Goal: Task Accomplishment & Management: Manage account settings

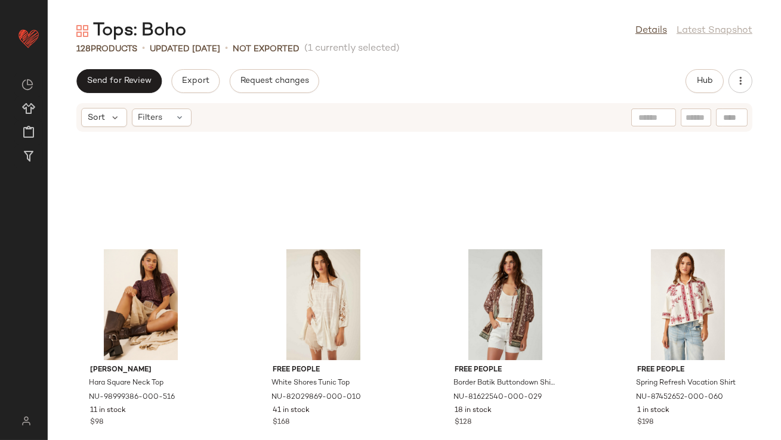
scroll to position [498, 0]
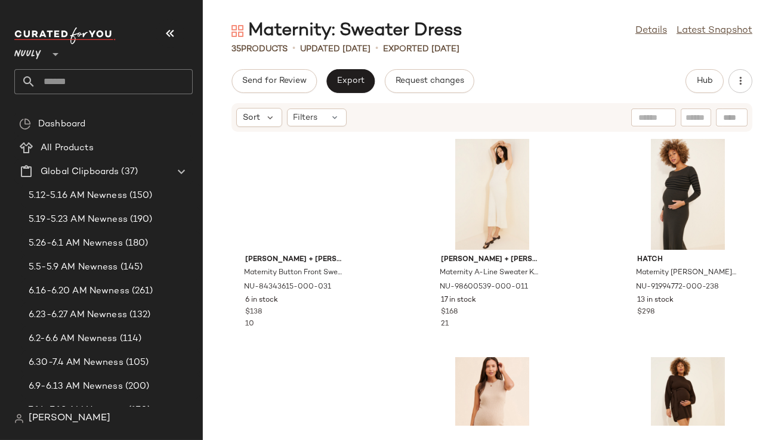
click at [174, 29] on icon "button" at bounding box center [170, 33] width 14 height 14
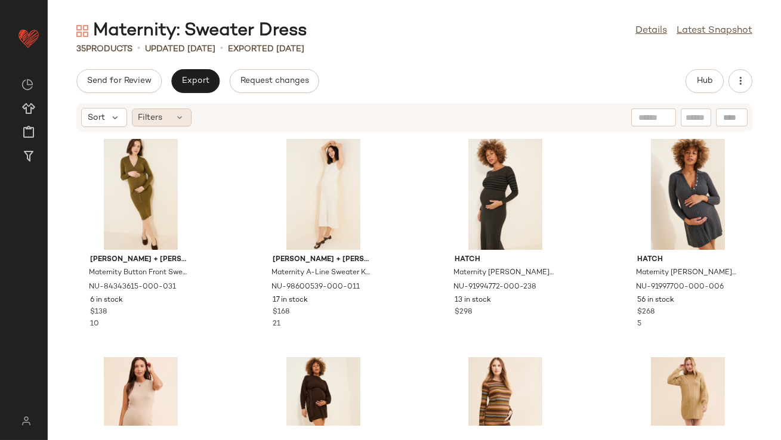
click at [178, 114] on icon at bounding box center [180, 118] width 10 height 10
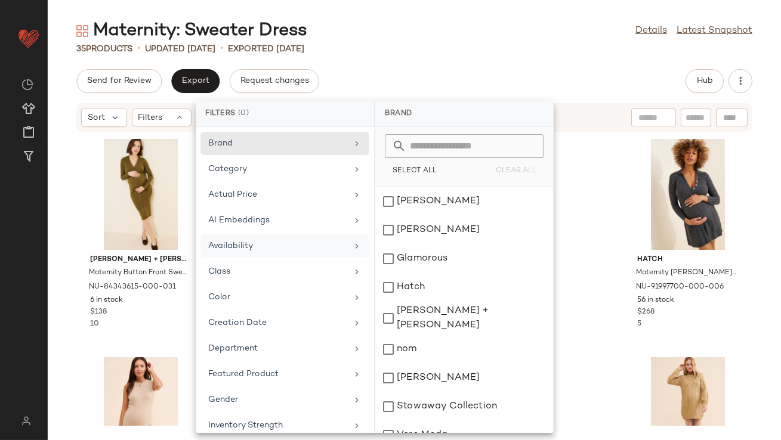
click at [214, 240] on div "Availability" at bounding box center [277, 246] width 139 height 13
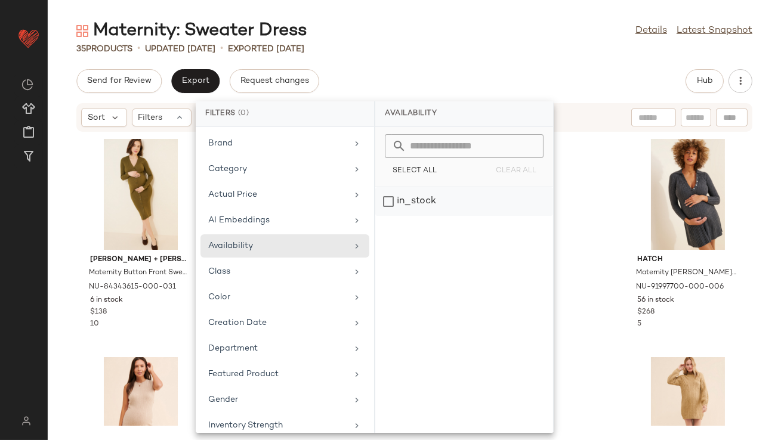
click at [418, 198] on div "in_stock" at bounding box center [464, 201] width 178 height 29
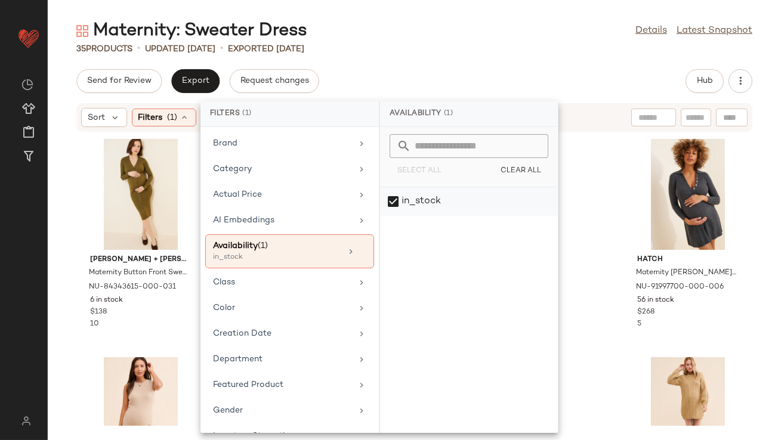
click at [418, 198] on div "in_stock" at bounding box center [469, 201] width 178 height 29
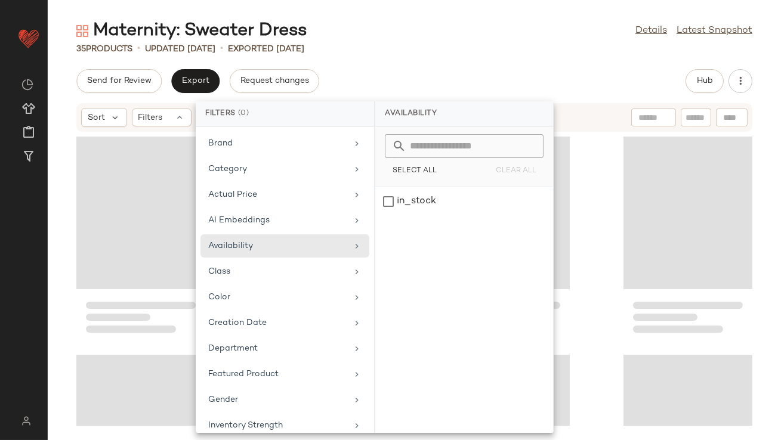
click at [419, 54] on div "35 Products • updated [DATE] • Exported [DATE]" at bounding box center [414, 49] width 733 height 12
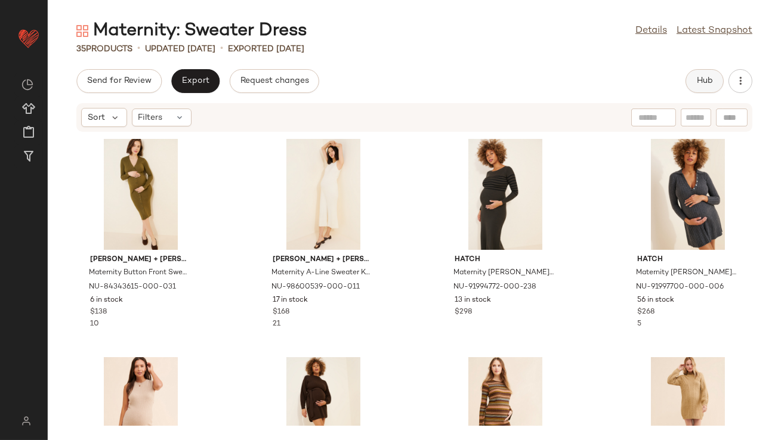
click at [704, 87] on button "Hub" at bounding box center [704, 81] width 38 height 24
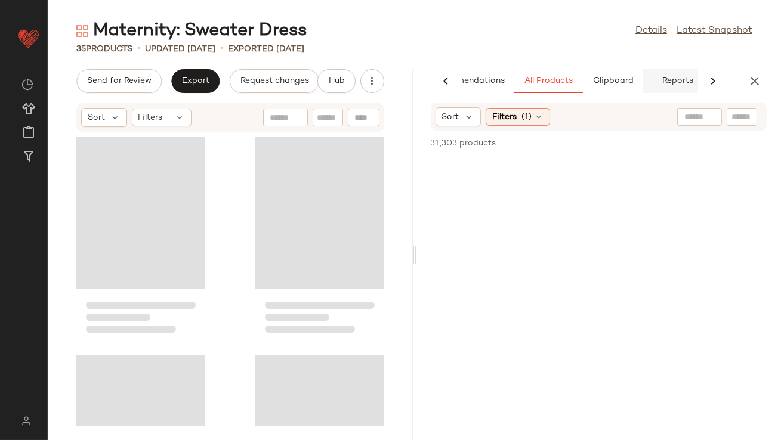
scroll to position [0, 67]
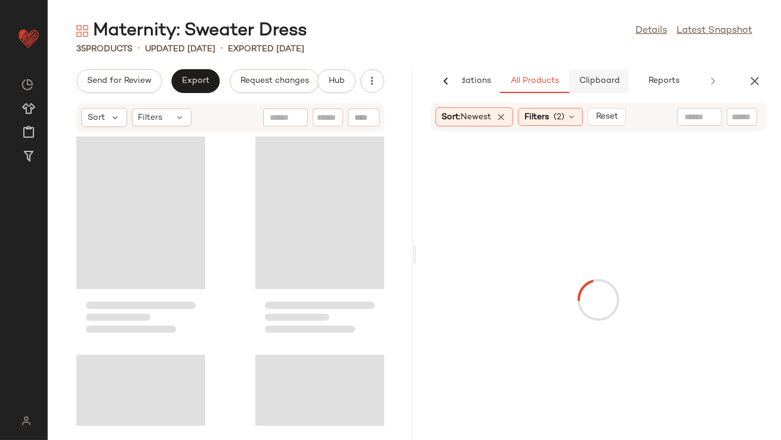
click at [616, 78] on span "Clipboard" at bounding box center [598, 81] width 41 height 10
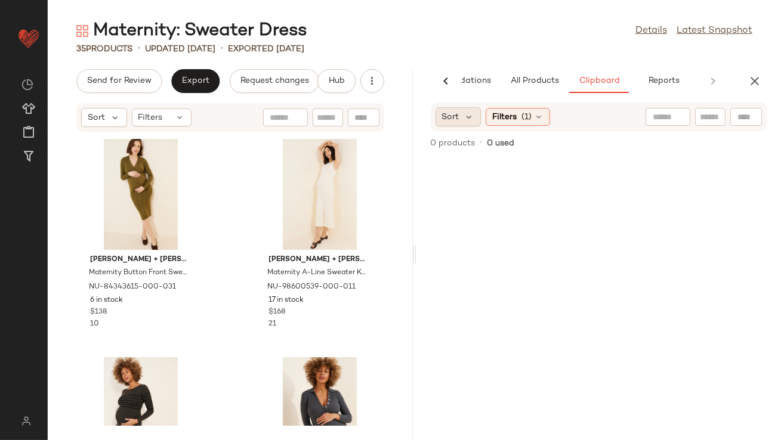
click at [477, 114] on div "Sort" at bounding box center [458, 116] width 46 height 19
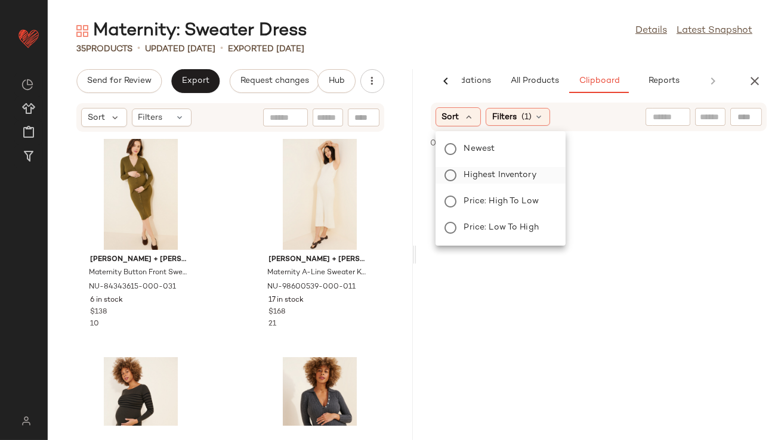
click at [467, 171] on span "Highest Inventory" at bounding box center [500, 175] width 72 height 13
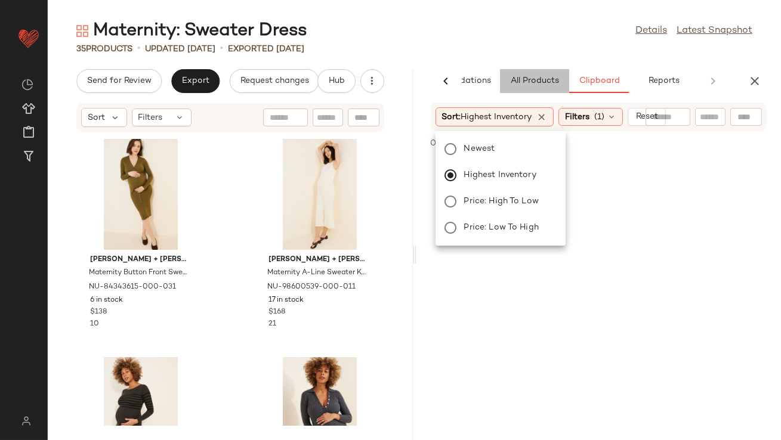
click at [512, 84] on span "All Products" at bounding box center [533, 81] width 49 height 10
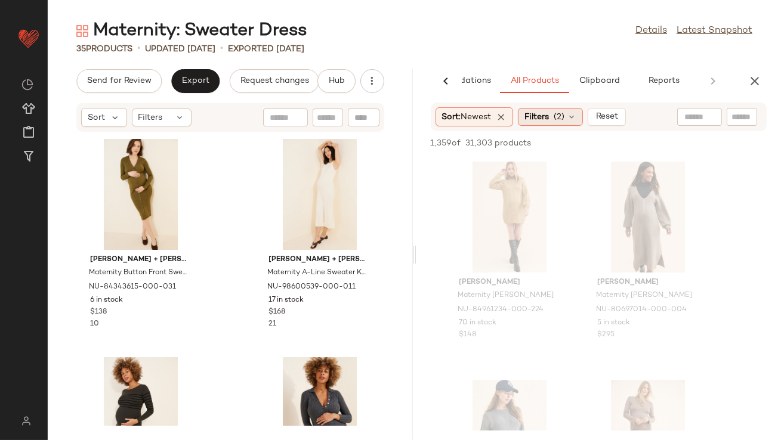
click at [561, 113] on span "(2)" at bounding box center [559, 117] width 11 height 13
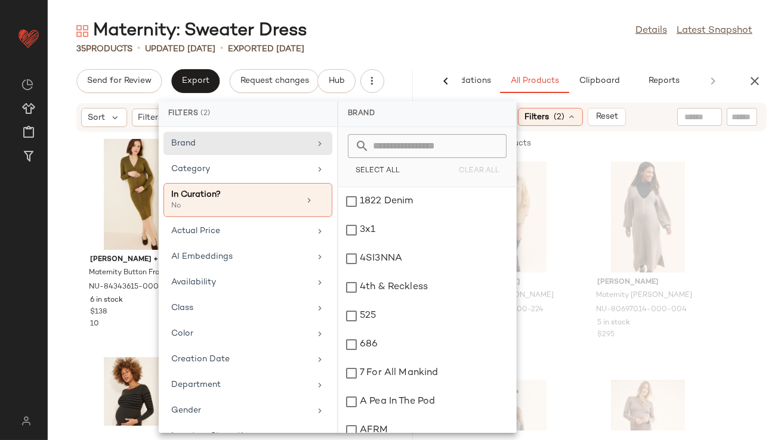
click at [578, 54] on div "35 Products • updated Aug 4th • Exported Aug 4th" at bounding box center [414, 49] width 733 height 12
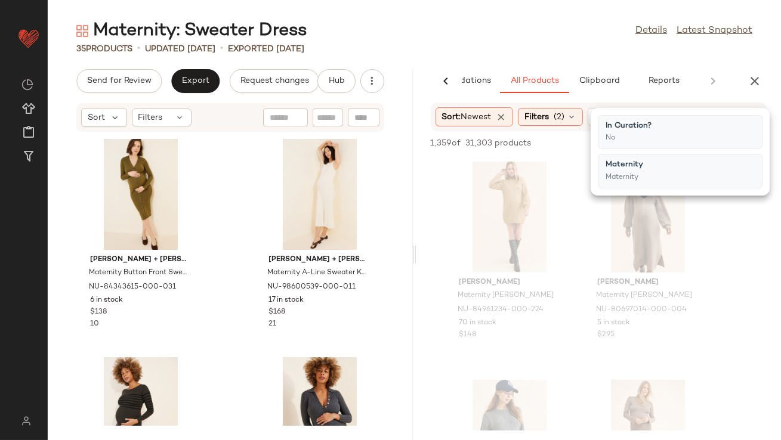
click at [602, 119] on span "Reset" at bounding box center [606, 117] width 23 height 10
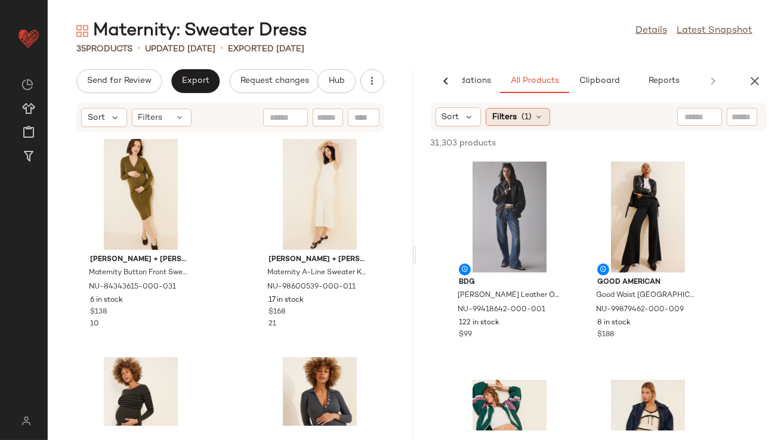
click at [520, 122] on div "Filters (1)" at bounding box center [518, 117] width 64 height 18
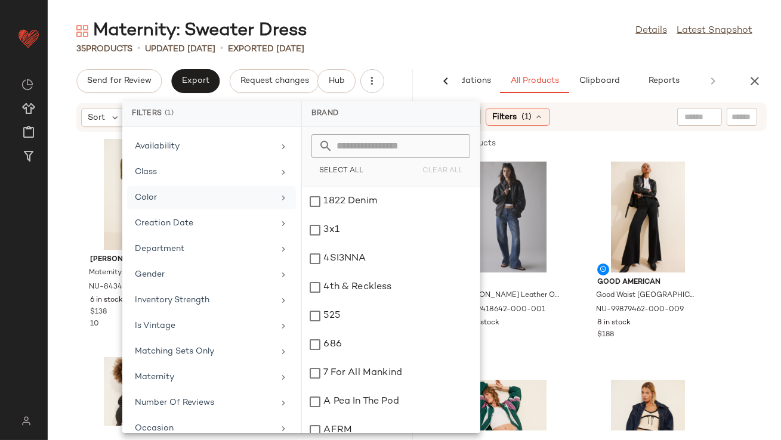
scroll to position [276, 0]
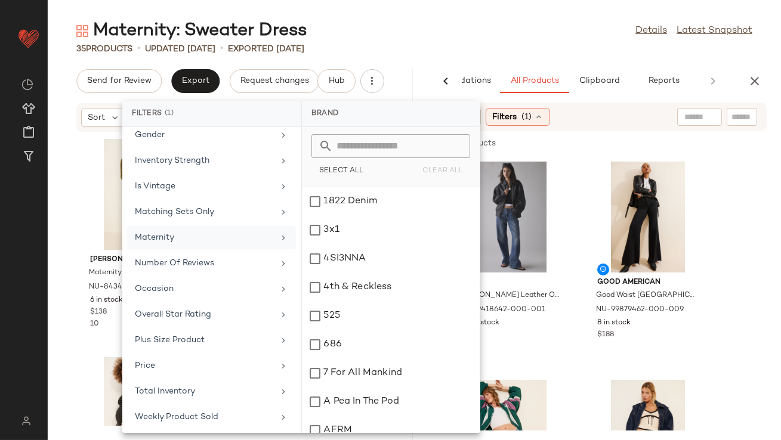
click at [187, 235] on div "Maternity" at bounding box center [204, 237] width 139 height 13
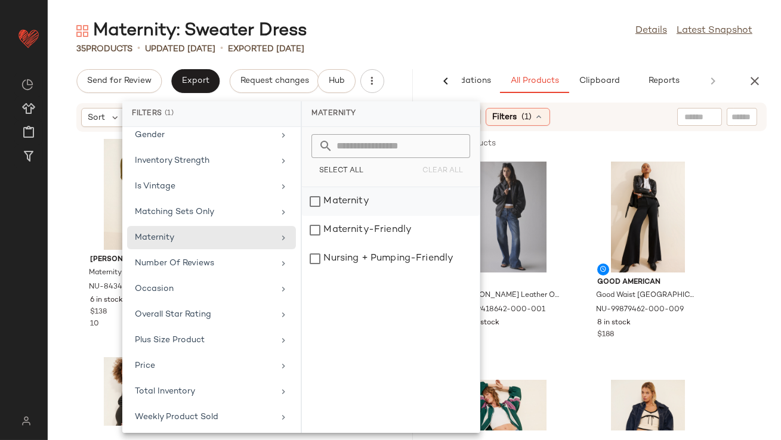
click at [333, 216] on div "Maternity" at bounding box center [391, 230] width 178 height 29
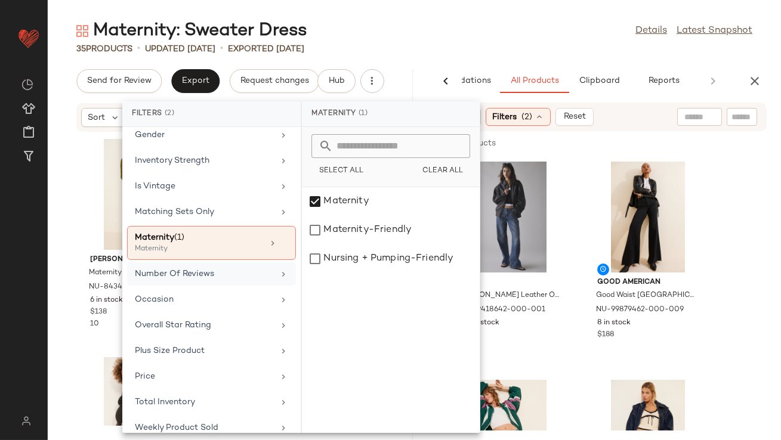
scroll to position [286, 0]
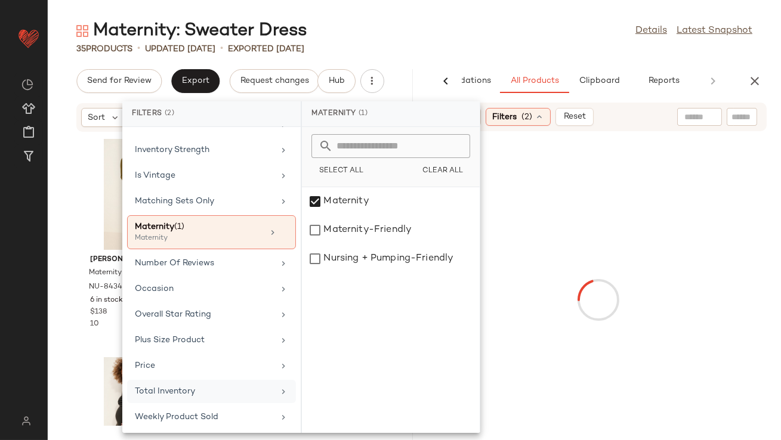
click at [178, 385] on div "Total Inventory" at bounding box center [204, 391] width 139 height 13
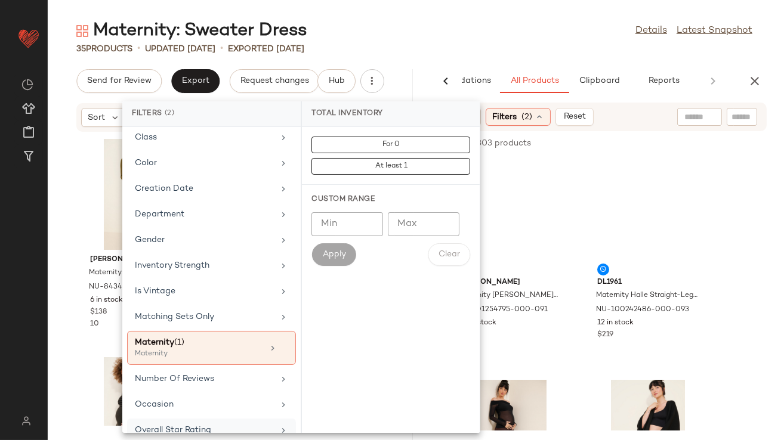
scroll to position [0, 0]
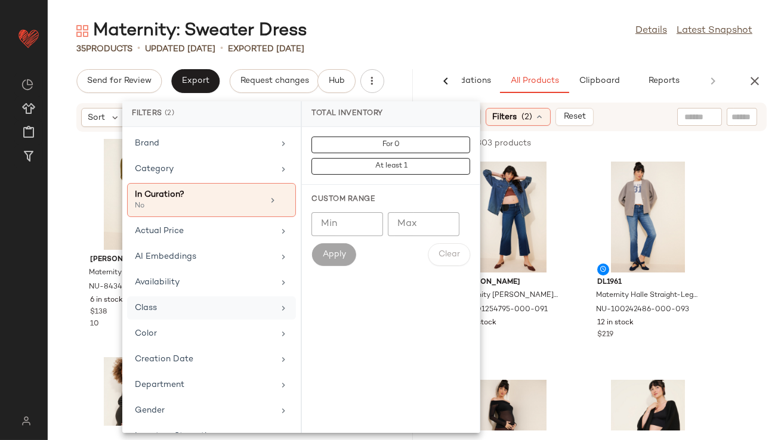
click at [159, 304] on div "Class" at bounding box center [204, 308] width 139 height 13
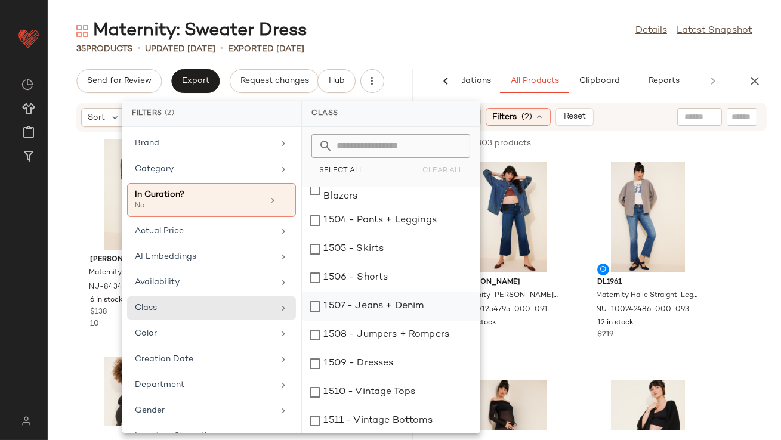
scroll to position [101, 0]
click at [318, 377] on div "1509 - Dresses" at bounding box center [391, 391] width 178 height 29
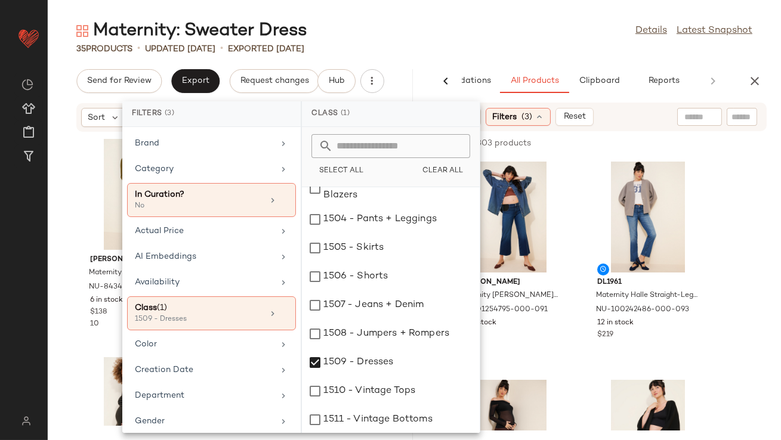
click at [511, 36] on div "Maternity: Sweater Dress Details Latest Snapshot" at bounding box center [414, 31] width 733 height 24
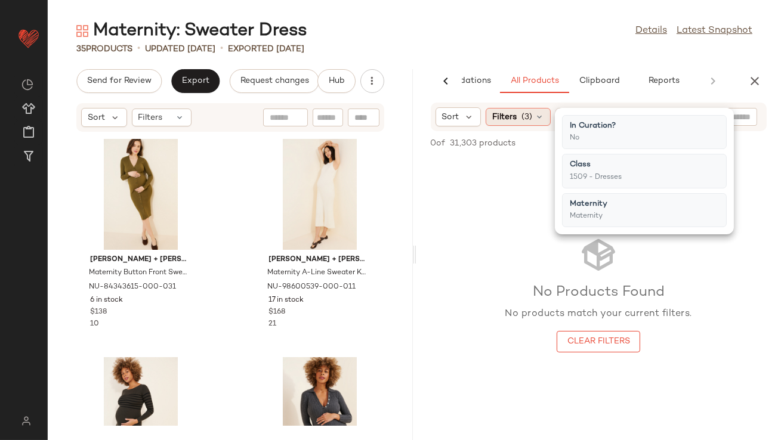
click at [525, 121] on span "(3)" at bounding box center [526, 117] width 11 height 13
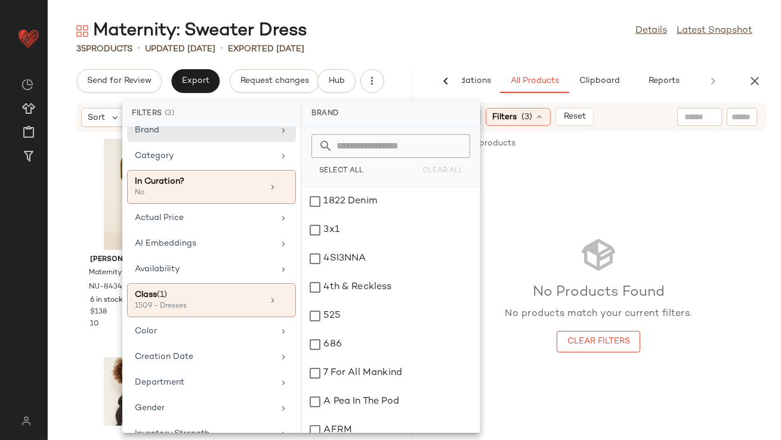
scroll to position [0, 0]
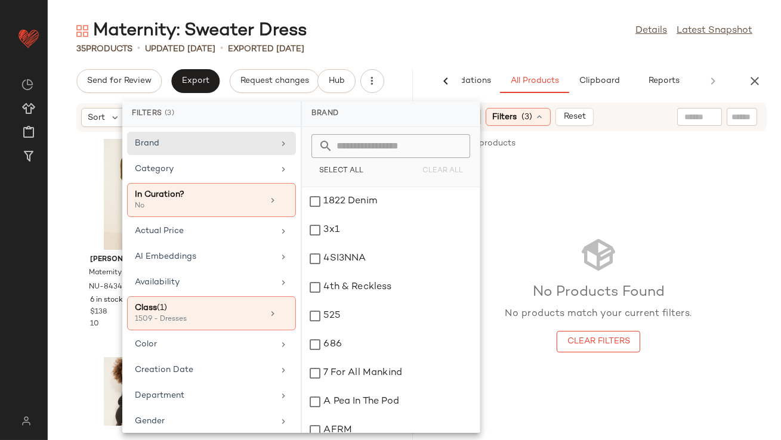
click at [550, 267] on div "No Products Found No products match your current filters. Clear Filters" at bounding box center [598, 294] width 187 height 117
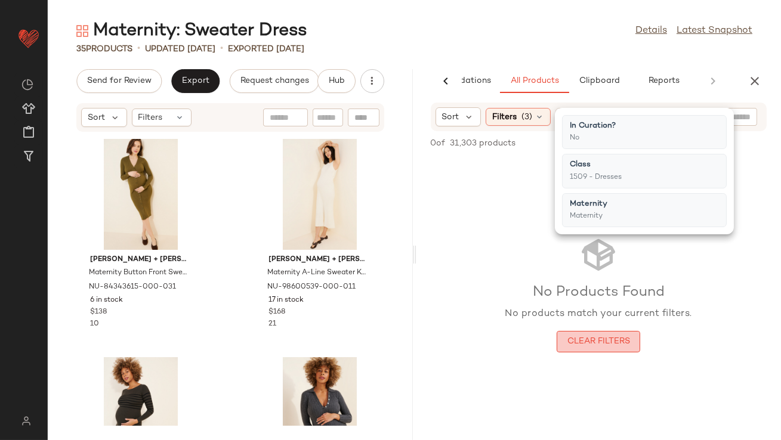
click at [591, 350] on button "Clear Filters" at bounding box center [599, 341] width 84 height 21
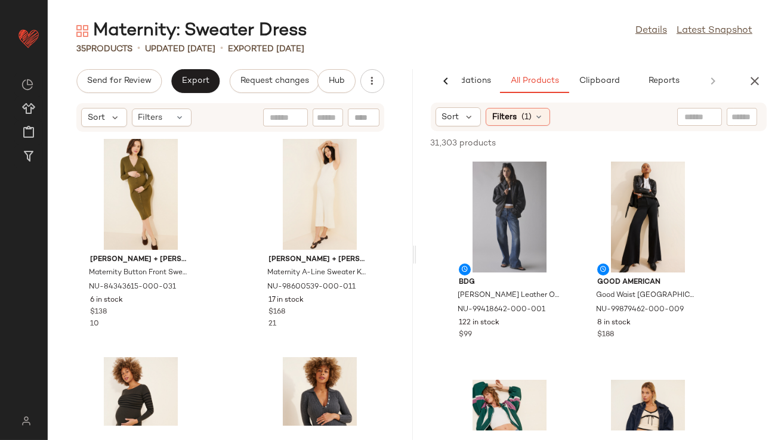
click at [526, 129] on div "Sort Filters (1)" at bounding box center [599, 117] width 336 height 29
click at [526, 119] on span "(1)" at bounding box center [526, 117] width 10 height 13
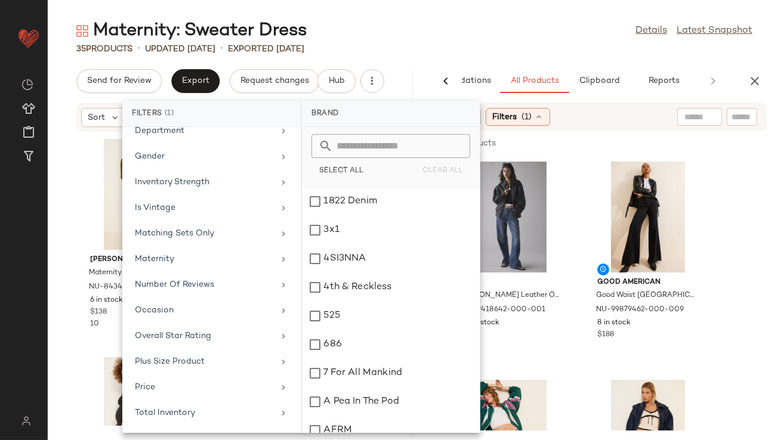
scroll to position [276, 0]
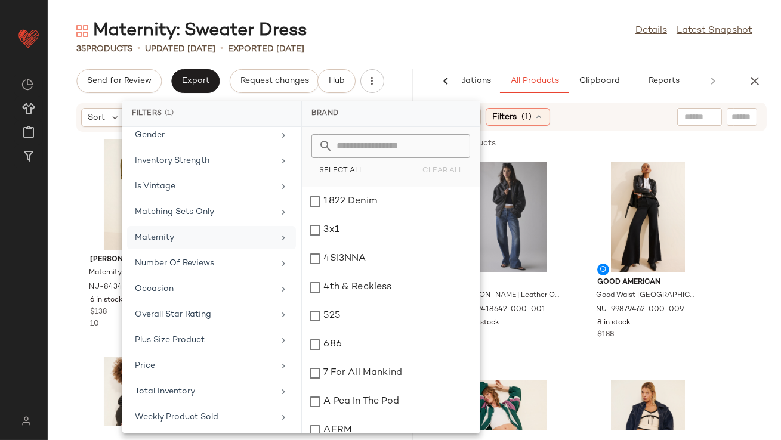
click at [196, 239] on div "Maternity" at bounding box center [204, 237] width 139 height 13
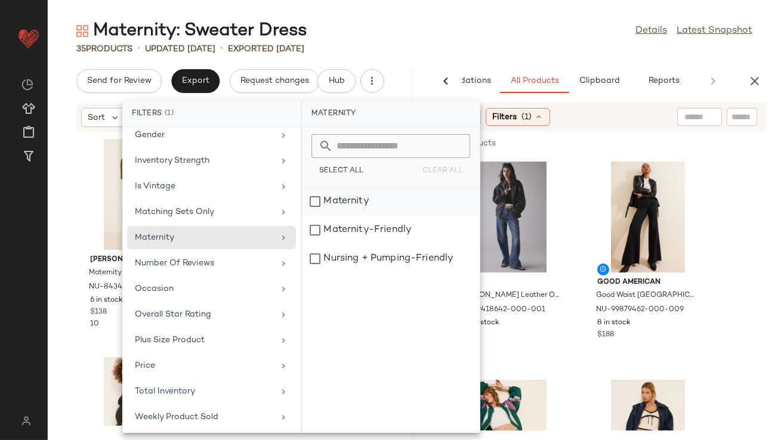
click at [331, 216] on div "Maternity" at bounding box center [391, 230] width 178 height 29
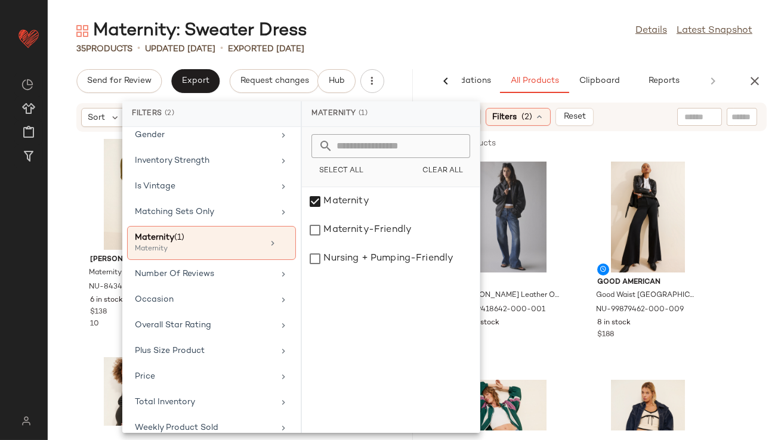
click at [486, 53] on div "35 Products • updated Aug 4th • Exported Aug 4th" at bounding box center [414, 49] width 733 height 12
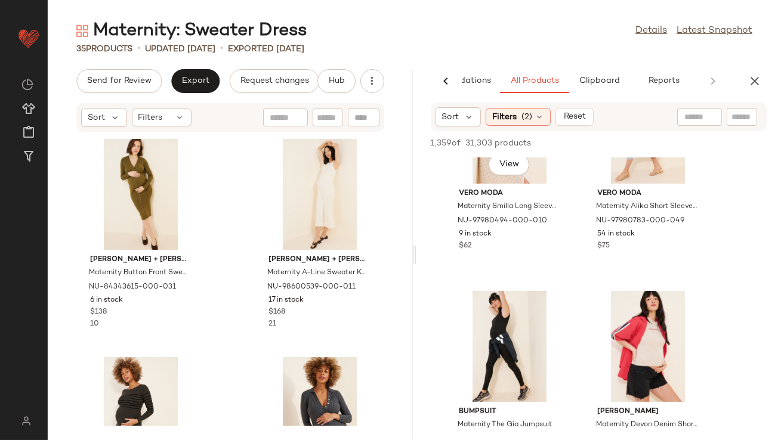
scroll to position [1012, 0]
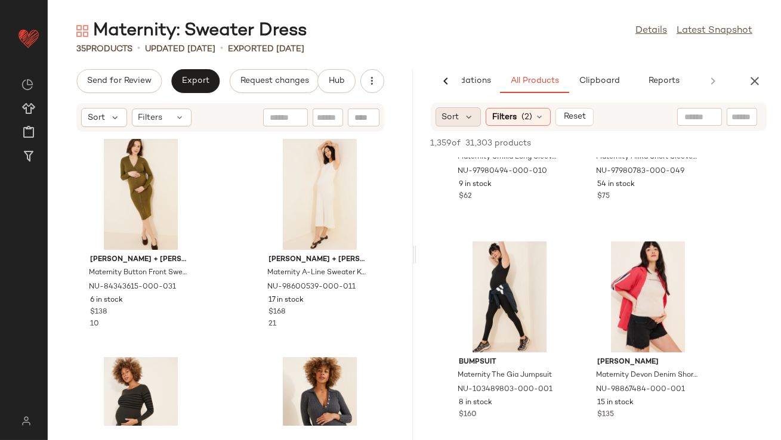
click at [467, 125] on div "Sort" at bounding box center [458, 116] width 46 height 19
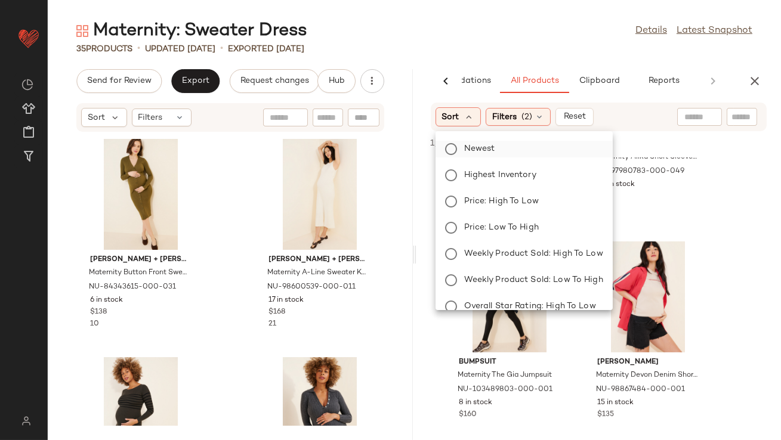
click at [466, 147] on span "Newest" at bounding box center [479, 149] width 31 height 13
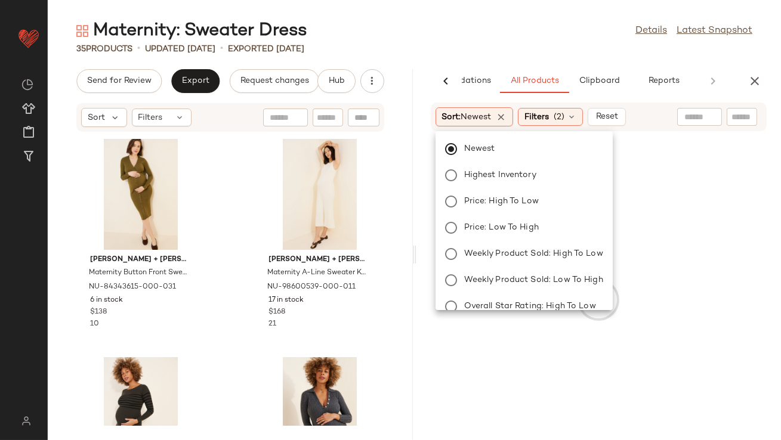
click at [477, 66] on div "Maternity: Sweater Dress Details Latest Snapshot 35 Products • updated Aug 4th …" at bounding box center [414, 229] width 733 height 421
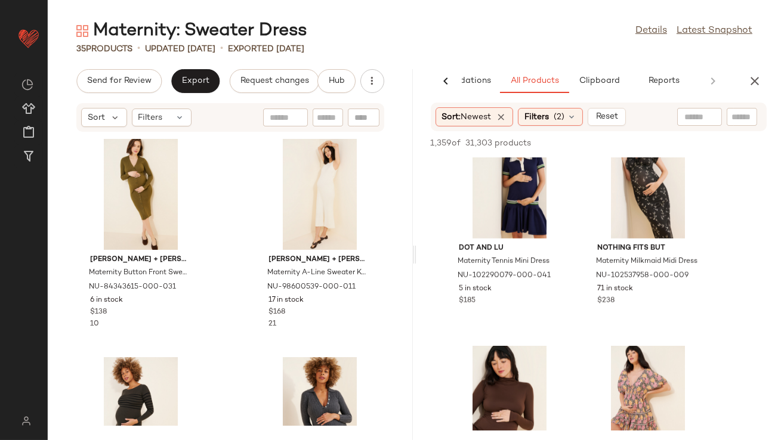
scroll to position [1945, 0]
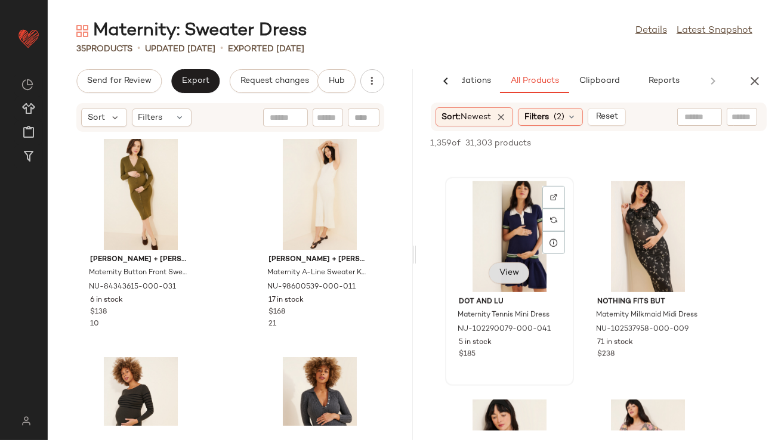
click at [511, 273] on span "View" at bounding box center [509, 273] width 20 height 10
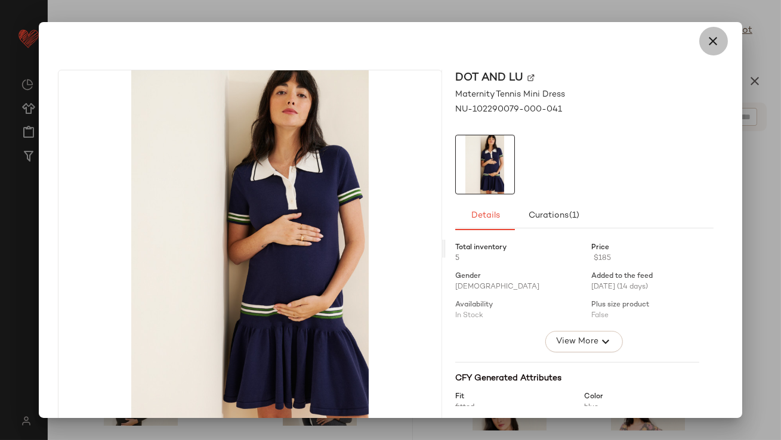
click at [706, 38] on icon "button" at bounding box center [713, 41] width 14 height 14
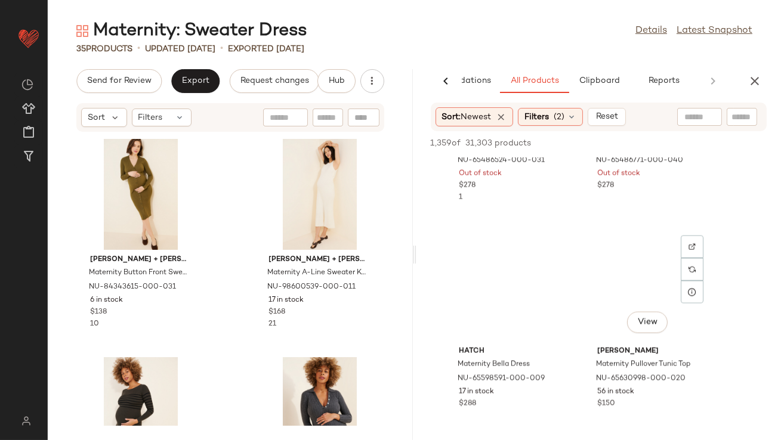
scroll to position [81006, 0]
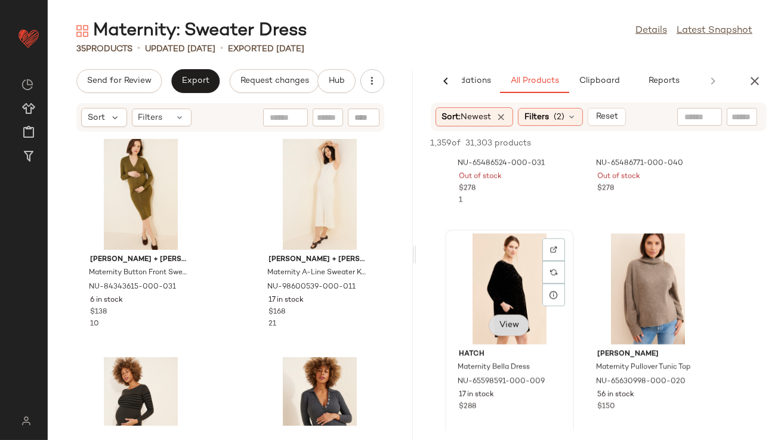
click at [524, 323] on button "View" at bounding box center [509, 325] width 41 height 21
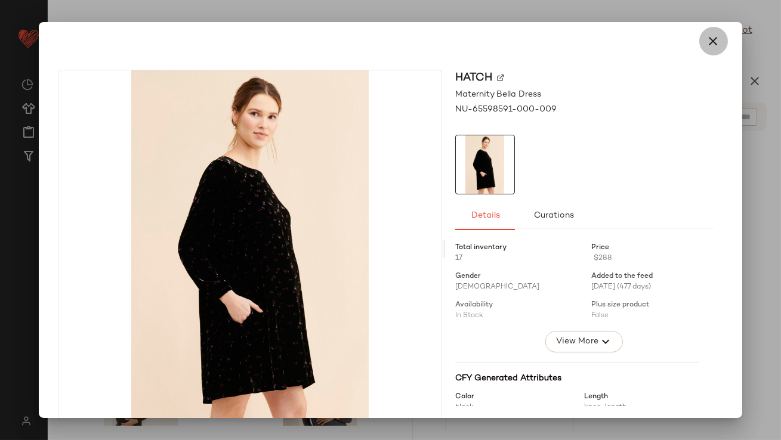
click at [699, 42] on button "button" at bounding box center [713, 41] width 29 height 29
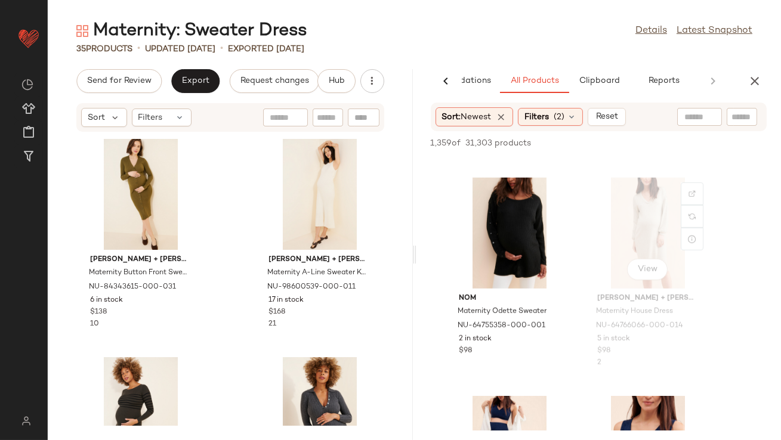
scroll to position [79011, 0]
click at [641, 271] on span "View" at bounding box center [647, 270] width 20 height 10
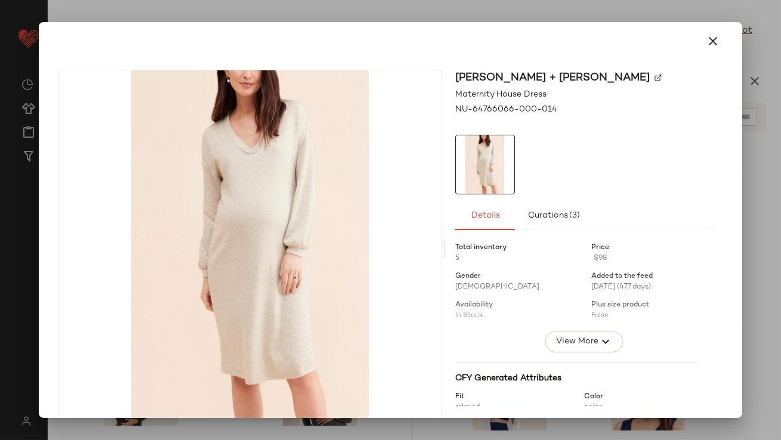
click at [719, 39] on button "button" at bounding box center [713, 41] width 29 height 29
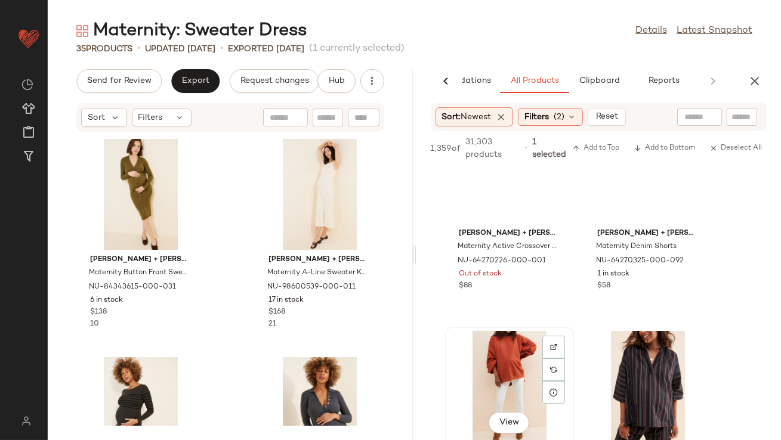
scroll to position [77727, 0]
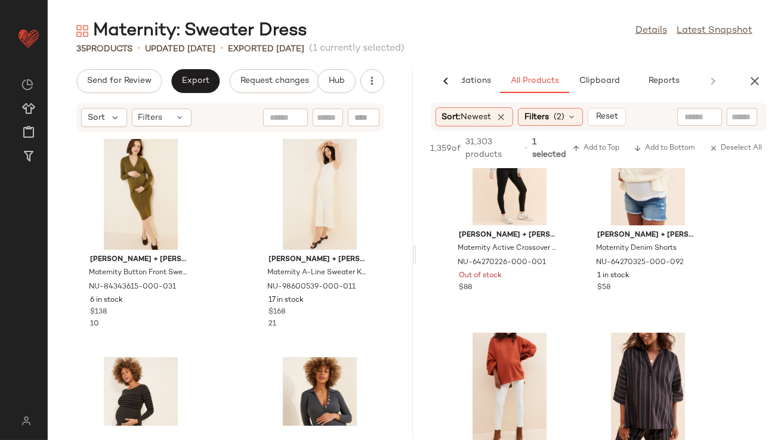
click at [756, 84] on icon "button" at bounding box center [754, 81] width 14 height 14
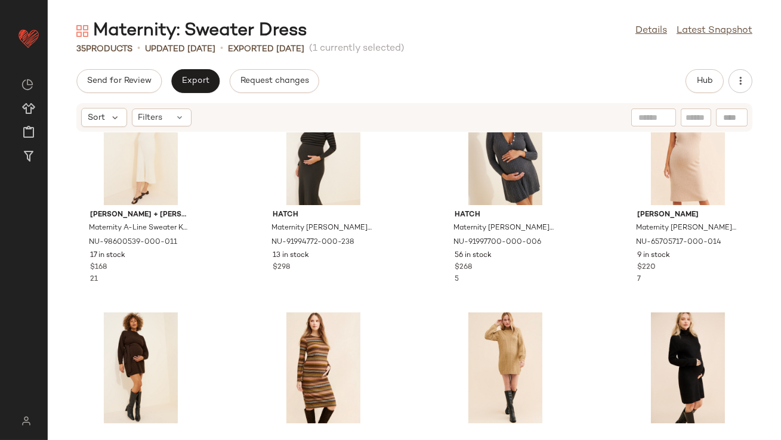
scroll to position [49, 0]
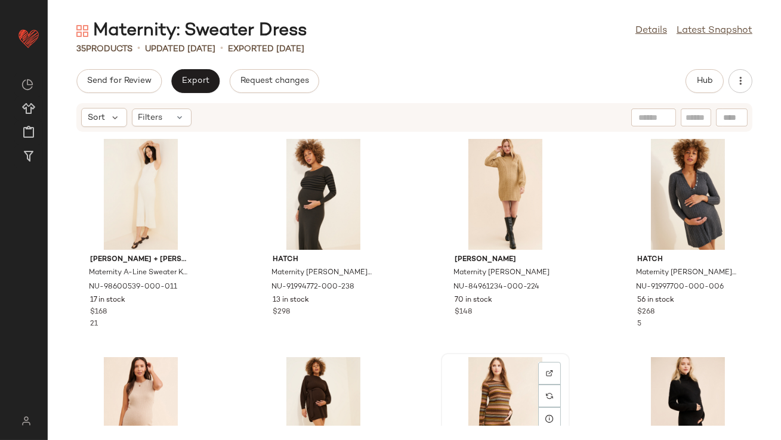
scroll to position [1, 0]
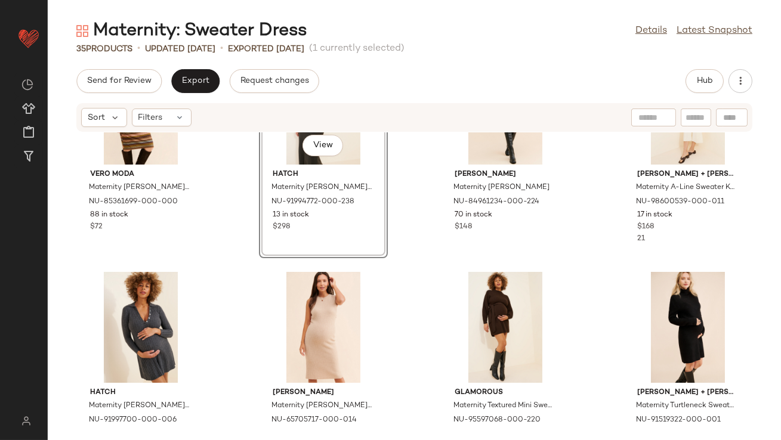
scroll to position [311, 0]
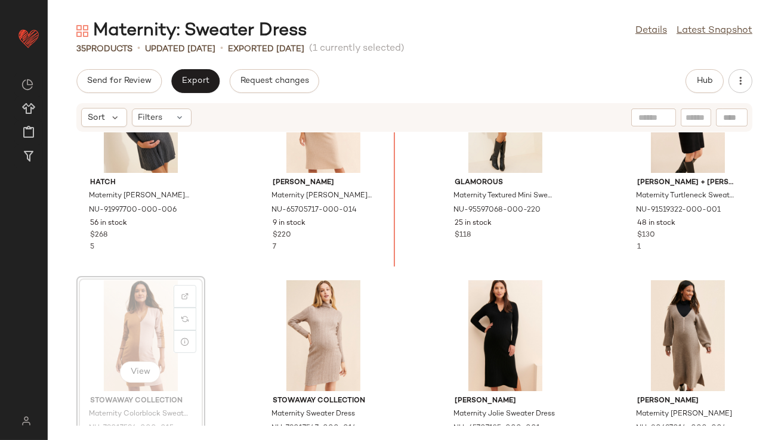
scroll to position [302, 0]
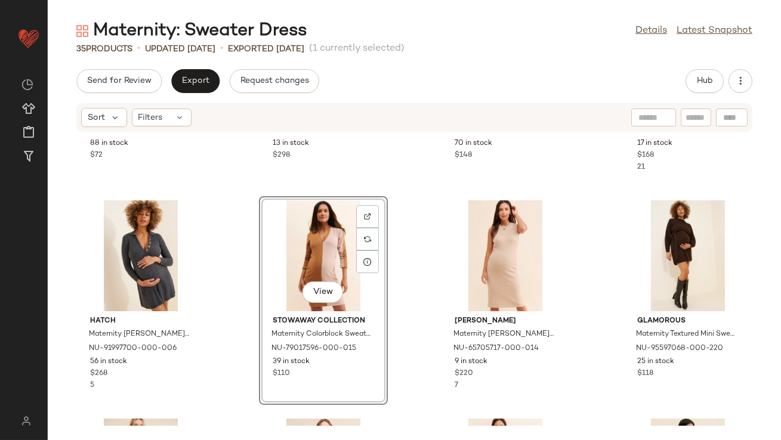
scroll to position [280, 0]
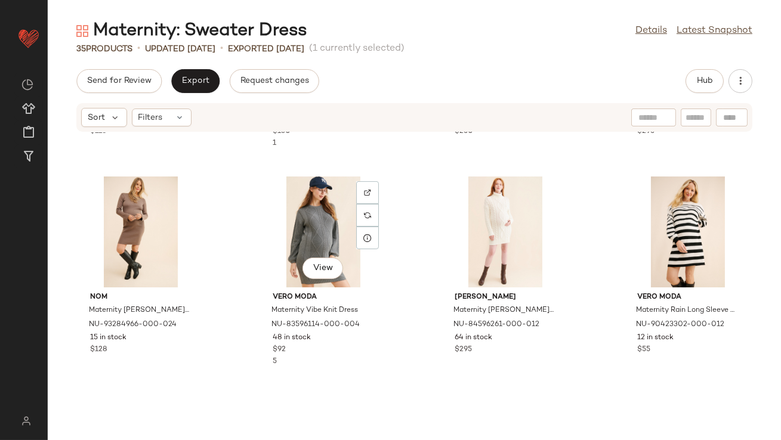
scroll to position [655, 0]
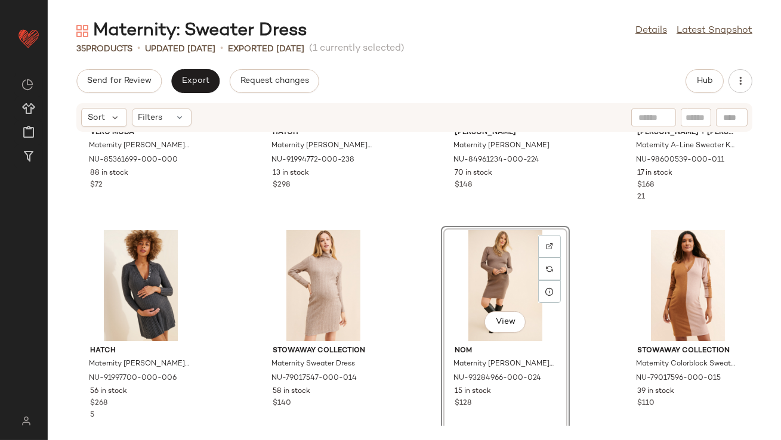
scroll to position [205, 0]
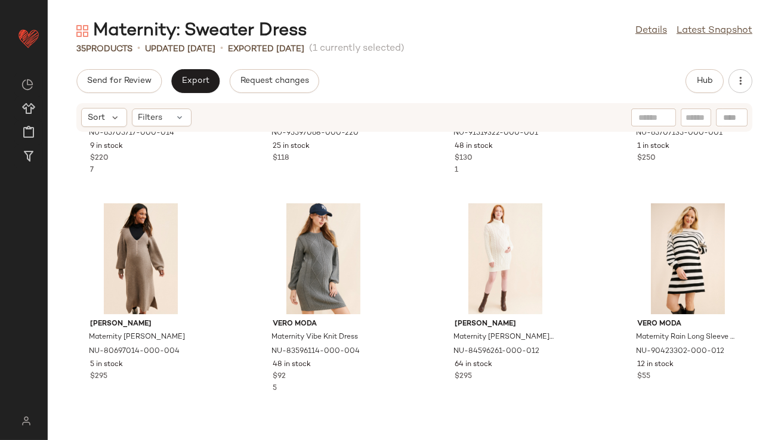
scroll to position [601, 0]
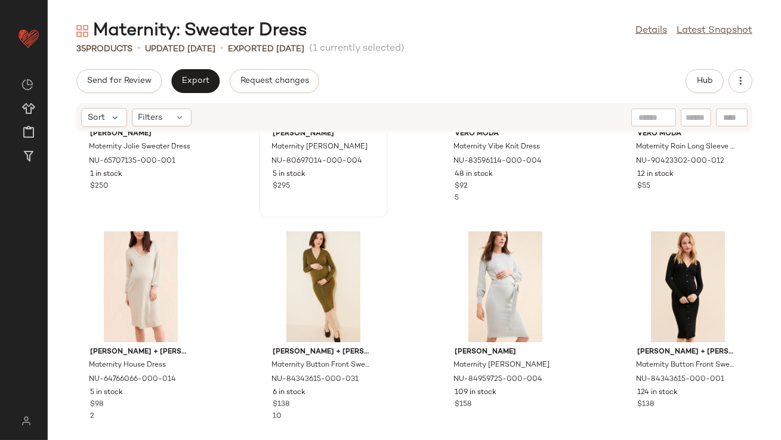
scroll to position [793, 0]
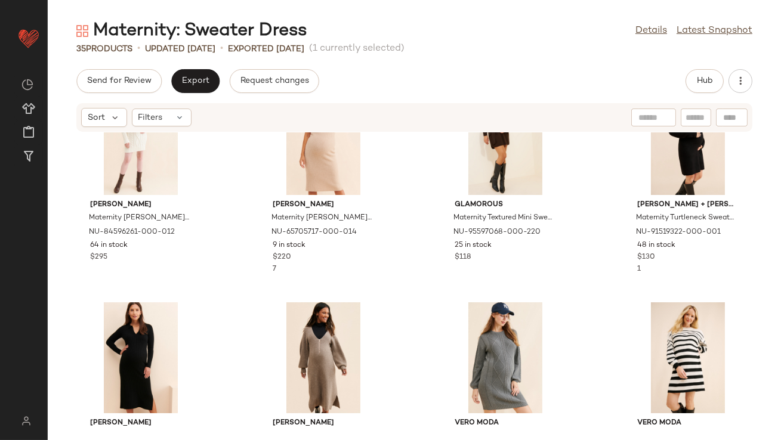
scroll to position [409, 0]
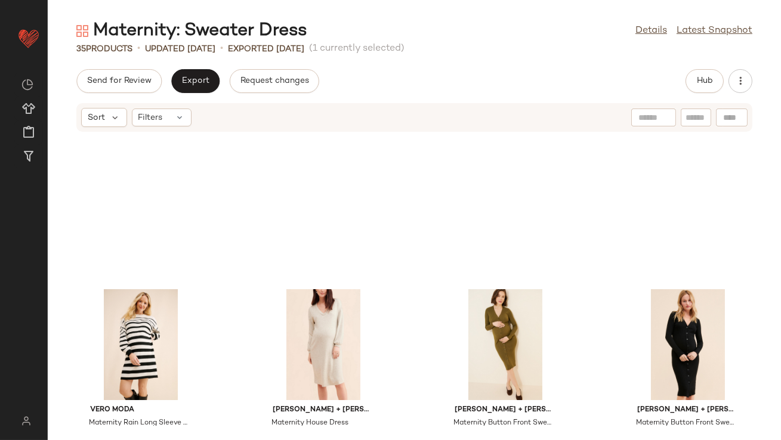
scroll to position [731, 0]
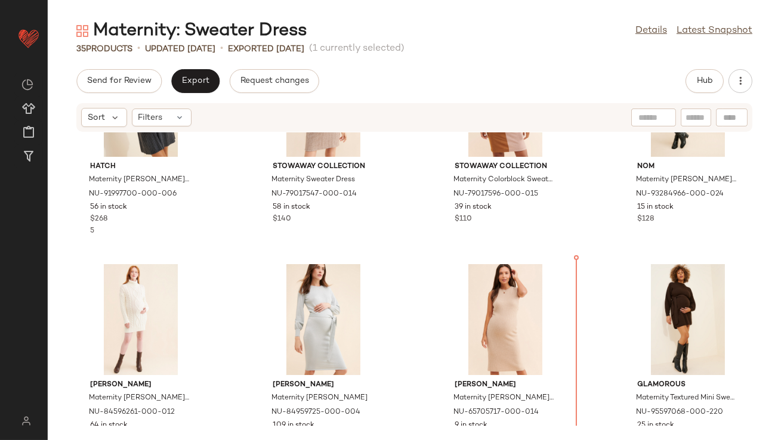
scroll to position [336, 0]
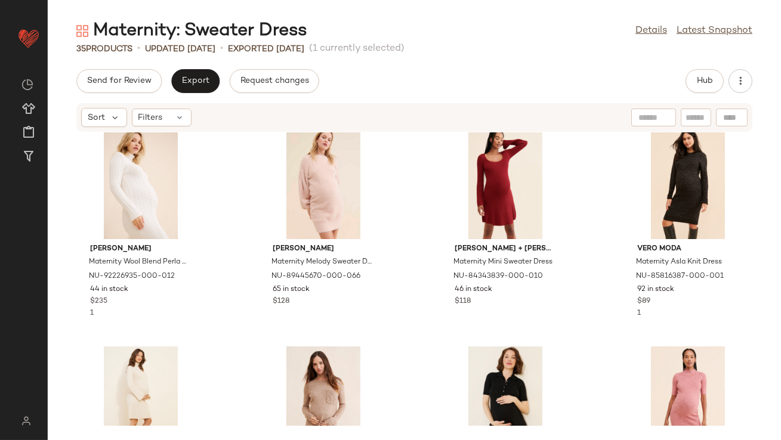
scroll to position [1329, 0]
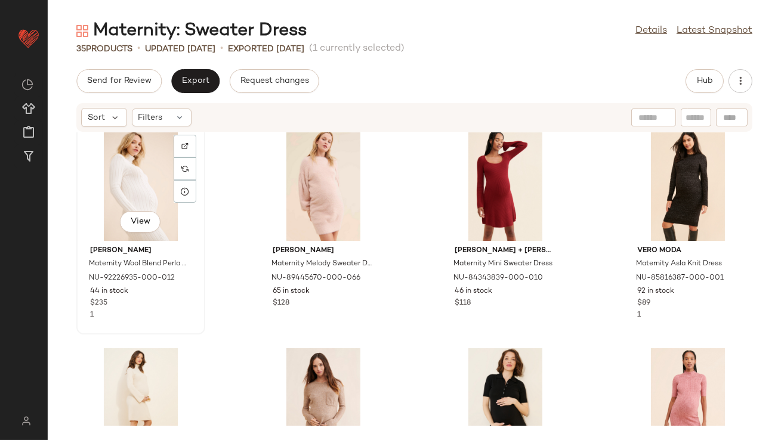
click at [139, 180] on div "View" at bounding box center [141, 185] width 121 height 111
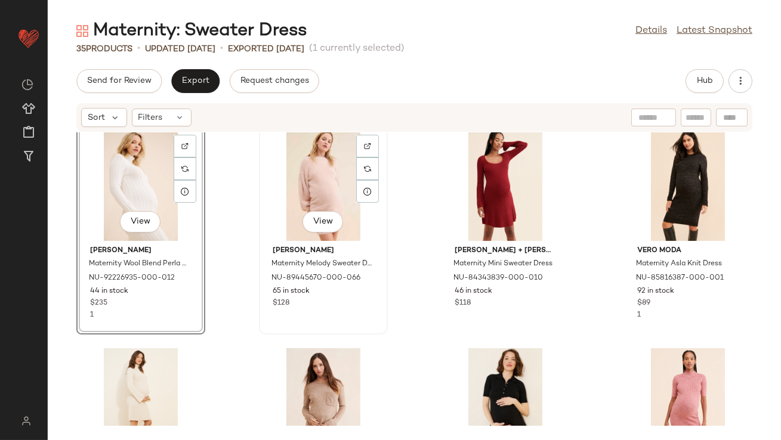
scroll to position [1673, 0]
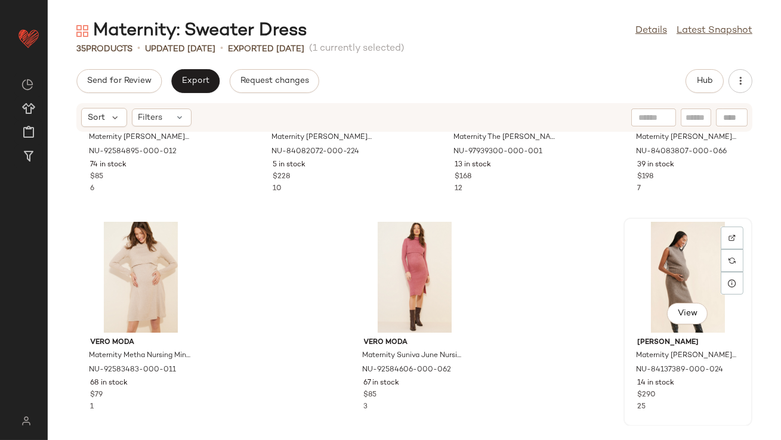
click at [665, 288] on div "View" at bounding box center [688, 277] width 121 height 111
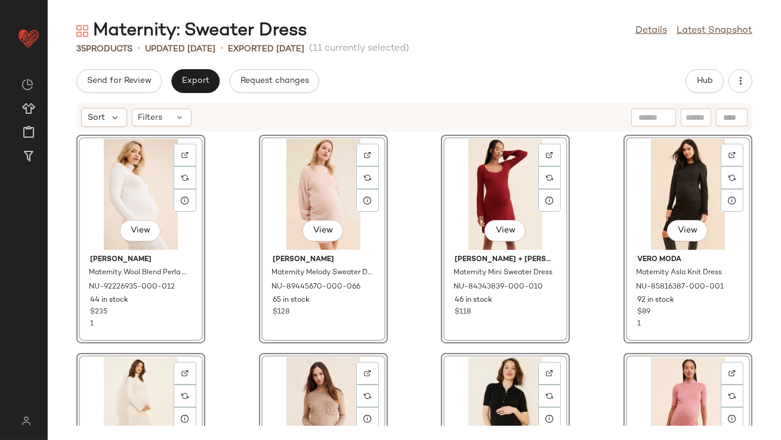
click at [240, 210] on div "View Pietro Brunelli Maternity Wool Blend Perla Dress NU-92226935-000-012 44 in…" at bounding box center [414, 279] width 733 height 294
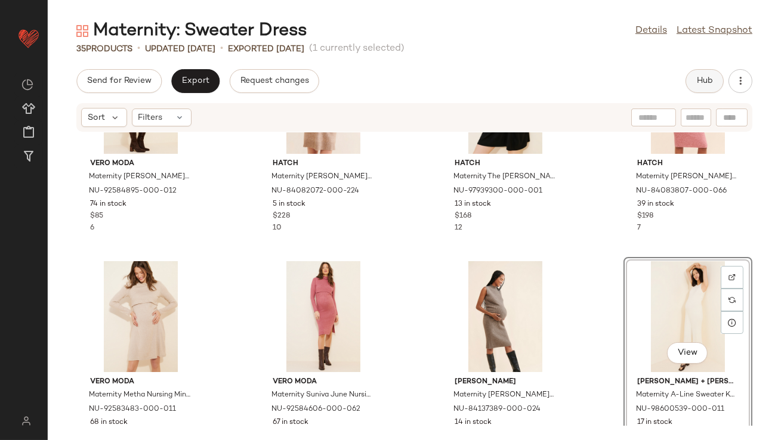
scroll to position [326, 0]
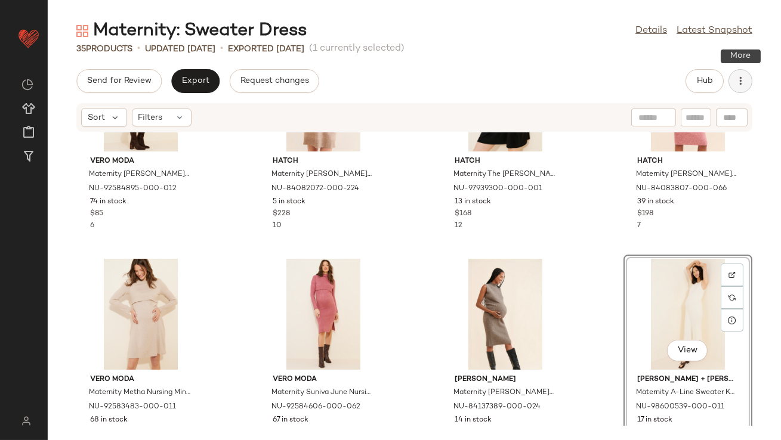
click at [737, 79] on icon "button" at bounding box center [740, 81] width 12 height 12
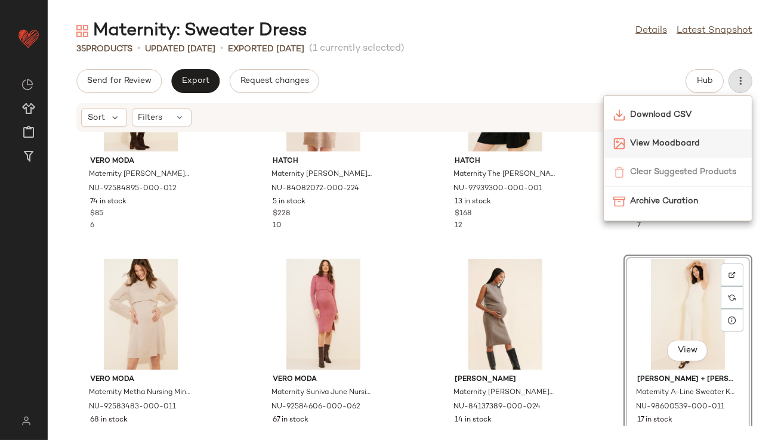
click at [684, 136] on div "View Moodboard" at bounding box center [678, 143] width 148 height 29
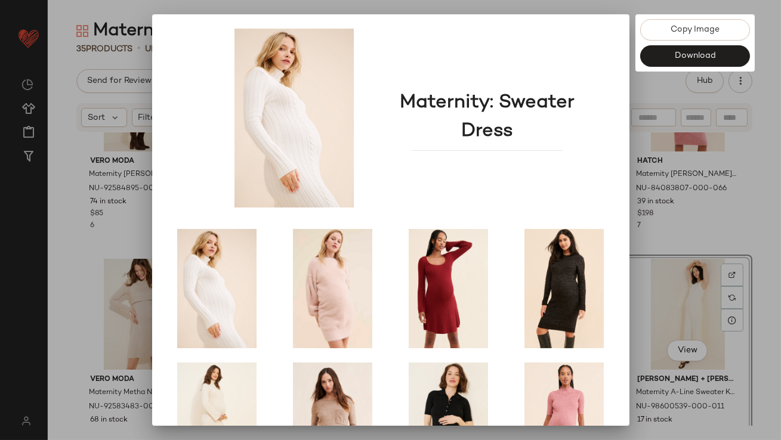
scroll to position [203, 0]
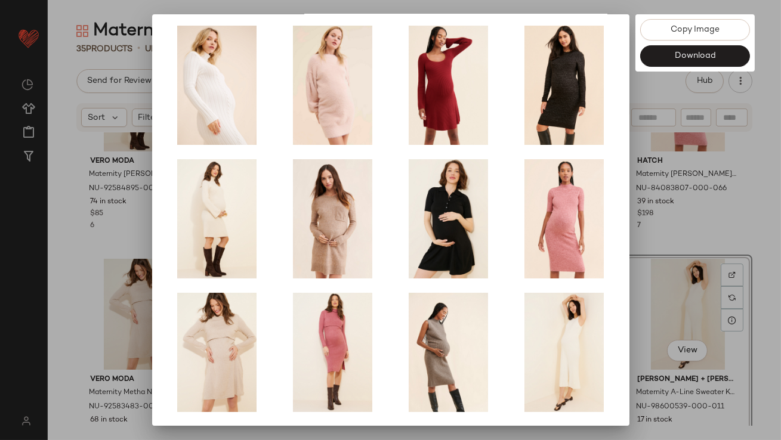
click at [665, 231] on div at bounding box center [390, 220] width 781 height 440
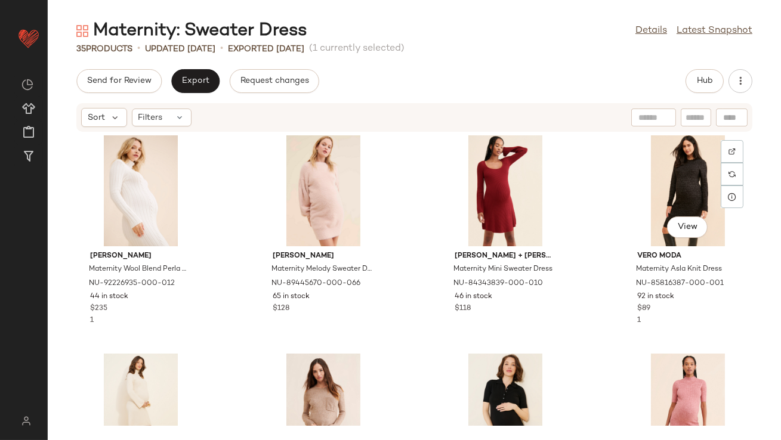
scroll to position [1, 0]
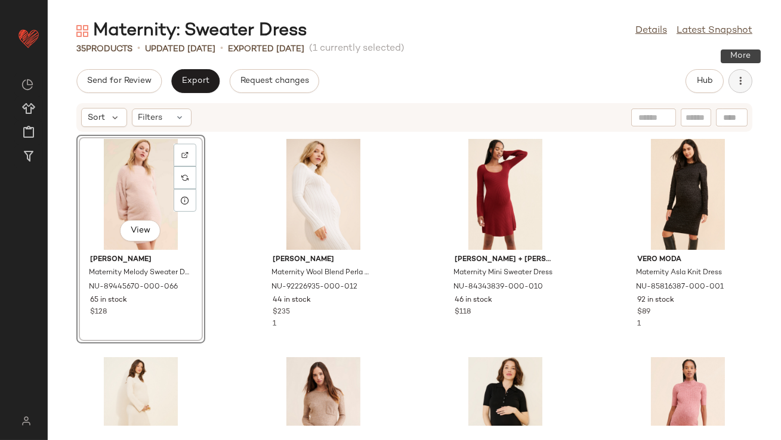
click at [740, 87] on icon "button" at bounding box center [740, 81] width 12 height 12
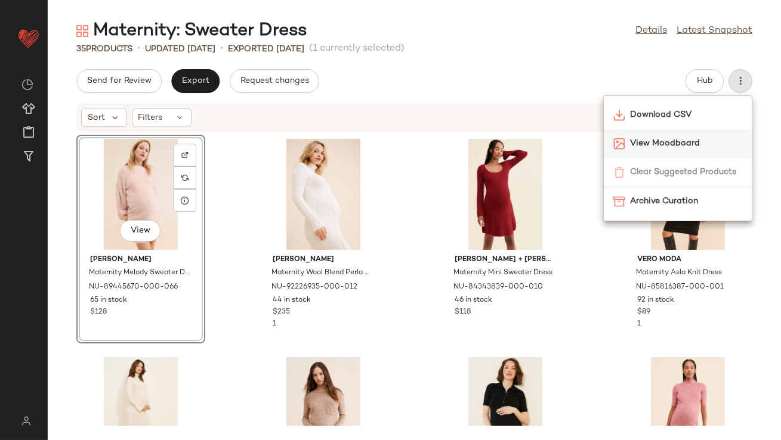
click at [661, 147] on span "View Moodboard" at bounding box center [686, 143] width 112 height 13
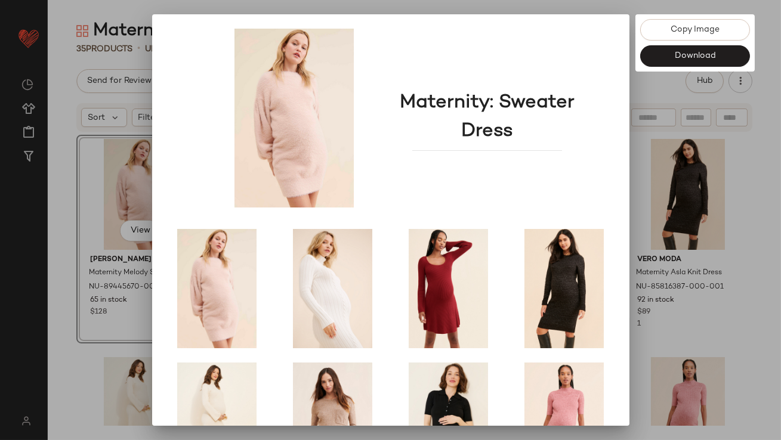
scroll to position [203, 0]
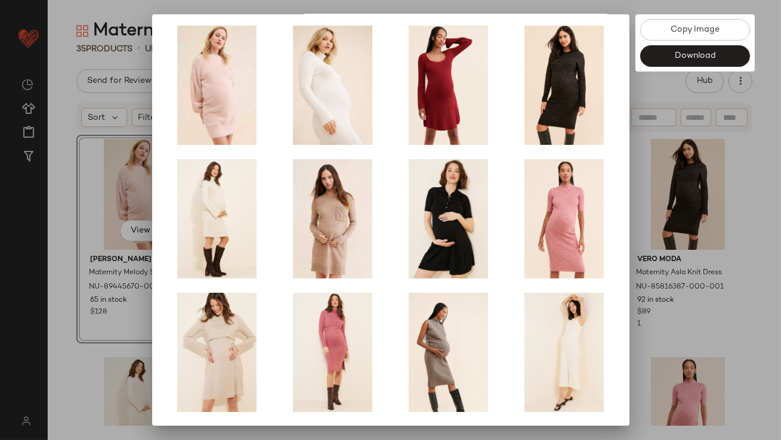
click at [693, 220] on div at bounding box center [390, 220] width 781 height 440
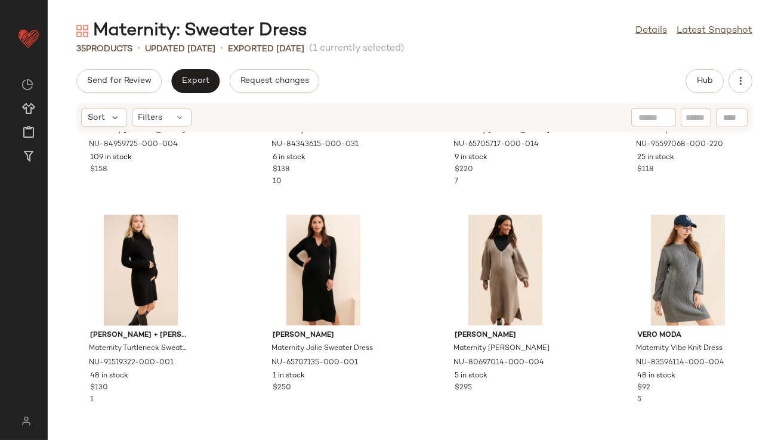
scroll to position [1284, 0]
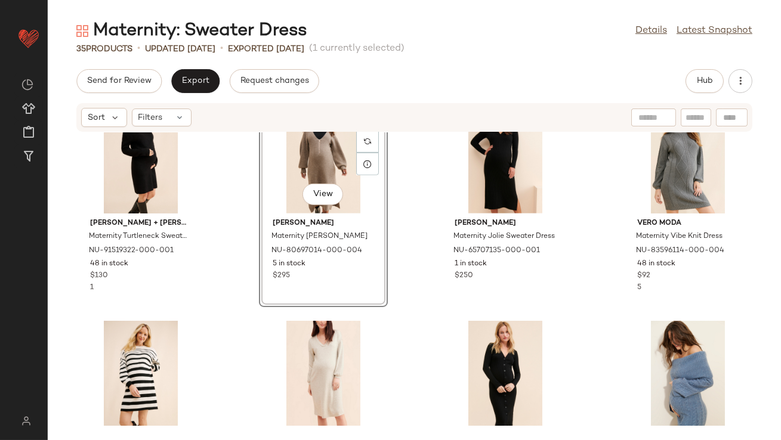
scroll to position [1358, 0]
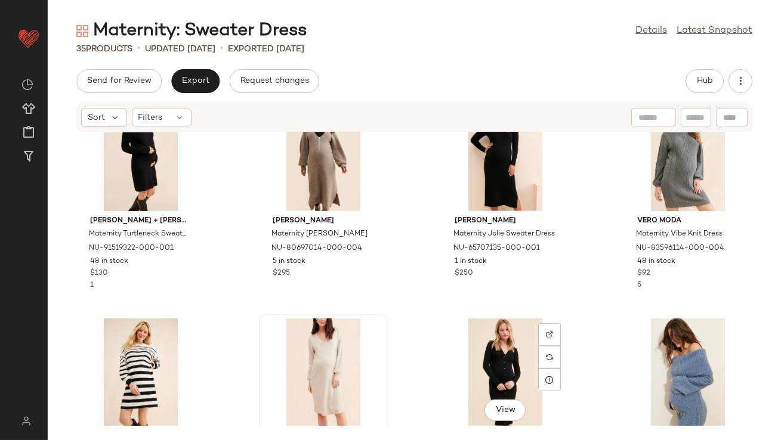
scroll to position [1361, 0]
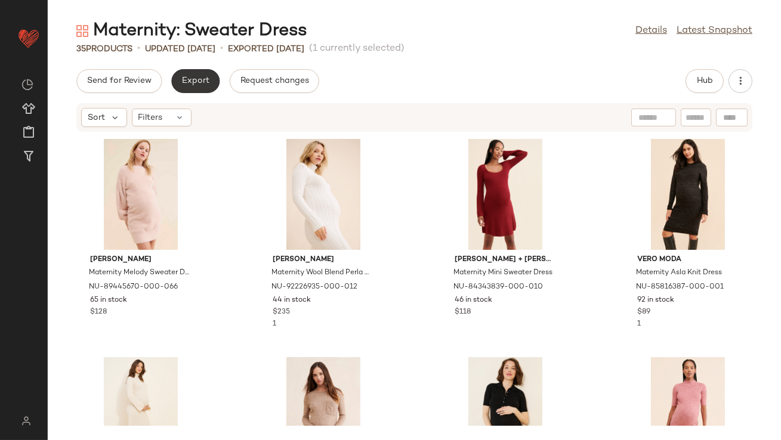
click at [185, 78] on span "Export" at bounding box center [195, 81] width 28 height 10
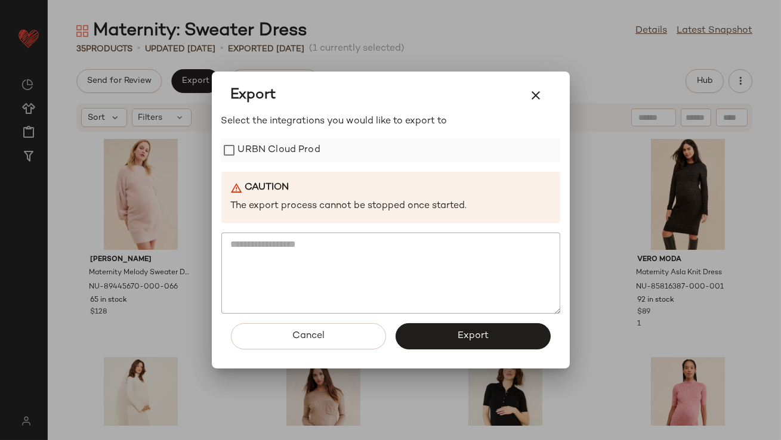
click at [270, 158] on label "URBN Cloud Prod" at bounding box center [279, 150] width 82 height 24
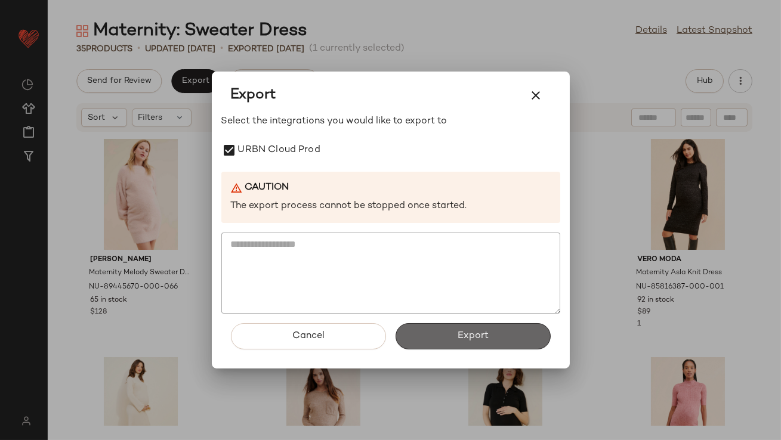
click at [472, 329] on button "Export" at bounding box center [473, 336] width 155 height 26
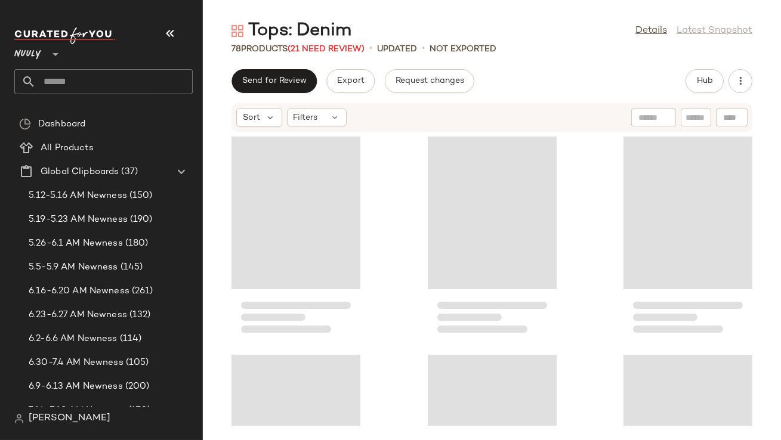
click at [167, 29] on icon "button" at bounding box center [170, 33] width 14 height 14
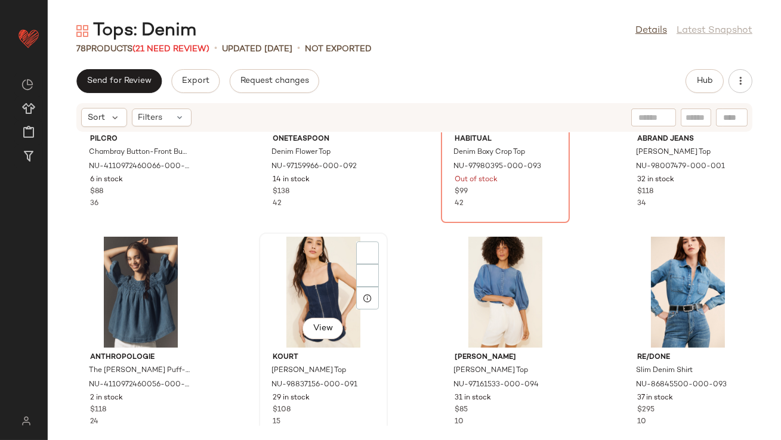
scroll to position [558, 0]
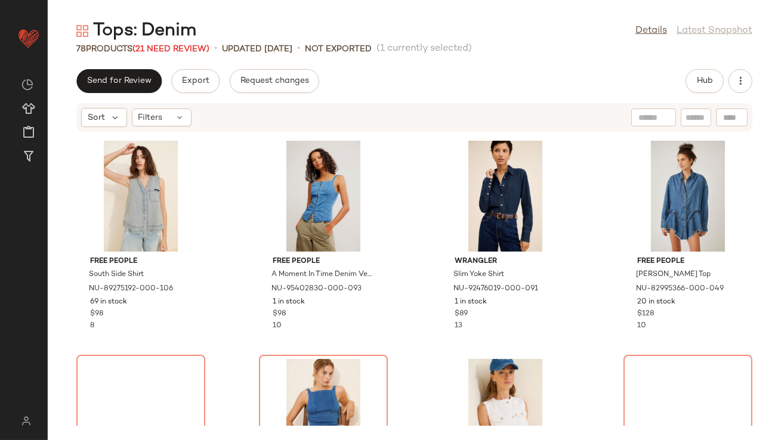
scroll to position [829, 0]
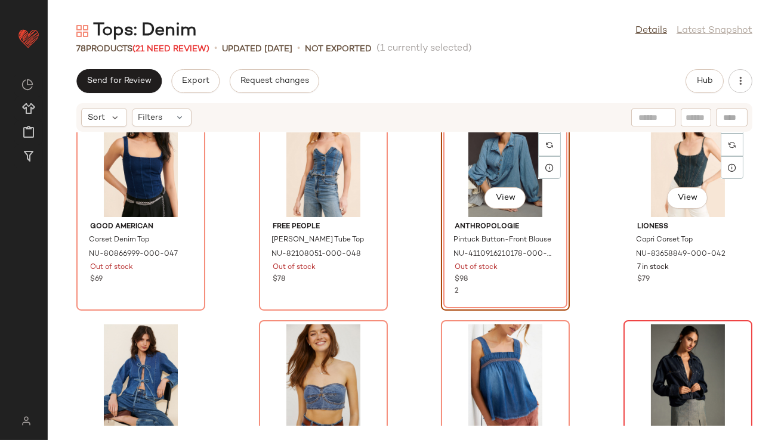
scroll to position [2103, 0]
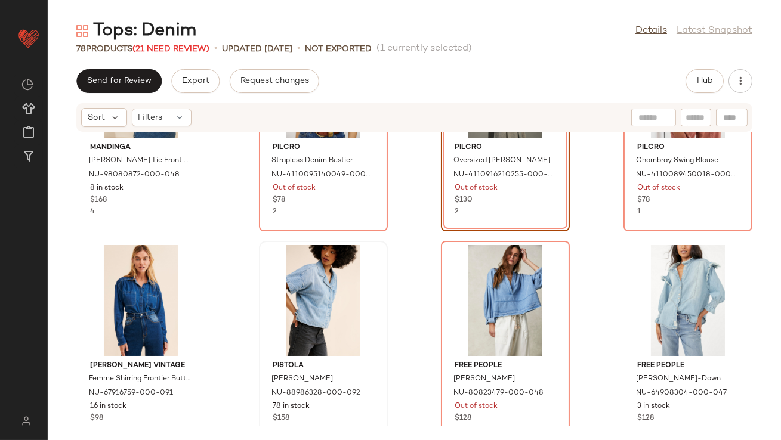
scroll to position [2368, 0]
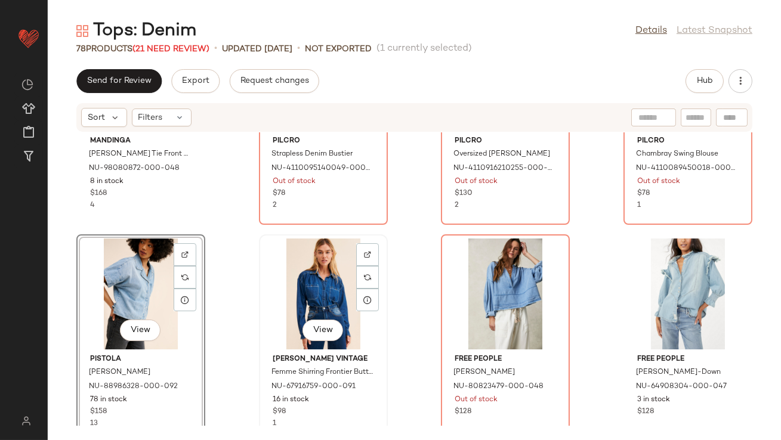
scroll to position [2454, 0]
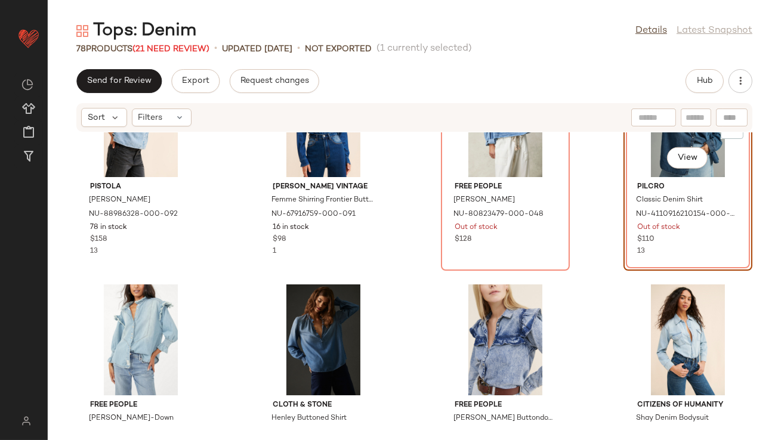
scroll to position [2485, 0]
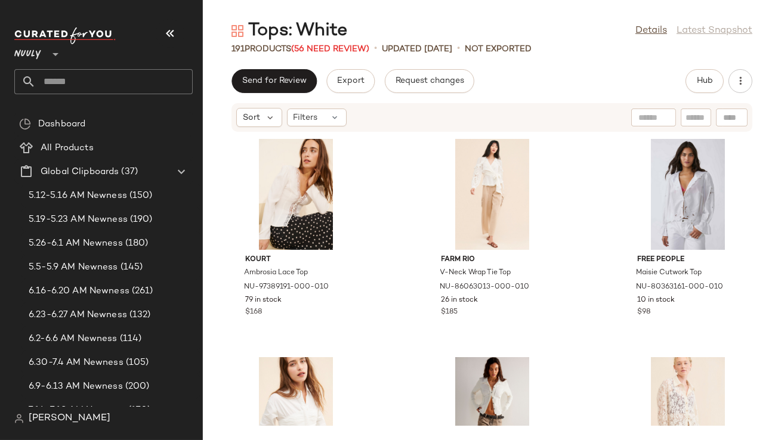
click at [170, 36] on icon "button" at bounding box center [170, 33] width 14 height 14
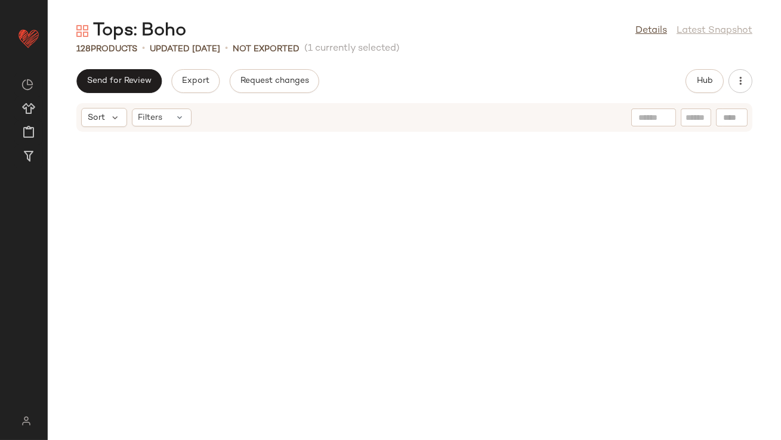
scroll to position [498, 0]
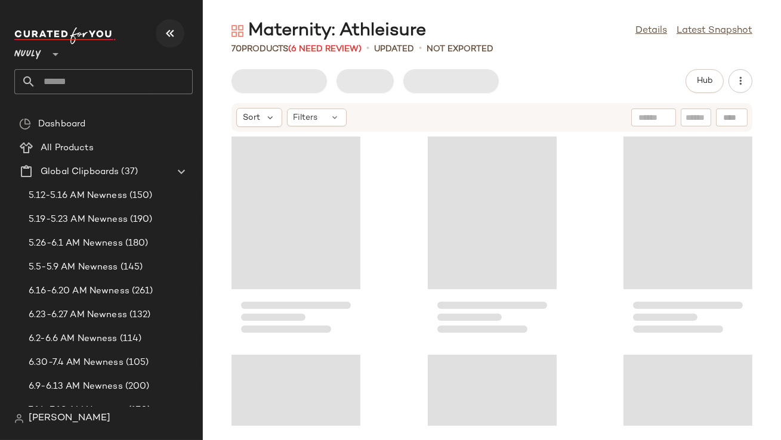
click at [166, 36] on icon "button" at bounding box center [170, 33] width 14 height 14
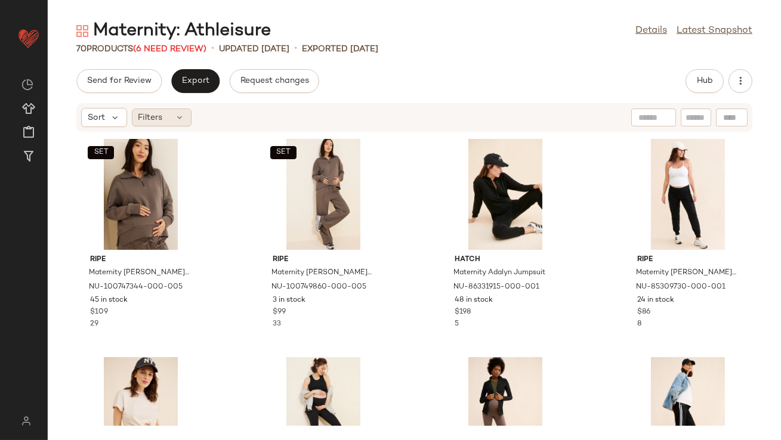
click at [168, 115] on div "Filters" at bounding box center [162, 118] width 60 height 18
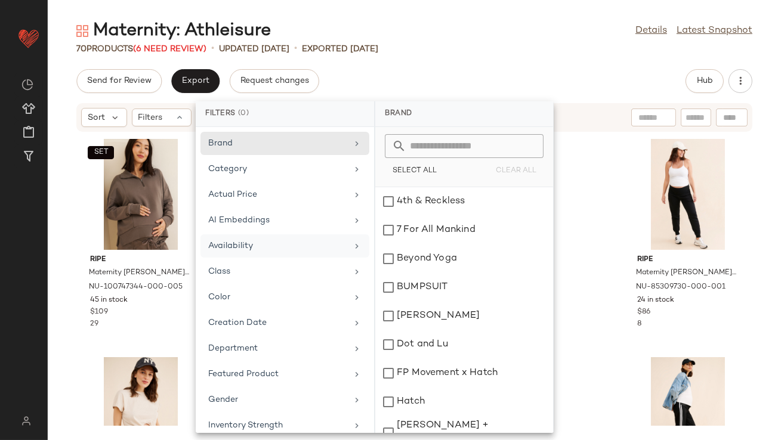
click at [251, 240] on div "Availability" at bounding box center [277, 246] width 139 height 13
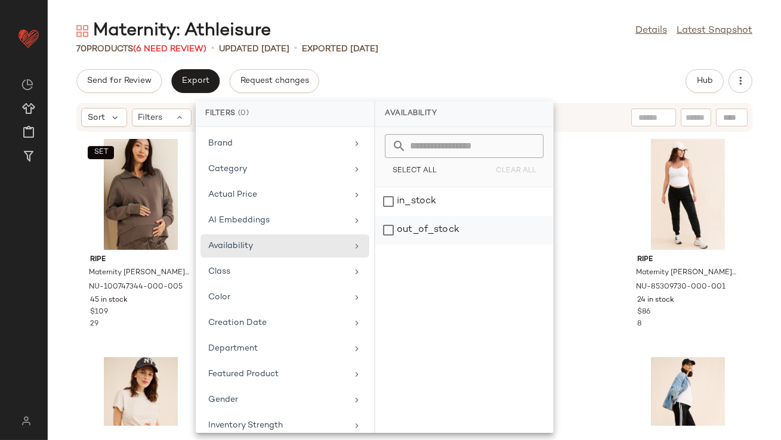
click at [403, 228] on div "out_of_stock" at bounding box center [464, 230] width 178 height 29
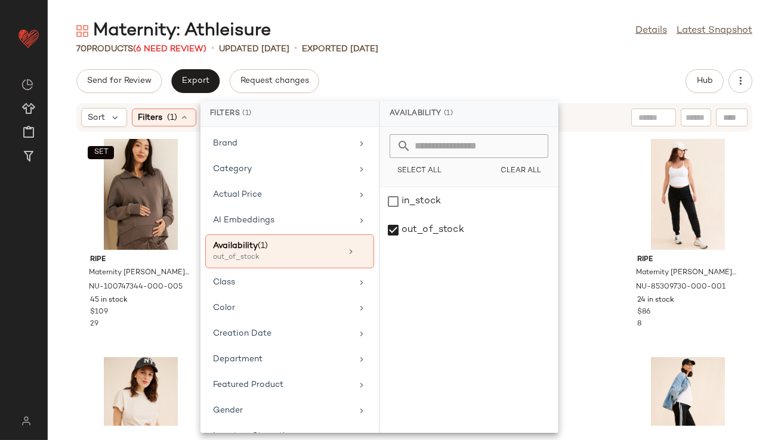
click at [464, 57] on div "Maternity: Athleisure Details Latest Snapshot 70 Products (6 Need Review) • upd…" at bounding box center [414, 229] width 733 height 421
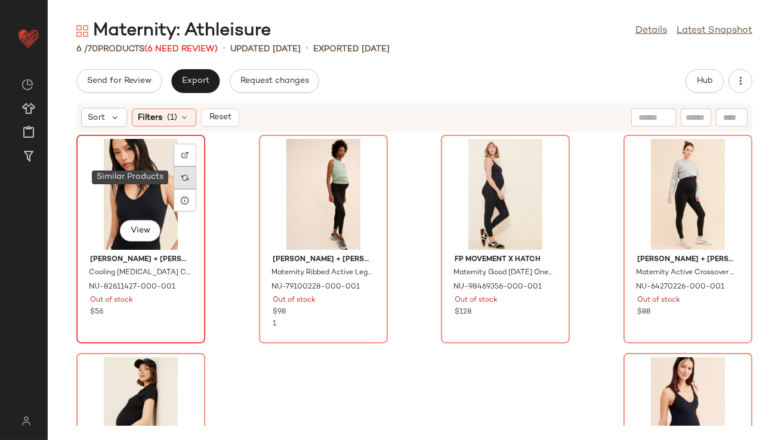
click at [186, 177] on img at bounding box center [184, 177] width 7 height 7
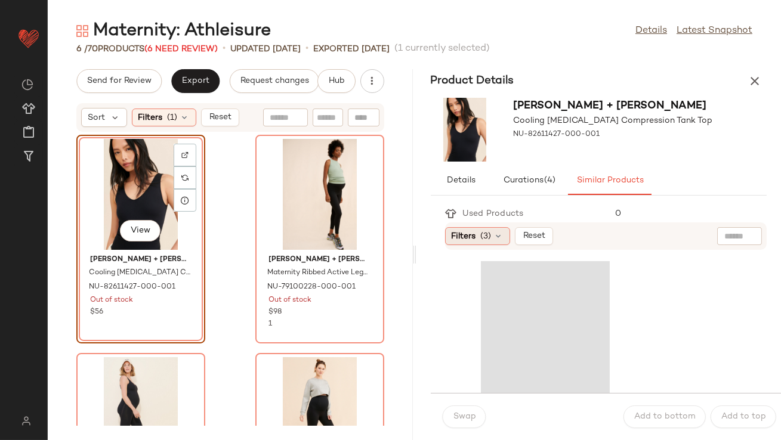
click at [465, 239] on span "Filters" at bounding box center [464, 236] width 24 height 13
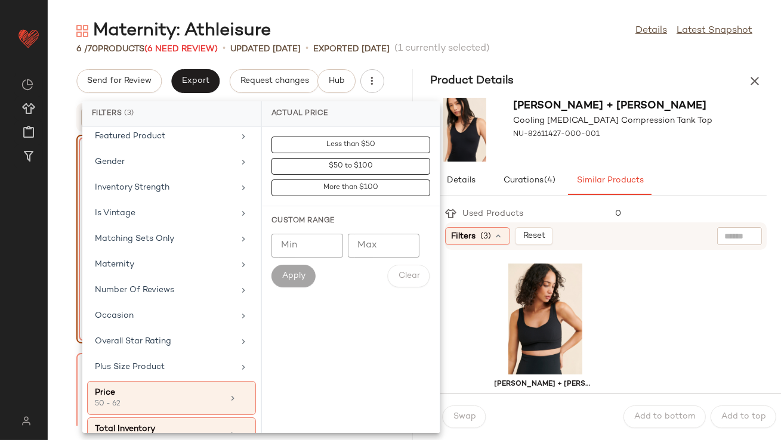
scroll to position [297, 0]
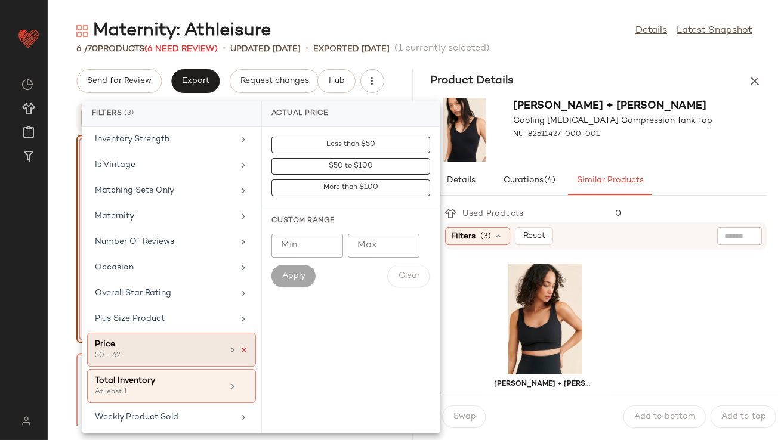
click at [240, 347] on icon at bounding box center [244, 350] width 8 height 8
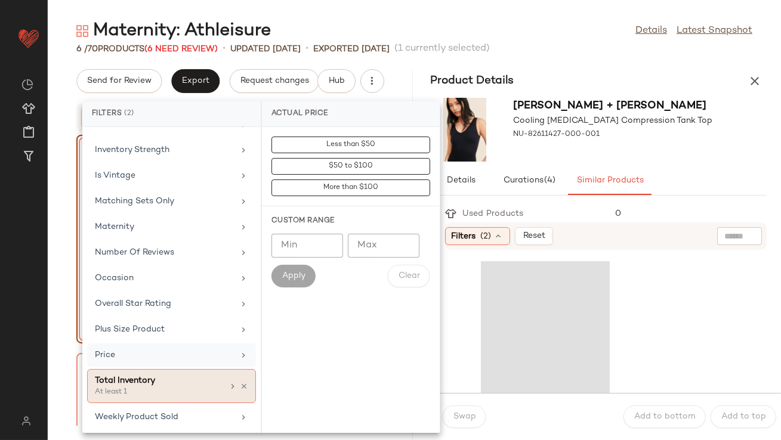
click at [222, 389] on div "Total Inventory At least 1" at bounding box center [171, 386] width 169 height 34
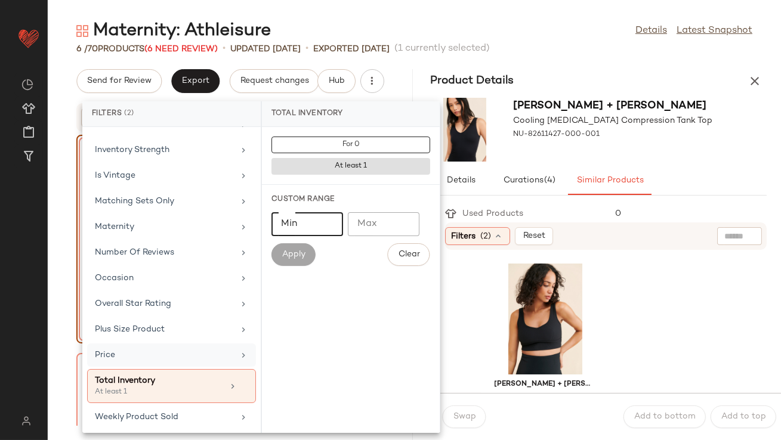
click at [286, 233] on input "Min" at bounding box center [307, 224] width 72 height 24
type input "**"
click at [281, 260] on button "Apply" at bounding box center [293, 254] width 44 height 23
click at [183, 221] on div "Maternity" at bounding box center [164, 227] width 139 height 13
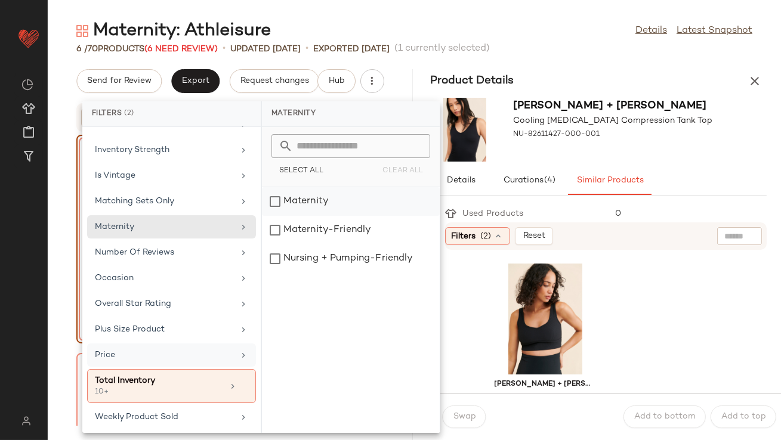
click at [298, 216] on div "Maternity" at bounding box center [351, 230] width 178 height 29
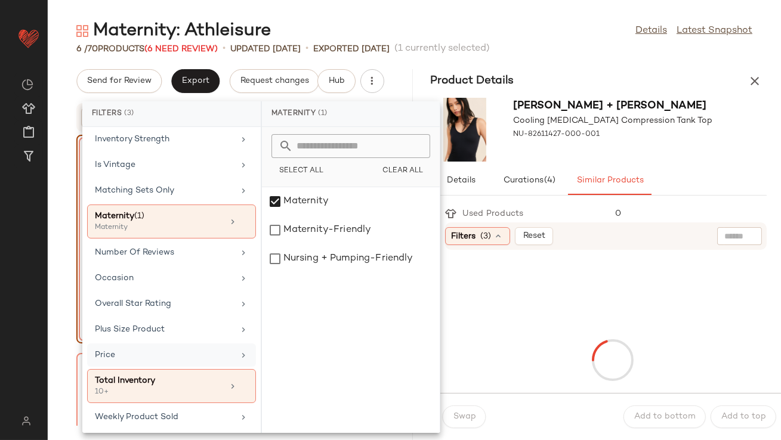
click at [597, 72] on div "Product Details" at bounding box center [598, 81] width 365 height 24
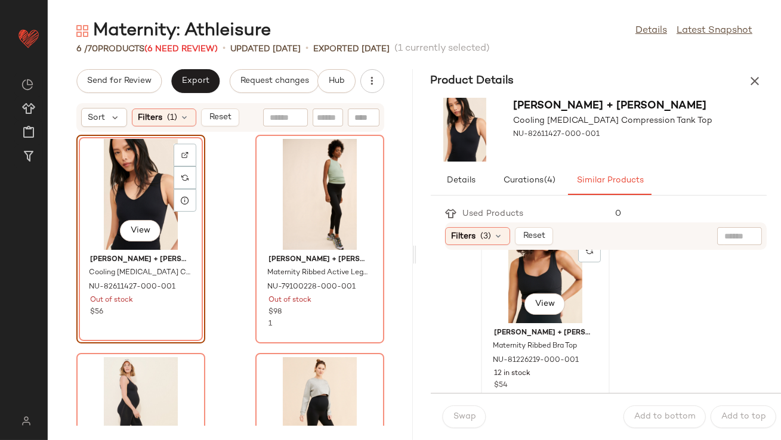
scroll to position [52, 0]
click at [550, 260] on div "View" at bounding box center [545, 266] width 121 height 111
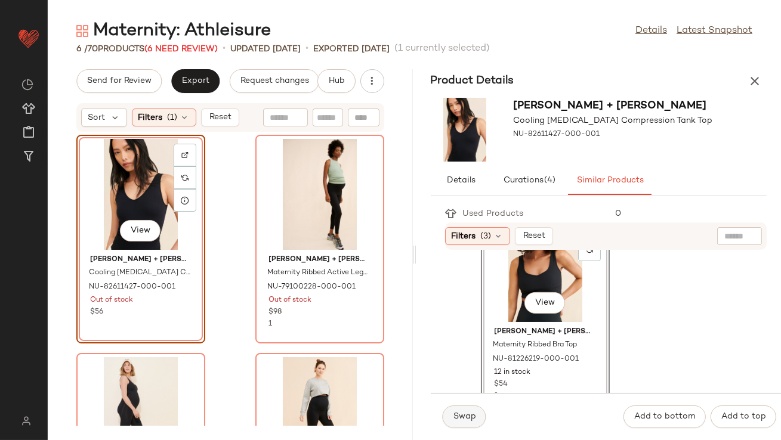
click at [468, 415] on span "Swap" at bounding box center [464, 417] width 23 height 10
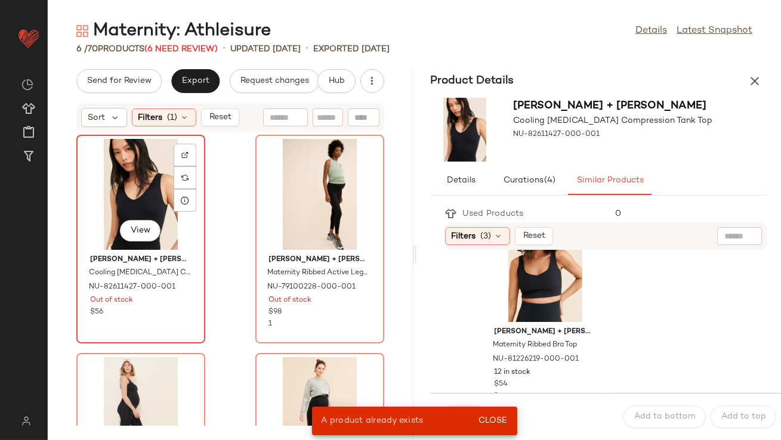
click at [126, 173] on div "View" at bounding box center [141, 194] width 121 height 111
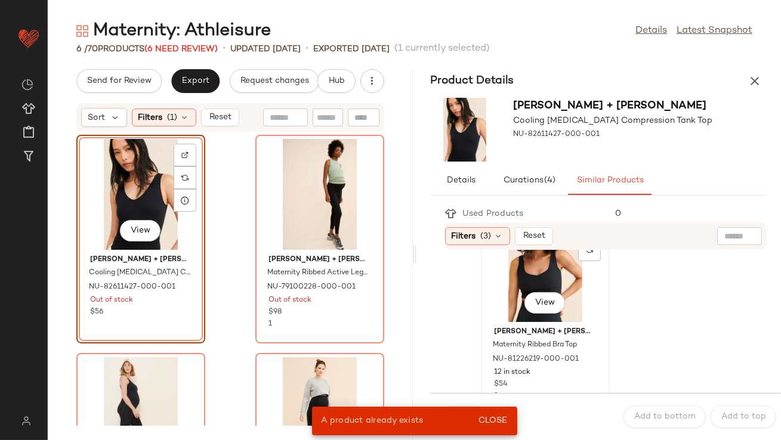
click at [499, 280] on div "View" at bounding box center [545, 266] width 121 height 111
click at [482, 245] on div "Filters (3)" at bounding box center [477, 236] width 65 height 18
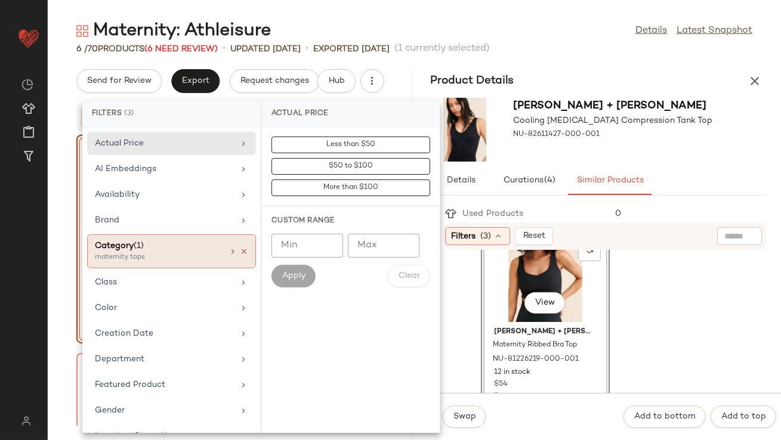
click at [243, 249] on icon at bounding box center [244, 252] width 8 height 8
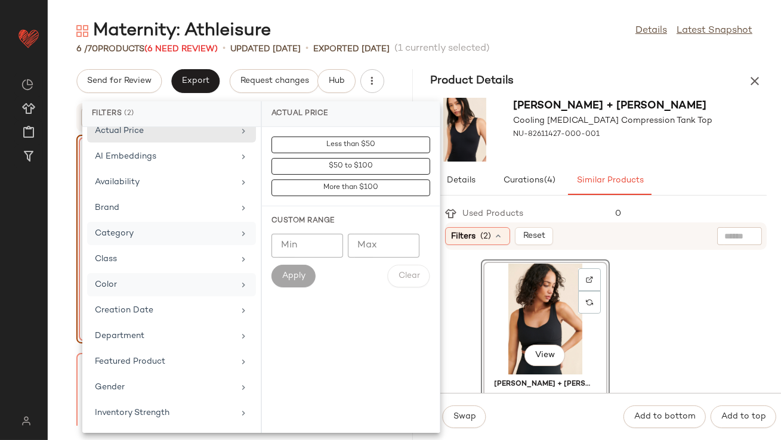
scroll to position [286, 0]
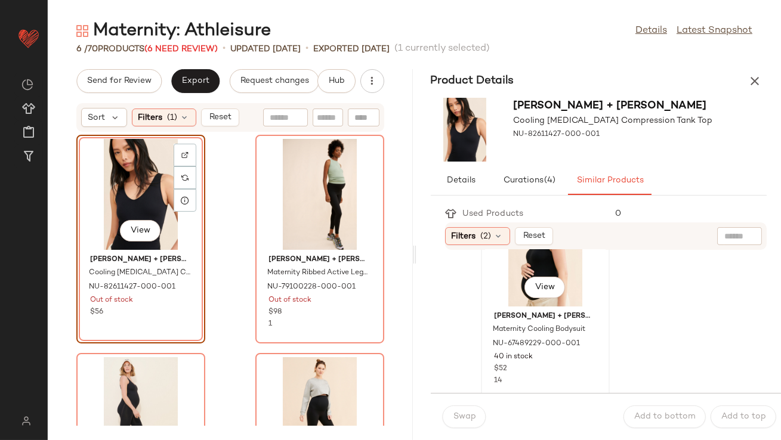
click at [549, 261] on div "View" at bounding box center [545, 251] width 121 height 111
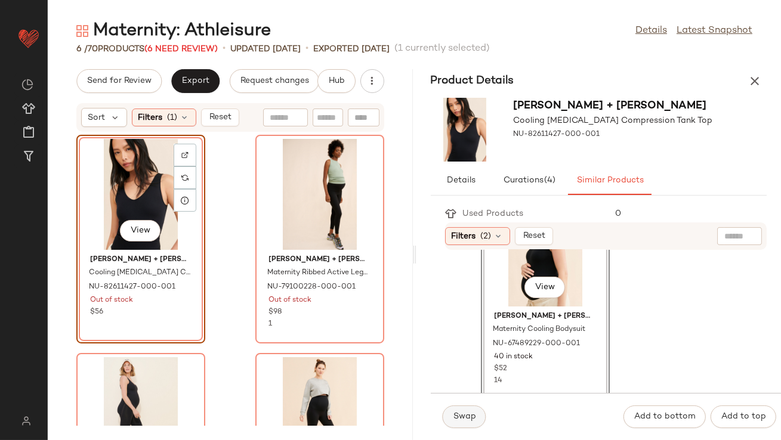
click at [460, 418] on span "Swap" at bounding box center [464, 417] width 23 height 10
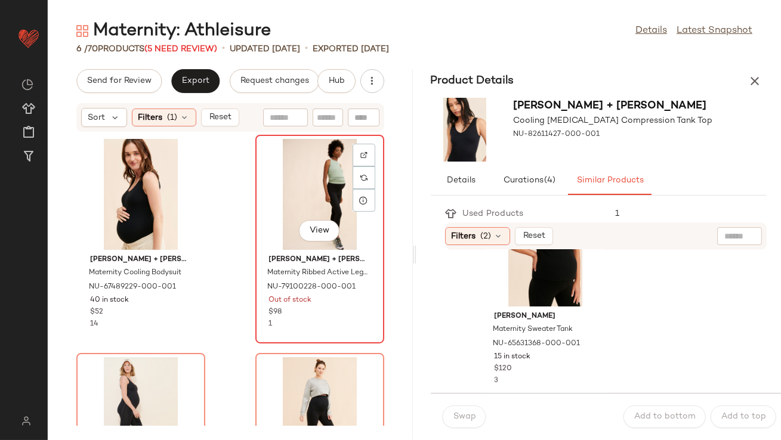
click at [310, 160] on div "View" at bounding box center [320, 194] width 121 height 111
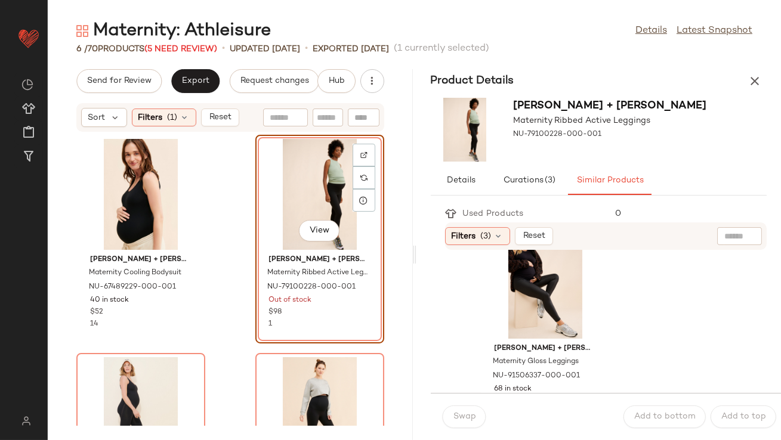
scroll to position [36, 0]
click at [561, 264] on div "View" at bounding box center [545, 282] width 121 height 111
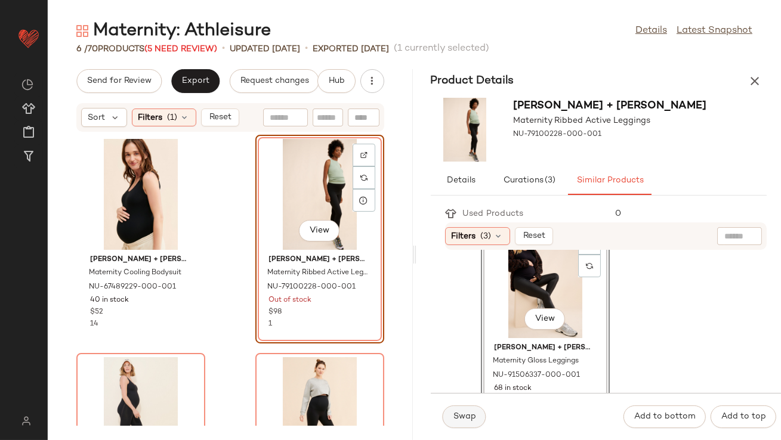
click at [462, 418] on span "Swap" at bounding box center [464, 417] width 23 height 10
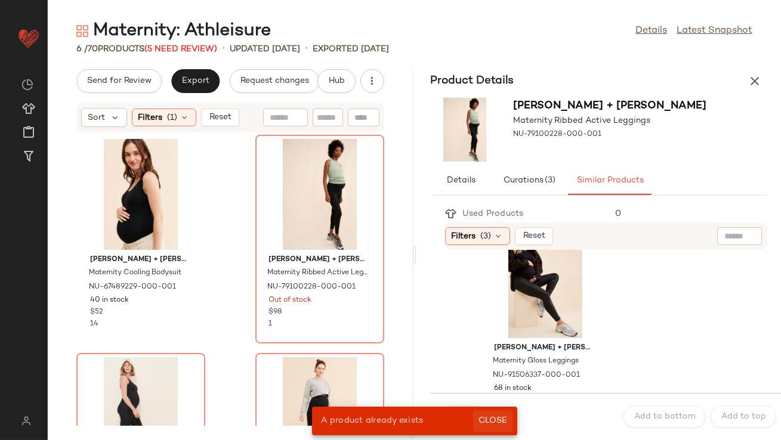
click at [496, 422] on span "Close" at bounding box center [492, 421] width 29 height 10
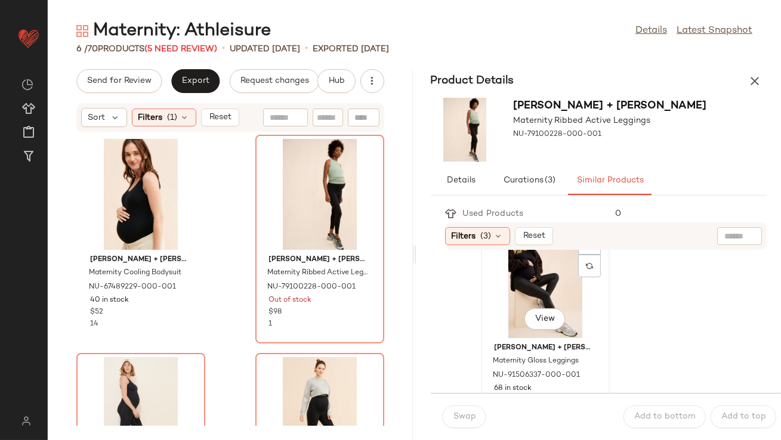
click at [509, 326] on div "View" at bounding box center [545, 282] width 121 height 111
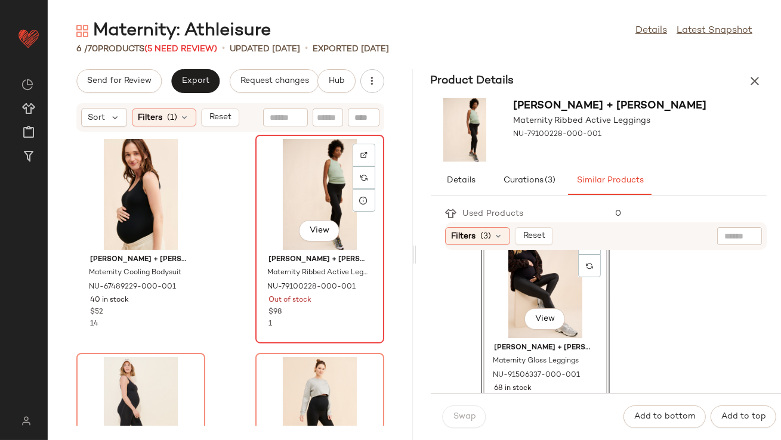
click at [302, 209] on div "View" at bounding box center [320, 194] width 121 height 111
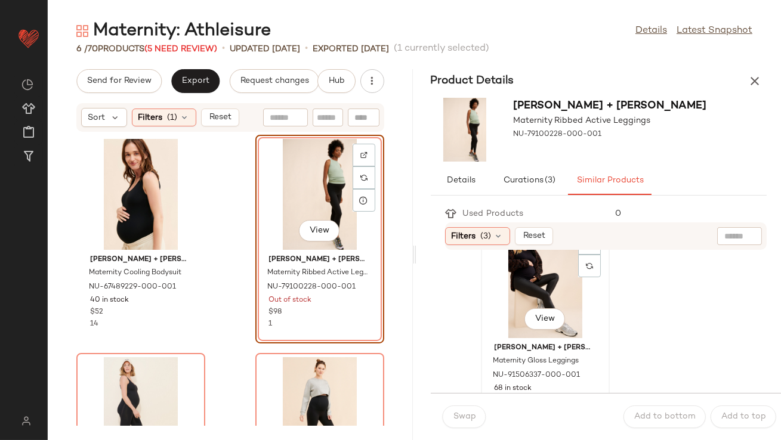
click at [513, 308] on div "View" at bounding box center [545, 282] width 121 height 111
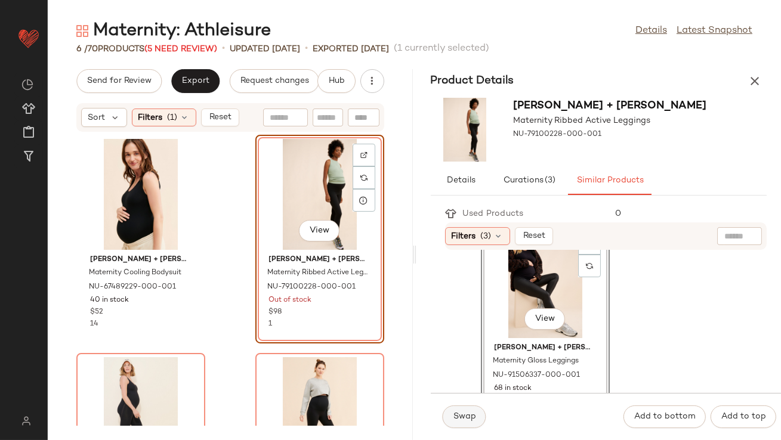
click at [476, 414] on button "Swap" at bounding box center [465, 417] width 44 height 23
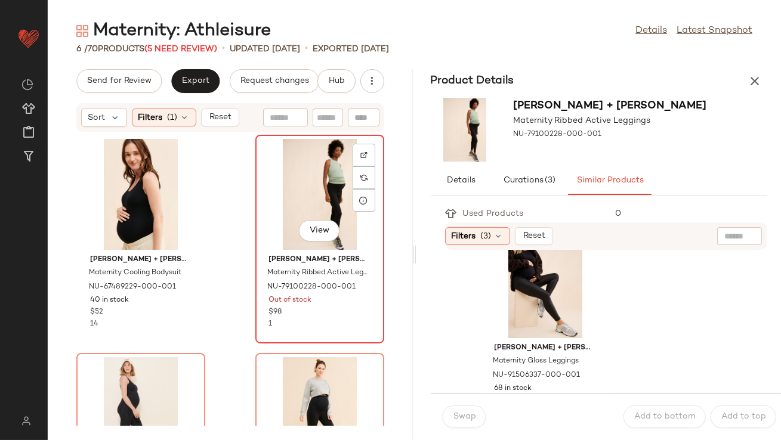
click at [286, 217] on div "View" at bounding box center [320, 194] width 121 height 111
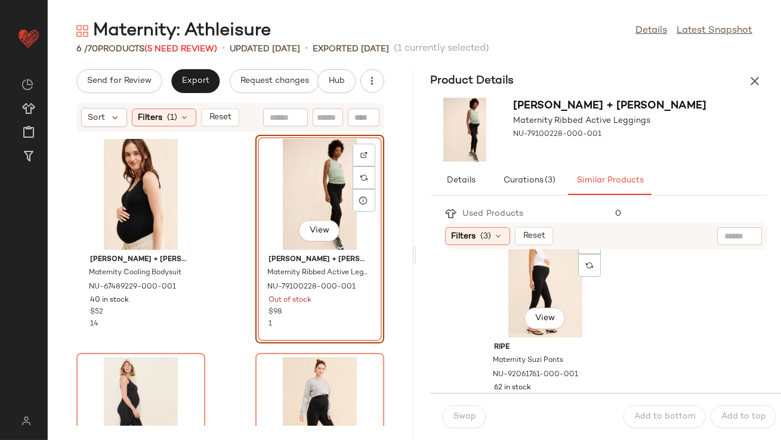
scroll to position [238, 0]
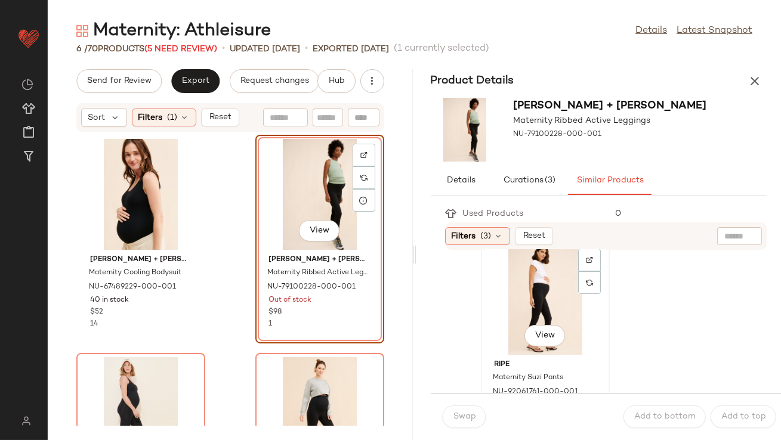
click at [496, 310] on div "View" at bounding box center [545, 299] width 121 height 111
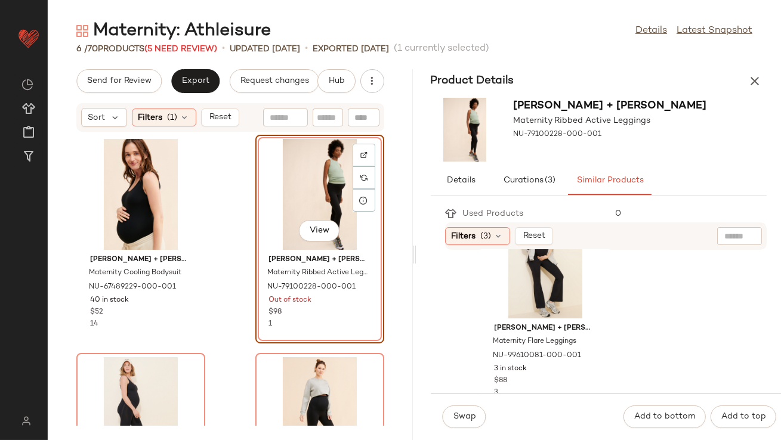
scroll to position [496, 0]
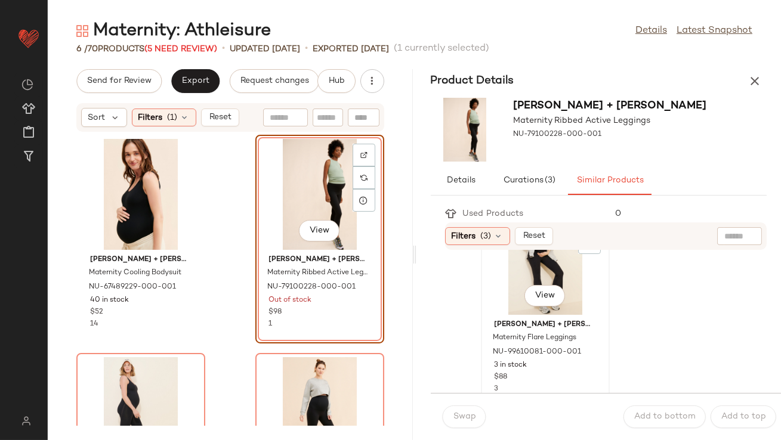
click at [506, 280] on div "View" at bounding box center [545, 259] width 121 height 111
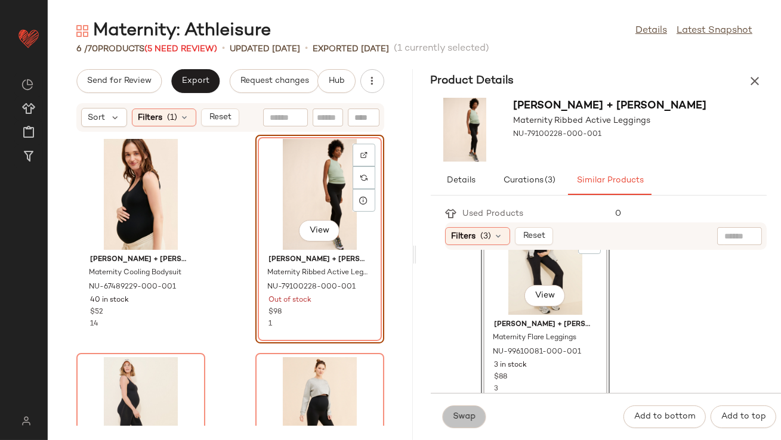
click at [466, 414] on span "Swap" at bounding box center [464, 417] width 23 height 10
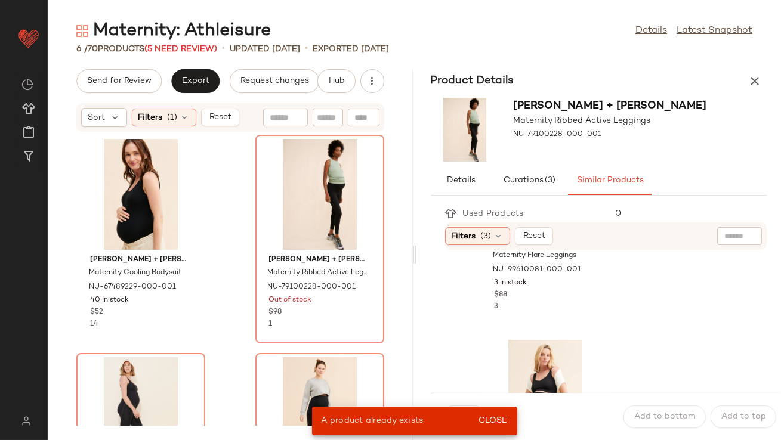
scroll to position [579, 0]
click at [496, 232] on icon at bounding box center [499, 236] width 10 height 10
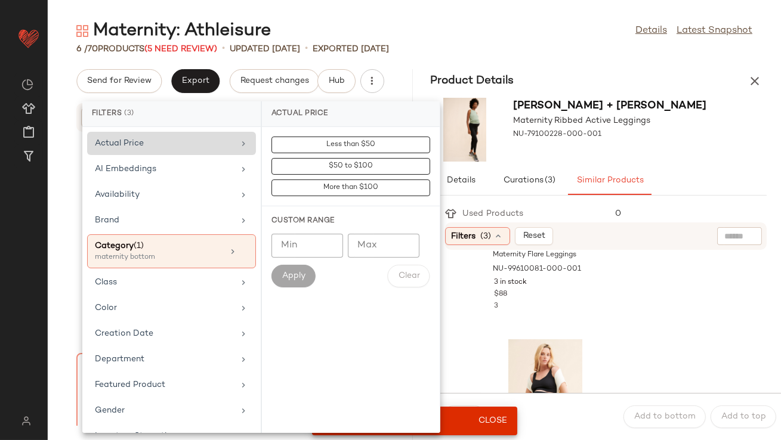
click at [174, 144] on div "Actual Price" at bounding box center [164, 143] width 139 height 13
click at [174, 171] on div "AI Embeddings" at bounding box center [164, 169] width 139 height 13
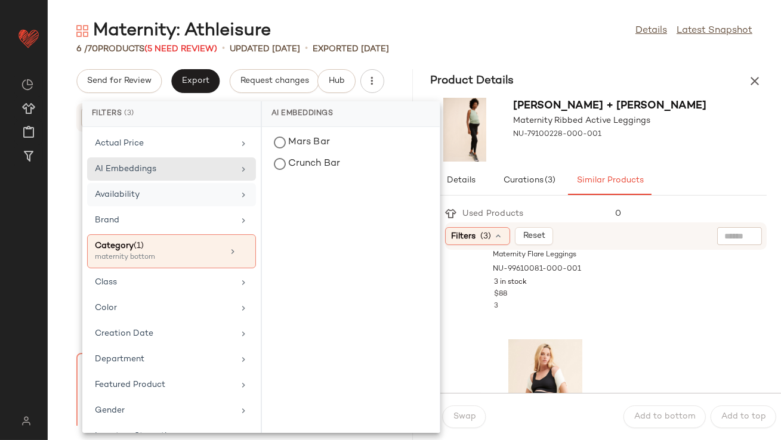
click at [175, 199] on div "Availability" at bounding box center [164, 195] width 139 height 13
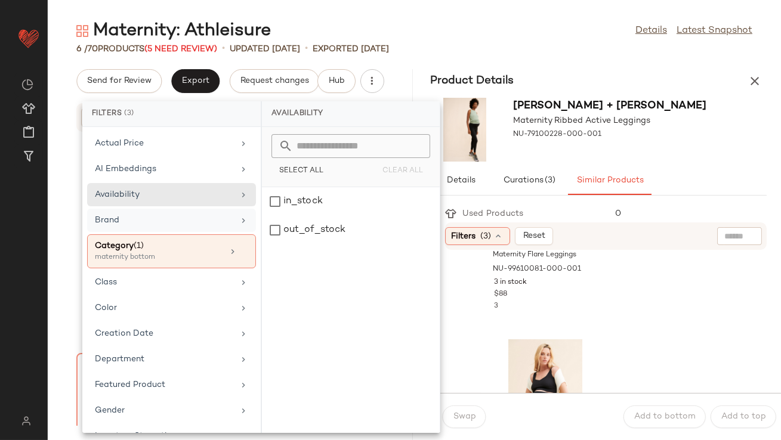
click at [177, 218] on div "Brand" at bounding box center [164, 220] width 139 height 13
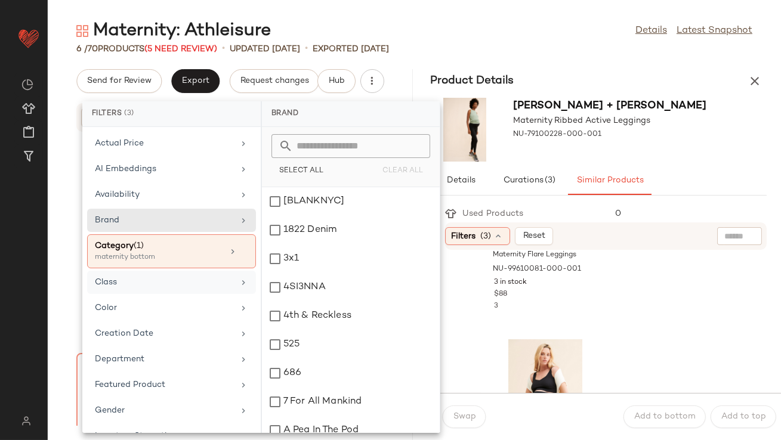
click at [159, 285] on div "Class" at bounding box center [164, 282] width 139 height 13
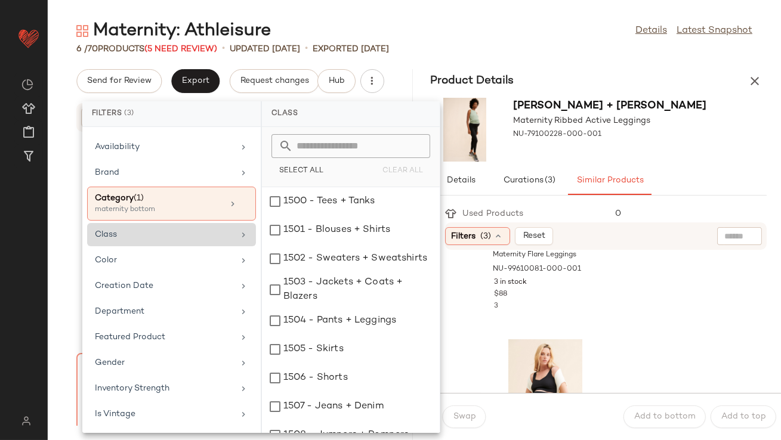
scroll to position [69, 0]
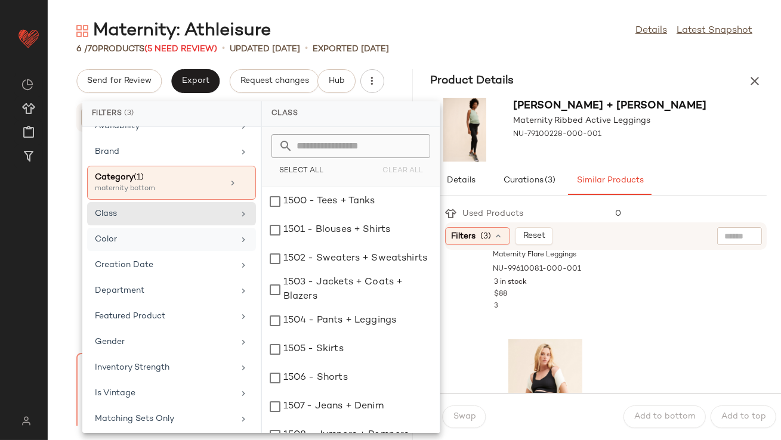
click at [156, 239] on div "Color" at bounding box center [164, 239] width 139 height 13
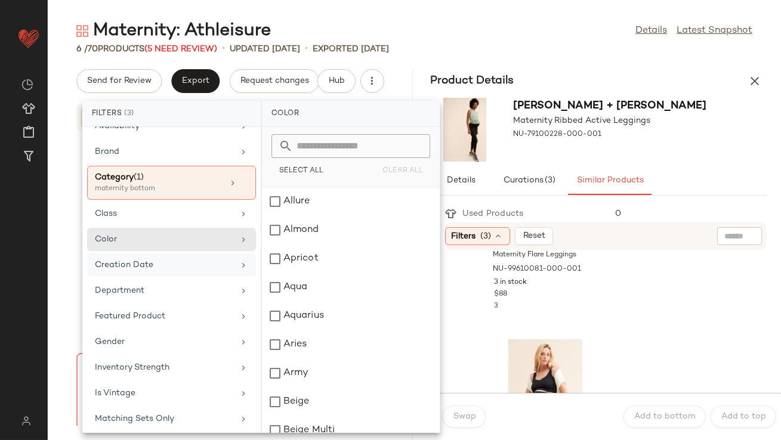
click at [156, 262] on div "Creation Date" at bounding box center [164, 265] width 139 height 13
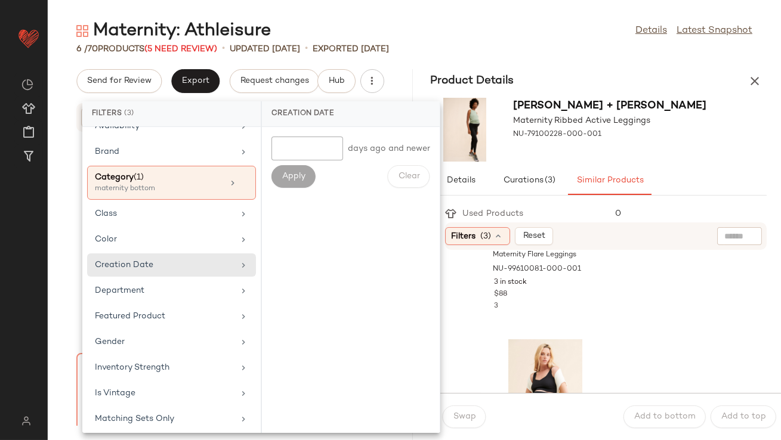
click at [157, 277] on div "Actual Price AI Embeddings Availability Brand Category (1) maternity bottom Cla…" at bounding box center [171, 280] width 178 height 306
click at [157, 285] on div "Department" at bounding box center [164, 291] width 139 height 13
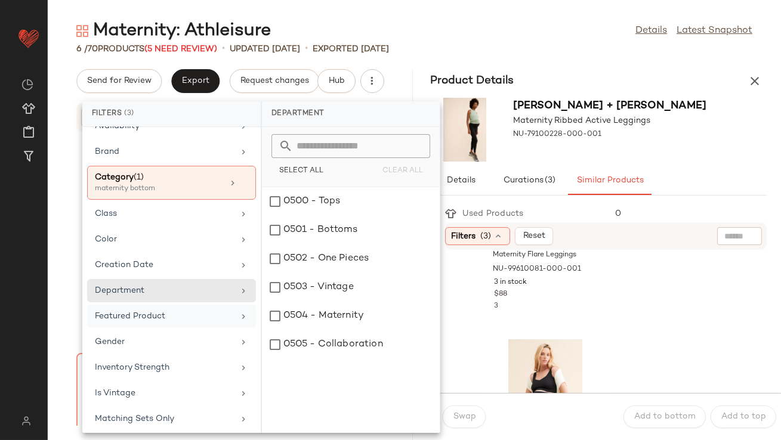
click at [158, 316] on div "Featured Product" at bounding box center [164, 316] width 139 height 13
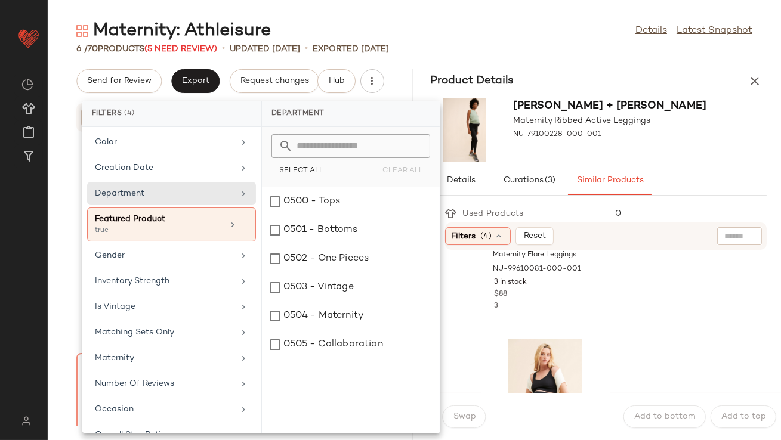
scroll to position [167, 0]
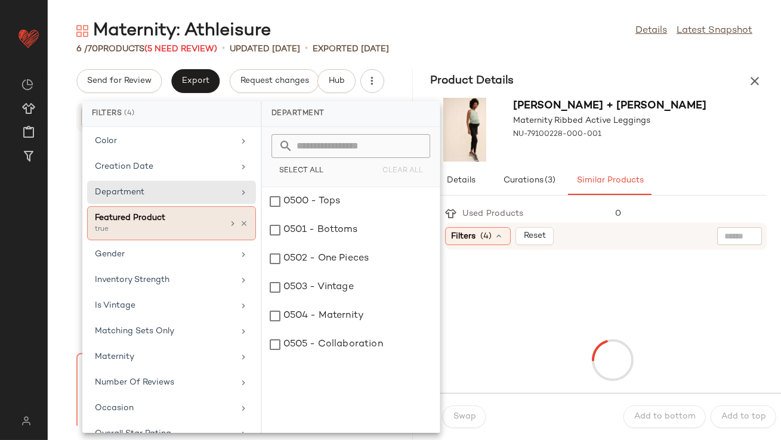
click at [240, 222] on icon at bounding box center [244, 224] width 8 height 8
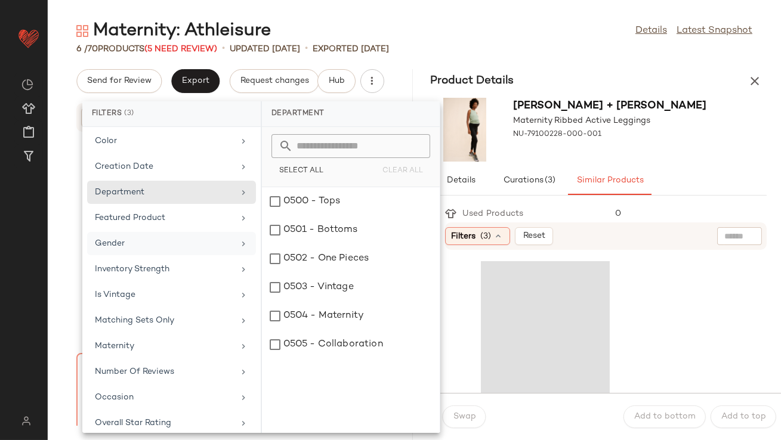
click at [175, 237] on div "Gender" at bounding box center [164, 243] width 139 height 13
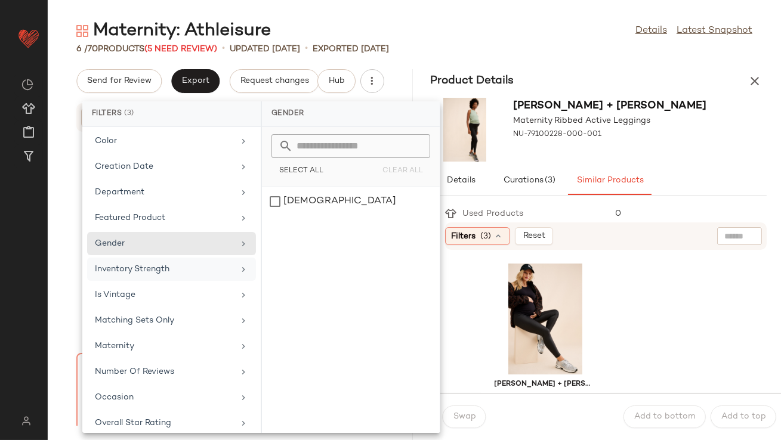
click at [175, 283] on div "Inventory Strength" at bounding box center [171, 294] width 169 height 23
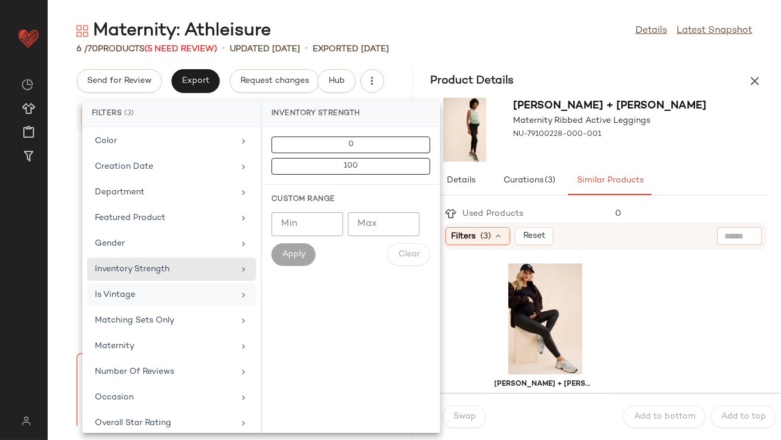
click at [177, 290] on div "Is Vintage" at bounding box center [164, 295] width 139 height 13
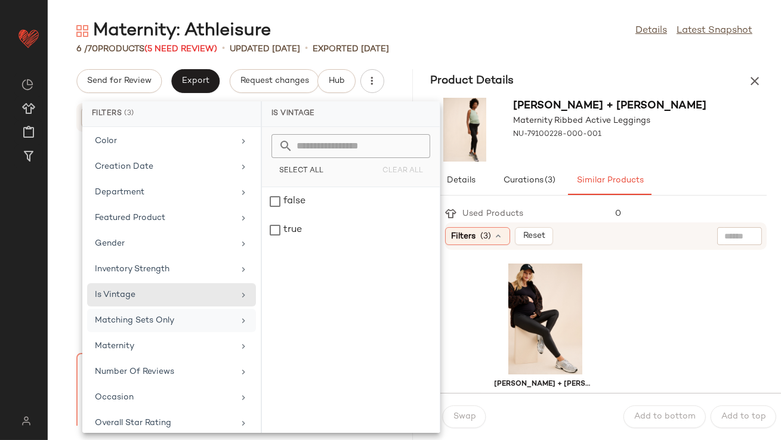
click at [177, 317] on div "Matching Sets Only" at bounding box center [164, 320] width 139 height 13
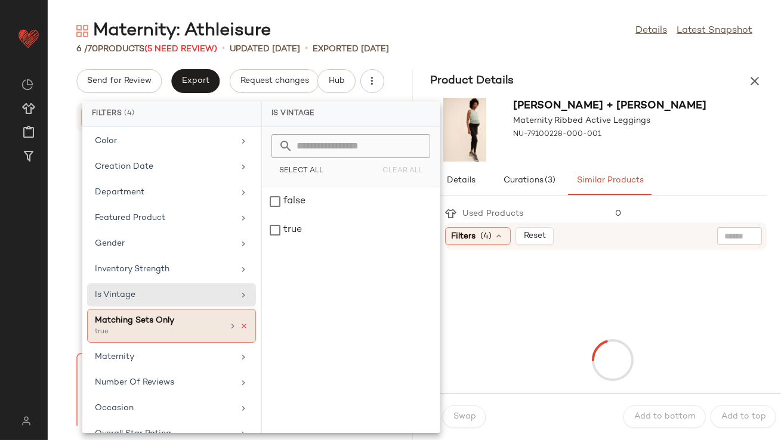
click at [240, 323] on icon at bounding box center [244, 326] width 8 height 8
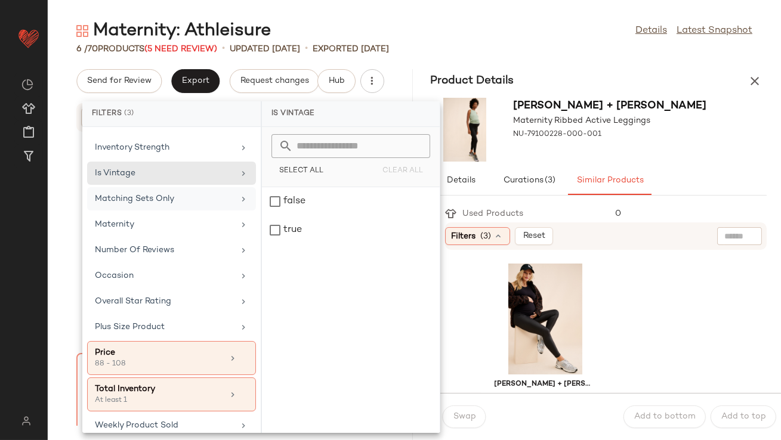
scroll to position [297, 0]
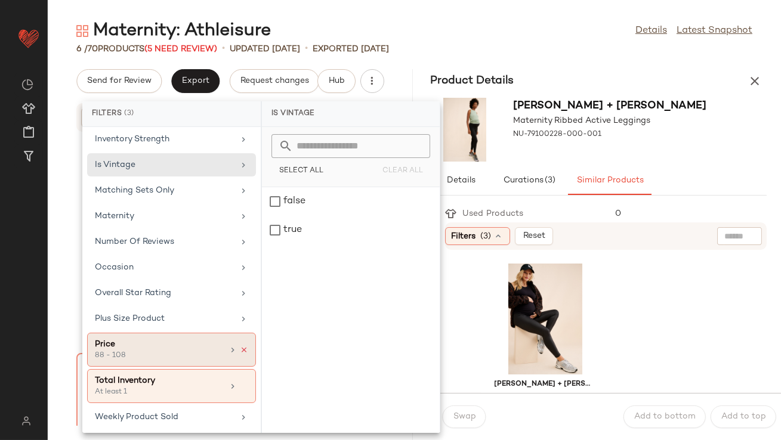
click at [240, 347] on icon at bounding box center [244, 350] width 8 height 8
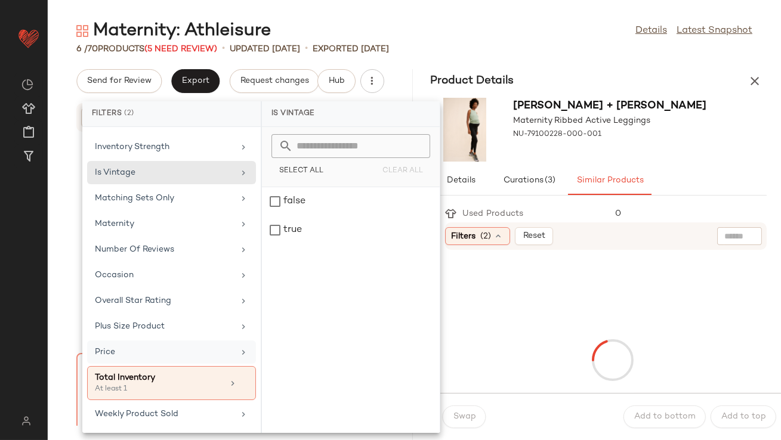
scroll to position [286, 0]
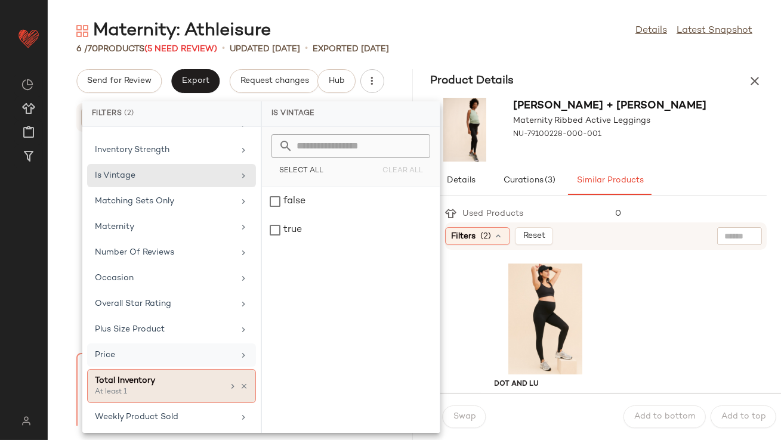
click at [214, 384] on div "Total Inventory" at bounding box center [159, 381] width 128 height 13
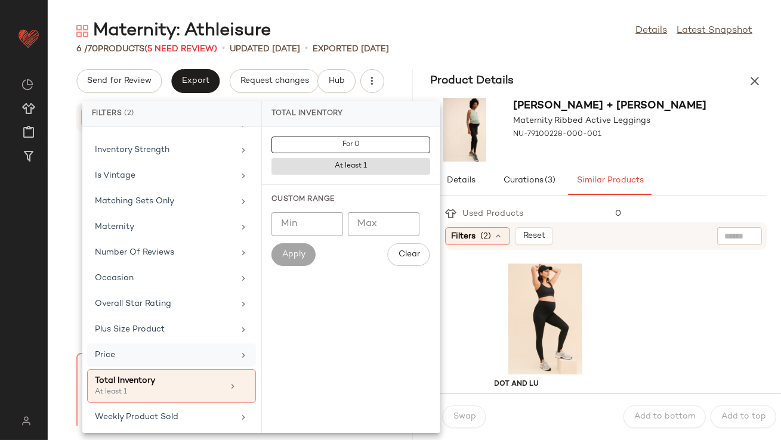
click at [328, 221] on input "*" at bounding box center [307, 224] width 72 height 24
type input "**"
click at [294, 255] on span "Apply" at bounding box center [294, 255] width 24 height 10
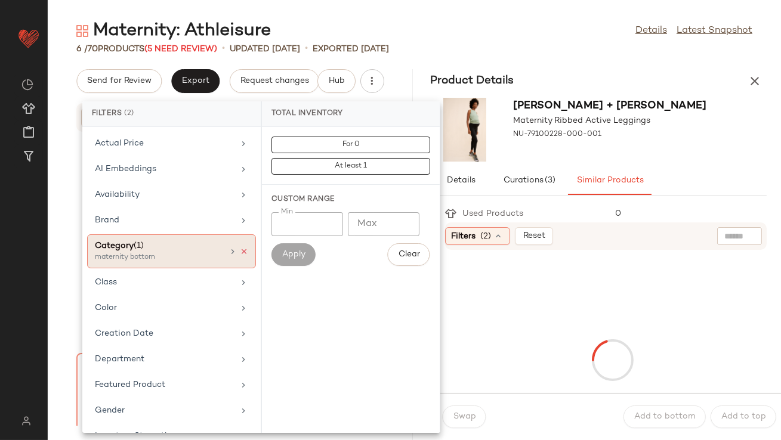
click at [240, 250] on icon at bounding box center [244, 252] width 8 height 8
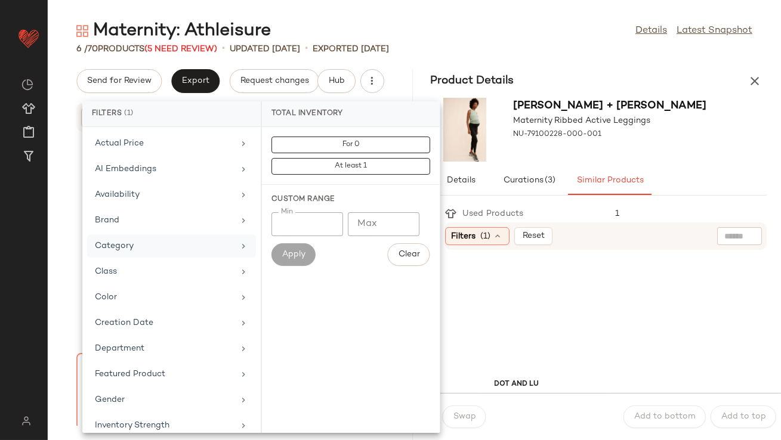
click at [620, 229] on div "Filters (1) Reset" at bounding box center [555, 236] width 221 height 18
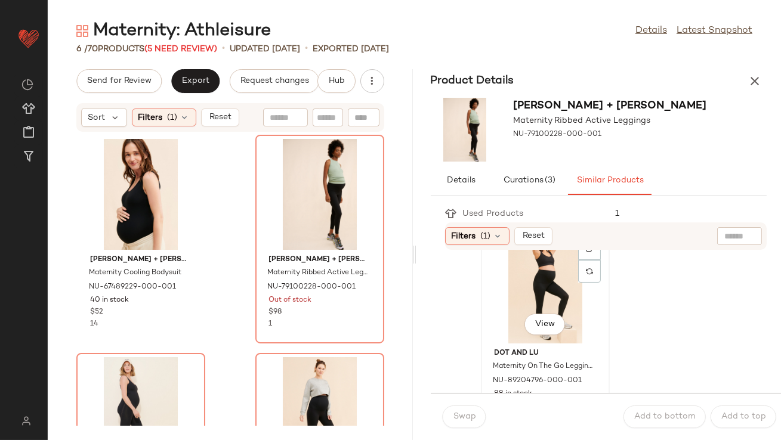
scroll to position [35, 0]
click at [545, 288] on div "View" at bounding box center [545, 284] width 121 height 111
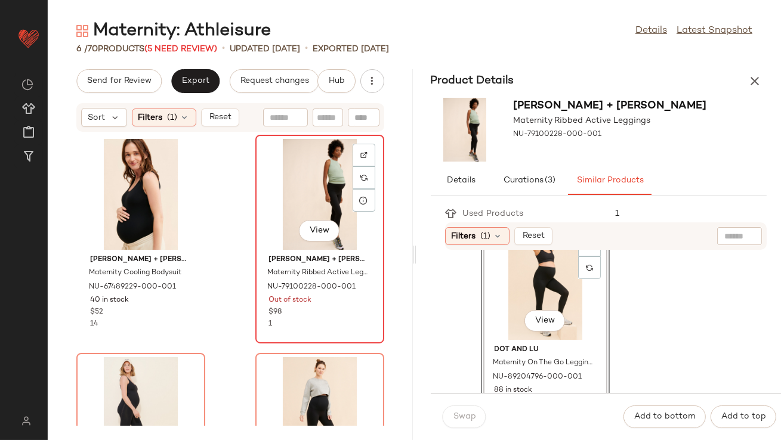
click at [323, 190] on div "View" at bounding box center [320, 194] width 121 height 111
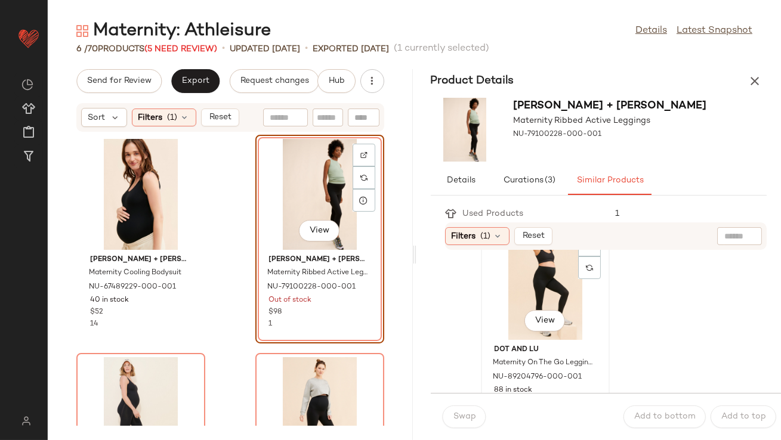
click at [529, 295] on div "View" at bounding box center [545, 284] width 121 height 111
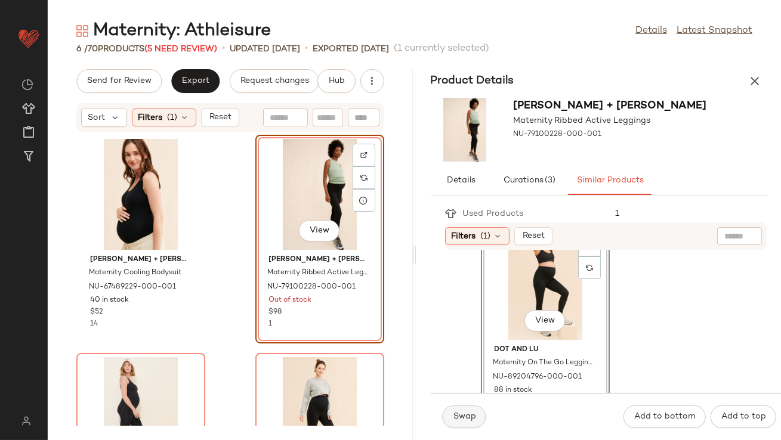
click at [466, 411] on button "Swap" at bounding box center [465, 417] width 44 height 23
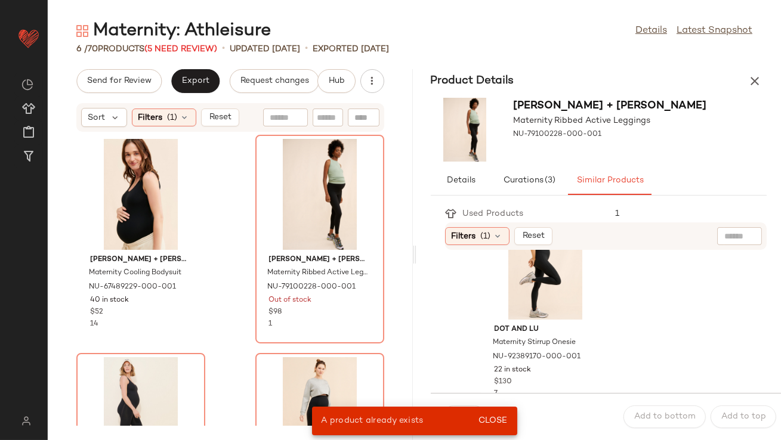
scroll to position [285, 0]
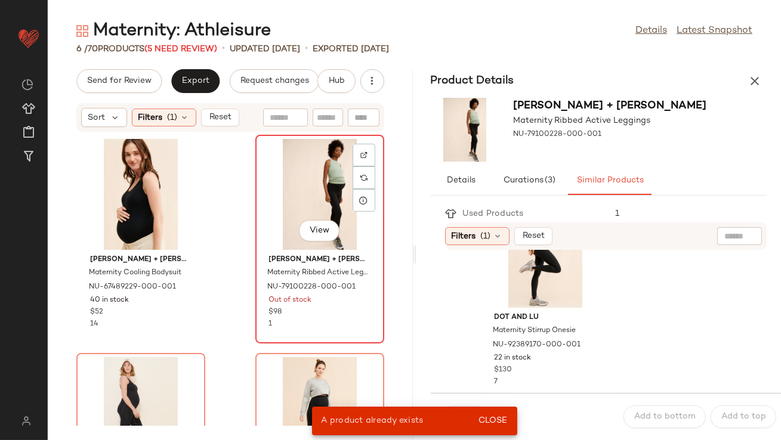
click at [300, 160] on div "View" at bounding box center [320, 194] width 121 height 111
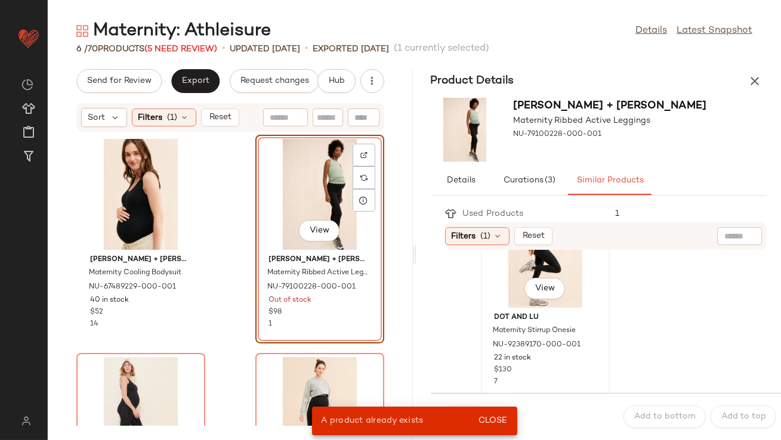
click at [502, 265] on div "View" at bounding box center [545, 252] width 121 height 111
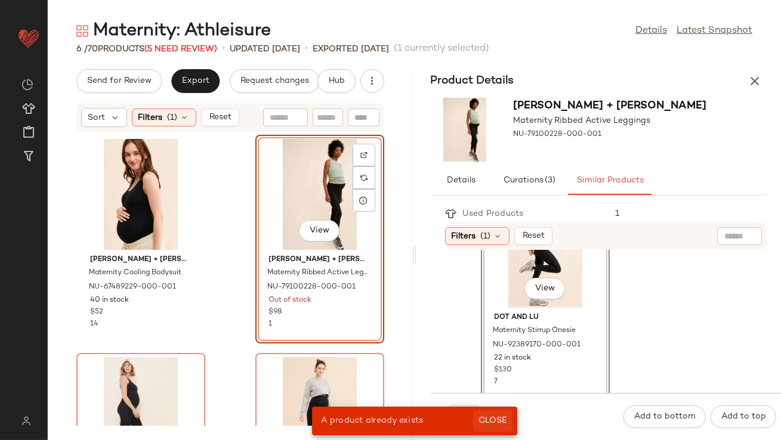
click at [494, 422] on span "Close" at bounding box center [492, 421] width 29 height 10
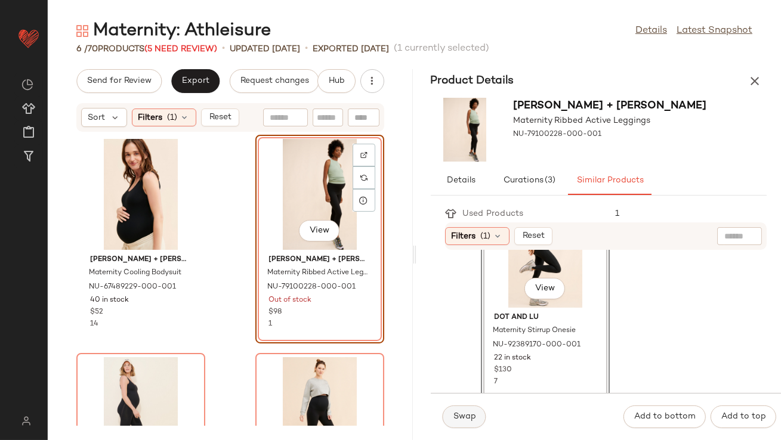
click at [467, 419] on span "Swap" at bounding box center [464, 417] width 23 height 10
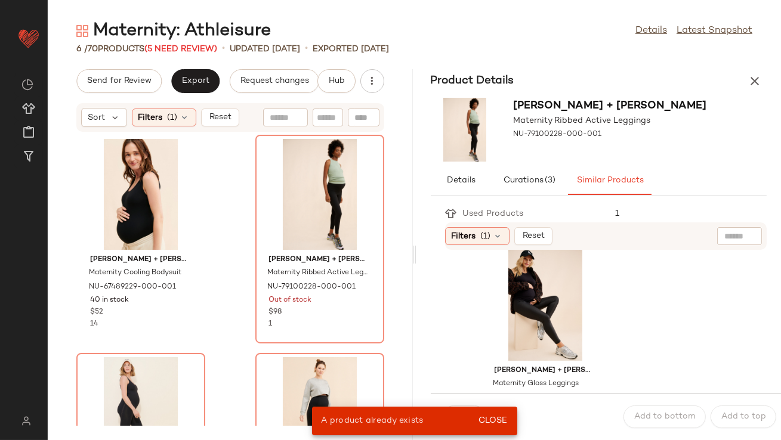
scroll to position [456, 0]
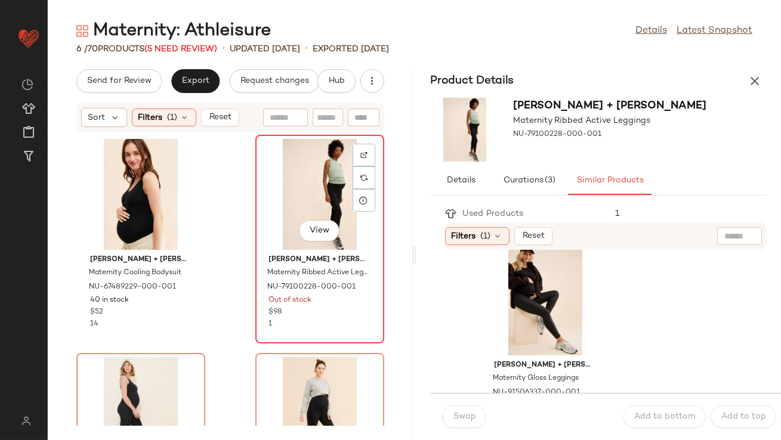
click at [317, 183] on div "View" at bounding box center [320, 194] width 121 height 111
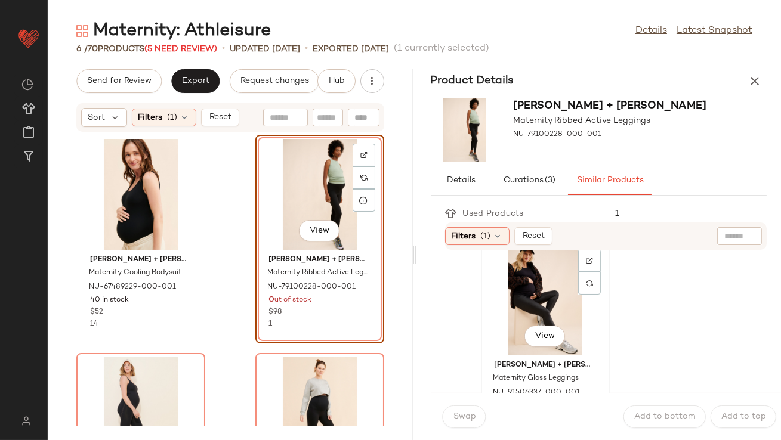
click at [532, 305] on div "View" at bounding box center [545, 300] width 121 height 111
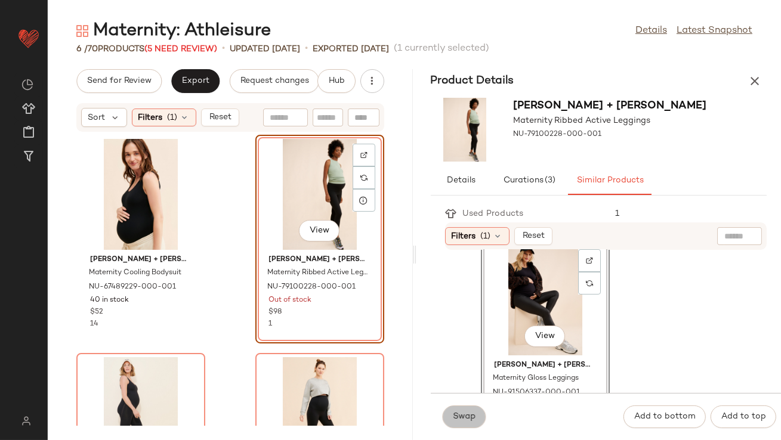
click at [475, 418] on span "Swap" at bounding box center [464, 417] width 23 height 10
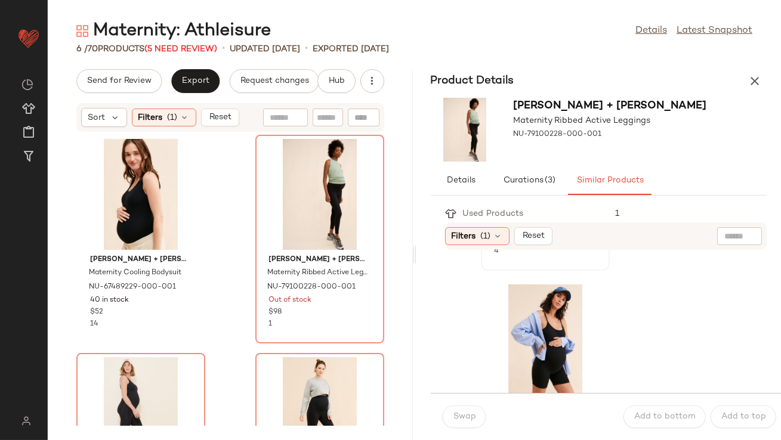
scroll to position [662, 0]
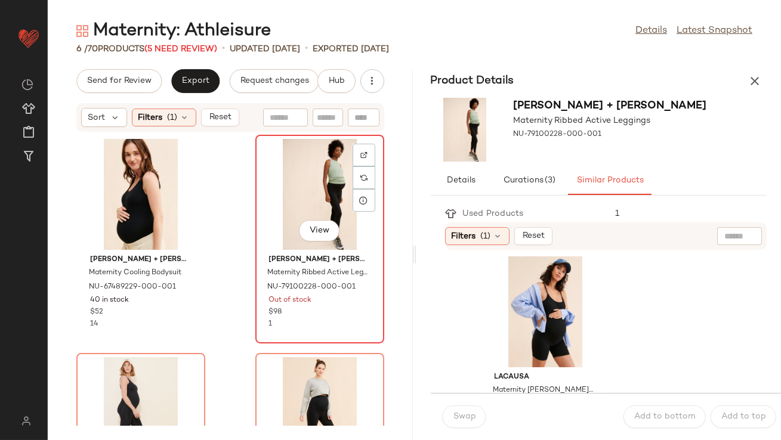
click at [328, 171] on div "View" at bounding box center [320, 194] width 121 height 111
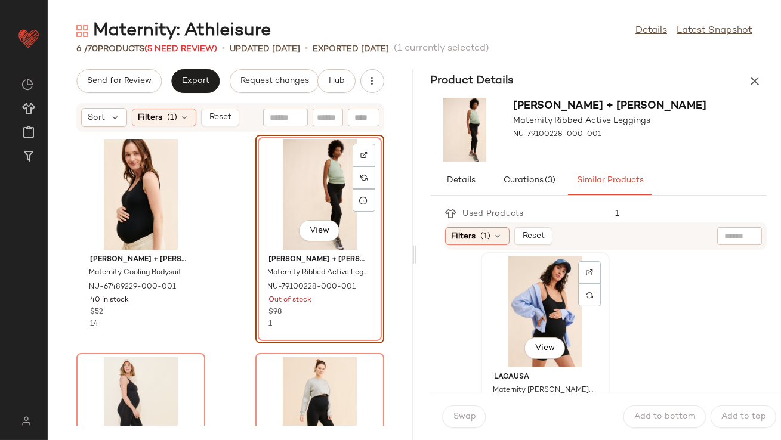
click at [493, 295] on div "View" at bounding box center [545, 312] width 121 height 111
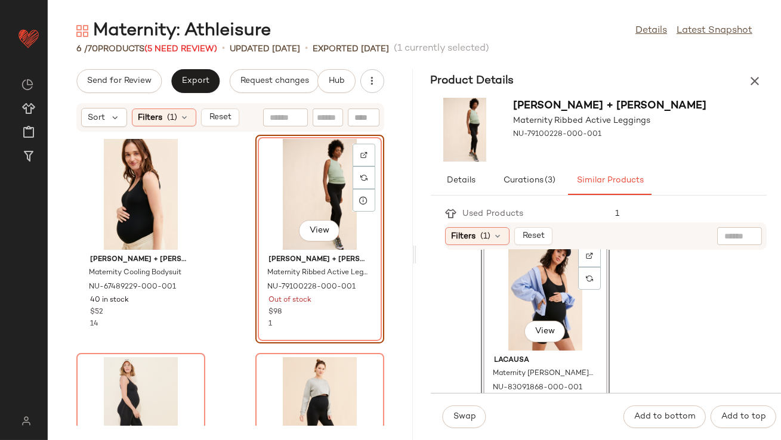
scroll to position [680, 0]
click at [465, 409] on button "Swap" at bounding box center [465, 417] width 44 height 23
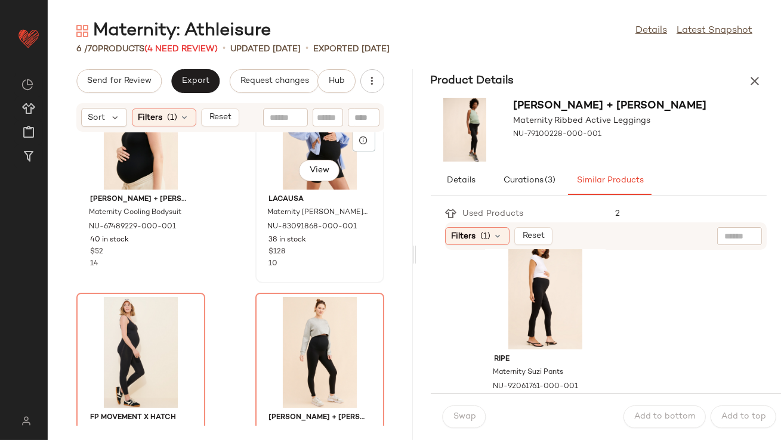
scroll to position [104, 0]
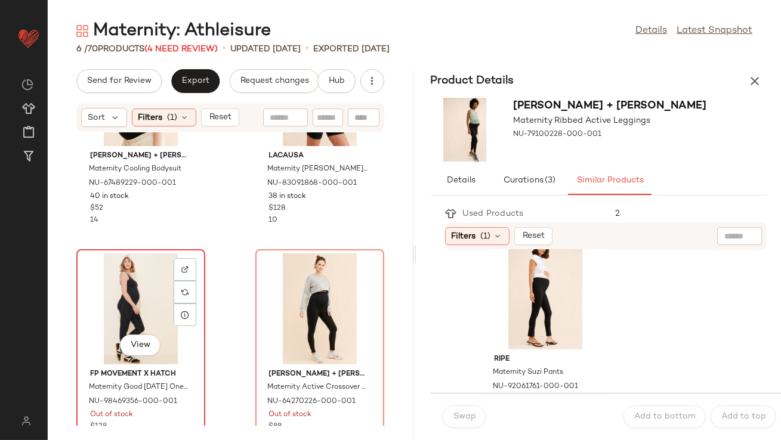
click at [141, 302] on div "View" at bounding box center [141, 309] width 121 height 111
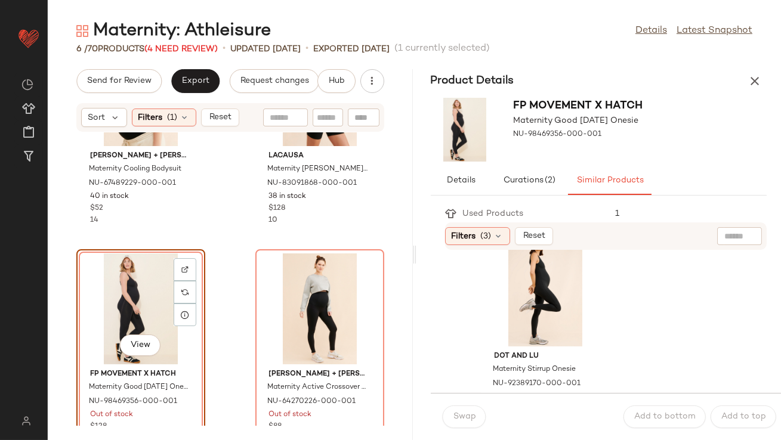
scroll to position [33, 0]
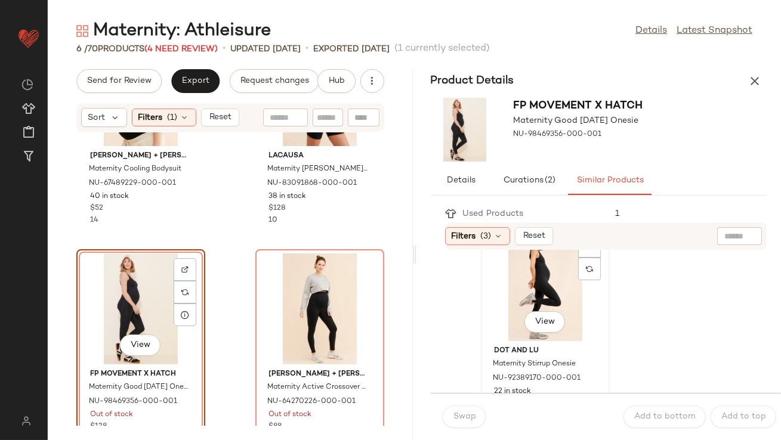
click at [532, 295] on div "View" at bounding box center [545, 285] width 121 height 111
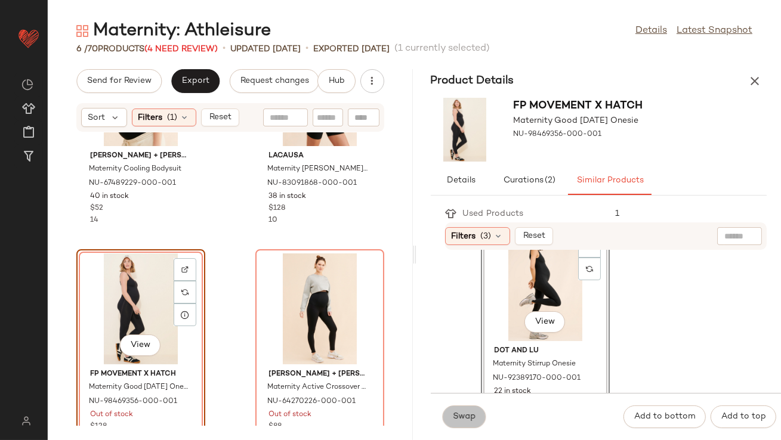
click at [469, 415] on span "Swap" at bounding box center [464, 417] width 23 height 10
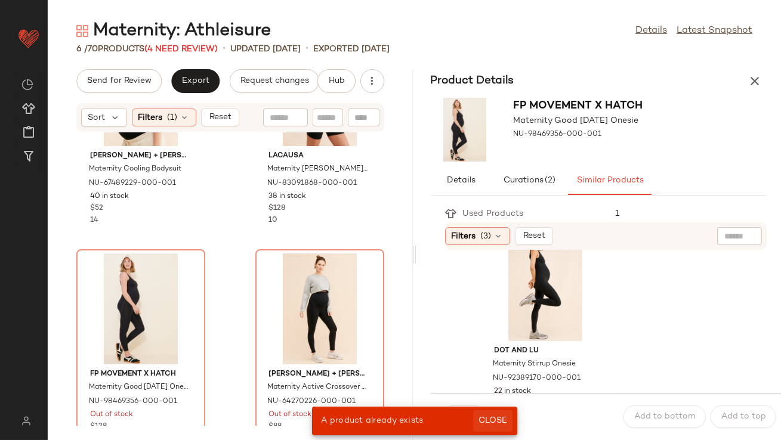
click at [499, 416] on span "Close" at bounding box center [492, 421] width 29 height 10
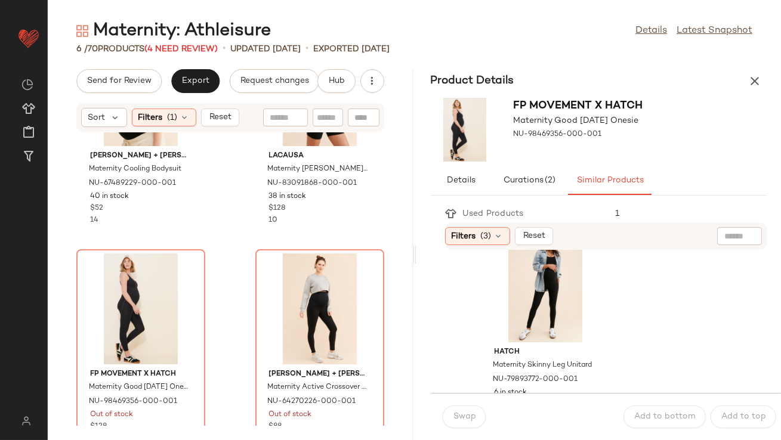
scroll to position [252, 0]
click at [522, 290] on div "View" at bounding box center [545, 285] width 121 height 111
click at [154, 315] on div "View" at bounding box center [141, 309] width 121 height 111
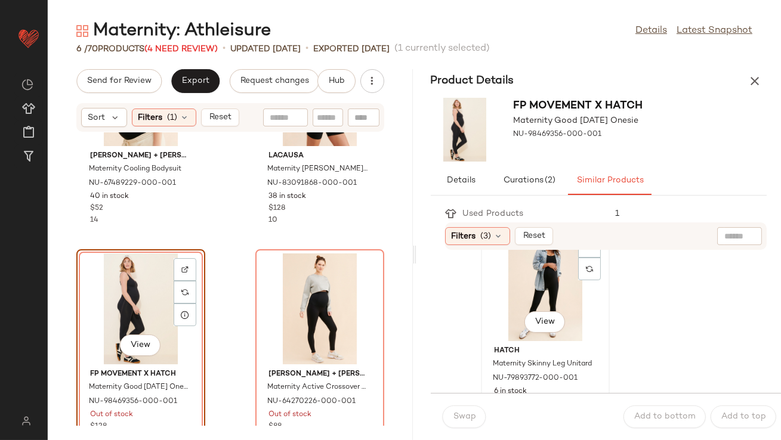
click at [533, 300] on div "View" at bounding box center [545, 285] width 121 height 111
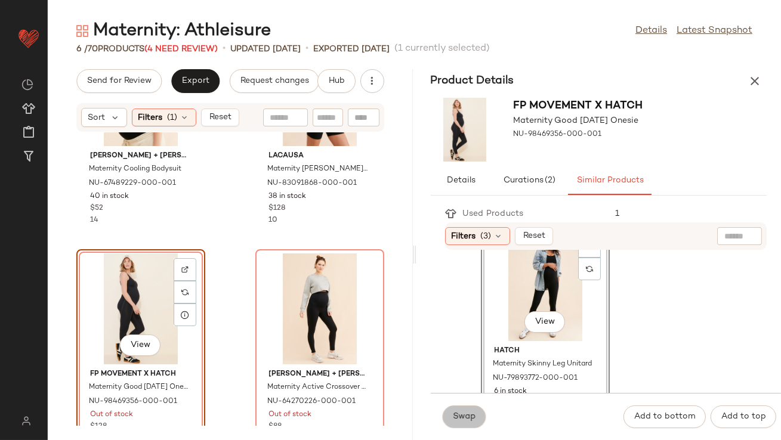
click at [472, 410] on button "Swap" at bounding box center [465, 417] width 44 height 23
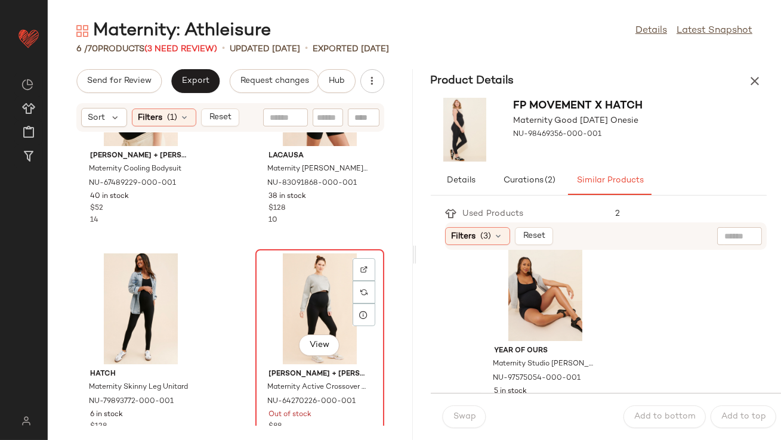
click at [303, 260] on div "View" at bounding box center [320, 309] width 121 height 111
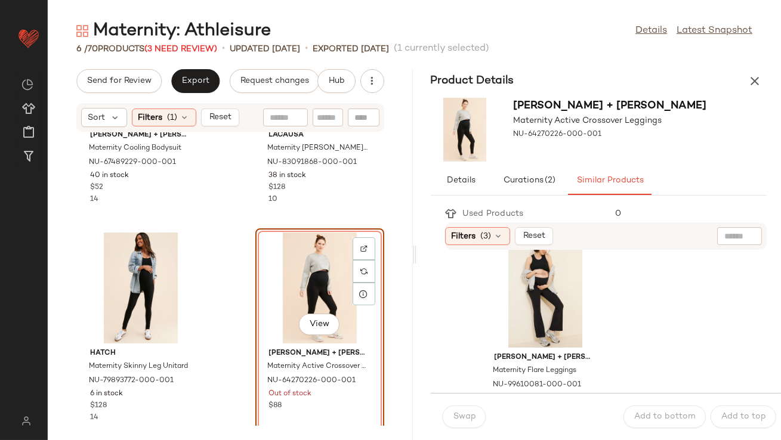
scroll to position [28, 0]
click at [526, 300] on div "View" at bounding box center [545, 291] width 121 height 111
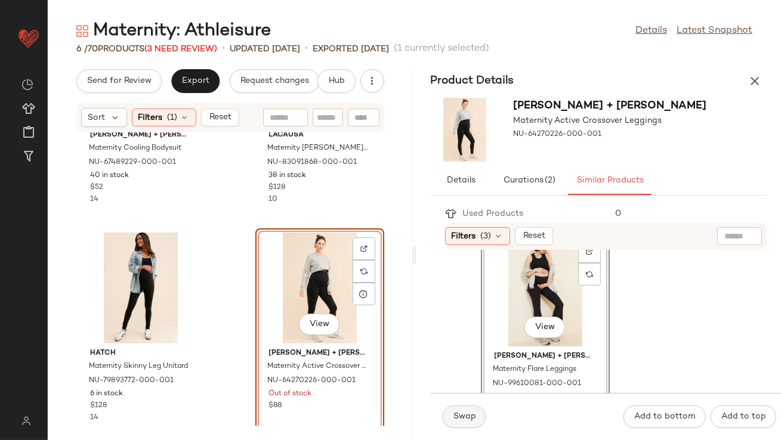
click at [461, 408] on button "Swap" at bounding box center [465, 417] width 44 height 23
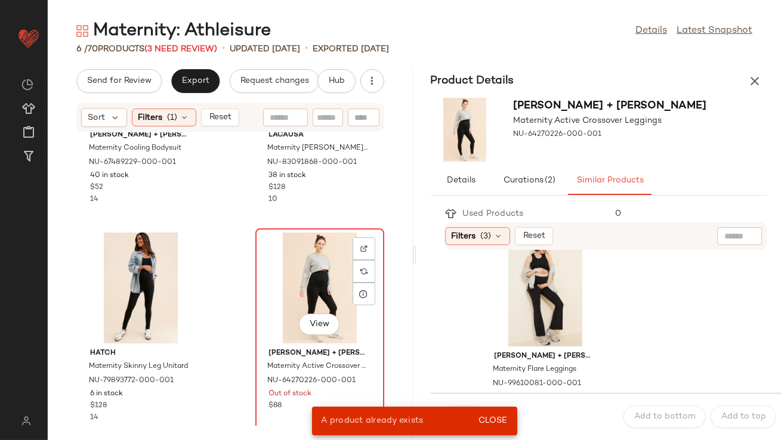
click at [308, 279] on div "View" at bounding box center [320, 288] width 121 height 111
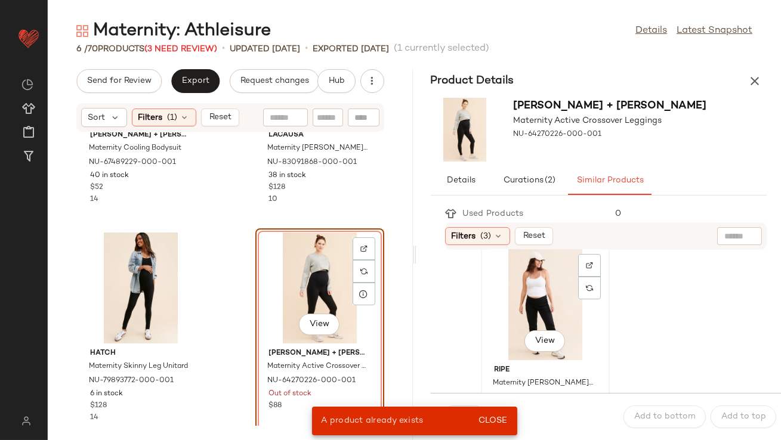
scroll to position [245, 0]
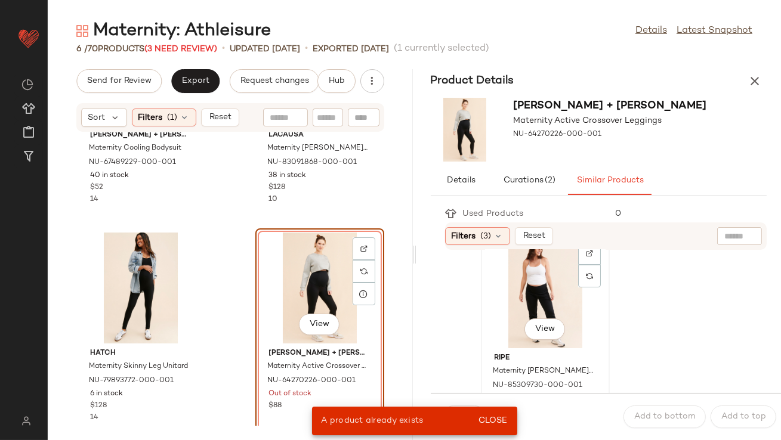
click at [509, 301] on div "View" at bounding box center [545, 292] width 121 height 111
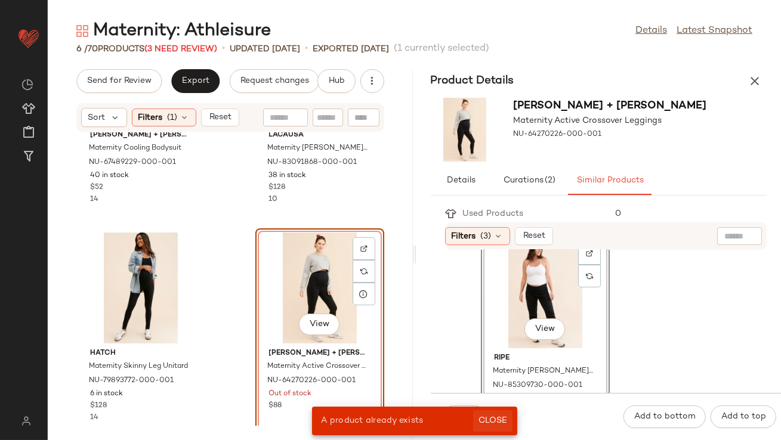
click at [489, 421] on span "Close" at bounding box center [492, 421] width 29 height 10
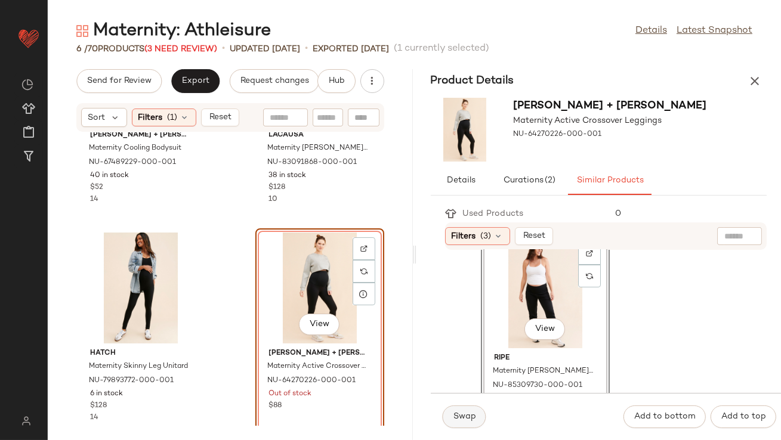
click at [459, 420] on span "Swap" at bounding box center [464, 417] width 23 height 10
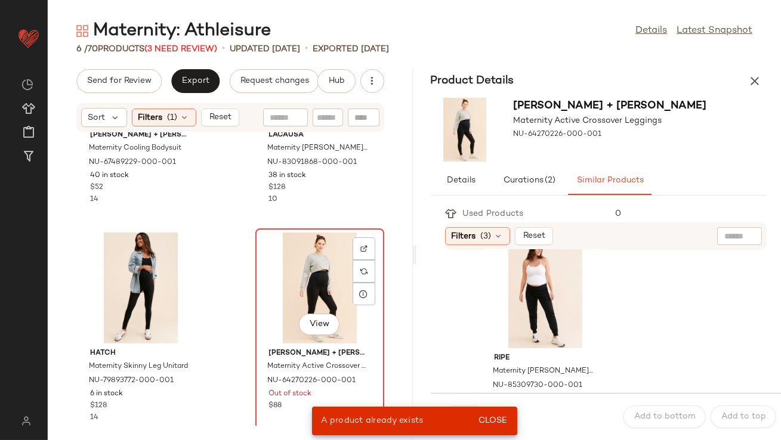
click at [317, 305] on div "View" at bounding box center [320, 288] width 121 height 111
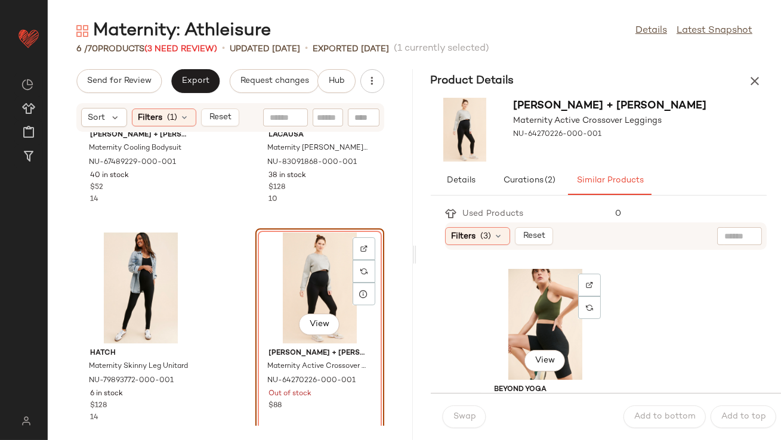
scroll to position [907, 0]
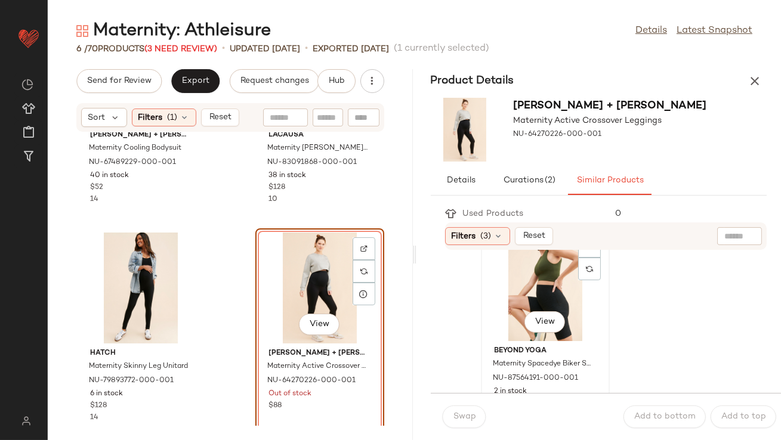
click at [512, 277] on div "View" at bounding box center [545, 285] width 121 height 111
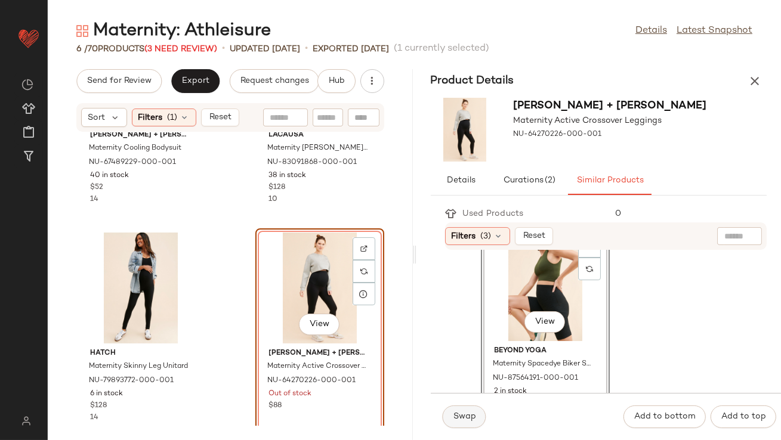
click at [455, 413] on span "Swap" at bounding box center [464, 417] width 23 height 10
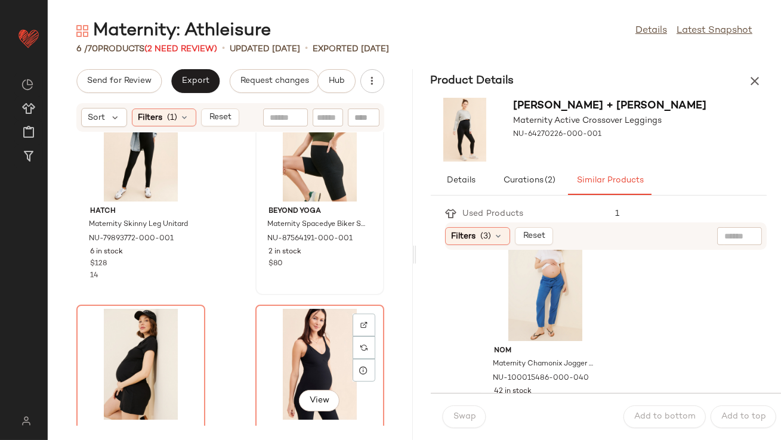
scroll to position [355, 0]
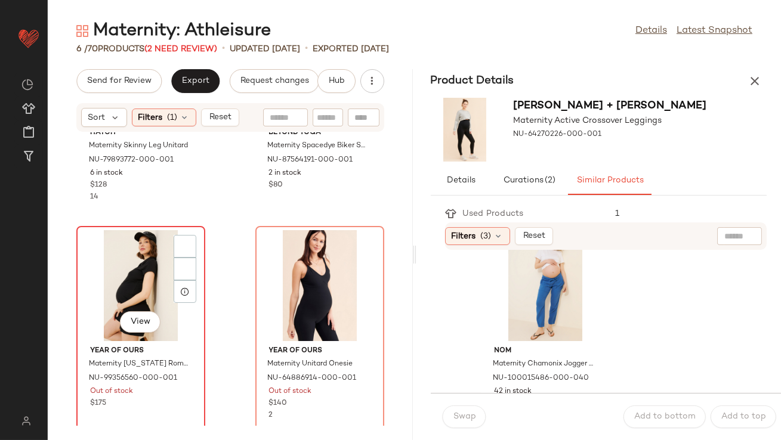
click at [136, 274] on div "View" at bounding box center [141, 285] width 121 height 111
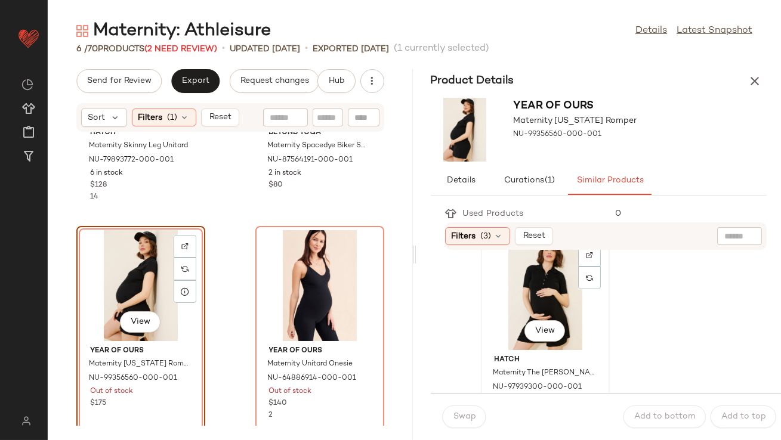
scroll to position [28, 0]
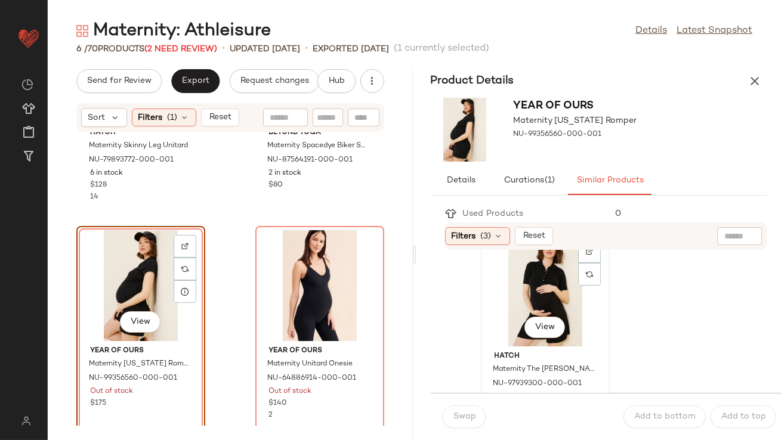
click at [504, 320] on div "View" at bounding box center [545, 291] width 121 height 111
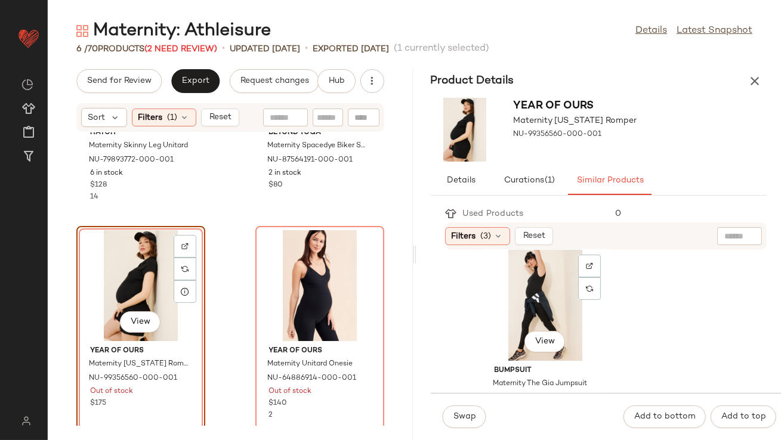
scroll to position [242, 0]
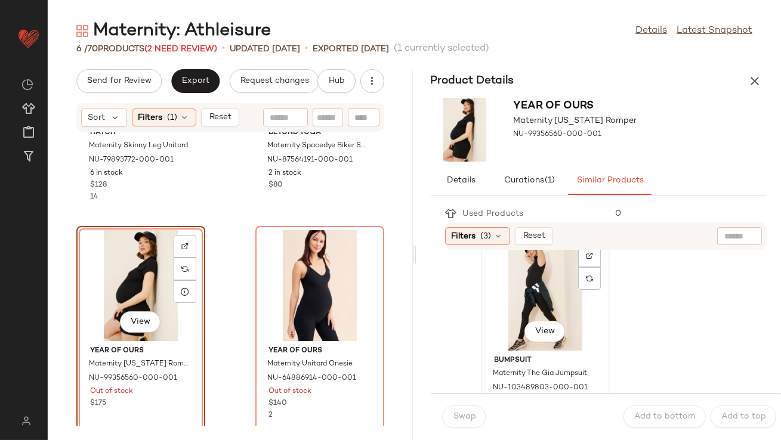
click at [503, 331] on div "View" at bounding box center [545, 295] width 121 height 111
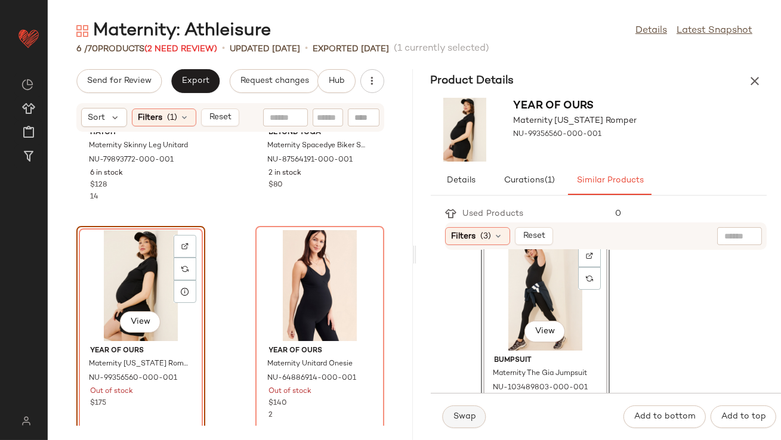
click at [465, 418] on span "Swap" at bounding box center [464, 417] width 23 height 10
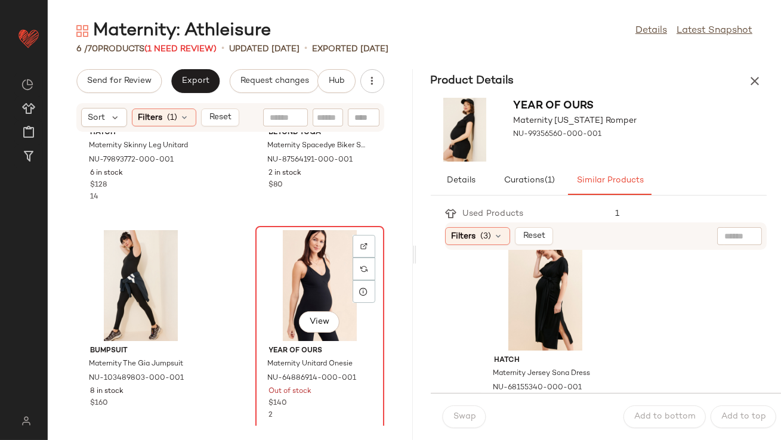
click at [322, 276] on div "View" at bounding box center [320, 285] width 121 height 111
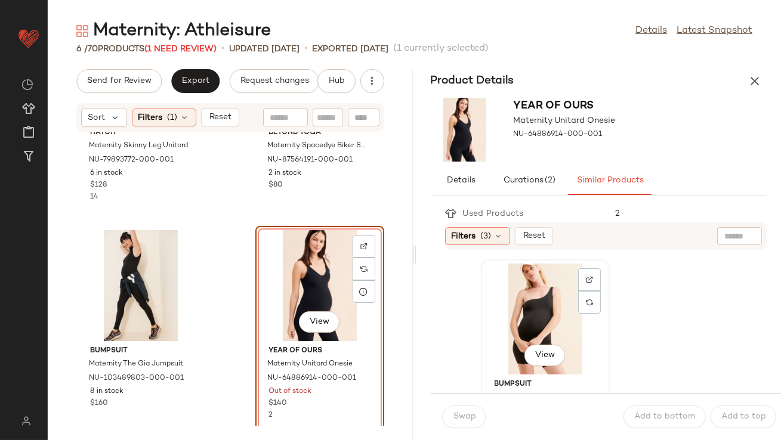
click at [540, 317] on div "View" at bounding box center [545, 319] width 121 height 111
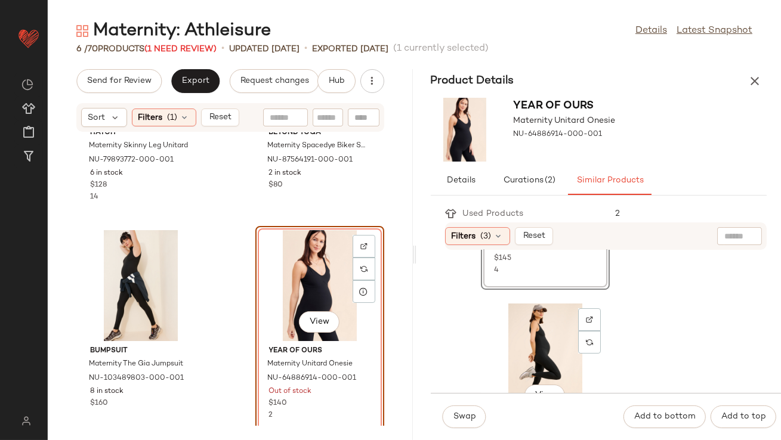
scroll to position [226, 0]
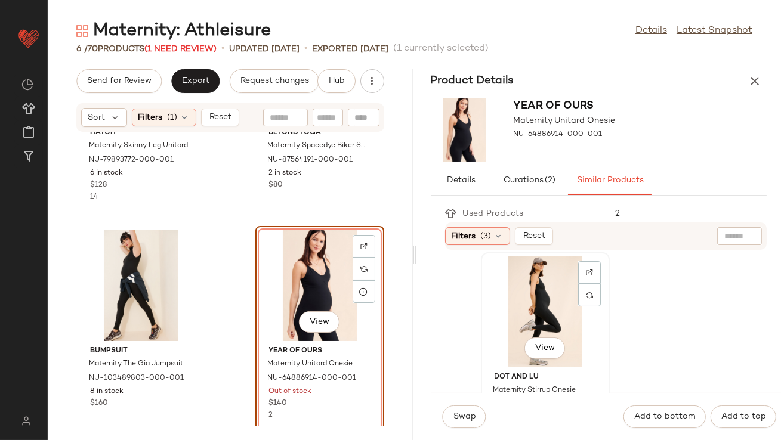
click at [517, 309] on div "View" at bounding box center [545, 312] width 121 height 111
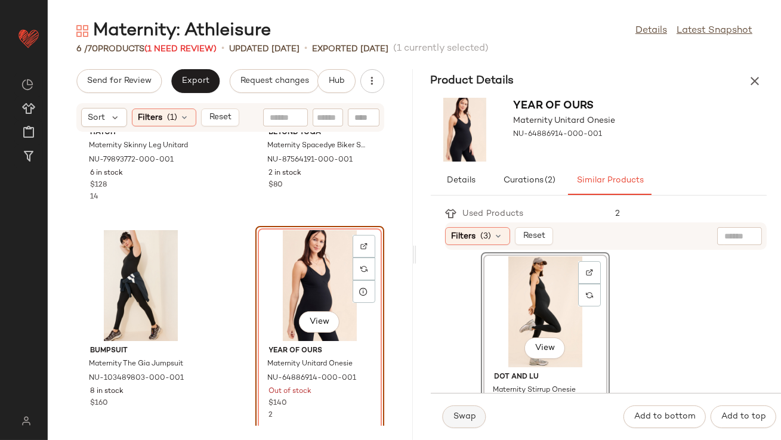
click at [457, 419] on span "Swap" at bounding box center [464, 417] width 23 height 10
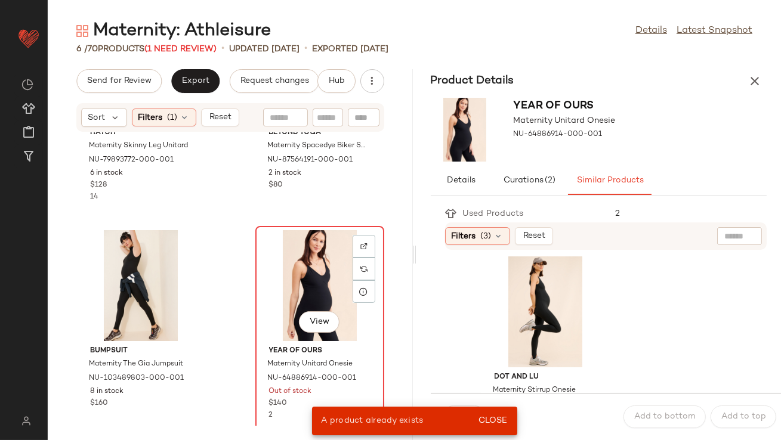
click at [325, 268] on div "View" at bounding box center [320, 285] width 121 height 111
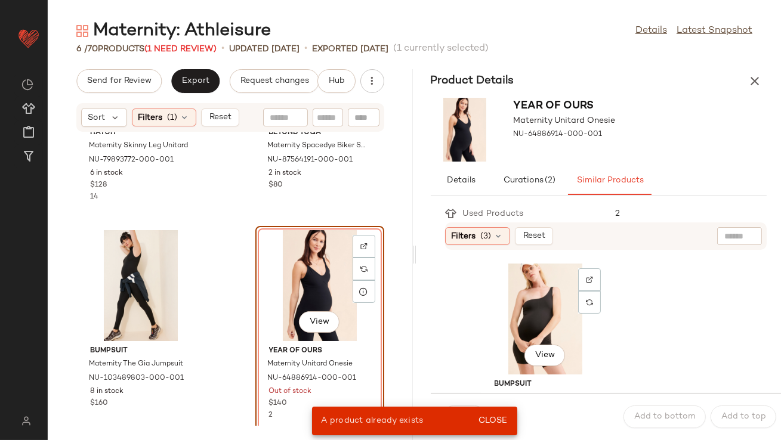
click at [513, 293] on div "View" at bounding box center [545, 319] width 121 height 111
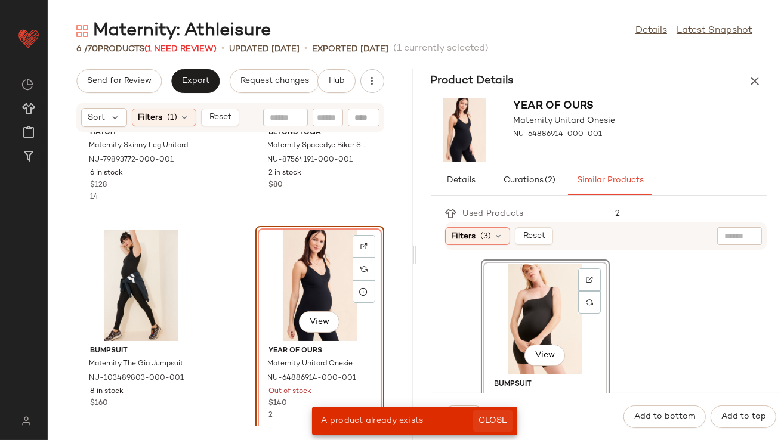
click at [490, 418] on span "Close" at bounding box center [492, 421] width 29 height 10
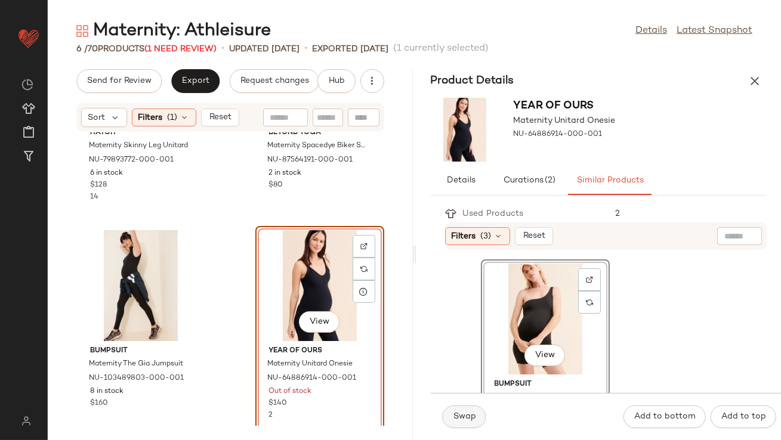
click at [474, 419] on span "Swap" at bounding box center [464, 417] width 23 height 10
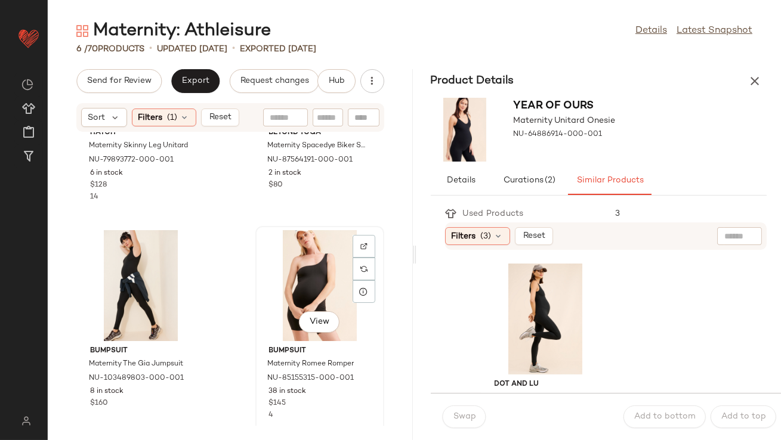
scroll to position [363, 0]
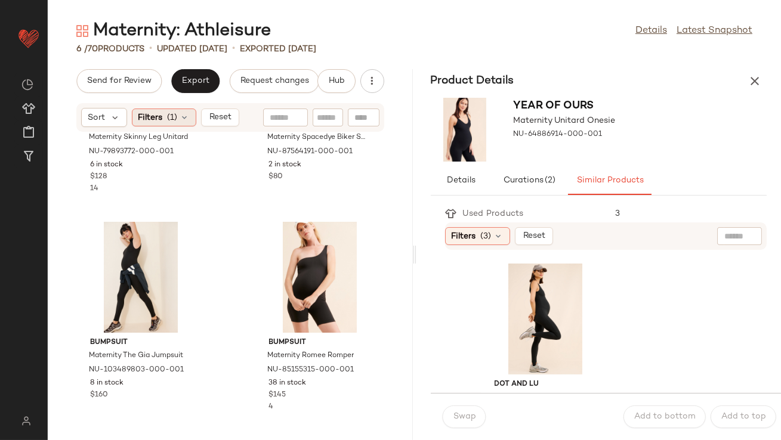
click at [187, 120] on icon at bounding box center [185, 118] width 10 height 10
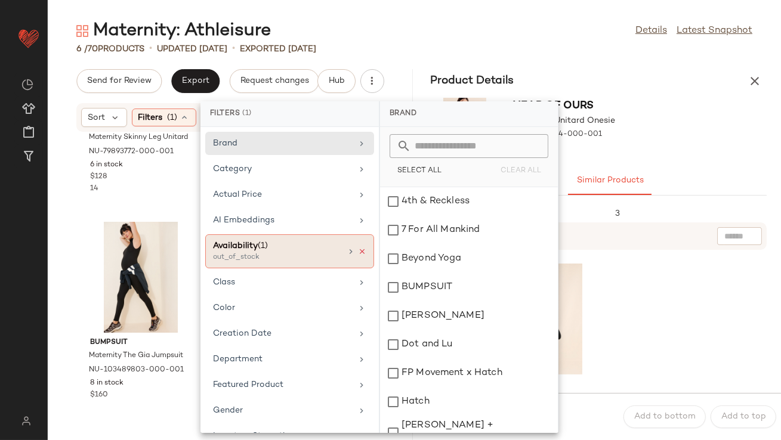
click at [358, 249] on icon at bounding box center [362, 252] width 8 height 8
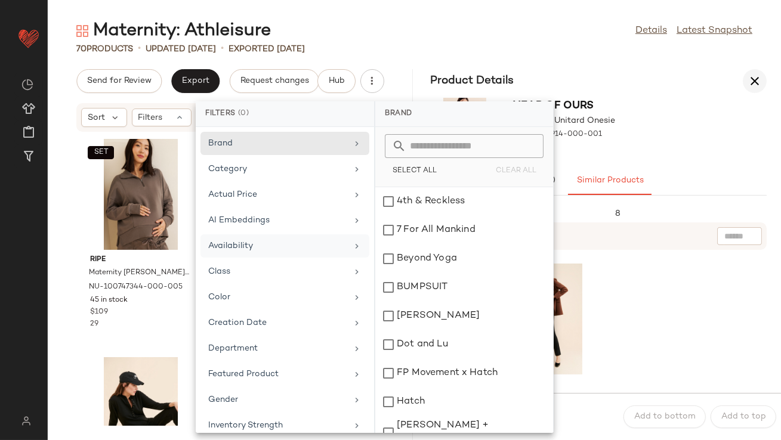
click at [752, 88] on icon "button" at bounding box center [754, 81] width 14 height 14
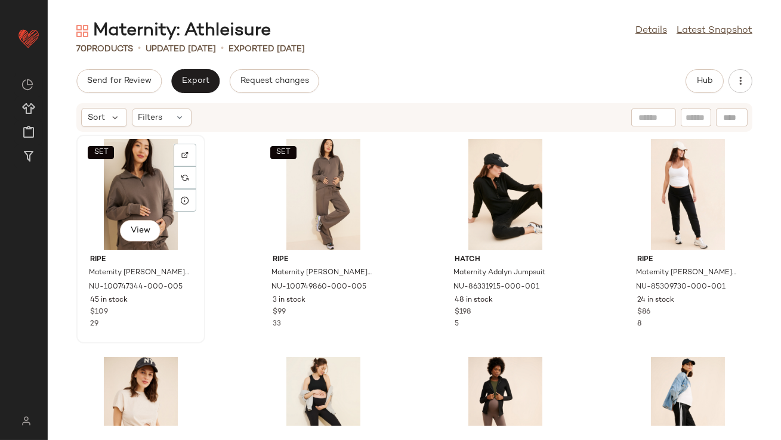
click at [148, 179] on div "SET View" at bounding box center [141, 194] width 121 height 111
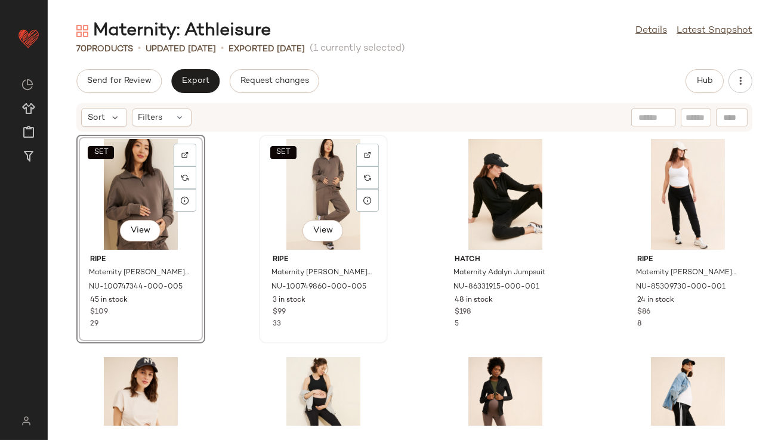
click at [345, 181] on div "SET View" at bounding box center [323, 194] width 121 height 111
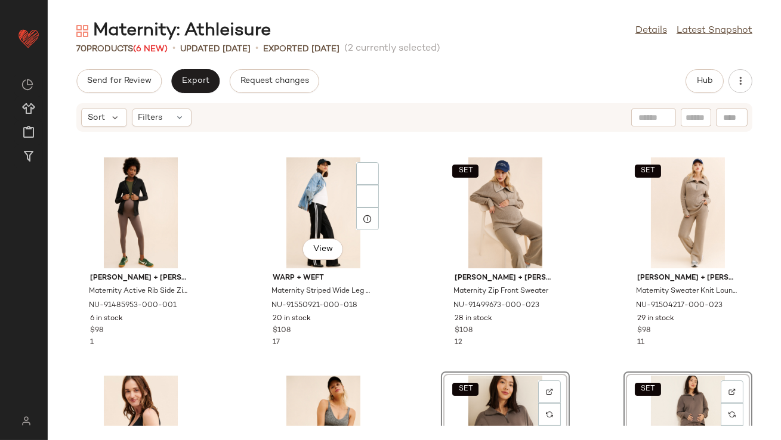
scroll to position [181, 0]
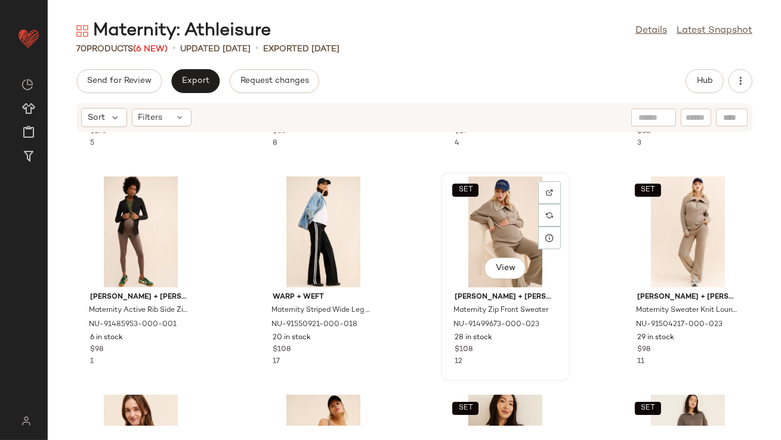
click at [493, 219] on div "SET View" at bounding box center [505, 232] width 121 height 111
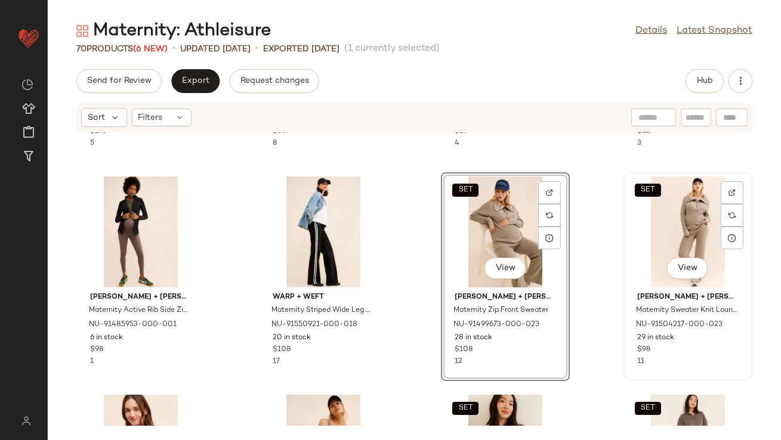
click at [665, 211] on div "SET View" at bounding box center [688, 232] width 121 height 111
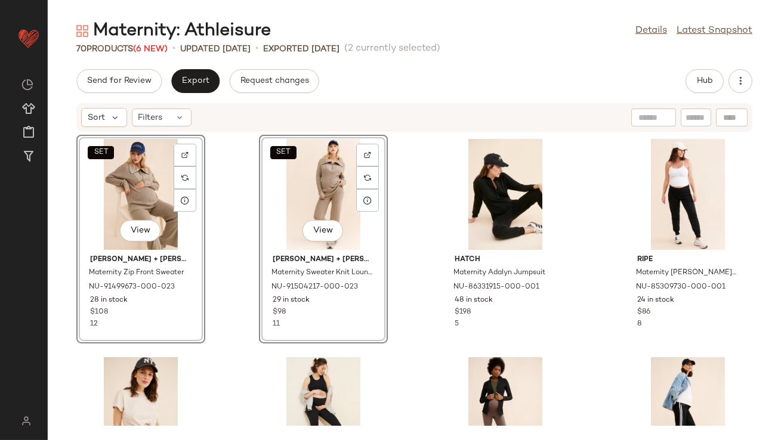
click at [427, 300] on div "SET View Ingrid + Isabel Maternity Zip Front Sweater NU-91499673-000-023 28 in …" at bounding box center [414, 279] width 733 height 294
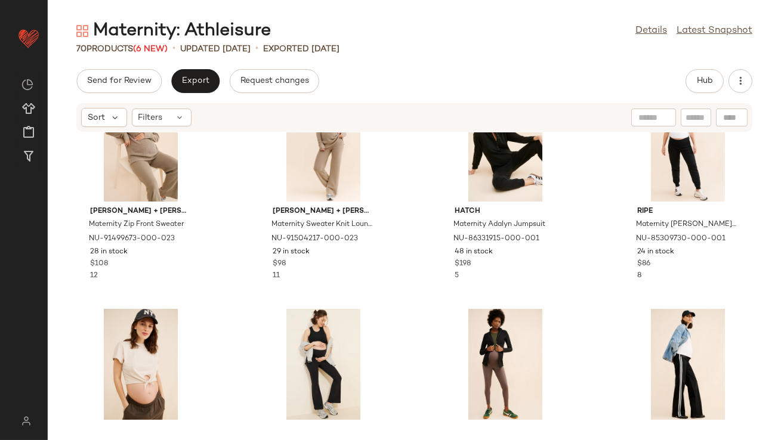
scroll to position [128, 0]
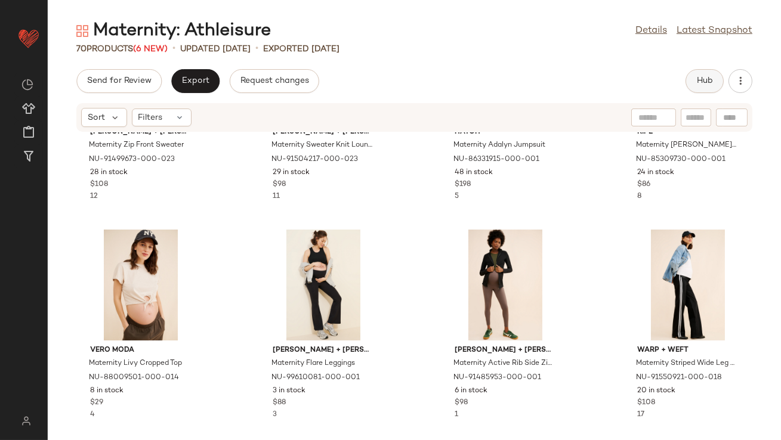
click at [703, 75] on button "Hub" at bounding box center [704, 81] width 38 height 24
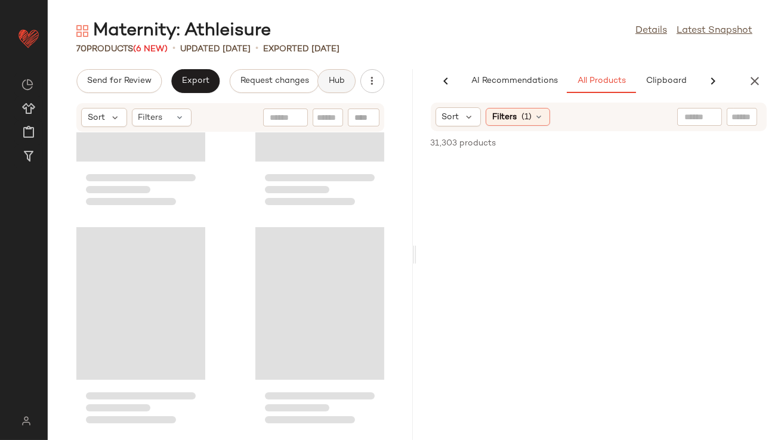
scroll to position [0, 67]
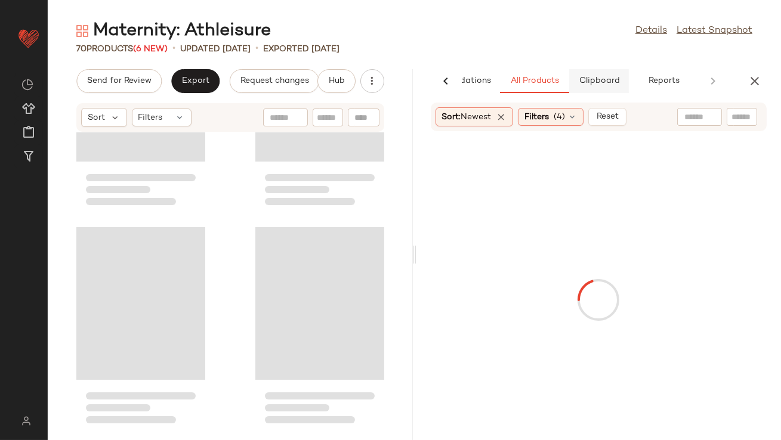
click at [610, 78] on span "Clipboard" at bounding box center [598, 81] width 41 height 10
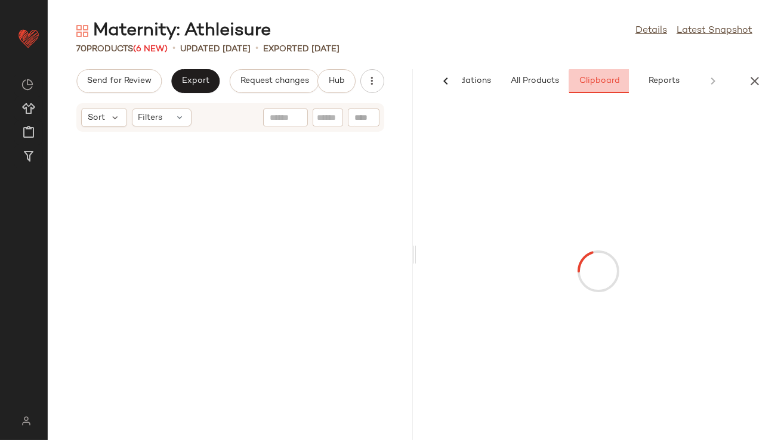
scroll to position [446, 0]
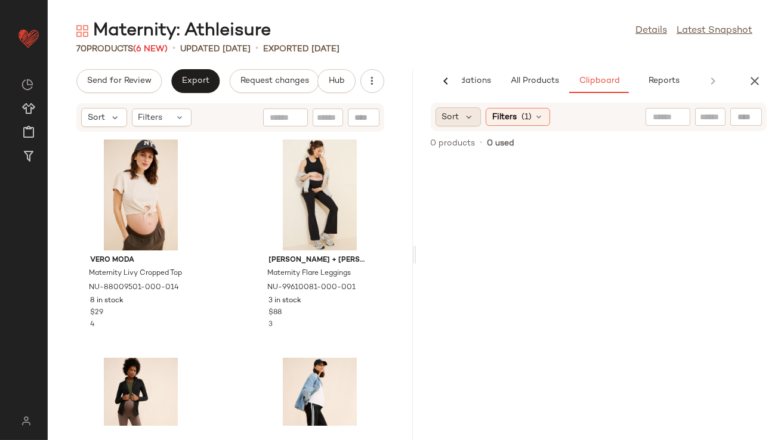
click at [476, 117] on div "Sort" at bounding box center [458, 116] width 46 height 19
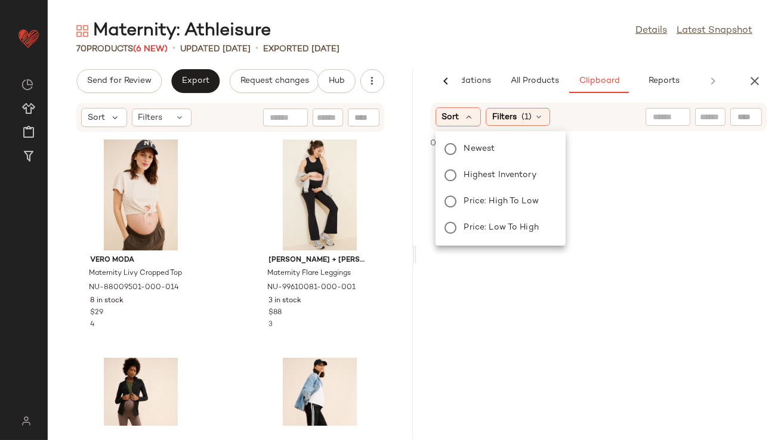
click at [553, 64] on div "Maternity: Athleisure Details Latest Snapshot 70 Products (6 New) • updated Aug…" at bounding box center [414, 229] width 733 height 421
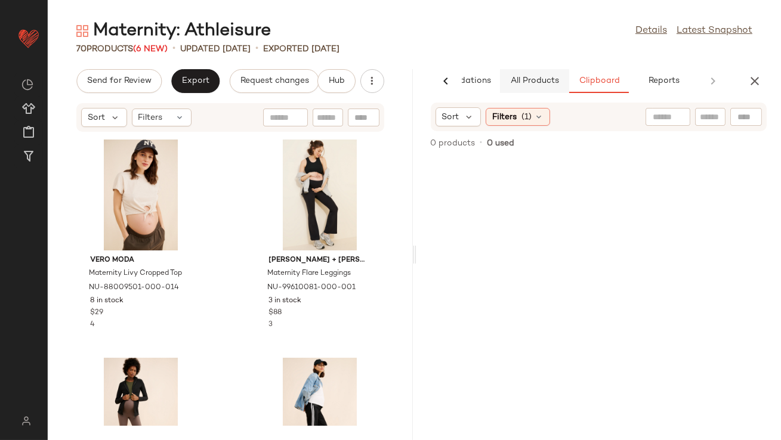
click at [547, 72] on button "All Products" at bounding box center [534, 81] width 69 height 24
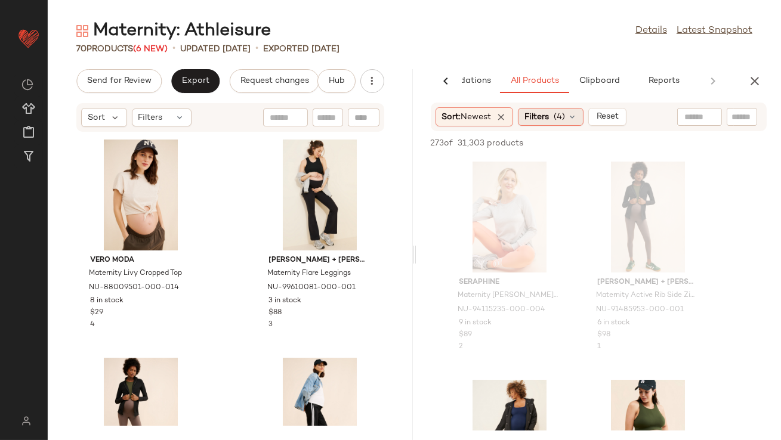
click at [542, 119] on span "Filters" at bounding box center [536, 117] width 24 height 13
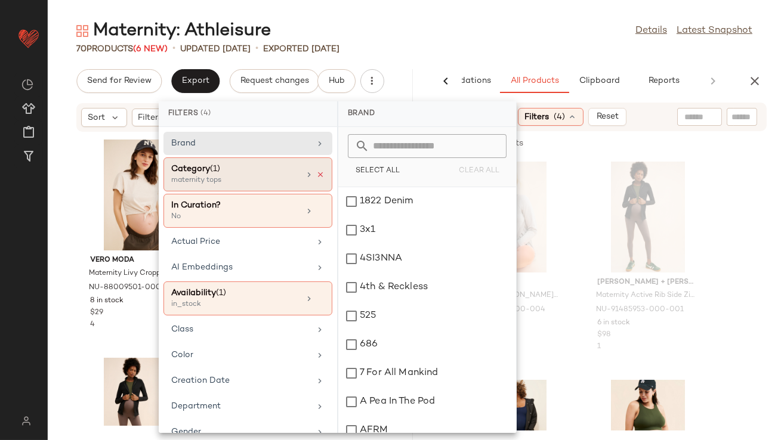
click at [317, 176] on icon at bounding box center [320, 175] width 8 height 8
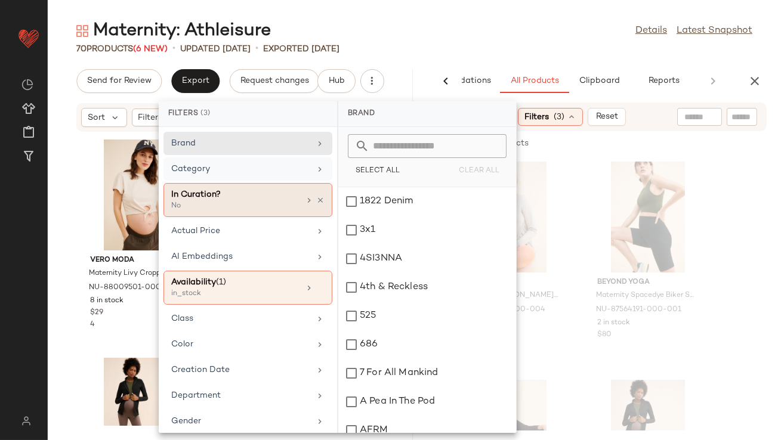
click at [298, 202] on div "In Curation? No" at bounding box center [247, 200] width 169 height 34
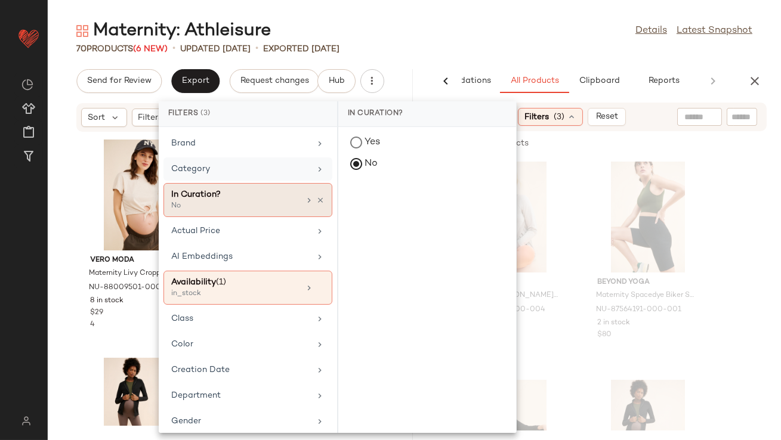
click at [298, 201] on div "In Curation? No" at bounding box center [247, 200] width 169 height 34
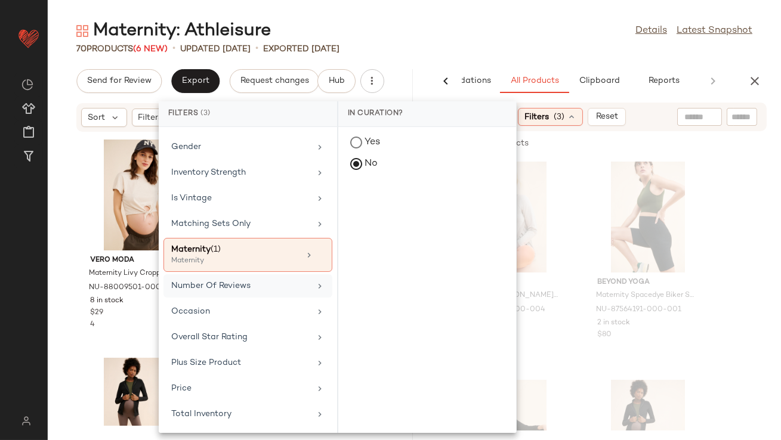
scroll to position [297, 0]
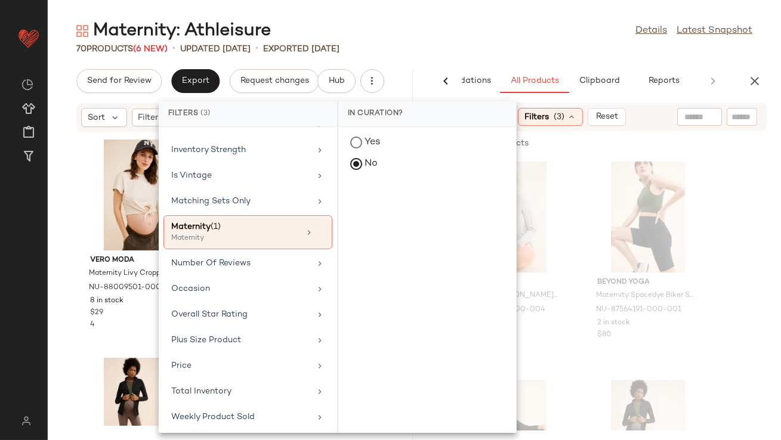
click at [532, 42] on div "Maternity: Athleisure Details Latest Snapshot" at bounding box center [414, 31] width 733 height 24
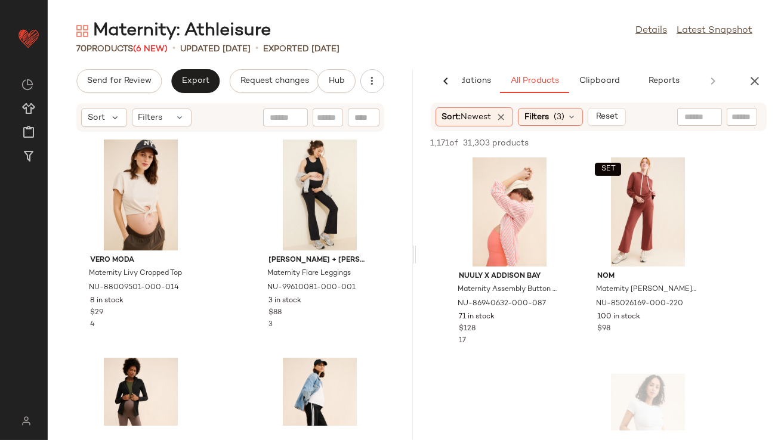
scroll to position [680, 0]
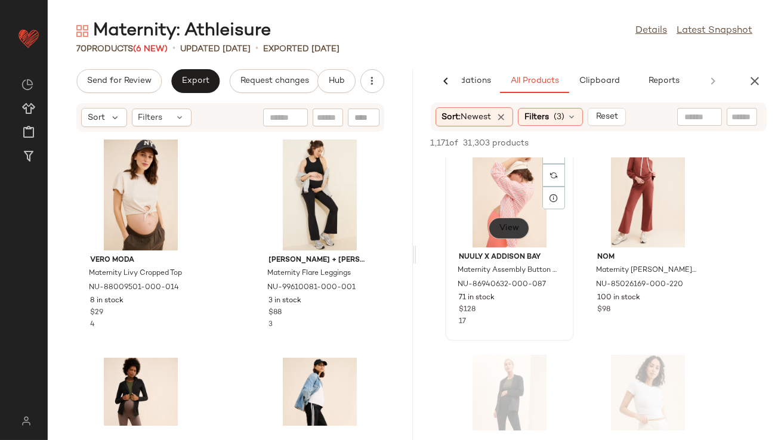
click at [512, 225] on span "View" at bounding box center [509, 229] width 20 height 10
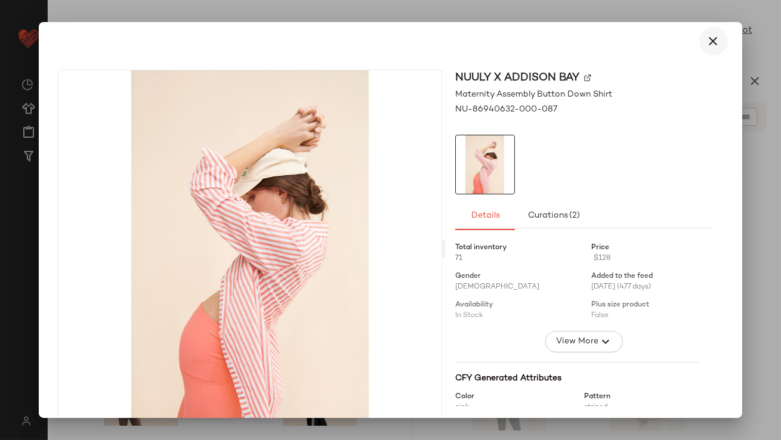
click at [699, 35] on button "button" at bounding box center [713, 41] width 29 height 29
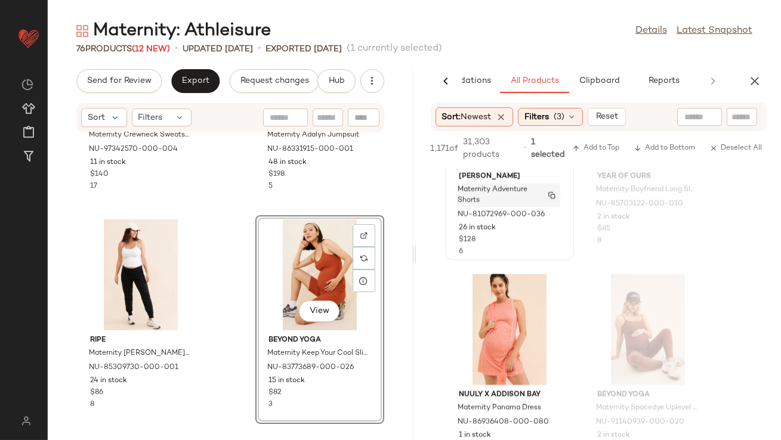
scroll to position [4072, 0]
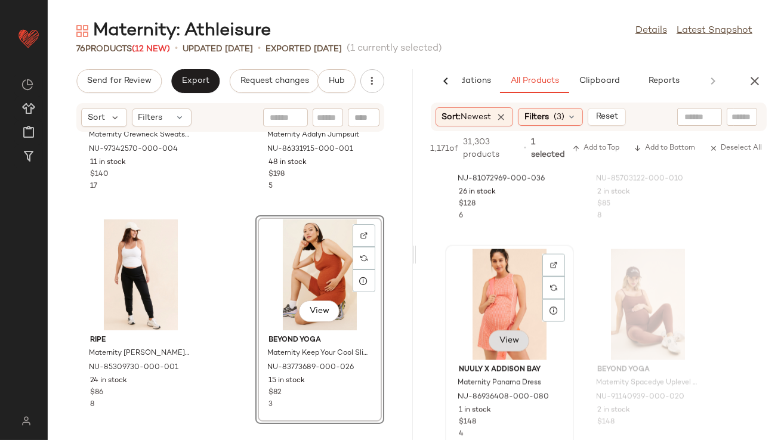
click at [513, 342] on div "View" at bounding box center [509, 342] width 41 height 24
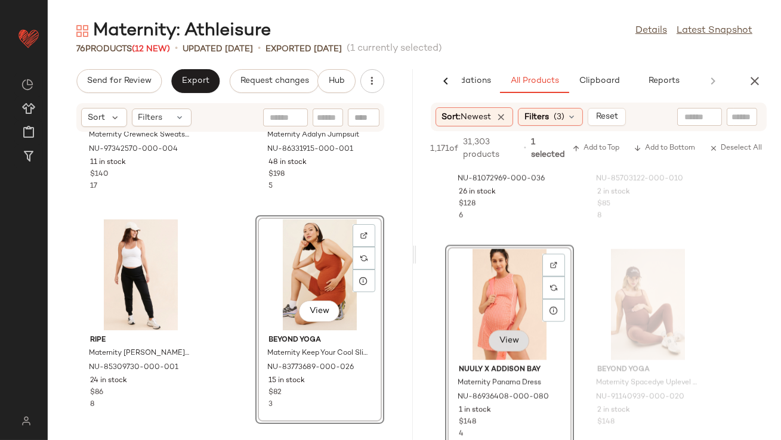
click at [515, 346] on button "View" at bounding box center [509, 340] width 41 height 21
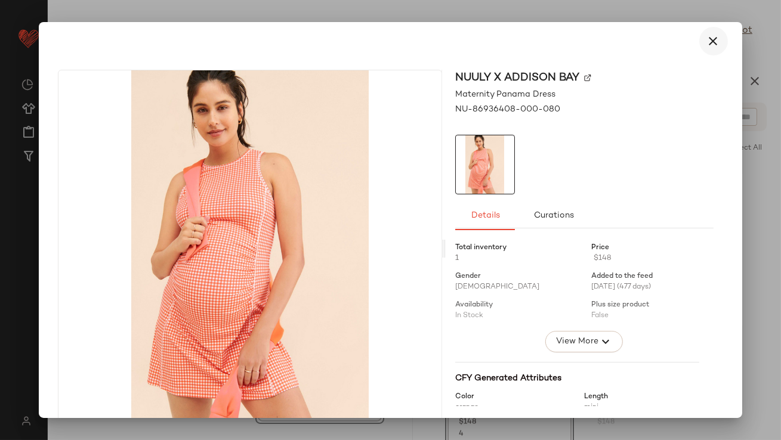
click at [706, 45] on icon "button" at bounding box center [713, 41] width 14 height 14
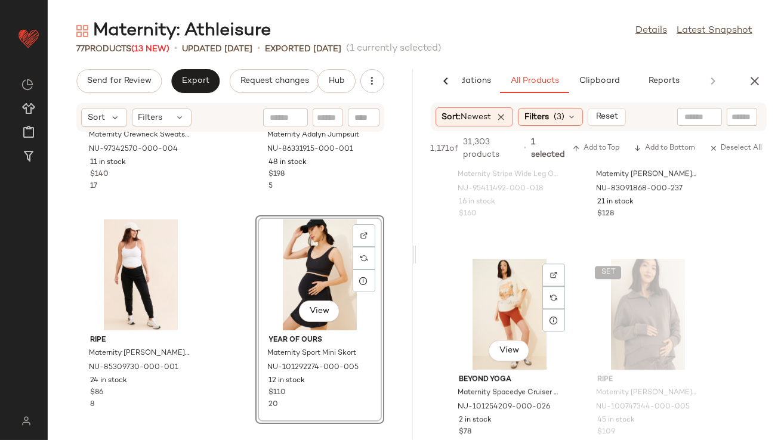
scroll to position [6759, 0]
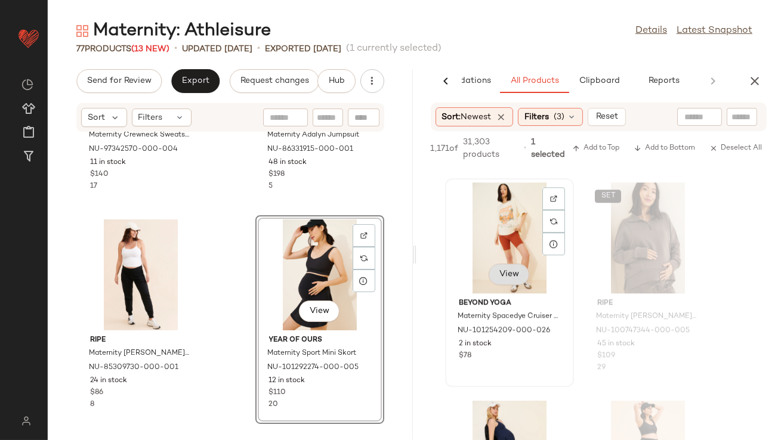
click at [506, 273] on button "View" at bounding box center [509, 274] width 41 height 21
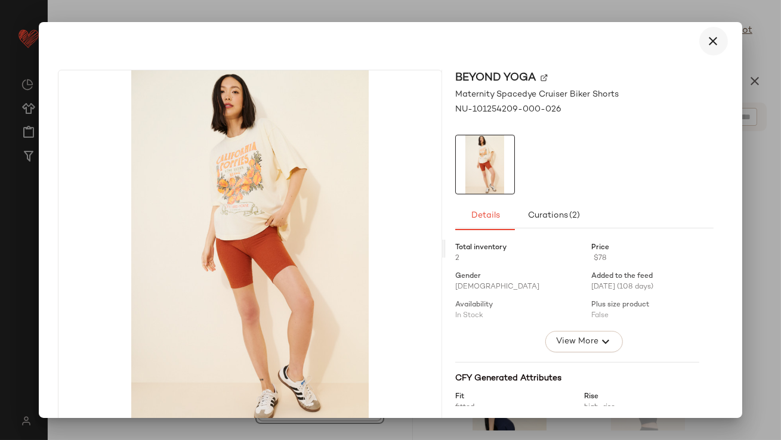
click at [709, 35] on icon "button" at bounding box center [713, 41] width 14 height 14
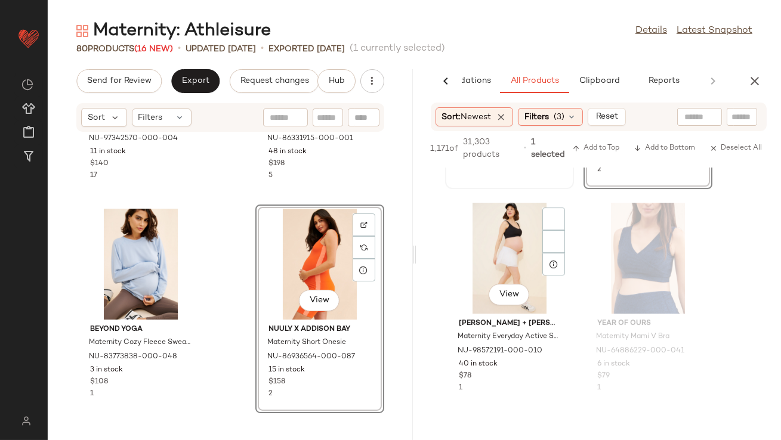
scroll to position [7609, 0]
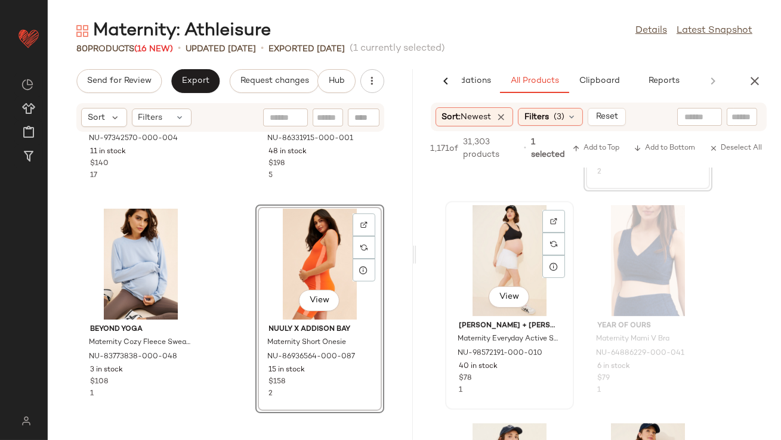
click at [512, 310] on div "View Ingrid + Isabel Maternity Everyday Active Skort NU-98572191-000-010 40 in …" at bounding box center [509, 305] width 126 height 206
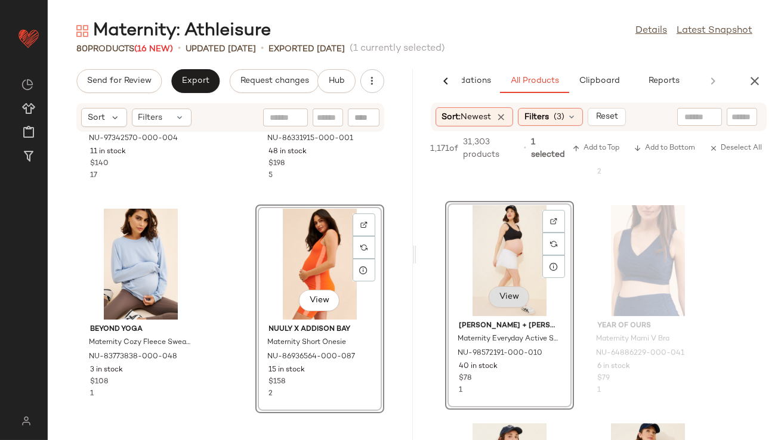
click at [511, 300] on span "View" at bounding box center [509, 297] width 20 height 10
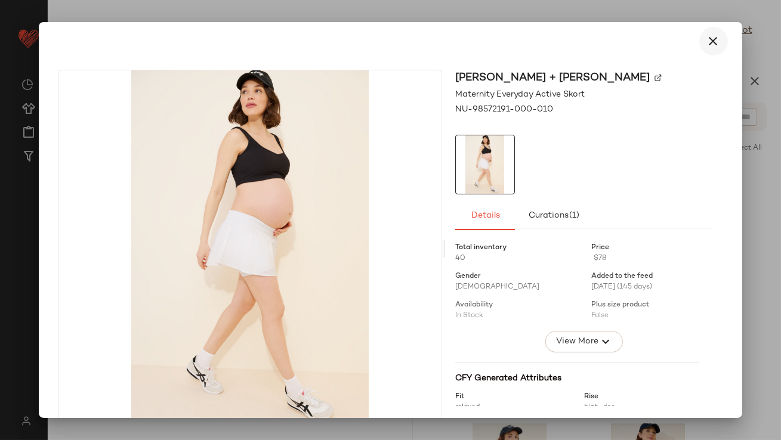
click at [706, 38] on icon "button" at bounding box center [713, 41] width 14 height 14
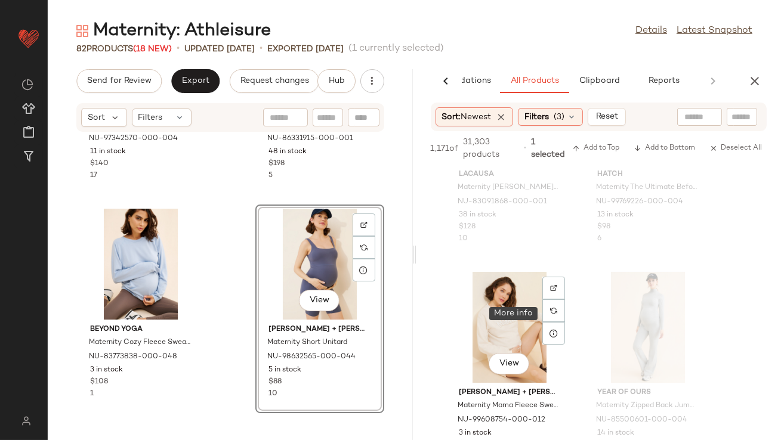
scroll to position [9121, 0]
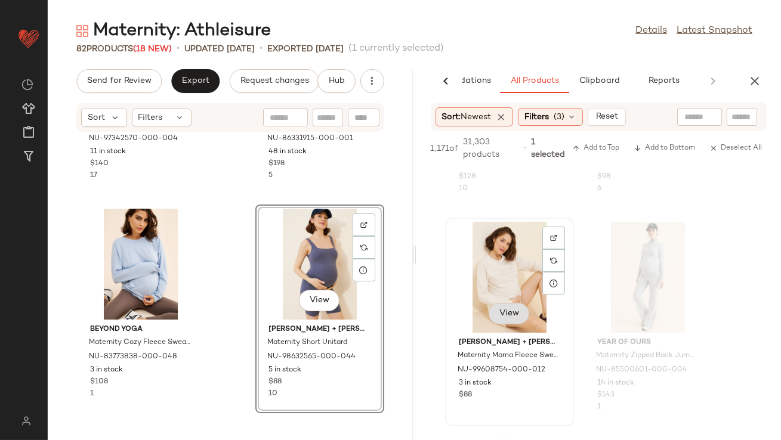
click at [509, 315] on div "View" at bounding box center [509, 315] width 41 height 24
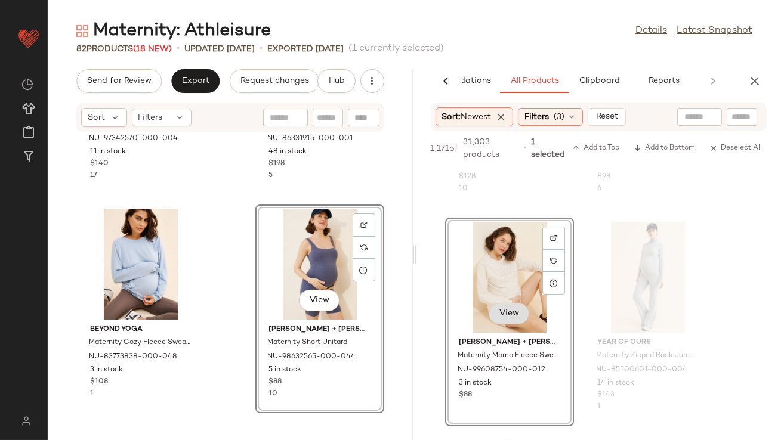
click at [514, 313] on span "View" at bounding box center [509, 314] width 20 height 10
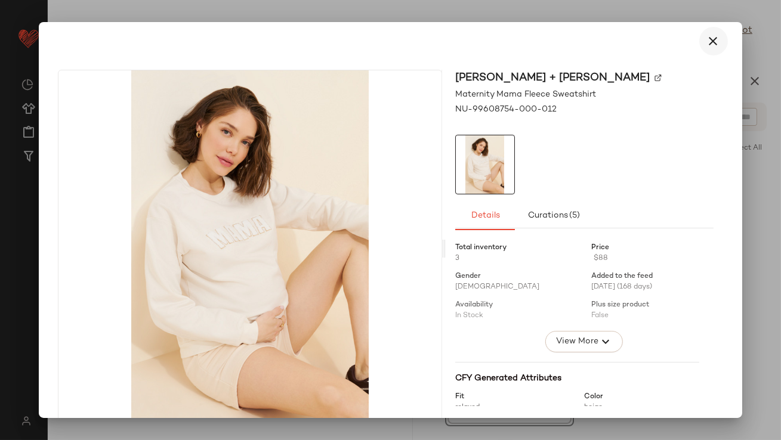
click at [711, 35] on icon "button" at bounding box center [713, 41] width 14 height 14
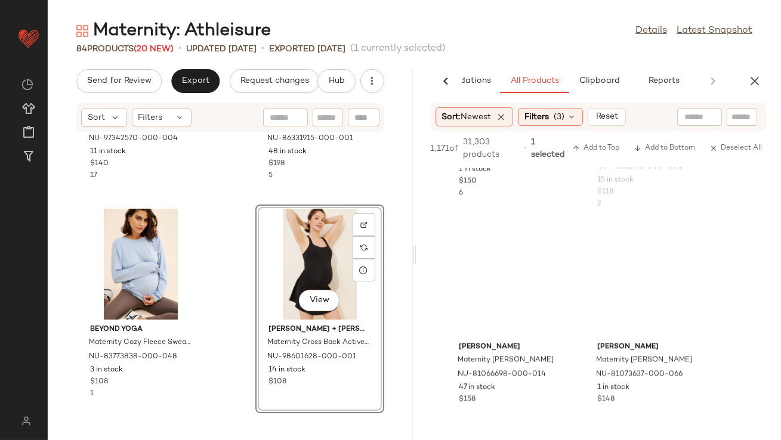
scroll to position [13342, 0]
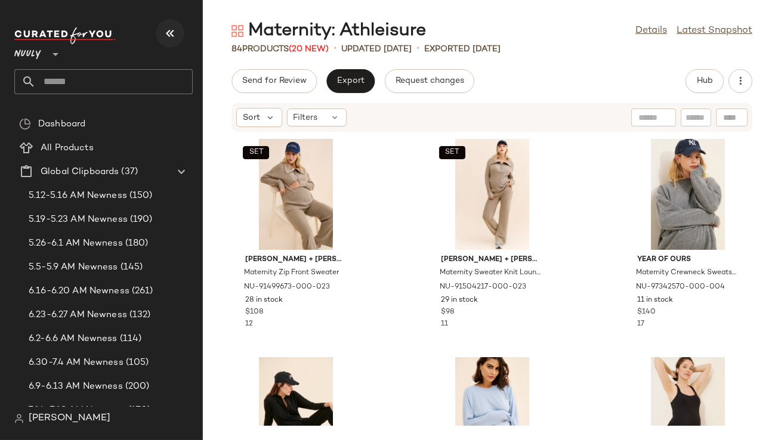
click at [169, 30] on icon "button" at bounding box center [170, 33] width 14 height 14
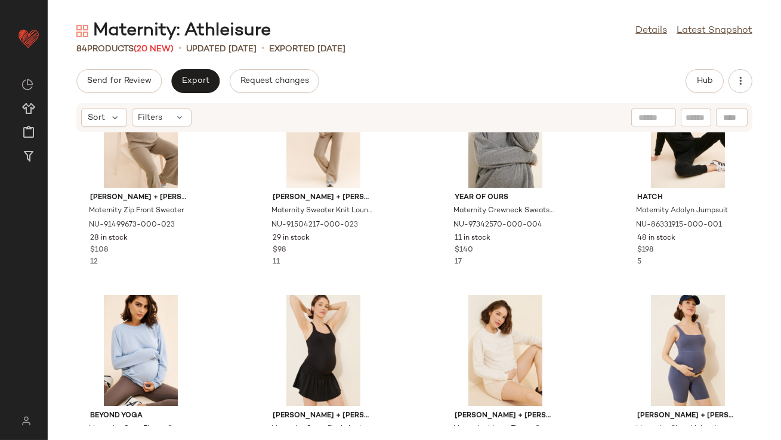
scroll to position [64, 0]
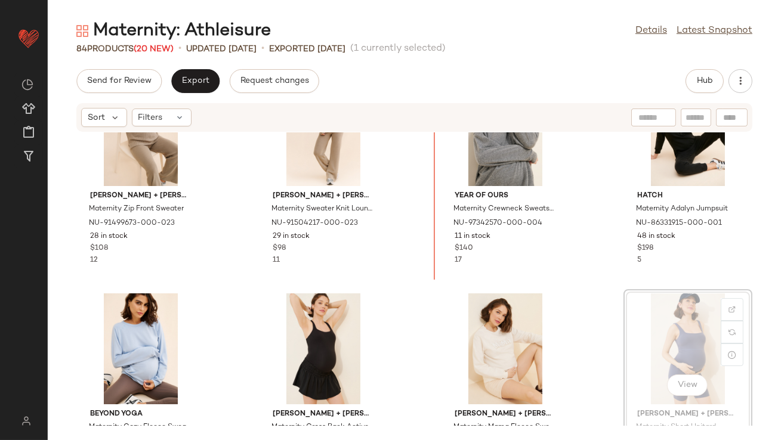
scroll to position [27, 0]
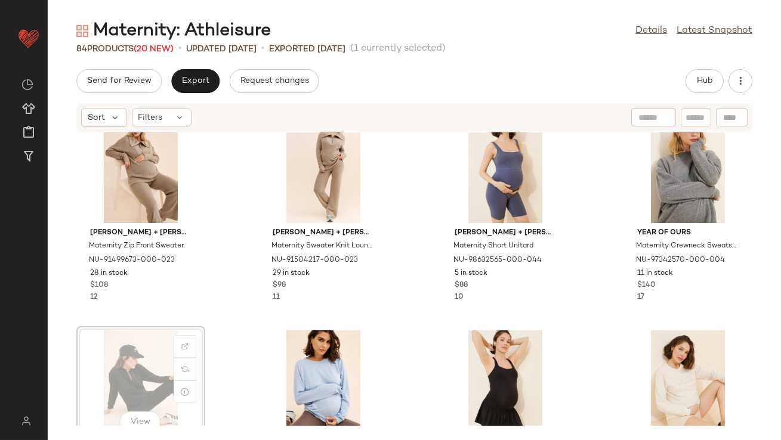
scroll to position [27, 0]
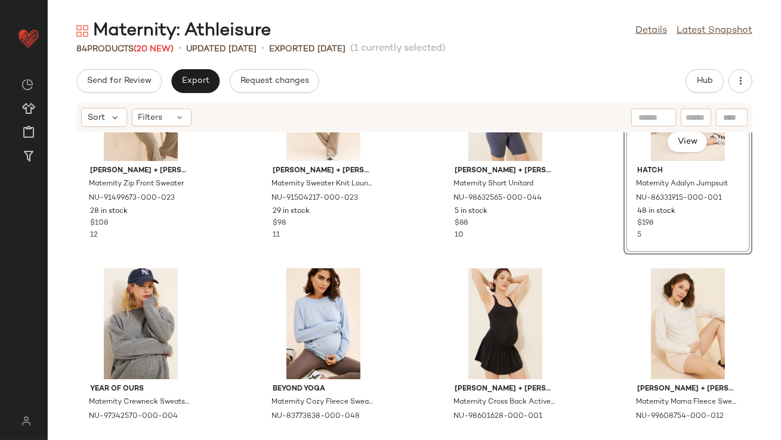
scroll to position [89, 0]
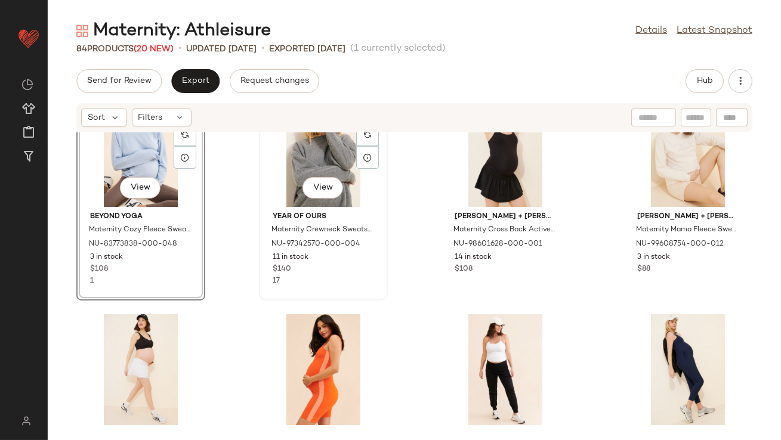
scroll to position [317, 0]
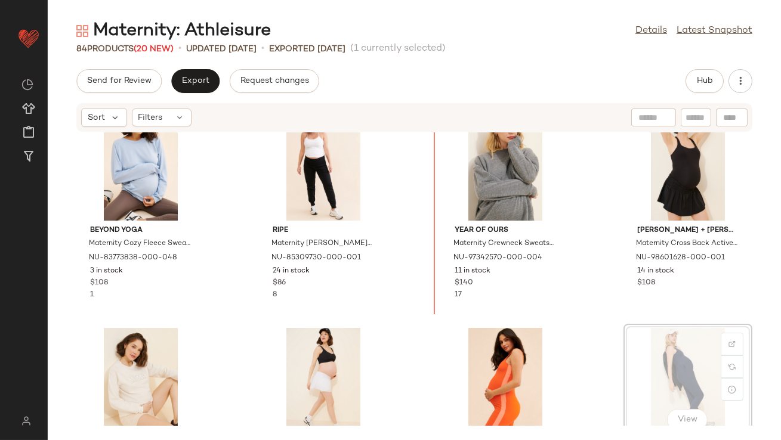
scroll to position [212, 0]
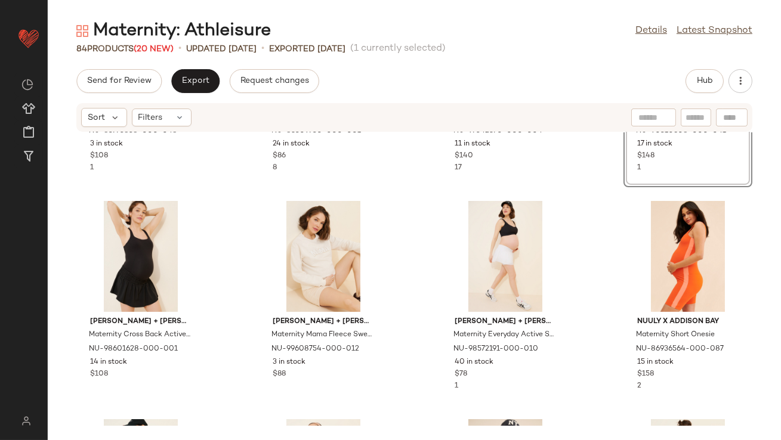
scroll to position [391, 0]
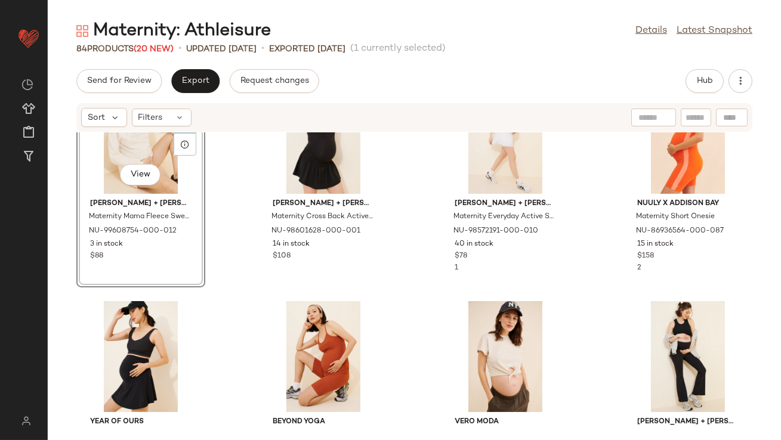
scroll to position [553, 0]
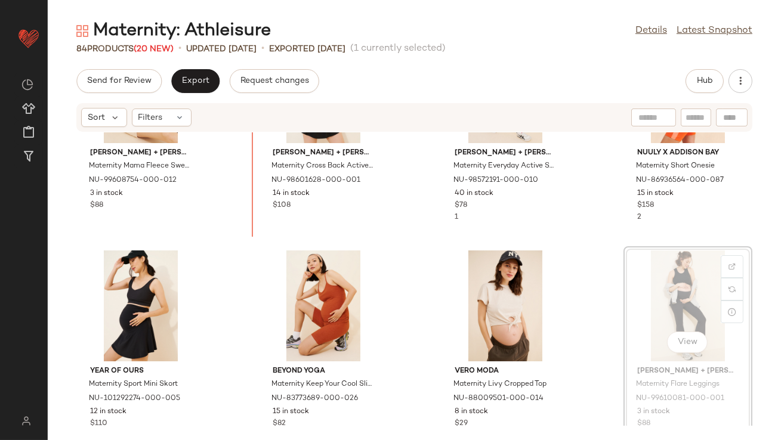
scroll to position [513, 0]
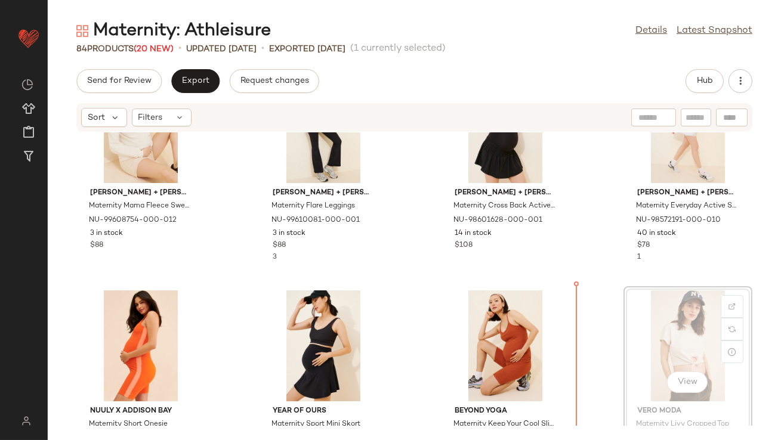
drag, startPoint x: 688, startPoint y: 341, endPoint x: 645, endPoint y: 322, distance: 46.8
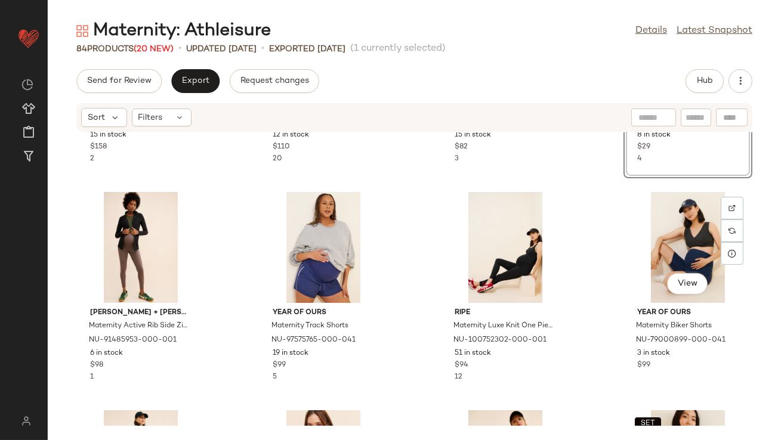
scroll to position [843, 0]
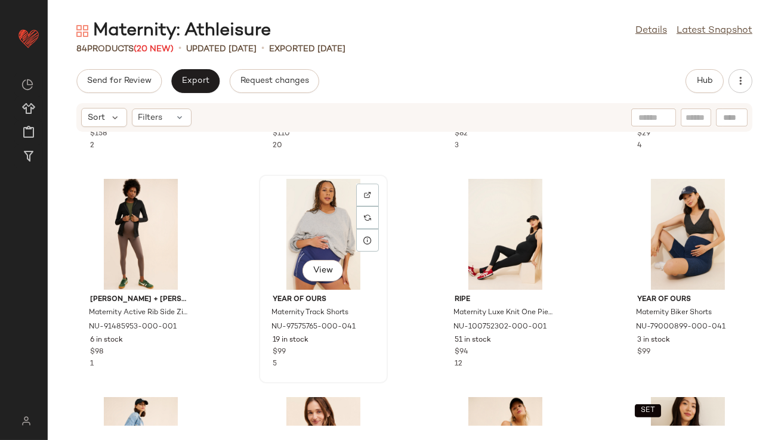
click at [312, 245] on div "View" at bounding box center [323, 234] width 121 height 111
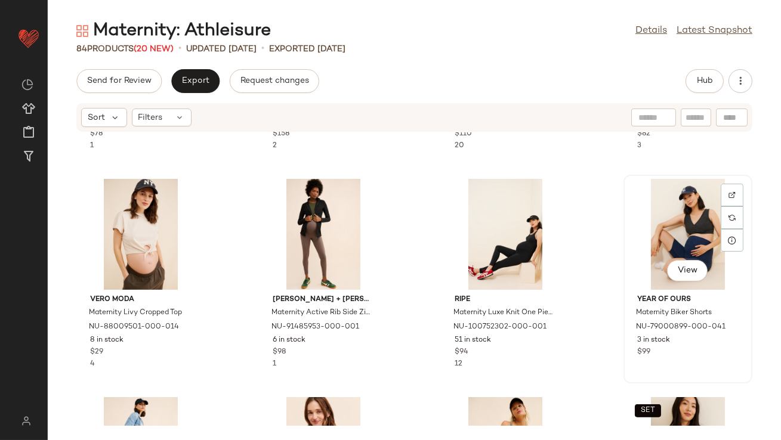
click at [659, 234] on div "View" at bounding box center [688, 234] width 121 height 111
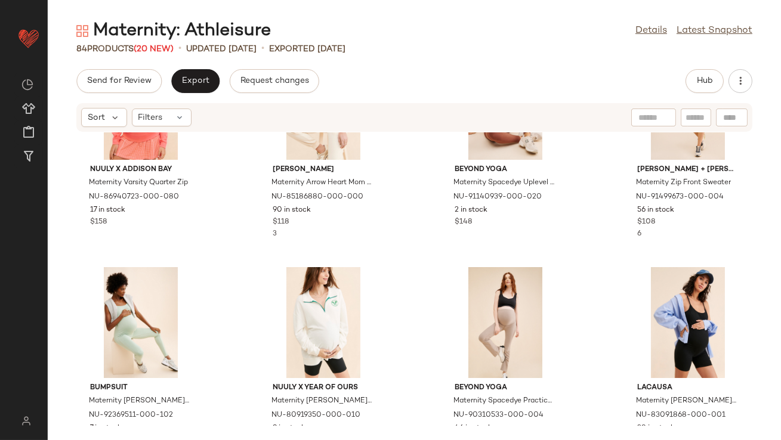
scroll to position [2147, 0]
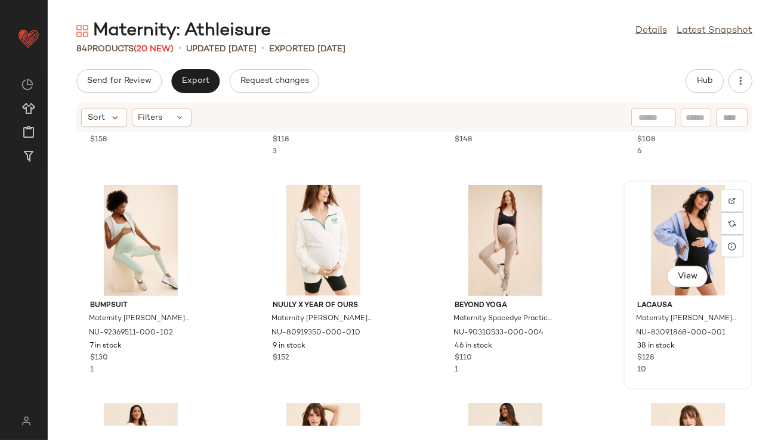
click at [683, 233] on div "View" at bounding box center [688, 240] width 121 height 111
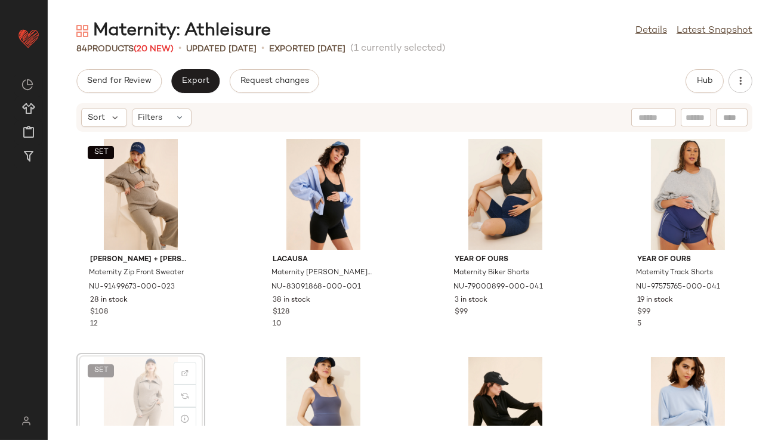
scroll to position [1, 0]
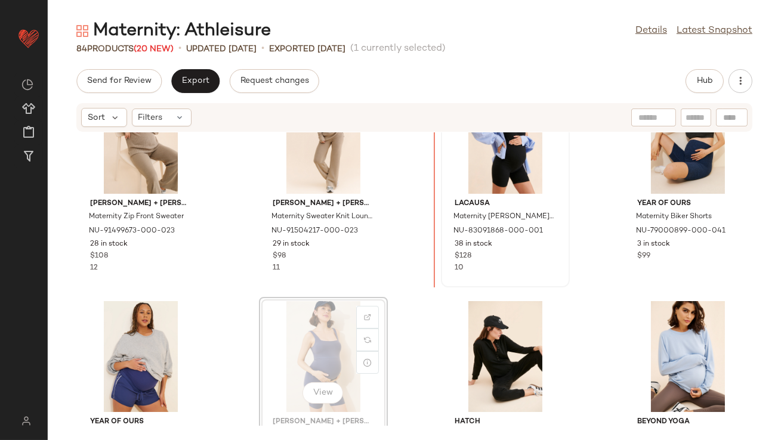
scroll to position [53, 0]
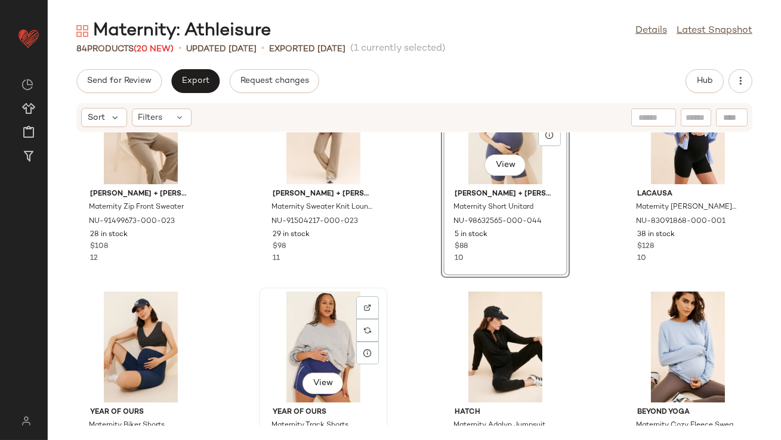
scroll to position [66, 0]
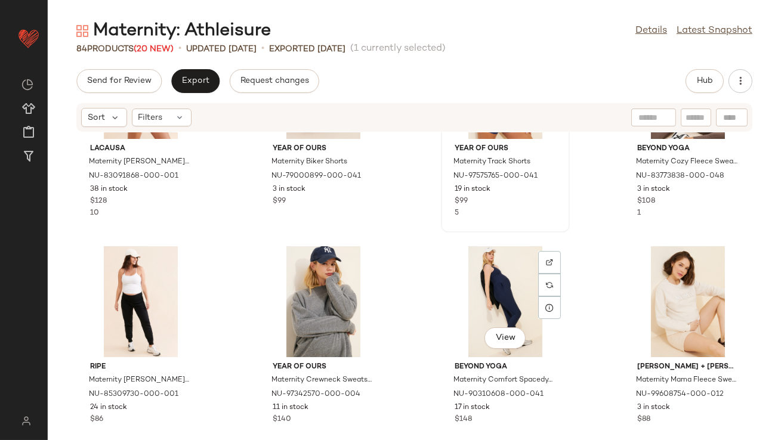
scroll to position [341, 0]
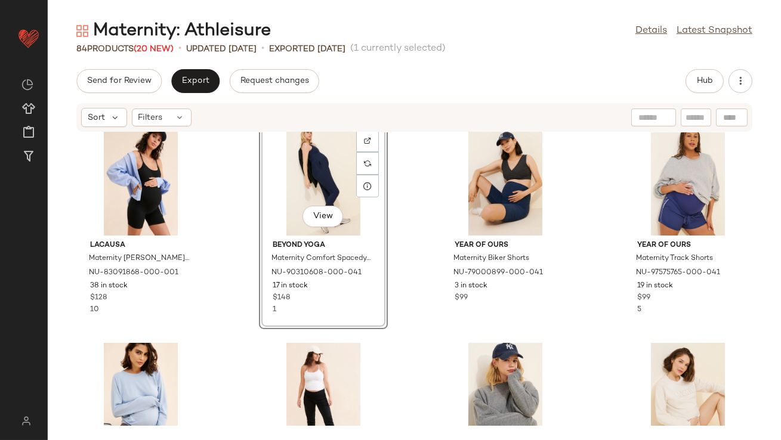
scroll to position [286, 0]
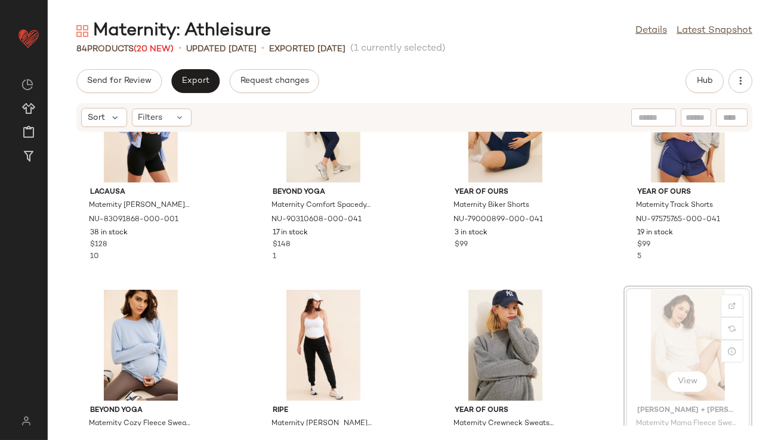
scroll to position [286, 0]
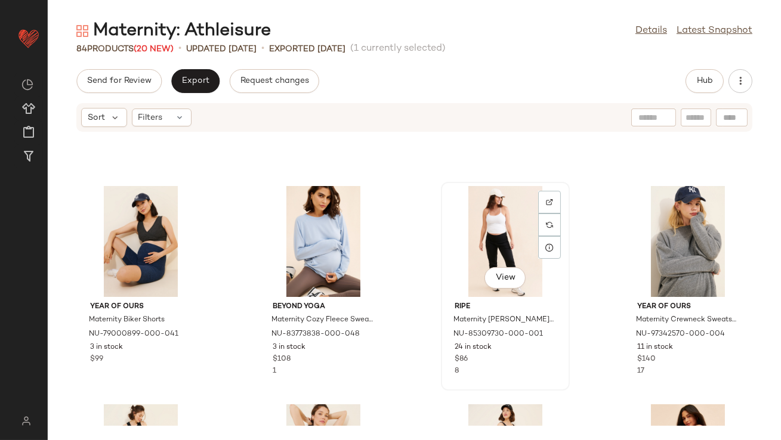
scroll to position [372, 0]
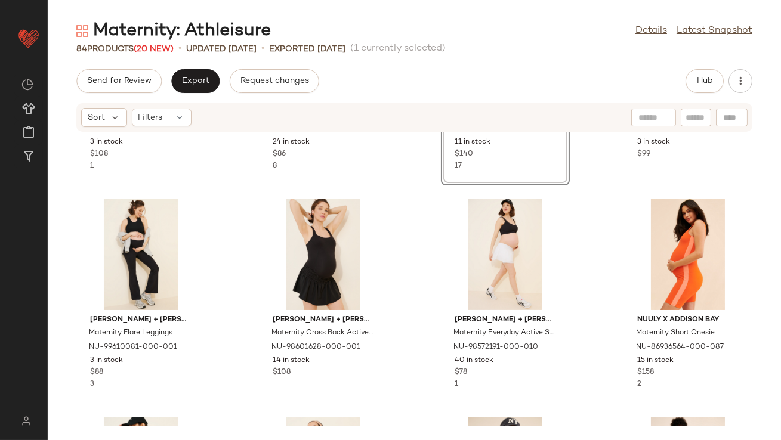
scroll to position [614, 0]
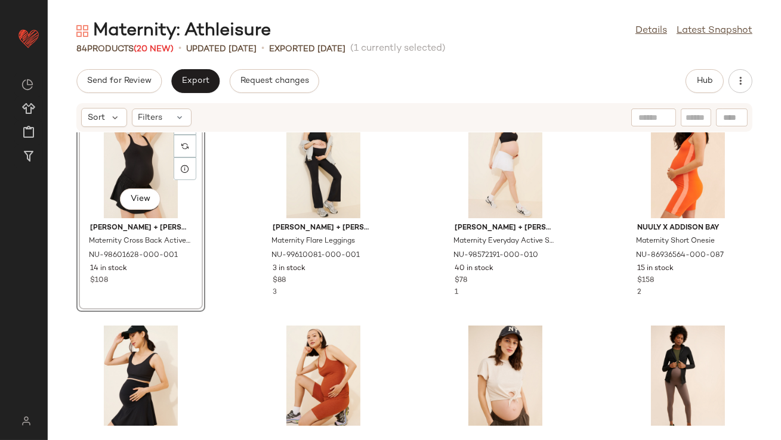
scroll to position [695, 0]
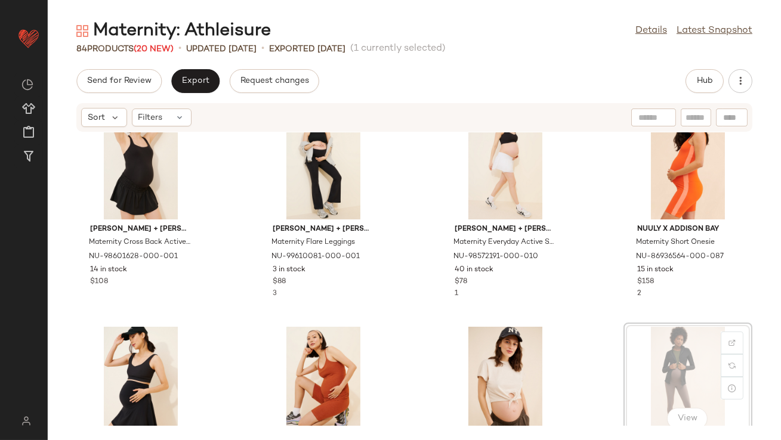
scroll to position [696, 0]
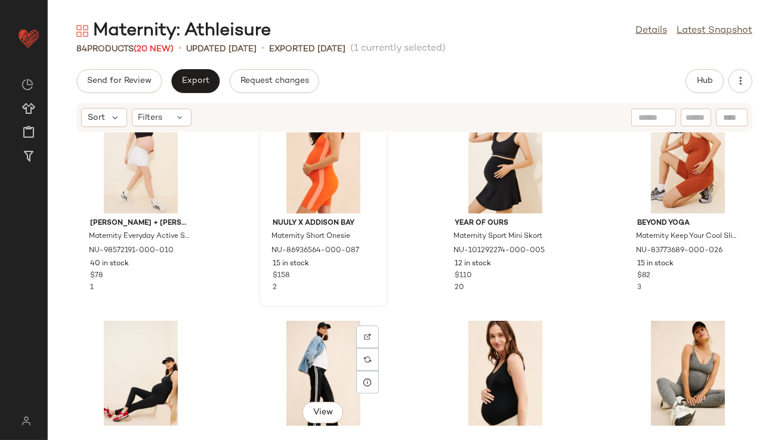
scroll to position [980, 0]
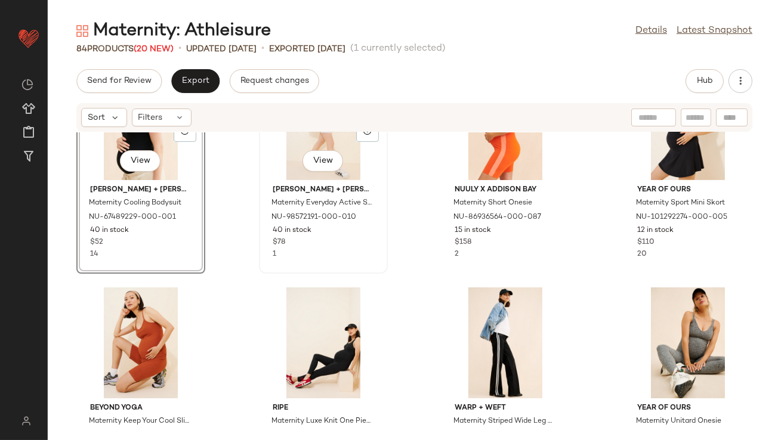
scroll to position [1028, 0]
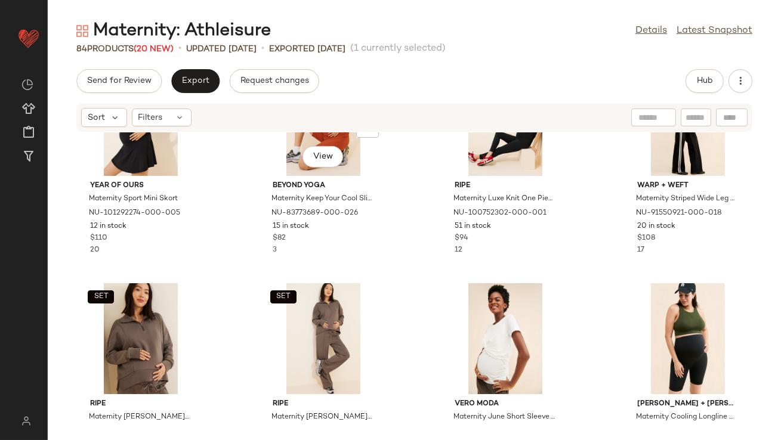
scroll to position [1176, 0]
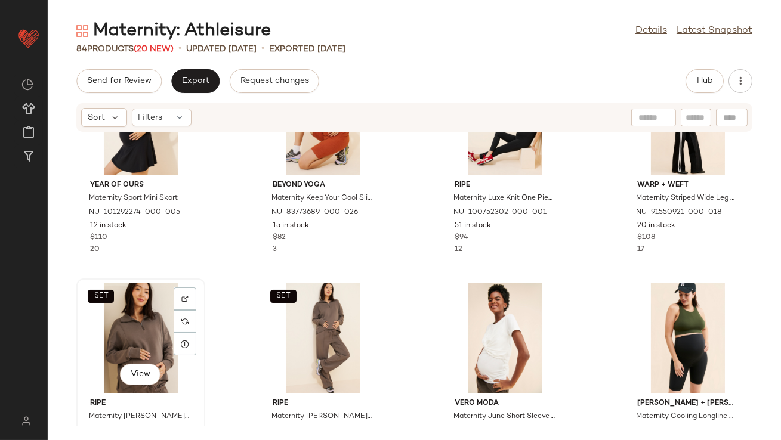
click at [144, 318] on div "SET View" at bounding box center [141, 338] width 121 height 111
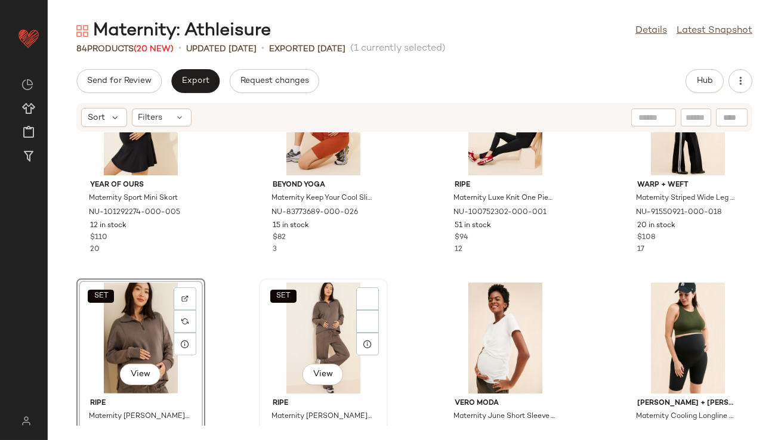
click at [322, 308] on div "SET View" at bounding box center [323, 338] width 121 height 111
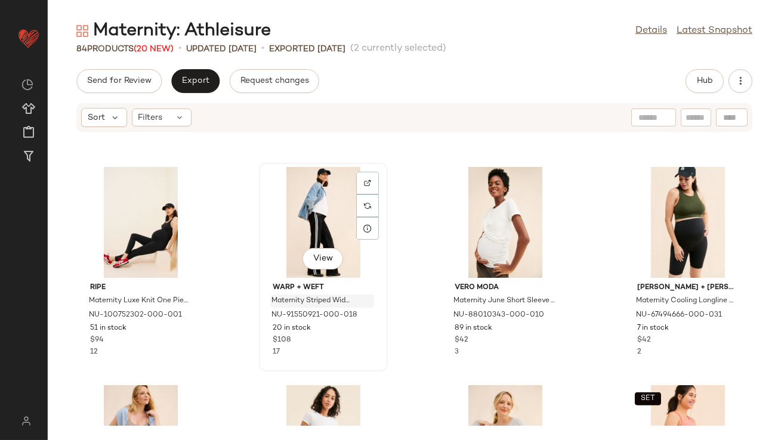
scroll to position [1414, 0]
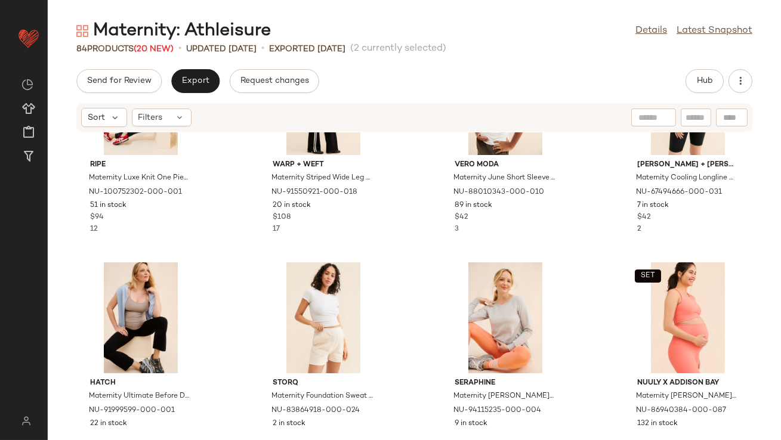
click at [400, 356] on div "ripe Maternity Luxe Knit One Piece Bodysuit NU-100752302-000-001 51 in stock $9…" at bounding box center [414, 279] width 733 height 294
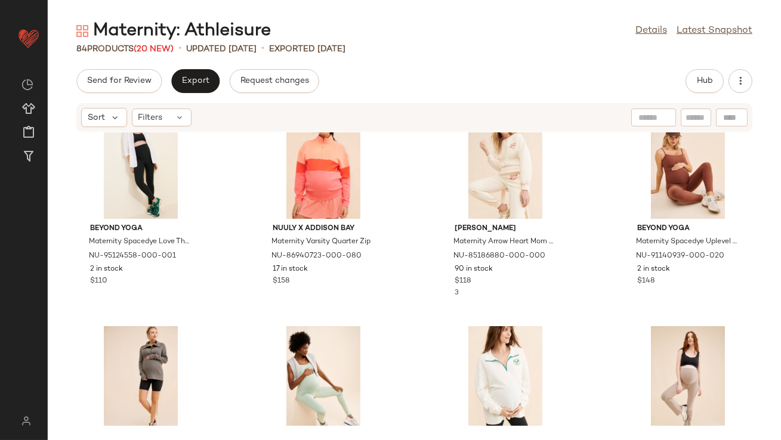
scroll to position [2028, 0]
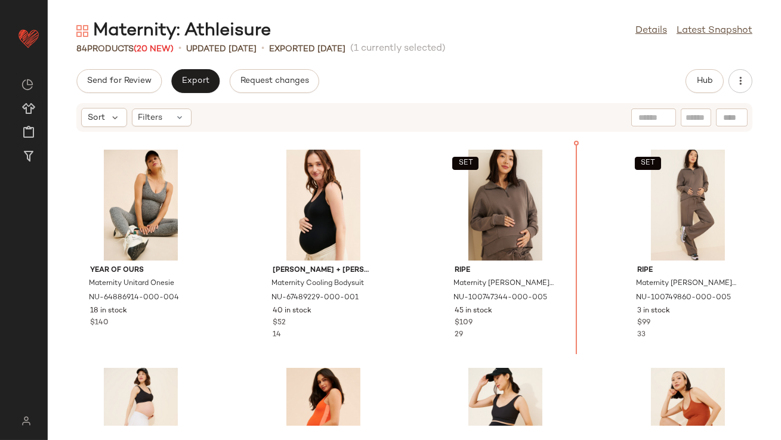
scroll to position [866, 0]
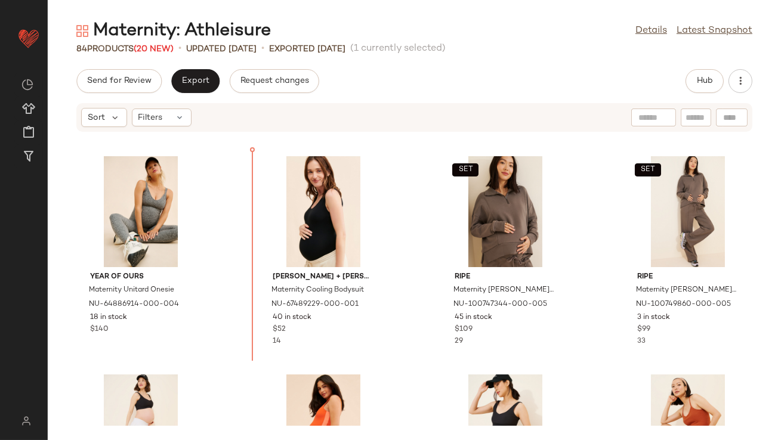
drag, startPoint x: 660, startPoint y: 163, endPoint x: 651, endPoint y: 163, distance: 8.9
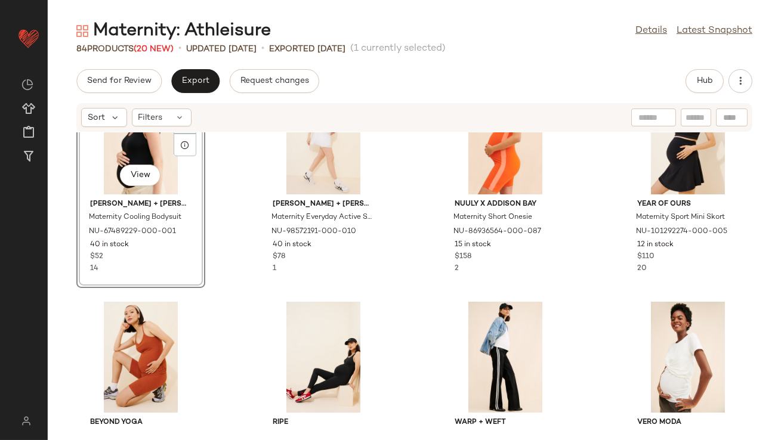
scroll to position [1159, 0]
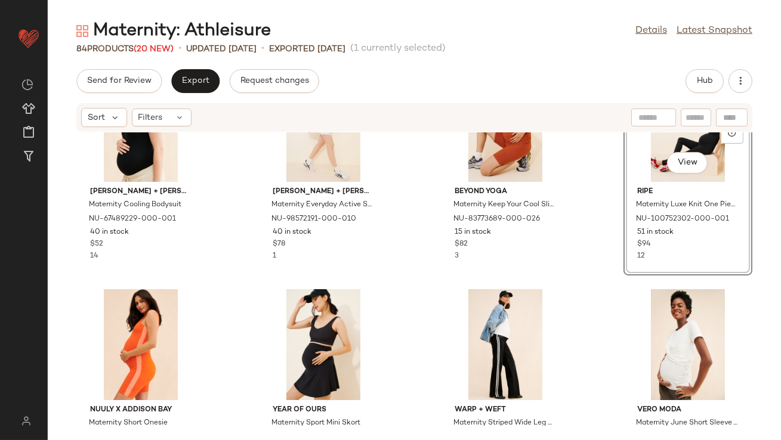
scroll to position [1170, 0]
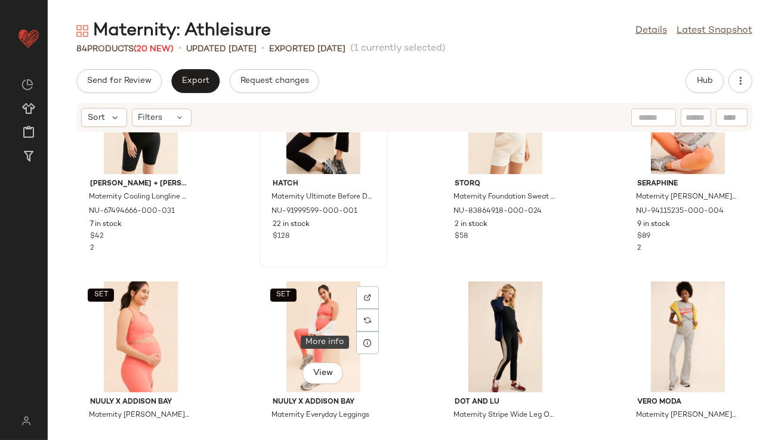
scroll to position [1614, 0]
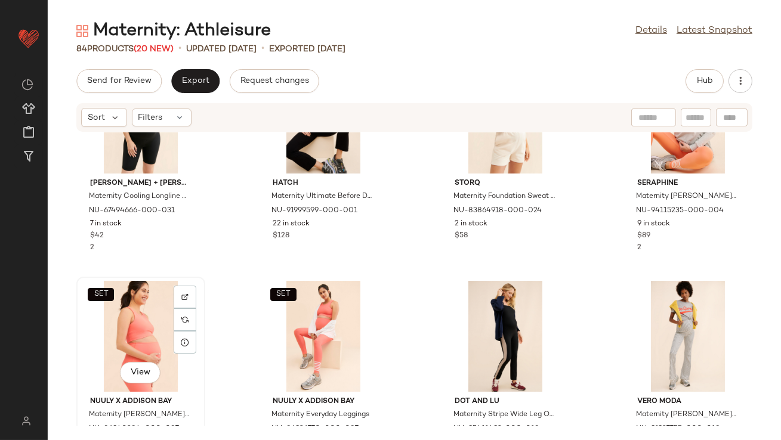
click at [115, 346] on div "SET View" at bounding box center [141, 336] width 121 height 111
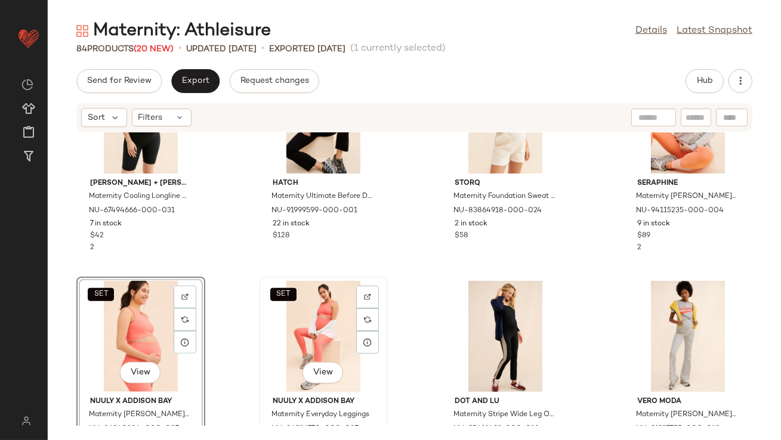
click at [348, 341] on div "SET View" at bounding box center [323, 336] width 121 height 111
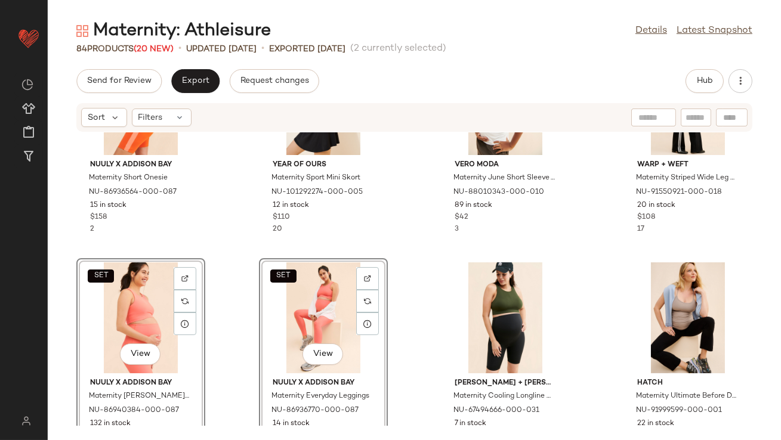
scroll to position [1427, 0]
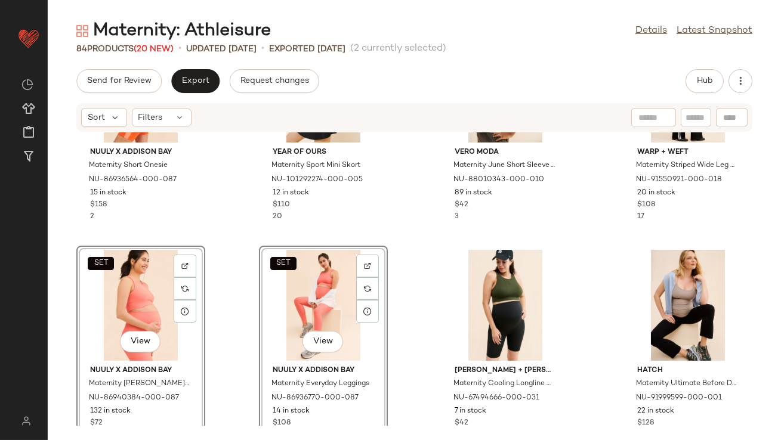
click at [428, 236] on div "Nuuly x Addison Bay Maternity Short Onesie NU-86936564-000-087 15 in stock $158…" at bounding box center [414, 279] width 733 height 294
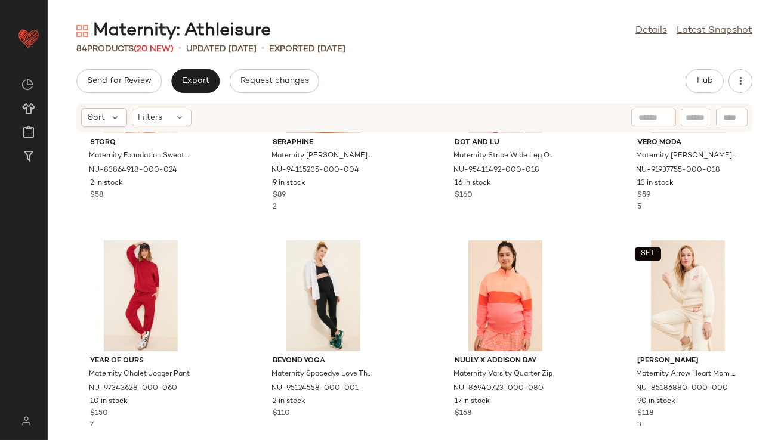
scroll to position [1880, 0]
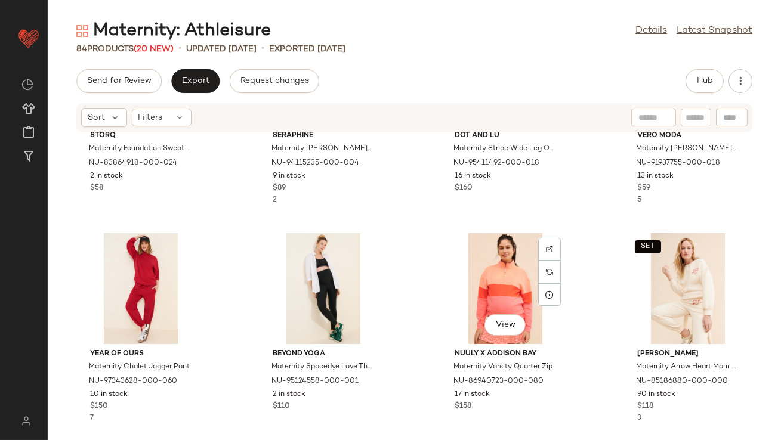
click at [480, 287] on div "View" at bounding box center [505, 288] width 121 height 111
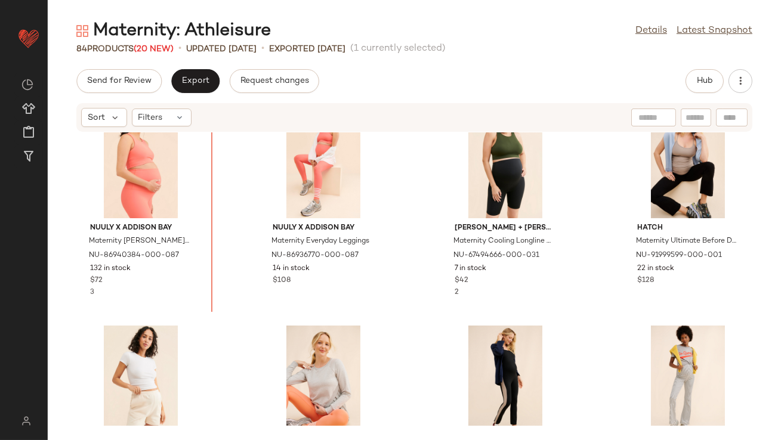
scroll to position [1535, 0]
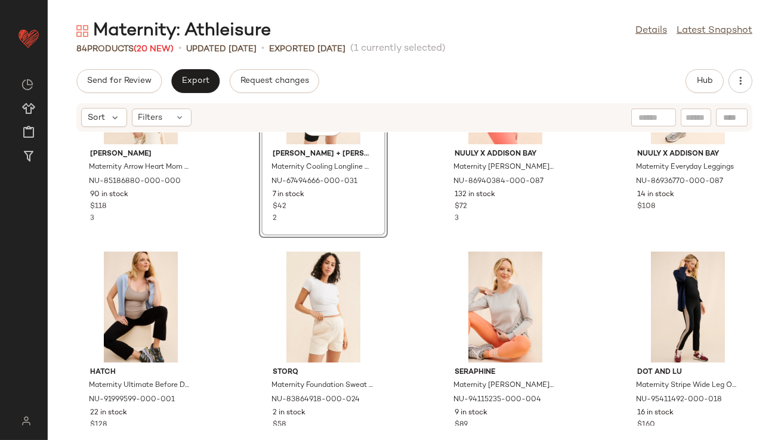
scroll to position [1713, 0]
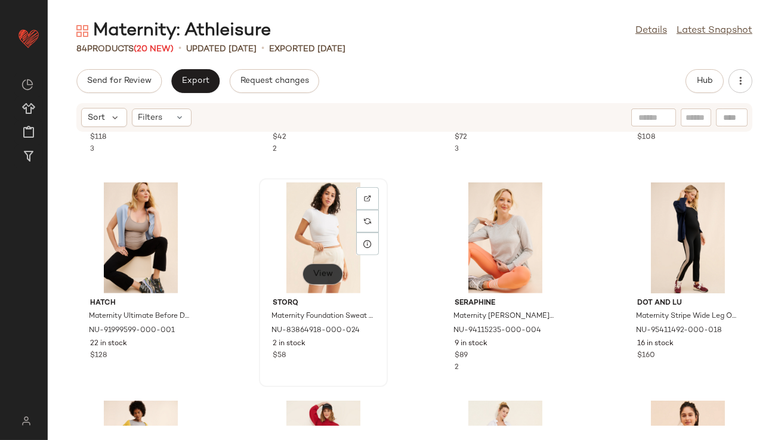
click at [302, 279] on button "View" at bounding box center [322, 274] width 41 height 21
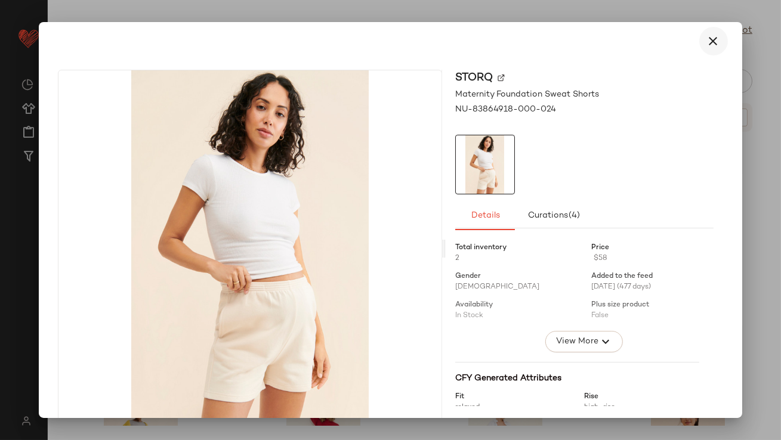
click at [708, 42] on icon "button" at bounding box center [713, 41] width 14 height 14
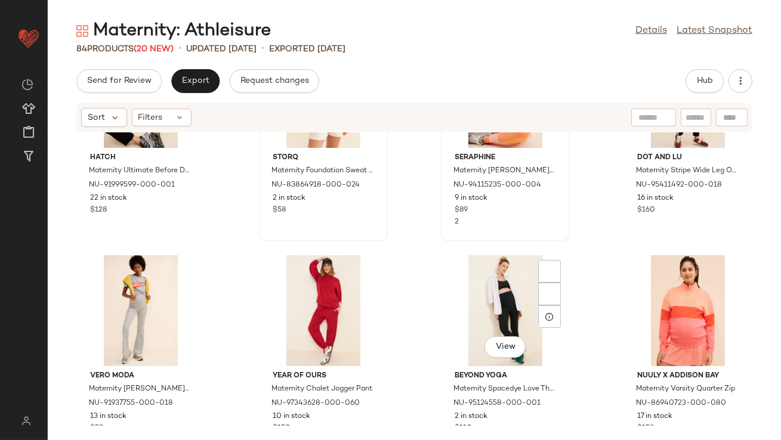
scroll to position [1860, 0]
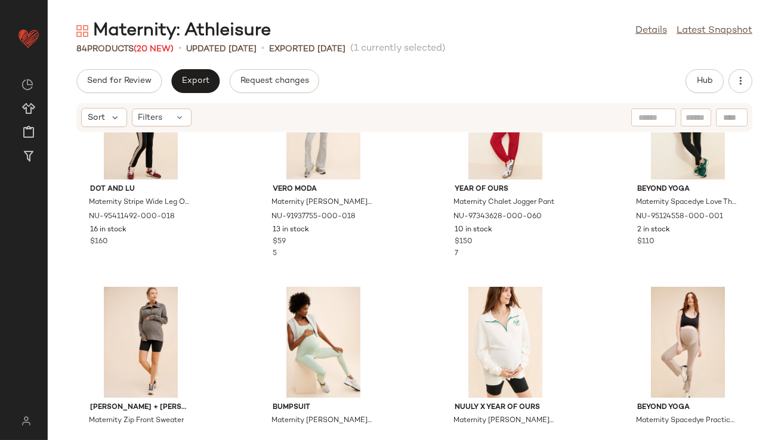
scroll to position [2043, 0]
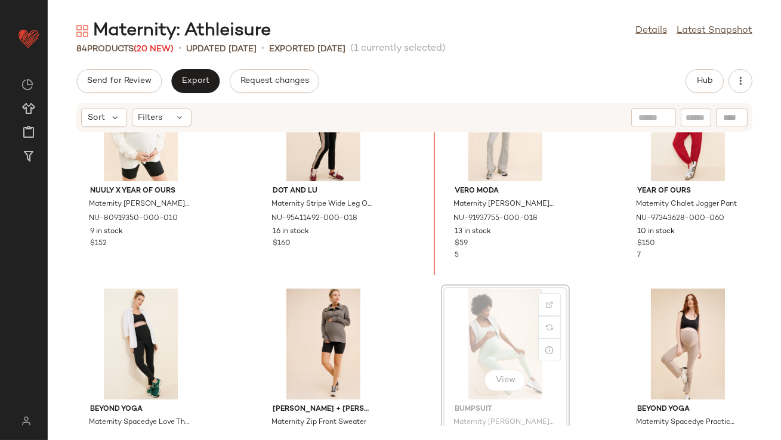
scroll to position [2032, 0]
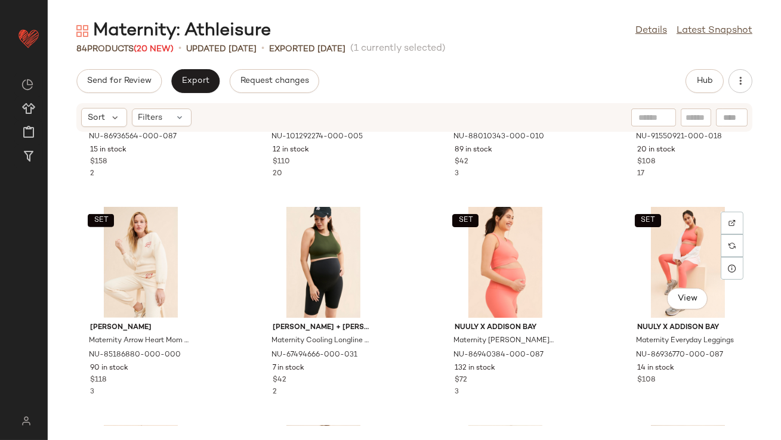
scroll to position [1429, 0]
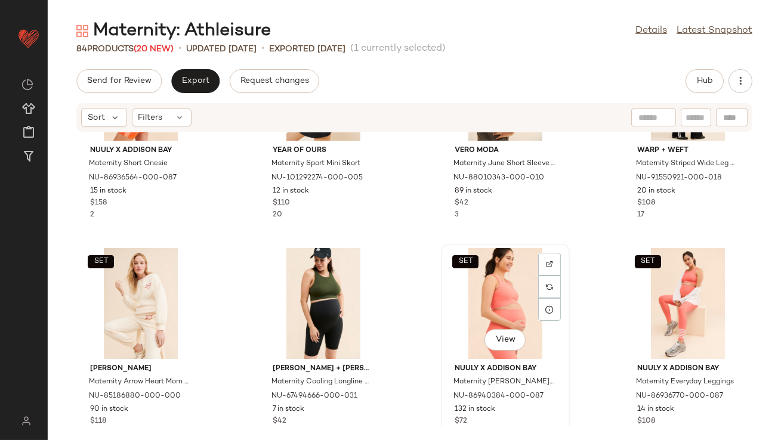
click at [504, 304] on div "SET View" at bounding box center [505, 303] width 121 height 111
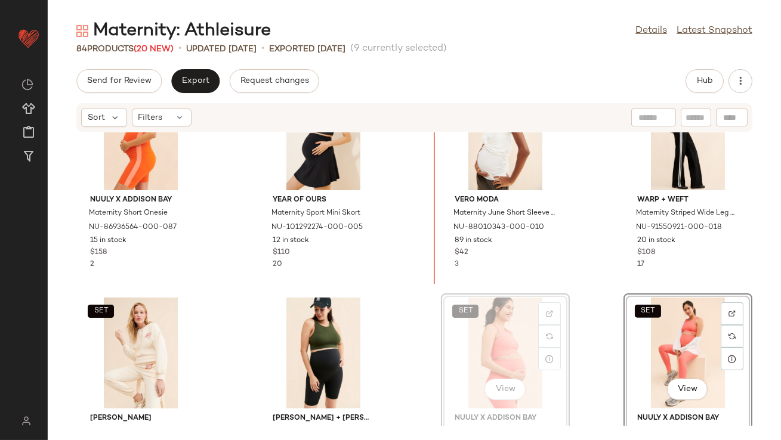
scroll to position [1360, 0]
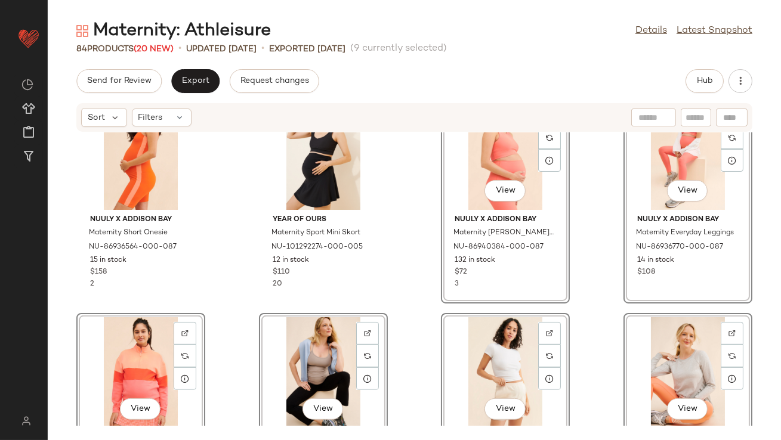
click at [388, 234] on div "Nuuly x Addison Bay Maternity Short Onesie NU-86936564-000-087 15 in stock $158…" at bounding box center [414, 279] width 733 height 294
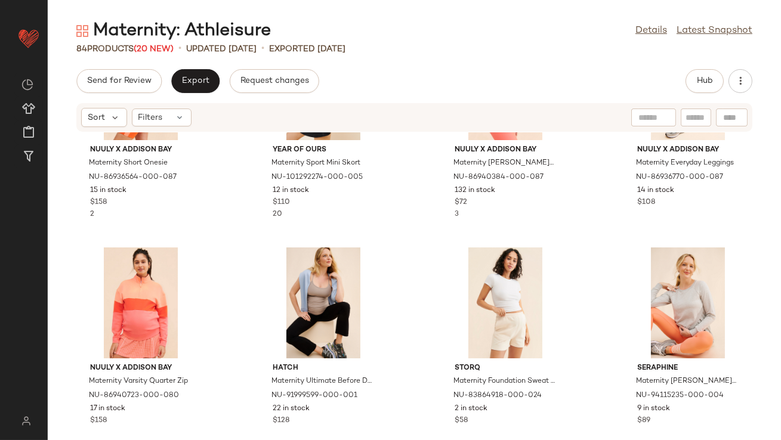
scroll to position [1447, 0]
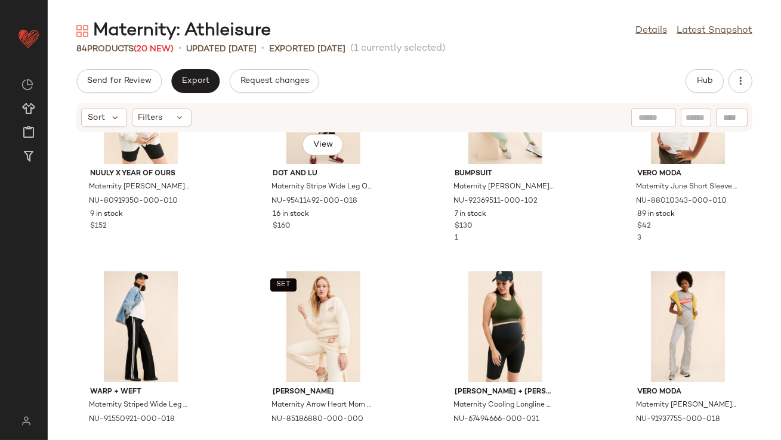
scroll to position [1774, 0]
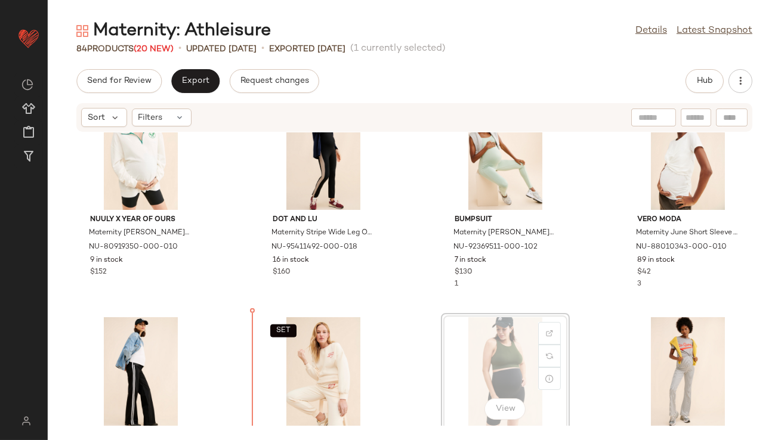
scroll to position [1833, 0]
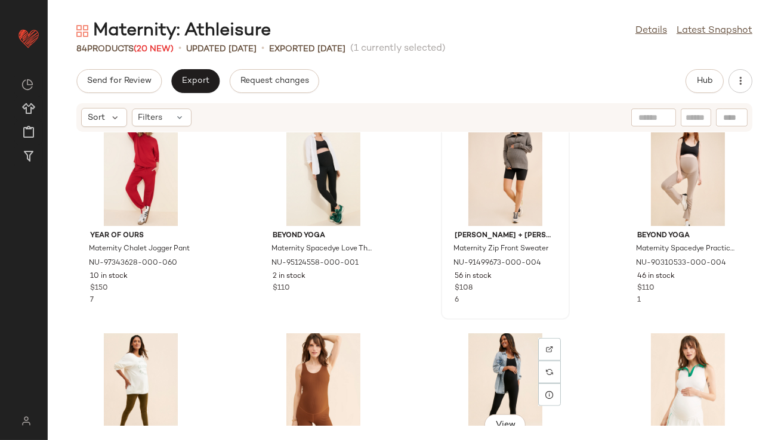
scroll to position [2257, 0]
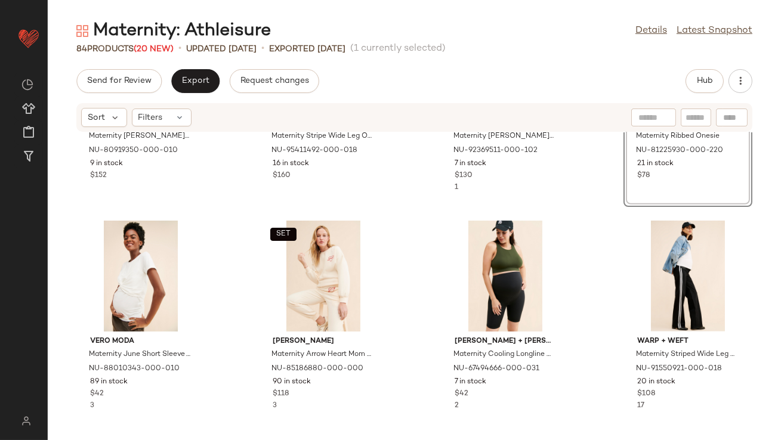
scroll to position [1898, 0]
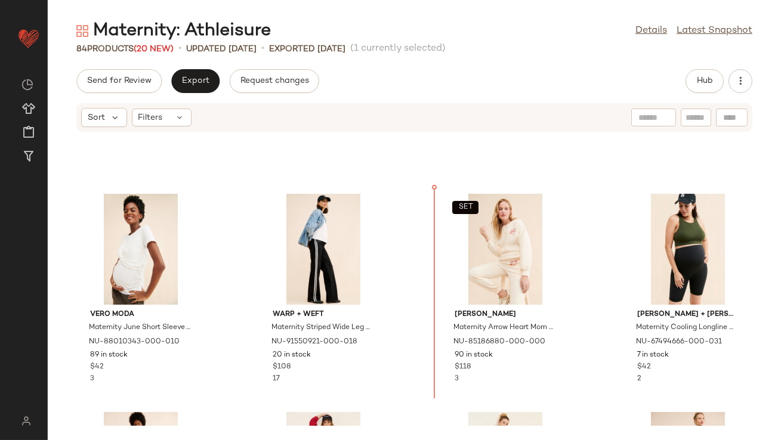
scroll to position [1918, 0]
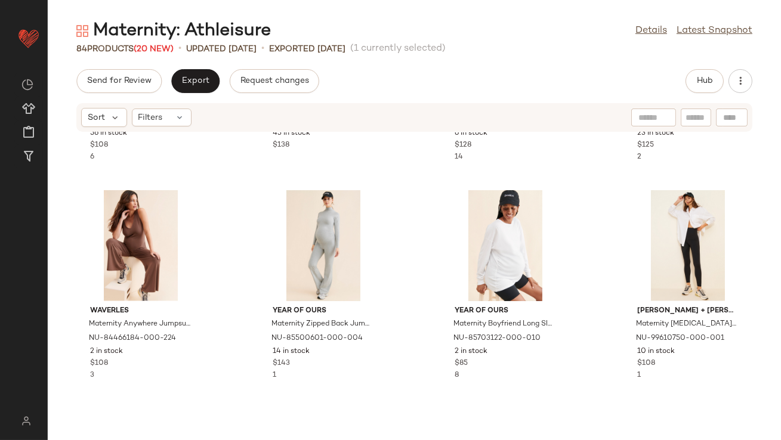
scroll to position [2582, 0]
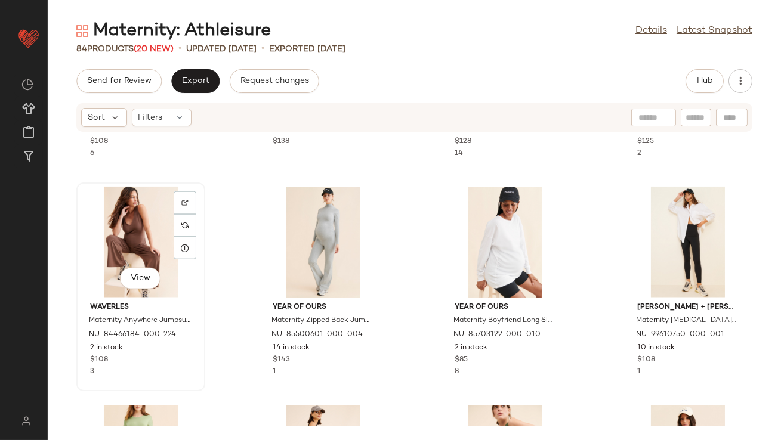
click at [133, 252] on div "View" at bounding box center [141, 242] width 121 height 111
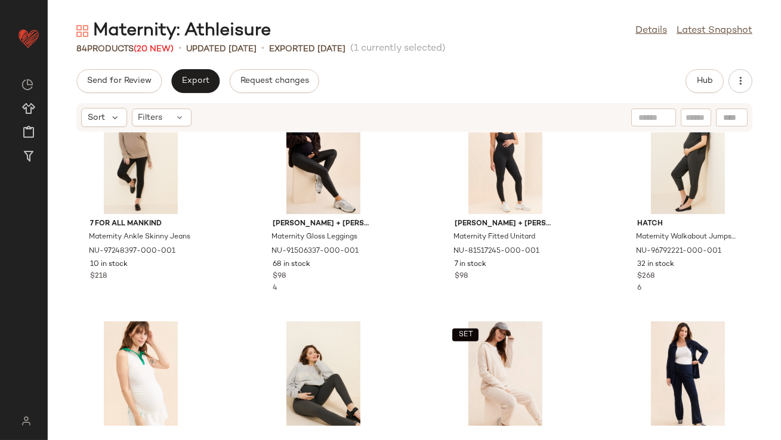
scroll to position [3075, 0]
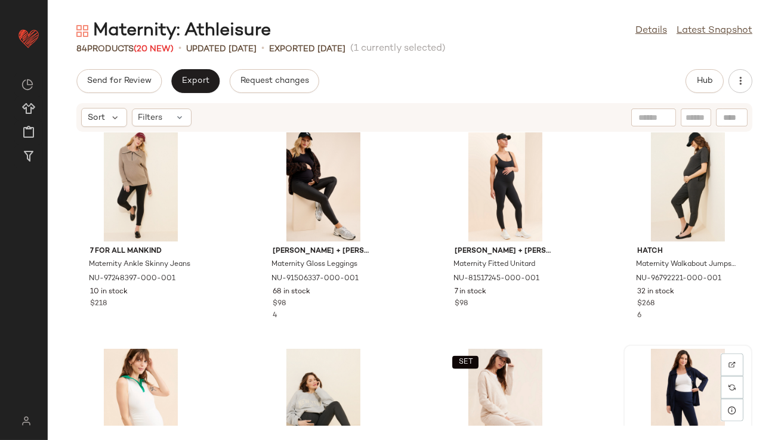
click at [665, 373] on div "View" at bounding box center [688, 404] width 121 height 111
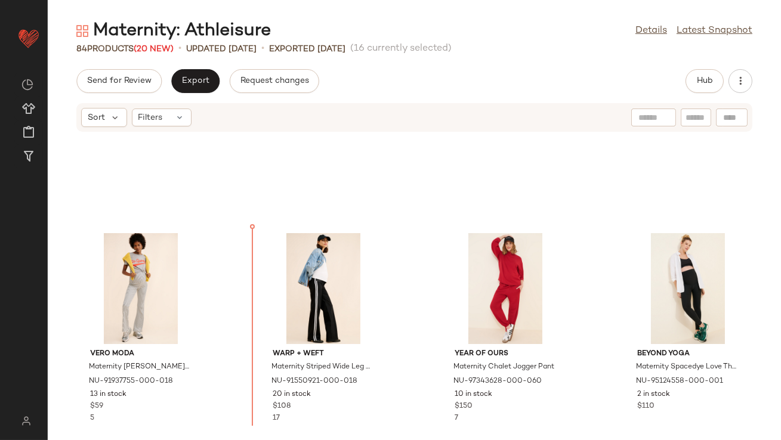
scroll to position [2021, 0]
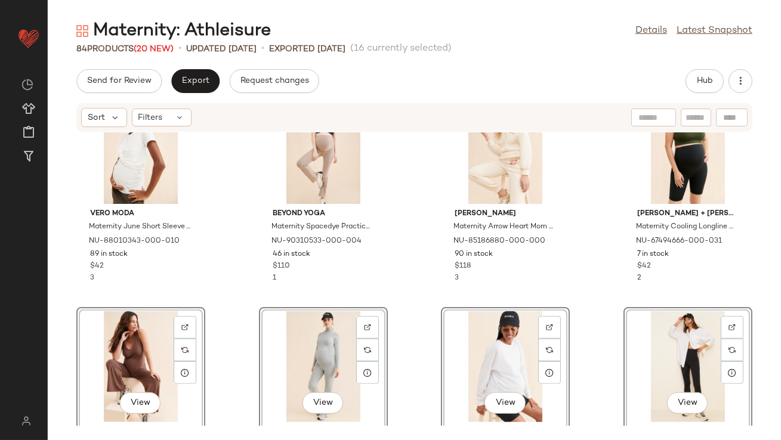
click at [226, 237] on div "Vero Moda Maternity June Short Sleeve Top NU-88010343-000-010 89 in stock $42 3…" at bounding box center [414, 279] width 733 height 294
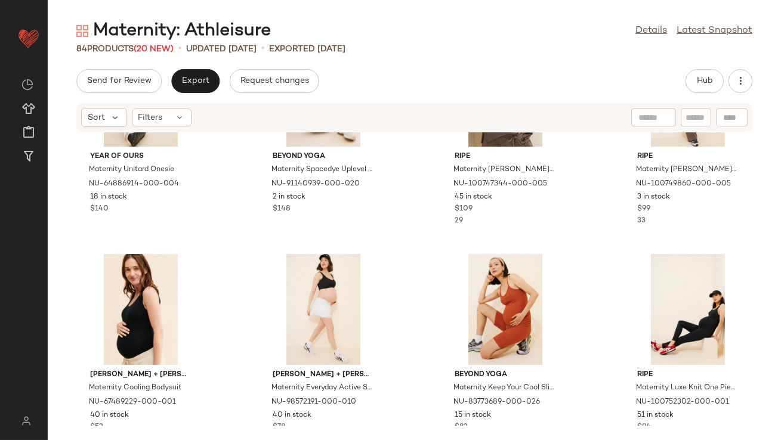
scroll to position [999, 0]
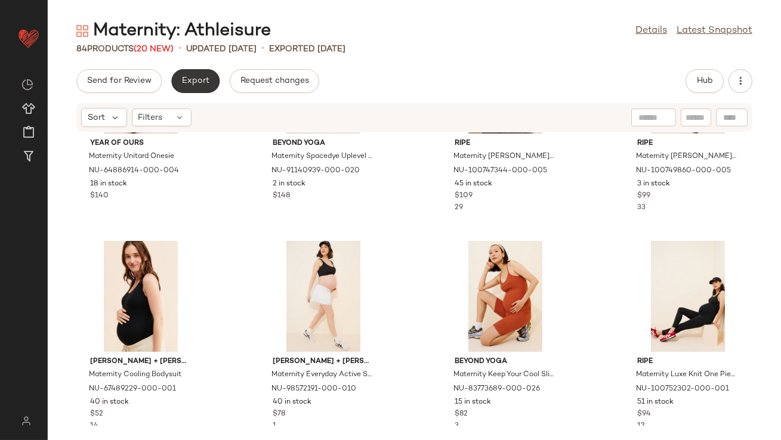
click at [201, 83] on span "Export" at bounding box center [195, 81] width 28 height 10
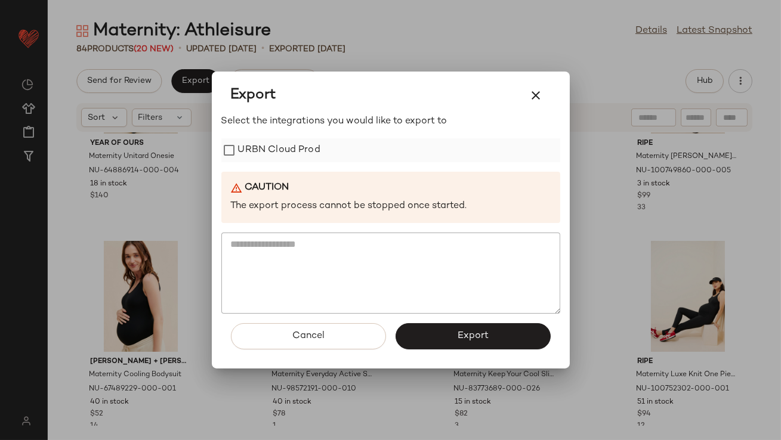
click at [255, 143] on label "URBN Cloud Prod" at bounding box center [279, 150] width 82 height 24
click at [411, 331] on button "Export" at bounding box center [473, 336] width 155 height 26
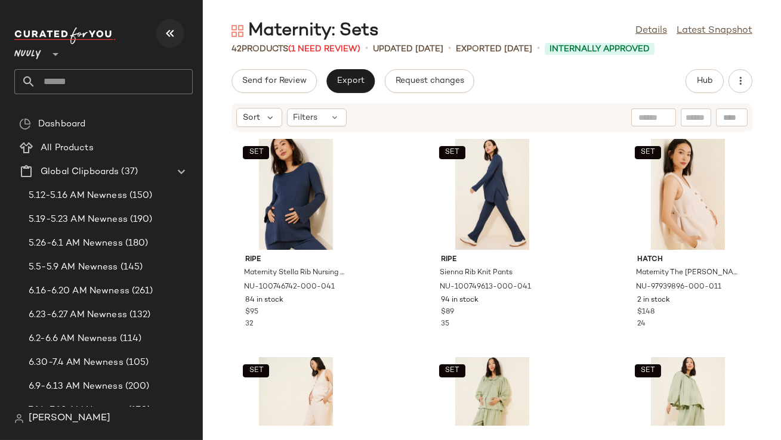
click at [171, 32] on icon "button" at bounding box center [170, 33] width 14 height 14
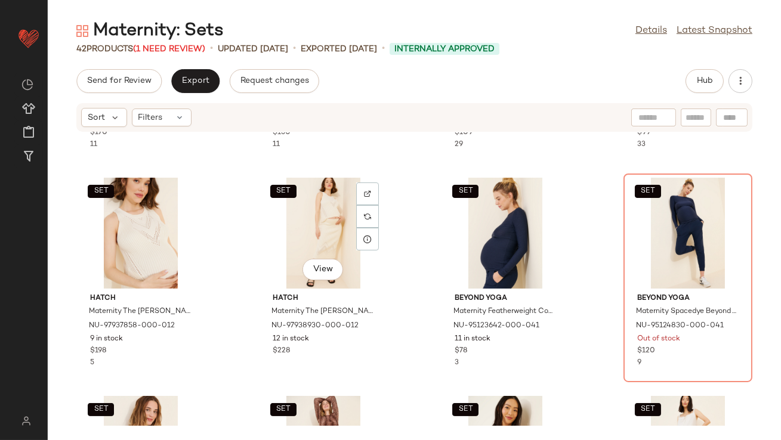
scroll to position [373, 0]
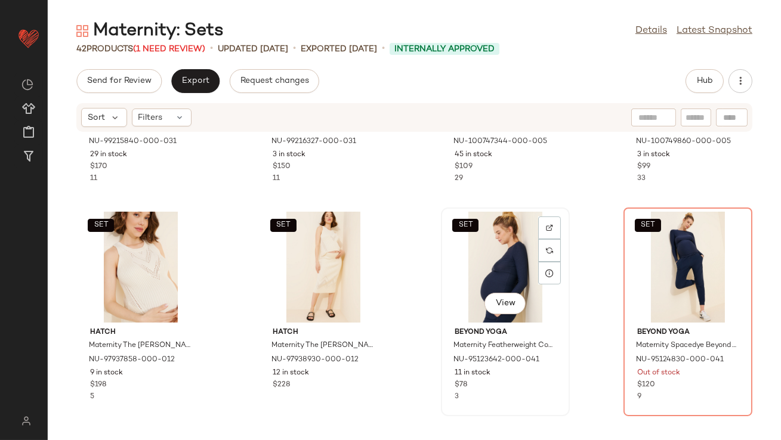
click at [483, 248] on div "SET View" at bounding box center [505, 267] width 121 height 111
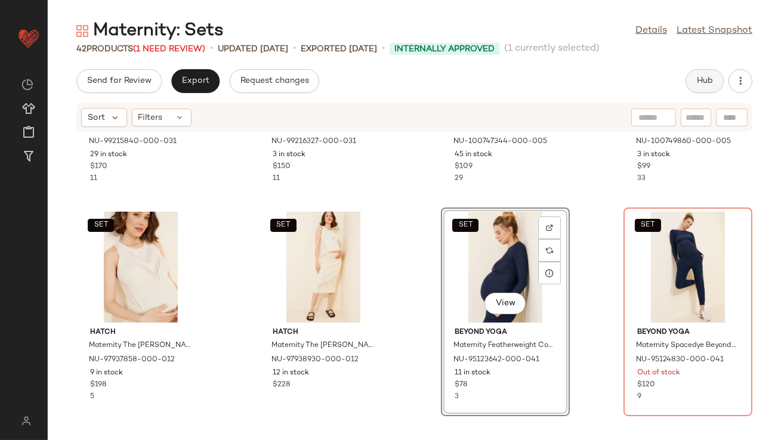
click at [709, 87] on button "Hub" at bounding box center [704, 81] width 38 height 24
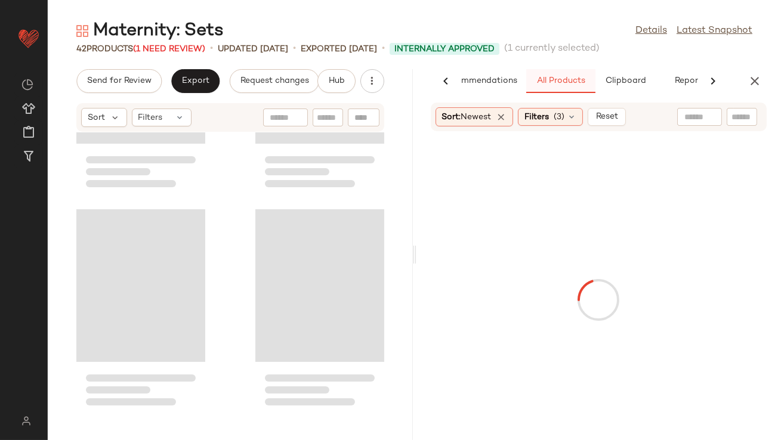
scroll to position [1092, 0]
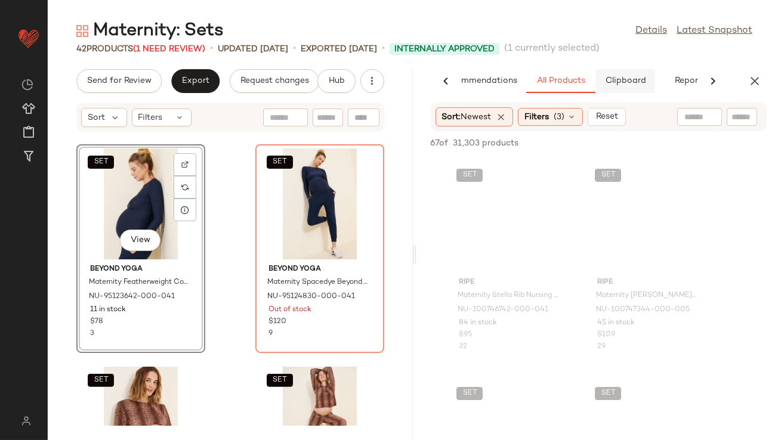
click at [603, 81] on button "Clipboard" at bounding box center [625, 81] width 60 height 24
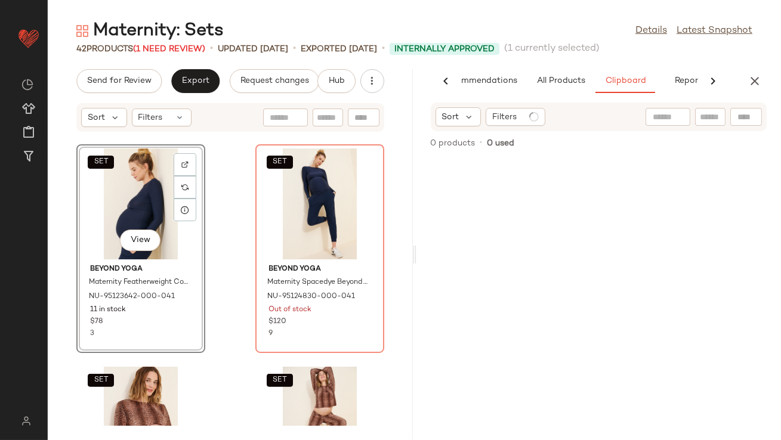
click at [138, 195] on div "SET View" at bounding box center [141, 204] width 121 height 111
click at [302, 189] on div "SET" at bounding box center [320, 204] width 121 height 111
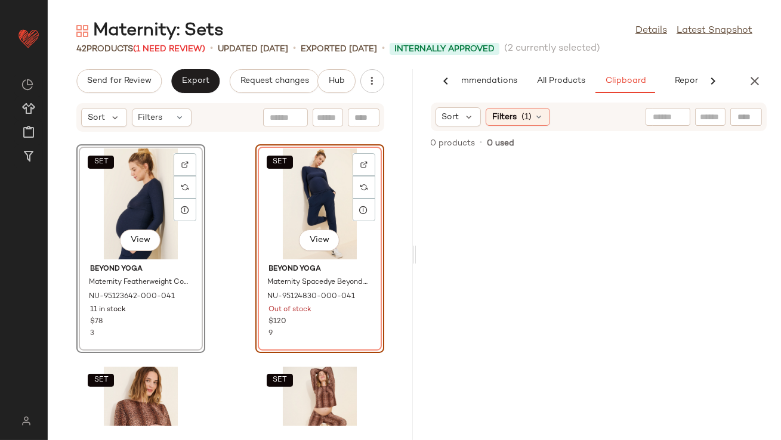
scroll to position [1089, 0]
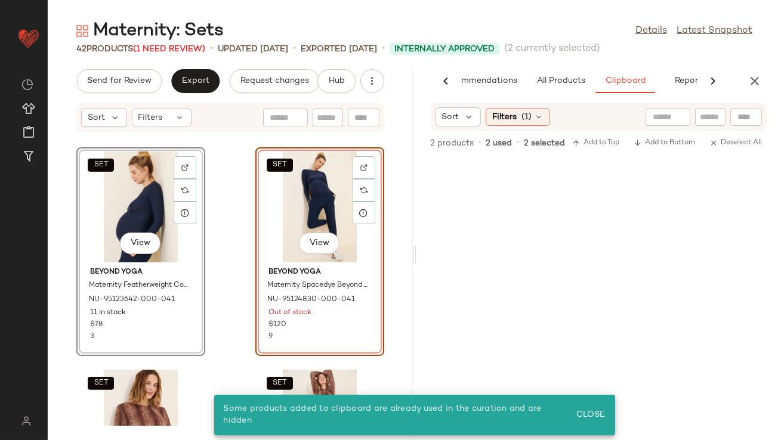
click at [131, 198] on div "SET View" at bounding box center [141, 207] width 121 height 111
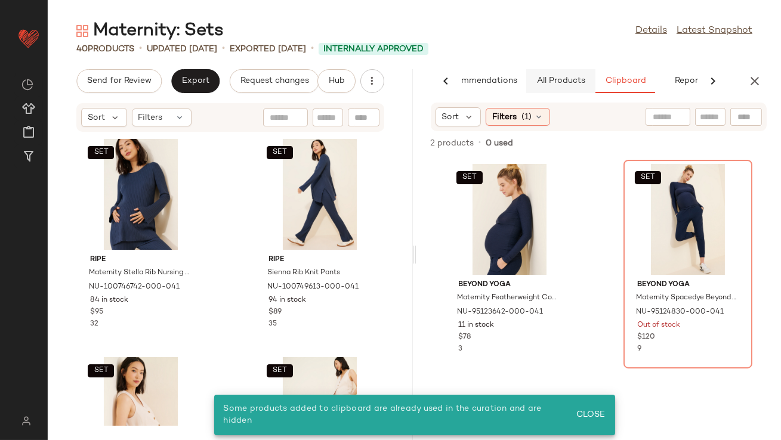
click at [554, 72] on button "All Products" at bounding box center [560, 81] width 69 height 24
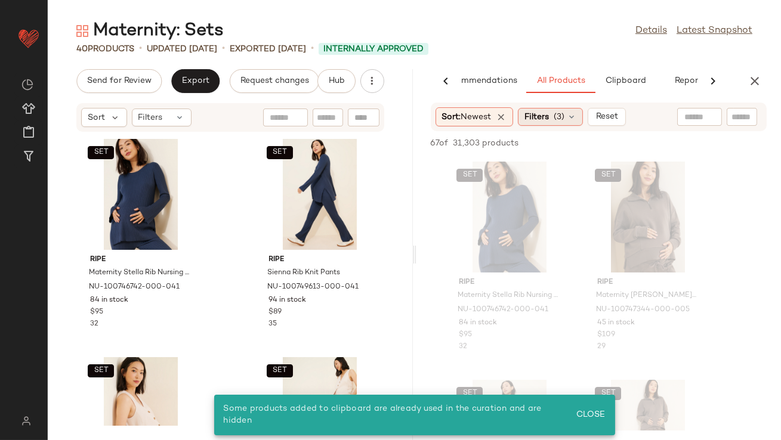
click at [548, 121] on span "Filters" at bounding box center [536, 117] width 24 height 13
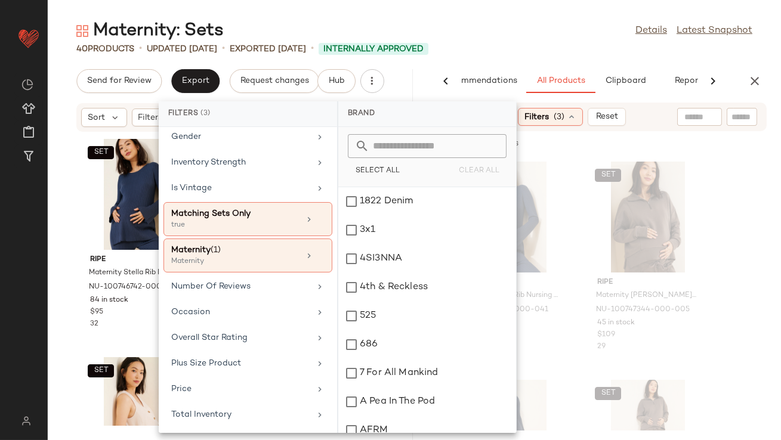
scroll to position [297, 0]
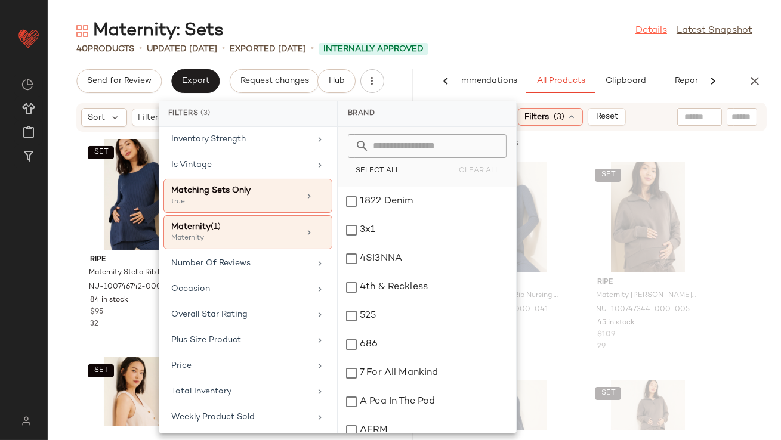
click at [635, 33] on link "Details" at bounding box center [651, 31] width 32 height 14
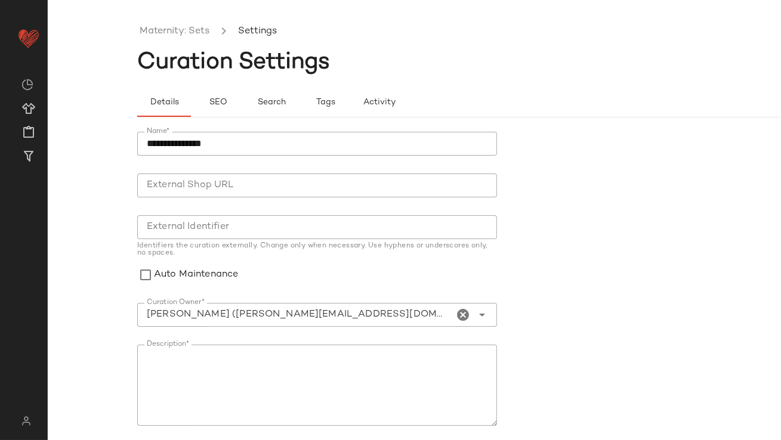
click at [219, 315] on input "Curation Owner*" at bounding box center [295, 315] width 317 height 14
type input "**********"
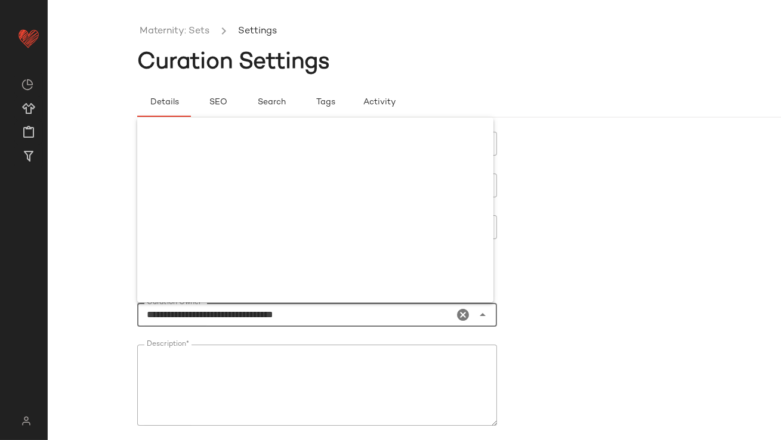
scroll to position [1861, 0]
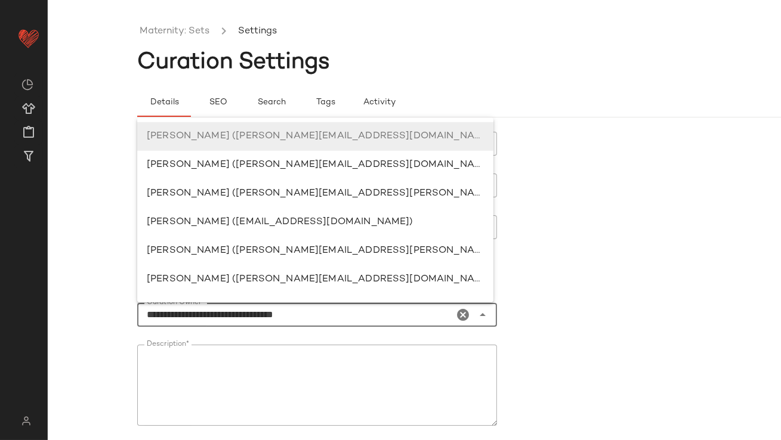
drag, startPoint x: 339, startPoint y: 313, endPoint x: 106, endPoint y: 311, distance: 233.9
click at [106, 311] on div "**********" at bounding box center [390, 229] width 781 height 421
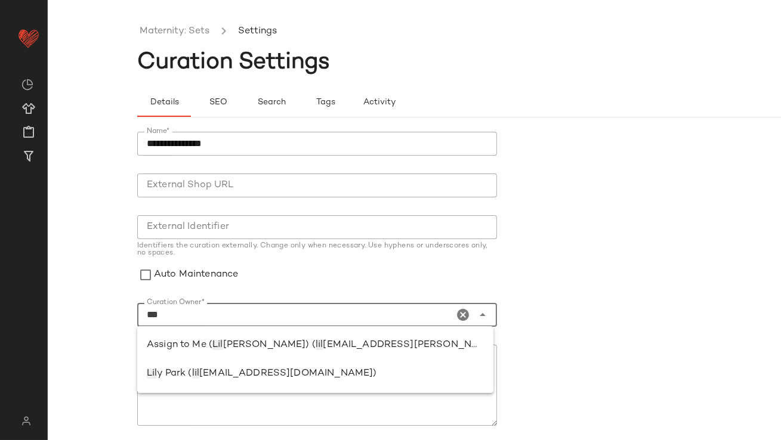
scroll to position [0, 0]
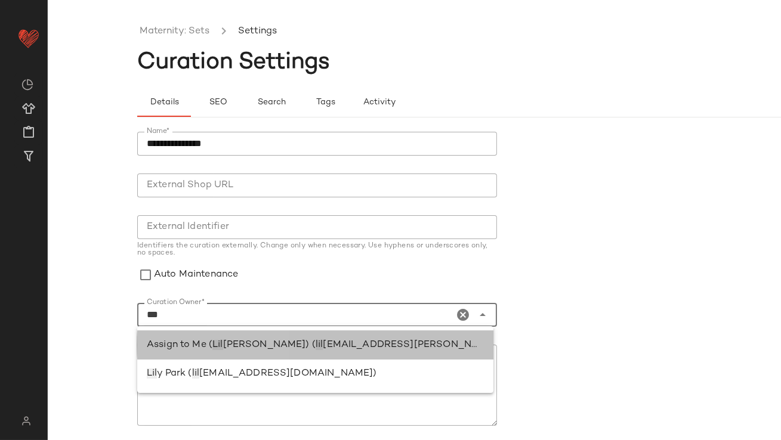
click at [222, 347] on span "Lil" at bounding box center [217, 345] width 10 height 10
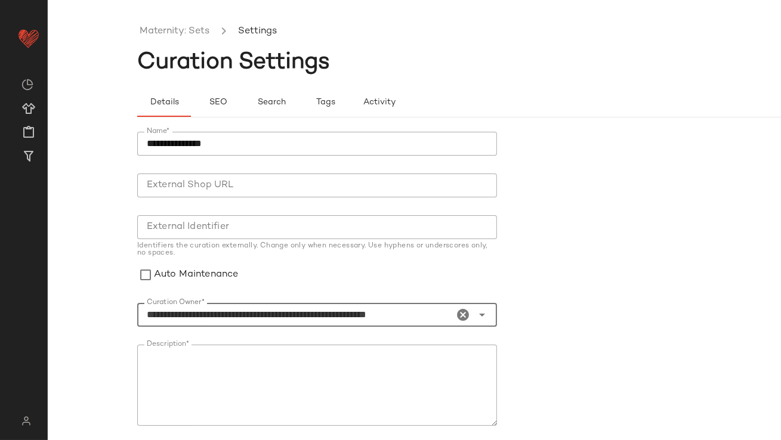
scroll to position [143, 0]
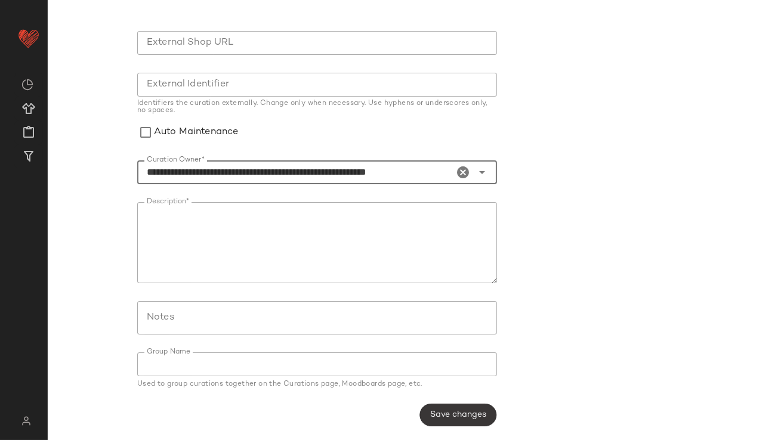
type input "**********"
click at [435, 412] on span "Save changes" at bounding box center [458, 415] width 57 height 10
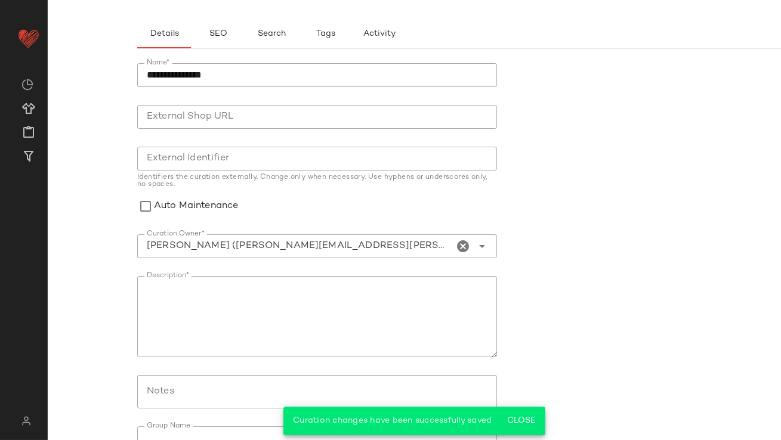
scroll to position [0, 0]
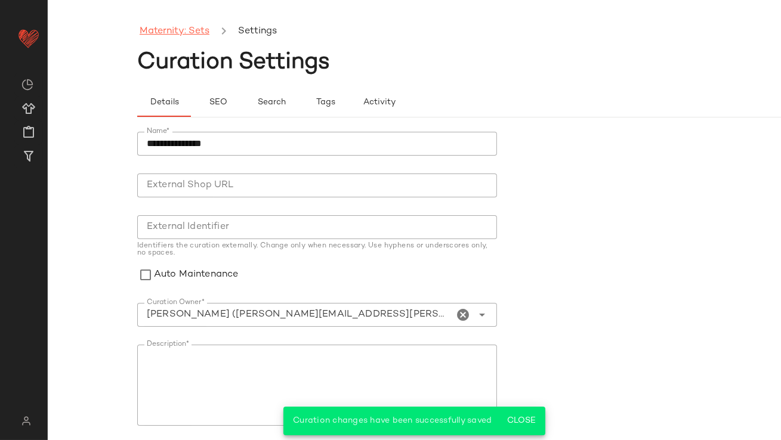
click at [191, 32] on link "Maternity: Sets" at bounding box center [175, 32] width 70 height 16
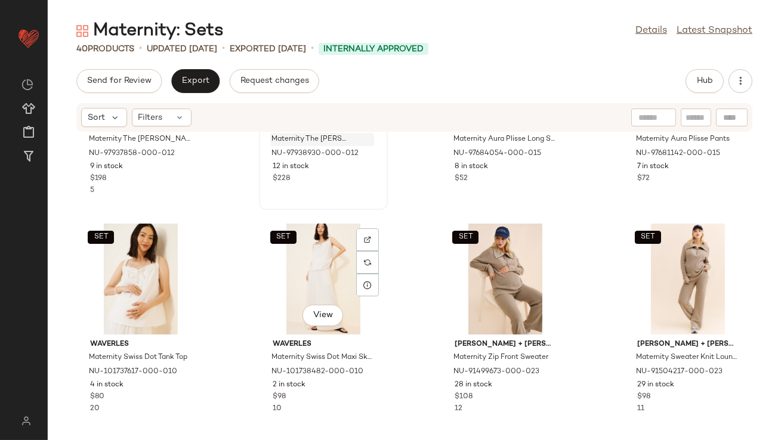
scroll to position [582, 0]
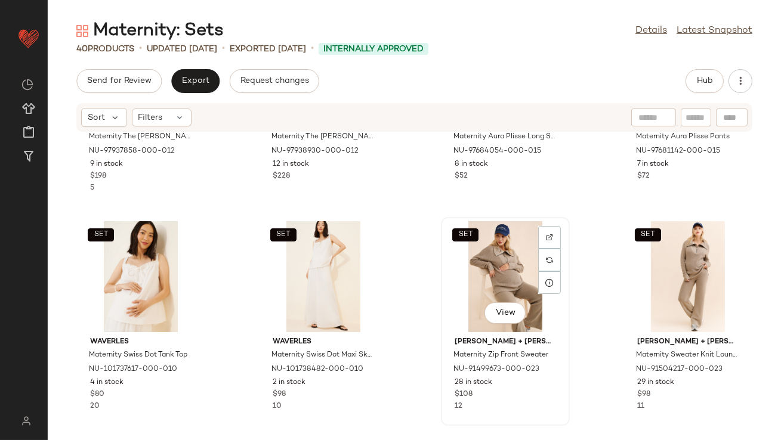
click at [468, 275] on div "SET View" at bounding box center [505, 276] width 121 height 111
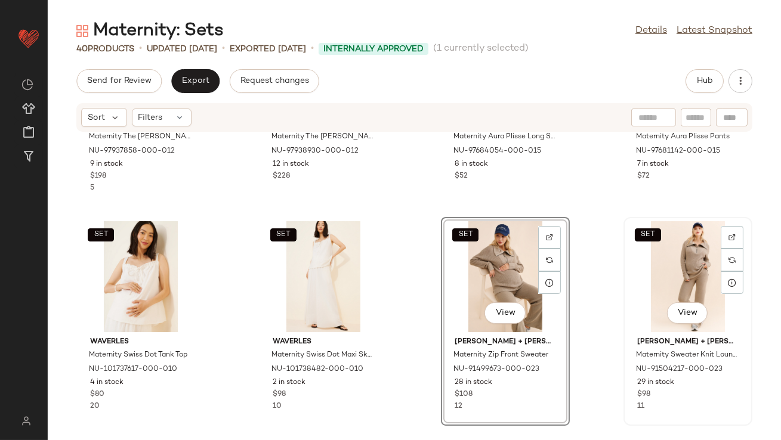
click at [662, 262] on div "SET View" at bounding box center [688, 276] width 121 height 111
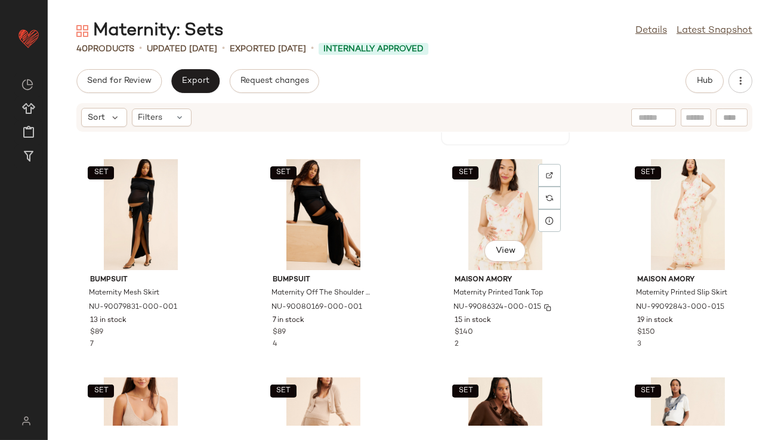
scroll to position [886, 0]
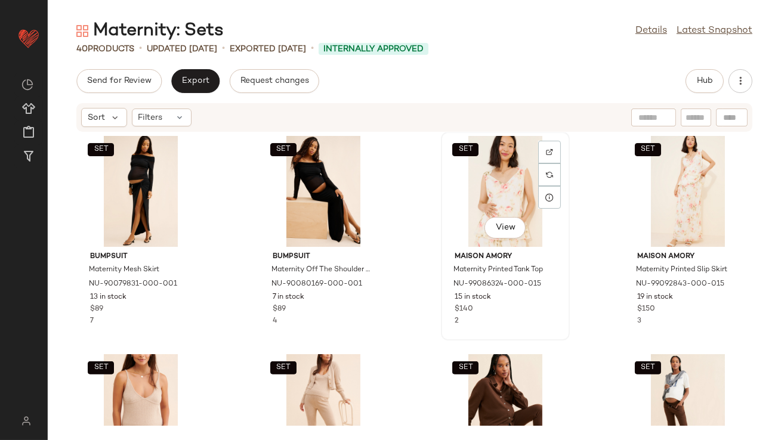
click at [492, 197] on div "SET View" at bounding box center [505, 191] width 121 height 111
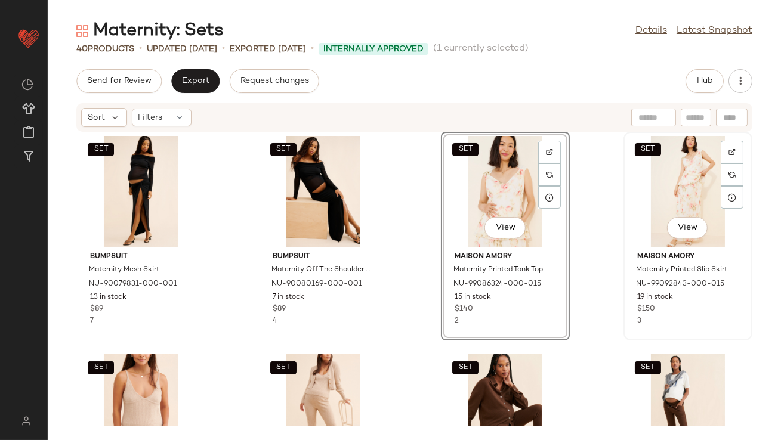
click at [641, 189] on div "SET View" at bounding box center [688, 191] width 121 height 111
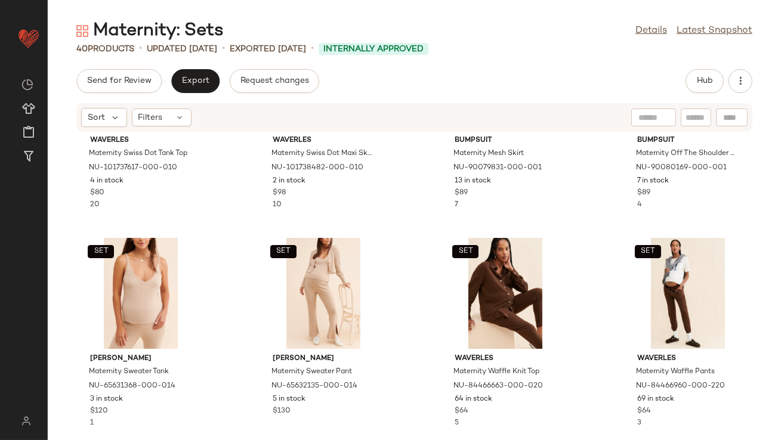
scroll to position [1016, 0]
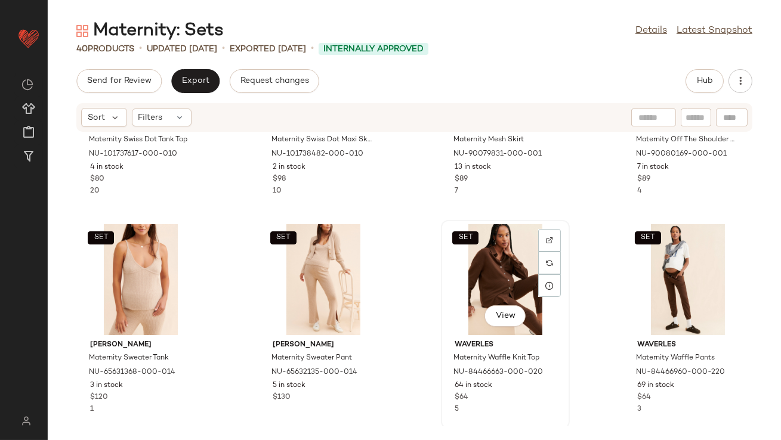
click at [474, 260] on div "SET View" at bounding box center [505, 279] width 121 height 111
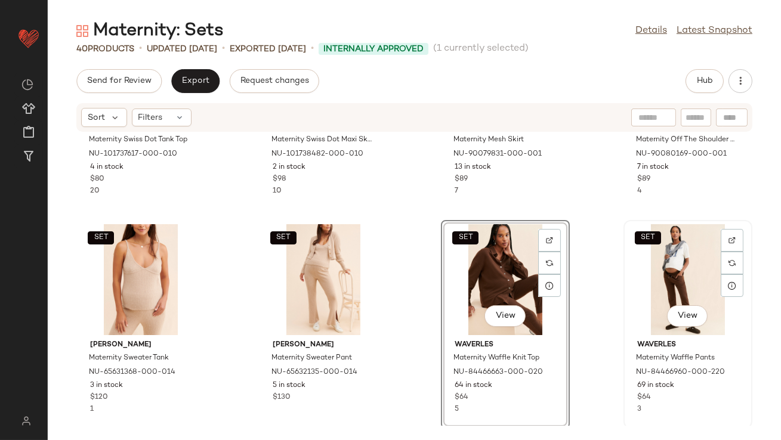
click at [655, 265] on div "SET View" at bounding box center [688, 279] width 121 height 111
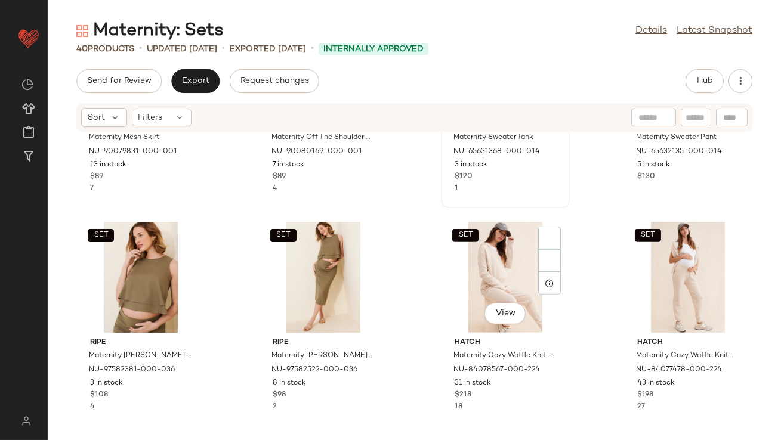
scroll to position [1276, 0]
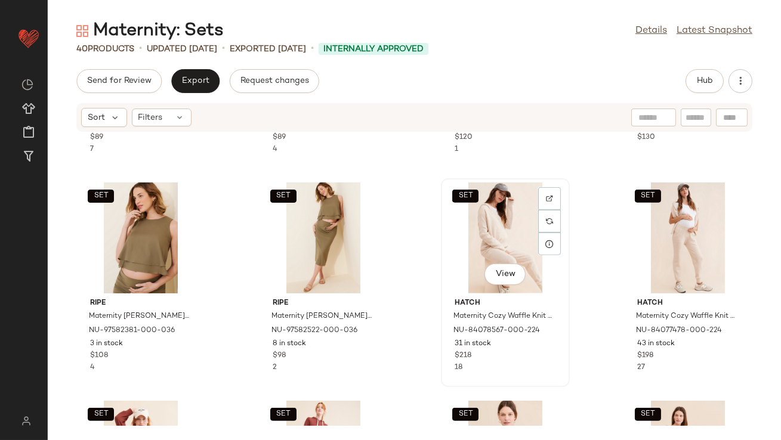
click at [484, 231] on div "SET View" at bounding box center [505, 238] width 121 height 111
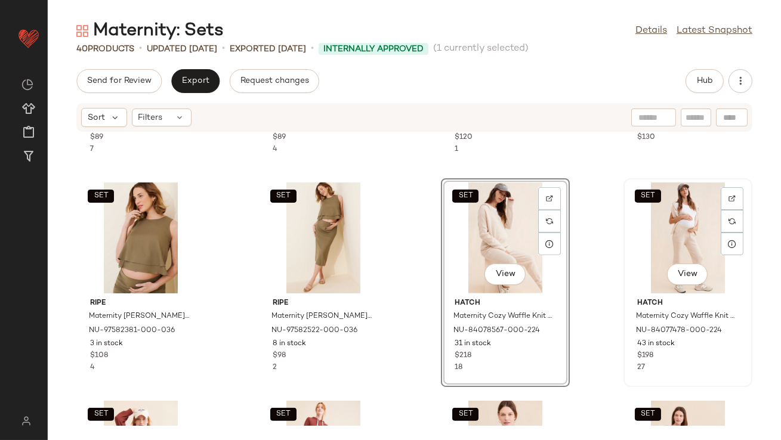
click at [672, 234] on div "SET View" at bounding box center [688, 238] width 121 height 111
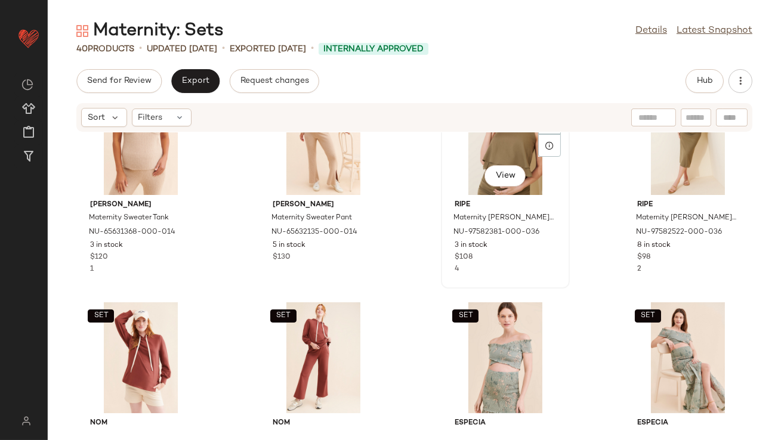
scroll to position [1453, 0]
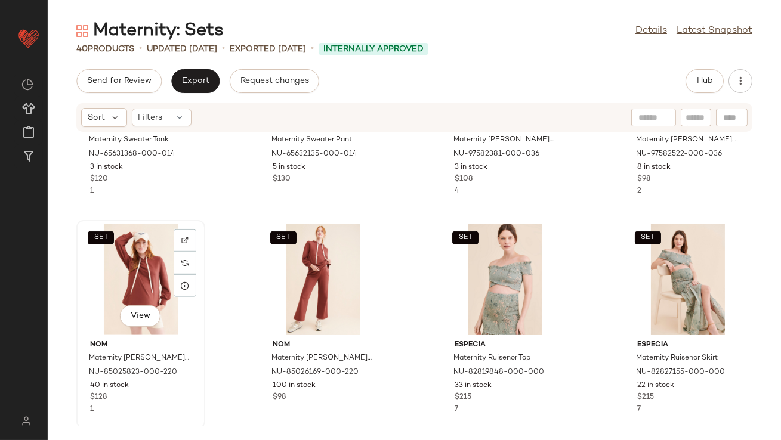
click at [122, 274] on div "SET View" at bounding box center [141, 279] width 121 height 111
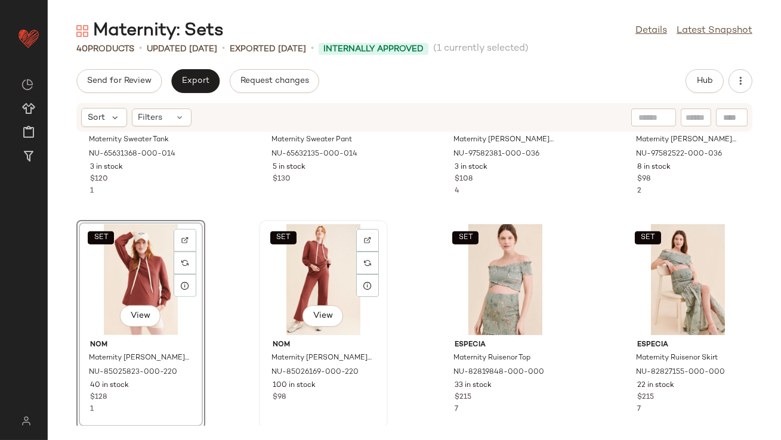
click at [319, 273] on div "SET View" at bounding box center [323, 279] width 121 height 111
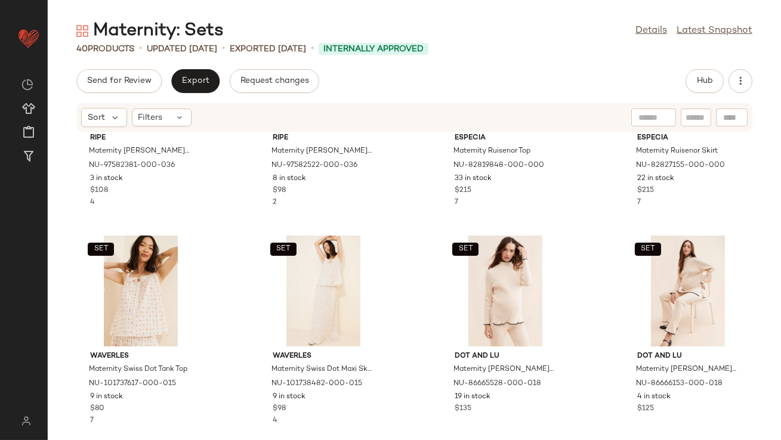
scroll to position [1739, 0]
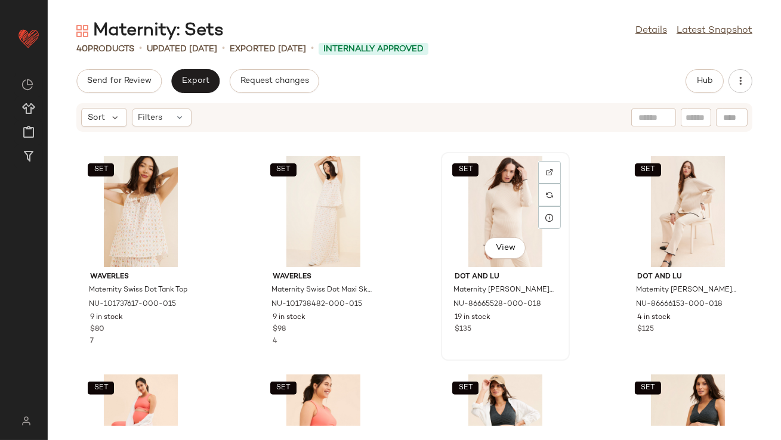
click at [477, 226] on div "SET View" at bounding box center [505, 211] width 121 height 111
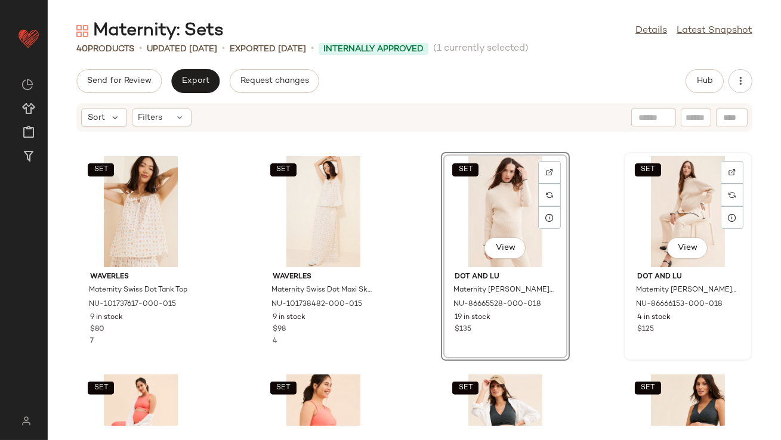
click at [662, 219] on div "SET View" at bounding box center [688, 211] width 121 height 111
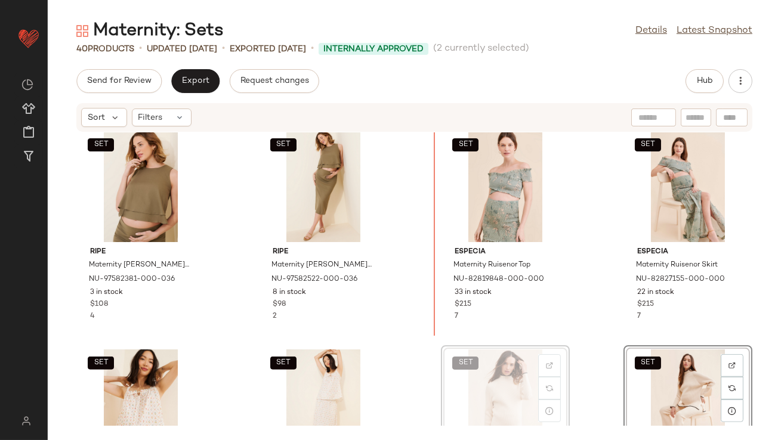
scroll to position [1533, 0]
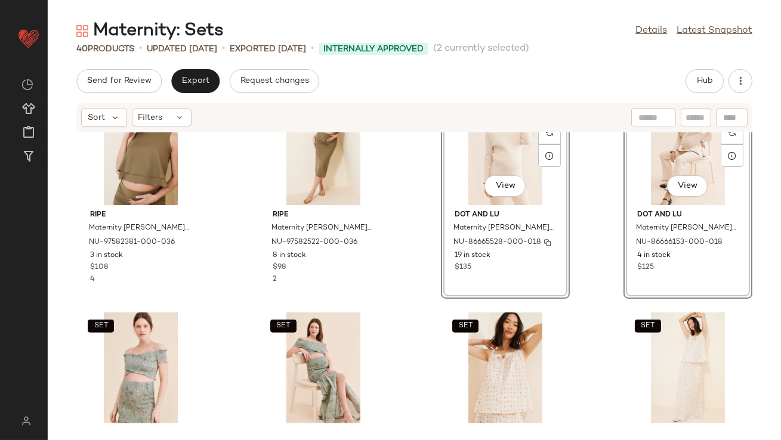
scroll to position [1601, 0]
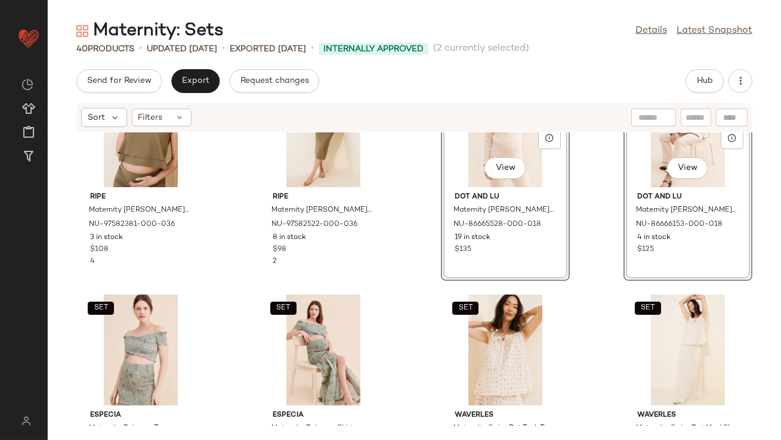
click at [415, 289] on div "SET ripe Maternity [PERSON_NAME] Blend Nursing Top NU-97582381-000-036 3 in sto…" at bounding box center [414, 279] width 733 height 294
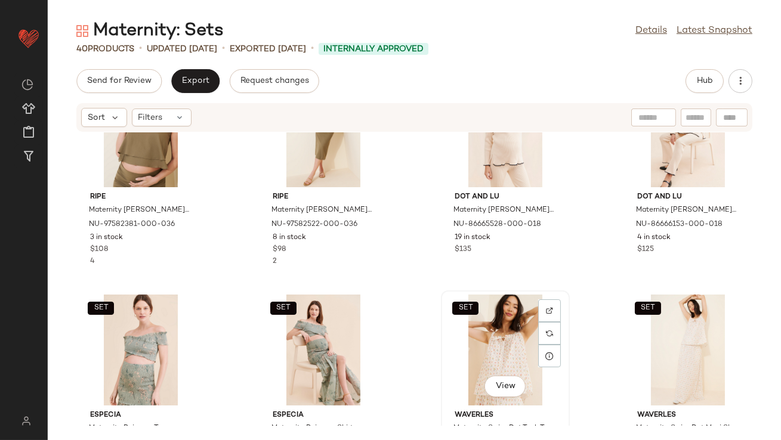
click at [508, 332] on div "SET View" at bounding box center [505, 350] width 121 height 111
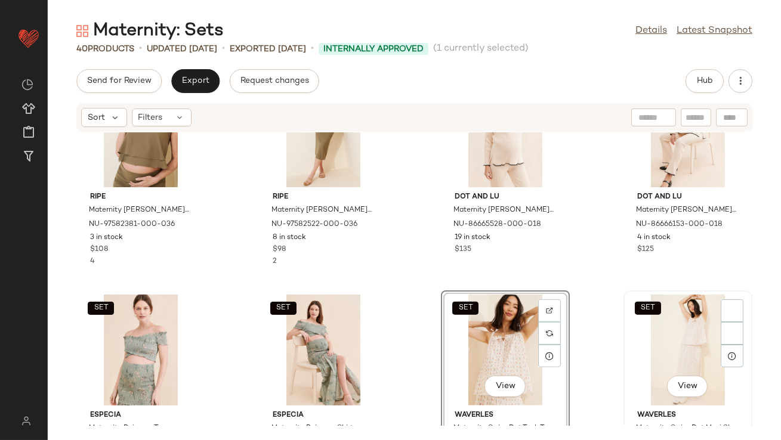
click at [674, 331] on div "SET View" at bounding box center [688, 350] width 121 height 111
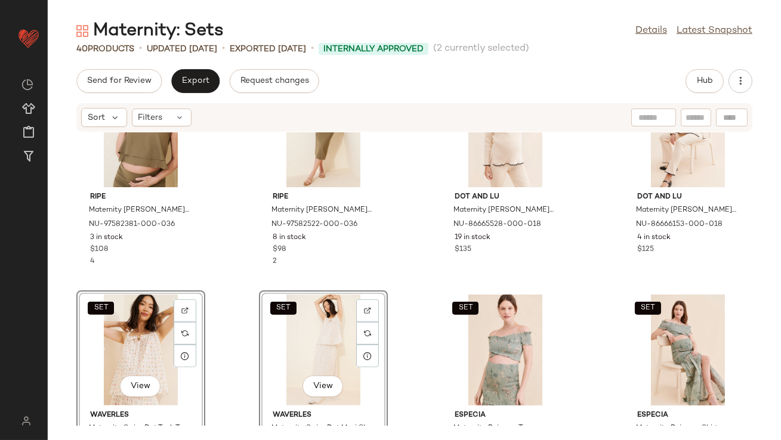
click at [419, 260] on div "SET ripe Maternity [PERSON_NAME] Blend Nursing Top NU-97582381-000-036 3 in sto…" at bounding box center [414, 279] width 733 height 294
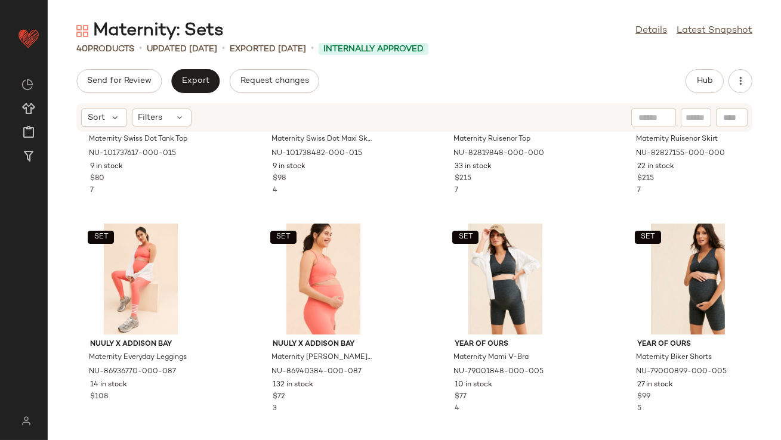
scroll to position [1892, 0]
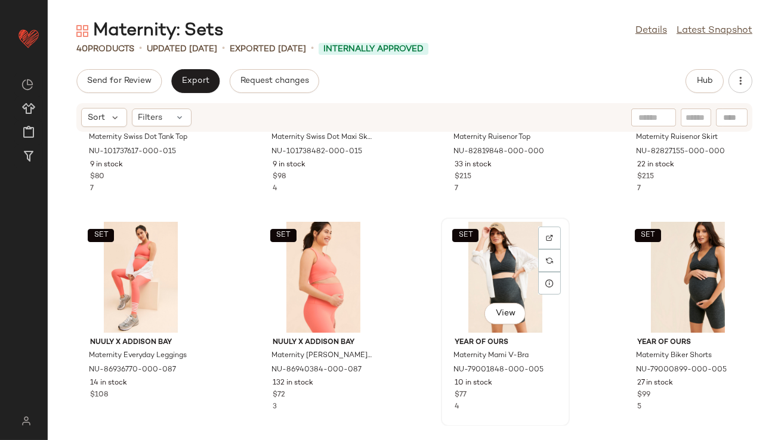
click at [489, 279] on div "SET View" at bounding box center [505, 277] width 121 height 111
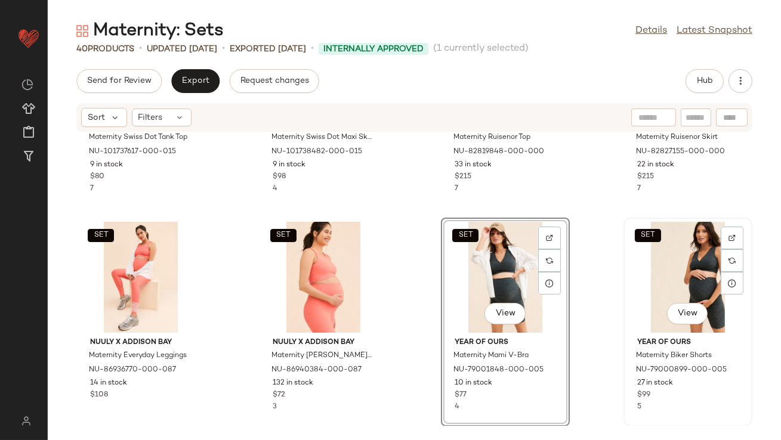
click at [654, 267] on div "SET View" at bounding box center [688, 277] width 121 height 111
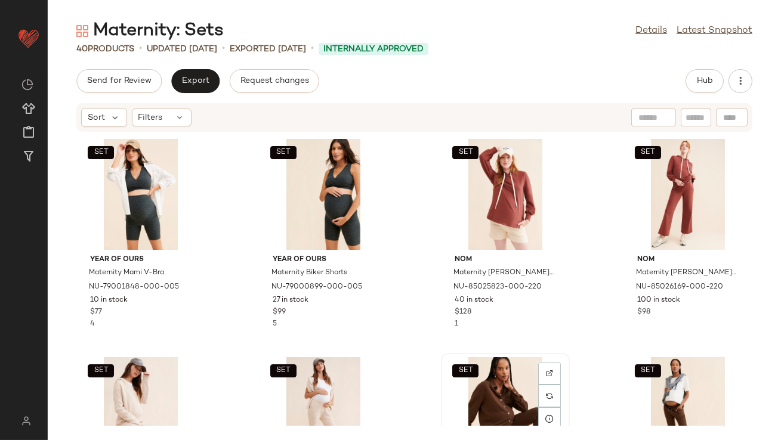
scroll to position [54, 0]
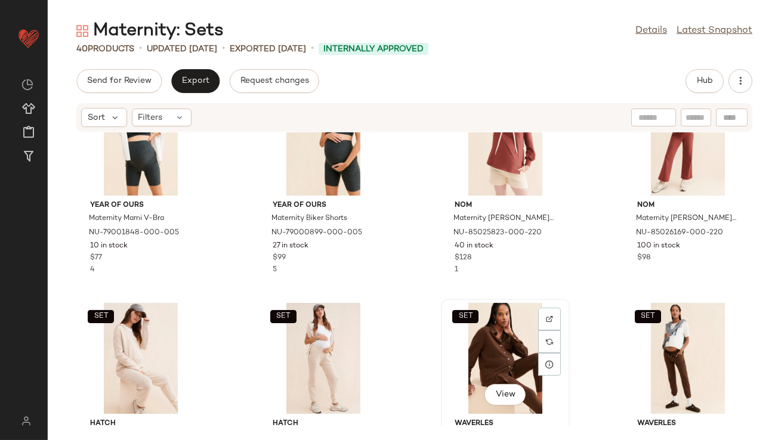
click at [482, 351] on div "SET View" at bounding box center [505, 358] width 121 height 111
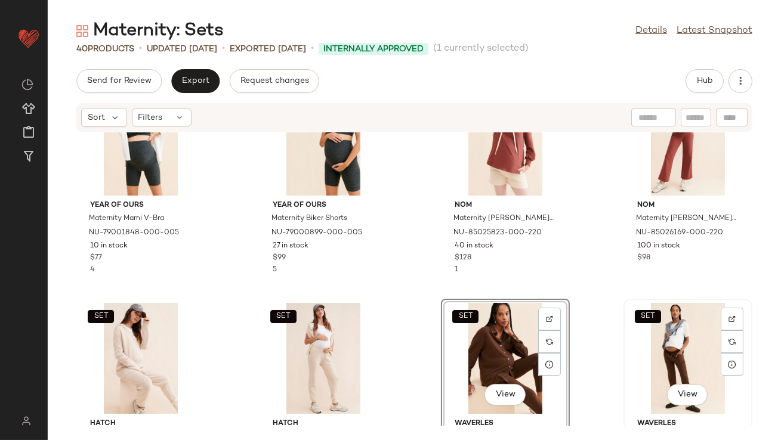
click at [665, 340] on div "SET View" at bounding box center [688, 358] width 121 height 111
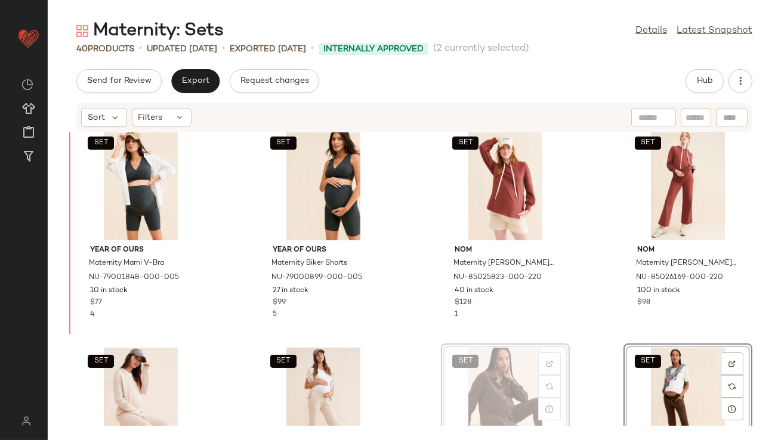
scroll to position [5, 0]
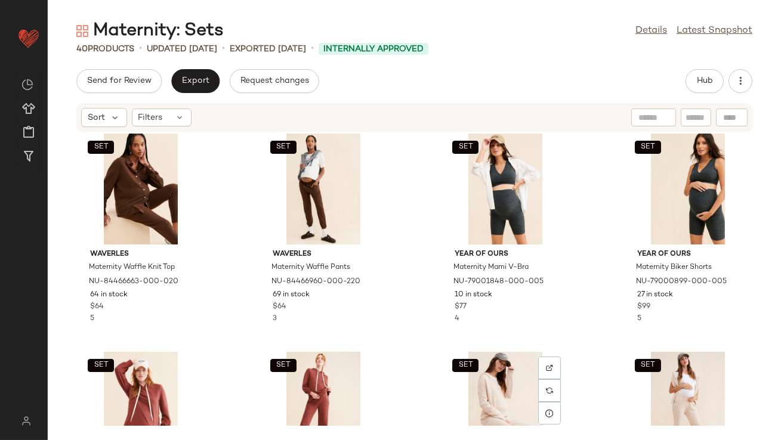
click at [492, 400] on div "SET View" at bounding box center [505, 407] width 121 height 111
click at [421, 310] on div "SET Waverles Maternity Waffle Knit Top NU-84466663-000-020 64 in stock $64 5 SE…" at bounding box center [414, 279] width 733 height 294
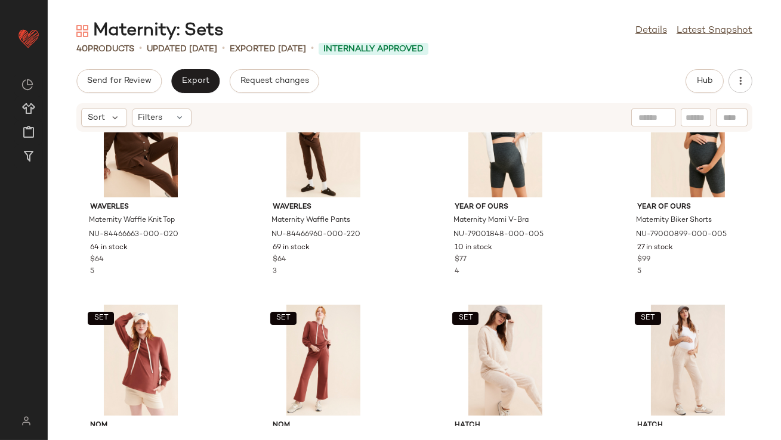
scroll to position [53, 0]
click at [484, 351] on div "SET View" at bounding box center [505, 359] width 121 height 111
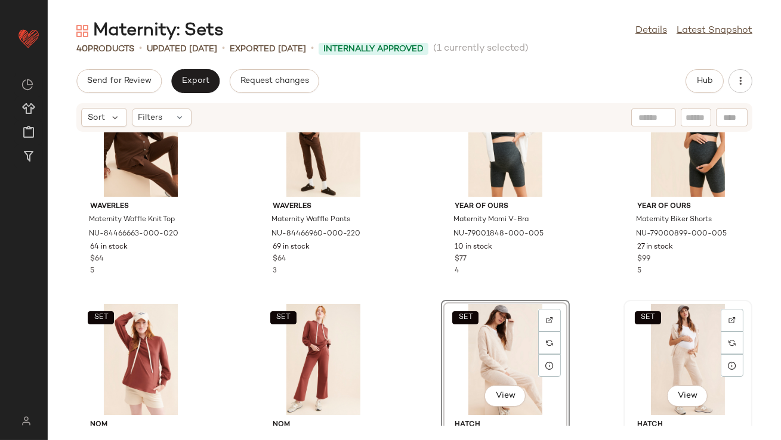
click at [689, 370] on div "SET View" at bounding box center [688, 359] width 121 height 111
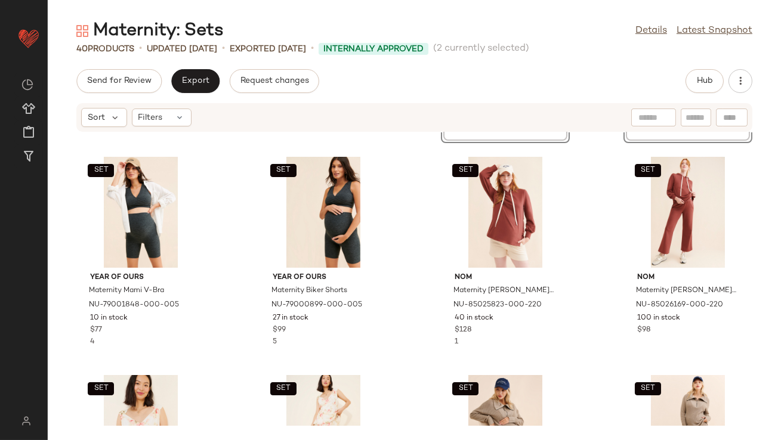
click at [418, 284] on div "SET Waverles Maternity Waffle Knit Top NU-84466663-000-020 64 in stock $64 5 SE…" at bounding box center [414, 279] width 733 height 294
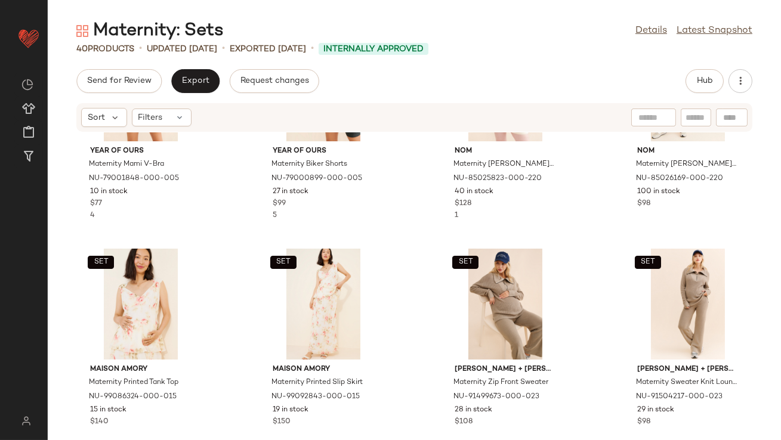
scroll to position [367, 0]
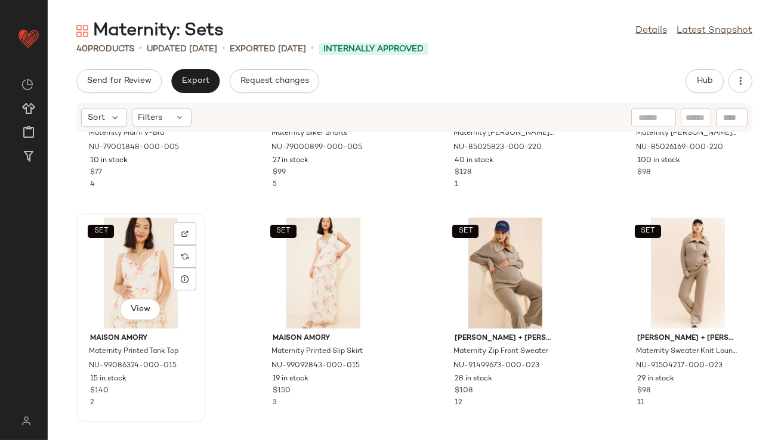
click at [145, 269] on div "SET View" at bounding box center [141, 273] width 121 height 111
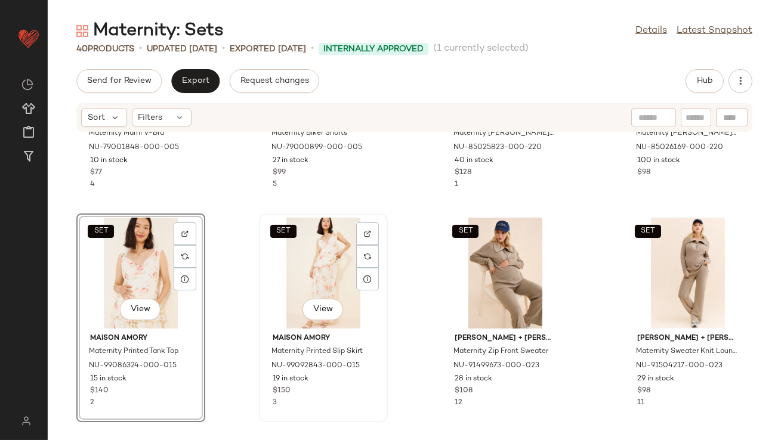
click at [330, 274] on div "SET View" at bounding box center [323, 273] width 121 height 111
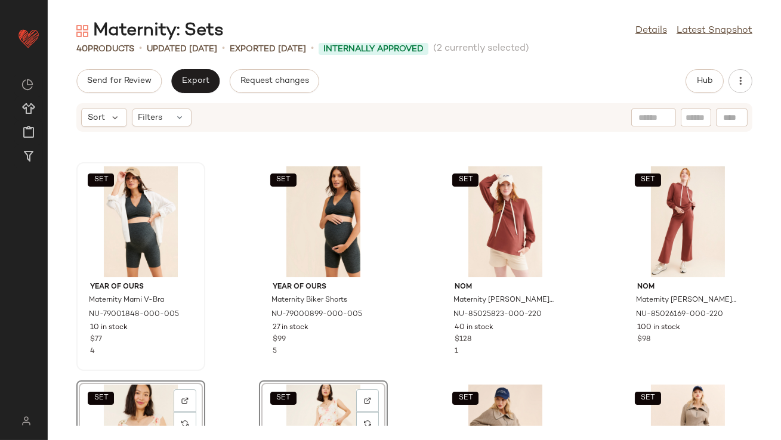
scroll to position [200, 0]
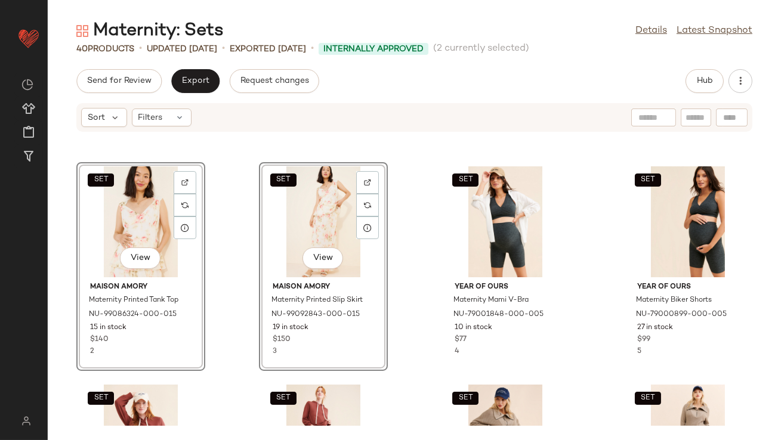
click at [409, 224] on div "SET View Maison Amory Maternity Printed Tank Top NU-99086324-000-015 15 in stoc…" at bounding box center [414, 279] width 733 height 294
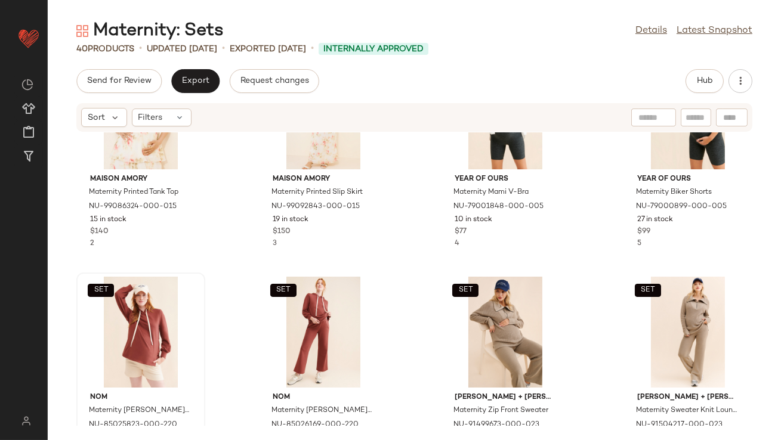
scroll to position [322, 0]
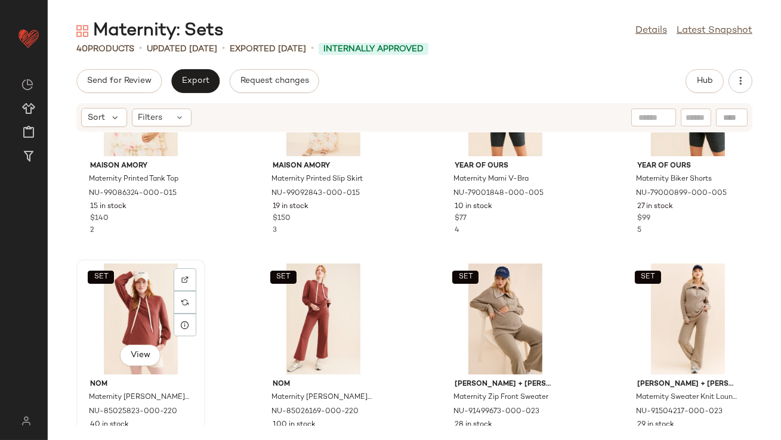
click at [140, 330] on div "SET View" at bounding box center [141, 319] width 121 height 111
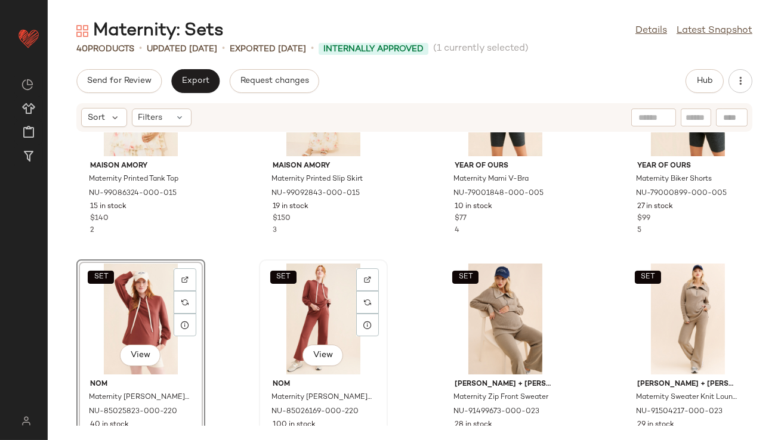
click at [308, 328] on div "SET View" at bounding box center [323, 319] width 121 height 111
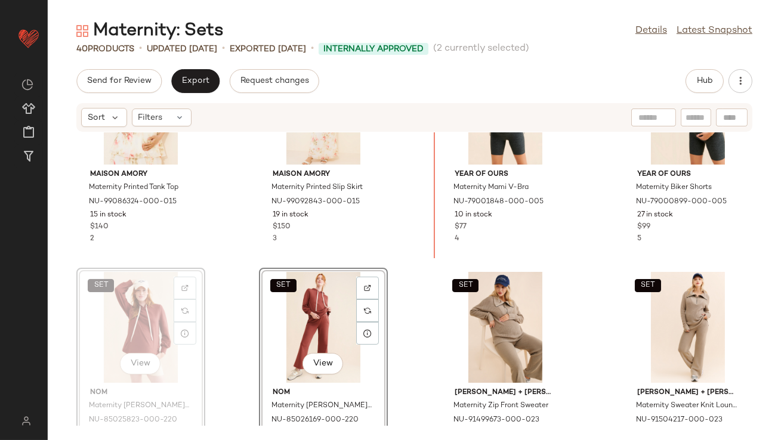
scroll to position [302, 0]
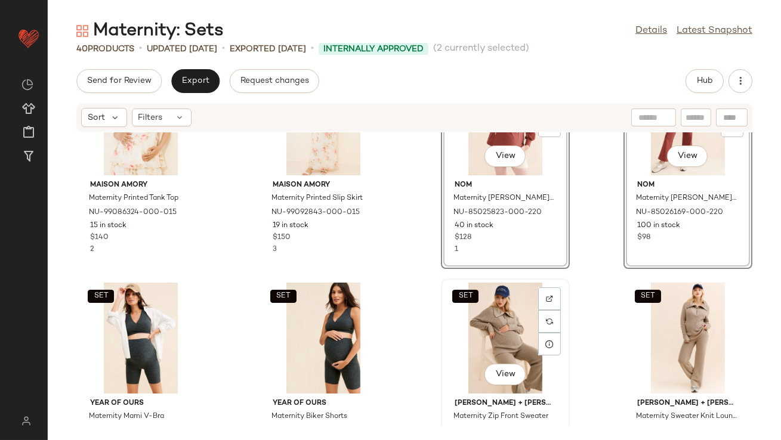
click at [498, 347] on div "SET View" at bounding box center [505, 338] width 121 height 111
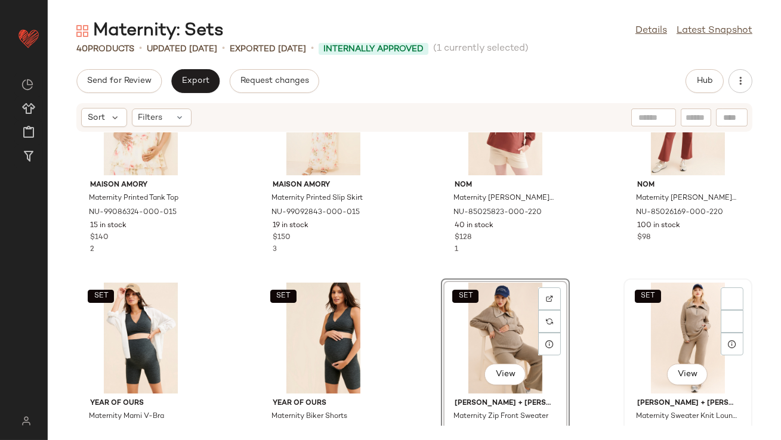
click at [694, 320] on div "SET View" at bounding box center [688, 338] width 121 height 111
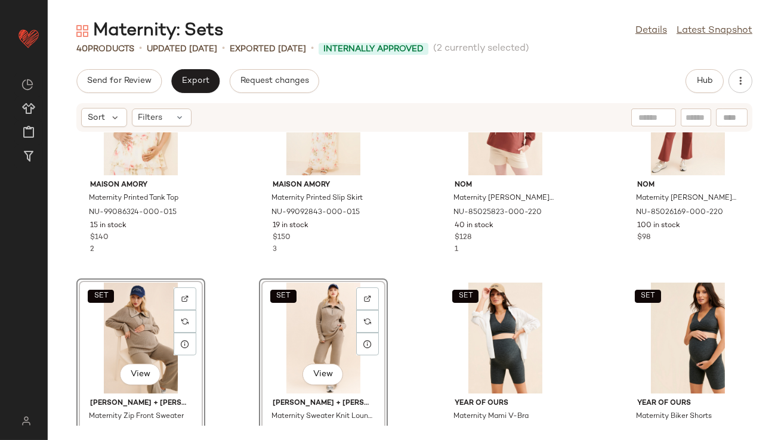
click at [407, 261] on div "SET Maison Amory Maternity Printed Tank Top NU-99086324-000-015 15 in stock $14…" at bounding box center [414, 279] width 733 height 294
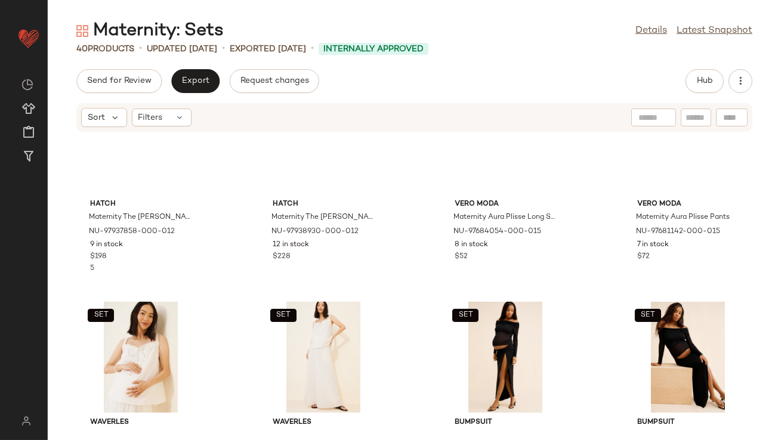
scroll to position [1137, 0]
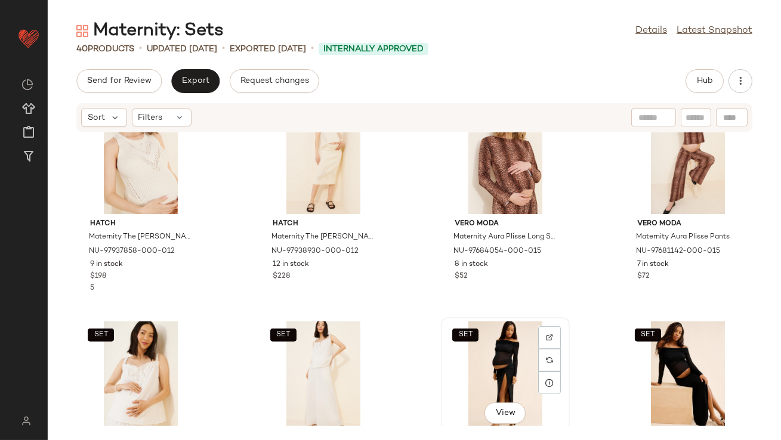
click at [501, 351] on div "SET View" at bounding box center [505, 377] width 121 height 111
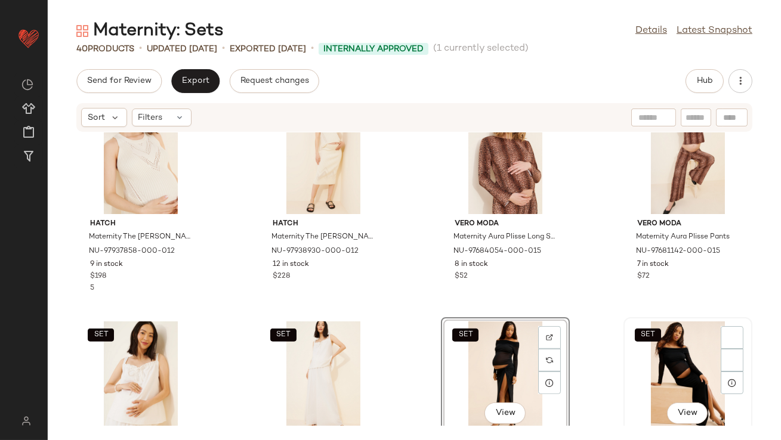
click at [653, 356] on div "SET View" at bounding box center [688, 377] width 121 height 111
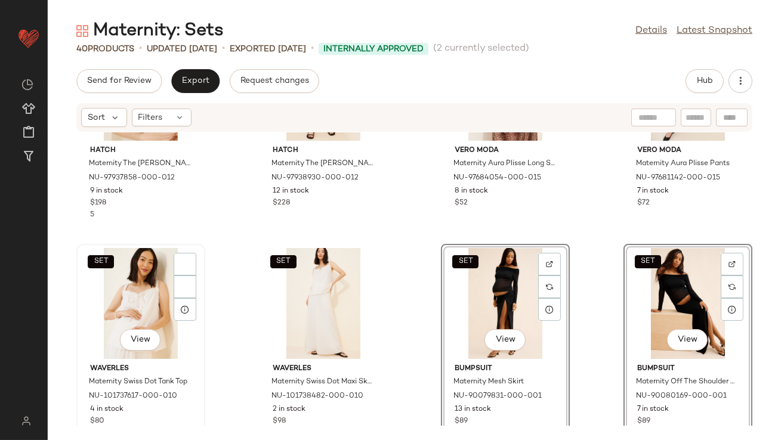
scroll to position [1216, 0]
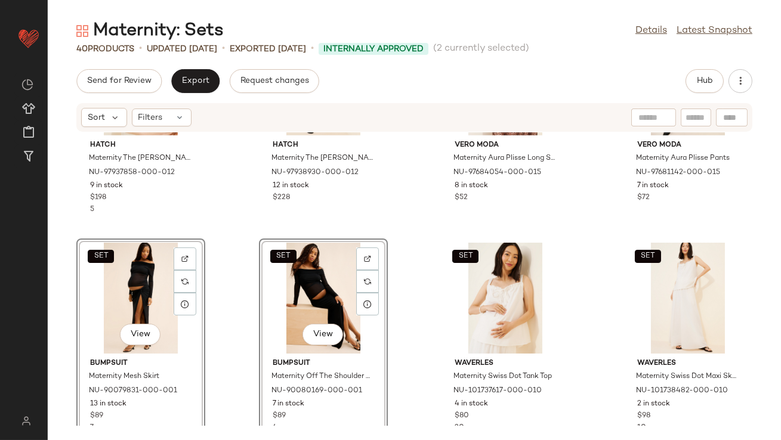
click at [407, 310] on div "SET Hatch Maternity The [PERSON_NAME] Pointelle Tank Top NU-97937858-000-012 9 …" at bounding box center [414, 279] width 733 height 294
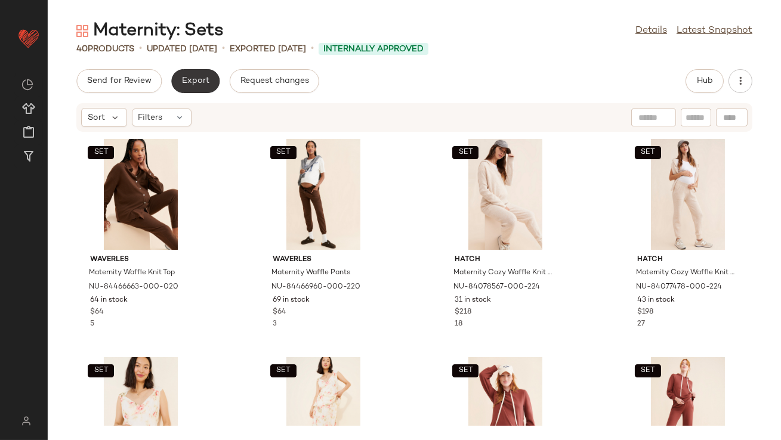
click at [211, 74] on button "Export" at bounding box center [195, 81] width 48 height 24
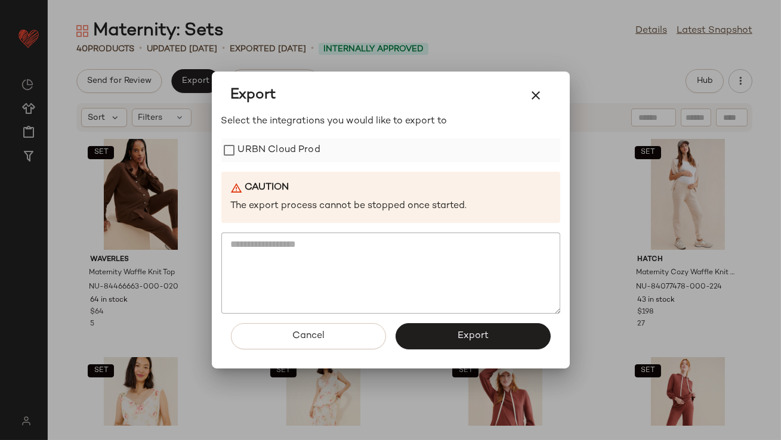
click at [283, 150] on label "URBN Cloud Prod" at bounding box center [279, 150] width 82 height 24
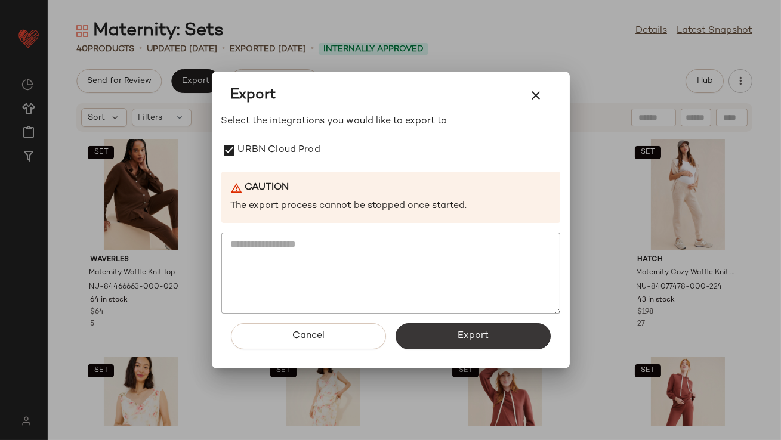
click at [471, 343] on button "Export" at bounding box center [473, 336] width 155 height 26
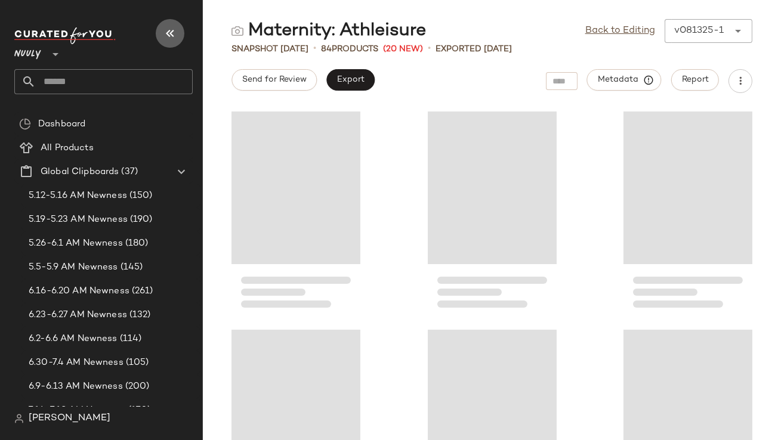
click at [171, 38] on icon "button" at bounding box center [170, 33] width 14 height 14
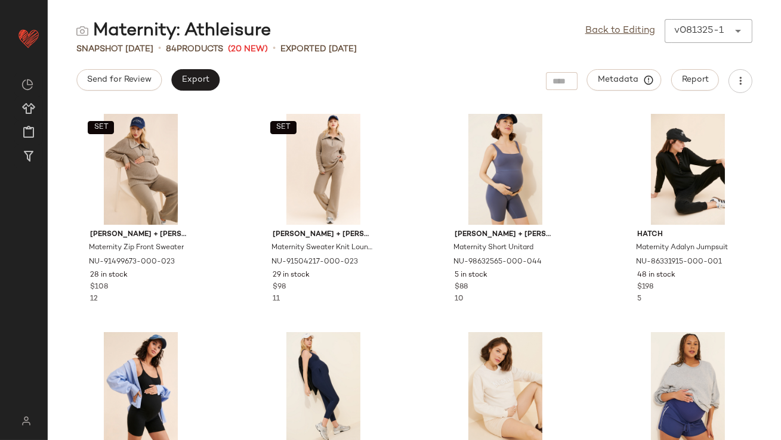
click at [627, 20] on div "Back to Editing v081325-1 ******" at bounding box center [668, 31] width 167 height 24
click at [626, 28] on link "Back to Editing" at bounding box center [620, 31] width 70 height 14
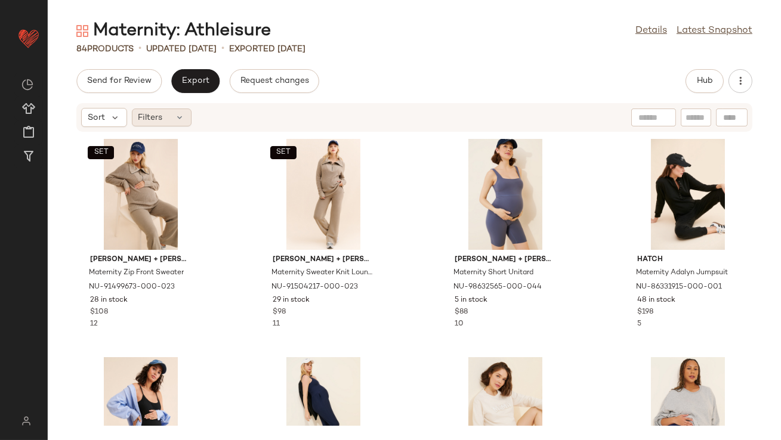
click at [178, 121] on icon at bounding box center [180, 118] width 10 height 10
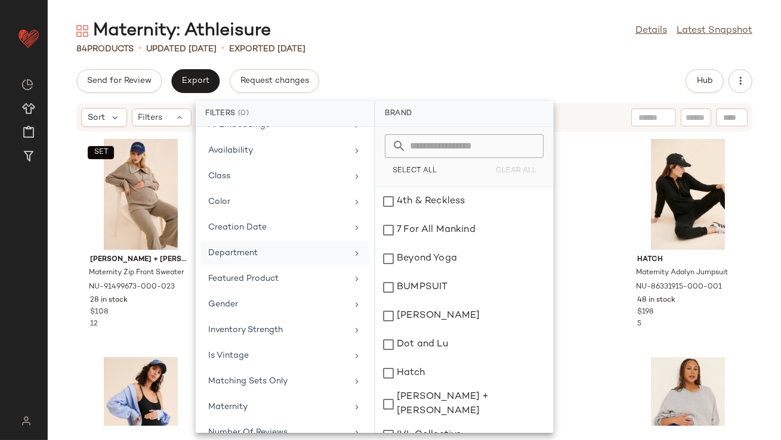
scroll to position [108, 0]
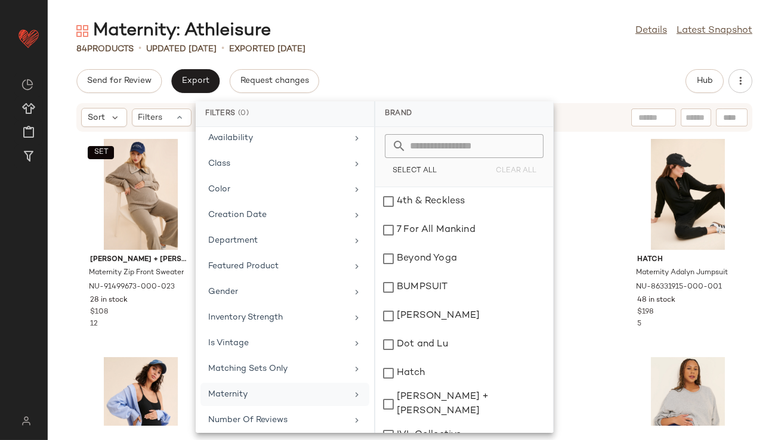
click at [255, 389] on div "Maternity" at bounding box center [277, 394] width 139 height 13
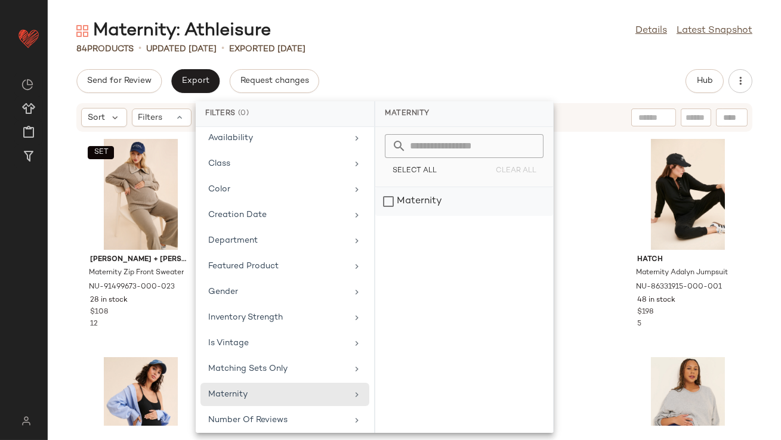
click at [454, 201] on div "Maternity" at bounding box center [464, 201] width 178 height 29
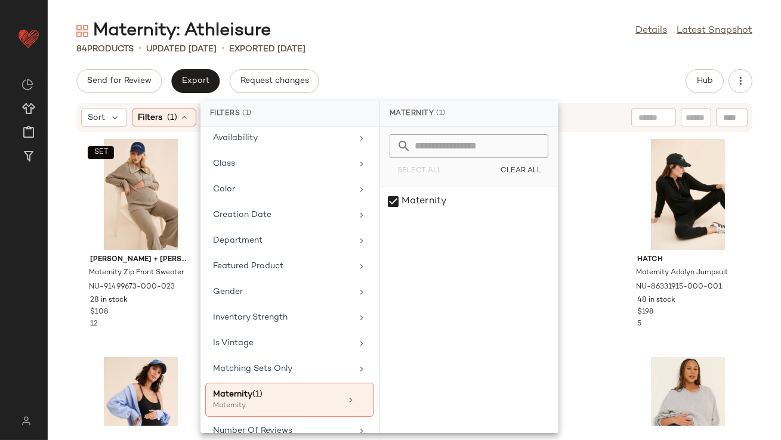
click at [516, 52] on div "84 Products • updated Aug 13th • Exported Aug 13th" at bounding box center [414, 49] width 733 height 12
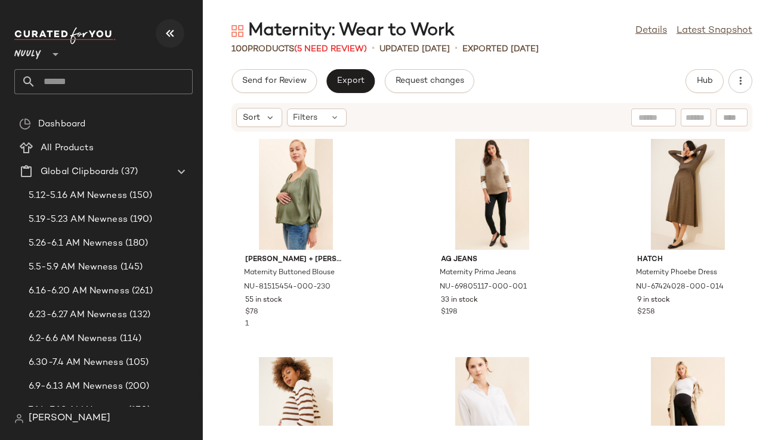
click at [175, 38] on icon "button" at bounding box center [170, 33] width 14 height 14
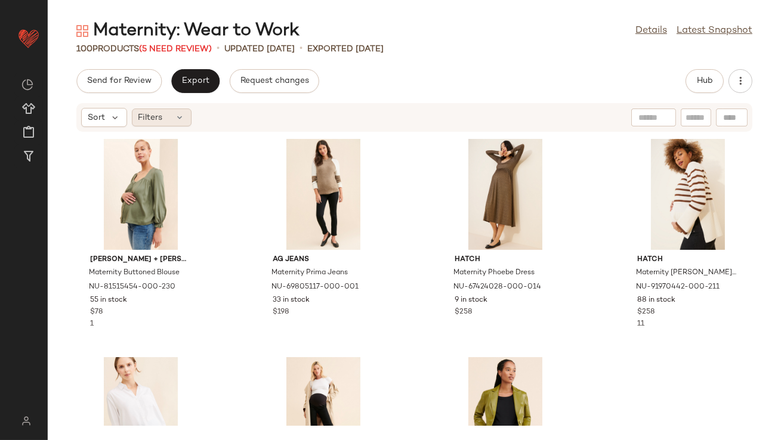
click at [166, 112] on div "Filters" at bounding box center [162, 118] width 60 height 18
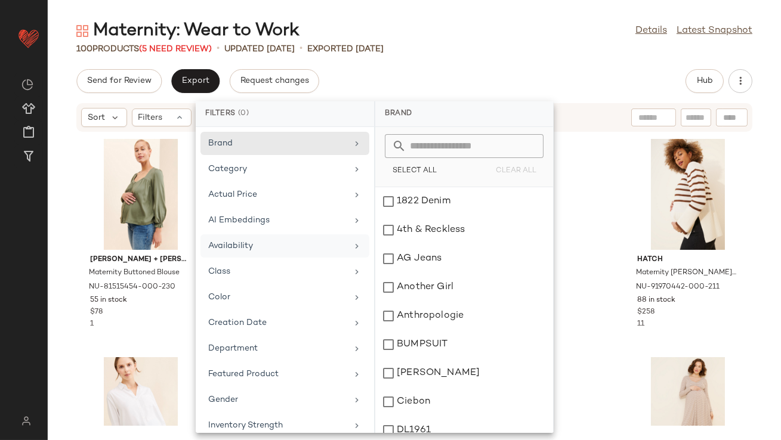
click at [248, 248] on div "Availability" at bounding box center [277, 246] width 139 height 13
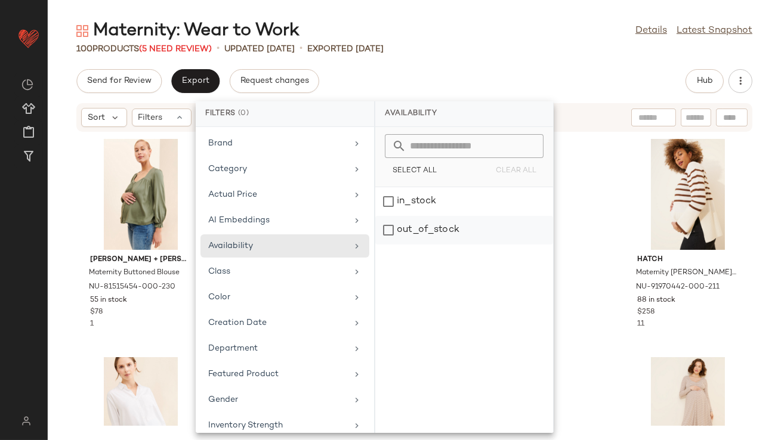
click at [402, 235] on div "out_of_stock" at bounding box center [464, 230] width 178 height 29
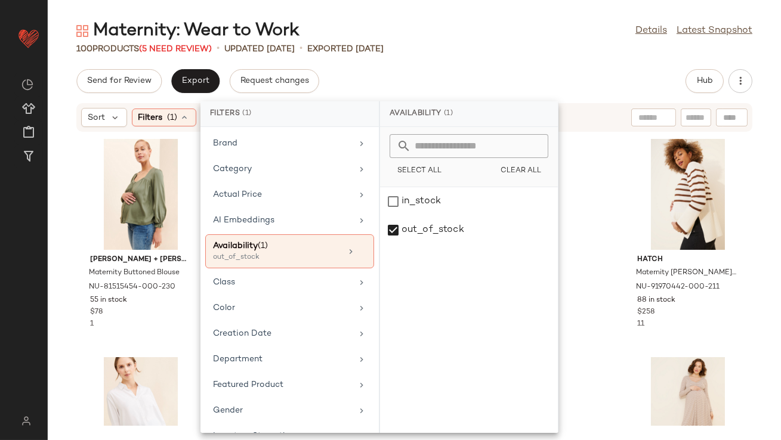
click at [441, 70] on div "Send for Review Export Request changes Hub" at bounding box center [414, 81] width 676 height 24
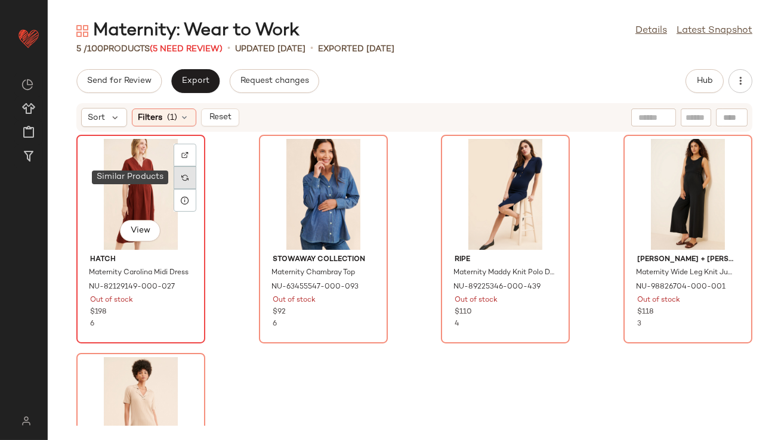
click at [189, 179] on div at bounding box center [185, 177] width 23 height 23
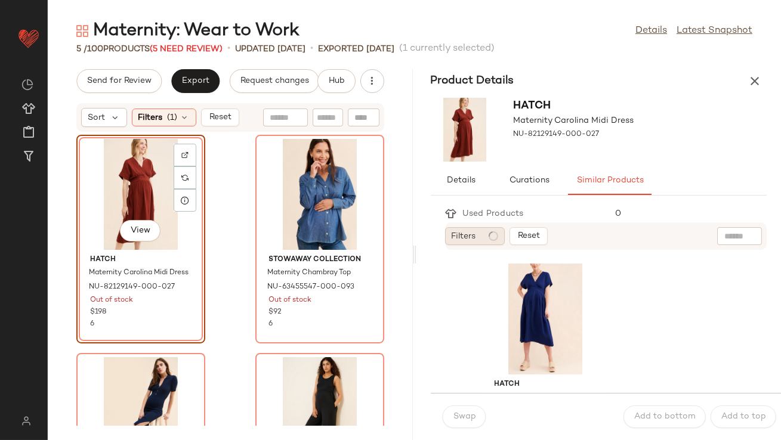
click at [474, 236] on span "Filters" at bounding box center [464, 236] width 24 height 13
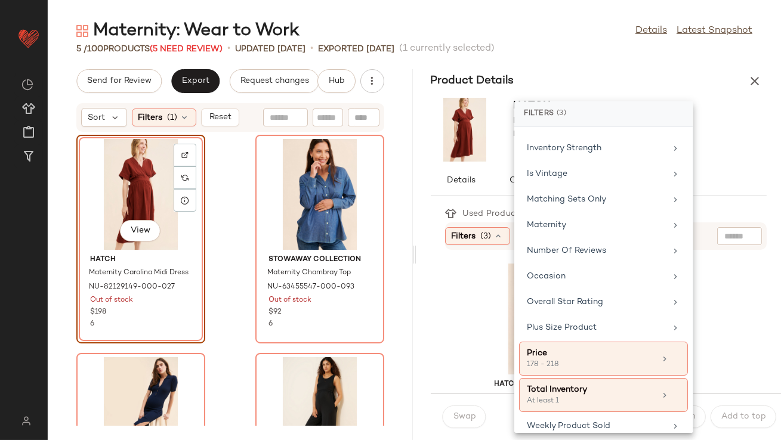
scroll to position [297, 0]
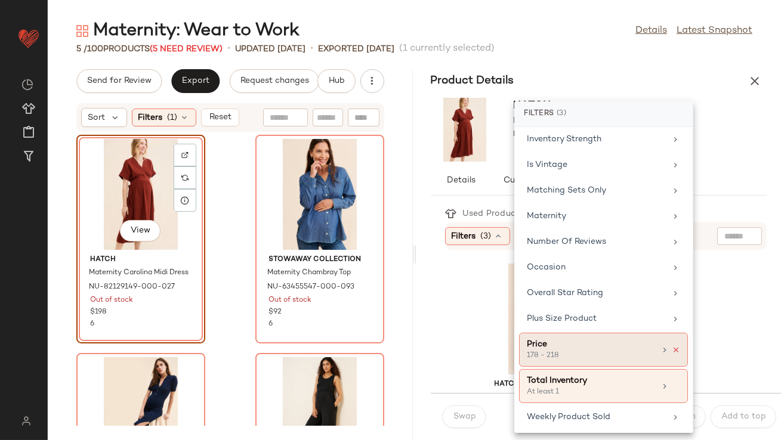
click at [674, 346] on icon at bounding box center [676, 350] width 8 height 8
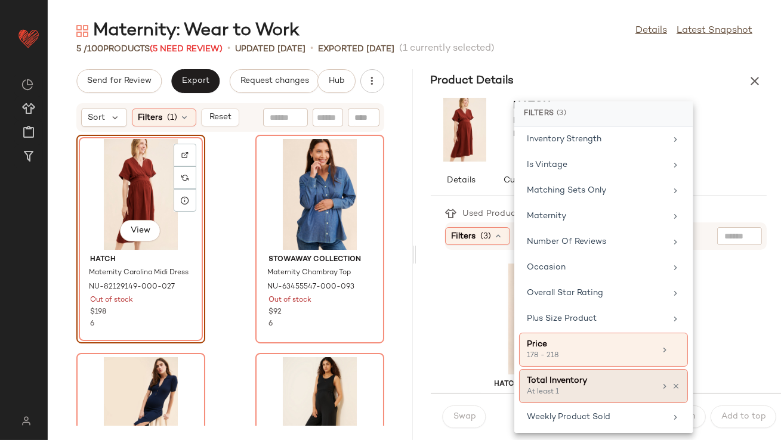
scroll to position [286, 0]
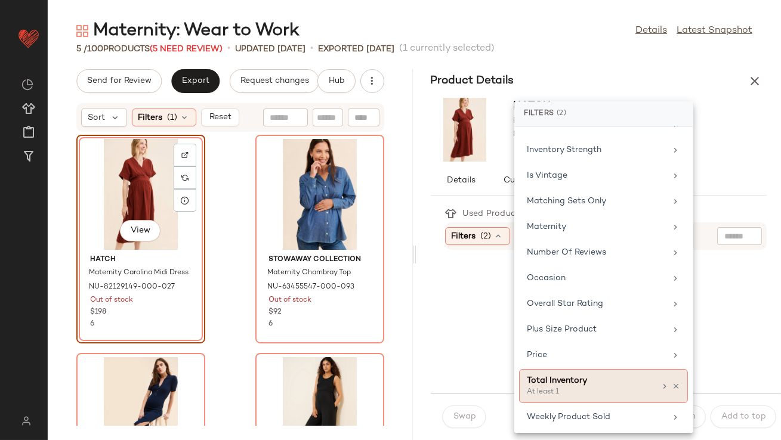
click at [604, 387] on div "At least 1" at bounding box center [586, 392] width 119 height 11
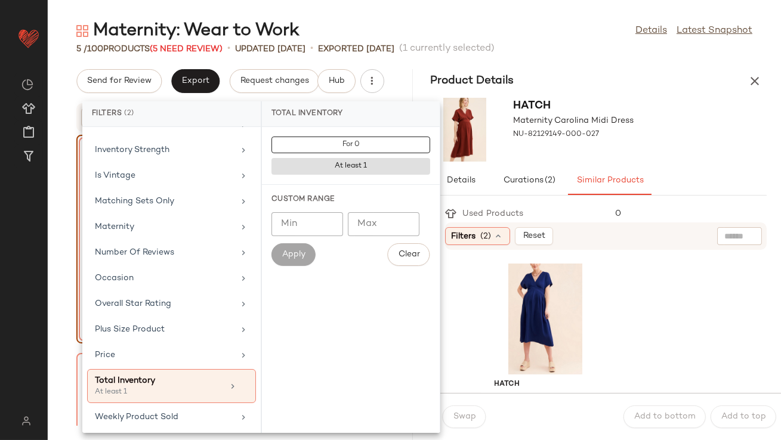
click at [323, 218] on input "Min" at bounding box center [307, 224] width 72 height 24
type input "**"
click at [285, 252] on span "Apply" at bounding box center [294, 255] width 24 height 10
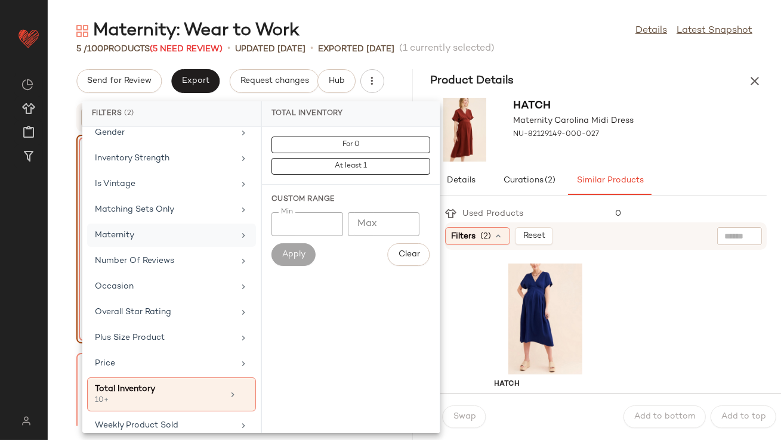
click at [165, 229] on div "Maternity" at bounding box center [164, 235] width 139 height 13
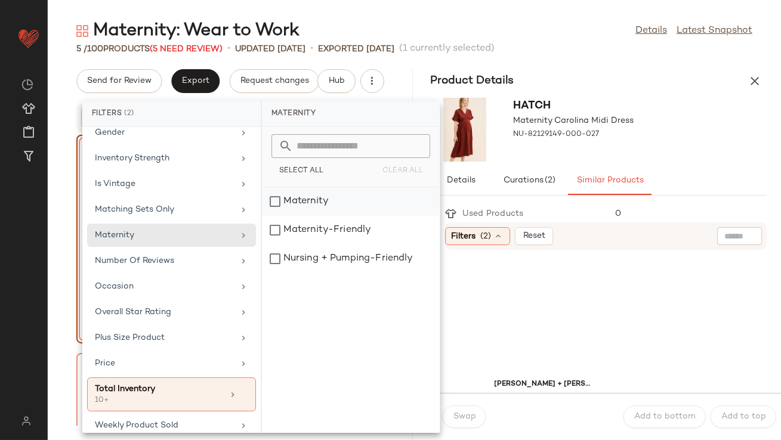
click at [302, 216] on div "Maternity" at bounding box center [351, 230] width 178 height 29
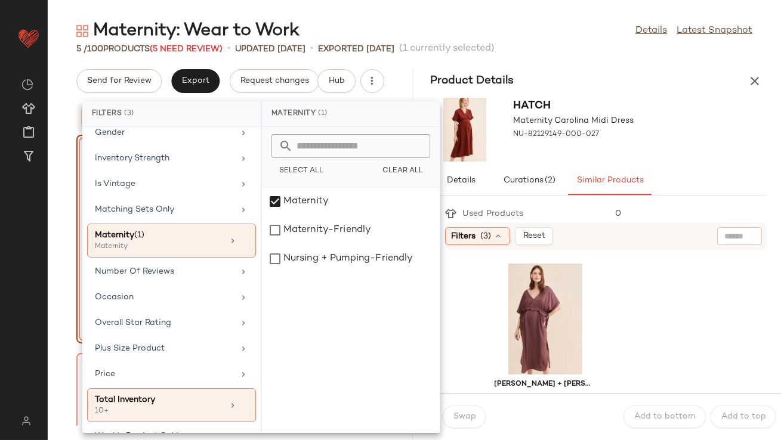
click at [707, 141] on div "Hatch Maternity Carolina Midi Dress NU-82129149-000-027" at bounding box center [598, 129] width 365 height 73
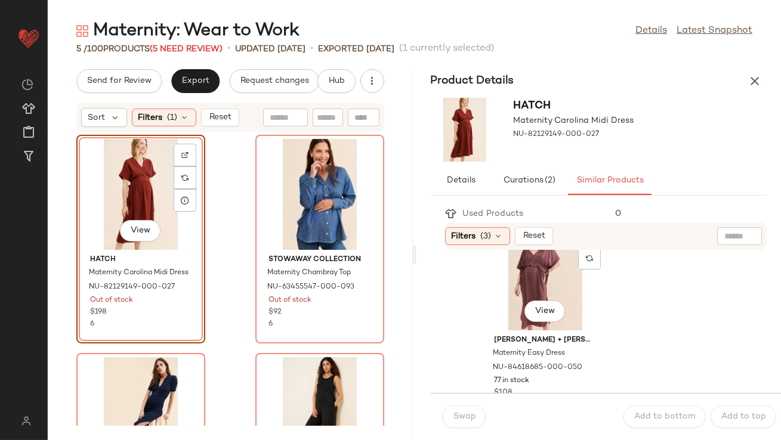
scroll to position [46, 0]
click at [511, 310] on div "View" at bounding box center [545, 273] width 121 height 111
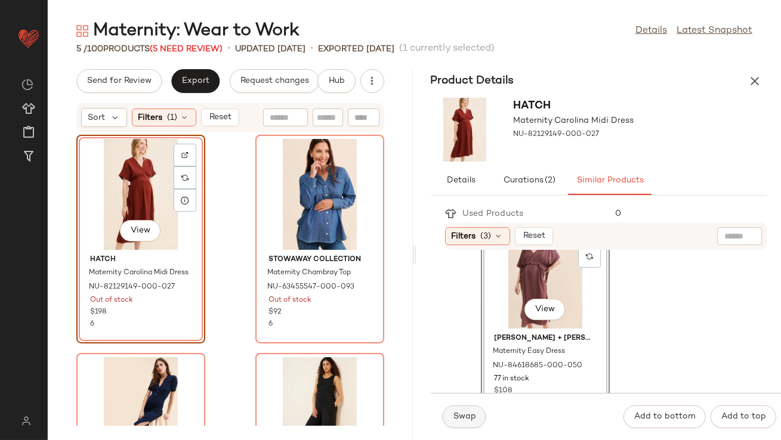
click at [471, 414] on span "Swap" at bounding box center [464, 417] width 23 height 10
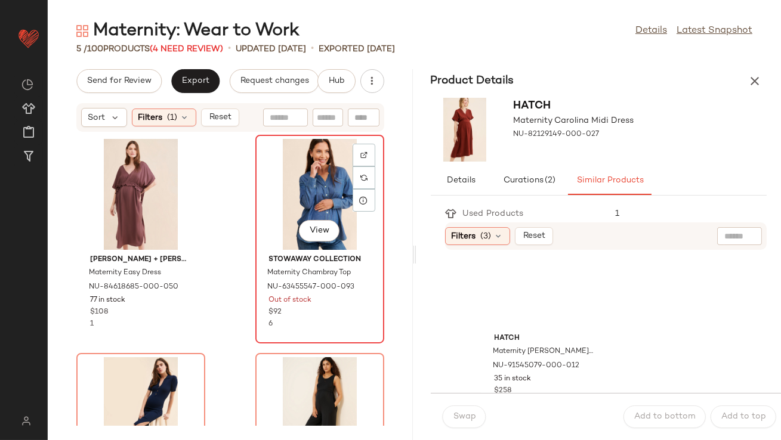
click at [301, 180] on div "View" at bounding box center [320, 194] width 121 height 111
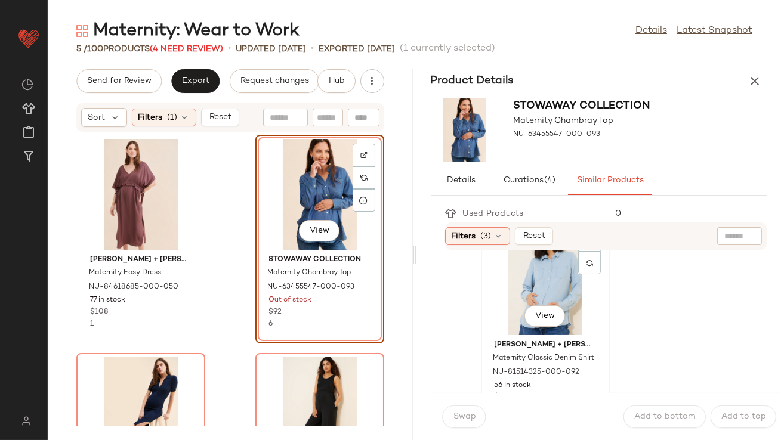
scroll to position [40, 0]
click at [518, 303] on div "View" at bounding box center [545, 279] width 121 height 111
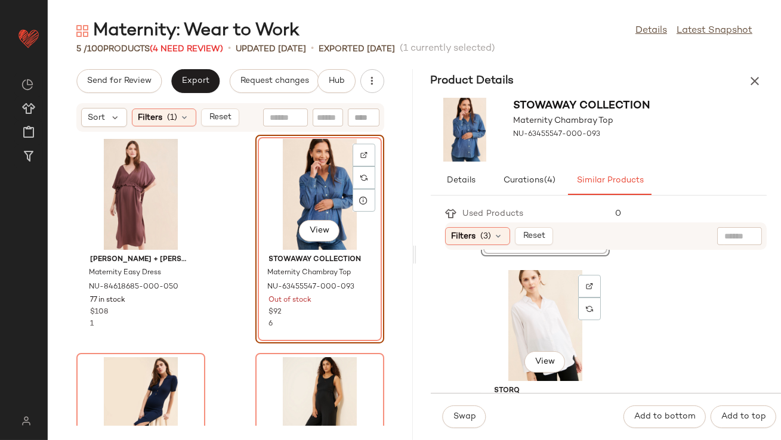
scroll to position [260, 0]
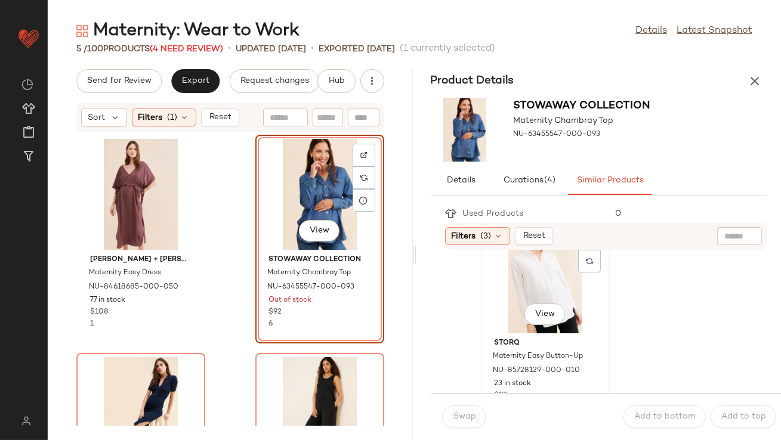
click at [508, 292] on div "View" at bounding box center [545, 278] width 121 height 111
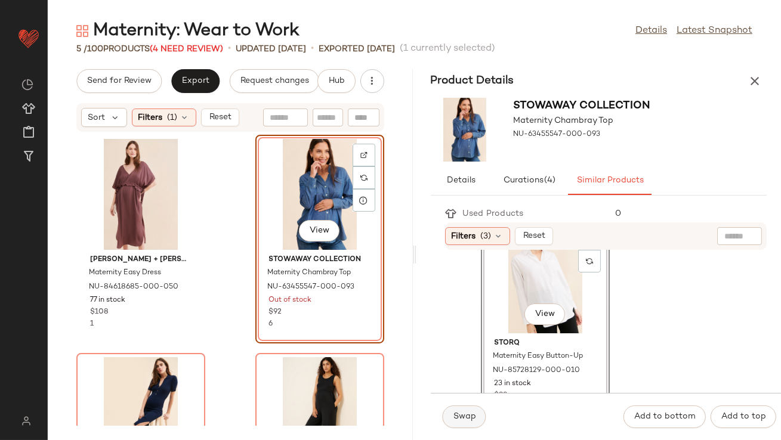
click at [467, 407] on button "Swap" at bounding box center [465, 417] width 44 height 23
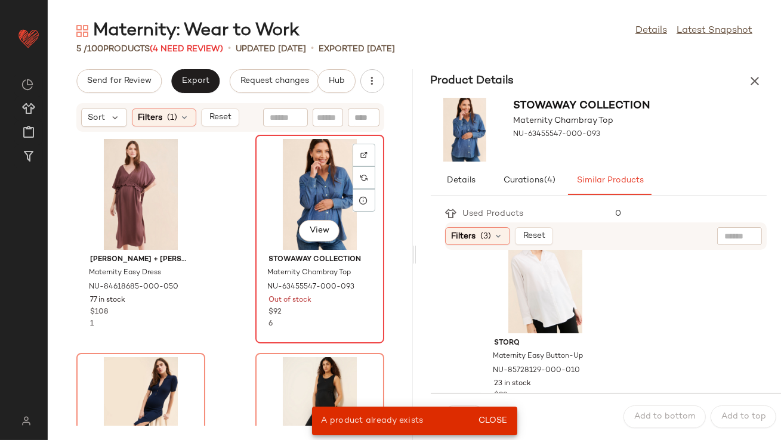
click at [307, 194] on div "View" at bounding box center [320, 194] width 121 height 111
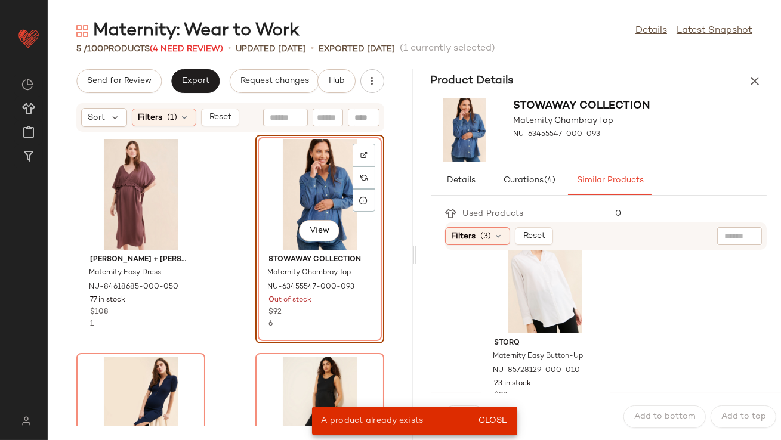
click at [464, 247] on div "Filters (3) Reset" at bounding box center [606, 236] width 322 height 27
click at [464, 241] on span "Filters" at bounding box center [464, 236] width 24 height 13
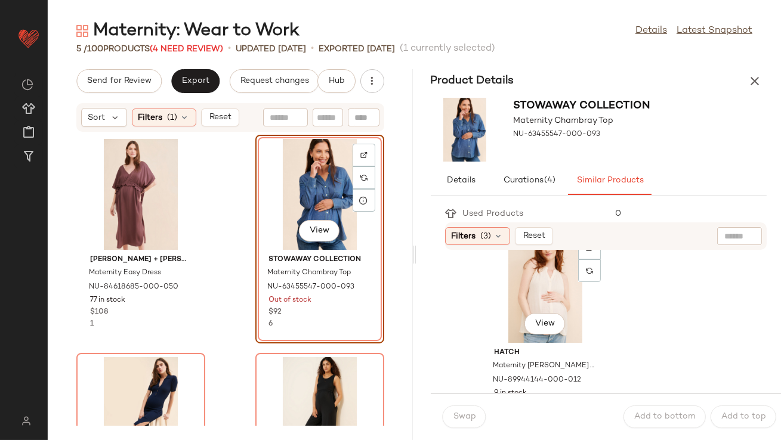
scroll to position [474, 0]
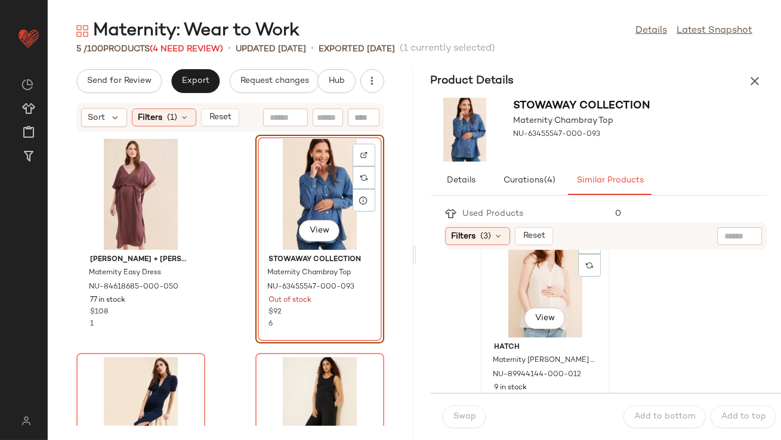
click at [536, 281] on div "View" at bounding box center [545, 282] width 121 height 111
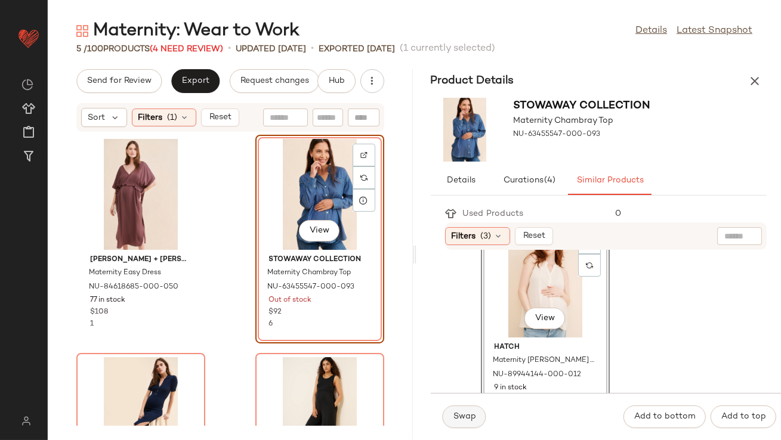
click at [461, 422] on button "Swap" at bounding box center [465, 417] width 44 height 23
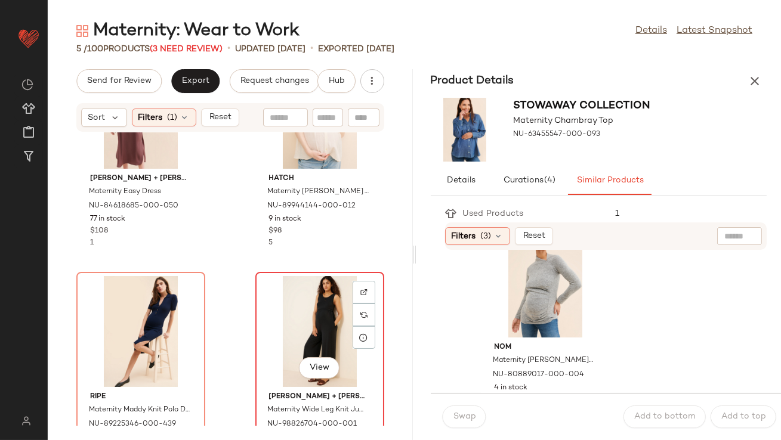
scroll to position [146, 0]
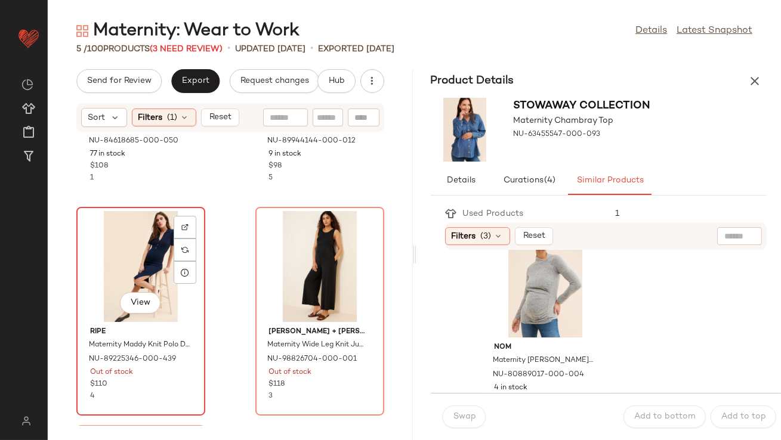
click at [121, 279] on div "View" at bounding box center [141, 266] width 121 height 111
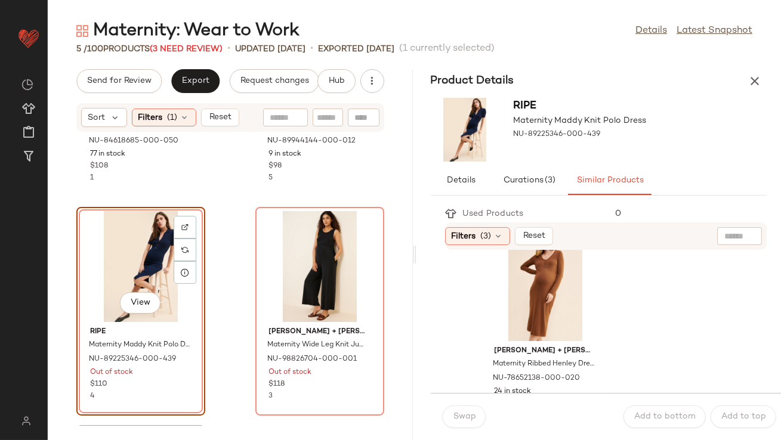
scroll to position [39, 0]
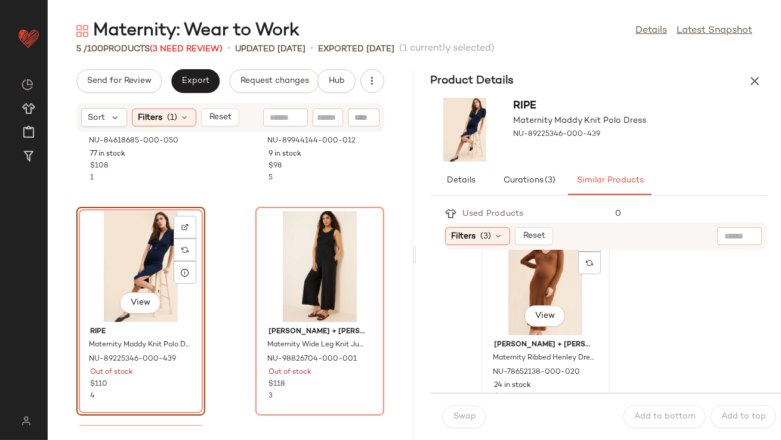
click at [520, 286] on div "View" at bounding box center [545, 279] width 121 height 111
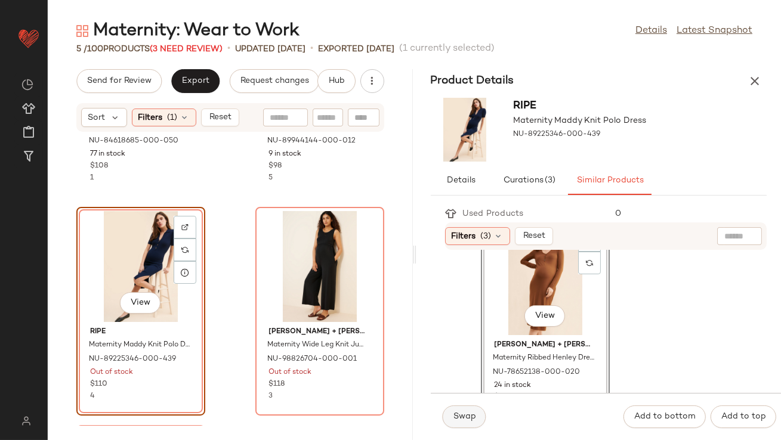
click at [469, 419] on span "Swap" at bounding box center [464, 417] width 23 height 10
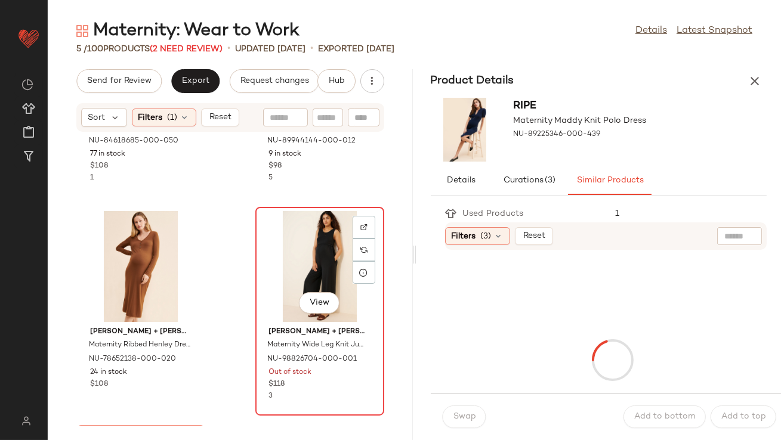
click at [330, 282] on div "View" at bounding box center [320, 266] width 121 height 111
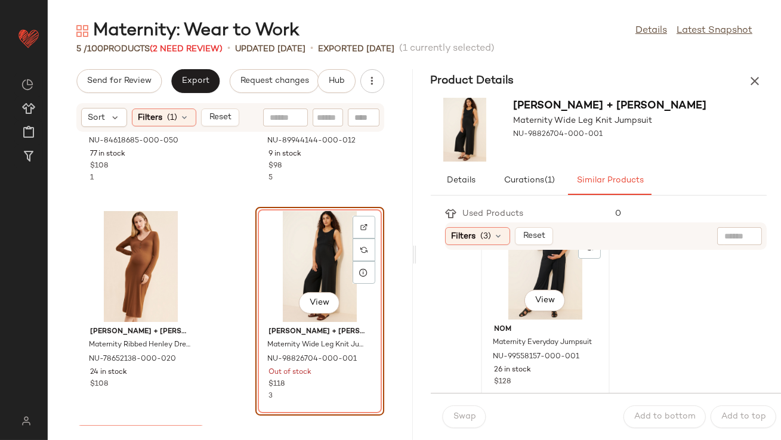
scroll to position [56, 0]
click at [511, 289] on div "View" at bounding box center [545, 263] width 121 height 111
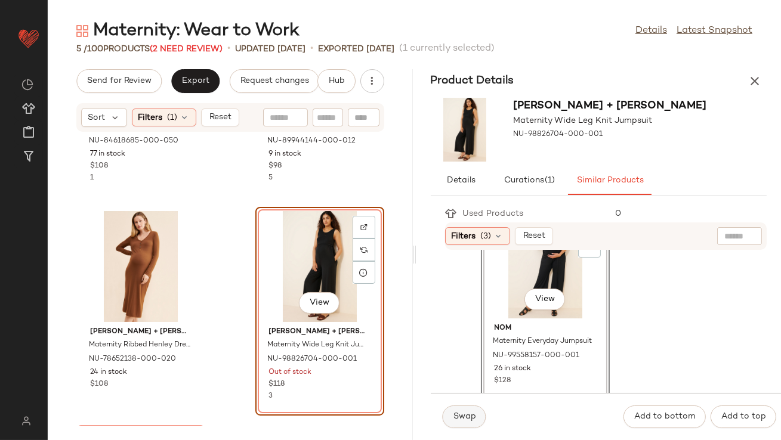
click at [469, 415] on span "Swap" at bounding box center [464, 417] width 23 height 10
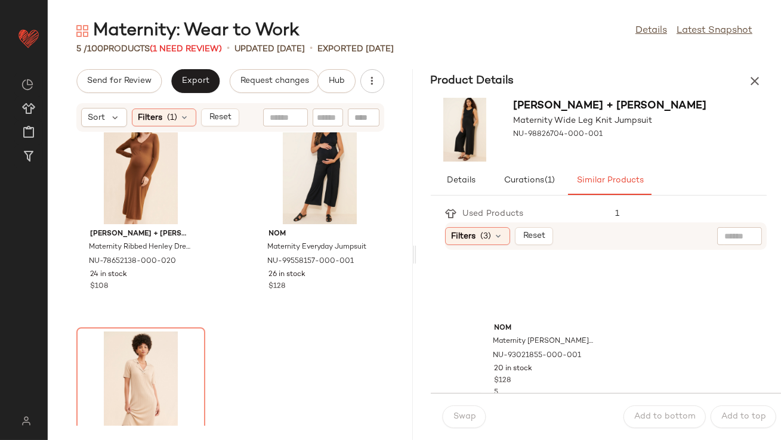
scroll to position [320, 0]
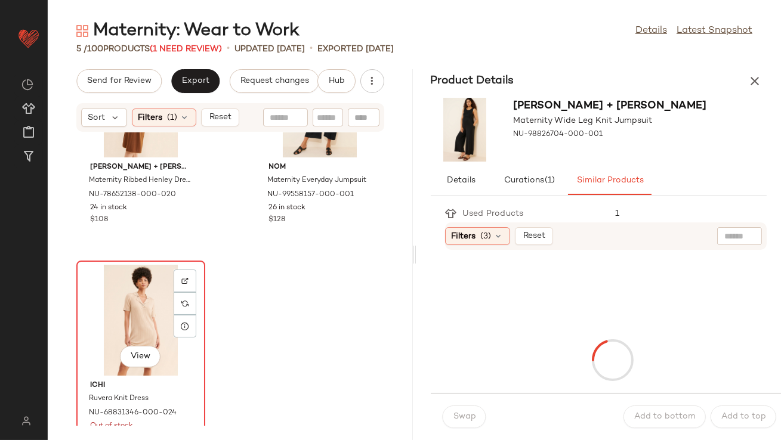
click at [153, 305] on div "View" at bounding box center [141, 320] width 121 height 111
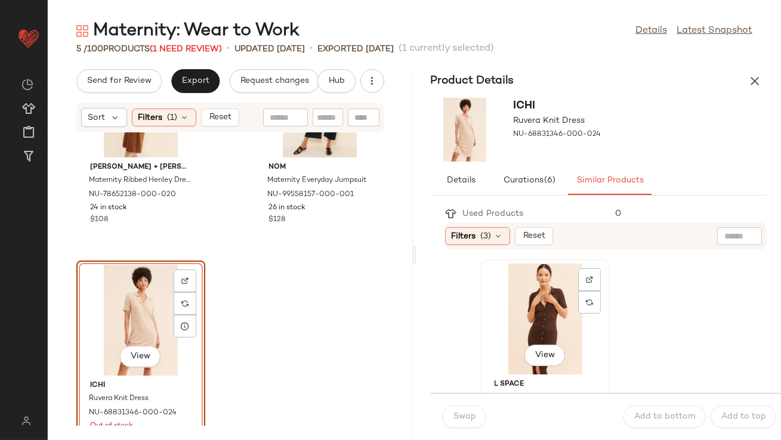
scroll to position [33, 0]
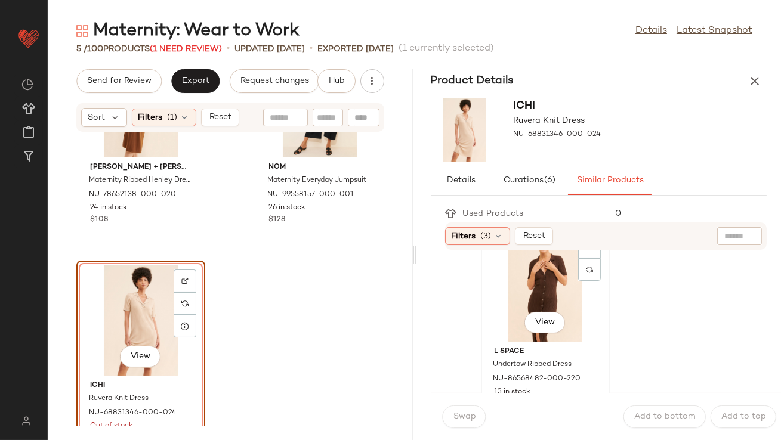
click at [526, 292] on div "View" at bounding box center [545, 286] width 121 height 111
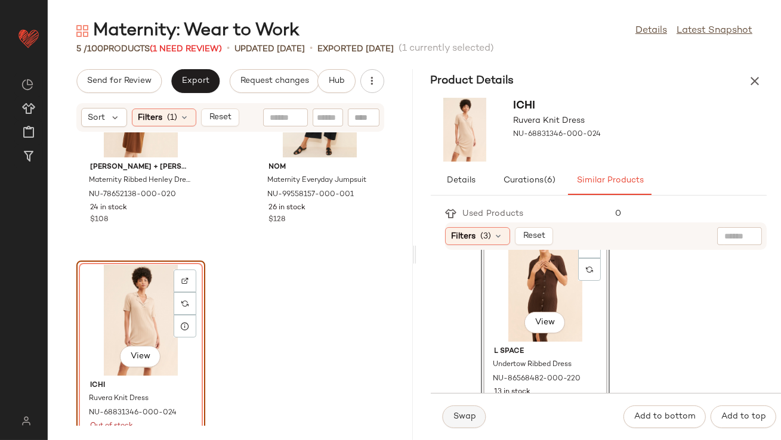
click at [476, 410] on button "Swap" at bounding box center [465, 417] width 44 height 23
click at [126, 322] on div "View" at bounding box center [141, 320] width 121 height 111
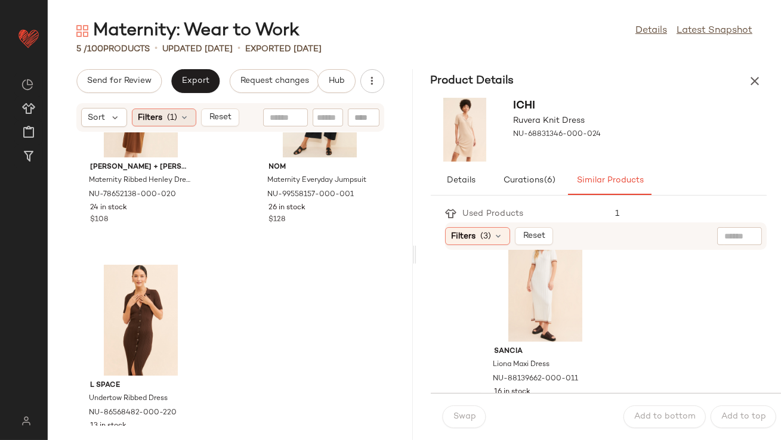
click at [184, 118] on icon at bounding box center [185, 118] width 10 height 10
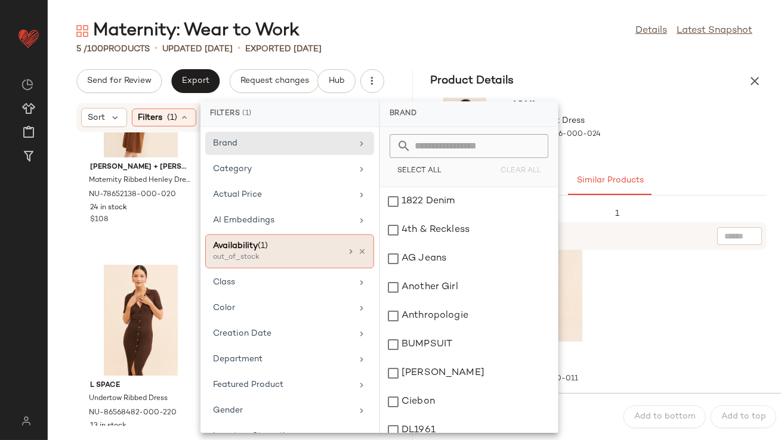
click at [358, 251] on icon at bounding box center [362, 252] width 8 height 8
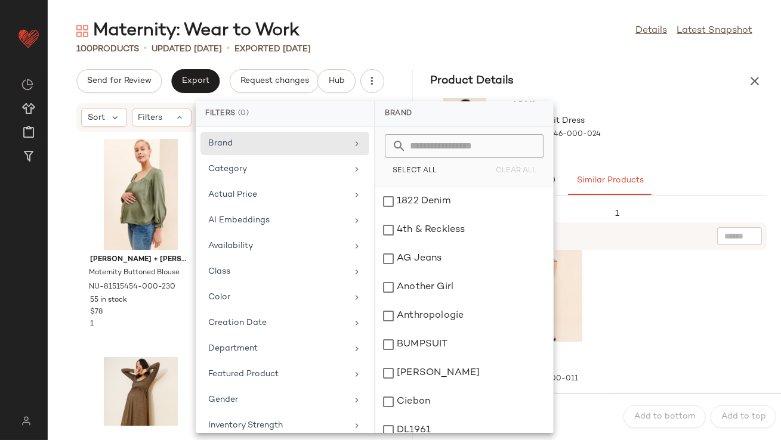
click at [466, 45] on div "100 Products • updated [DATE] • Exported [DATE]" at bounding box center [414, 49] width 733 height 12
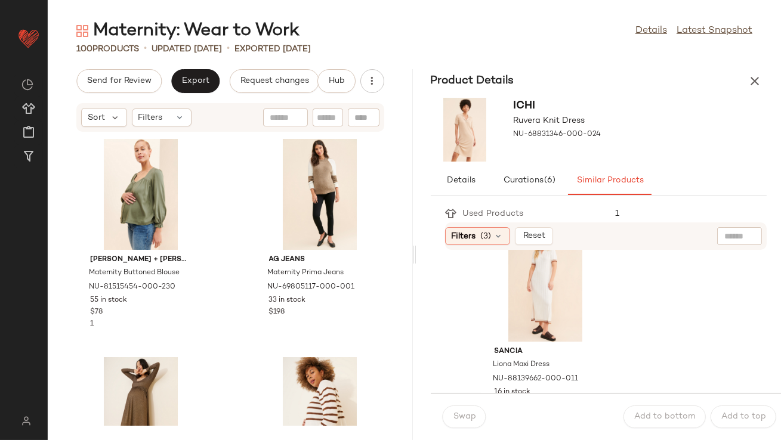
click at [749, 78] on icon "button" at bounding box center [754, 81] width 14 height 14
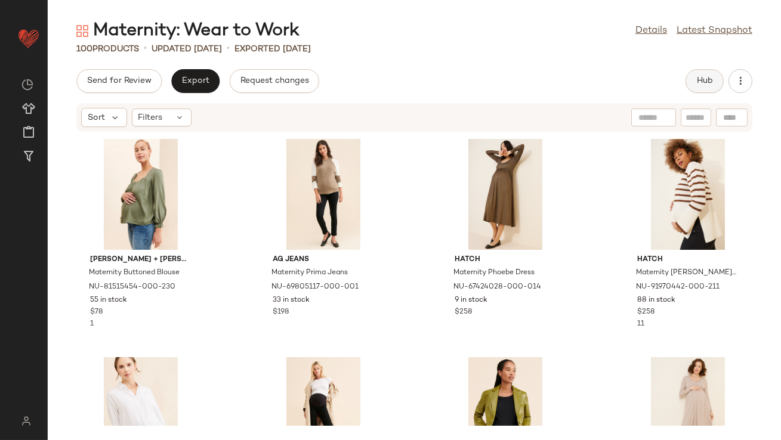
click at [701, 84] on span "Hub" at bounding box center [704, 81] width 17 height 10
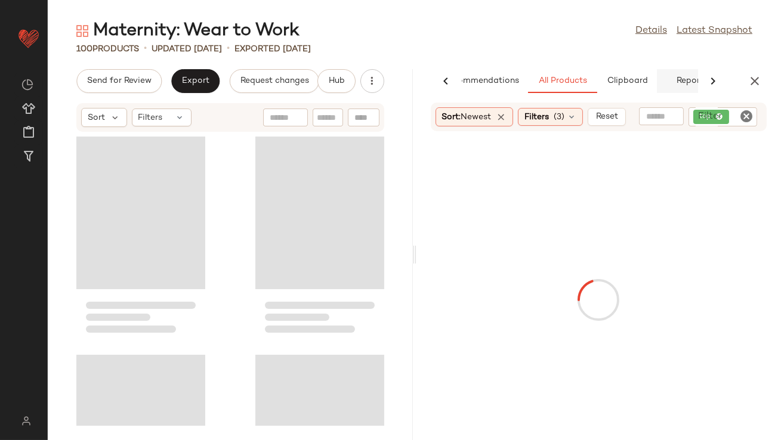
scroll to position [0, 67]
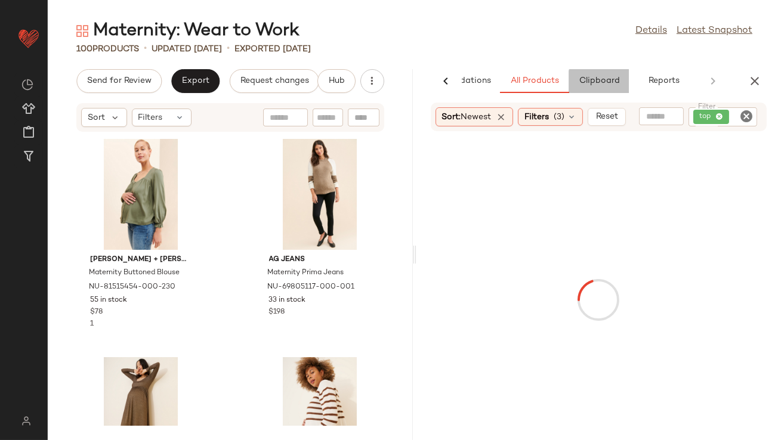
click at [618, 84] on span "Clipboard" at bounding box center [598, 81] width 41 height 10
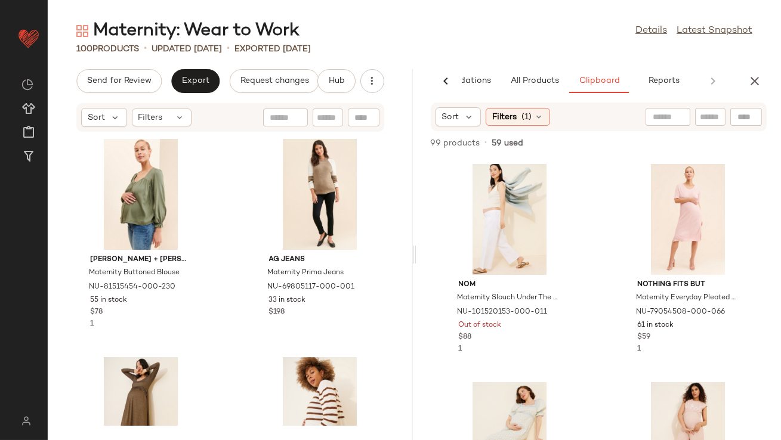
click at [657, 8] on main "Maternity: Wear to Work Details Latest Snapshot 100 Products • updated [DATE] •…" at bounding box center [390, 220] width 781 height 440
click at [654, 27] on link "Details" at bounding box center [651, 31] width 32 height 14
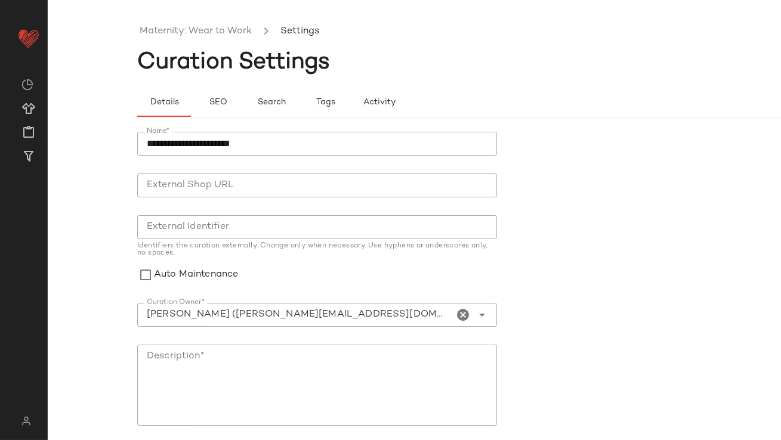
click at [330, 314] on input "Curation Owner*" at bounding box center [295, 315] width 317 height 14
type input "**********"
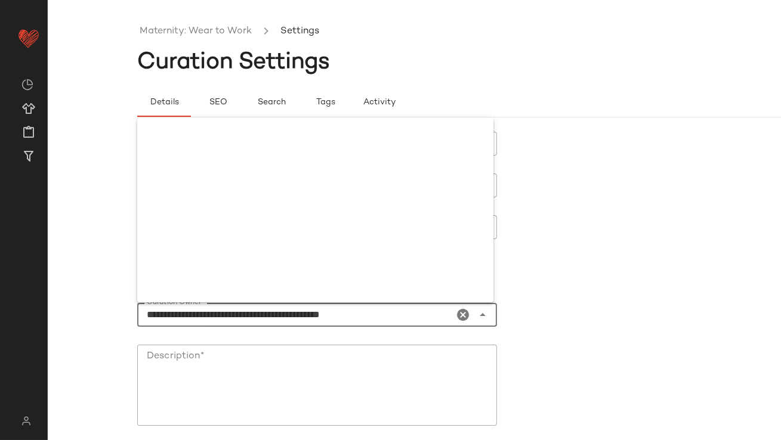
scroll to position [2659, 0]
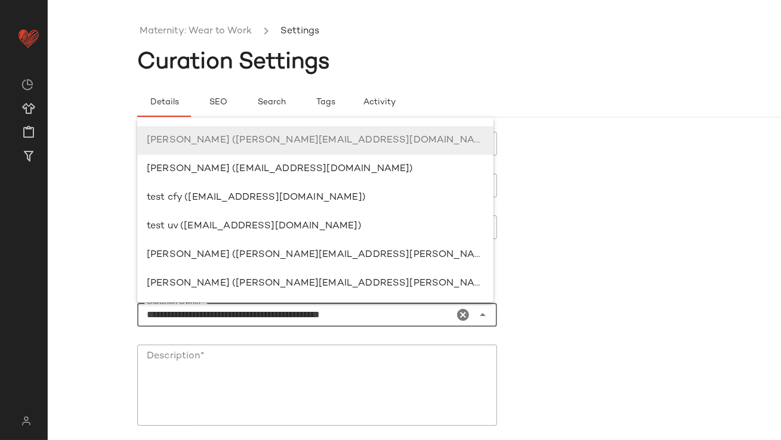
drag, startPoint x: 404, startPoint y: 313, endPoint x: 97, endPoint y: 313, distance: 307.2
click at [97, 313] on div "**********" at bounding box center [390, 229] width 781 height 421
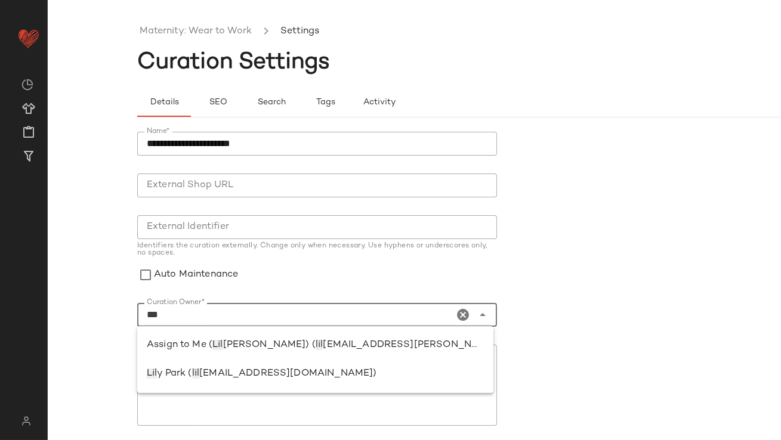
scroll to position [0, 0]
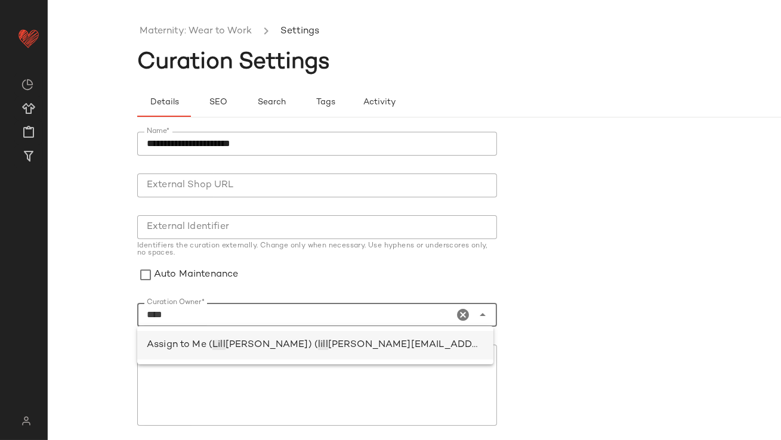
click at [183, 356] on div "Assign to Me ( [PERSON_NAME] [PERSON_NAME]) ( lill [EMAIL_ADDRESS][PERSON_NAME]…" at bounding box center [315, 345] width 356 height 29
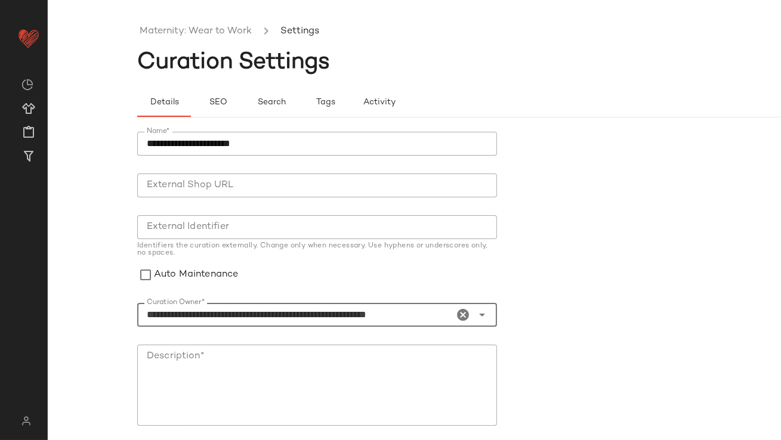
type input "**********"
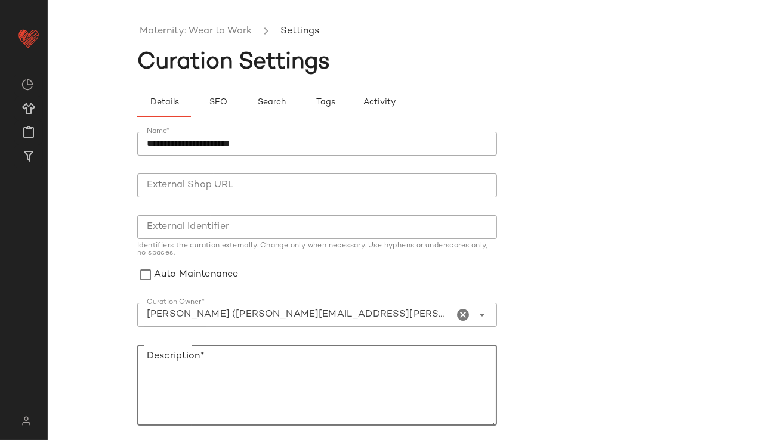
click at [195, 357] on textarea "Description*" at bounding box center [317, 385] width 360 height 81
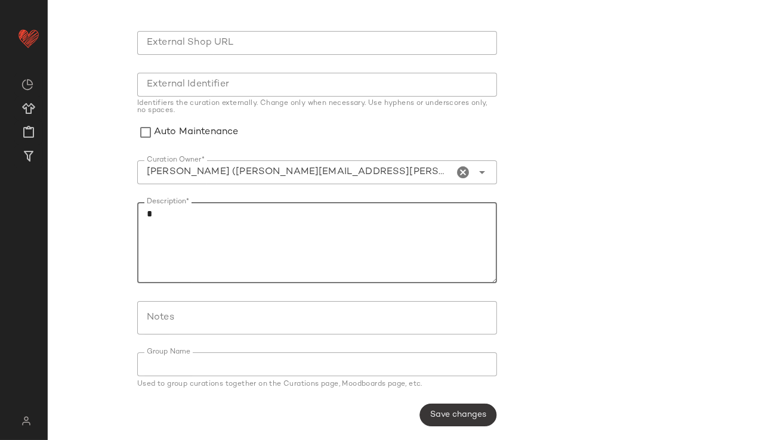
click at [434, 406] on button "Save changes" at bounding box center [457, 415] width 77 height 23
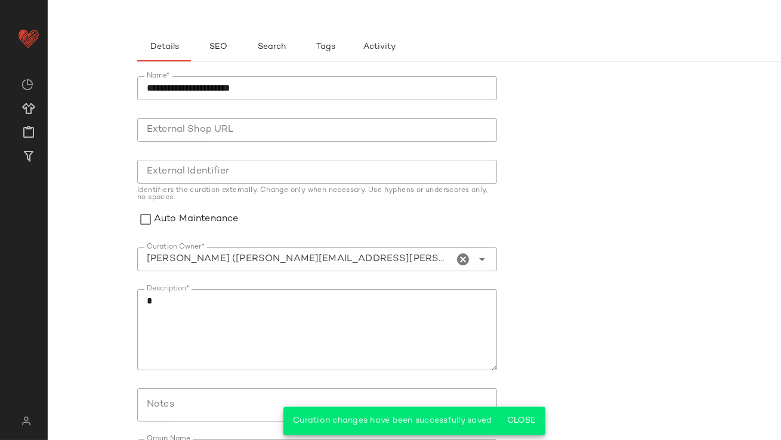
scroll to position [0, 0]
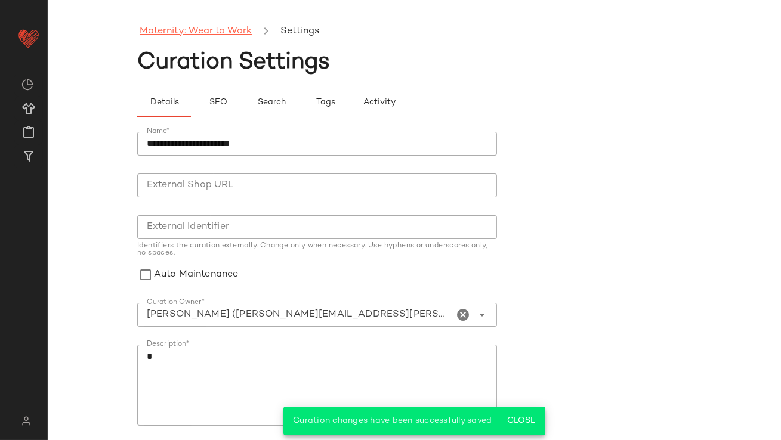
click at [221, 30] on link "Maternity: Wear to Work" at bounding box center [196, 32] width 112 height 16
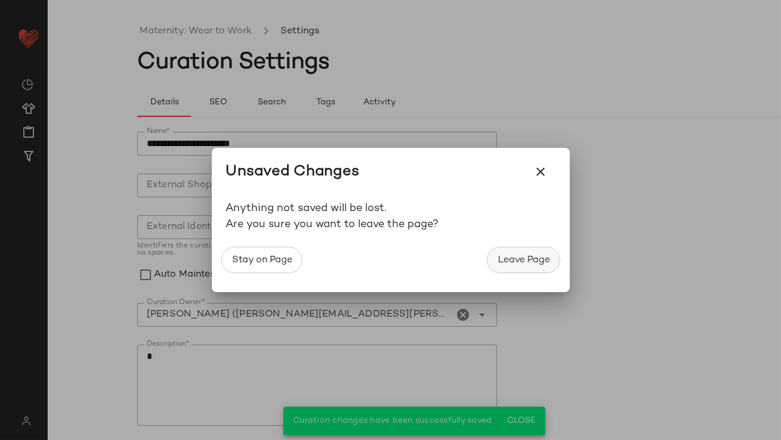
click at [512, 260] on span "Leave Page" at bounding box center [523, 260] width 52 height 11
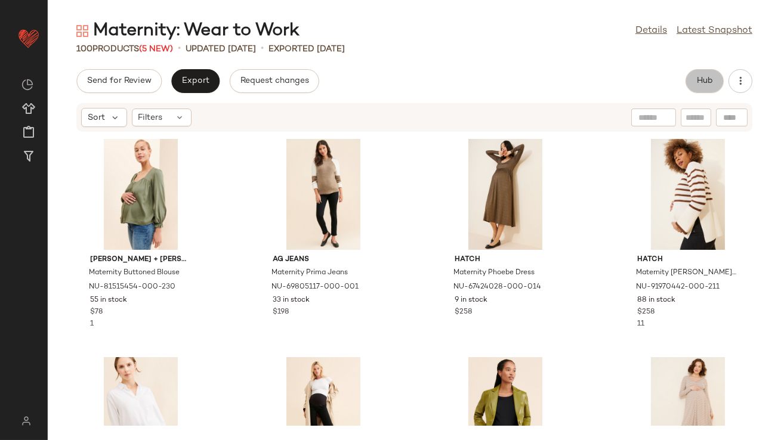
click at [715, 70] on button "Hub" at bounding box center [704, 81] width 38 height 24
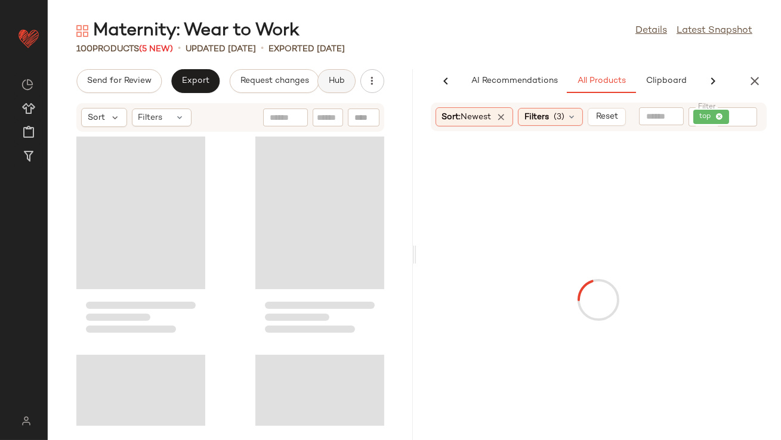
scroll to position [0, 67]
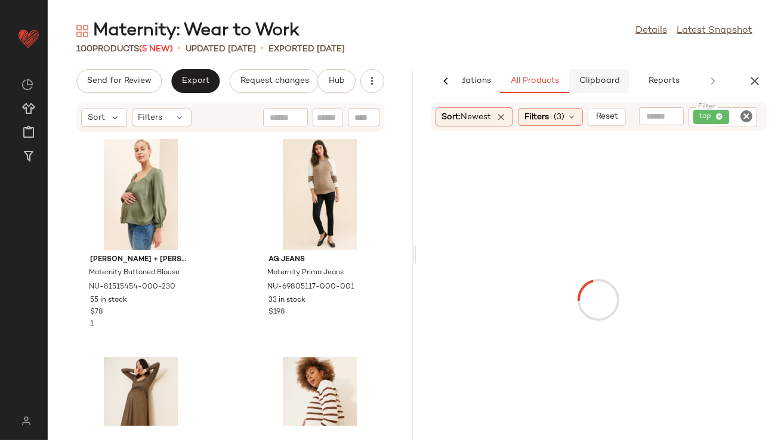
click at [620, 85] on button "Clipboard" at bounding box center [599, 81] width 60 height 24
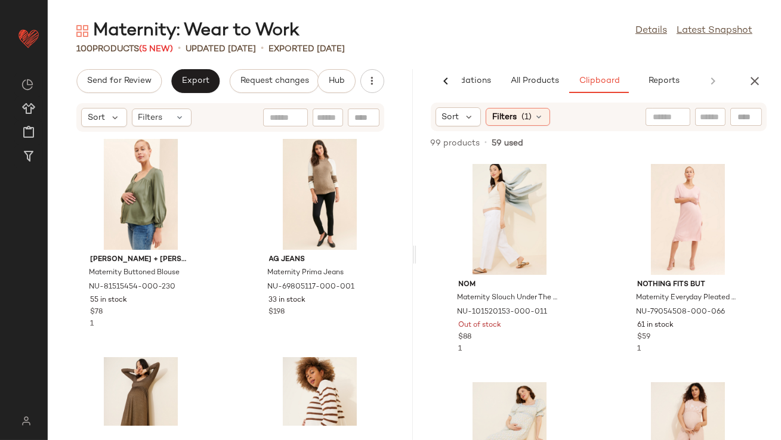
click at [483, 115] on div "Sort Filters (1)" at bounding box center [492, 116] width 115 height 19
click at [469, 116] on icon at bounding box center [469, 117] width 11 height 11
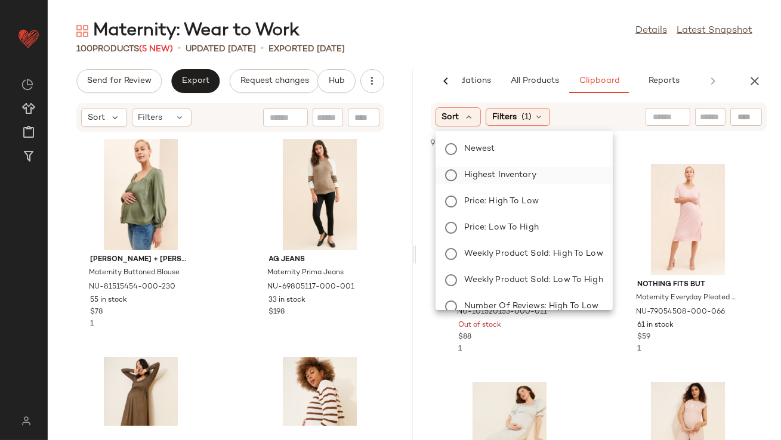
click at [483, 174] on span "Highest Inventory" at bounding box center [500, 175] width 72 height 13
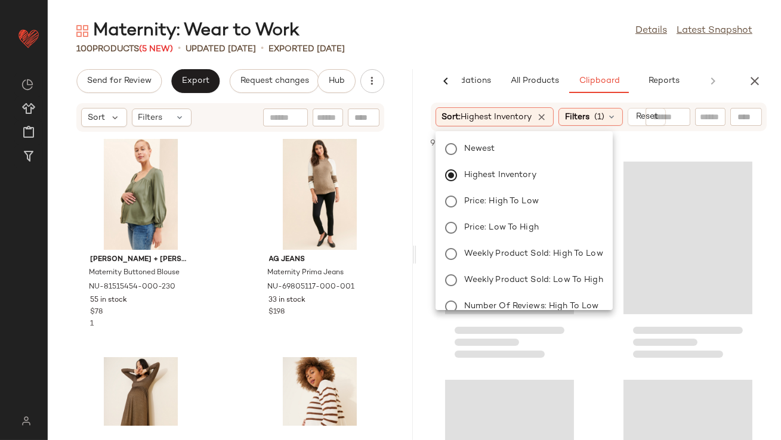
click at [496, 56] on div "Maternity: Wear to Work Details Latest Snapshot 100 Products (5 New) • updated …" at bounding box center [414, 229] width 733 height 421
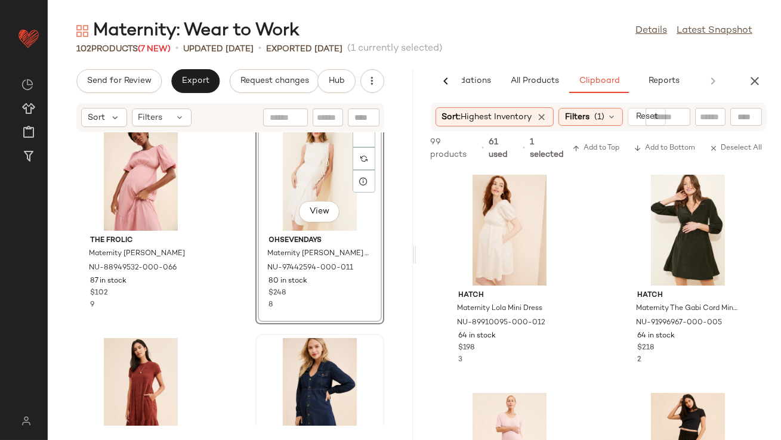
scroll to position [2211, 0]
click at [601, 121] on span "(1)" at bounding box center [599, 117] width 10 height 13
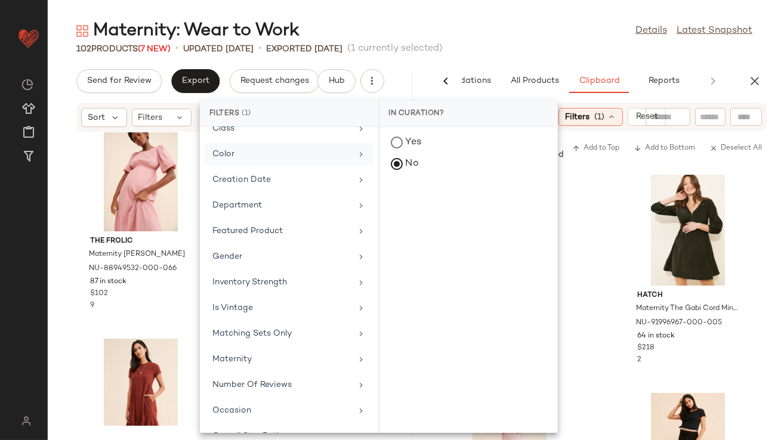
scroll to position [301, 0]
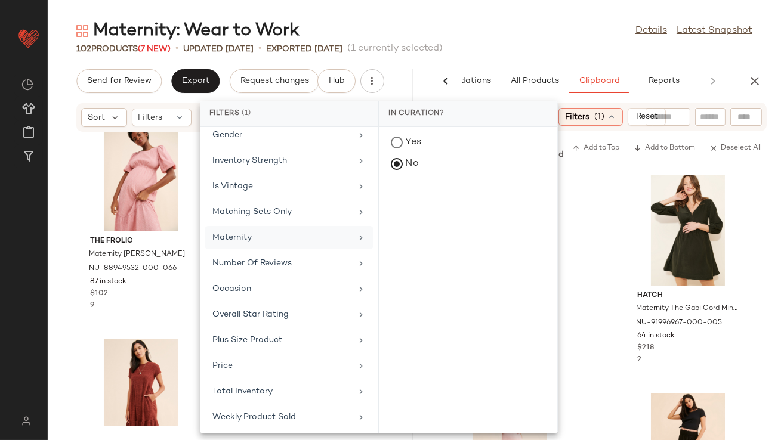
click at [263, 234] on div "Maternity" at bounding box center [281, 237] width 139 height 13
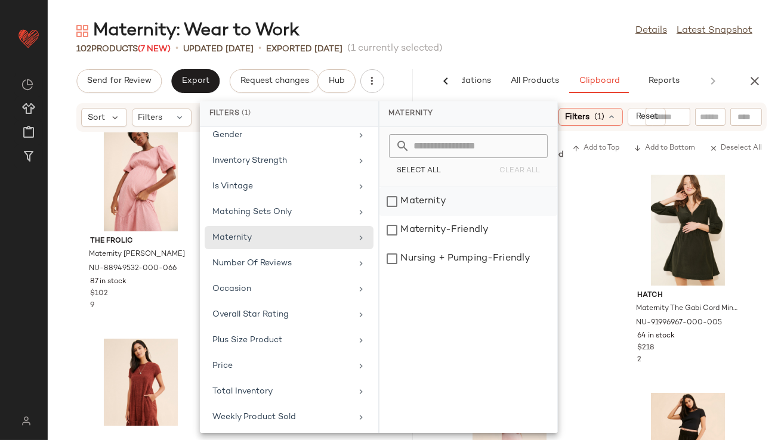
click at [429, 216] on div "Maternity" at bounding box center [468, 230] width 178 height 29
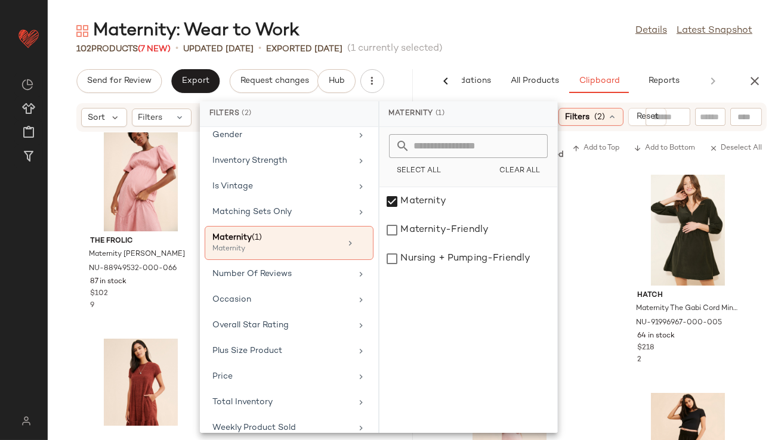
click at [505, 45] on div "102 Products (7 New) • updated [DATE] • Exported [DATE] (1 currently selected)" at bounding box center [414, 49] width 733 height 12
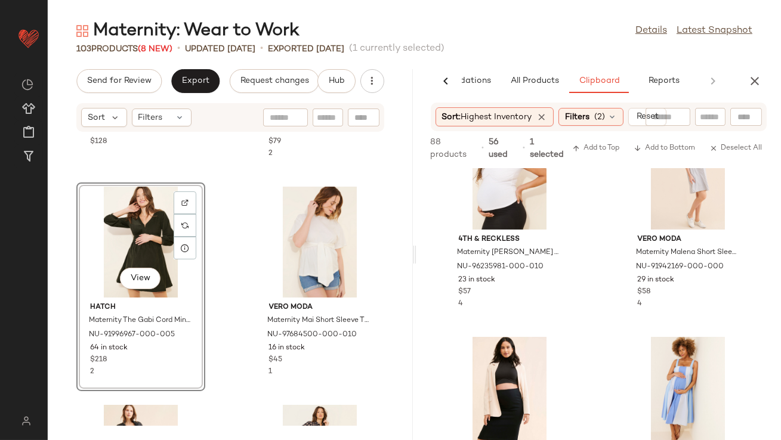
scroll to position [175, 0]
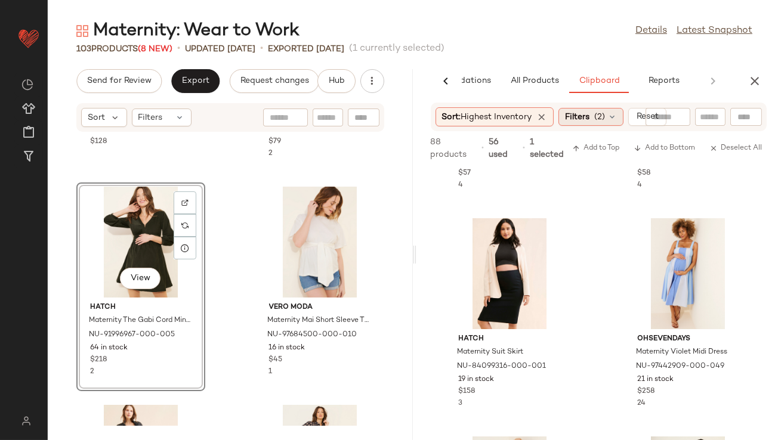
click at [542, 118] on icon at bounding box center [542, 117] width 11 height 11
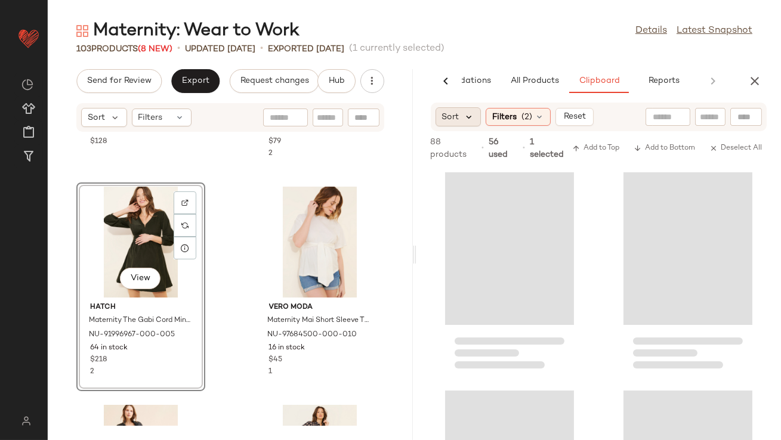
click at [470, 120] on icon at bounding box center [469, 117] width 11 height 11
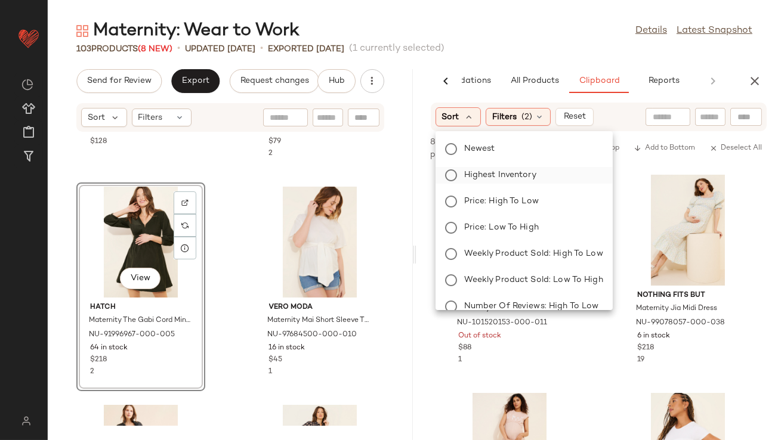
click at [483, 179] on span "Highest Inventory" at bounding box center [500, 175] width 72 height 13
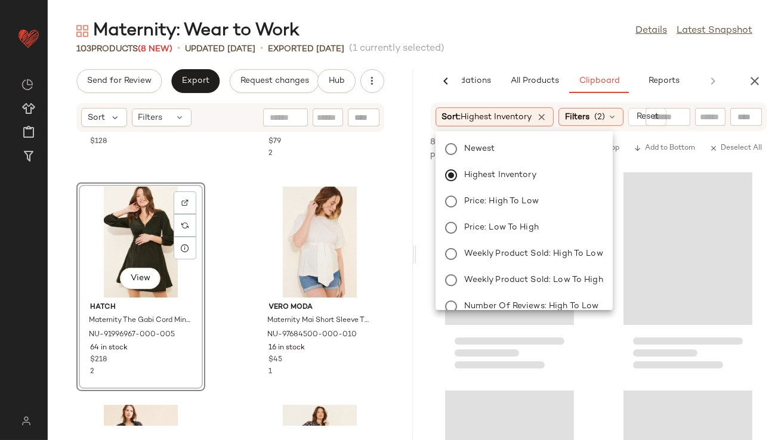
click at [490, 51] on div "103 Products (8 New) • updated [DATE] • Exported [DATE] (1 currently selected)" at bounding box center [414, 49] width 733 height 12
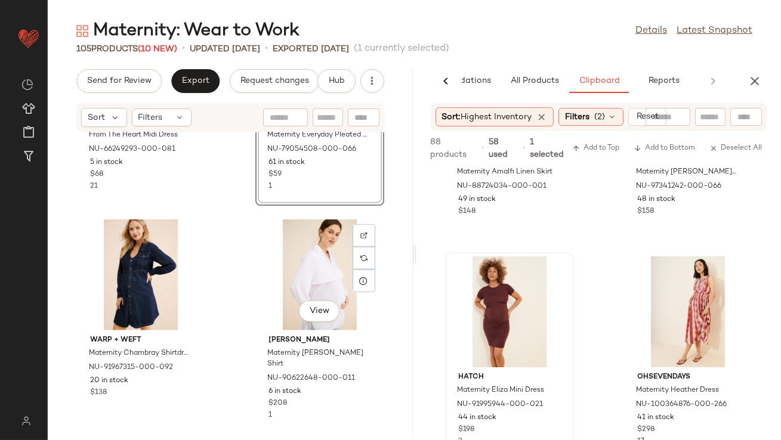
scroll to position [2642, 0]
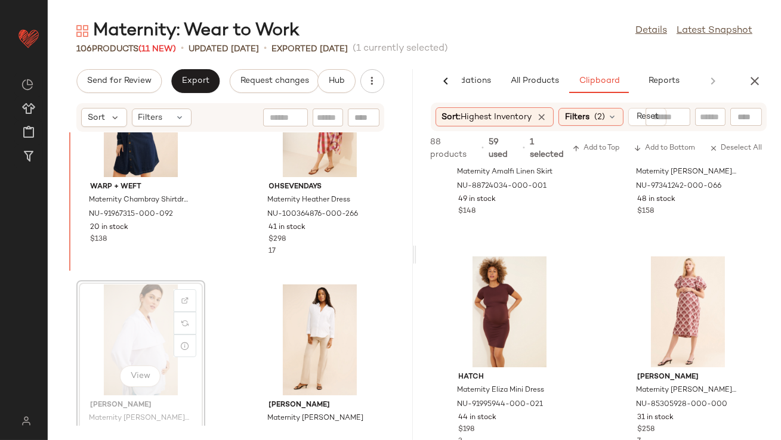
scroll to position [2662, 0]
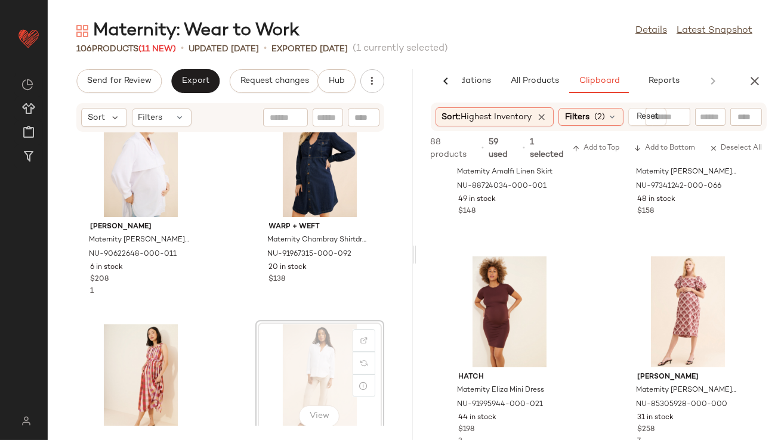
drag, startPoint x: 317, startPoint y: 373, endPoint x: 314, endPoint y: 368, distance: 6.5
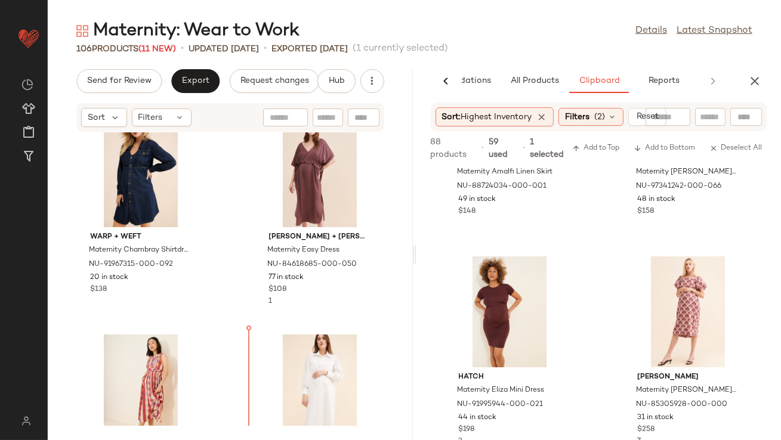
scroll to position [2869, 0]
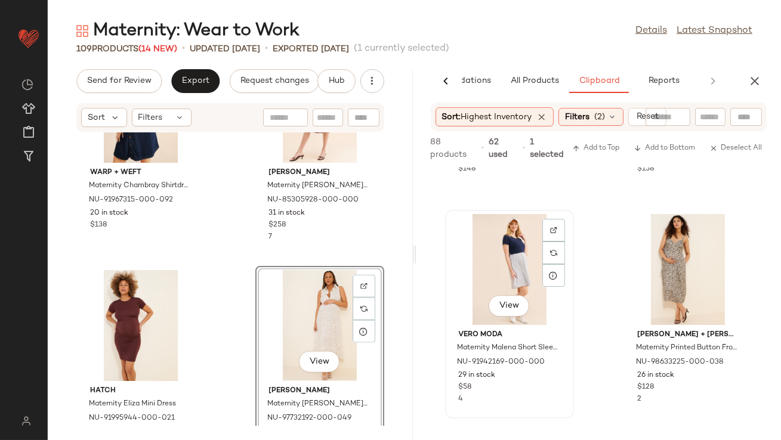
scroll to position [185, 0]
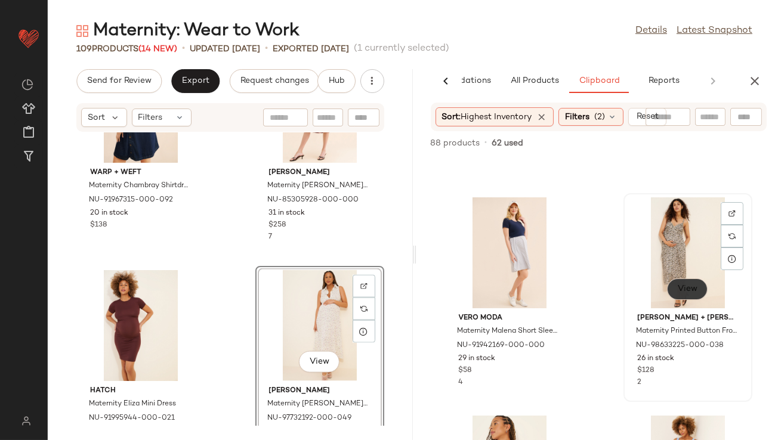
click at [685, 300] on div "View" at bounding box center [687, 291] width 41 height 24
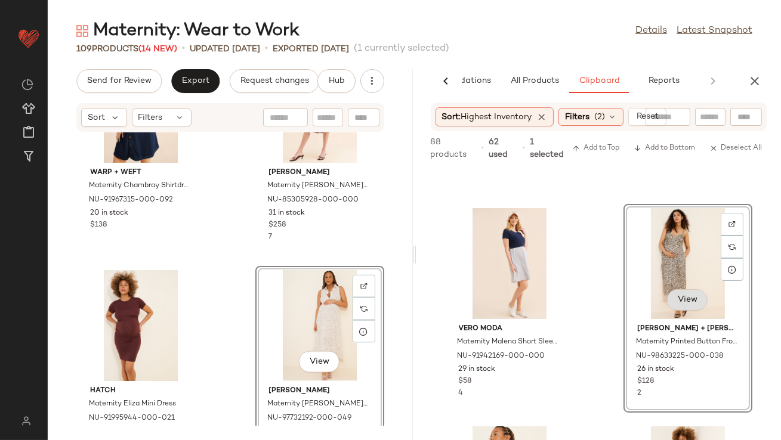
click at [677, 298] on span "View" at bounding box center [687, 300] width 20 height 10
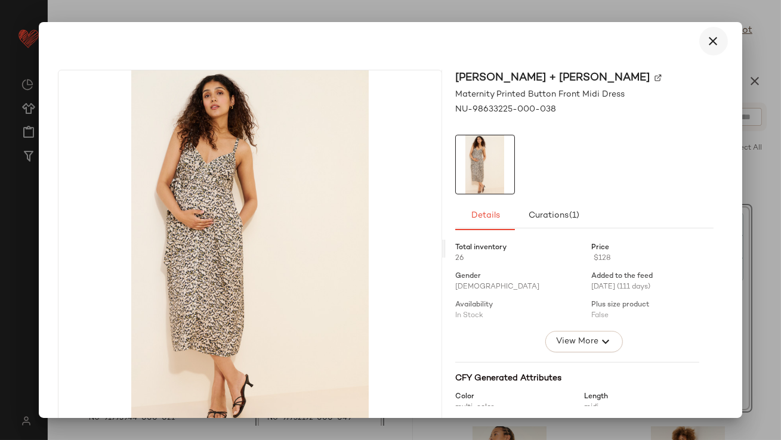
click at [716, 39] on button "button" at bounding box center [713, 41] width 29 height 29
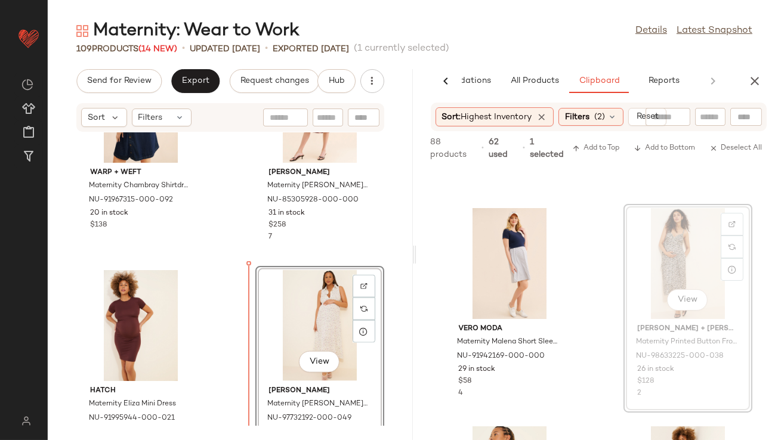
drag, startPoint x: 693, startPoint y: 258, endPoint x: 683, endPoint y: 258, distance: 9.5
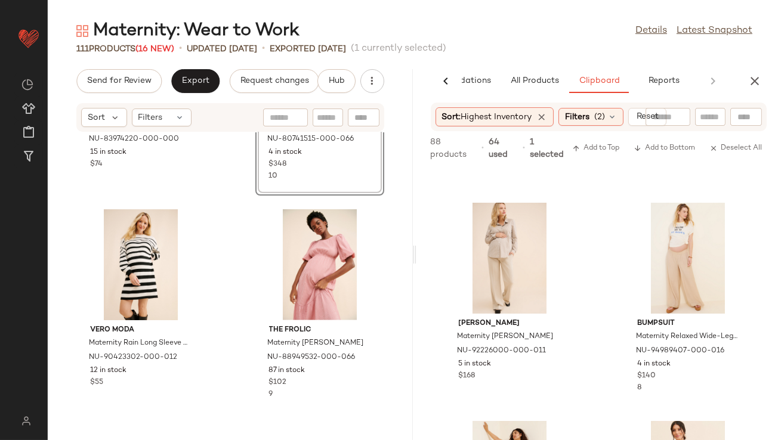
scroll to position [2158, 0]
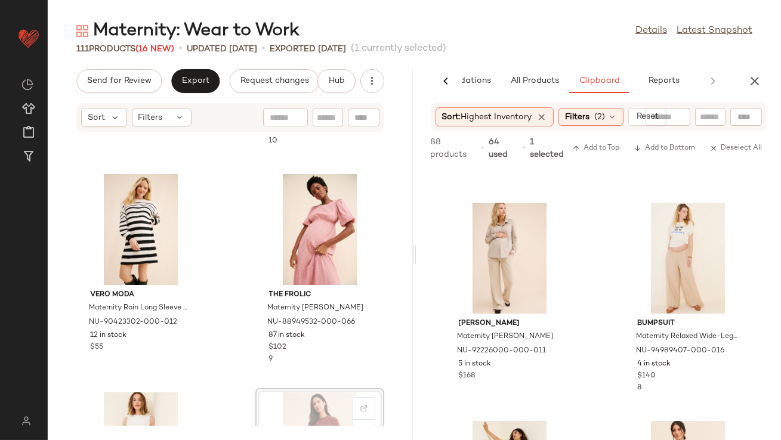
scroll to position [2204, 0]
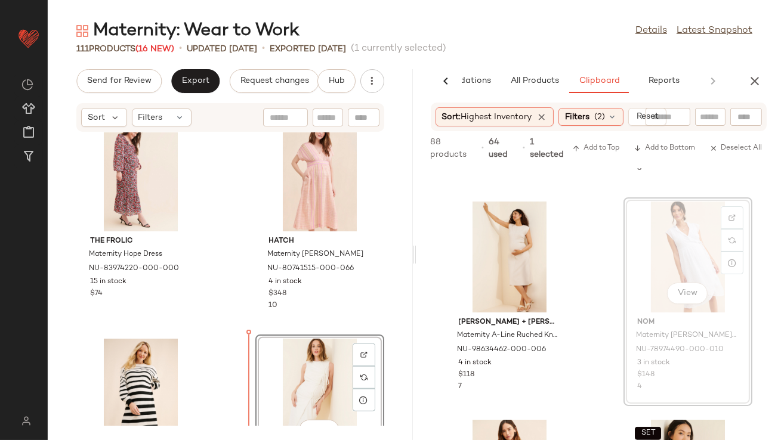
scroll to position [1994, 0]
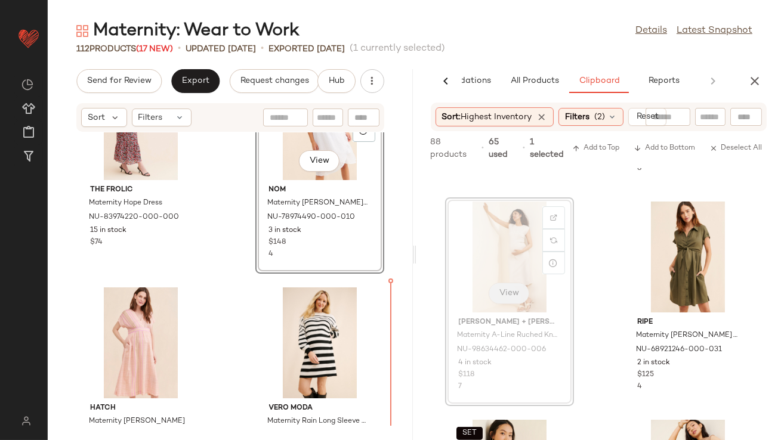
drag, startPoint x: 517, startPoint y: 270, endPoint x: 510, endPoint y: 273, distance: 7.5
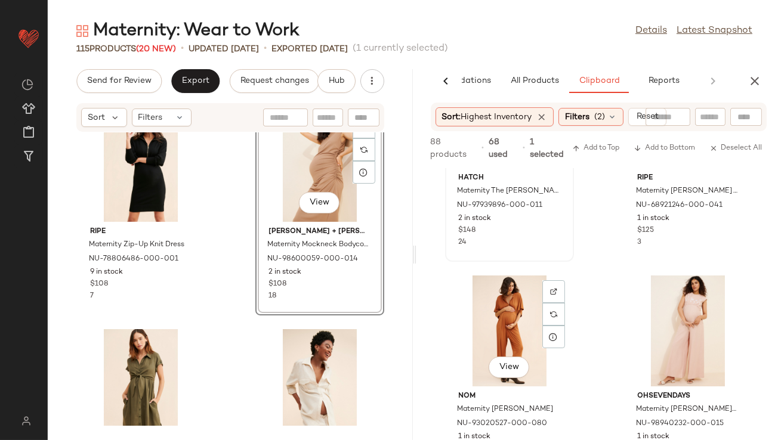
scroll to position [1512, 0]
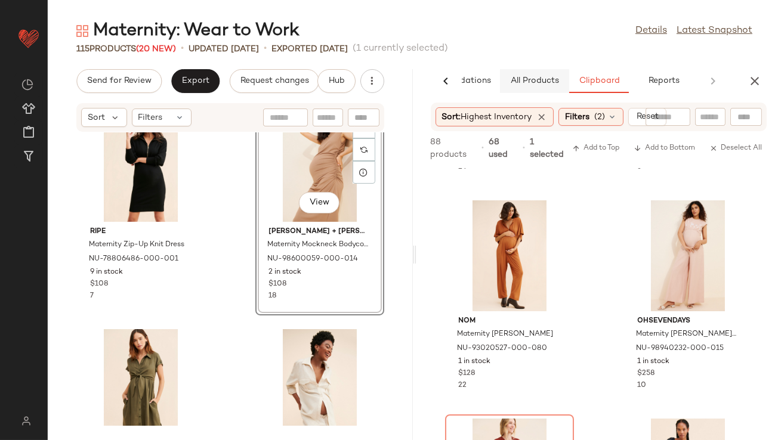
click at [538, 89] on button "All Products" at bounding box center [534, 81] width 69 height 24
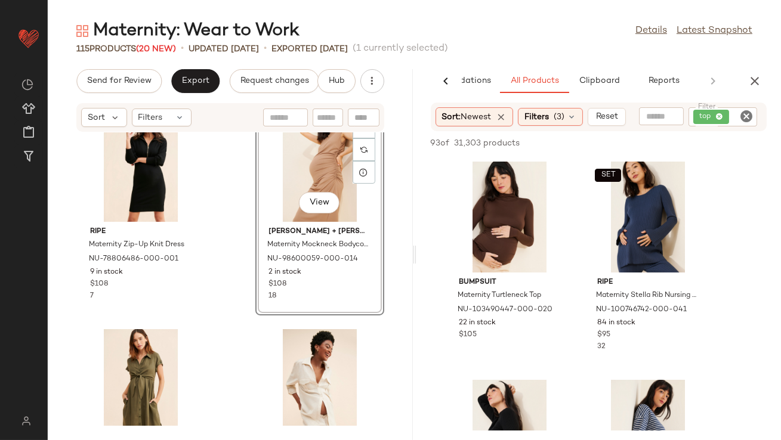
click at [719, 119] on div "top" at bounding box center [722, 116] width 69 height 19
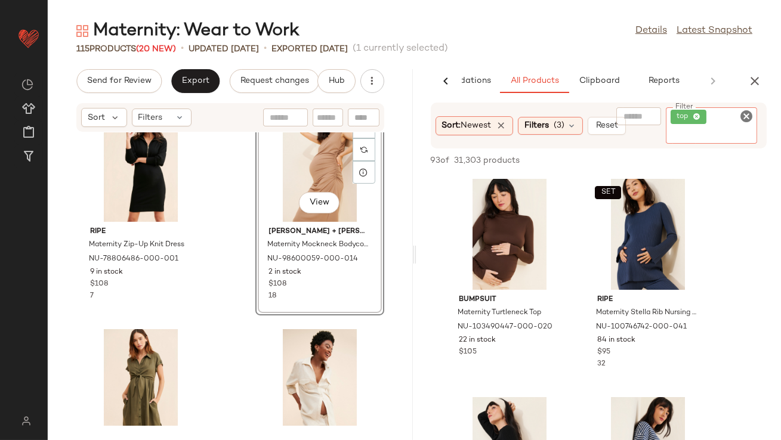
click at [697, 117] on icon at bounding box center [697, 117] width 8 height 8
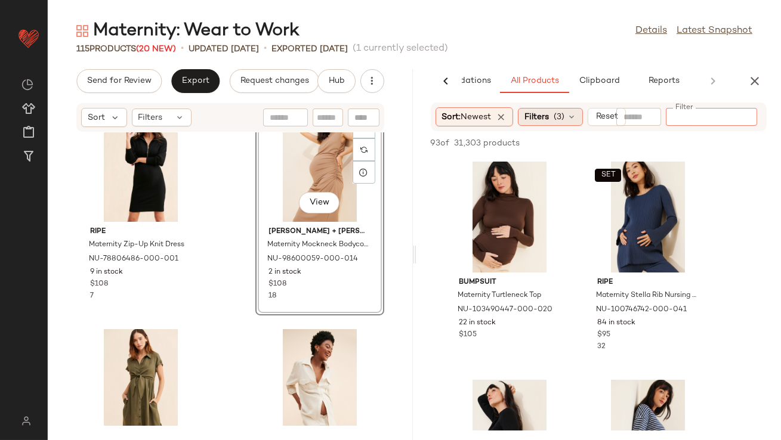
click at [559, 121] on span "(3)" at bounding box center [559, 117] width 11 height 13
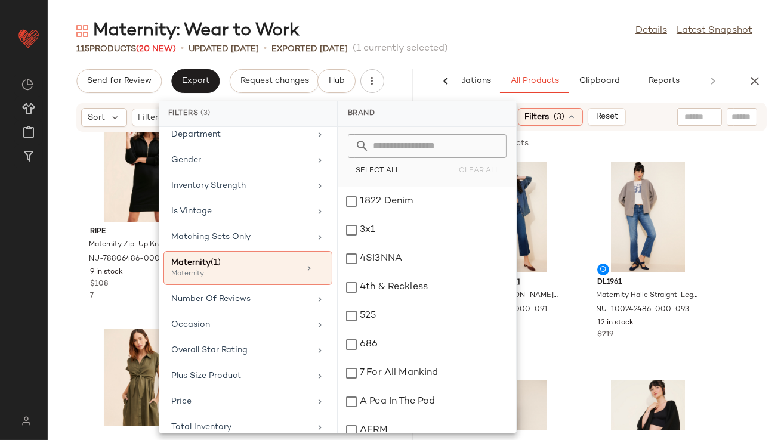
scroll to position [297, 0]
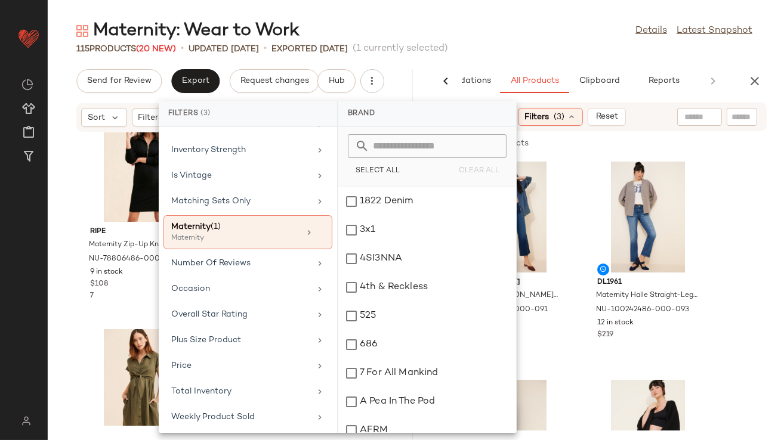
click at [501, 26] on div "Maternity: Wear to Work Details Latest Snapshot" at bounding box center [414, 31] width 733 height 24
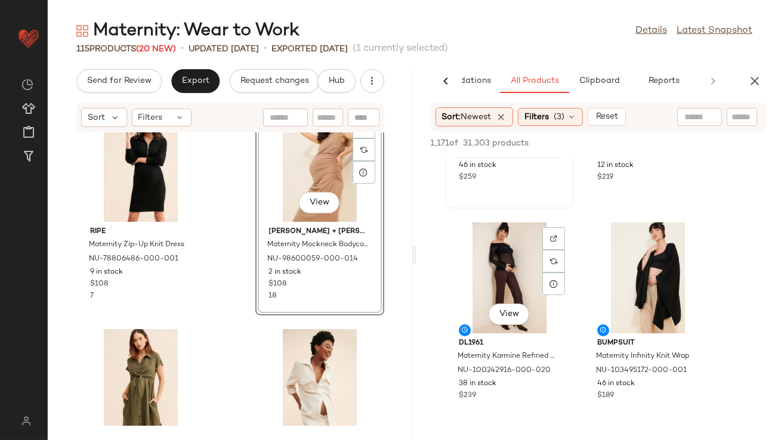
scroll to position [167, 0]
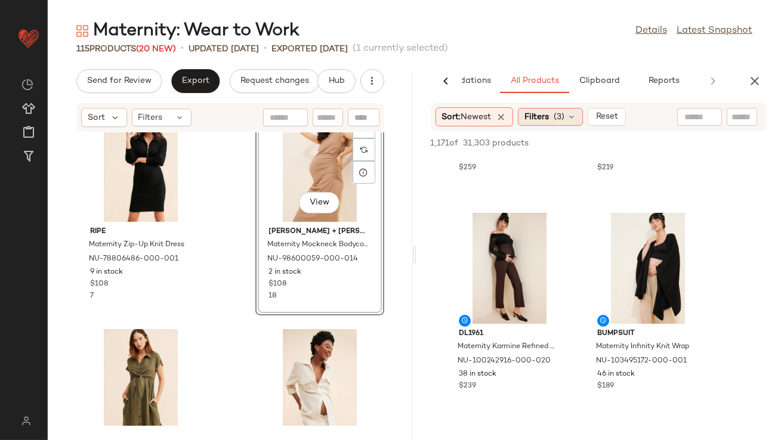
click at [564, 118] on span "(3)" at bounding box center [559, 117] width 11 height 13
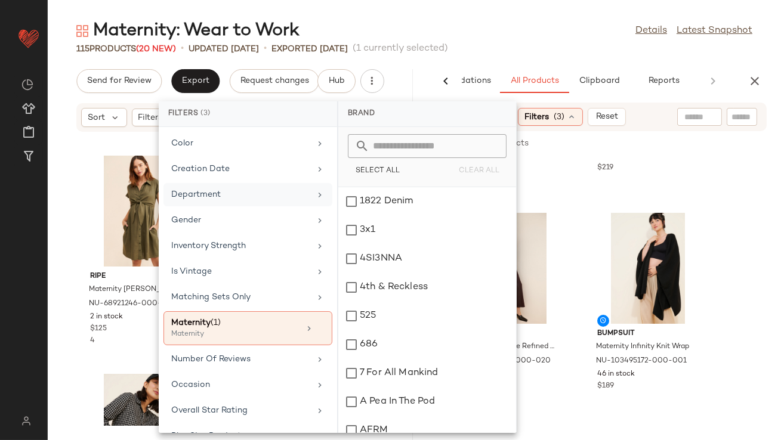
scroll to position [297, 0]
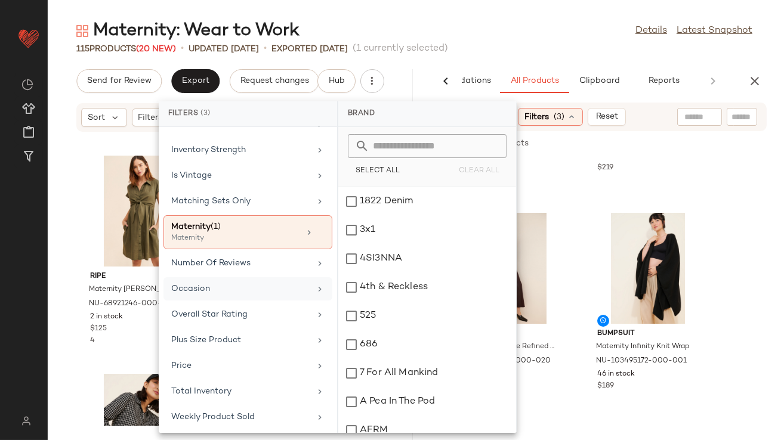
click at [214, 284] on div "Occasion" at bounding box center [240, 289] width 139 height 13
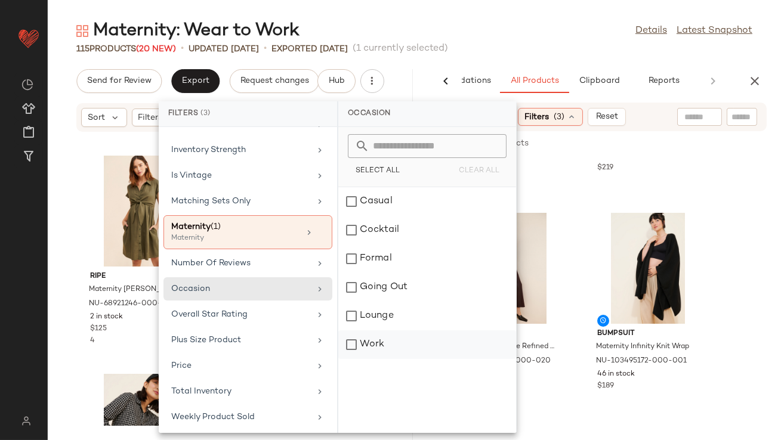
click at [353, 340] on div "Work" at bounding box center [427, 344] width 178 height 29
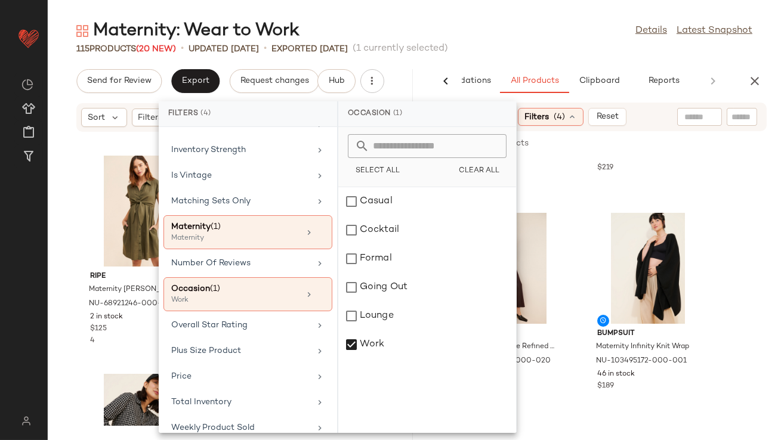
click at [555, 59] on div "Maternity: Wear to Work Details Latest Snapshot 115 Products (20 New) • updated…" at bounding box center [414, 229] width 733 height 421
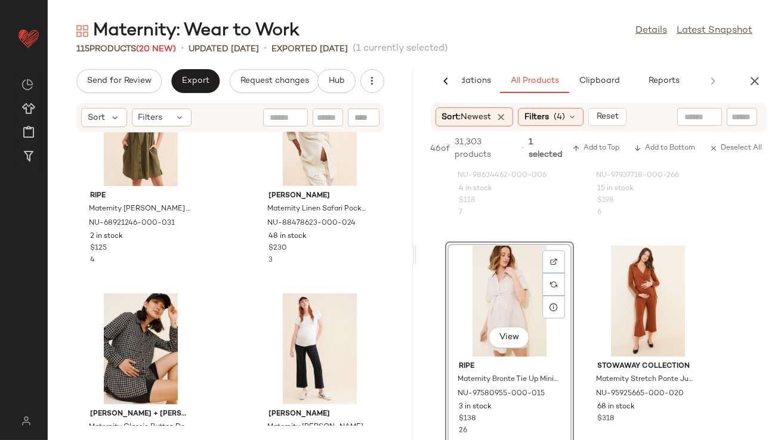
scroll to position [1831, 0]
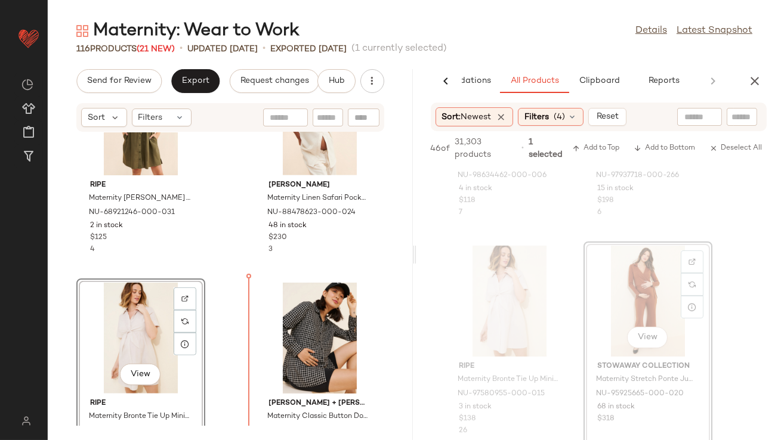
drag, startPoint x: 633, startPoint y: 297, endPoint x: 626, endPoint y: 298, distance: 7.2
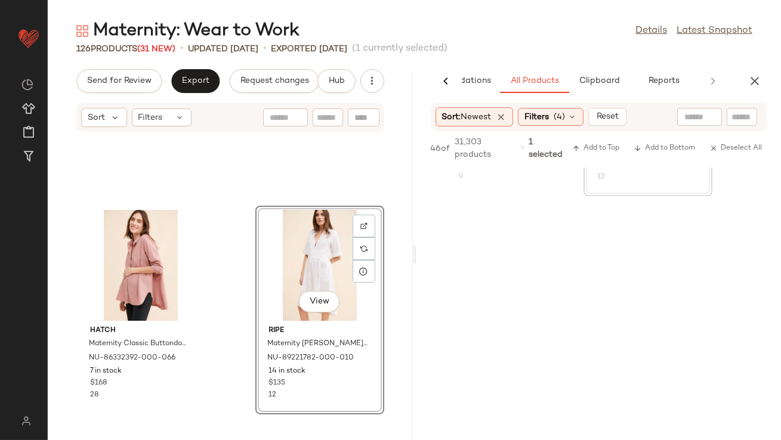
scroll to position [4983, 0]
click at [600, 81] on span "Clipboard" at bounding box center [598, 81] width 41 height 10
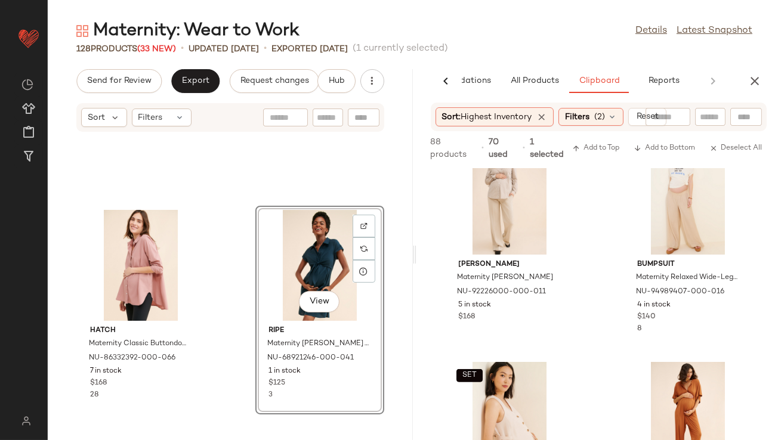
scroll to position [1067, 0]
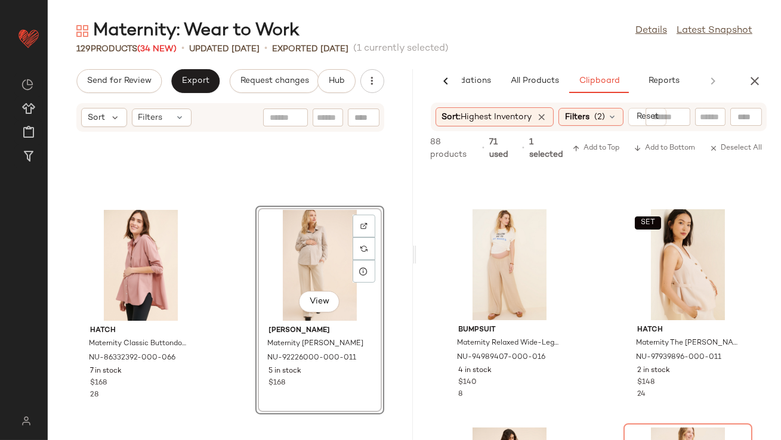
click at [747, 84] on icon "button" at bounding box center [754, 81] width 14 height 14
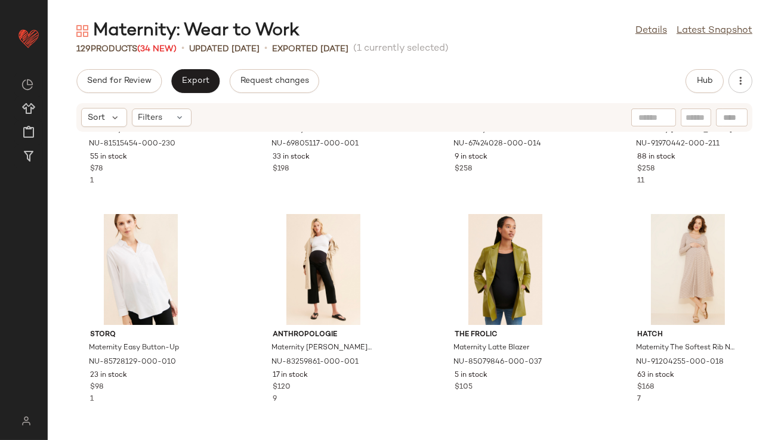
scroll to position [143, 0]
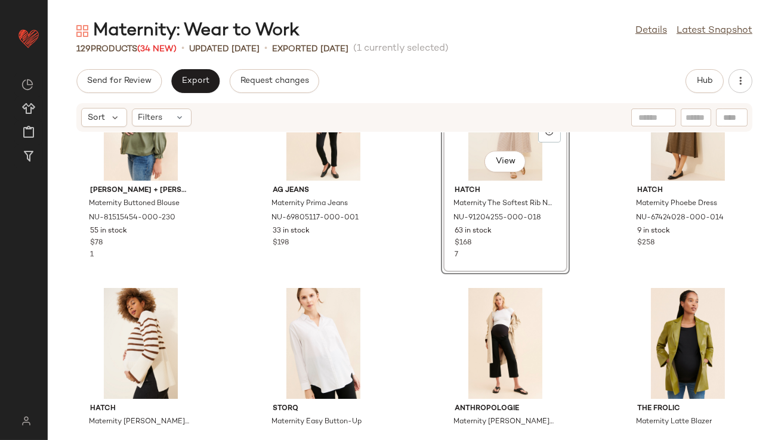
scroll to position [94, 0]
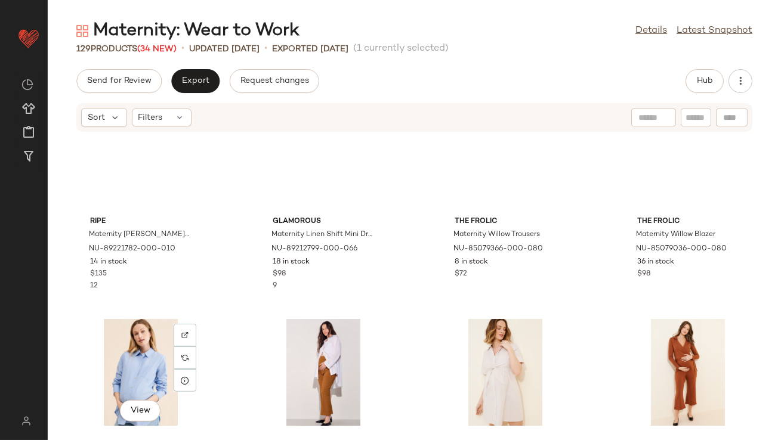
scroll to position [1320, 0]
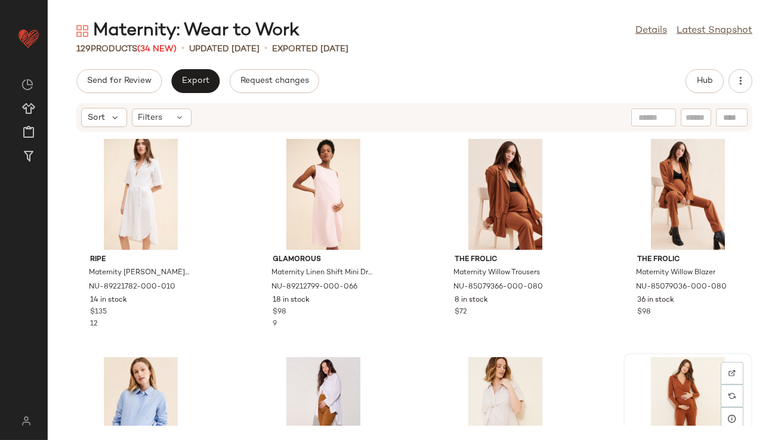
scroll to position [1321, 0]
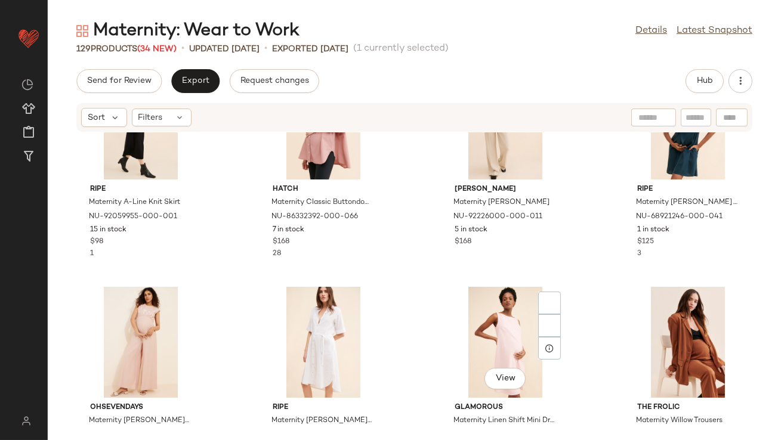
scroll to position [1300, 0]
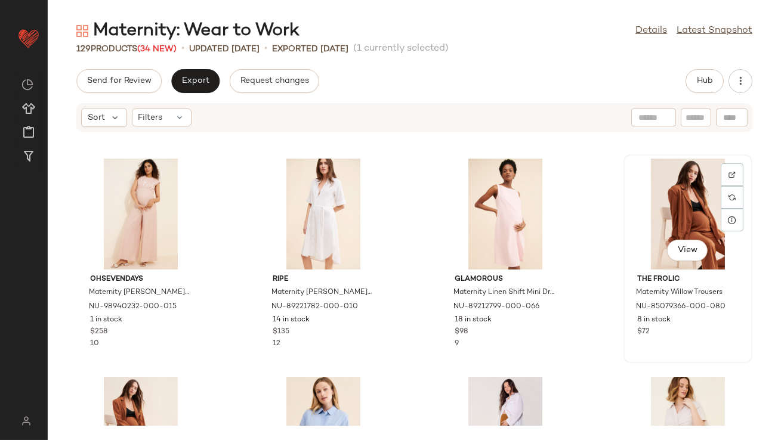
click at [647, 220] on div "View" at bounding box center [688, 214] width 121 height 111
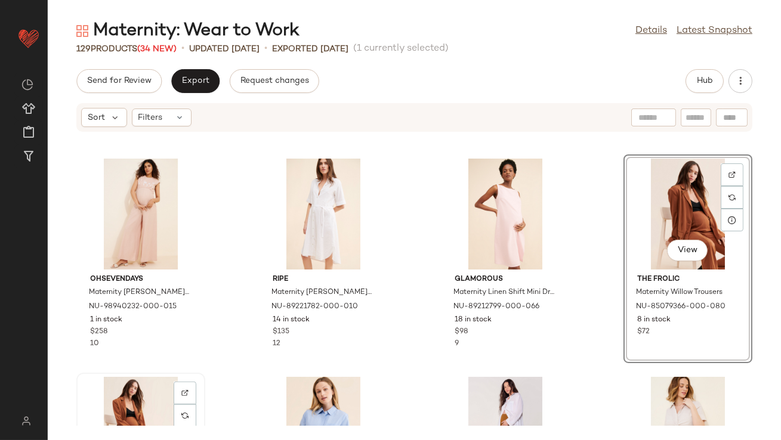
click at [131, 393] on div "View" at bounding box center [141, 432] width 121 height 111
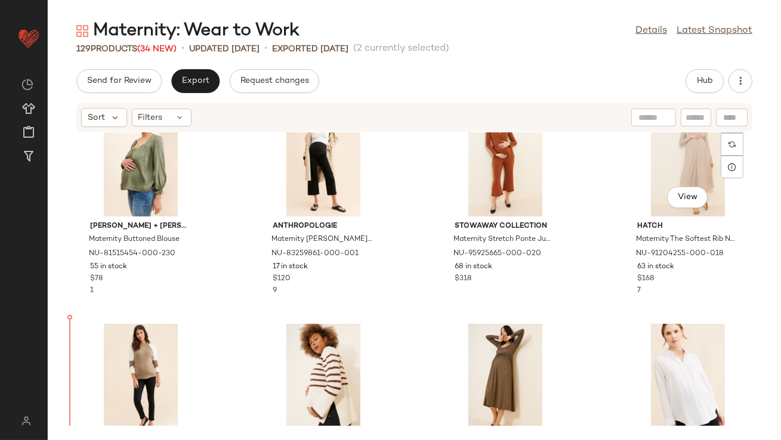
scroll to position [72, 0]
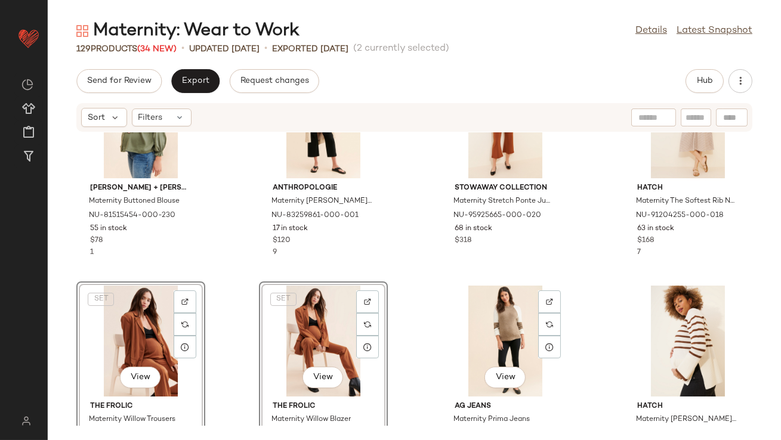
click at [435, 274] on div "Ingrid + Isabel Maternity Buttoned Blouse NU-81515454-000-230 55 in stock $78 1…" at bounding box center [414, 279] width 733 height 294
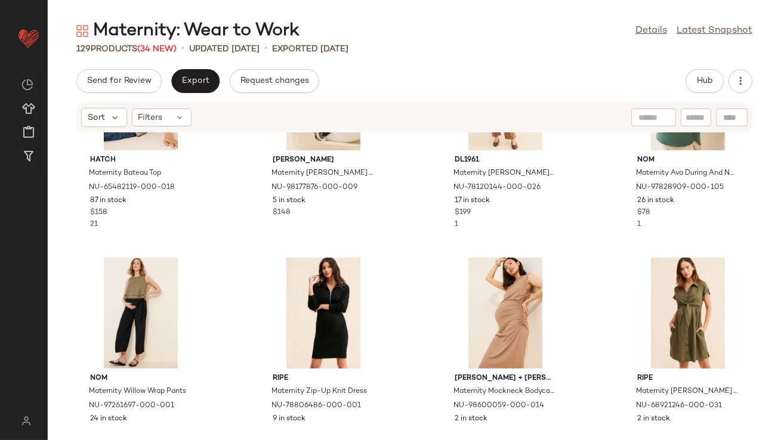
scroll to position [880, 0]
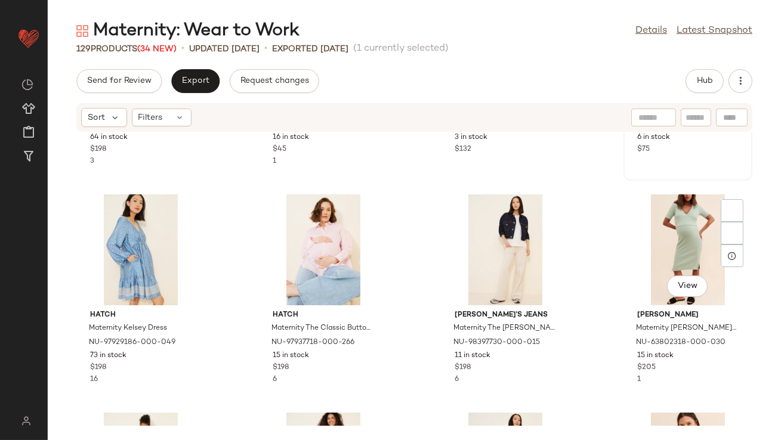
scroll to position [3144, 0]
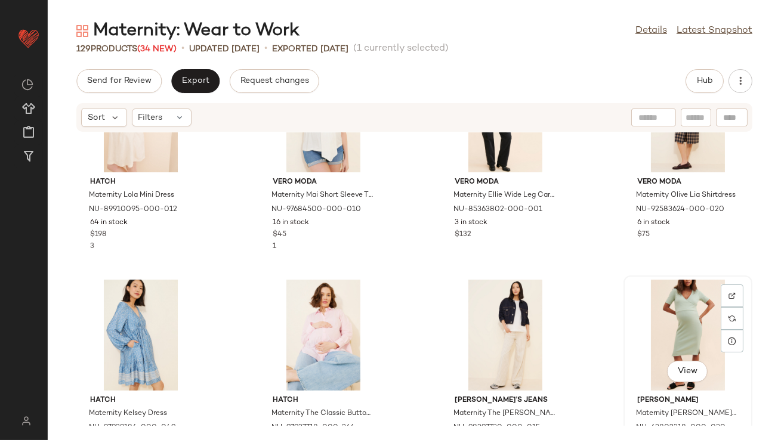
click at [653, 320] on div "View" at bounding box center [688, 335] width 121 height 111
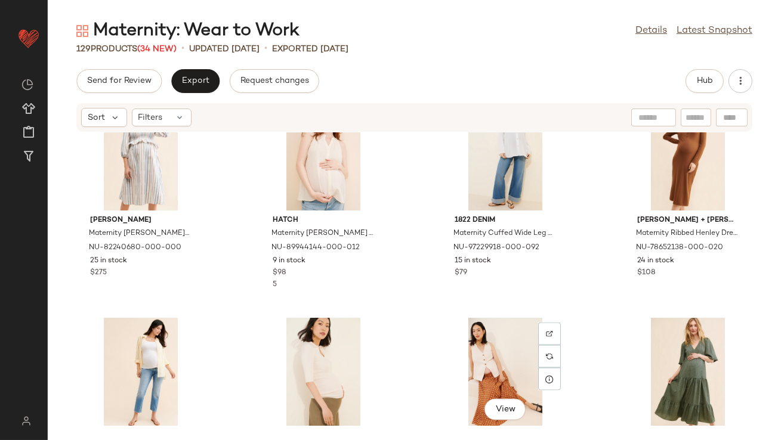
scroll to position [3939, 0]
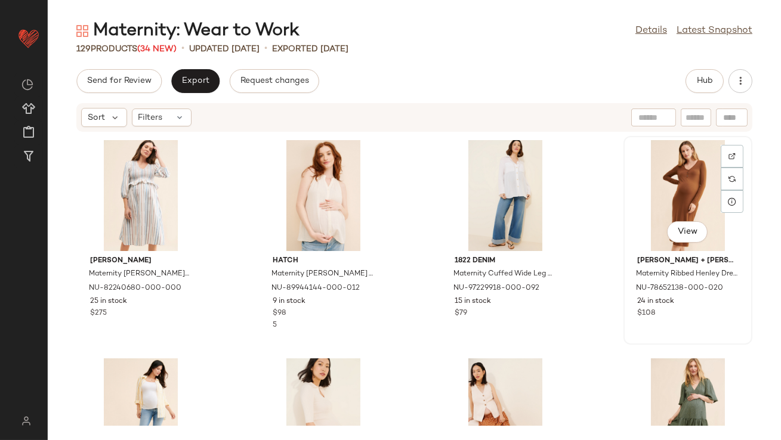
click at [647, 204] on div "View" at bounding box center [688, 195] width 121 height 111
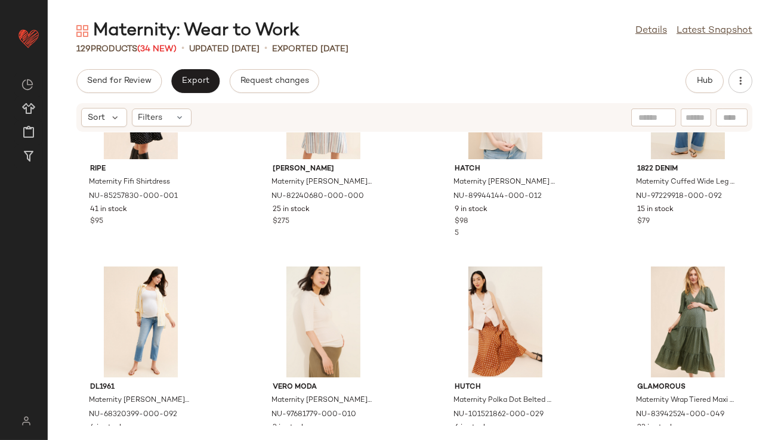
scroll to position [4113, 0]
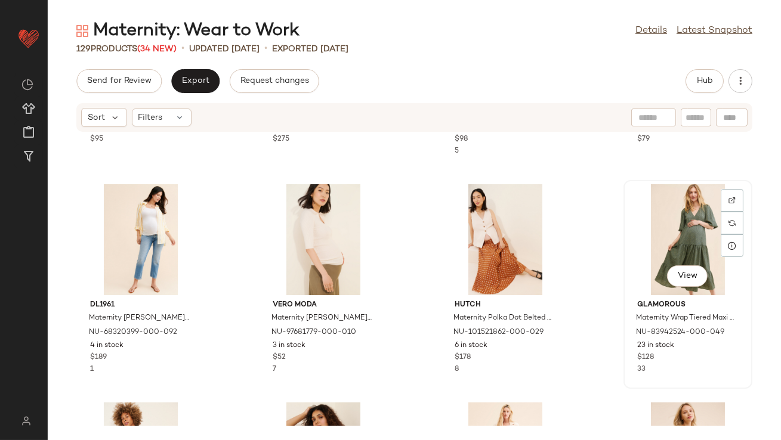
click at [660, 236] on div "View" at bounding box center [688, 239] width 121 height 111
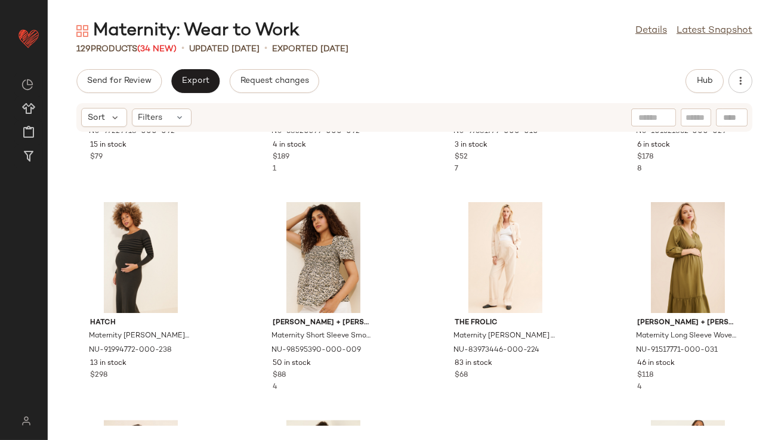
scroll to position [4321, 0]
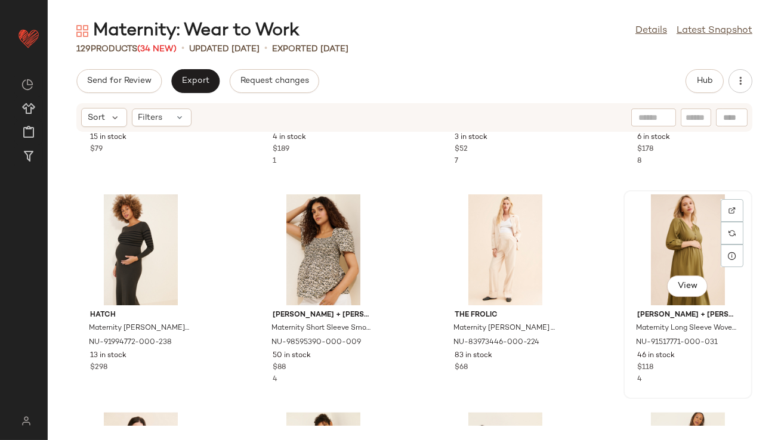
click at [664, 258] on div "View" at bounding box center [688, 249] width 121 height 111
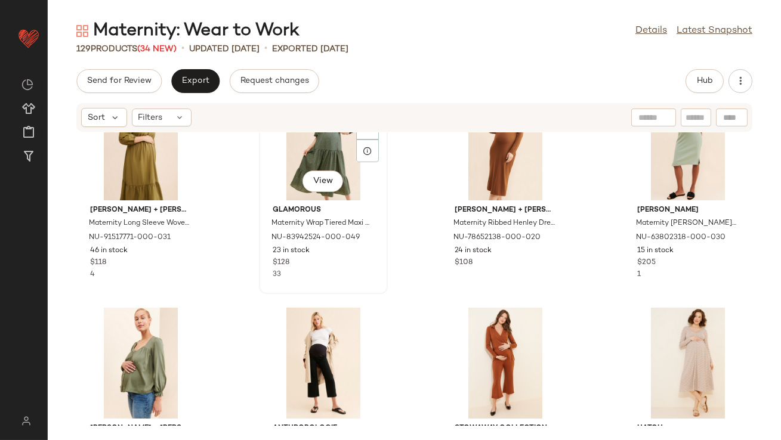
scroll to position [53, 0]
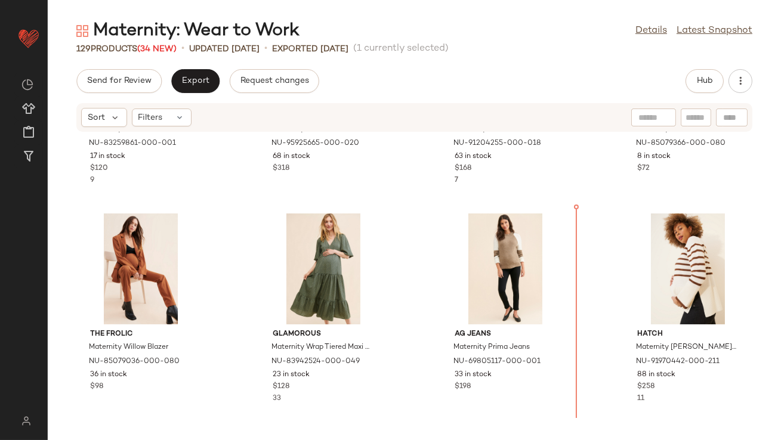
scroll to position [397, 0]
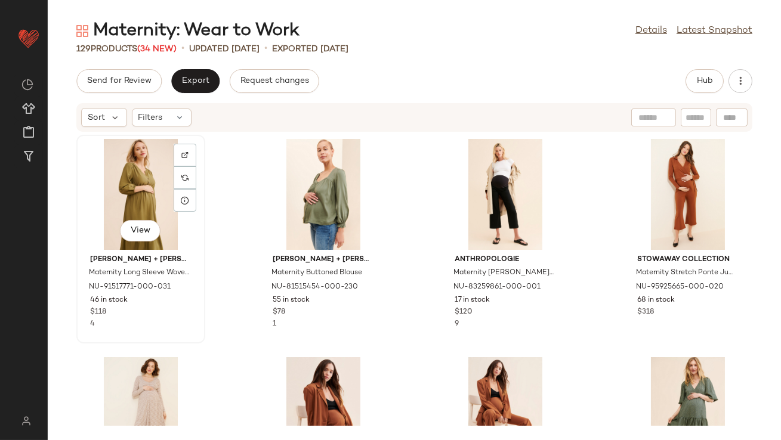
click at [149, 191] on div "View" at bounding box center [141, 194] width 121 height 111
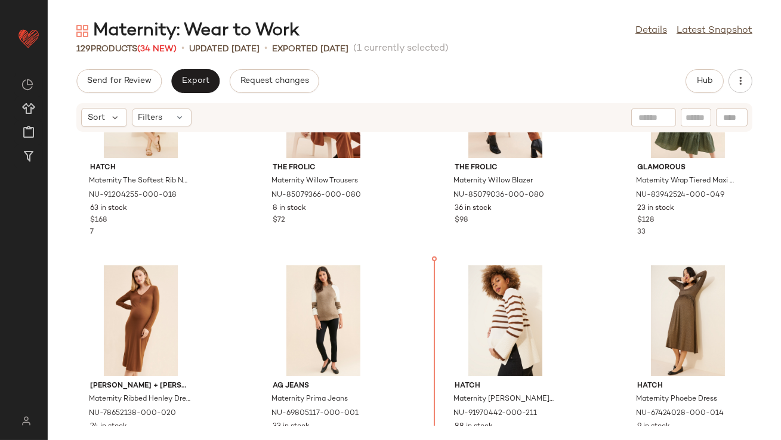
scroll to position [339, 0]
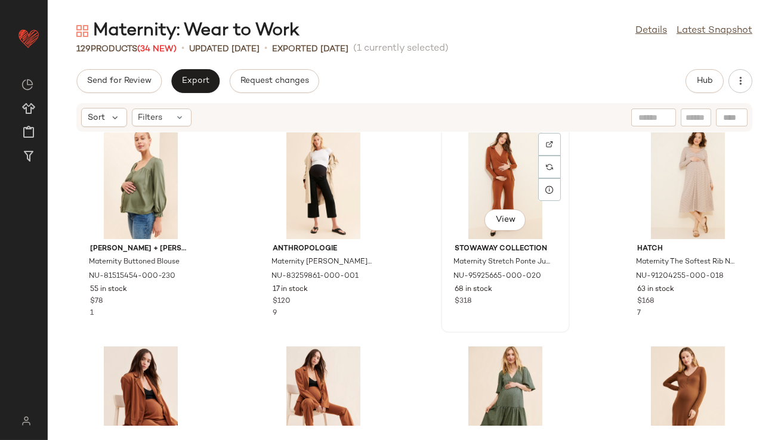
scroll to position [13, 0]
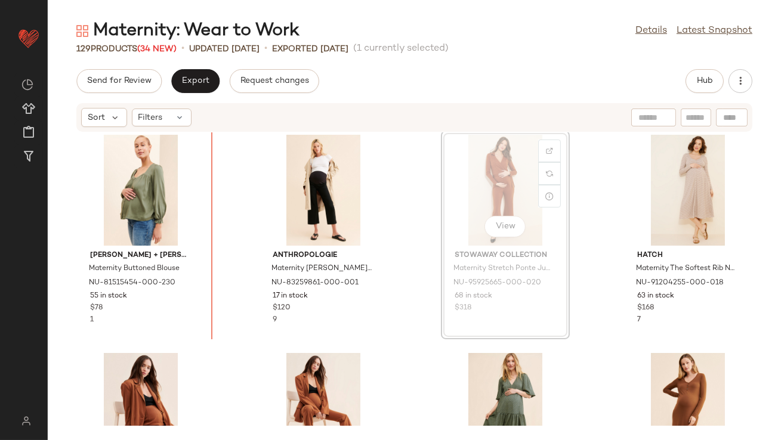
scroll to position [4, 0]
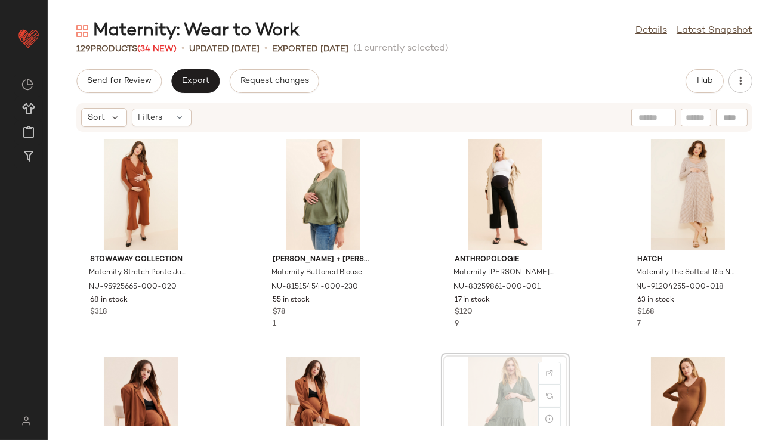
scroll to position [1, 0]
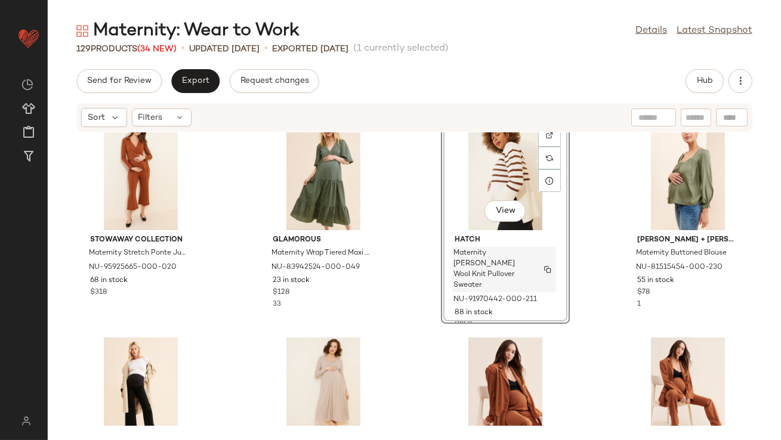
scroll to position [29, 0]
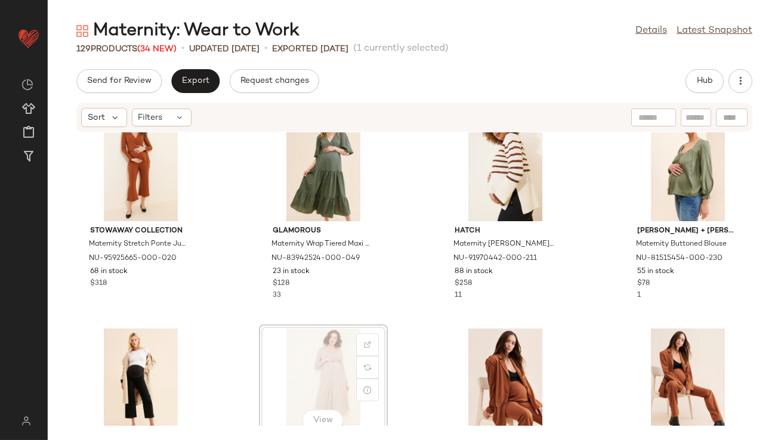
scroll to position [29, 0]
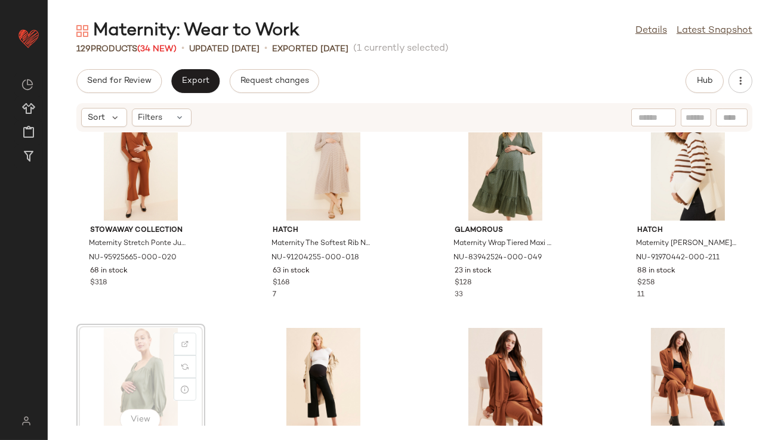
scroll to position [32, 0]
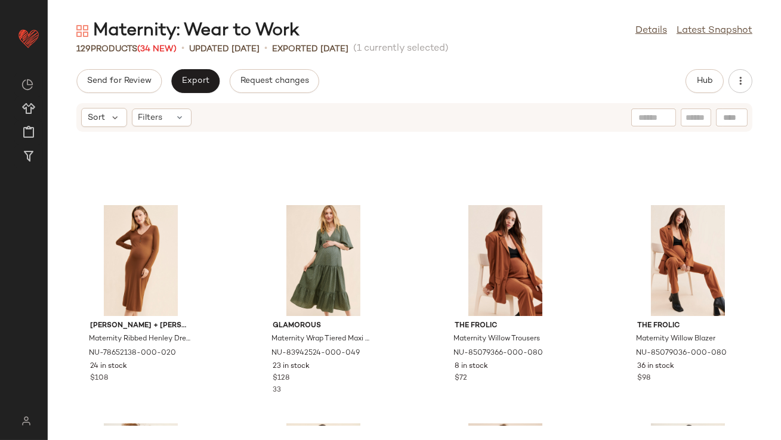
scroll to position [89, 0]
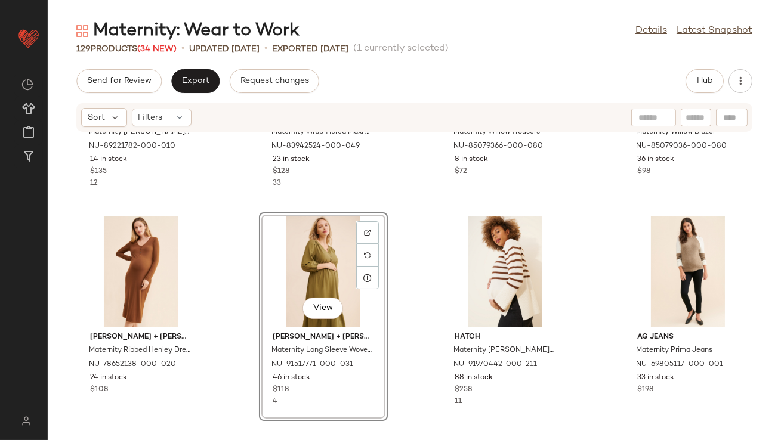
scroll to position [426, 0]
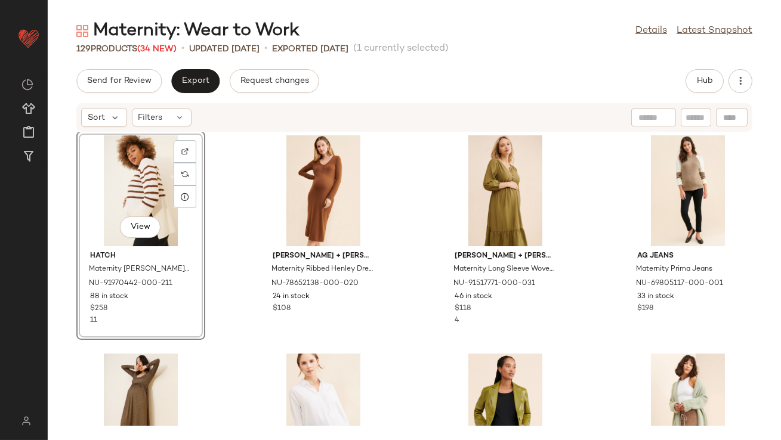
scroll to position [406, 0]
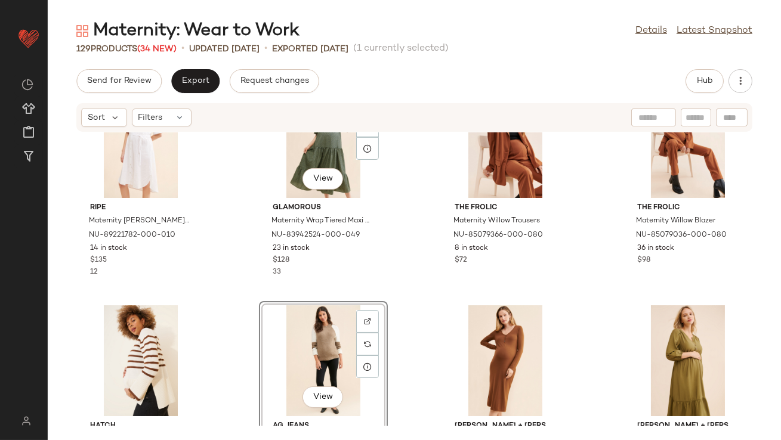
scroll to position [305, 0]
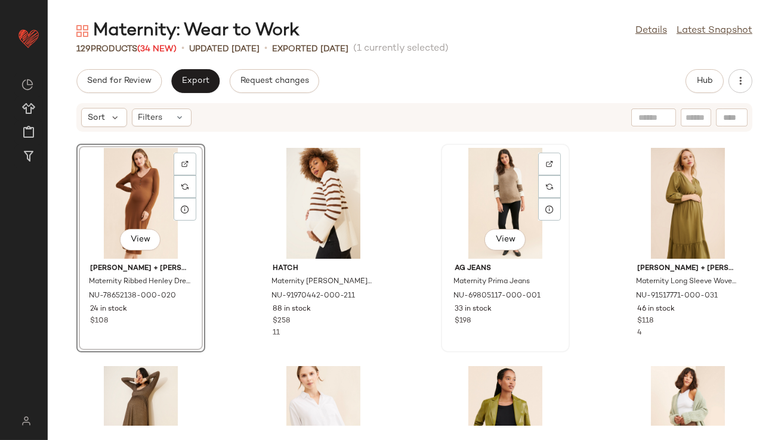
scroll to position [509, 0]
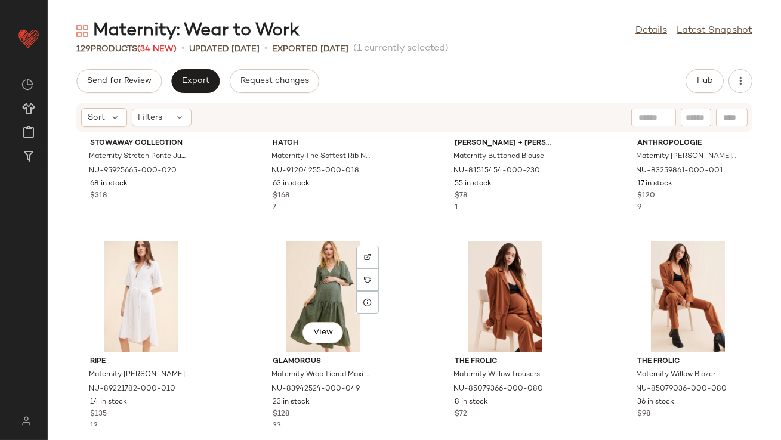
scroll to position [98, 0]
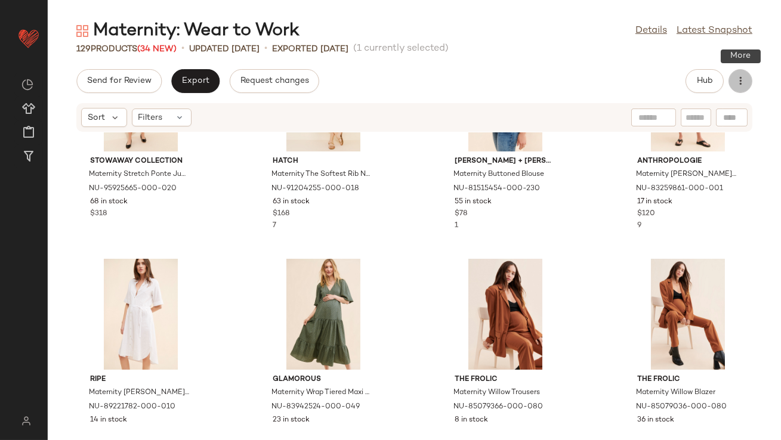
click at [731, 80] on button "button" at bounding box center [740, 81] width 24 height 24
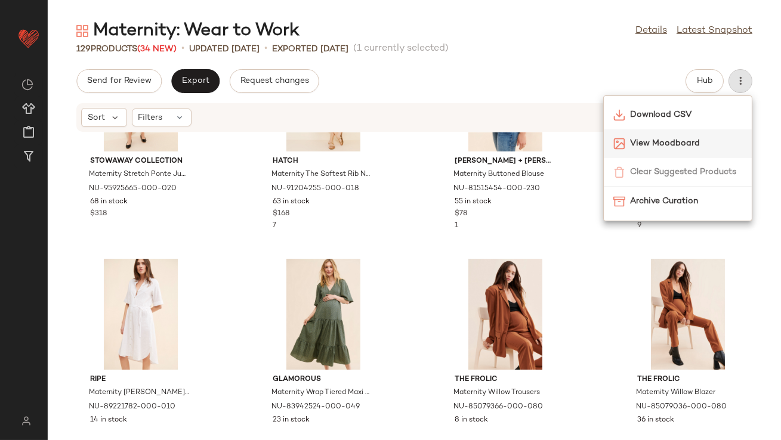
click at [673, 143] on span "View Moodboard" at bounding box center [686, 143] width 112 height 13
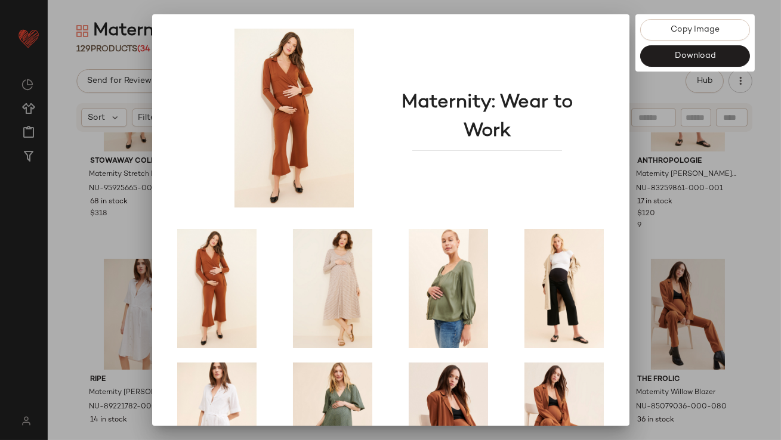
scroll to position [203, 0]
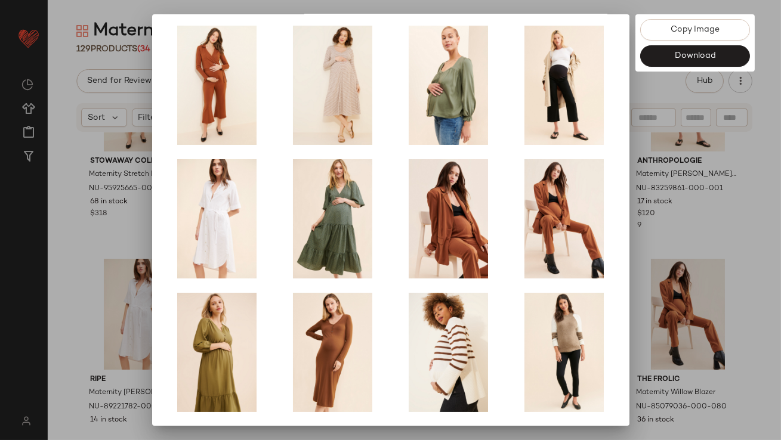
click at [683, 245] on div at bounding box center [390, 220] width 781 height 440
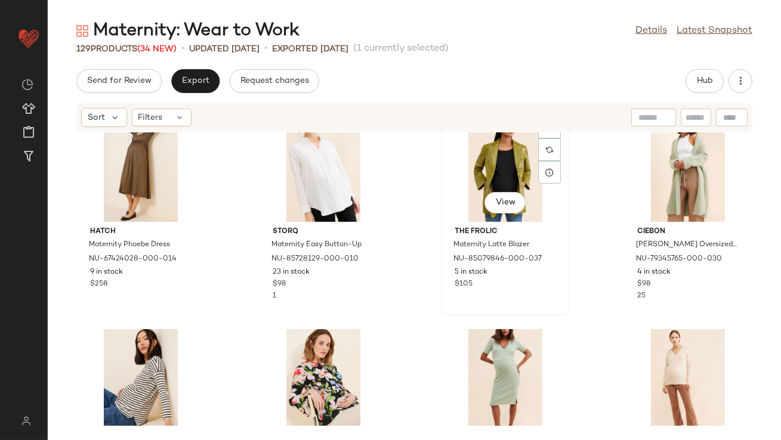
scroll to position [749, 0]
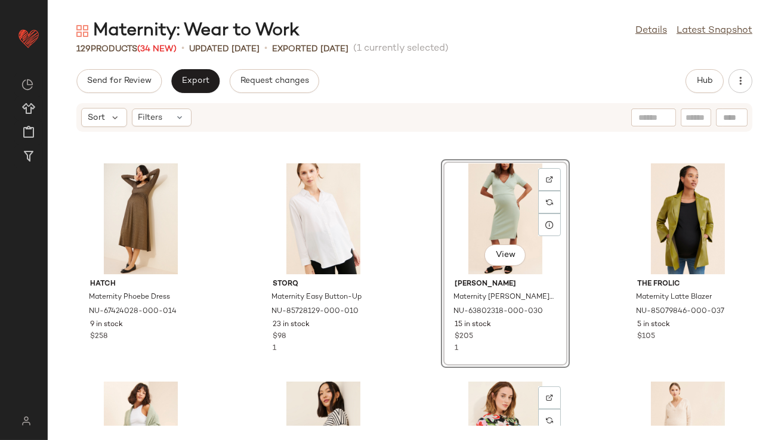
scroll to position [613, 0]
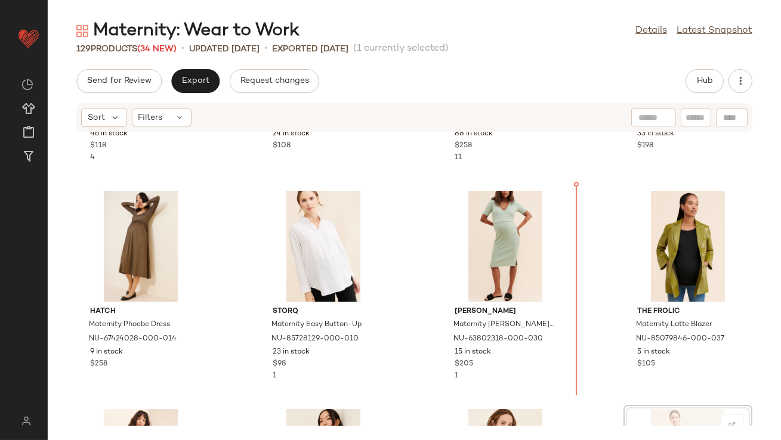
scroll to position [614, 0]
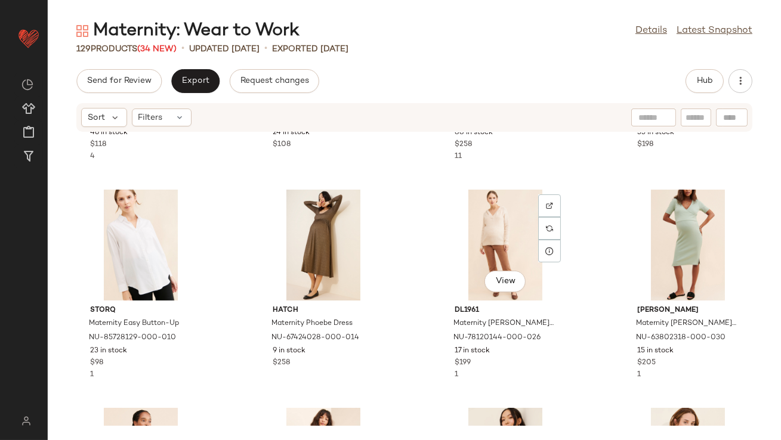
drag, startPoint x: 461, startPoint y: 235, endPoint x: 434, endPoint y: 237, distance: 26.9
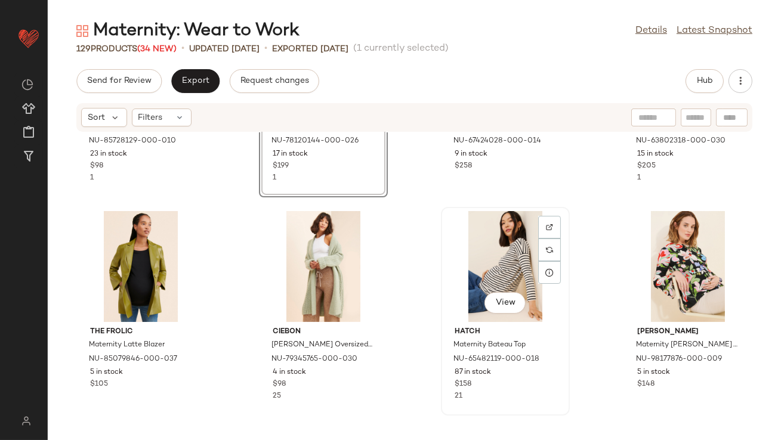
scroll to position [817, 0]
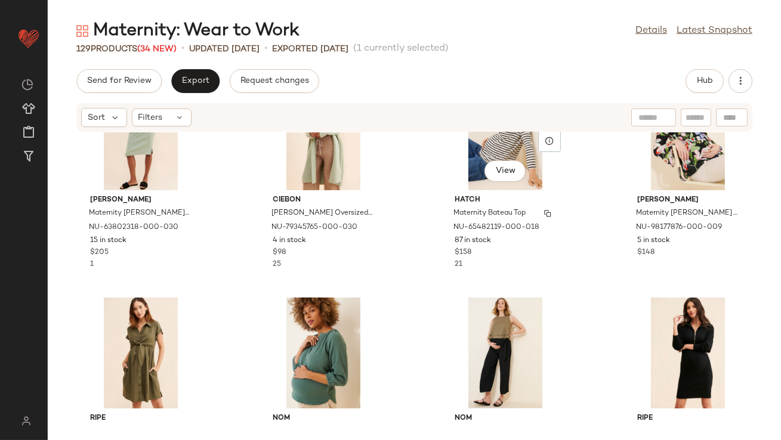
scroll to position [948, 0]
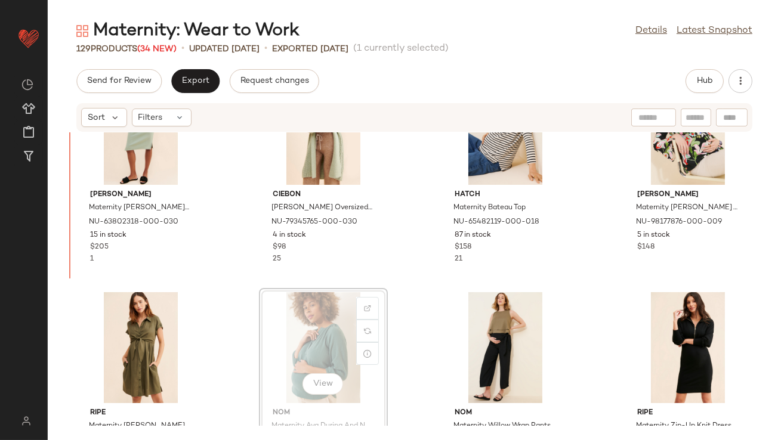
drag, startPoint x: 323, startPoint y: 341, endPoint x: 317, endPoint y: 340, distance: 6.0
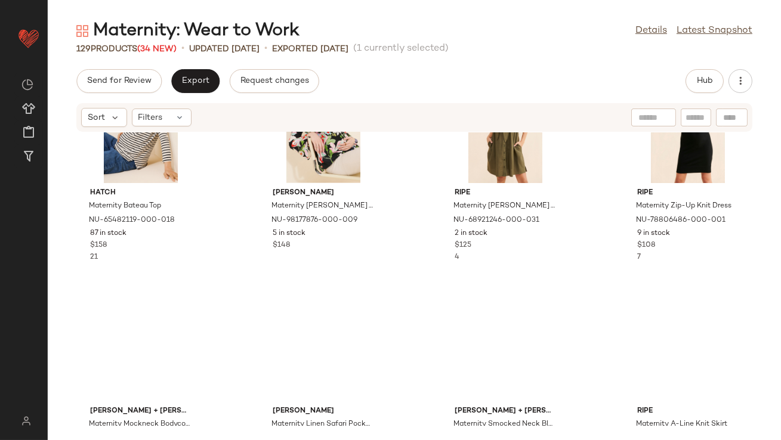
scroll to position [1215, 0]
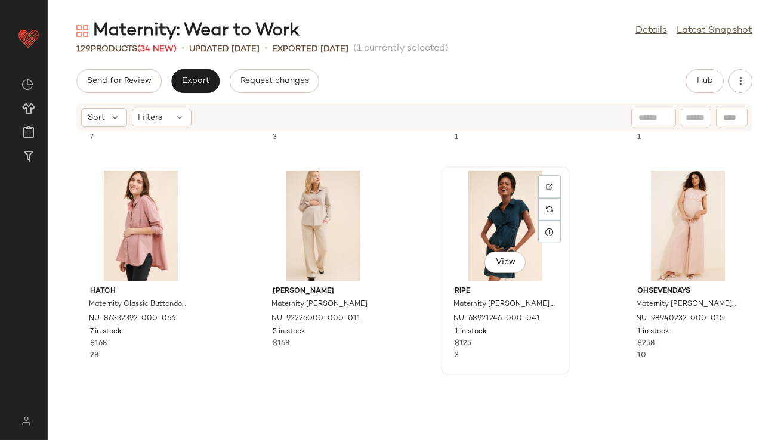
scroll to position [1723, 0]
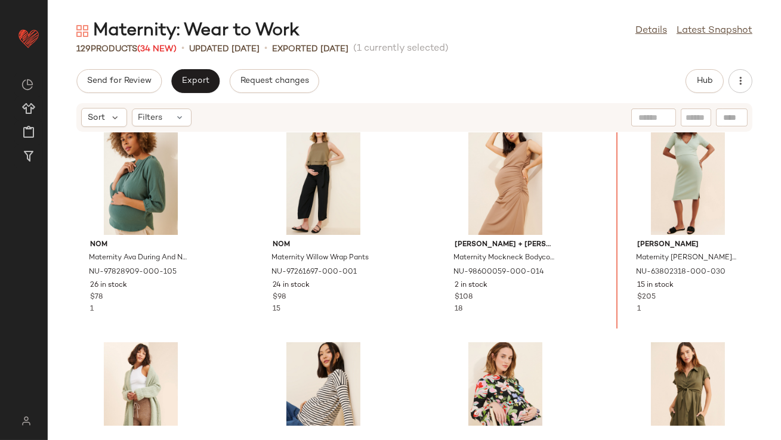
scroll to position [882, 0]
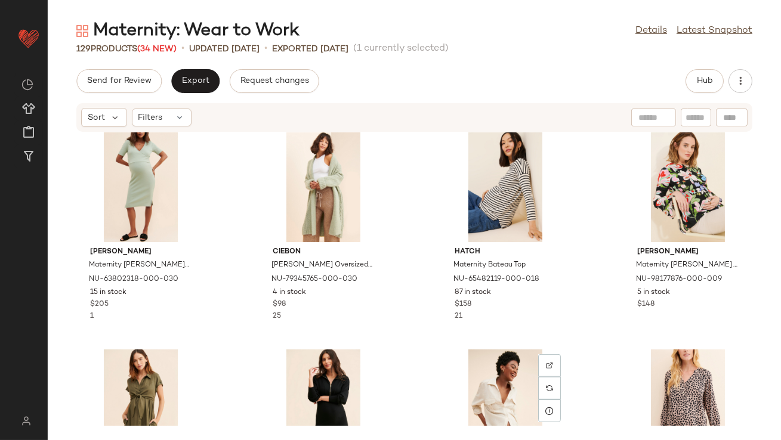
scroll to position [1095, 0]
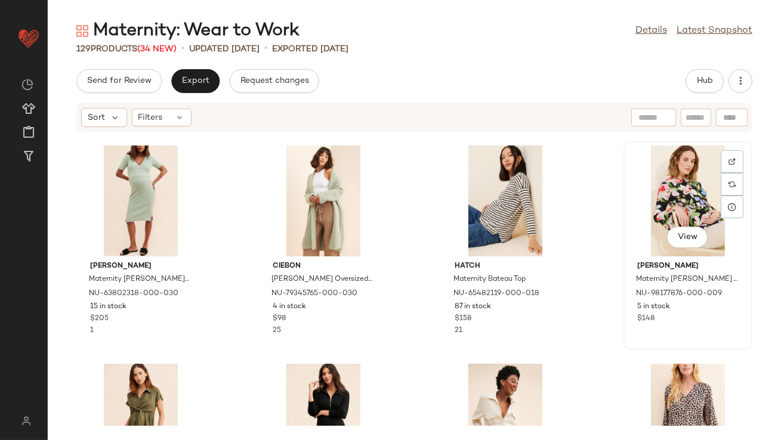
click at [672, 209] on div "View" at bounding box center [688, 201] width 121 height 111
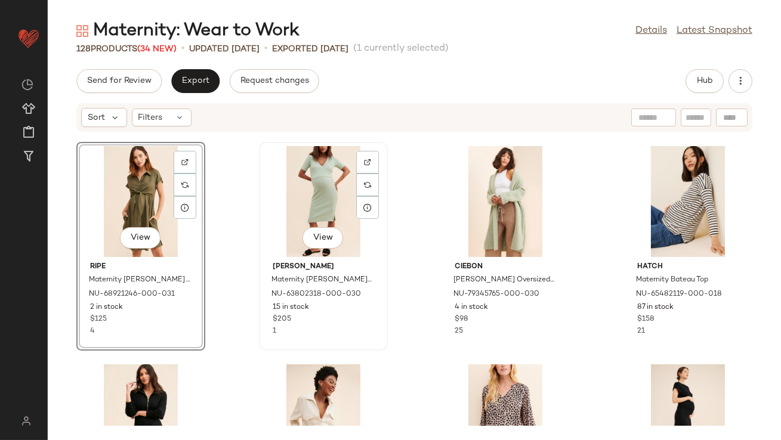
scroll to position [1165, 0]
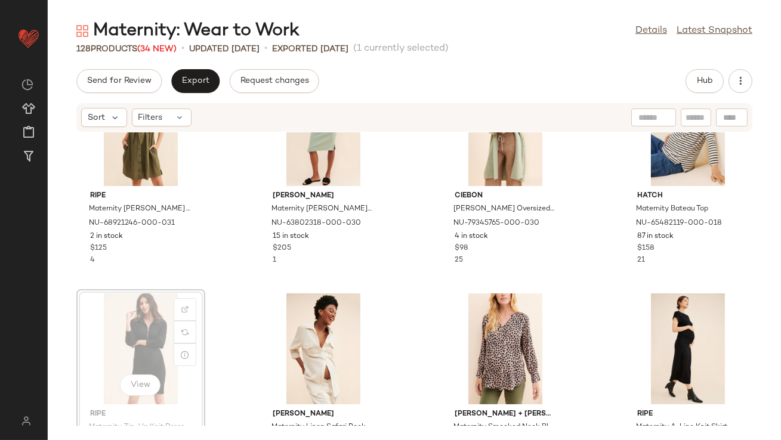
scroll to position [1166, 0]
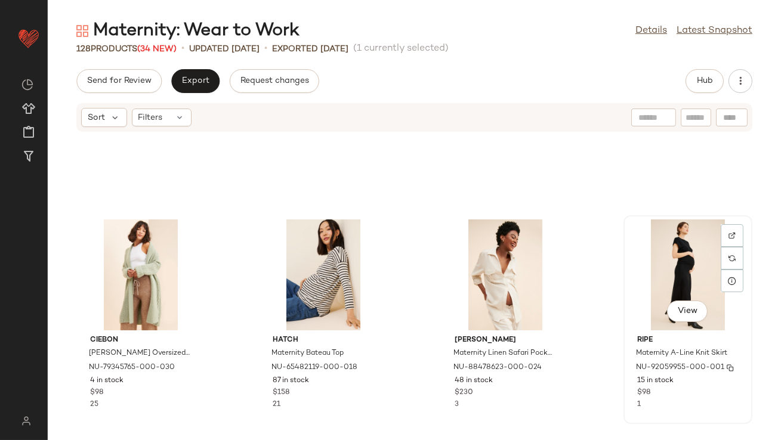
scroll to position [1435, 0]
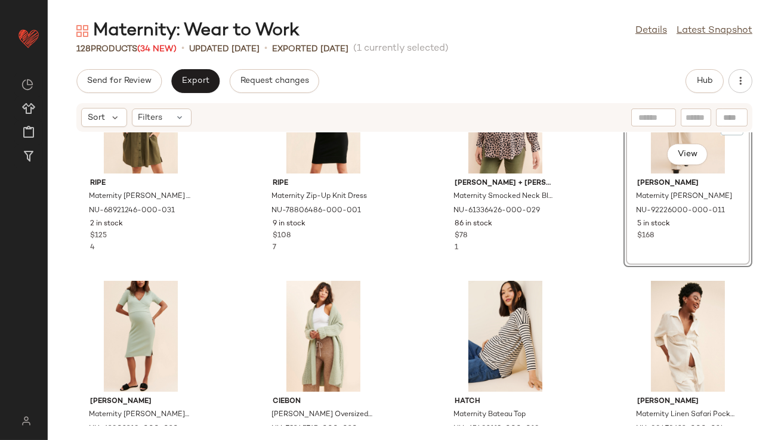
scroll to position [1250, 0]
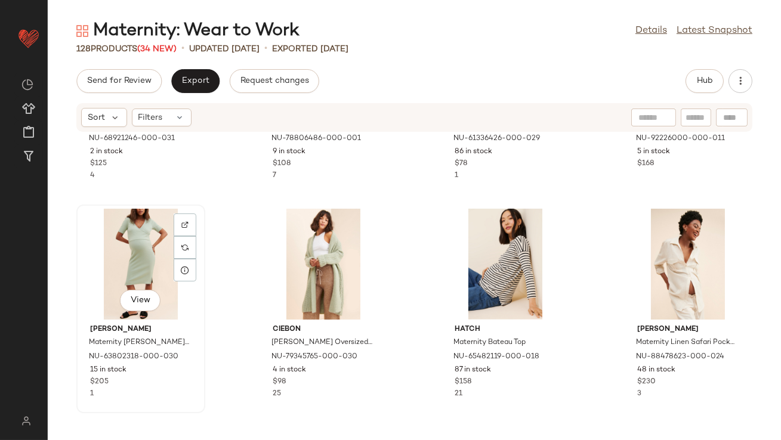
click at [143, 253] on div "View" at bounding box center [141, 264] width 121 height 111
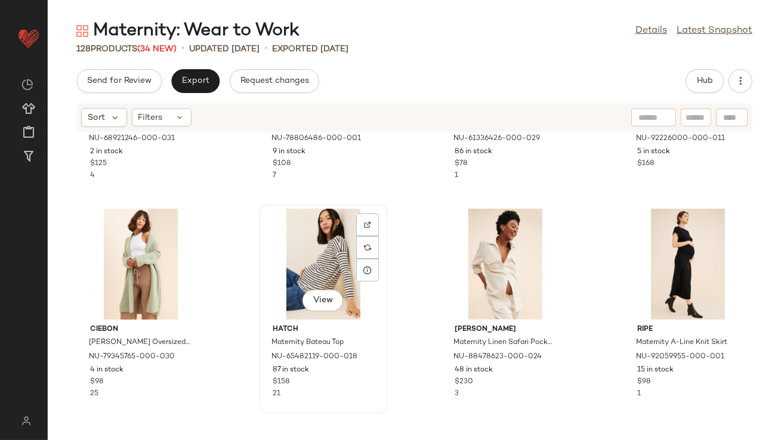
click at [300, 260] on div "View" at bounding box center [323, 264] width 121 height 111
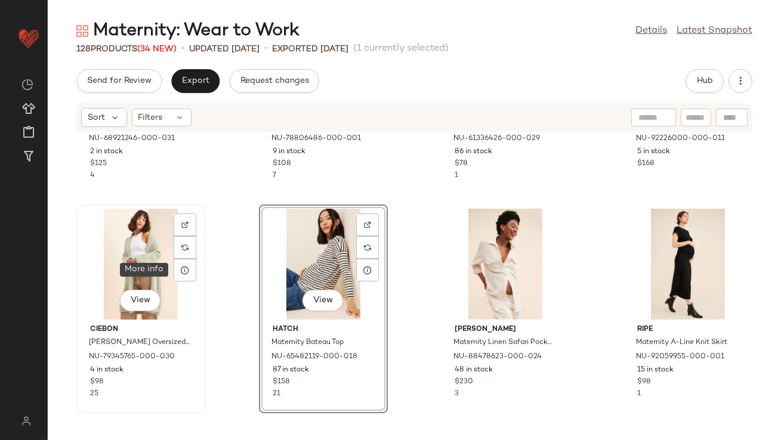
click at [131, 259] on div "View" at bounding box center [141, 264] width 121 height 111
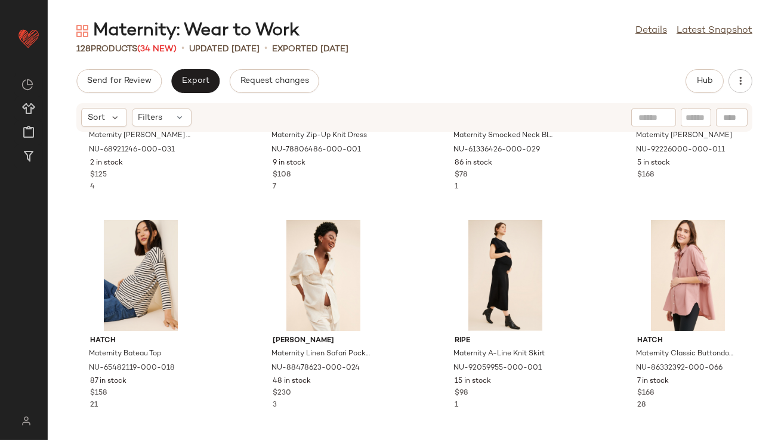
scroll to position [1234, 0]
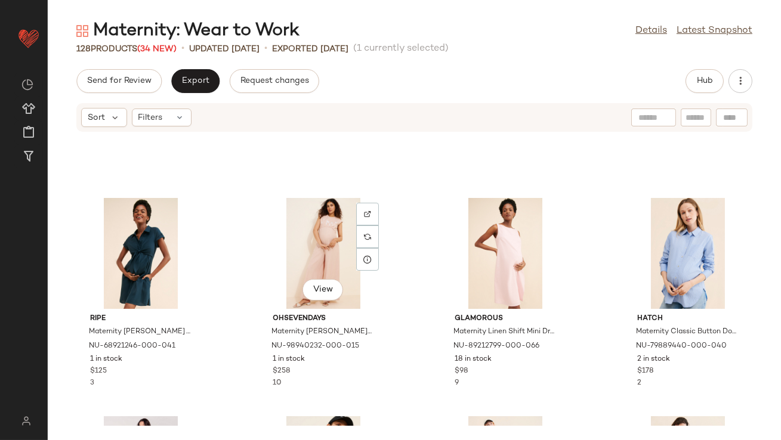
scroll to position [1593, 0]
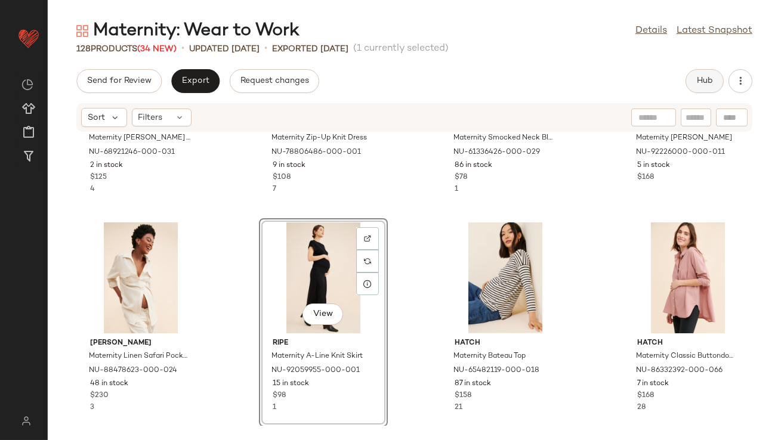
click at [710, 73] on button "Hub" at bounding box center [704, 81] width 38 height 24
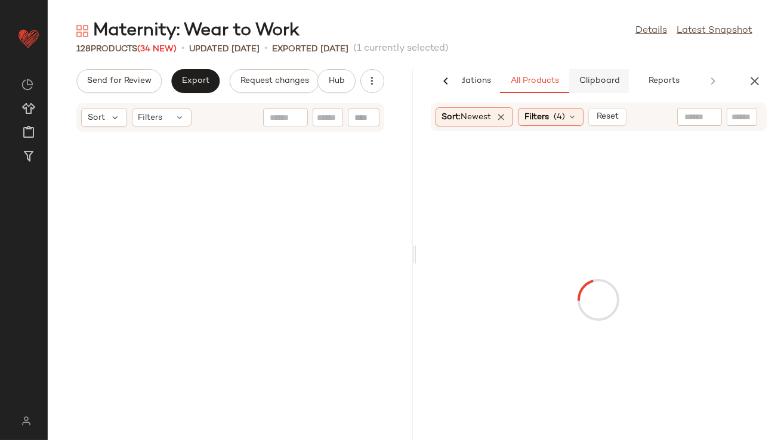
scroll to position [2620, 0]
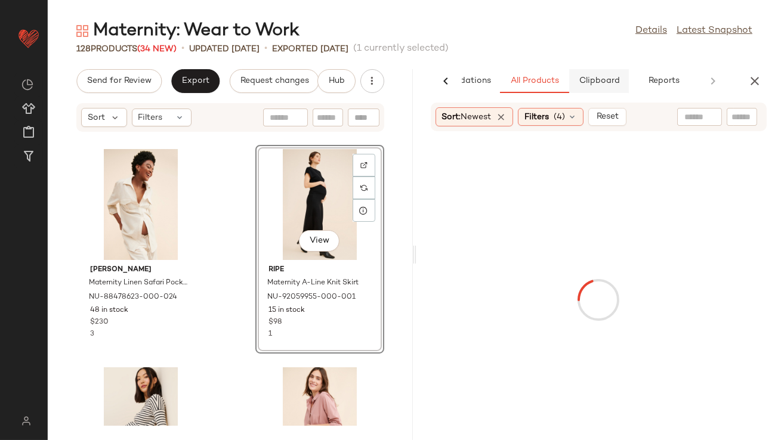
click at [606, 78] on span "Clipboard" at bounding box center [598, 81] width 41 height 10
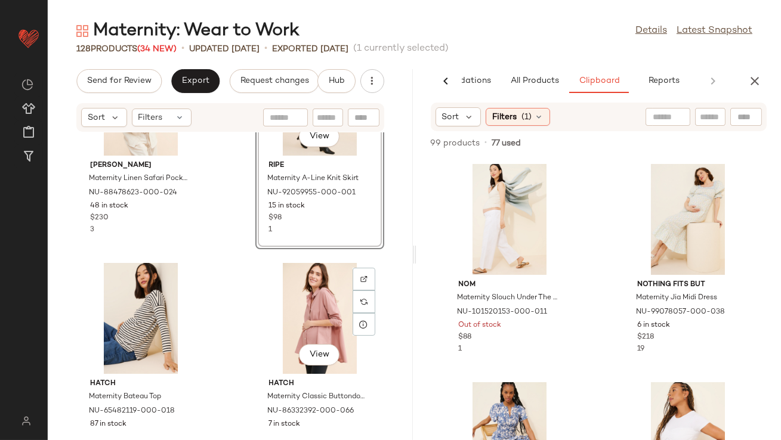
scroll to position [2776, 0]
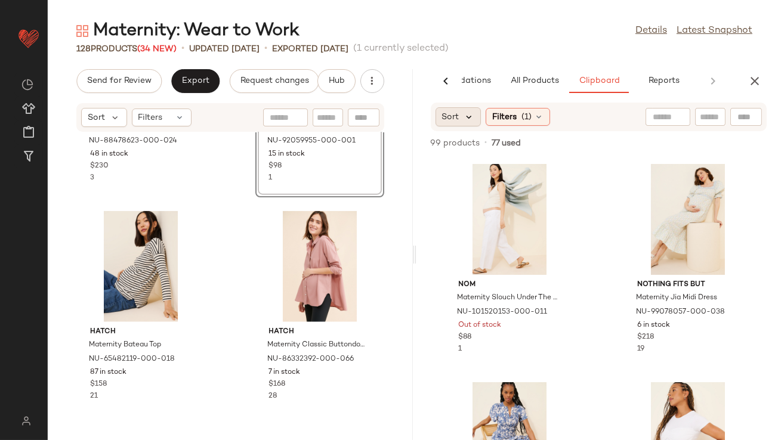
click at [474, 121] on icon at bounding box center [469, 117] width 11 height 11
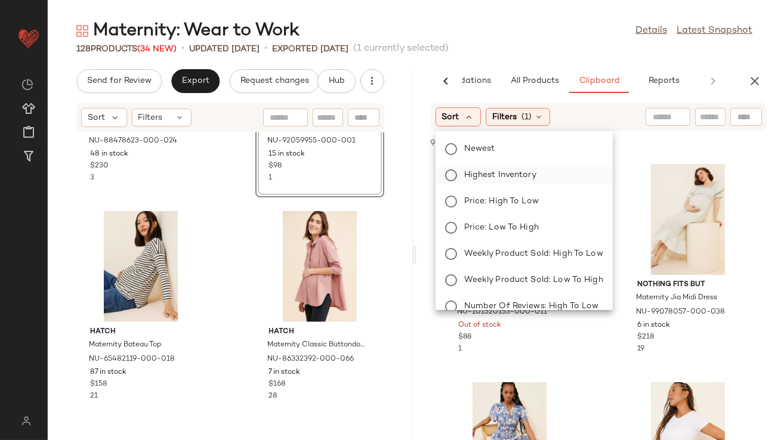
click at [472, 173] on span "Highest Inventory" at bounding box center [500, 175] width 72 height 13
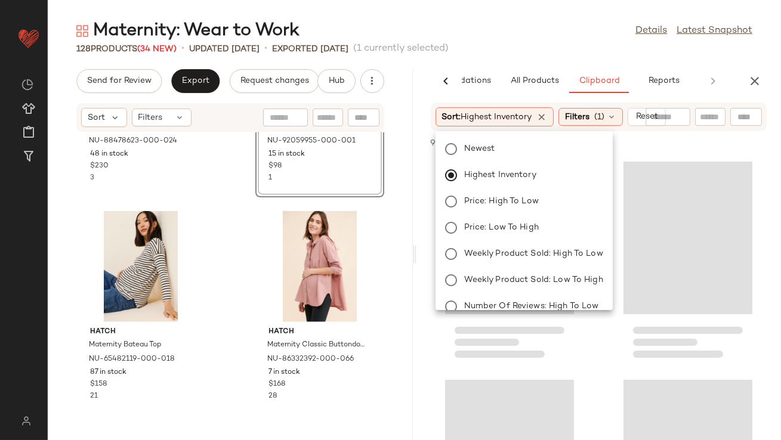
click at [506, 45] on div "128 Products (34 New) • updated Aug 13th • Exported Aug 4th (1 currently select…" at bounding box center [414, 49] width 733 height 12
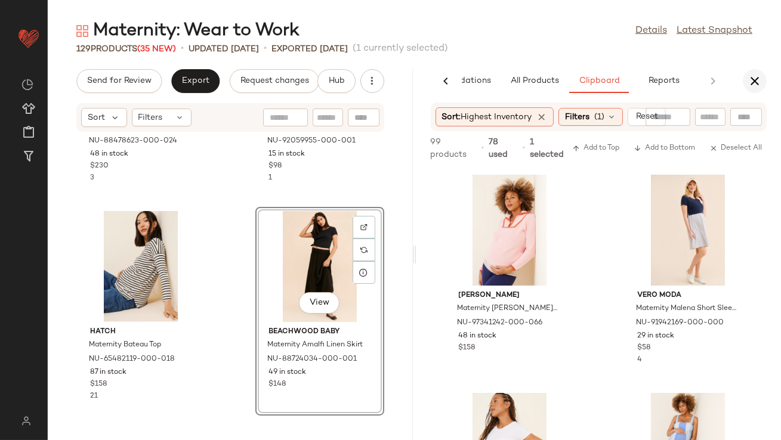
click at [752, 81] on icon "button" at bounding box center [754, 81] width 14 height 14
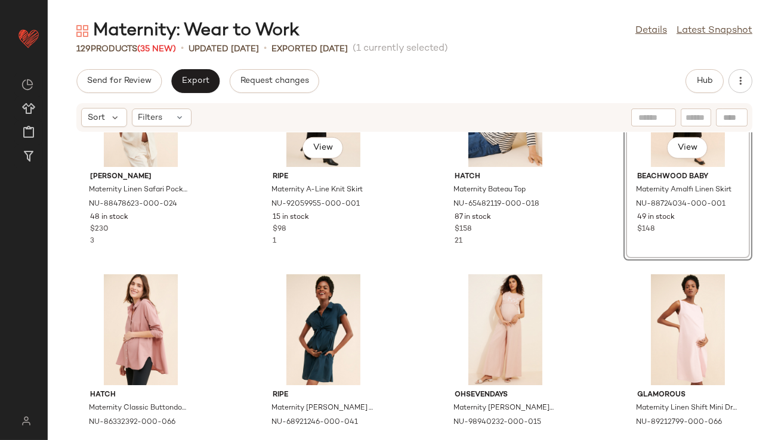
scroll to position [1405, 0]
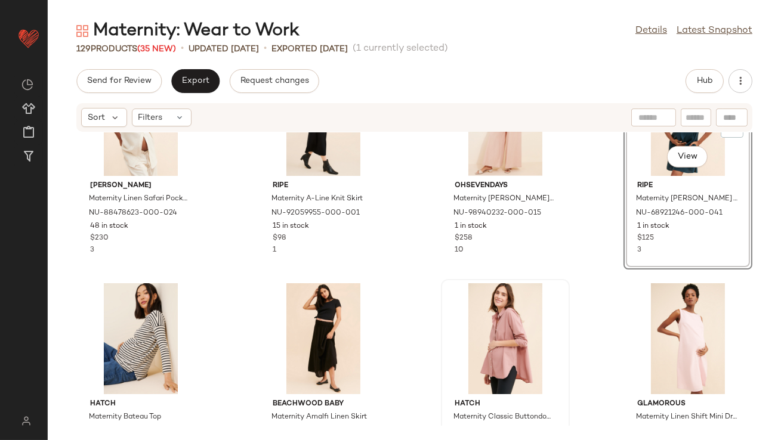
scroll to position [1410, 0]
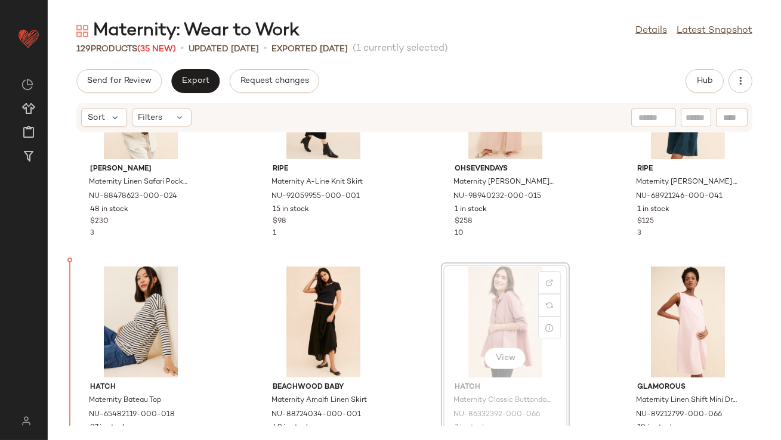
drag, startPoint x: 496, startPoint y: 344, endPoint x: 489, endPoint y: 344, distance: 7.2
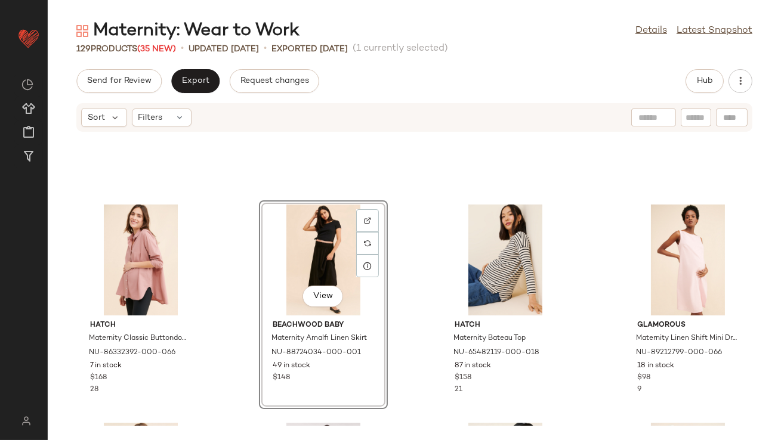
scroll to position [1440, 0]
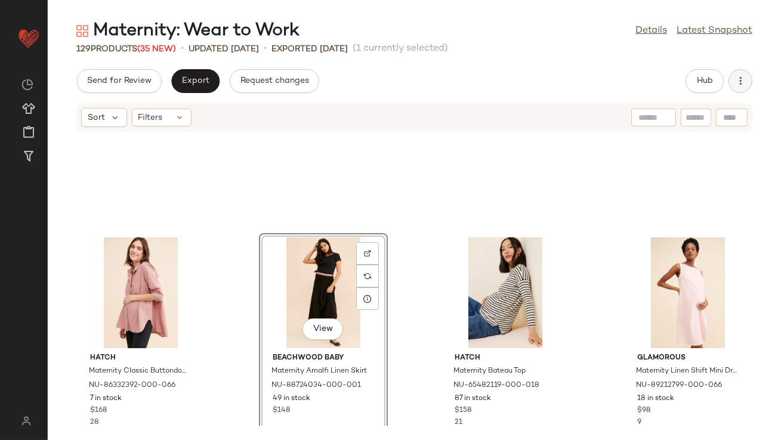
click at [737, 87] on icon "button" at bounding box center [740, 81] width 12 height 12
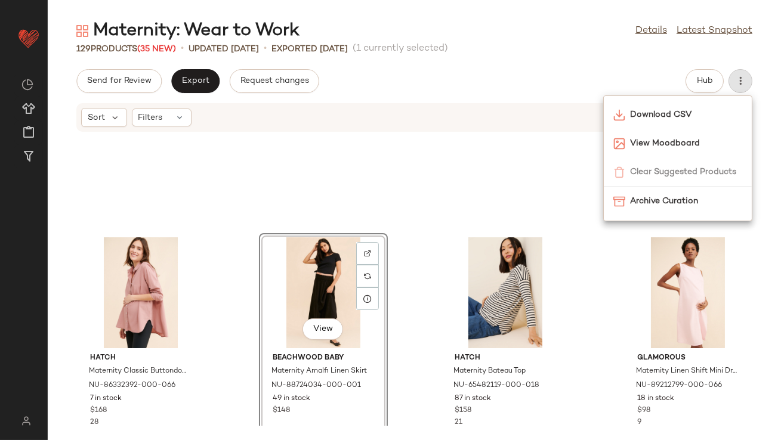
click at [674, 77] on div "Send for Review Export Request changes Hub" at bounding box center [414, 81] width 676 height 24
click at [707, 78] on span "Hub" at bounding box center [704, 81] width 17 height 10
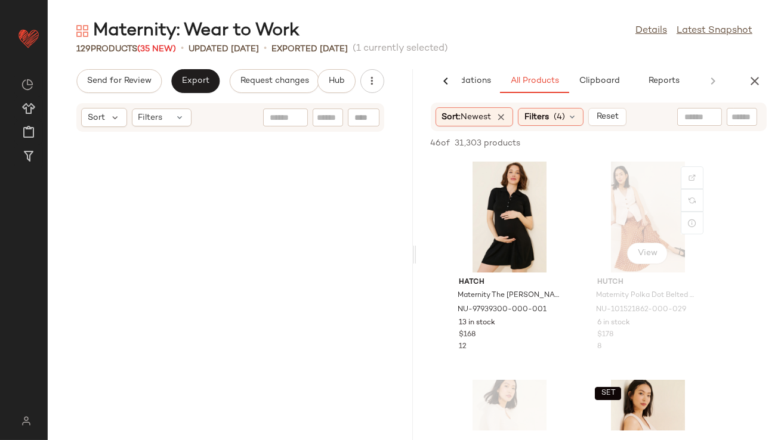
scroll to position [3057, 0]
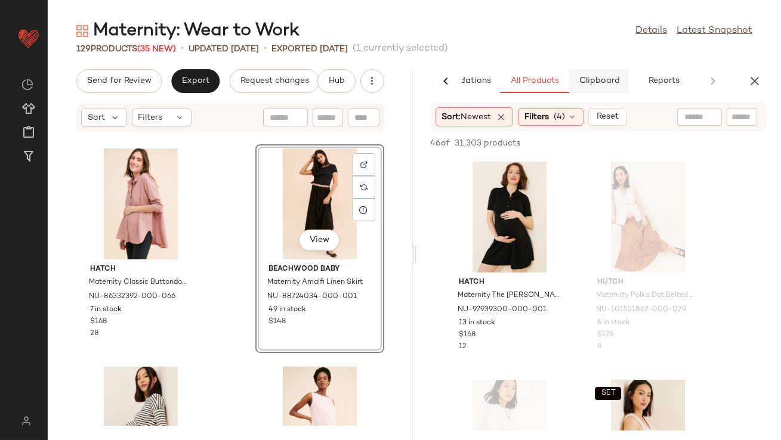
click at [608, 83] on span "Clipboard" at bounding box center [598, 81] width 41 height 10
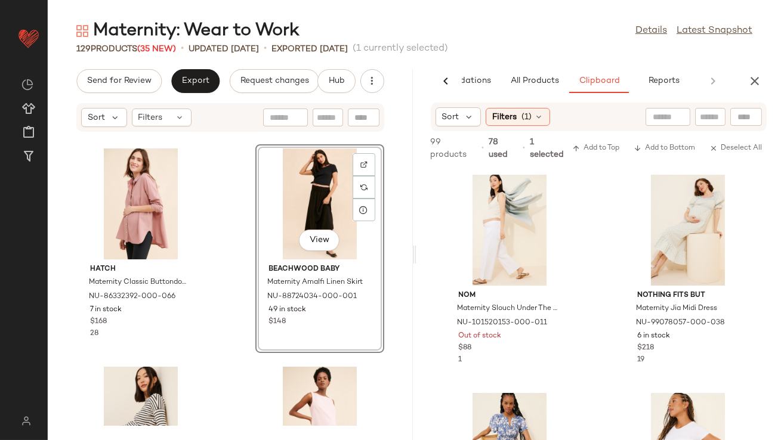
click at [470, 119] on icon at bounding box center [469, 117] width 11 height 11
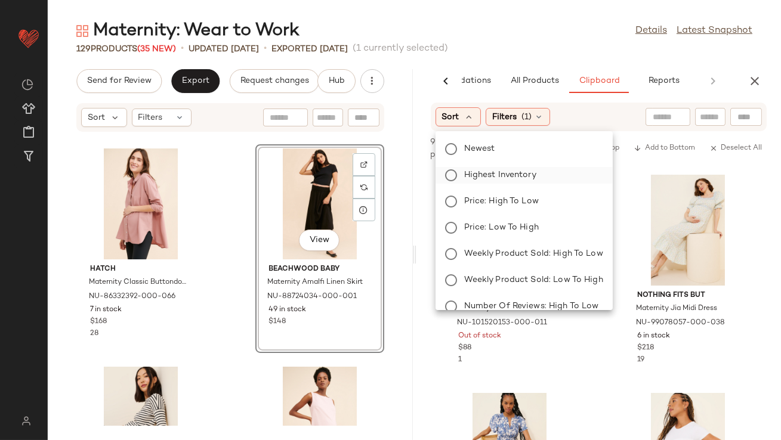
click at [475, 178] on span "Highest Inventory" at bounding box center [500, 175] width 72 height 13
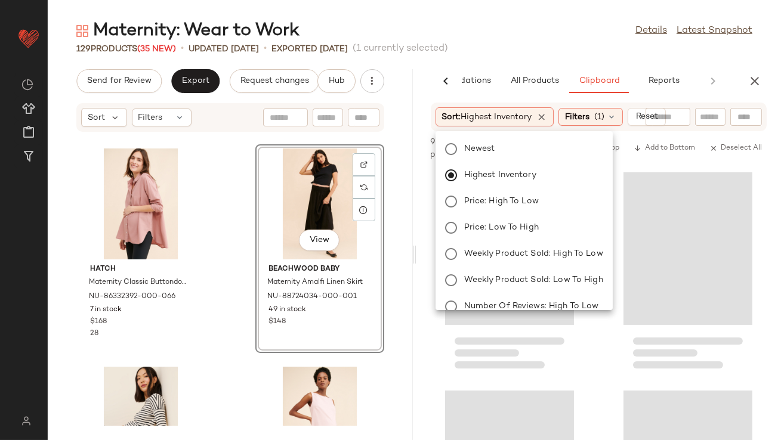
click at [523, 61] on div "Maternity: Wear to Work Details Latest Snapshot 129 Products (35 New) • updated…" at bounding box center [414, 229] width 733 height 421
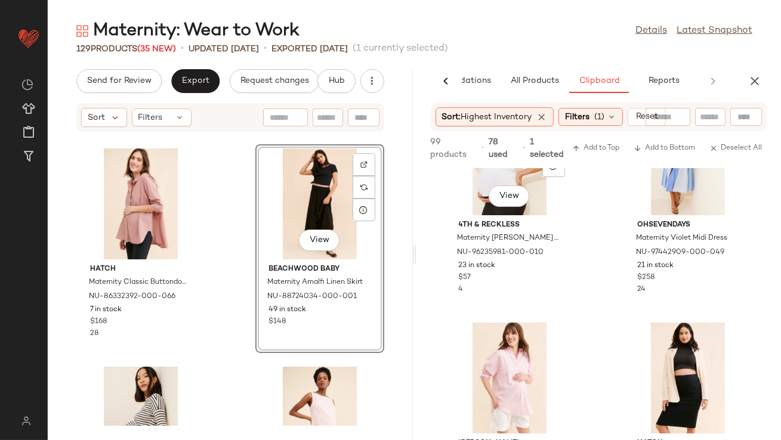
scroll to position [410, 0]
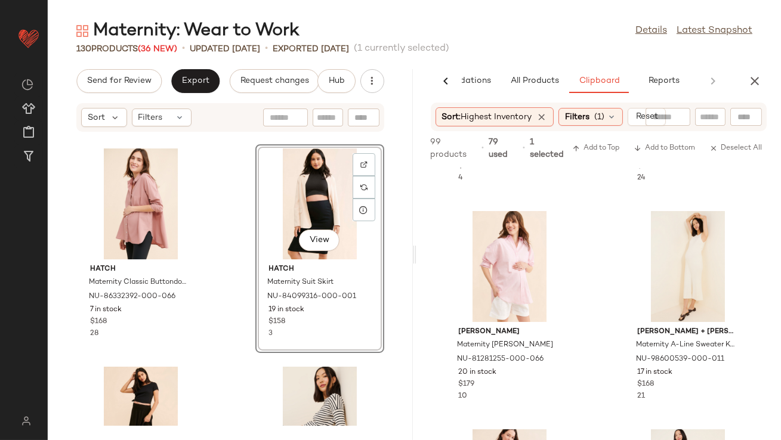
click at [286, 200] on div "View" at bounding box center [320, 204] width 121 height 111
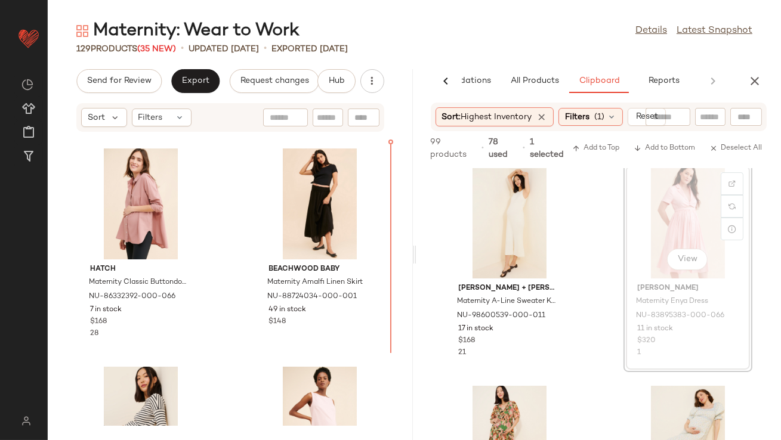
scroll to position [671, 0]
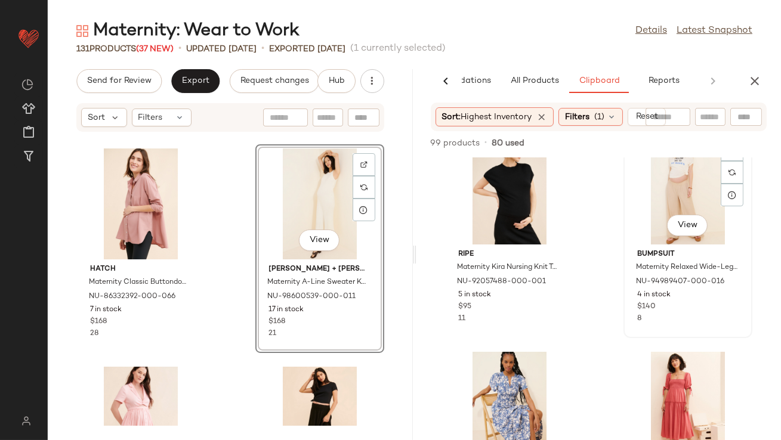
scroll to position [911, 0]
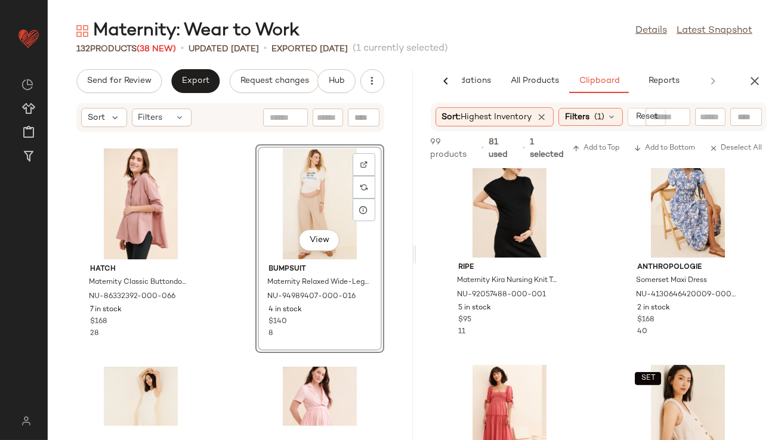
click at [755, 79] on icon "button" at bounding box center [754, 81] width 14 height 14
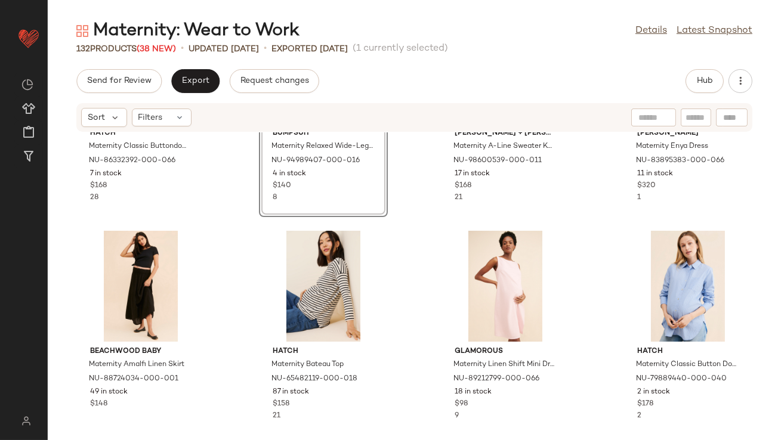
scroll to position [1666, 0]
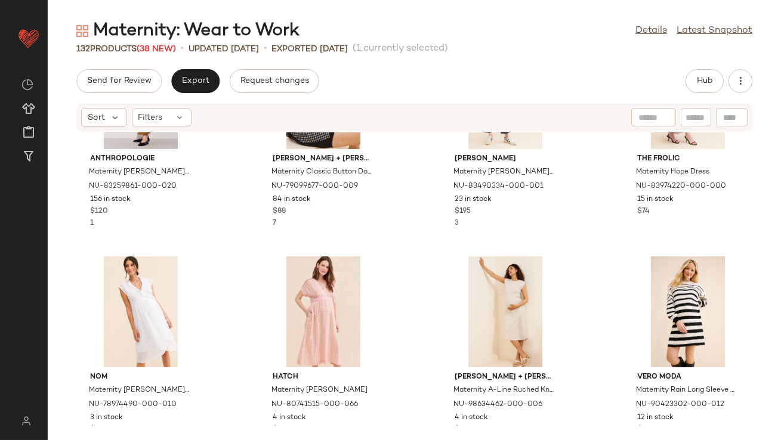
scroll to position [2119, 0]
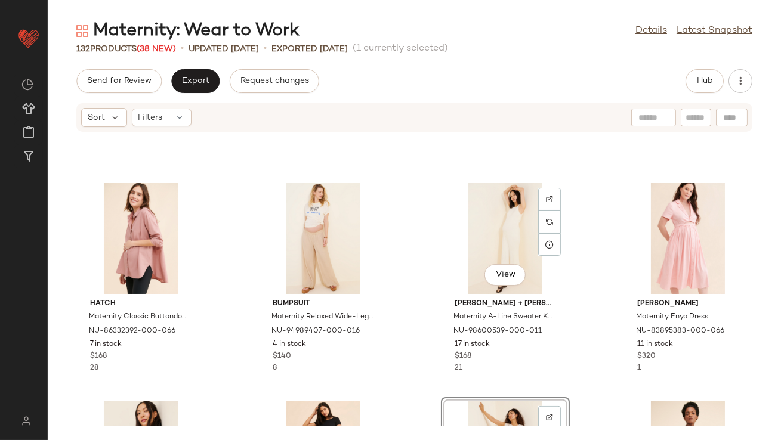
scroll to position [1597, 0]
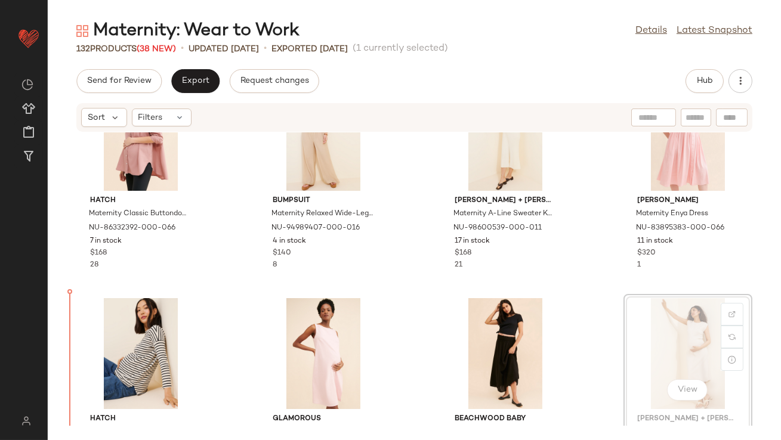
drag, startPoint x: 687, startPoint y: 350, endPoint x: 632, endPoint y: 350, distance: 55.5
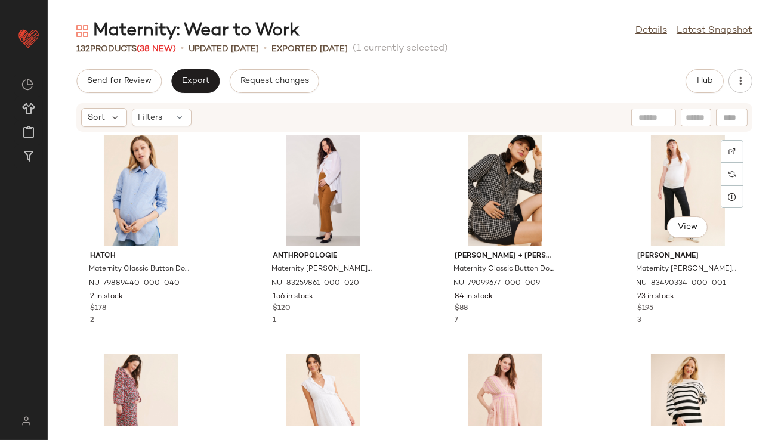
scroll to position [2033, 0]
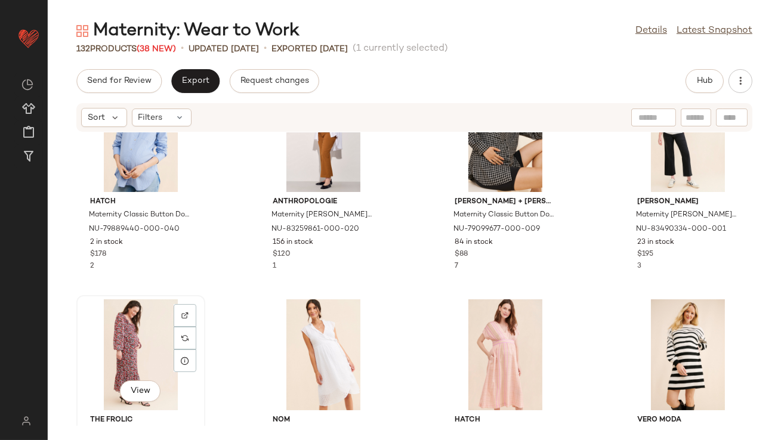
click at [126, 353] on div "View" at bounding box center [141, 354] width 121 height 111
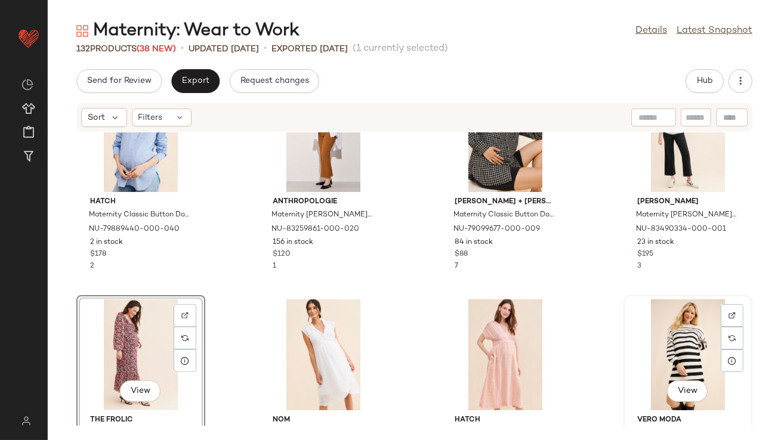
drag, startPoint x: 651, startPoint y: 341, endPoint x: 625, endPoint y: 345, distance: 27.2
click at [651, 341] on div "View" at bounding box center [688, 354] width 121 height 111
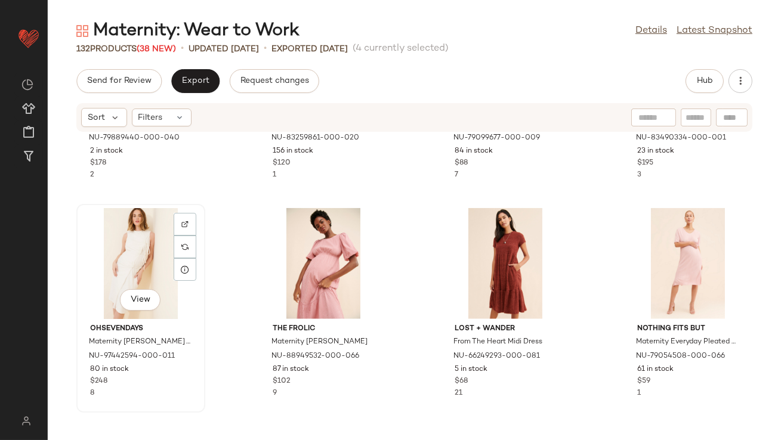
click at [137, 233] on div "View" at bounding box center [141, 263] width 121 height 111
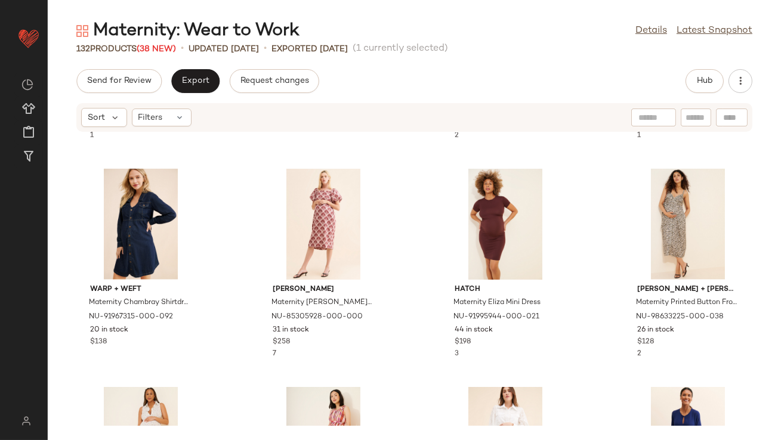
scroll to position [2886, 0]
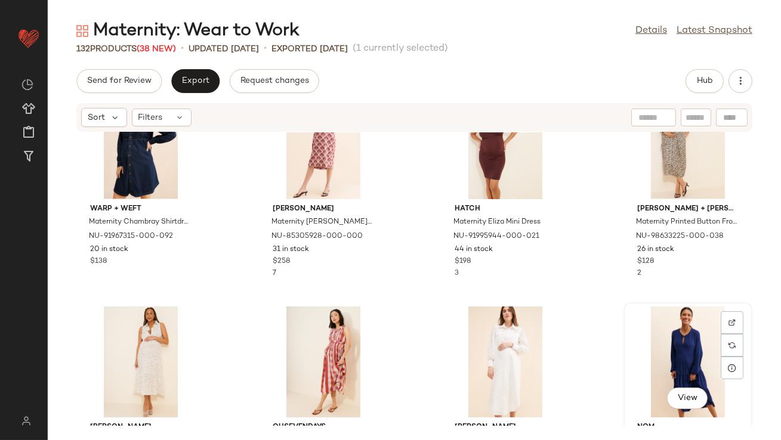
click at [645, 332] on div "View" at bounding box center [688, 362] width 121 height 111
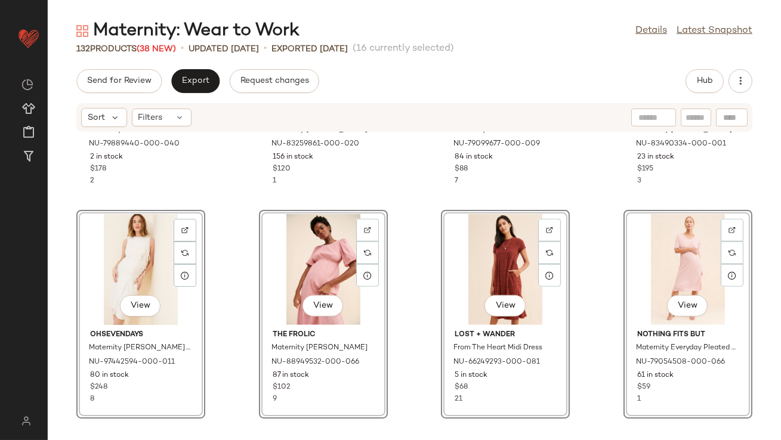
scroll to position [2195, 0]
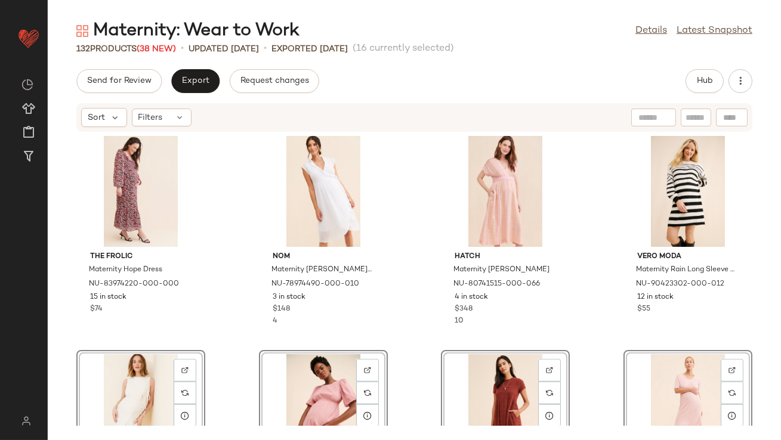
click at [237, 238] on div "The Frolic Maternity Hope Dress NU-83974220-000-000 15 in stock $74 nom Materni…" at bounding box center [414, 279] width 733 height 294
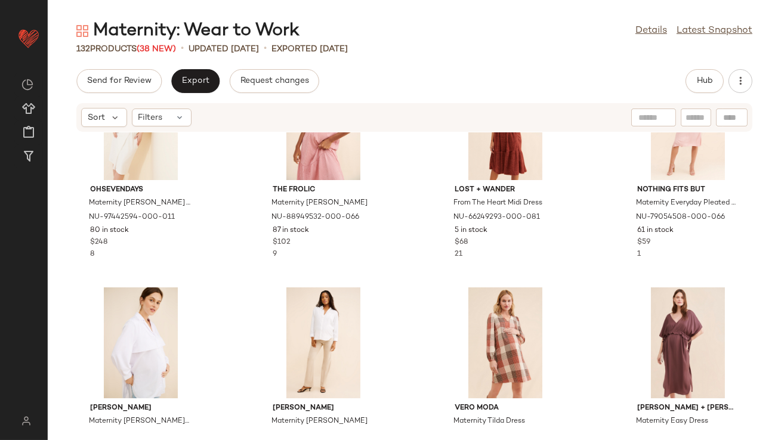
scroll to position [2243, 0]
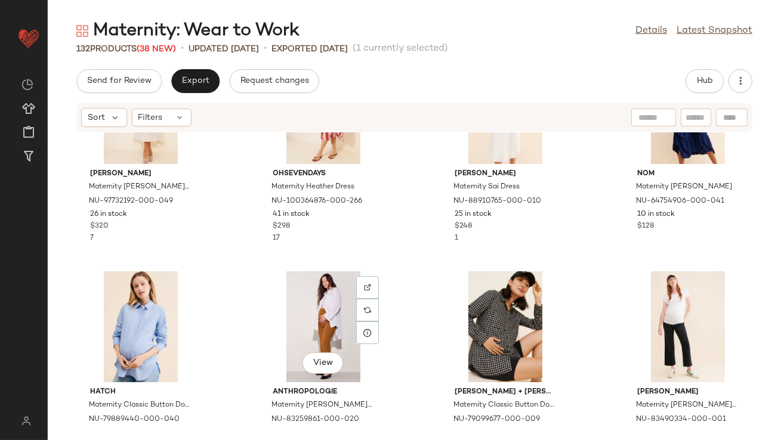
scroll to position [2858, 0]
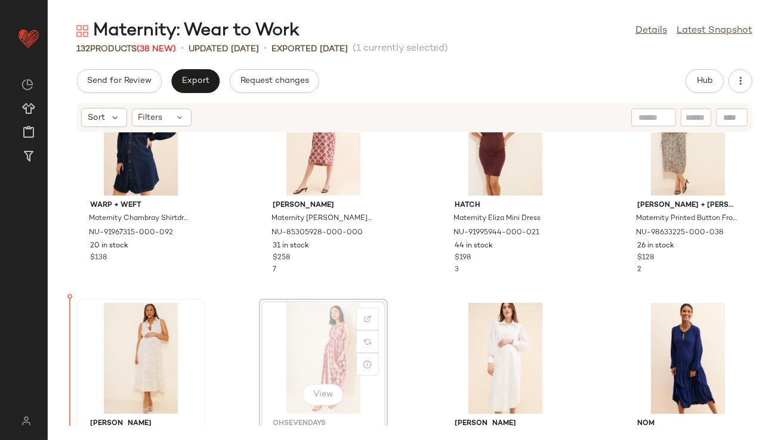
scroll to position [2699, 0]
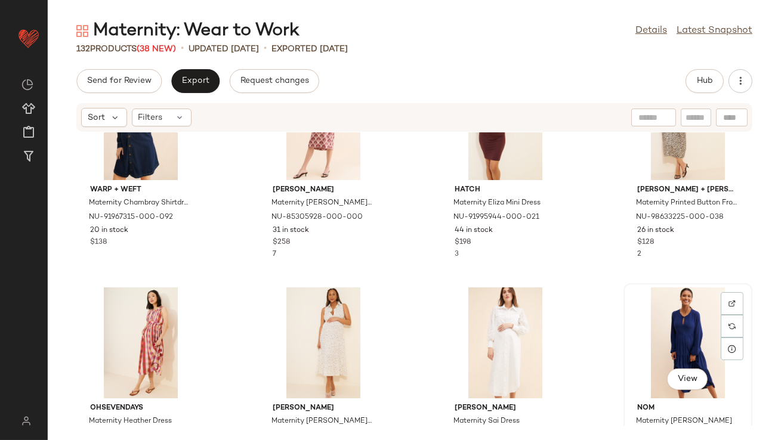
drag, startPoint x: 645, startPoint y: 329, endPoint x: 635, endPoint y: 329, distance: 9.5
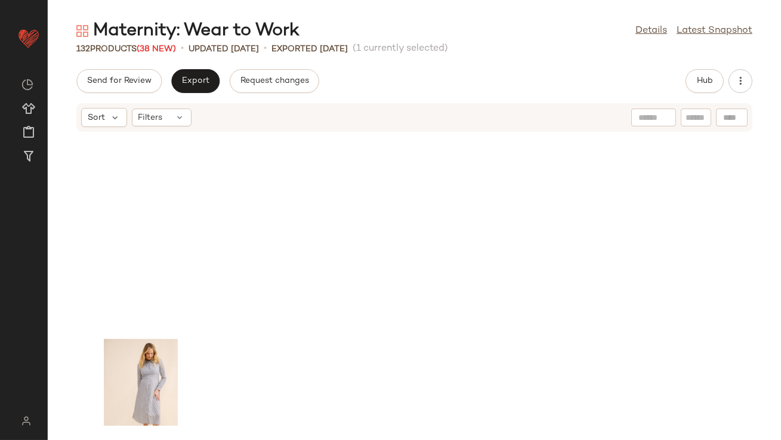
scroll to position [6914, 0]
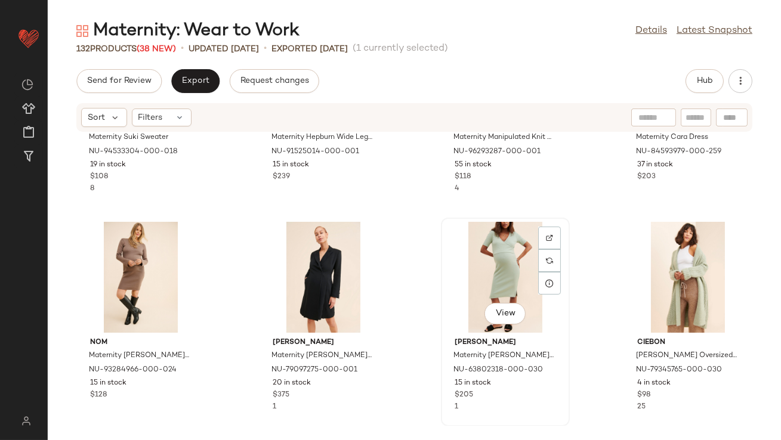
click at [475, 264] on div "View" at bounding box center [505, 277] width 121 height 111
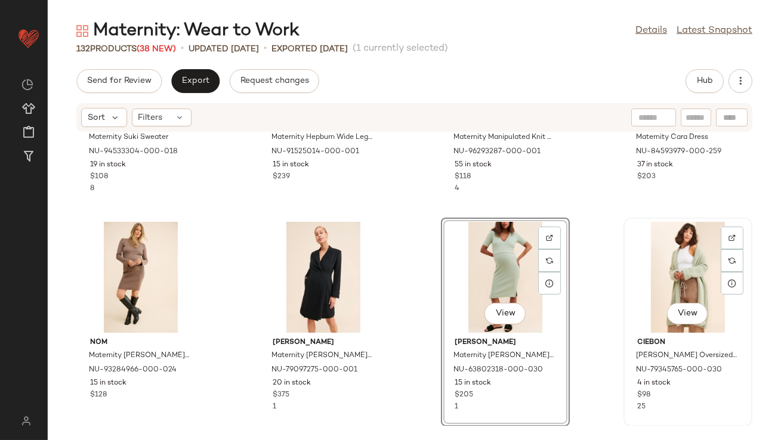
click at [671, 268] on div "View" at bounding box center [688, 277] width 121 height 111
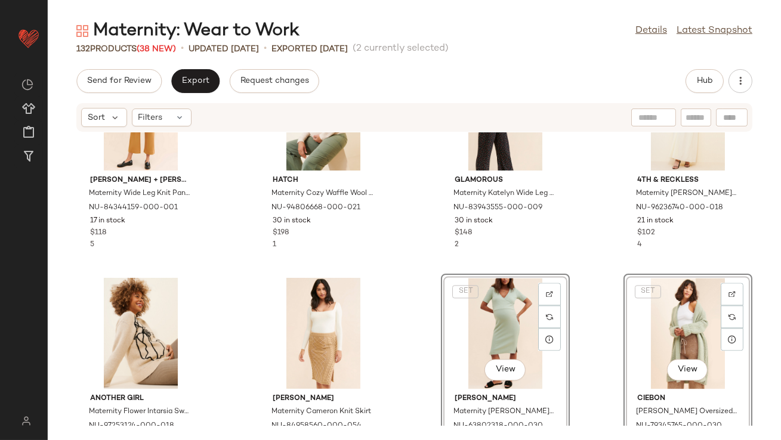
click at [430, 311] on div "Ingrid + Isabel Maternity Wide Leg Knit Pants NU-84344159-000-001 17 in stock $…" at bounding box center [414, 279] width 733 height 294
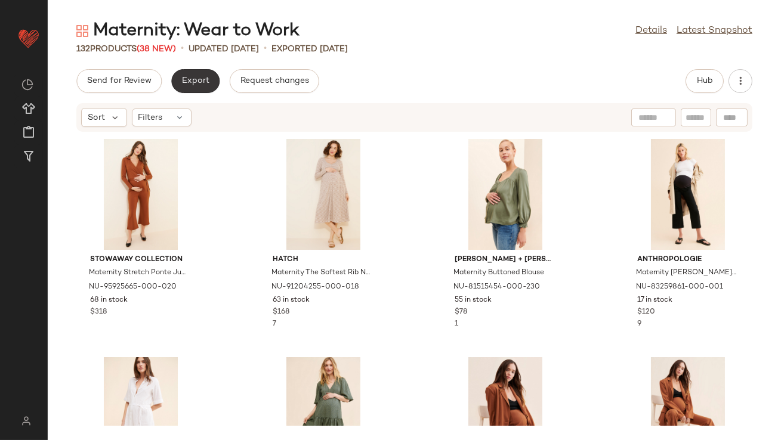
click at [199, 88] on button "Export" at bounding box center [195, 81] width 48 height 24
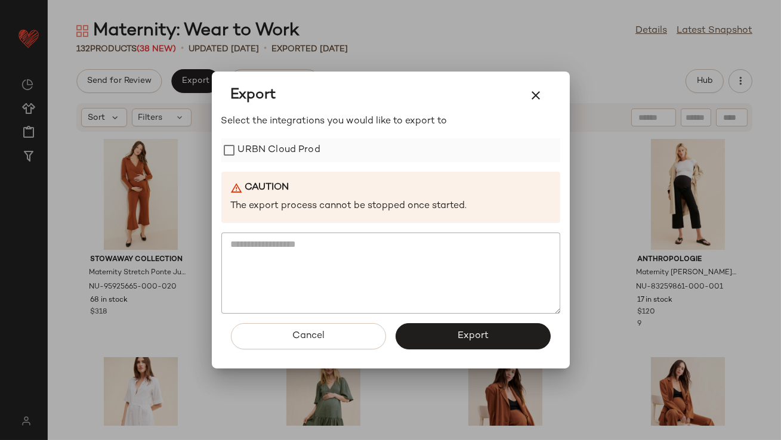
click at [280, 153] on label "URBN Cloud Prod" at bounding box center [279, 150] width 82 height 24
click at [455, 326] on button "Export" at bounding box center [473, 336] width 155 height 26
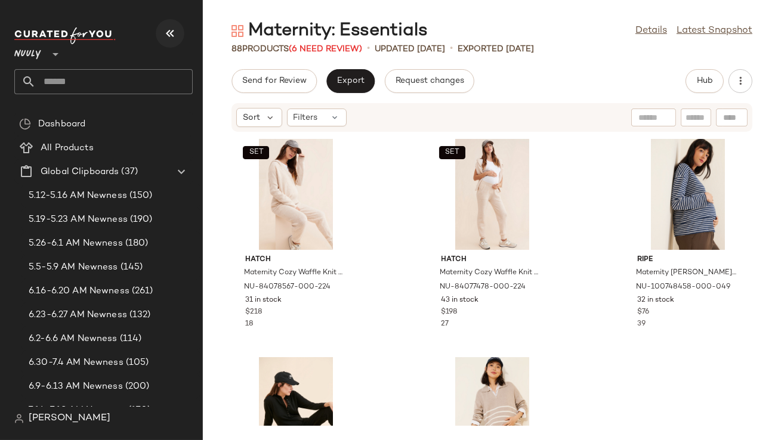
click at [172, 33] on icon "button" at bounding box center [170, 33] width 14 height 14
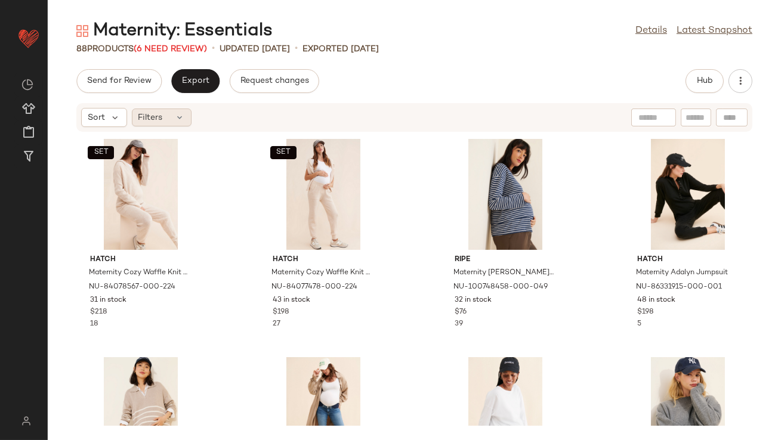
click at [172, 116] on div "Filters" at bounding box center [162, 118] width 60 height 18
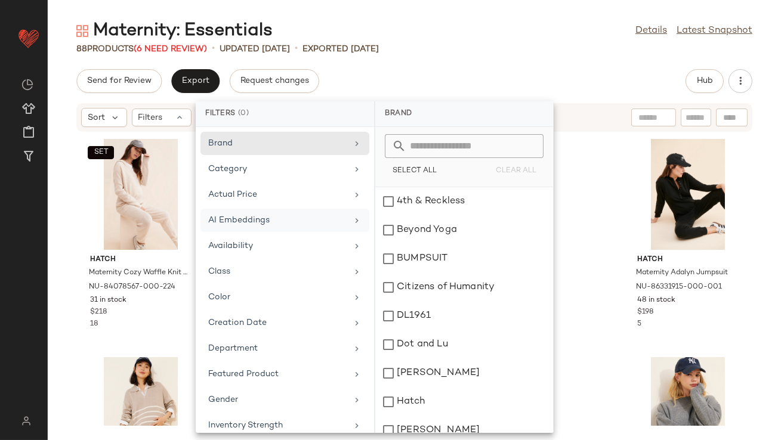
click at [230, 219] on div "AI Embeddings" at bounding box center [277, 220] width 139 height 13
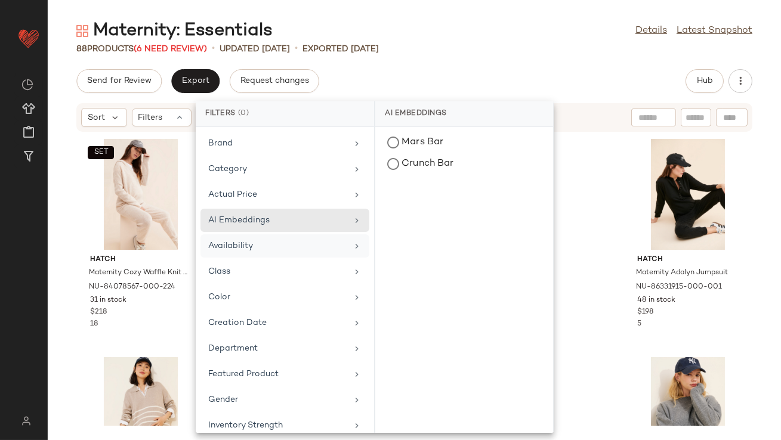
click at [230, 260] on div "Availability" at bounding box center [284, 271] width 169 height 23
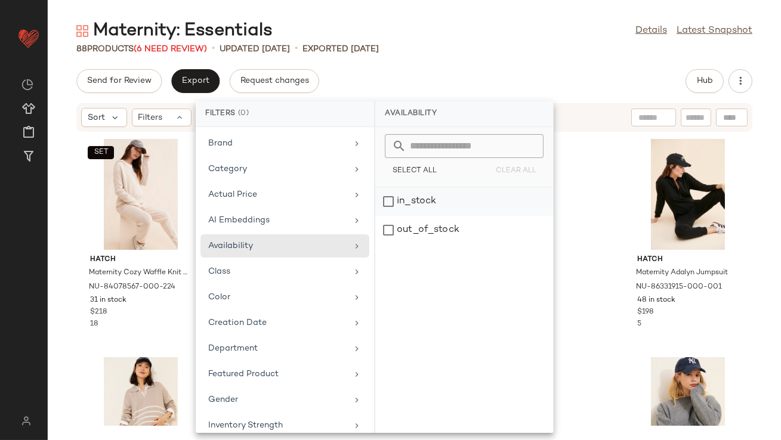
click at [395, 216] on div "in_stock" at bounding box center [464, 230] width 178 height 29
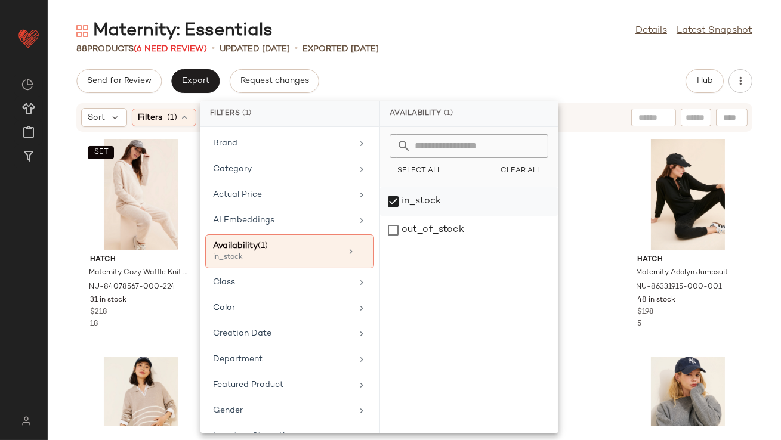
click at [395, 216] on div "in_stock" at bounding box center [469, 230] width 178 height 29
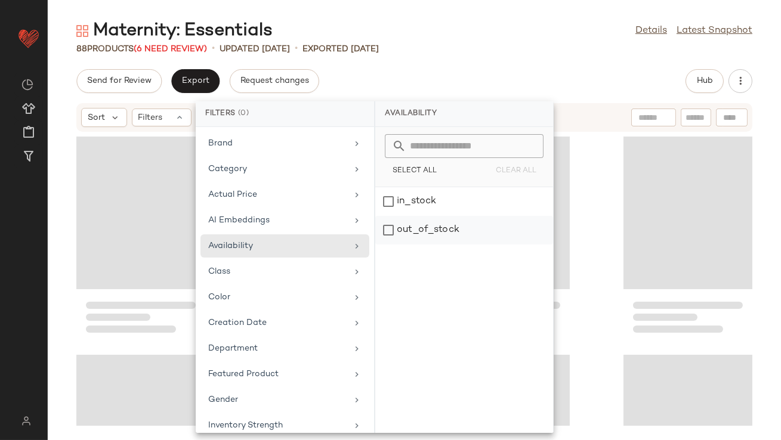
click at [400, 233] on div "out_of_stock" at bounding box center [464, 230] width 178 height 29
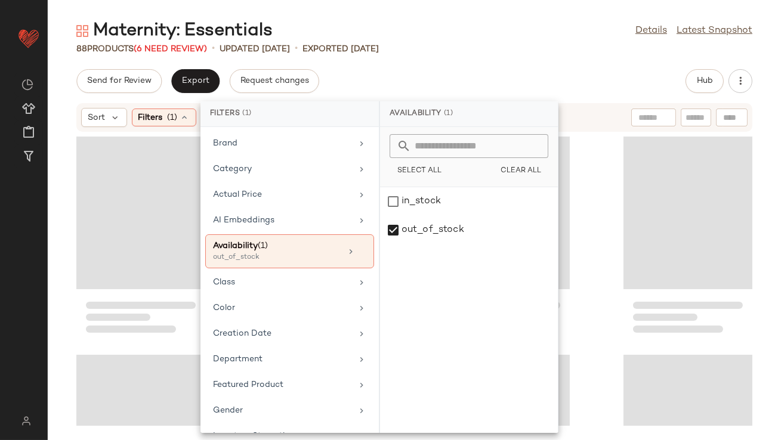
click at [429, 50] on div "88 Products (6 Need Review) • updated [DATE] • Exported [DATE]" at bounding box center [414, 49] width 733 height 12
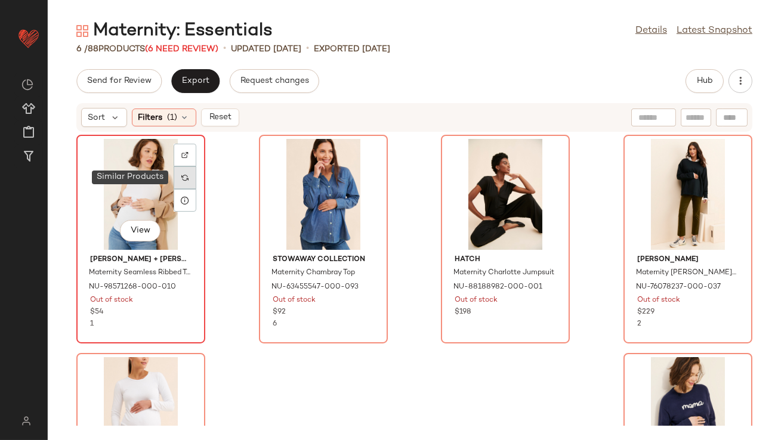
click at [183, 175] on img at bounding box center [184, 177] width 7 height 7
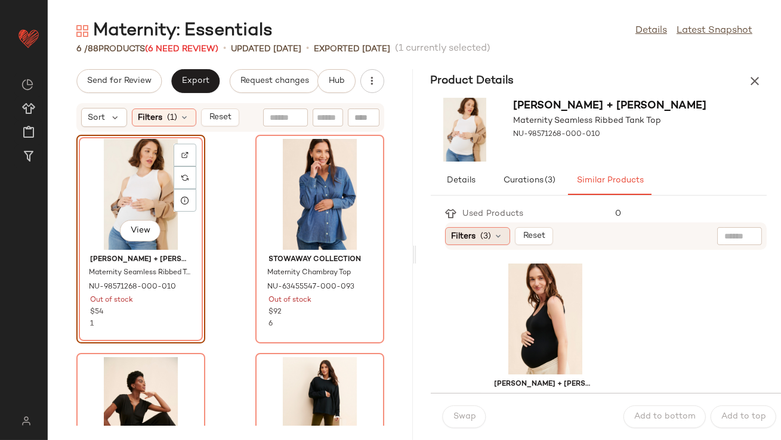
click at [481, 231] on span "(3)" at bounding box center [486, 236] width 11 height 13
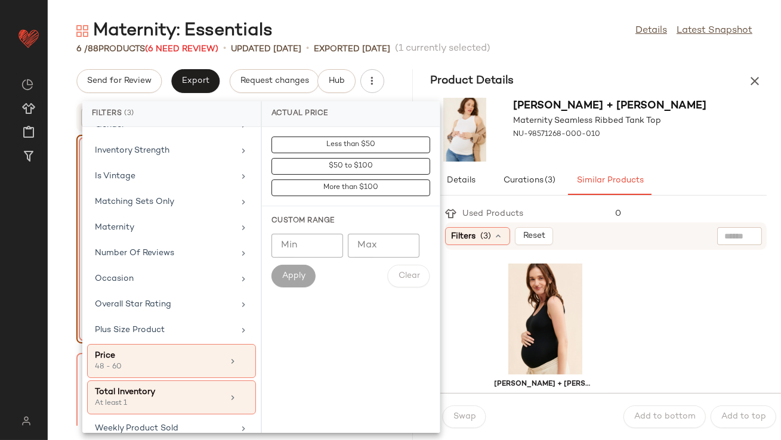
scroll to position [297, 0]
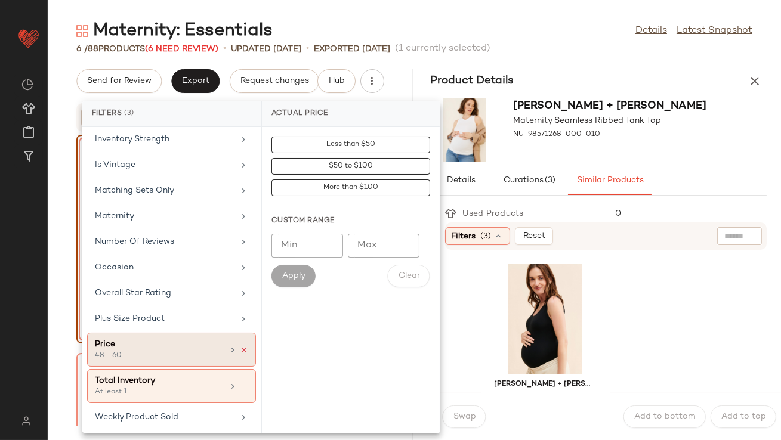
click at [241, 348] on icon at bounding box center [244, 350] width 8 height 8
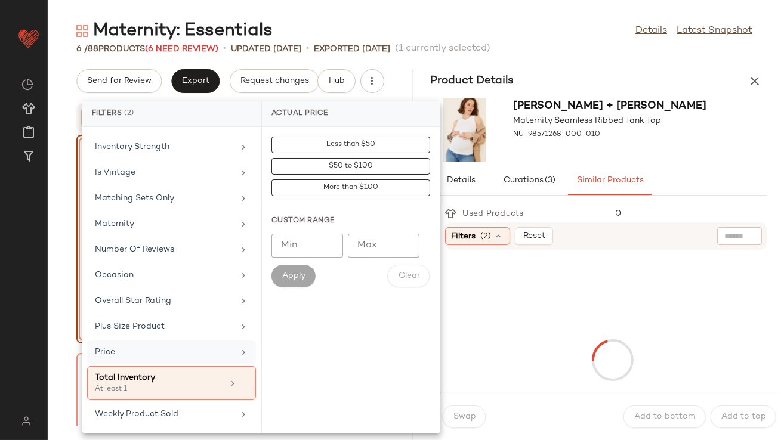
scroll to position [286, 0]
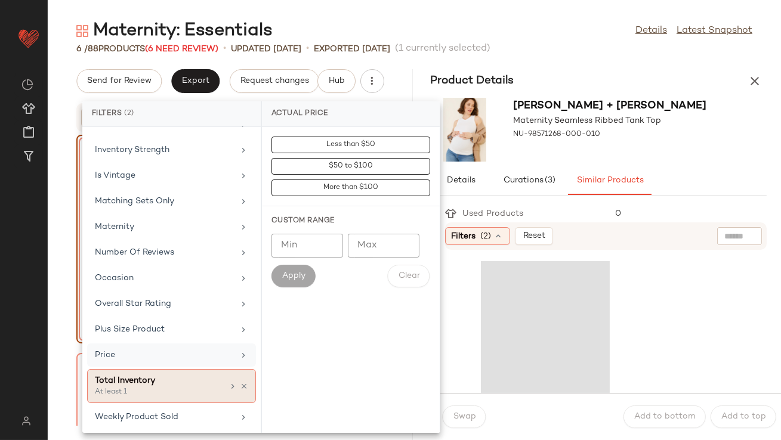
click at [218, 379] on div "Total Inventory" at bounding box center [159, 381] width 128 height 13
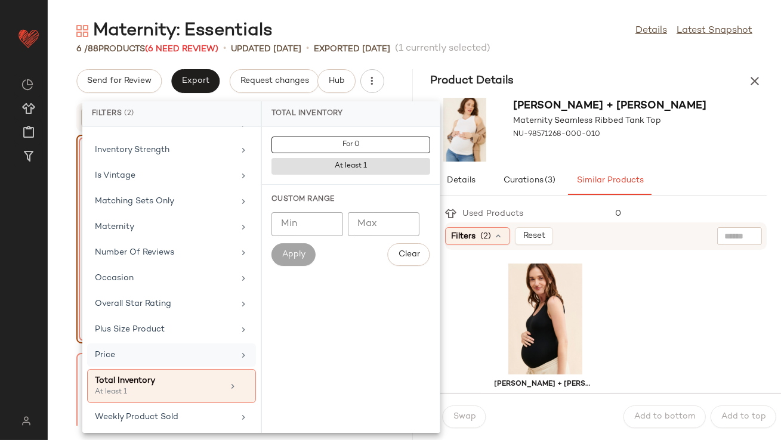
click at [298, 231] on input "Min" at bounding box center [307, 224] width 72 height 24
type input "**"
click at [296, 252] on span "Apply" at bounding box center [294, 255] width 24 height 10
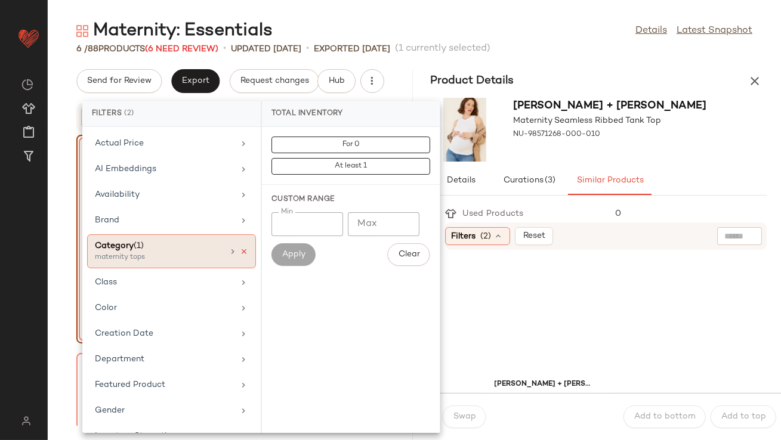
click at [240, 248] on icon at bounding box center [244, 252] width 8 height 8
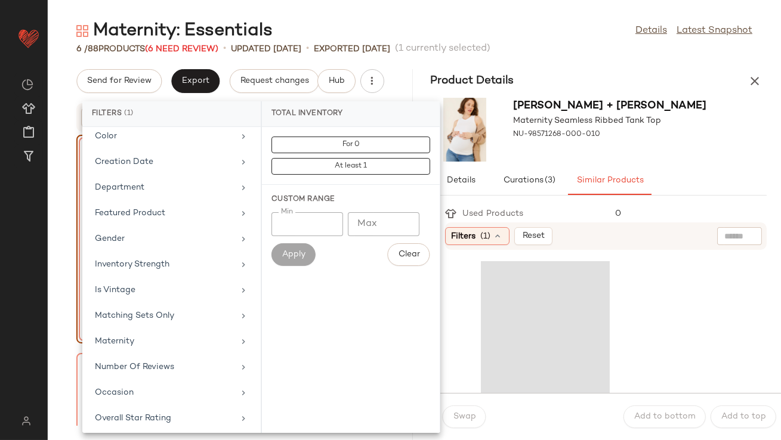
scroll to position [252, 0]
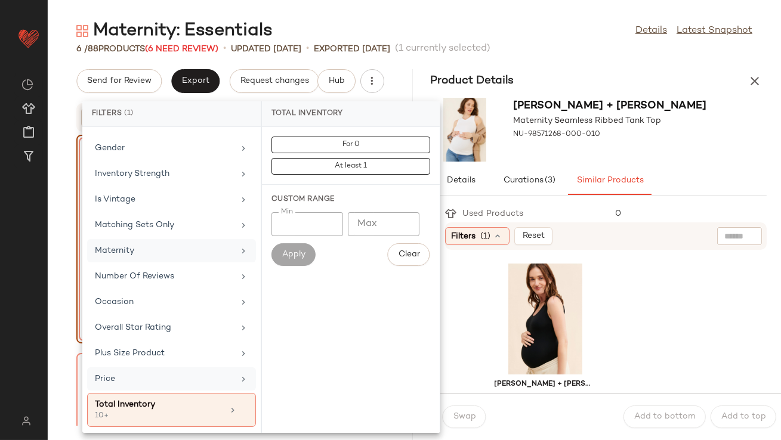
click at [168, 252] on div "Maternity" at bounding box center [164, 251] width 139 height 13
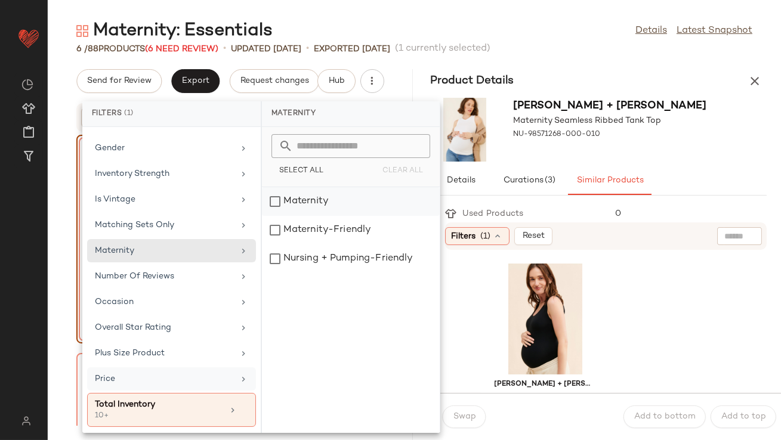
click at [302, 216] on div "Maternity" at bounding box center [351, 230] width 178 height 29
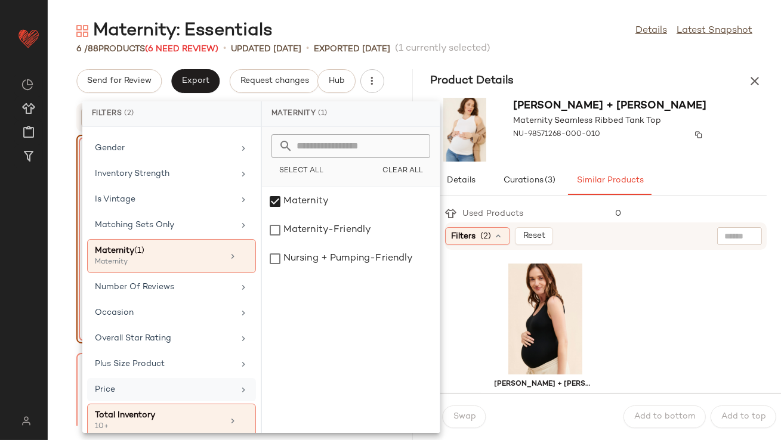
click at [635, 135] on div "NU-98571268-000-010" at bounding box center [610, 134] width 193 height 17
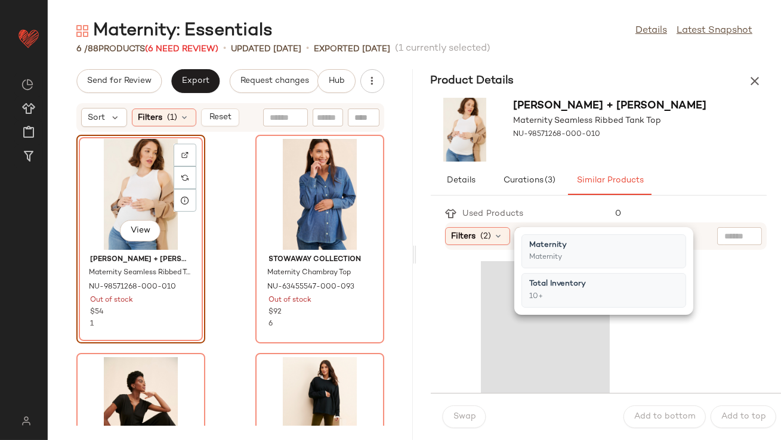
click at [712, 136] on div "[PERSON_NAME] + [PERSON_NAME] Maternity Seamless Ribbed Tank Top NU-98571268-00…" at bounding box center [598, 129] width 365 height 73
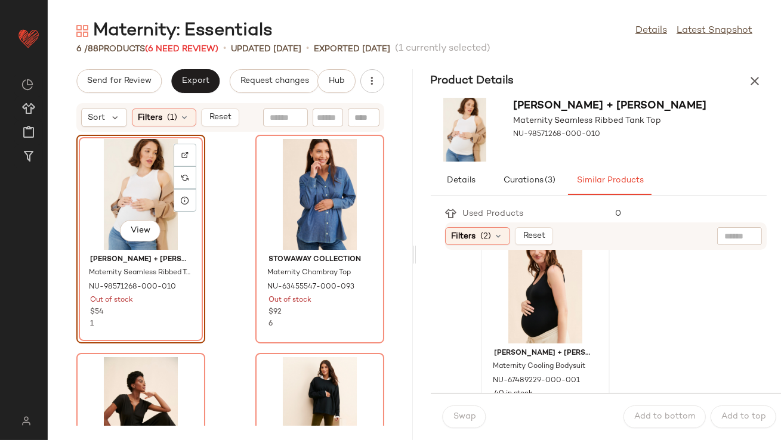
scroll to position [26, 0]
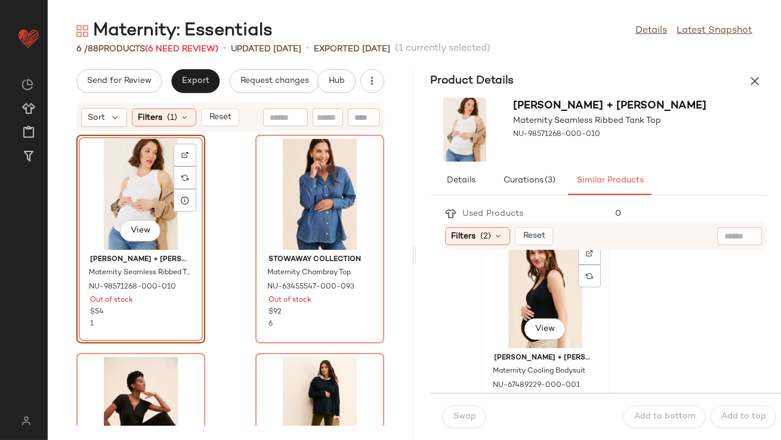
click at [540, 298] on div "View" at bounding box center [545, 292] width 121 height 111
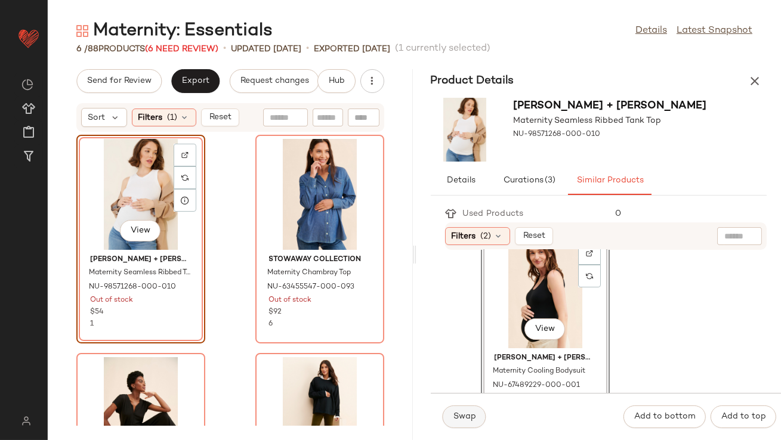
click at [460, 414] on span "Swap" at bounding box center [464, 417] width 23 height 10
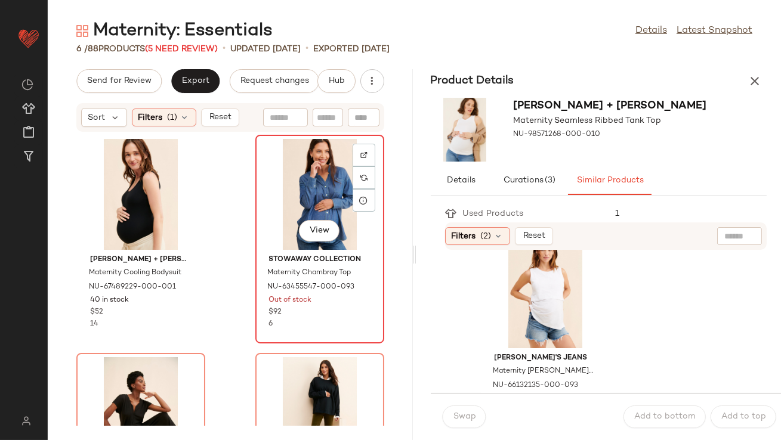
click at [317, 197] on div "View" at bounding box center [320, 194] width 121 height 111
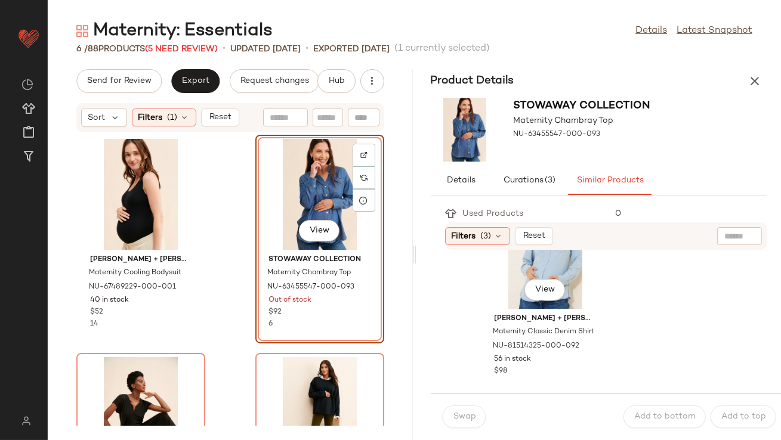
scroll to position [79, 0]
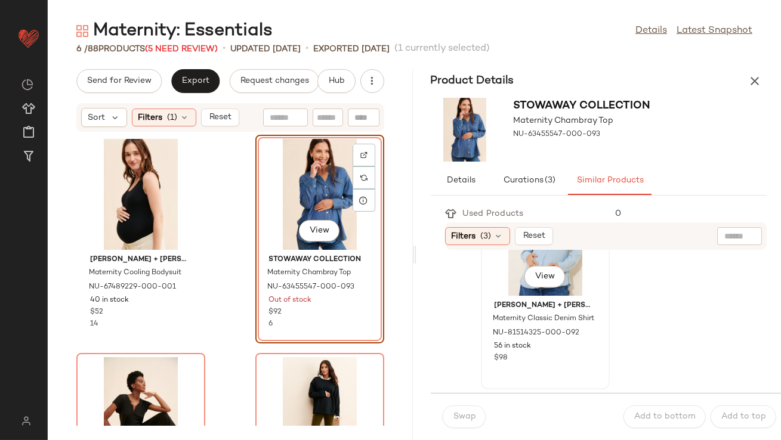
click at [506, 288] on div "View" at bounding box center [545, 240] width 121 height 111
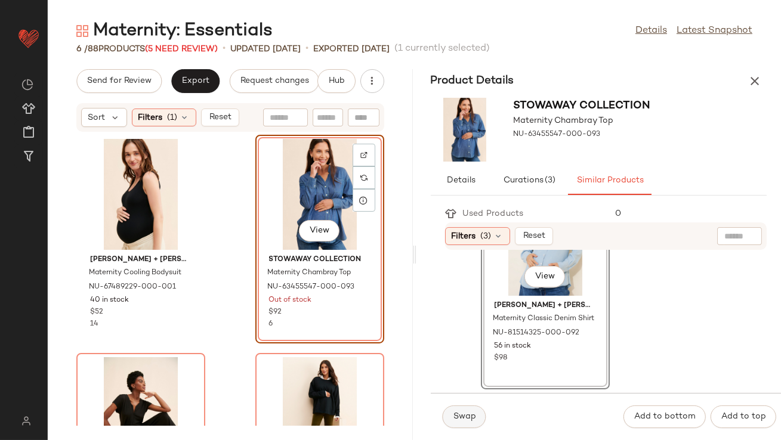
click at [465, 413] on span "Swap" at bounding box center [464, 417] width 23 height 10
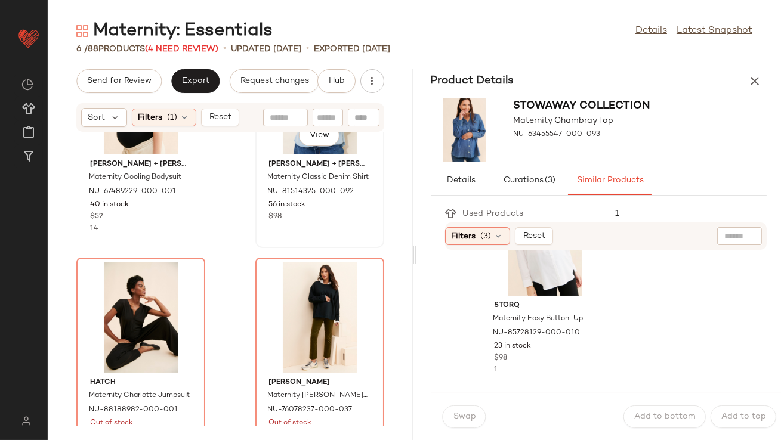
scroll to position [122, 0]
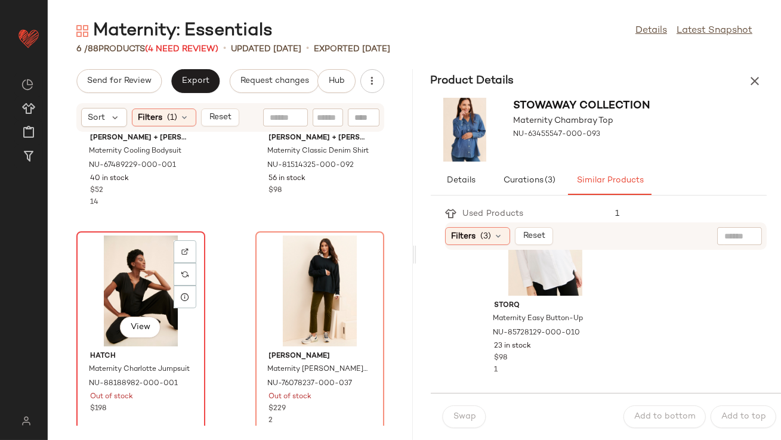
click at [132, 294] on div "View" at bounding box center [141, 291] width 121 height 111
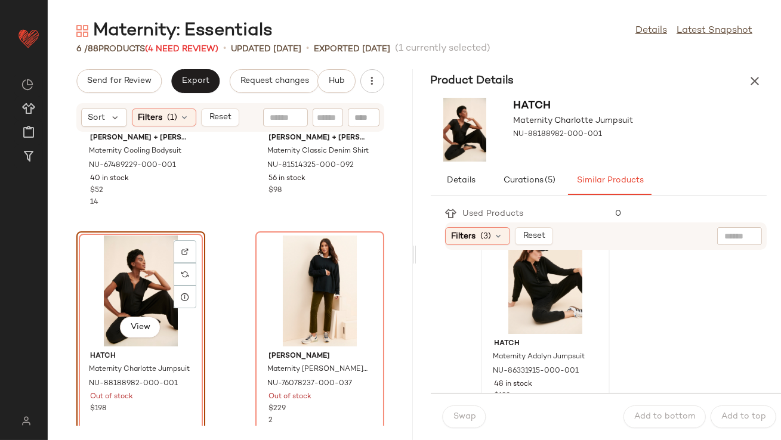
scroll to position [54, 0]
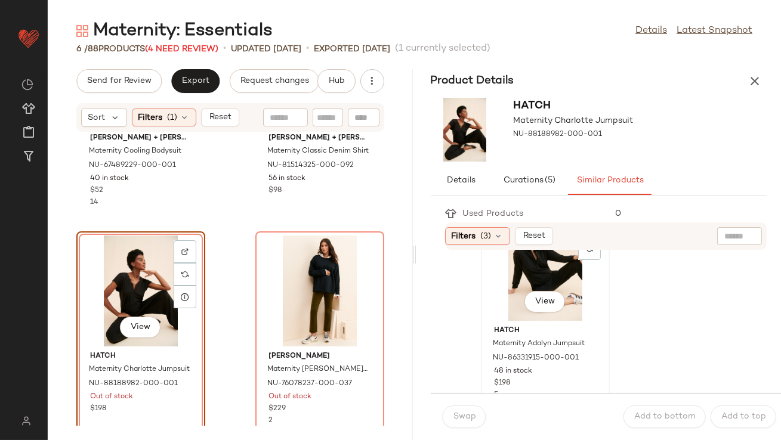
drag, startPoint x: 518, startPoint y: 279, endPoint x: 514, endPoint y: 302, distance: 24.3
click at [518, 279] on div "View" at bounding box center [545, 265] width 121 height 111
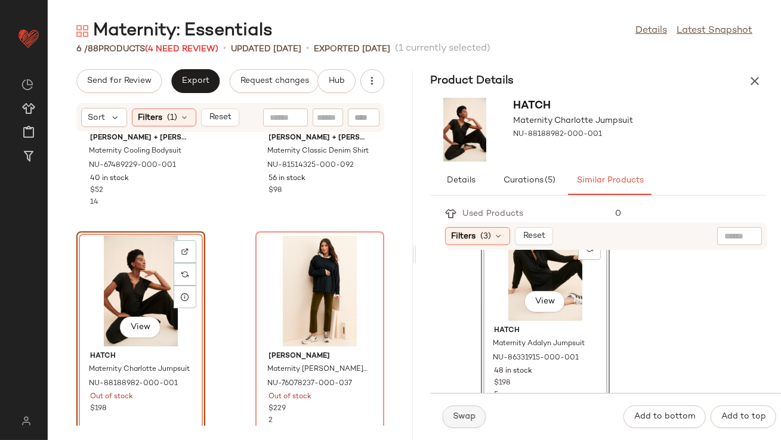
click at [466, 419] on span "Swap" at bounding box center [464, 417] width 23 height 10
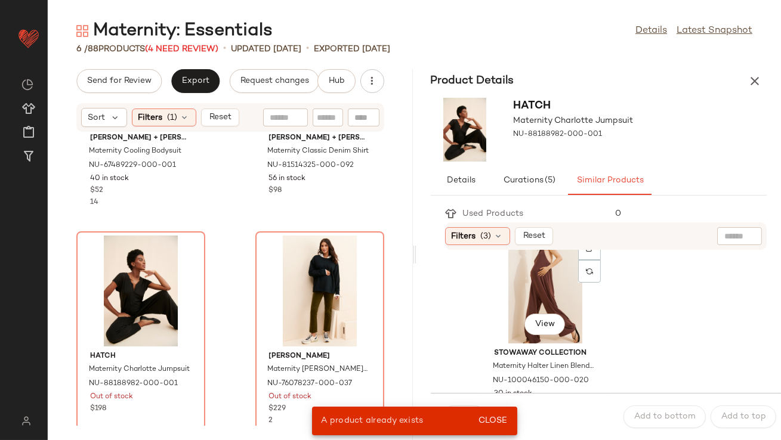
scroll to position [243, 0]
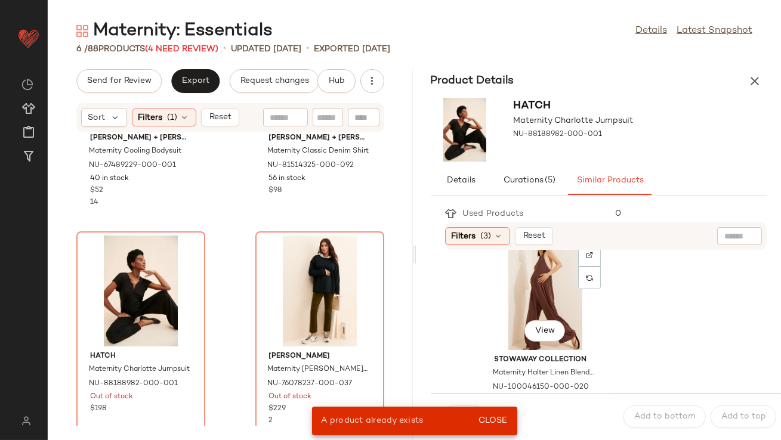
click at [502, 296] on div "View" at bounding box center [545, 294] width 121 height 111
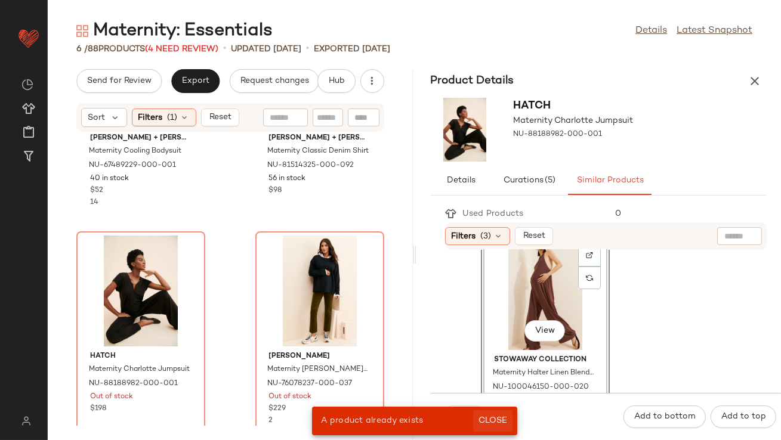
click at [505, 419] on span "Close" at bounding box center [492, 421] width 29 height 10
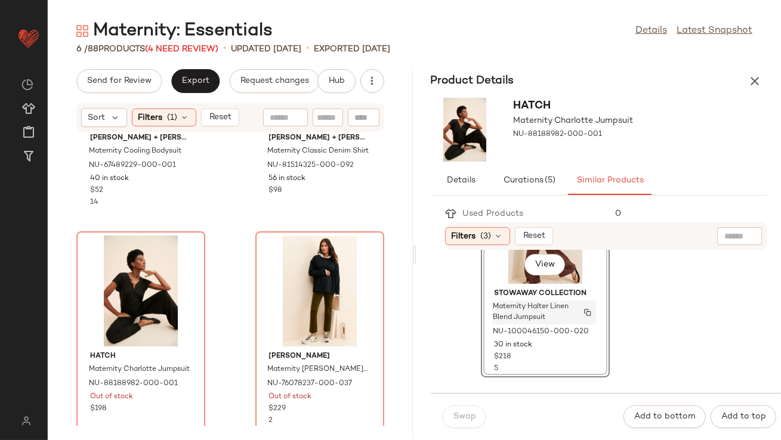
scroll to position [369, 0]
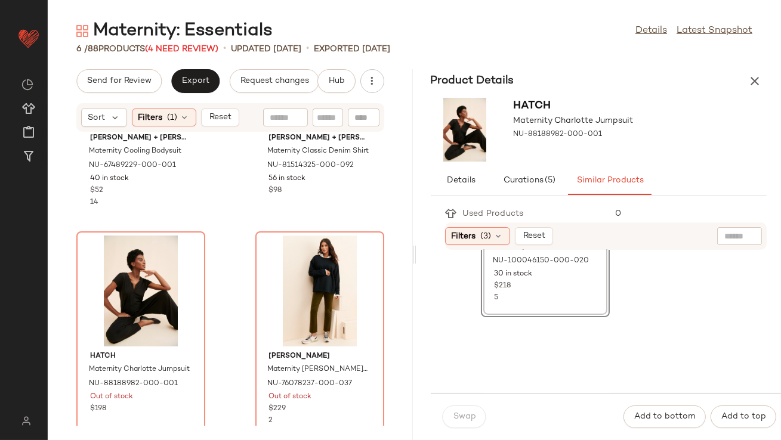
click at [455, 418] on div "Swap" at bounding box center [465, 417] width 44 height 23
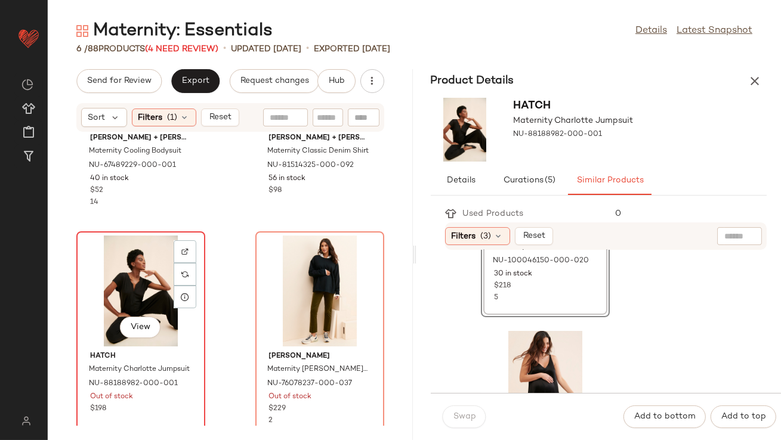
click at [161, 291] on div "View" at bounding box center [141, 291] width 121 height 111
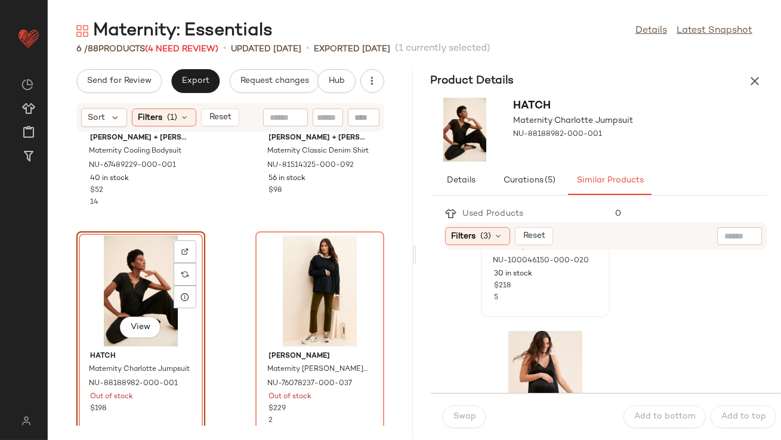
click at [535, 294] on div "5" at bounding box center [545, 298] width 101 height 11
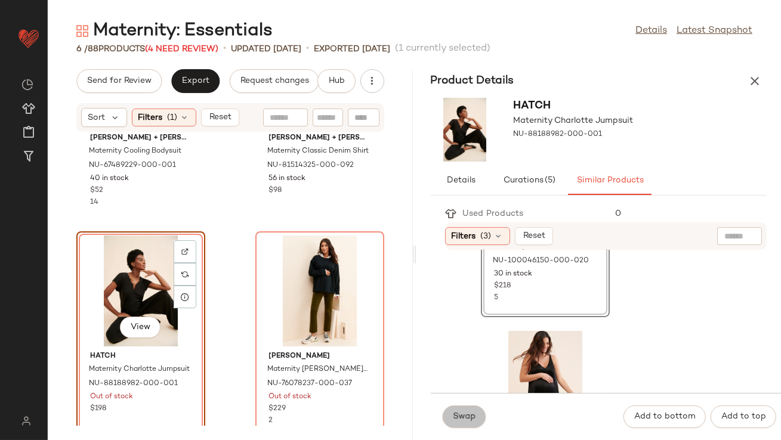
click at [462, 421] on span "Swap" at bounding box center [464, 417] width 23 height 10
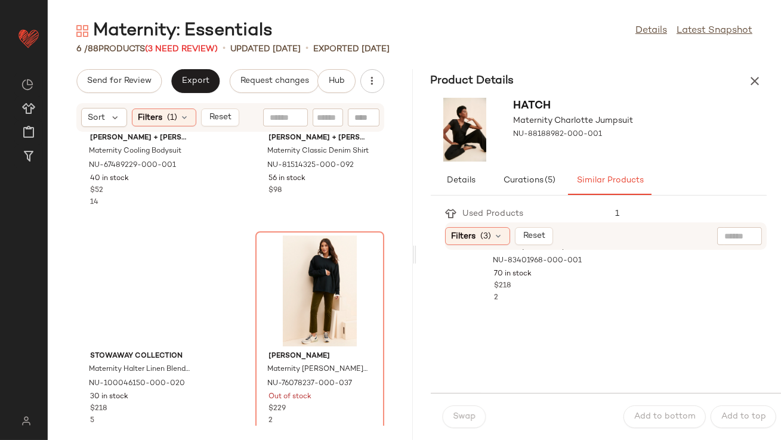
scroll to position [150, 0]
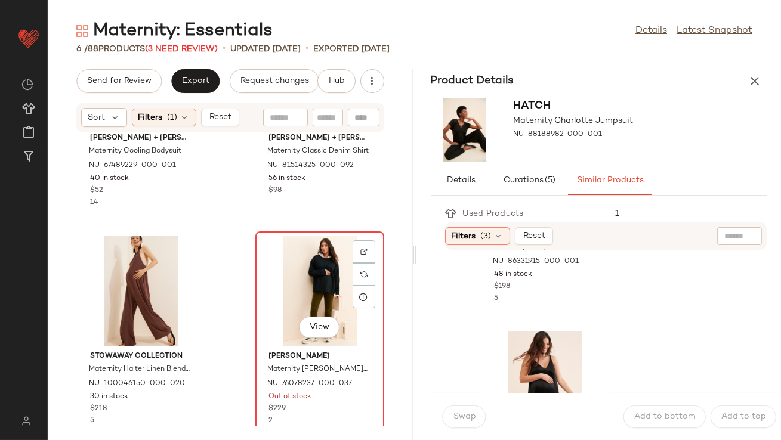
click at [310, 276] on div "View" at bounding box center [320, 291] width 121 height 111
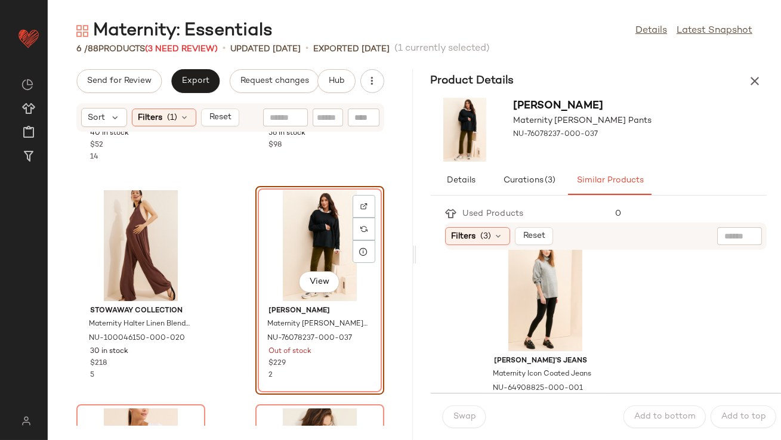
scroll to position [30, 0]
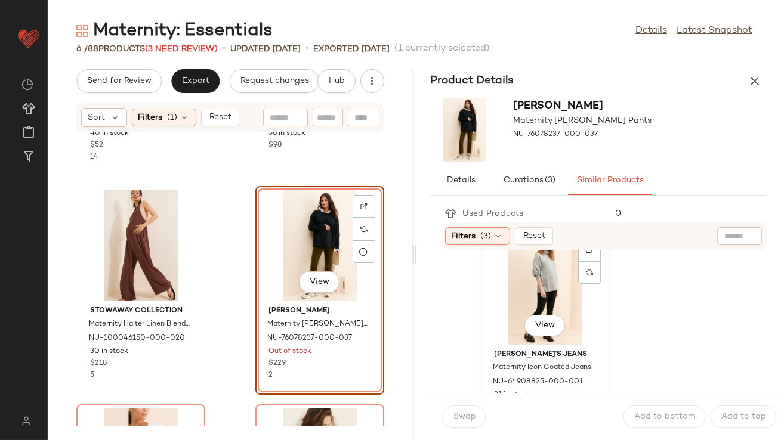
click at [535, 295] on div "View" at bounding box center [545, 289] width 121 height 111
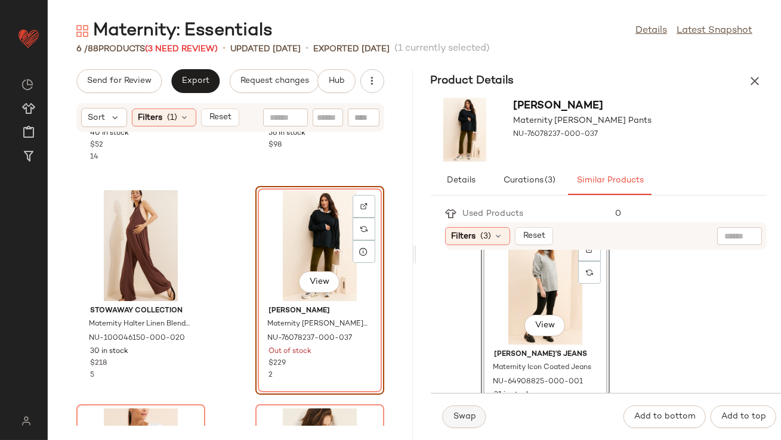
click at [472, 413] on span "Swap" at bounding box center [464, 417] width 23 height 10
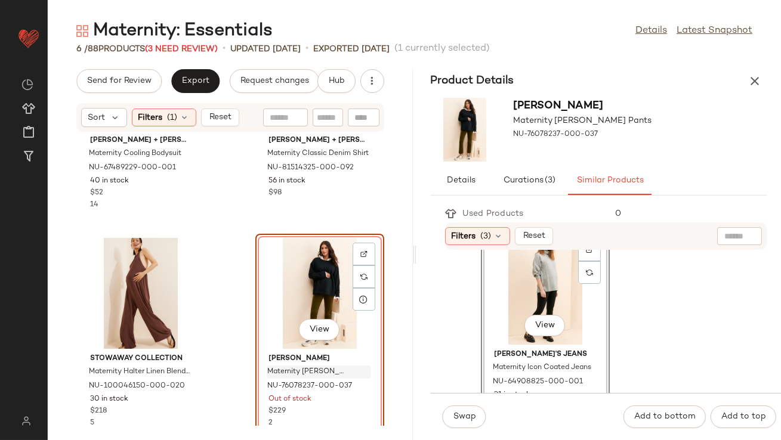
scroll to position [152, 0]
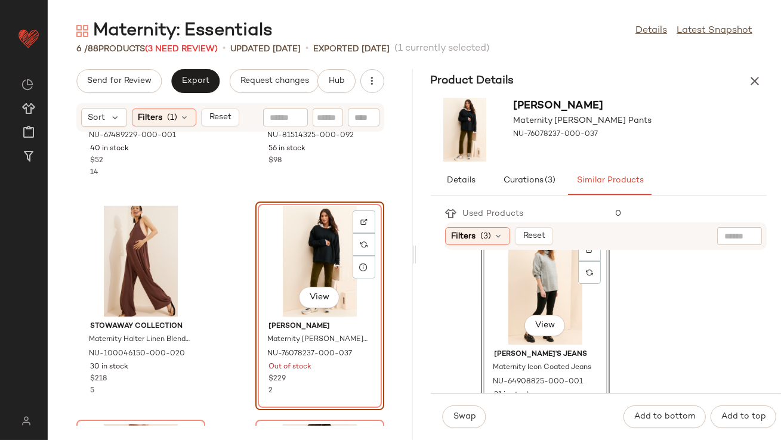
click at [310, 265] on div "View" at bounding box center [320, 261] width 121 height 111
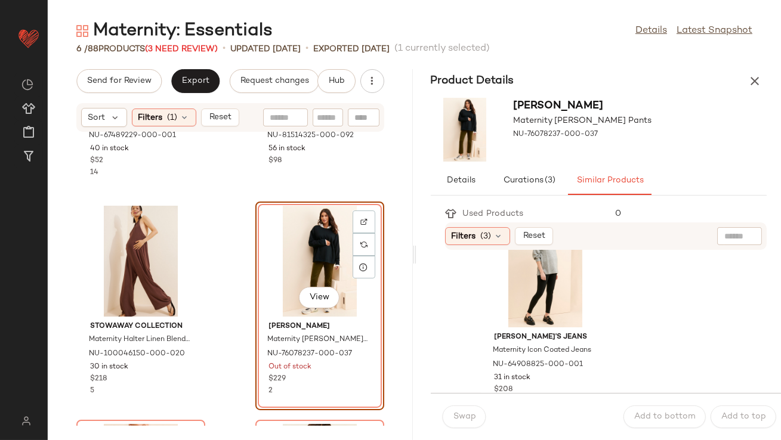
scroll to position [16, 0]
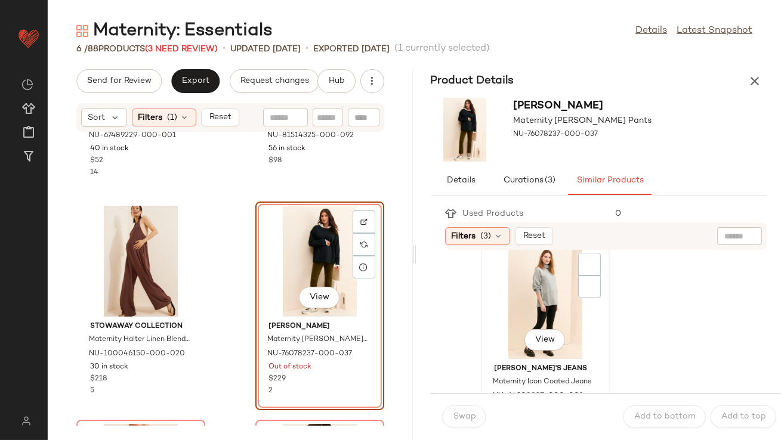
click at [534, 291] on div "View" at bounding box center [545, 303] width 121 height 111
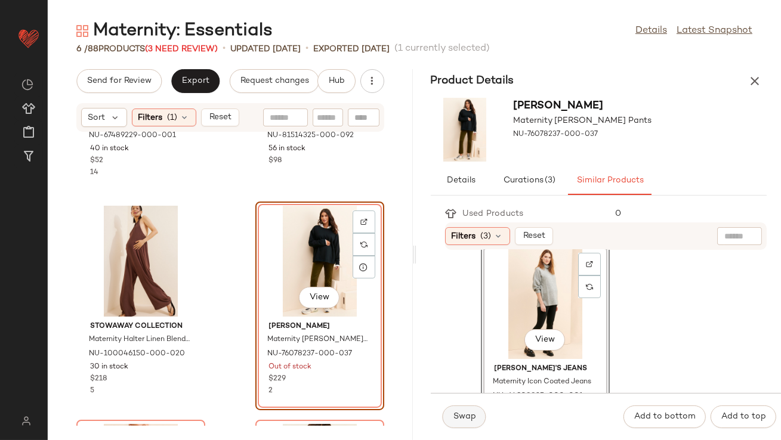
click at [465, 413] on span "Swap" at bounding box center [464, 417] width 23 height 10
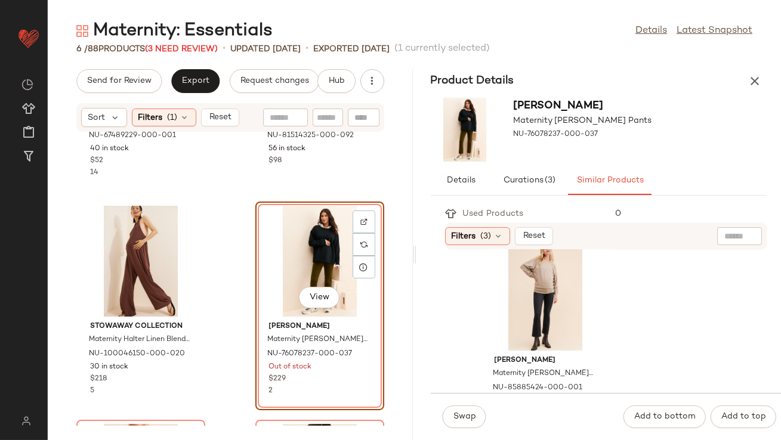
scroll to position [465, 0]
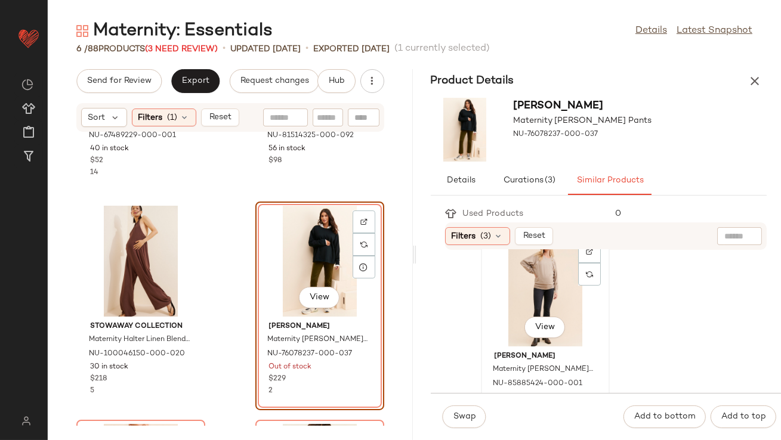
click at [524, 289] on div "View" at bounding box center [545, 291] width 121 height 111
click at [456, 419] on div "Swap" at bounding box center [465, 417] width 44 height 23
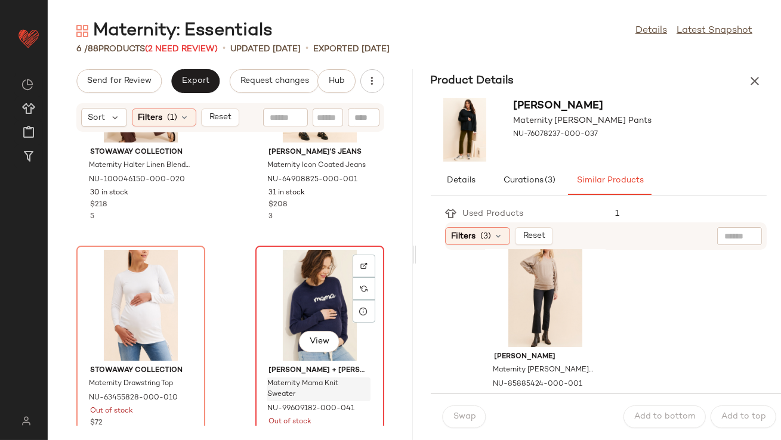
scroll to position [363, 0]
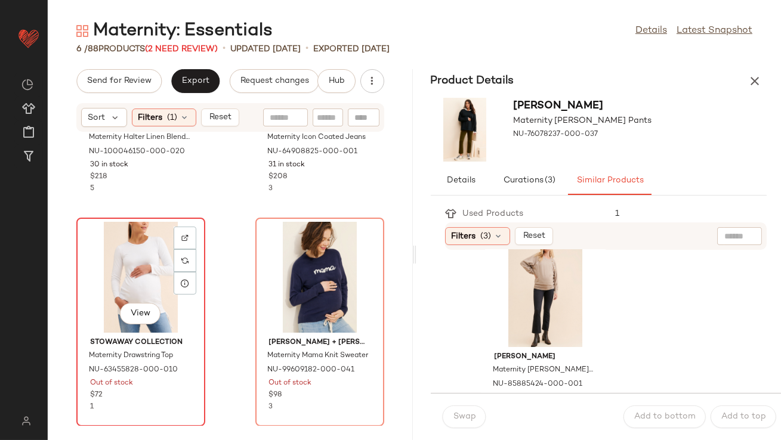
click at [148, 288] on div "View" at bounding box center [141, 277] width 121 height 111
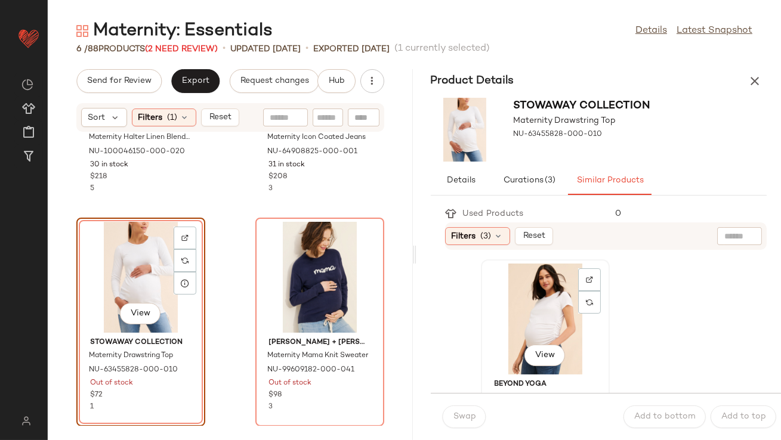
scroll to position [32, 0]
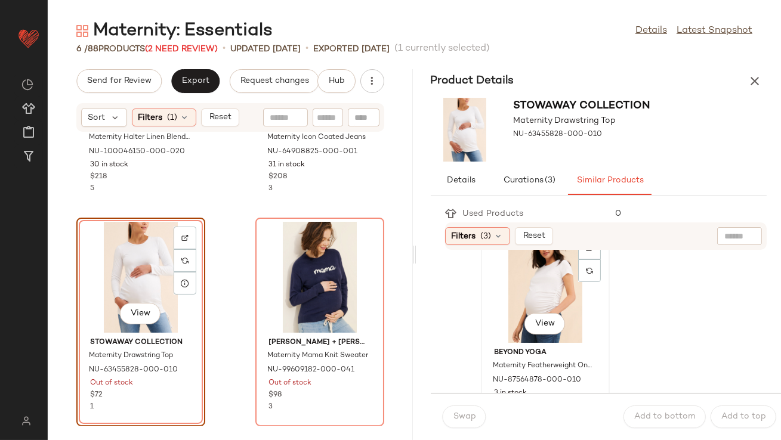
click at [514, 314] on div "View" at bounding box center [545, 287] width 121 height 111
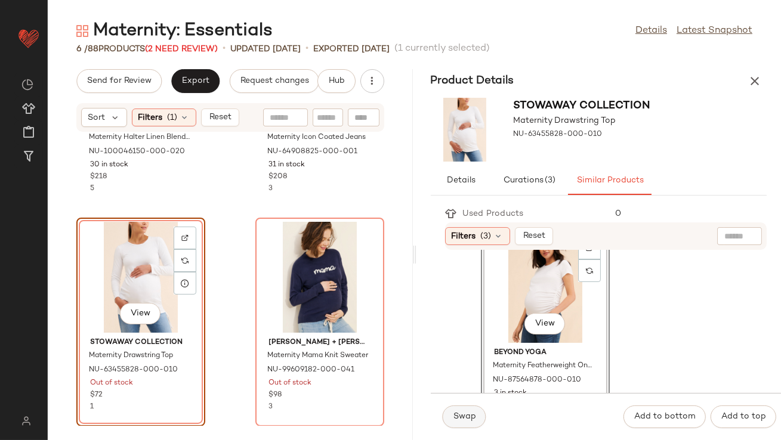
click at [463, 413] on span "Swap" at bounding box center [464, 417] width 23 height 10
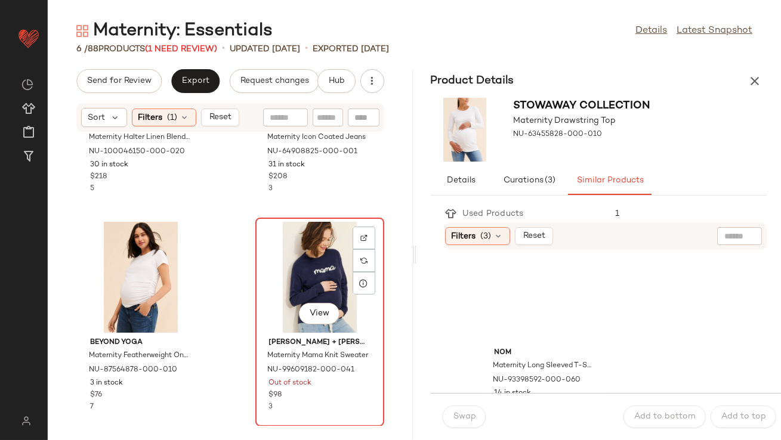
click at [325, 277] on div "View" at bounding box center [320, 277] width 121 height 111
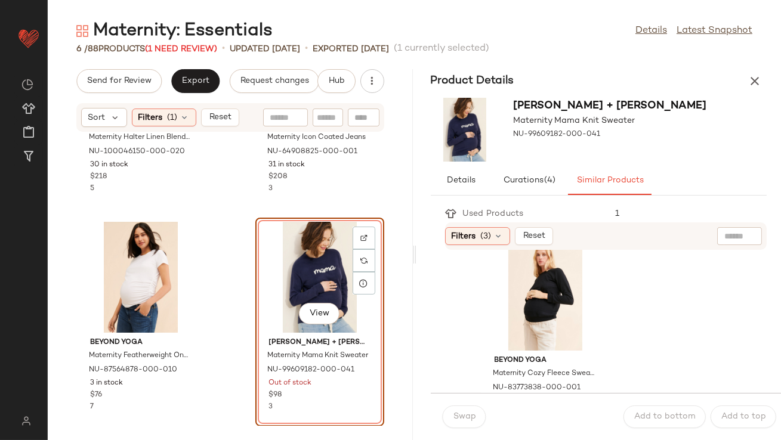
scroll to position [30, 0]
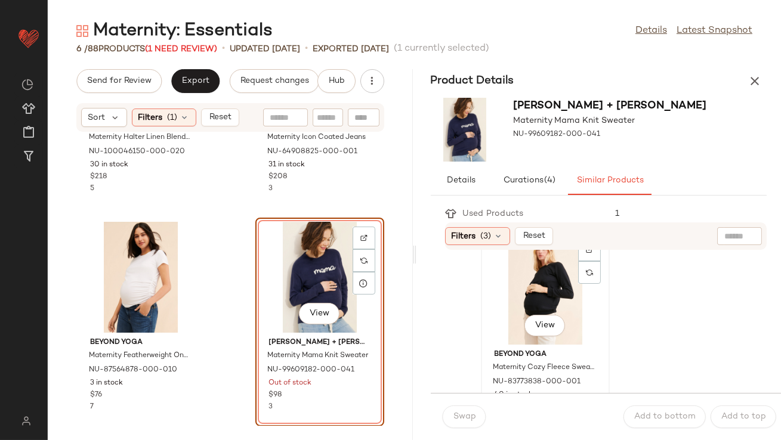
click at [513, 295] on div "View" at bounding box center [545, 289] width 121 height 111
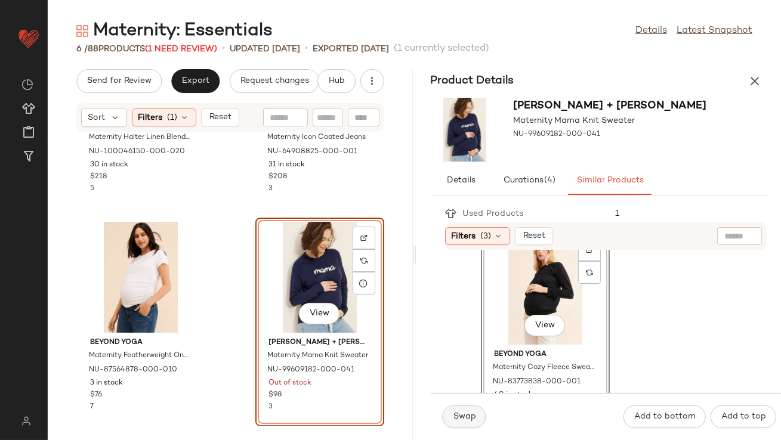
click at [465, 415] on span "Swap" at bounding box center [464, 417] width 23 height 10
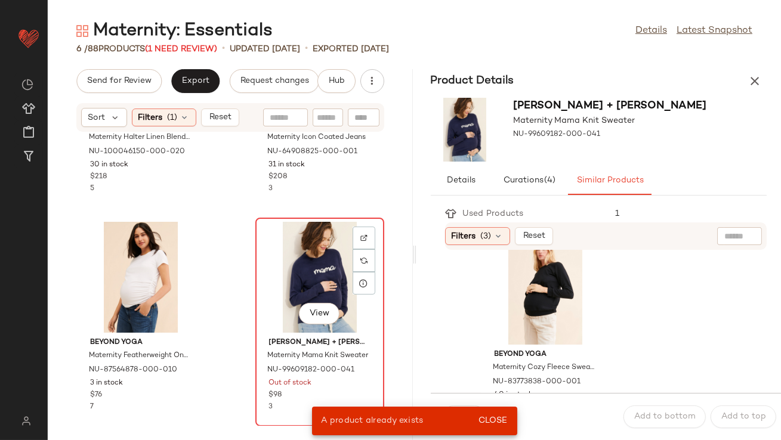
click at [307, 292] on div "View" at bounding box center [320, 277] width 121 height 111
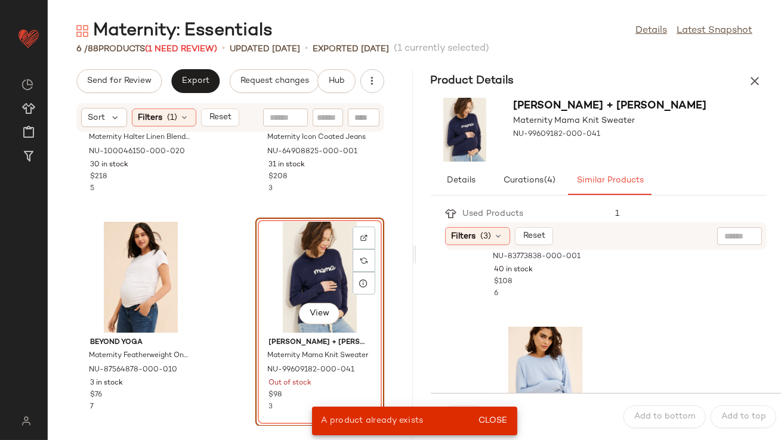
scroll to position [219, 0]
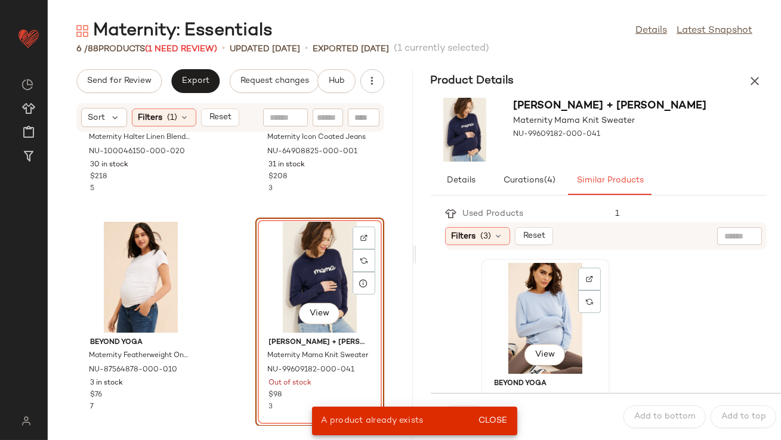
click at [552, 295] on div "View" at bounding box center [545, 318] width 121 height 111
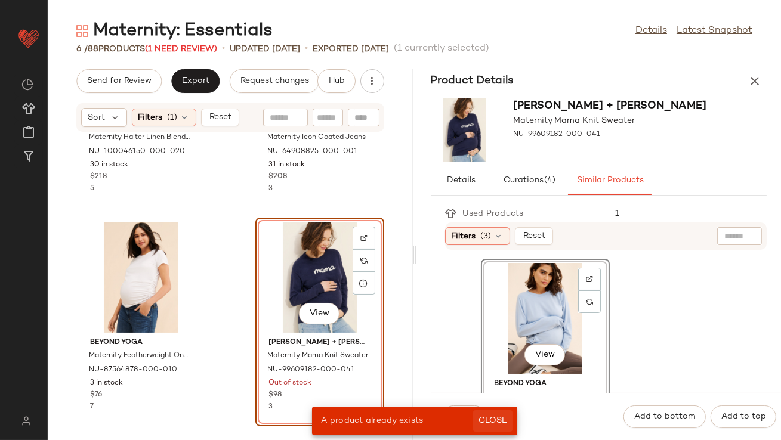
click at [484, 421] on span "Close" at bounding box center [492, 421] width 29 height 10
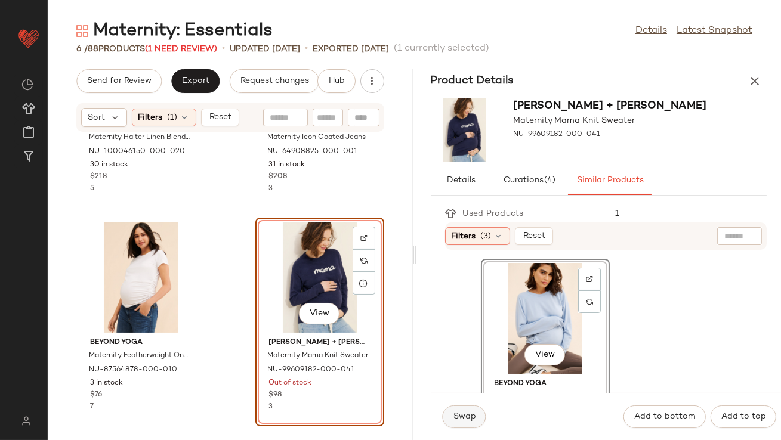
click at [459, 419] on span "Swap" at bounding box center [464, 417] width 23 height 10
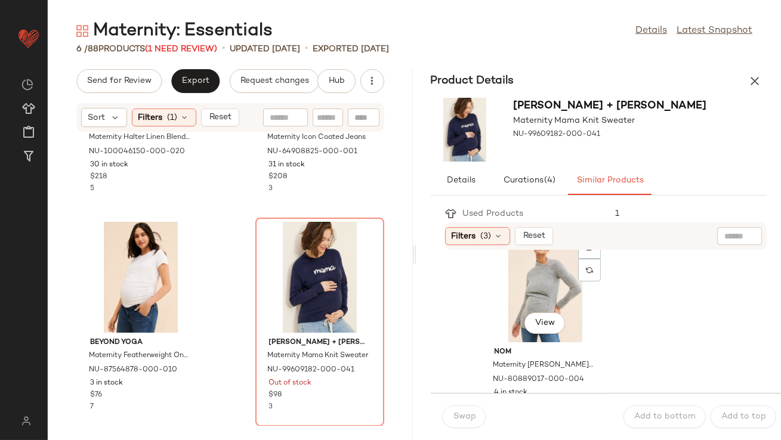
scroll to position [689, 0]
click at [509, 313] on div "View" at bounding box center [545, 285] width 121 height 111
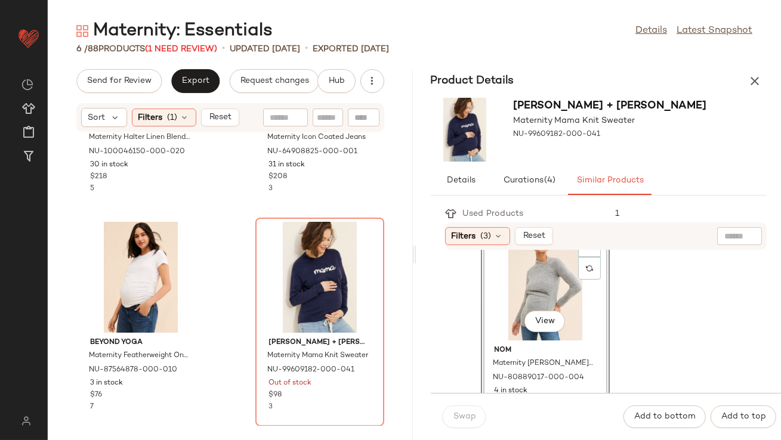
click at [458, 425] on div "Swap" at bounding box center [465, 417] width 44 height 23
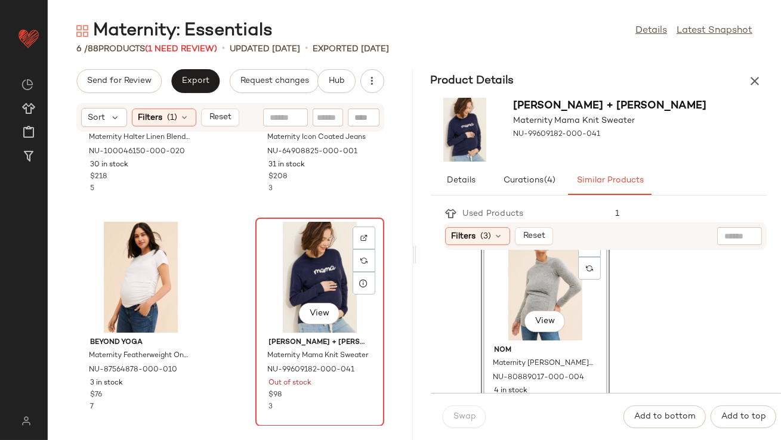
click at [292, 261] on div "View" at bounding box center [320, 277] width 121 height 111
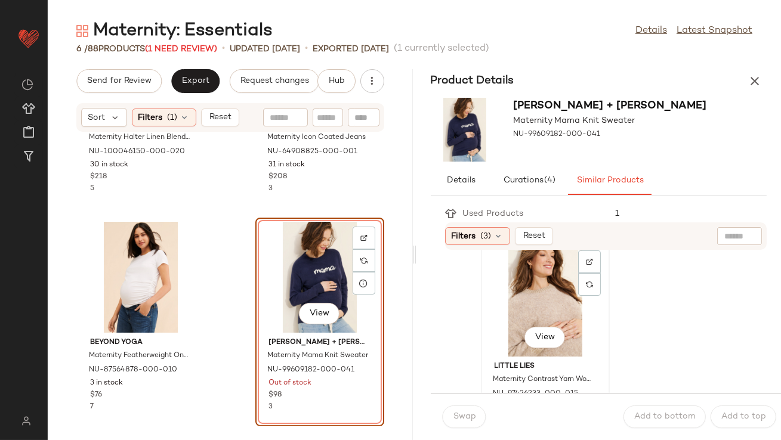
scroll to position [1110, 0]
click at [521, 314] on div "View" at bounding box center [545, 300] width 121 height 111
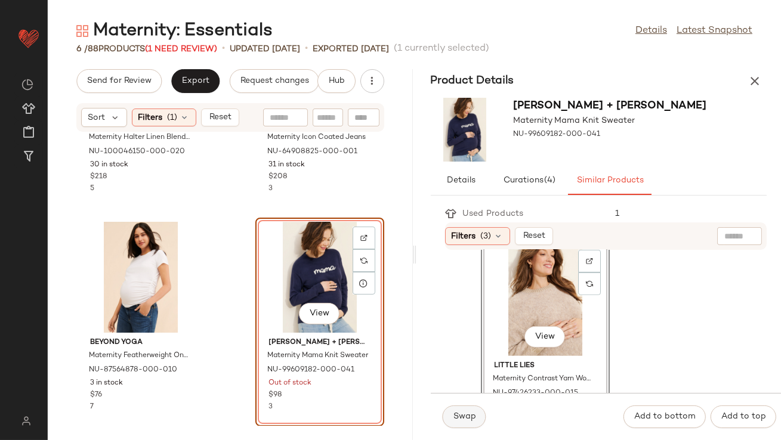
click at [456, 411] on button "Swap" at bounding box center [465, 417] width 44 height 23
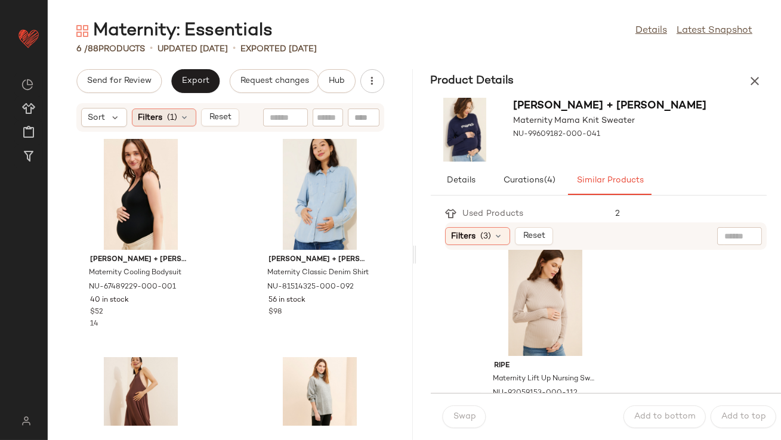
click at [190, 118] on div "Filters (1)" at bounding box center [164, 118] width 64 height 18
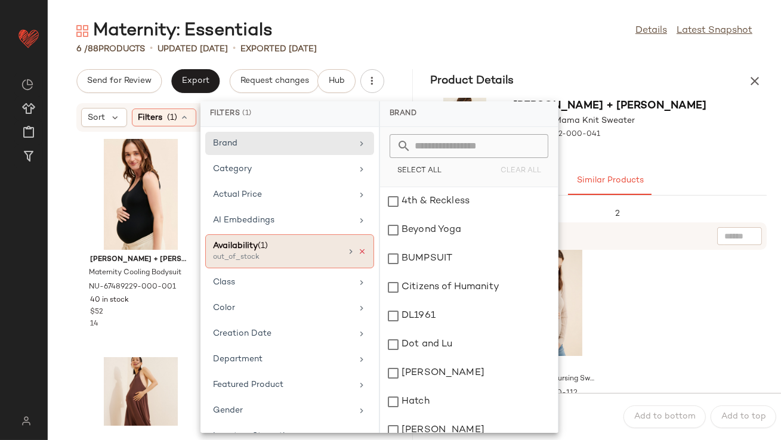
click at [358, 248] on icon at bounding box center [362, 252] width 8 height 8
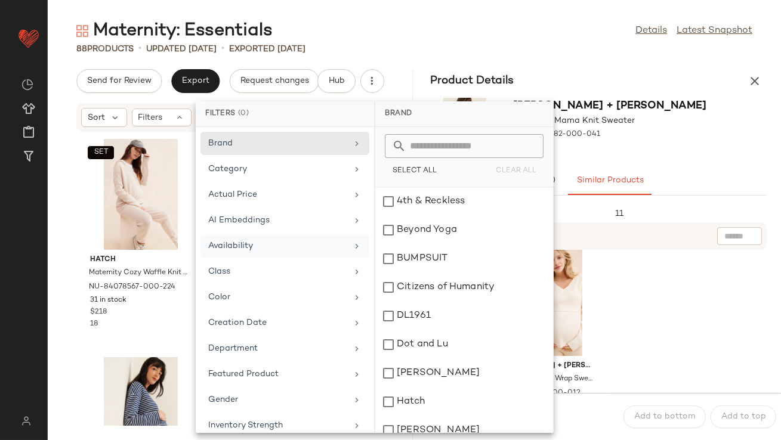
click at [762, 80] on button "button" at bounding box center [755, 81] width 24 height 24
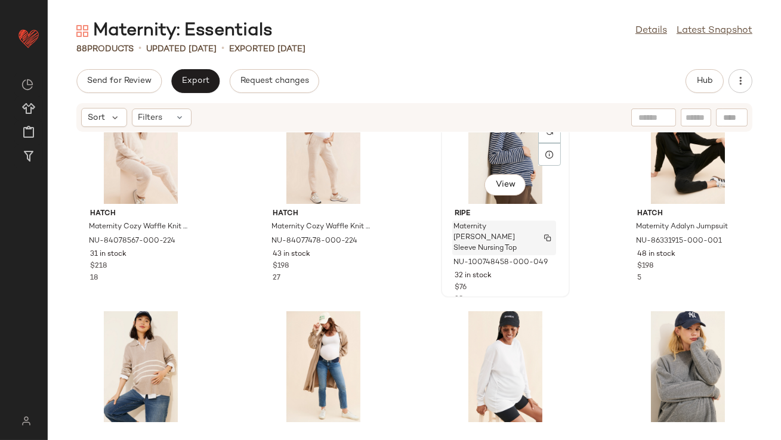
scroll to position [165, 0]
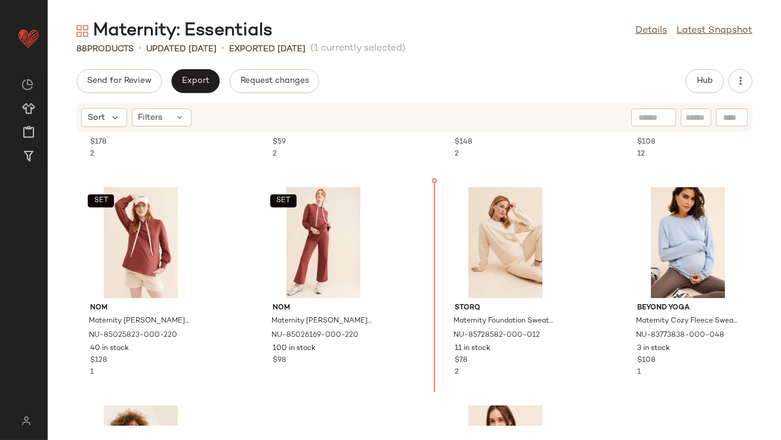
scroll to position [854, 0]
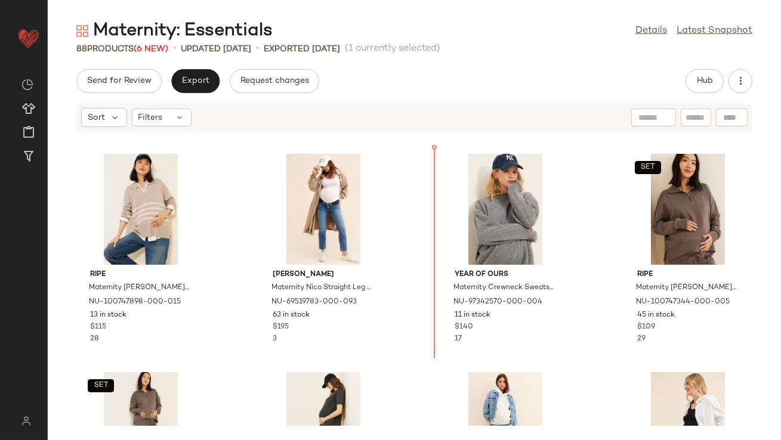
scroll to position [214, 0]
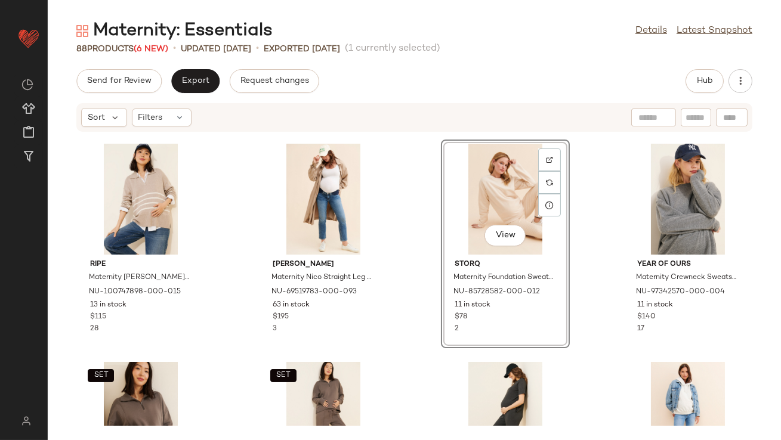
click at [591, 309] on div "SET Hatch Maternity Cozy Waffle Knit Hoodie NU-84078567-000-224 31 in stock $21…" at bounding box center [414, 279] width 733 height 294
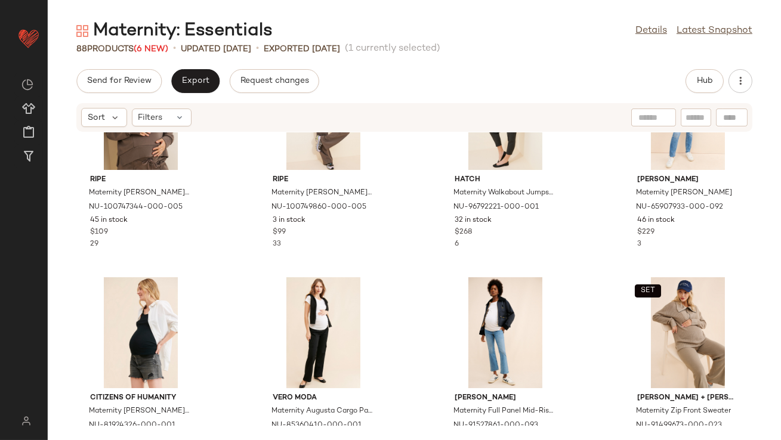
scroll to position [604, 0]
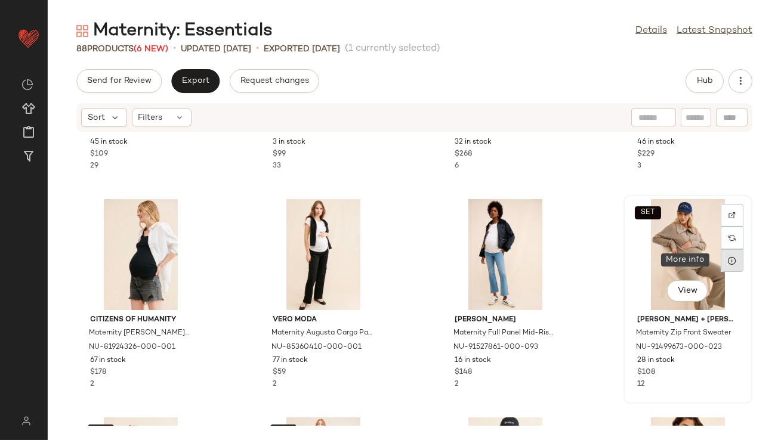
click at [727, 256] on icon at bounding box center [732, 261] width 10 height 10
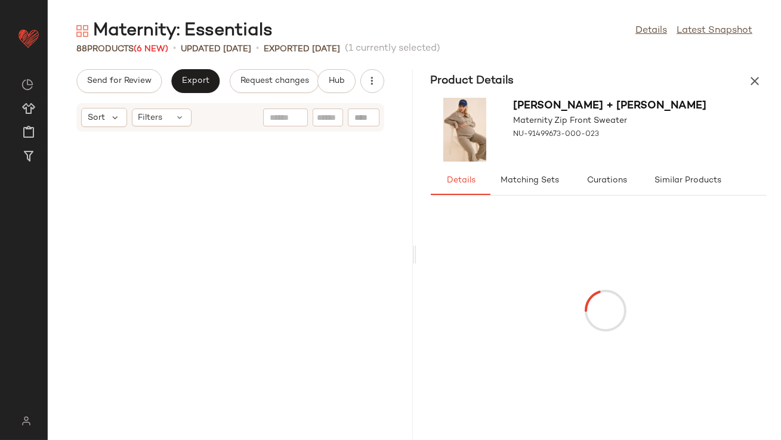
scroll to position [1528, 0]
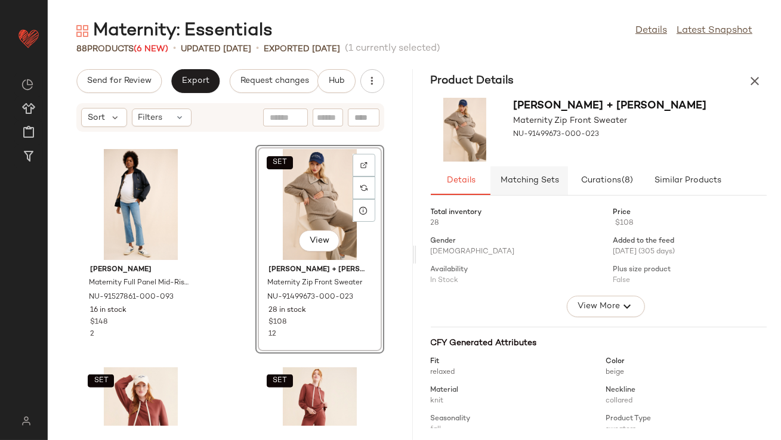
click at [519, 178] on span "Matching Sets" at bounding box center [528, 181] width 59 height 10
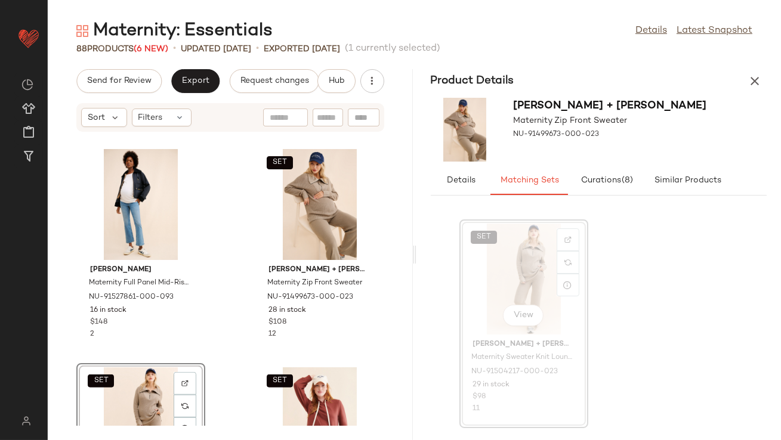
click at [632, 276] on div "SET View Ingrid + Isabel Maternity Sweater Knit Lounge Pants NU-91504217-000-02…" at bounding box center [599, 322] width 336 height 211
click at [754, 79] on icon "button" at bounding box center [754, 81] width 14 height 14
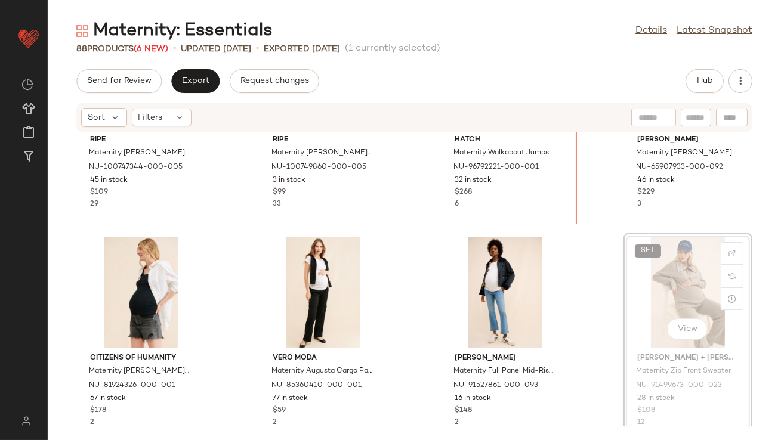
scroll to position [579, 0]
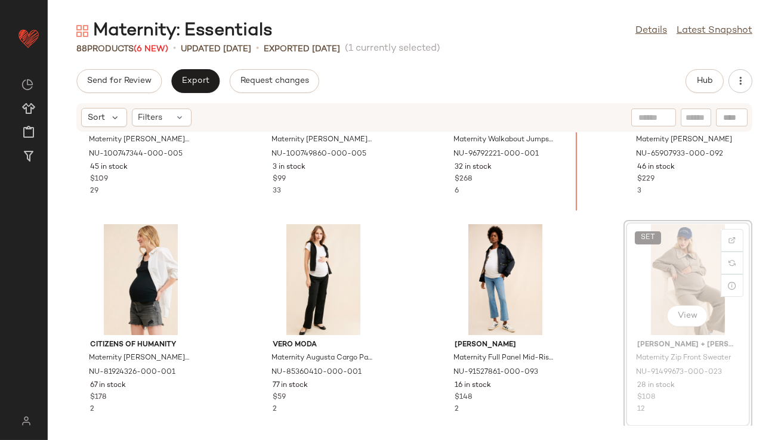
drag, startPoint x: 638, startPoint y: 193, endPoint x: 631, endPoint y: 193, distance: 7.2
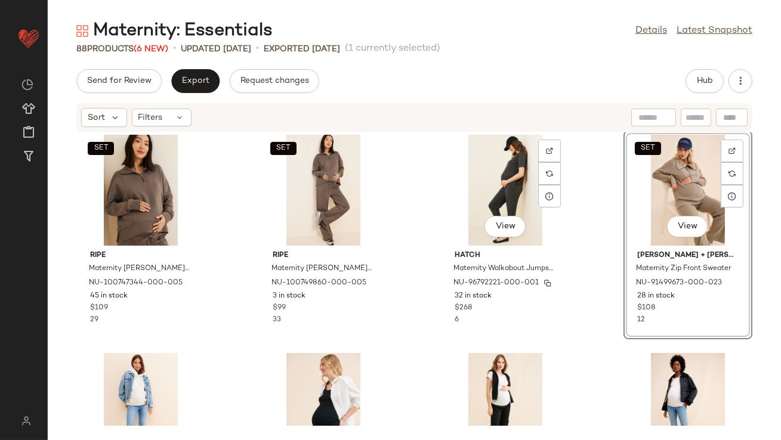
scroll to position [433, 0]
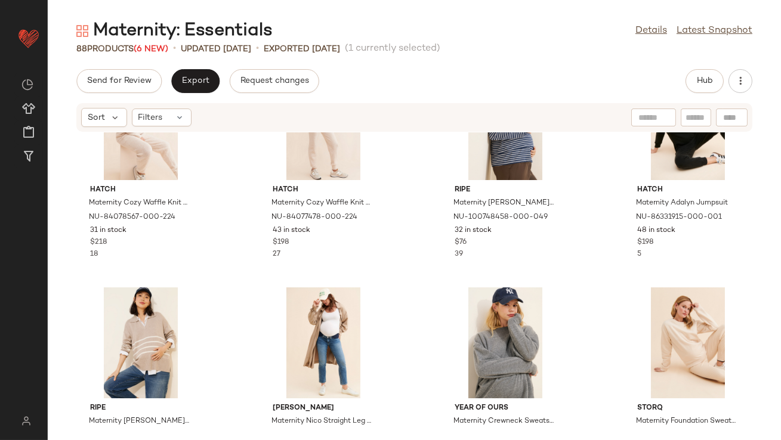
scroll to position [57, 0]
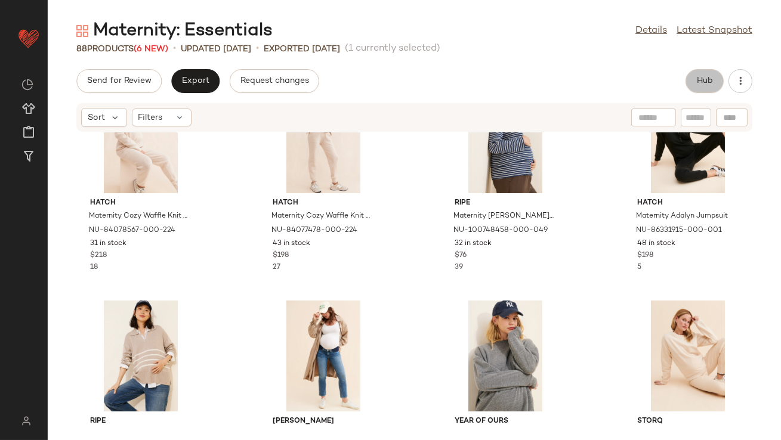
click at [701, 82] on span "Hub" at bounding box center [704, 81] width 17 height 10
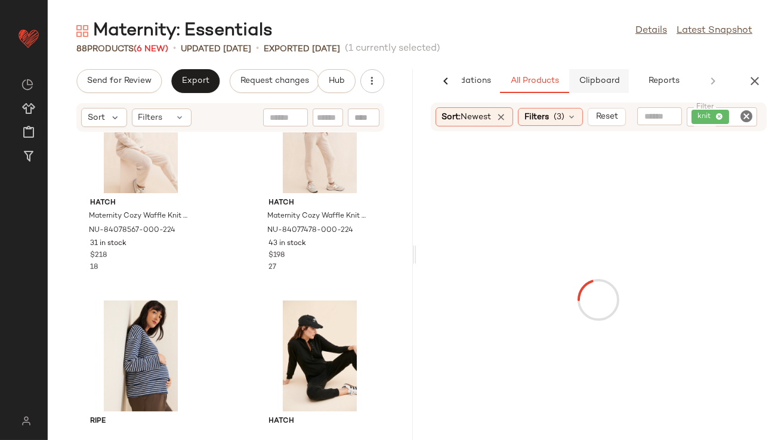
scroll to position [0, 0]
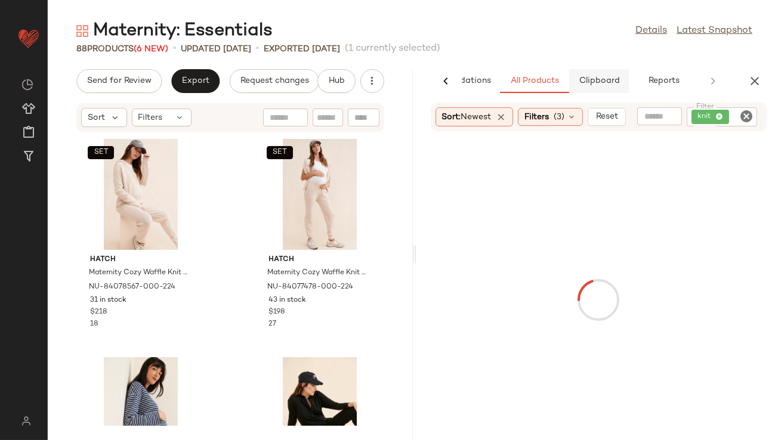
click at [608, 85] on span "Clipboard" at bounding box center [598, 81] width 41 height 10
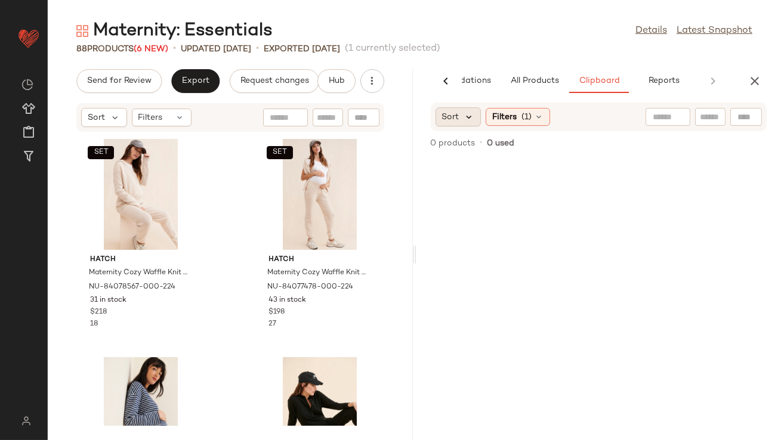
click at [469, 117] on icon at bounding box center [469, 117] width 11 height 11
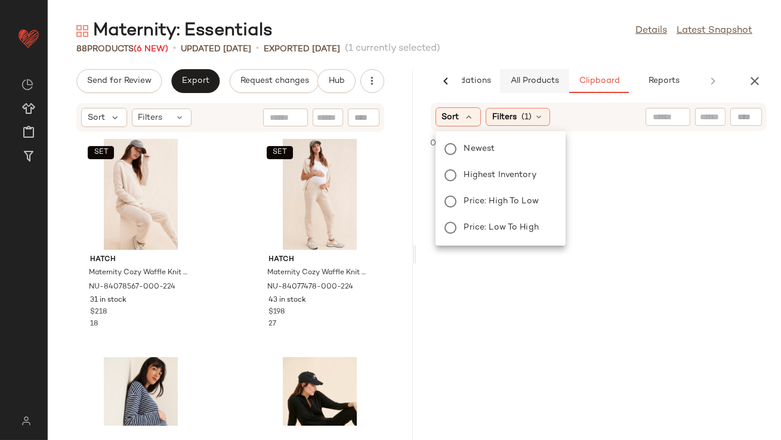
click at [529, 88] on button "All Products" at bounding box center [534, 81] width 69 height 24
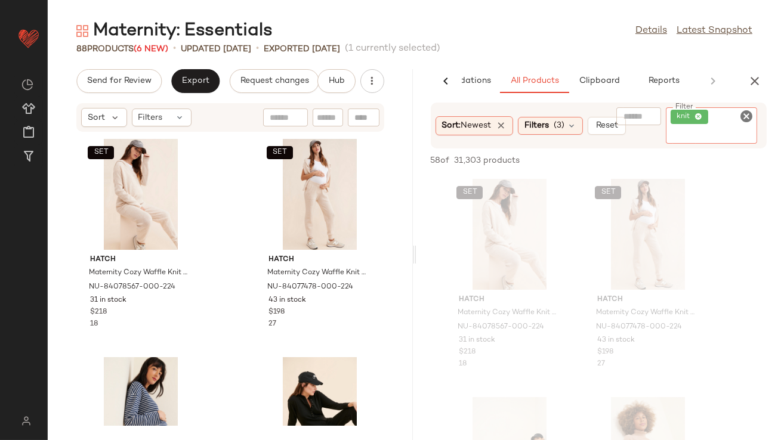
click at [719, 116] on div "knit" at bounding box center [711, 125] width 91 height 36
click at [698, 116] on icon at bounding box center [699, 117] width 8 height 8
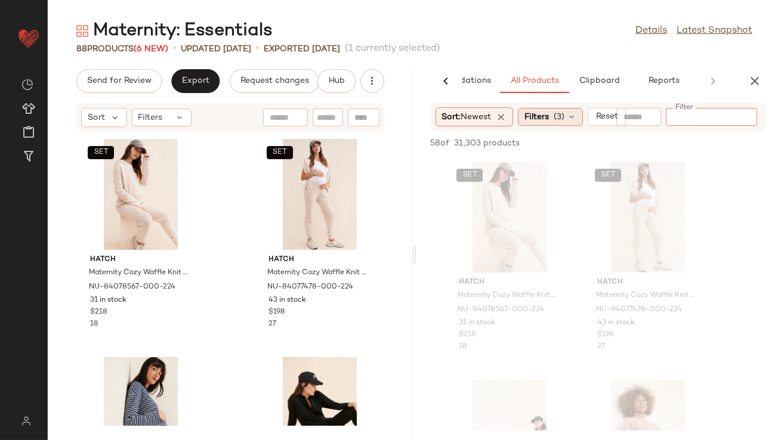
click at [576, 113] on icon at bounding box center [572, 117] width 10 height 10
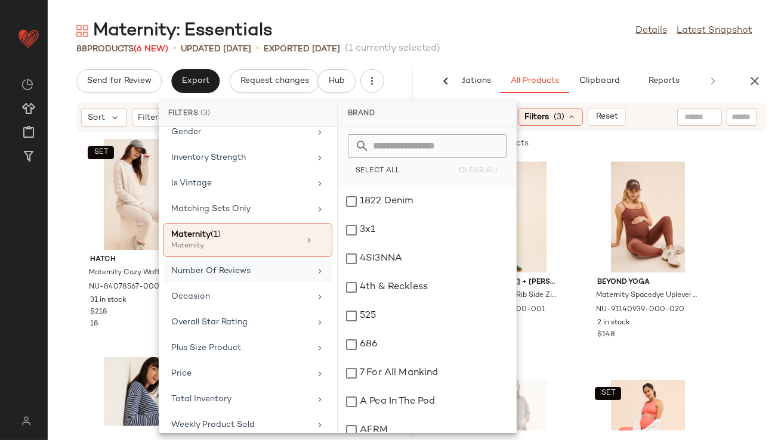
scroll to position [297, 0]
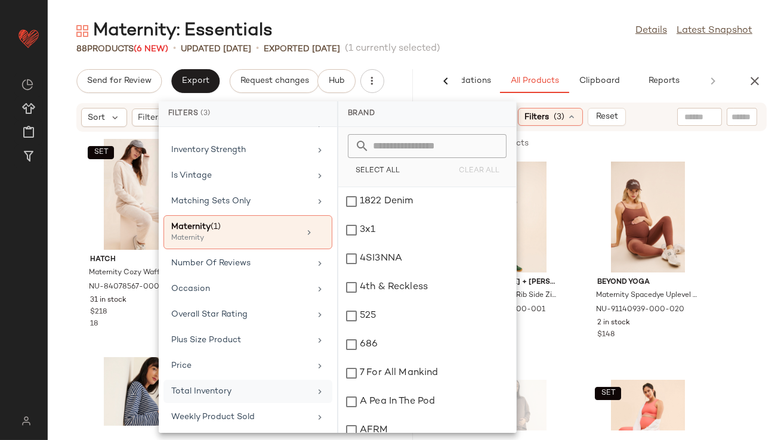
click at [267, 391] on div "Total Inventory" at bounding box center [240, 391] width 139 height 13
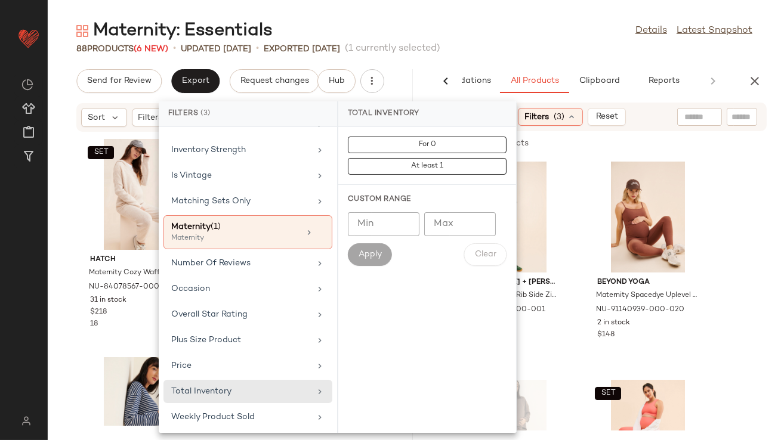
click at [365, 224] on input "Min" at bounding box center [384, 224] width 72 height 24
type input "**"
click at [374, 260] on button "Apply" at bounding box center [370, 254] width 44 height 23
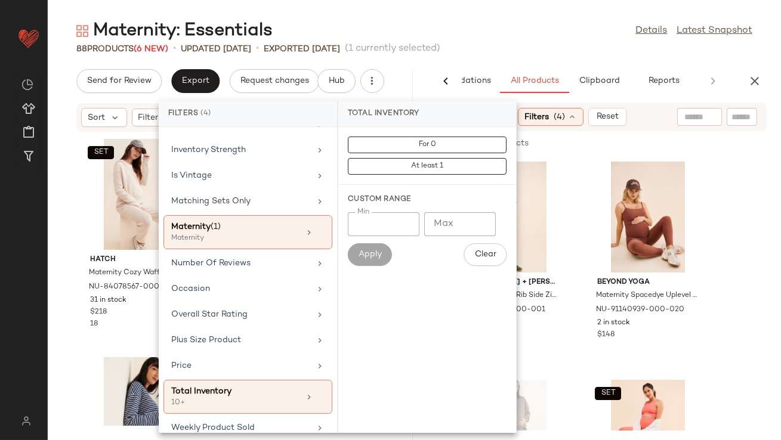
click at [545, 67] on div "Maternity: Essentials Details Latest Snapshot 88 Products (6 New) • updated Aug…" at bounding box center [414, 229] width 733 height 421
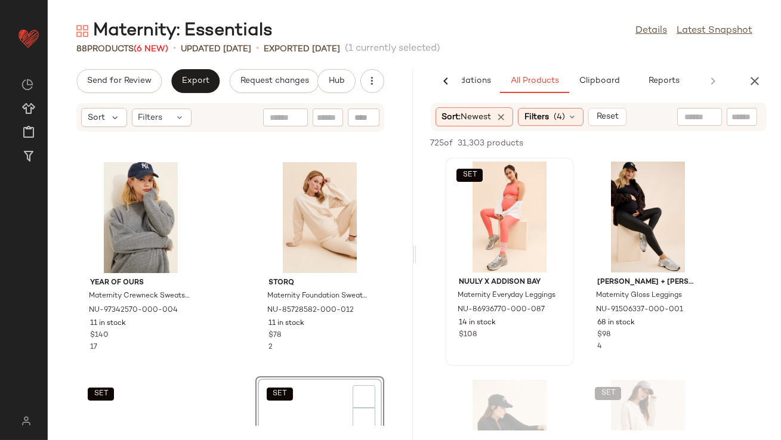
scroll to position [661, 0]
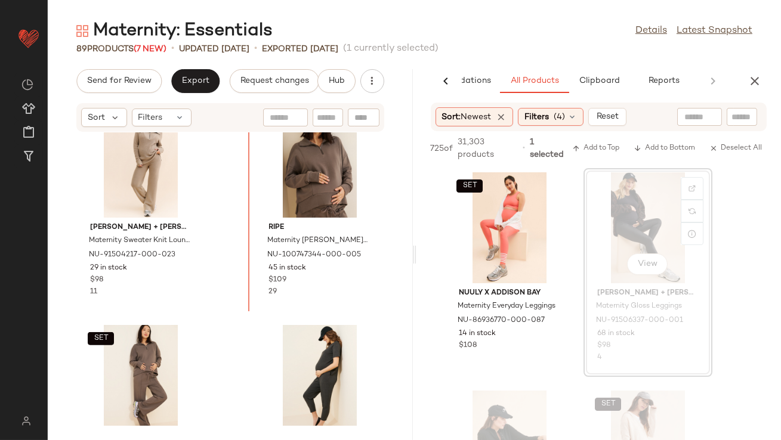
drag, startPoint x: 144, startPoint y: 274, endPoint x: 197, endPoint y: 325, distance: 74.3
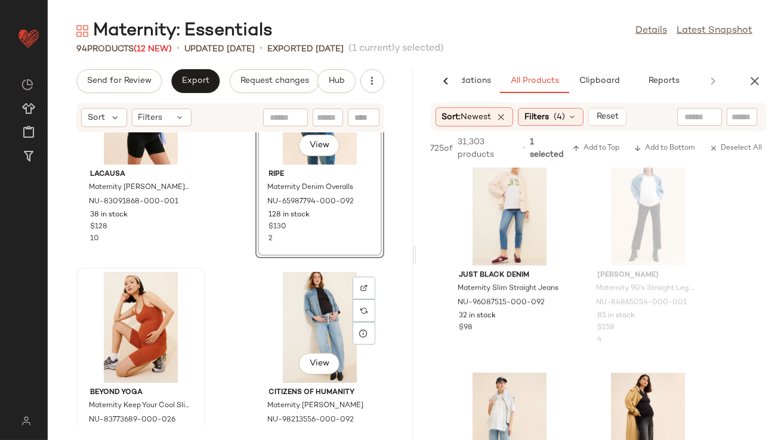
scroll to position [1430, 0]
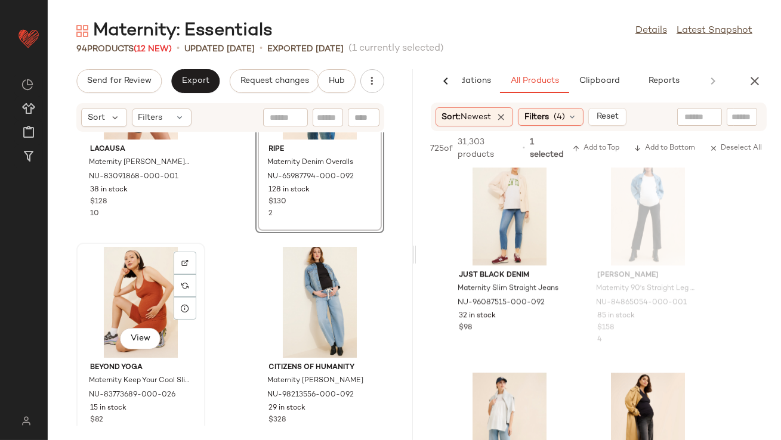
click at [123, 308] on div "View" at bounding box center [141, 302] width 121 height 111
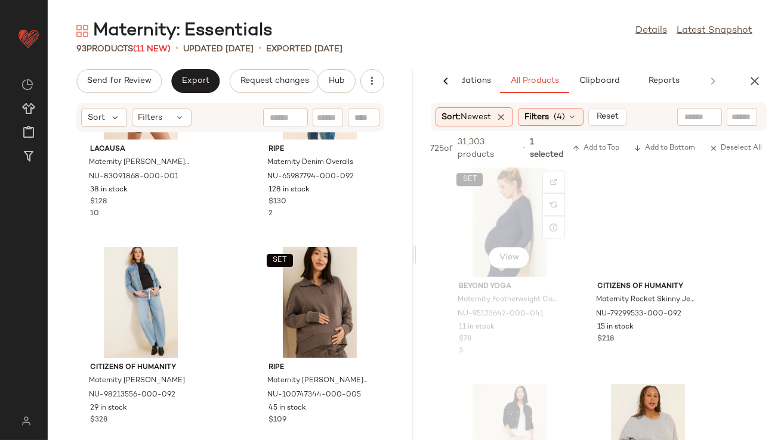
scroll to position [7369, 0]
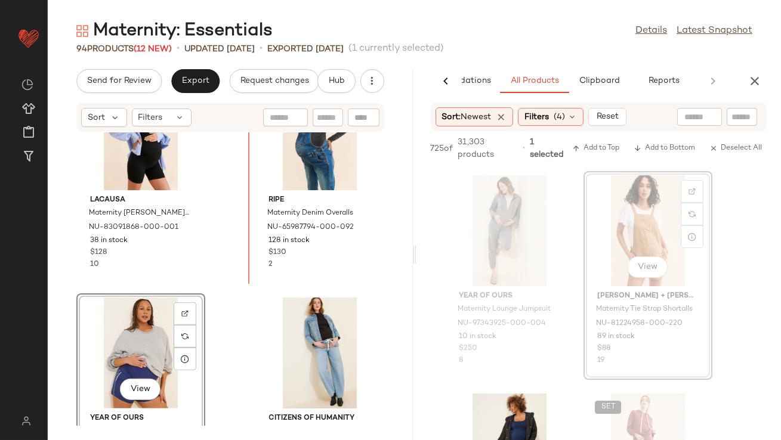
scroll to position [1295, 0]
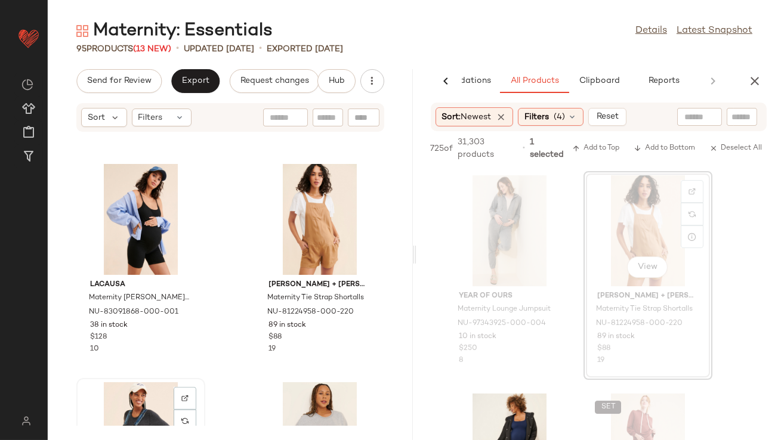
click at [146, 394] on div "View" at bounding box center [141, 437] width 121 height 111
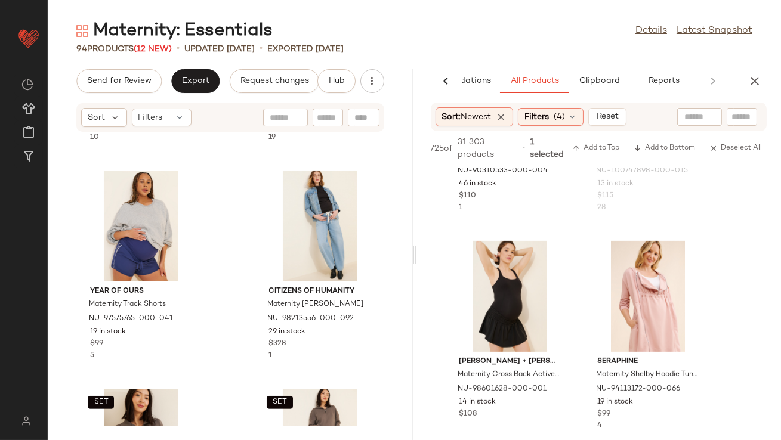
scroll to position [9635, 0]
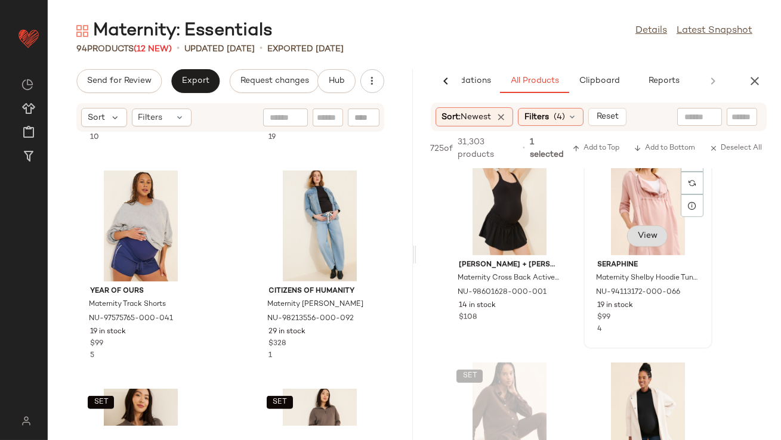
click at [641, 233] on button "View" at bounding box center [647, 236] width 41 height 21
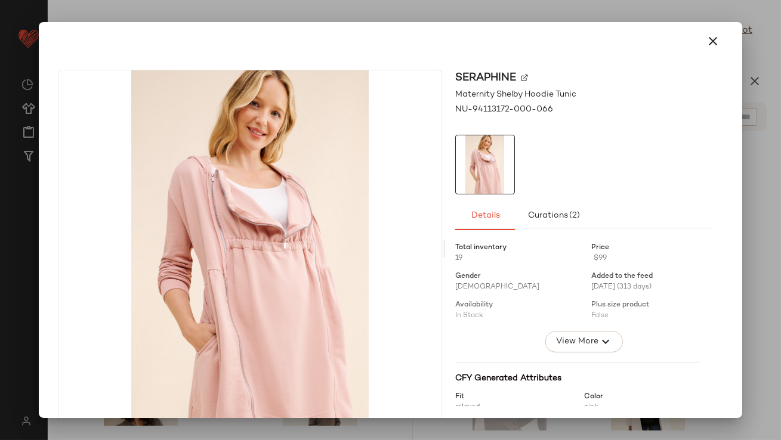
click at [706, 45] on icon "button" at bounding box center [713, 41] width 14 height 14
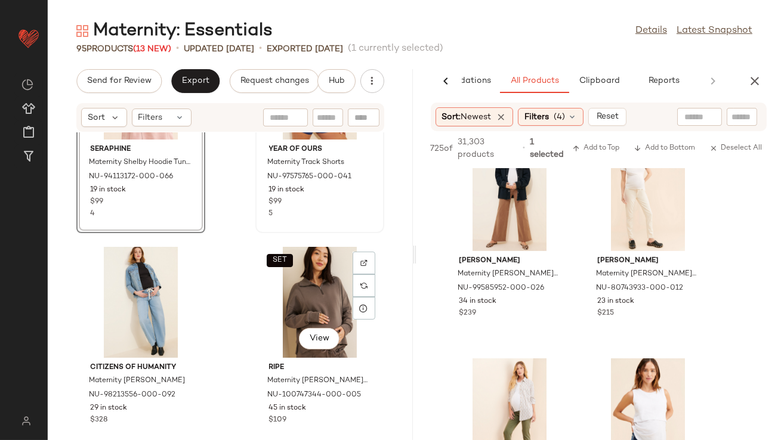
scroll to position [1673, 0]
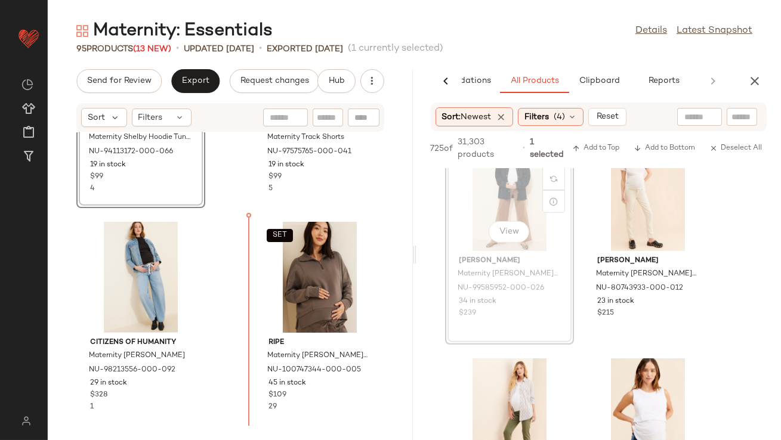
drag, startPoint x: 521, startPoint y: 208, endPoint x: 511, endPoint y: 208, distance: 10.7
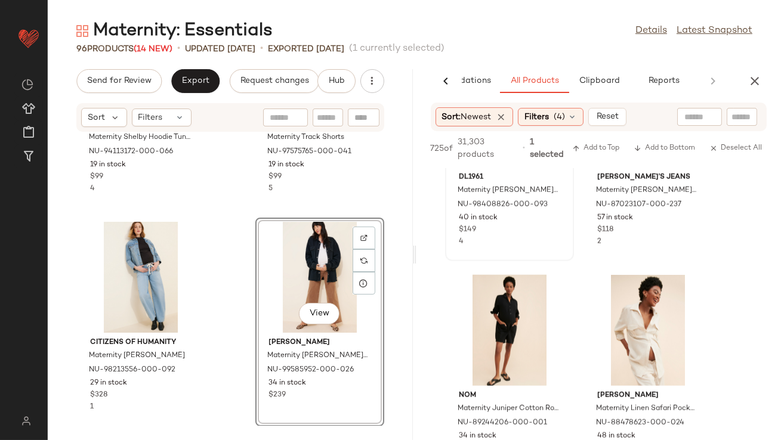
scroll to position [11060, 0]
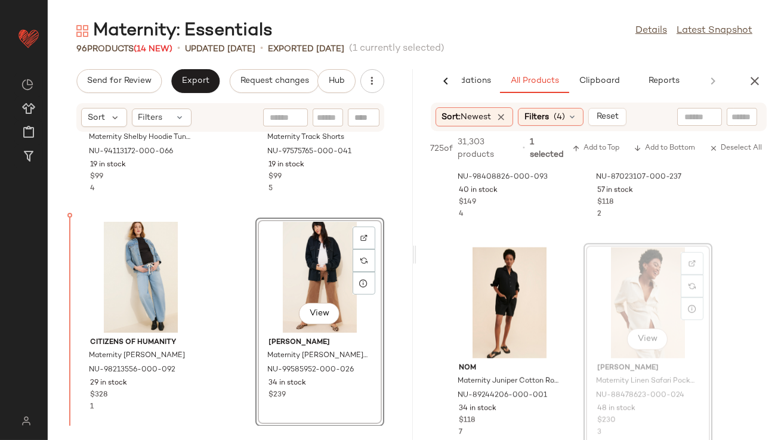
drag, startPoint x: 659, startPoint y: 299, endPoint x: 651, endPoint y: 299, distance: 7.8
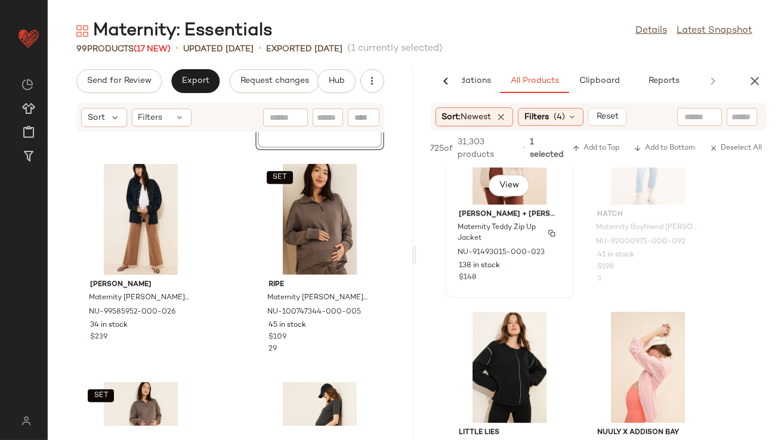
scroll to position [15871, 0]
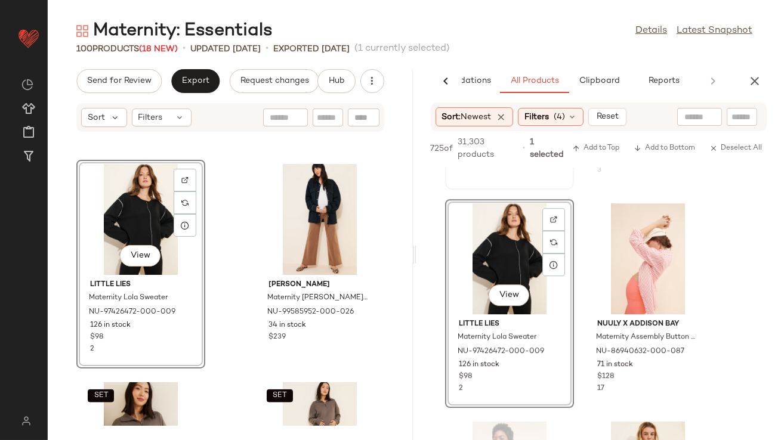
click at [755, 87] on icon "button" at bounding box center [754, 81] width 14 height 14
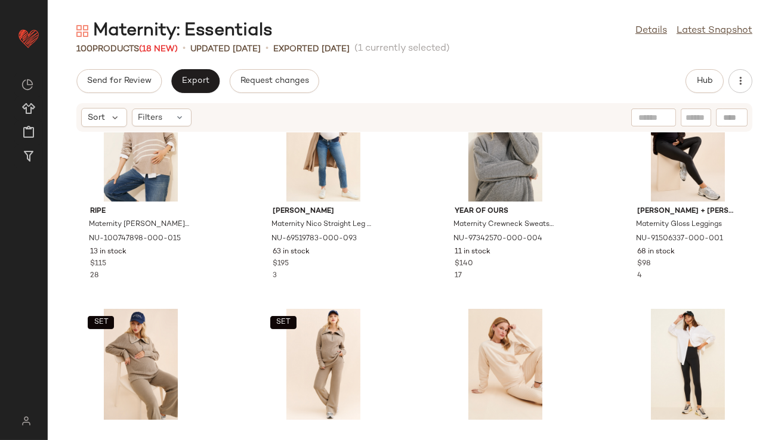
scroll to position [274, 0]
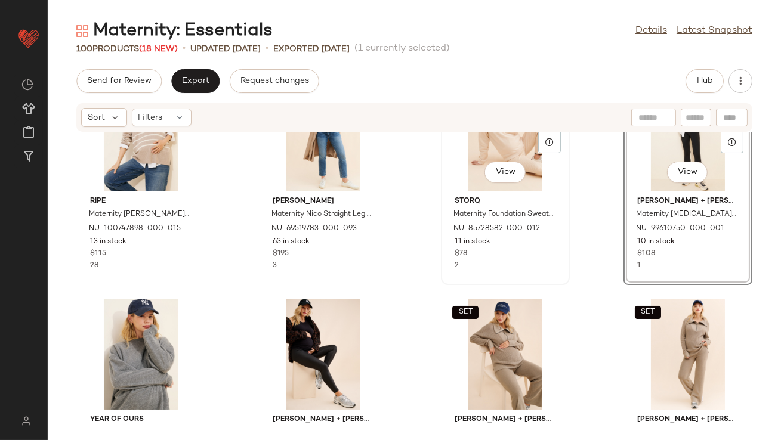
scroll to position [342, 0]
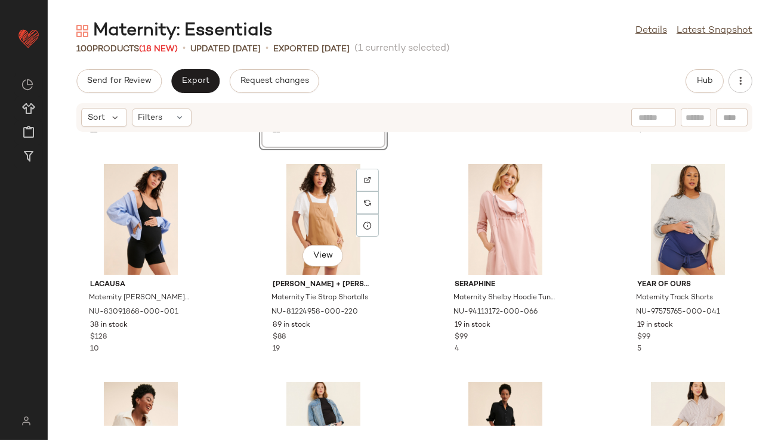
scroll to position [662, 0]
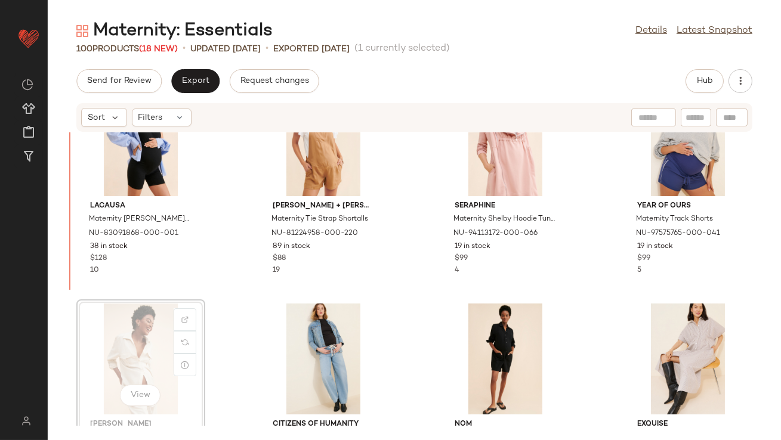
scroll to position [713, 0]
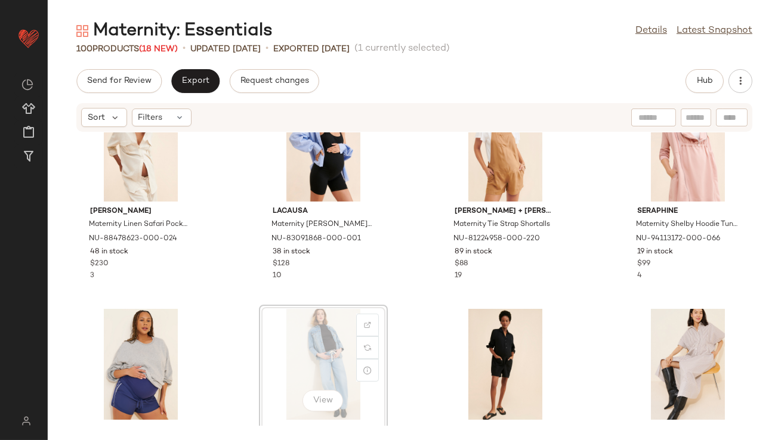
scroll to position [713, 0]
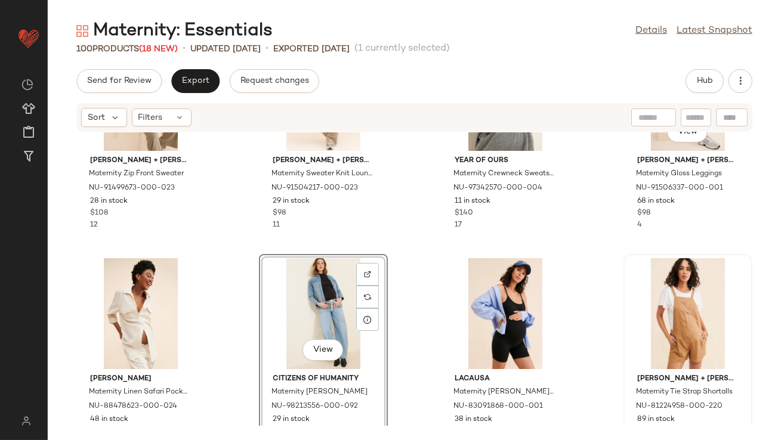
scroll to position [606, 0]
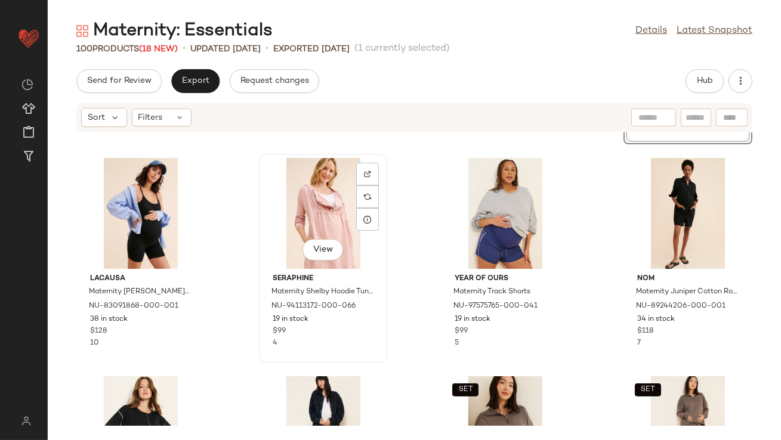
scroll to position [921, 0]
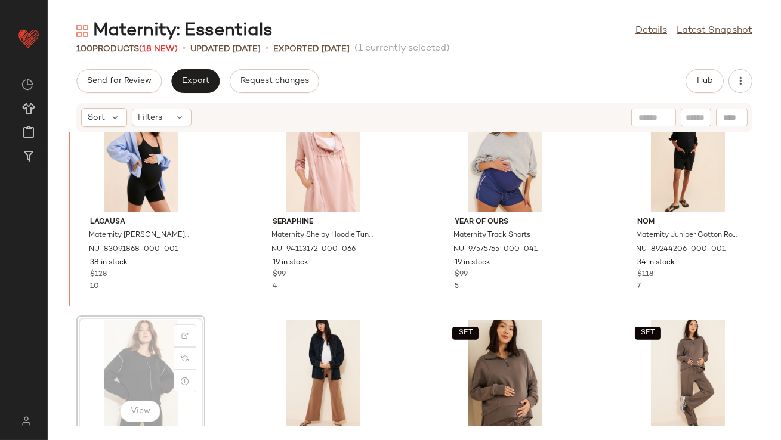
scroll to position [916, 0]
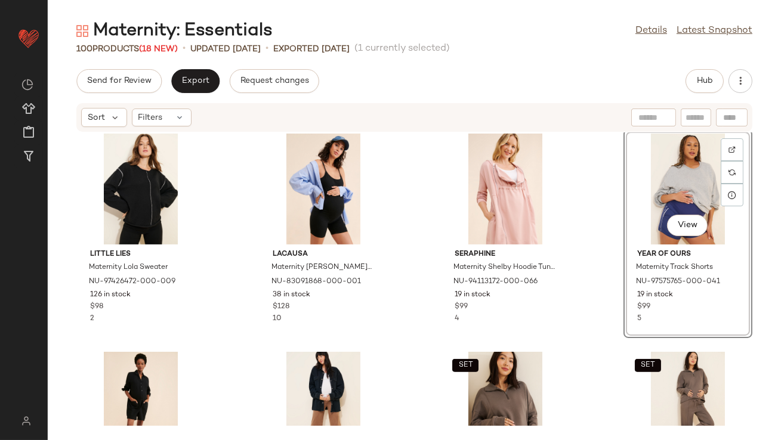
scroll to position [884, 0]
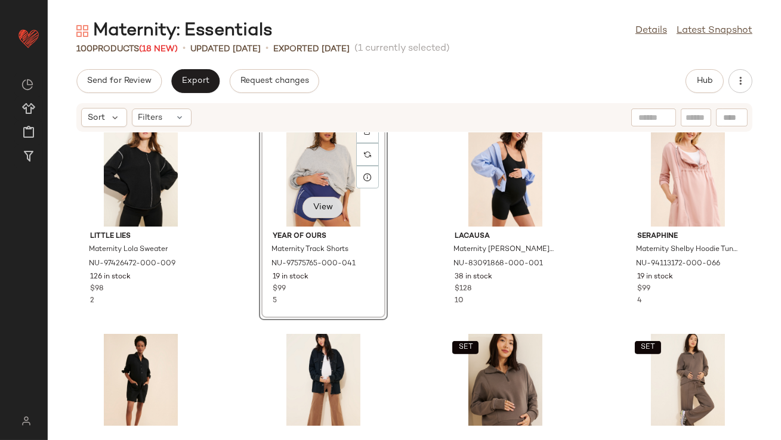
scroll to position [955, 0]
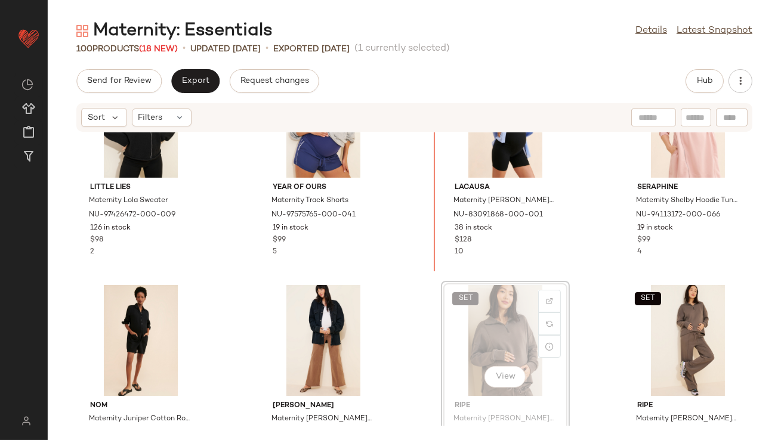
scroll to position [950, 0]
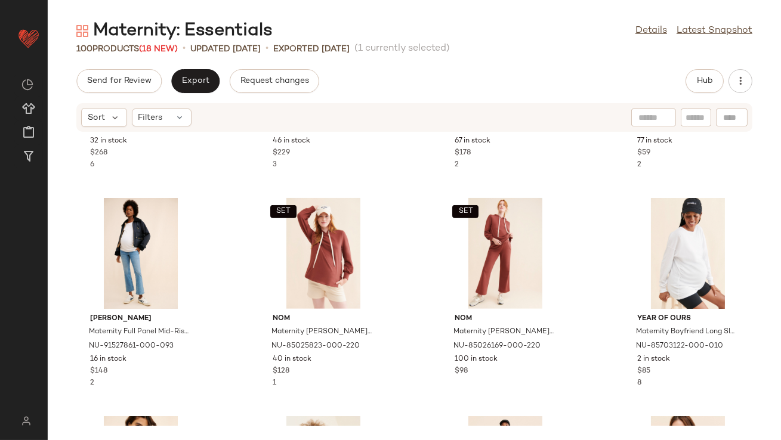
scroll to position [1375, 0]
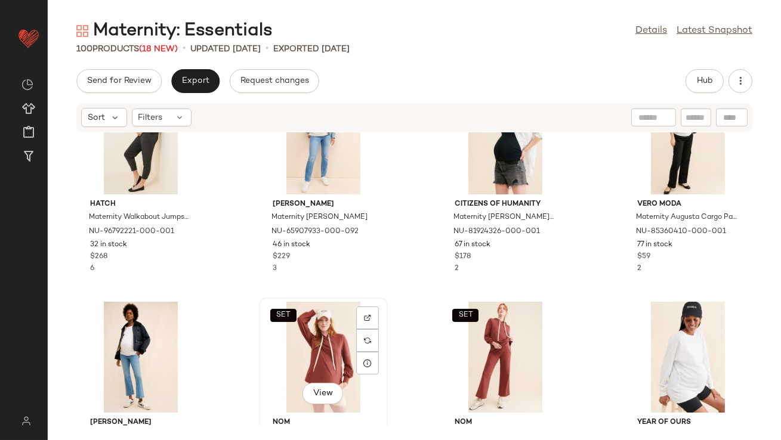
click at [330, 339] on div "SET View" at bounding box center [323, 357] width 121 height 111
click at [495, 326] on div "SET" at bounding box center [505, 357] width 121 height 111
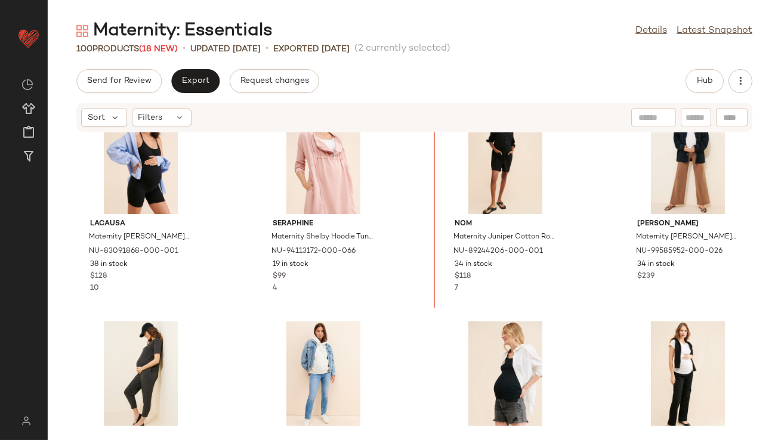
scroll to position [1213, 0]
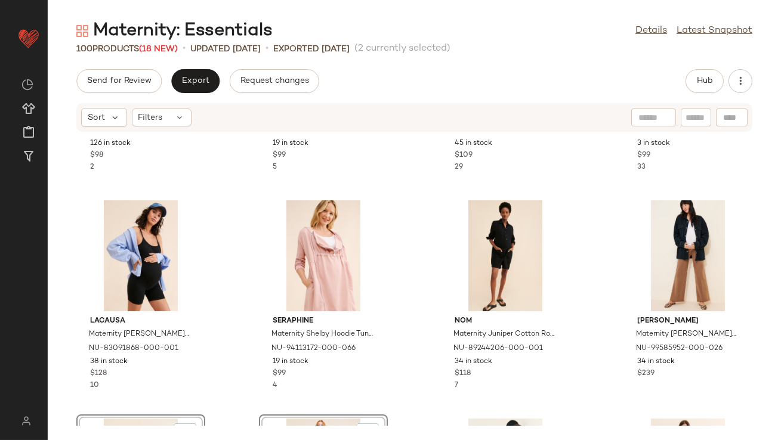
click at [421, 276] on div "Little Lies Maternity Lola Sweater NU-97426472-000-009 126 in stock $98 2 Year …" at bounding box center [414, 279] width 733 height 294
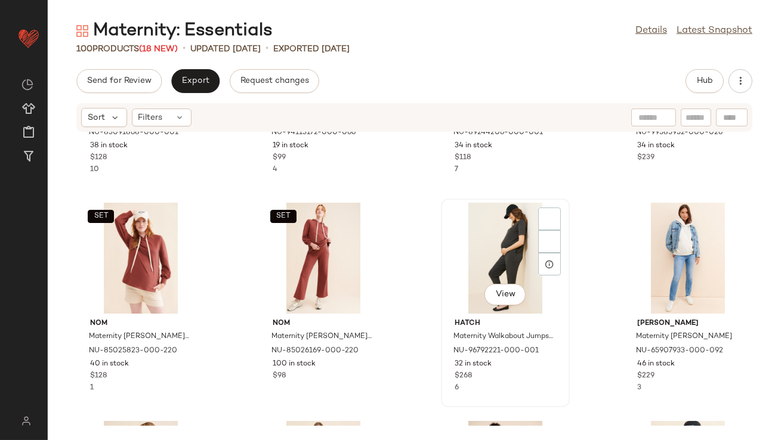
scroll to position [1259, 0]
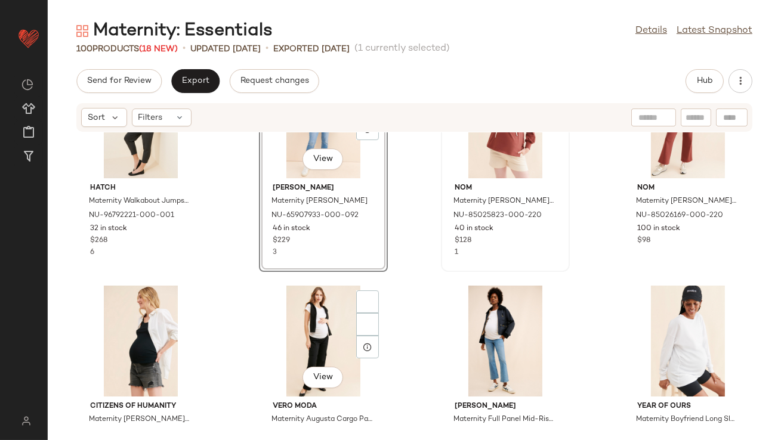
scroll to position [1438, 0]
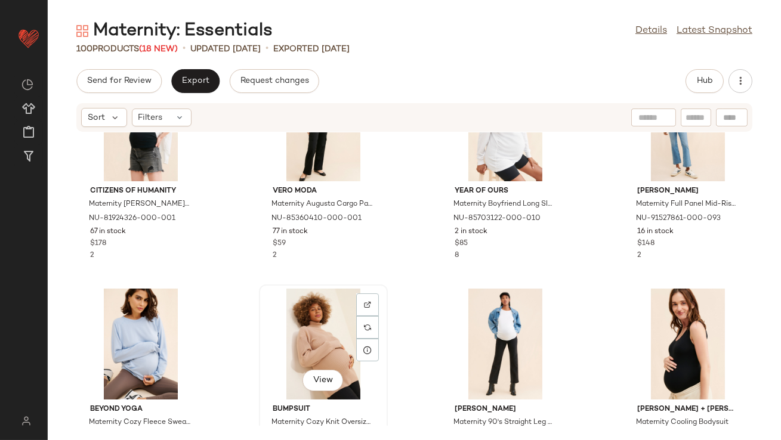
scroll to position [1609, 0]
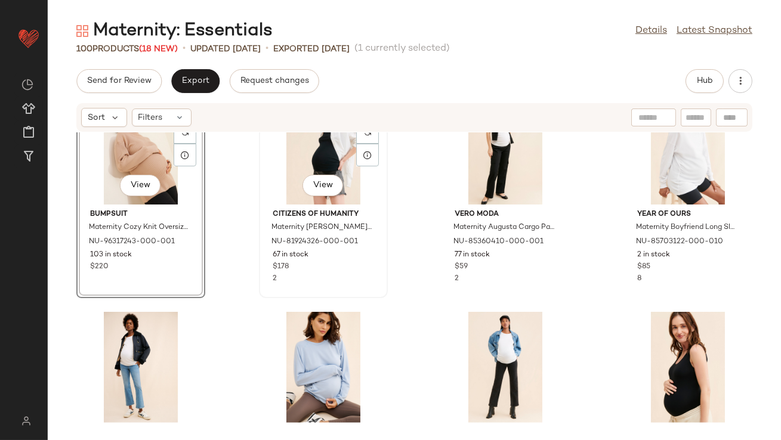
scroll to position [1589, 0]
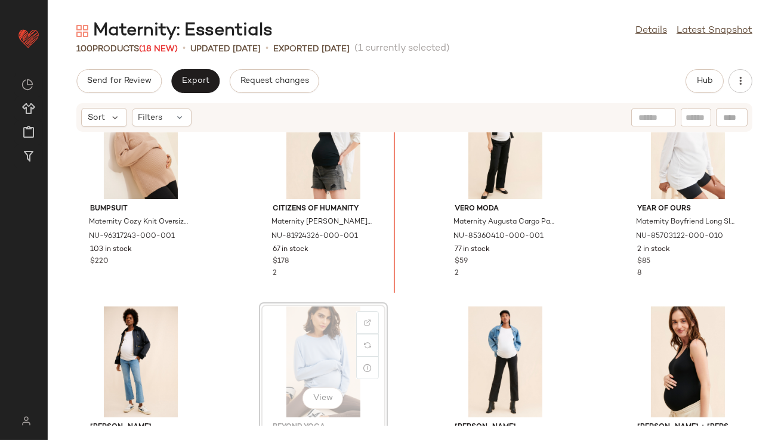
scroll to position [1589, 0]
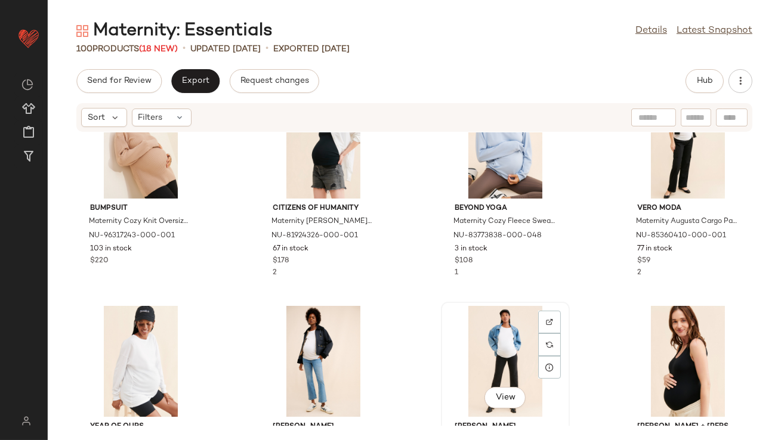
click at [501, 361] on div "View" at bounding box center [505, 361] width 121 height 111
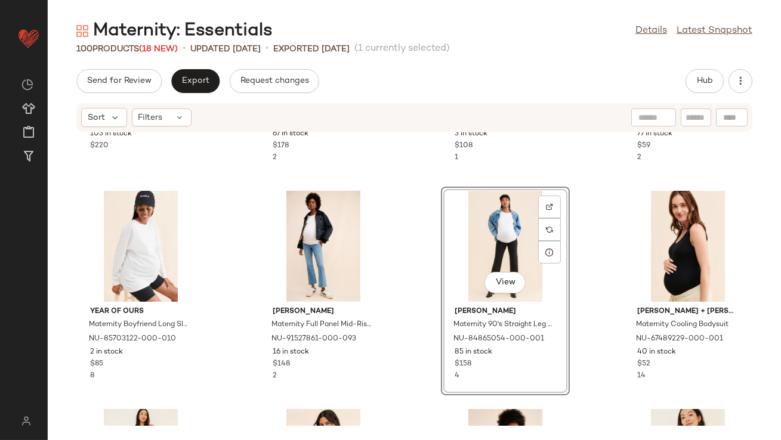
scroll to position [1735, 0]
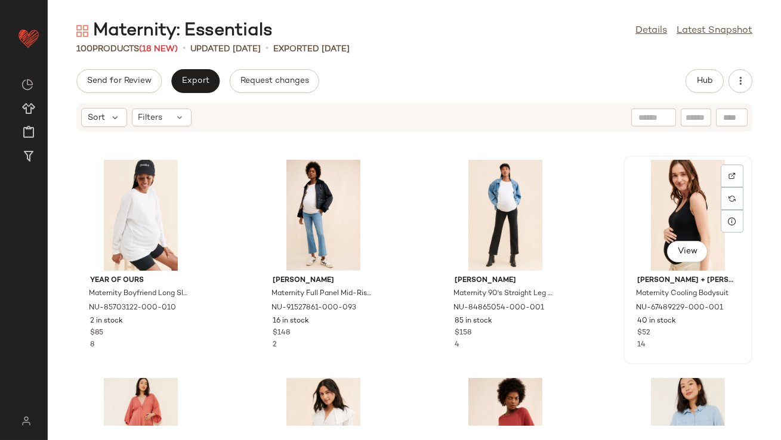
drag, startPoint x: 632, startPoint y: 220, endPoint x: 625, endPoint y: 220, distance: 7.8
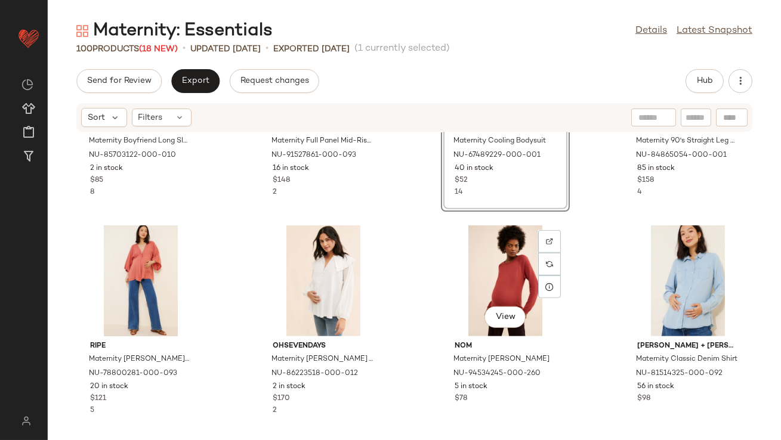
scroll to position [1898, 0]
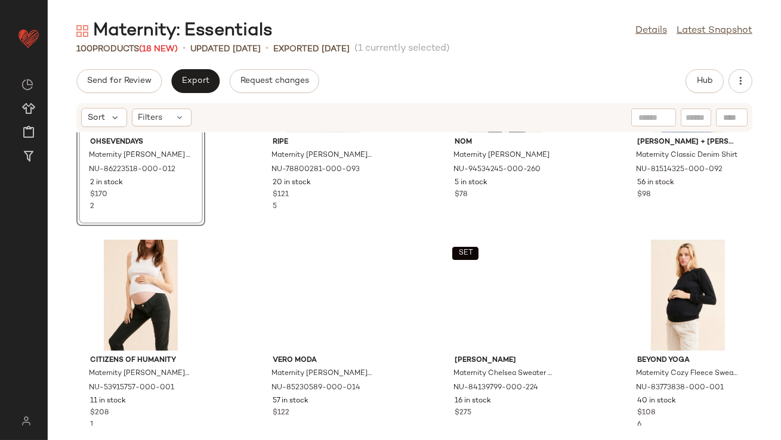
scroll to position [2109, 0]
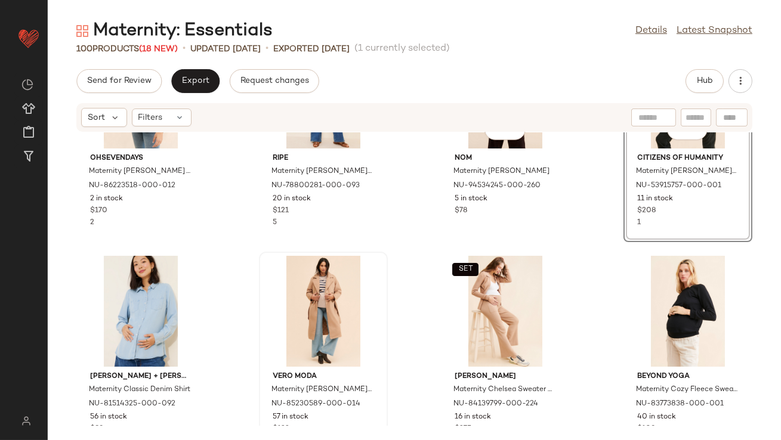
scroll to position [2088, 0]
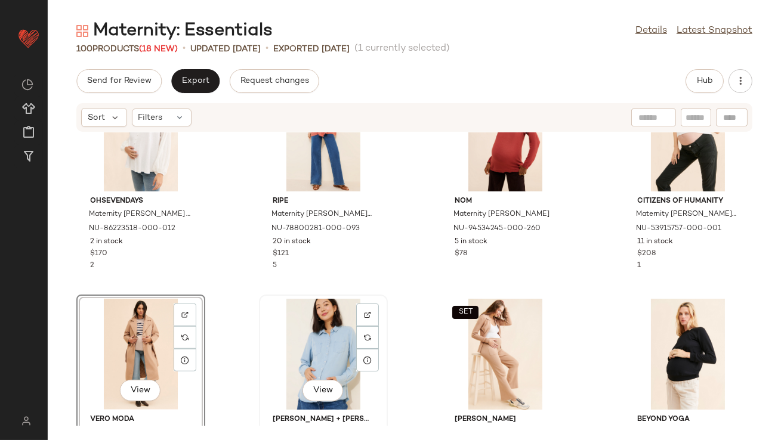
scroll to position [1889, 0]
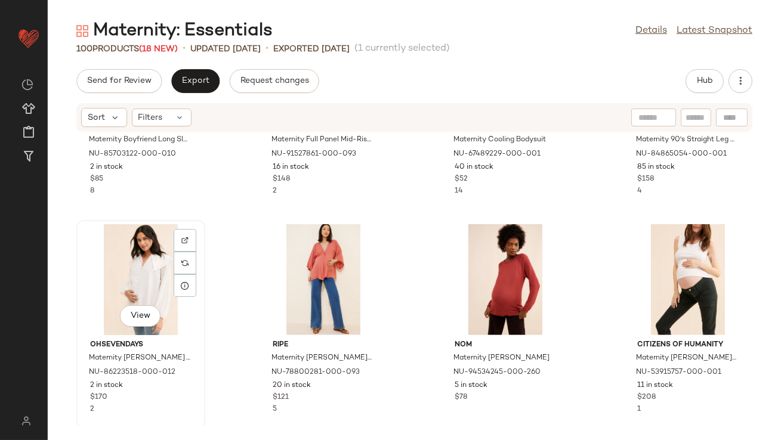
click at [146, 262] on div "View" at bounding box center [141, 279] width 121 height 111
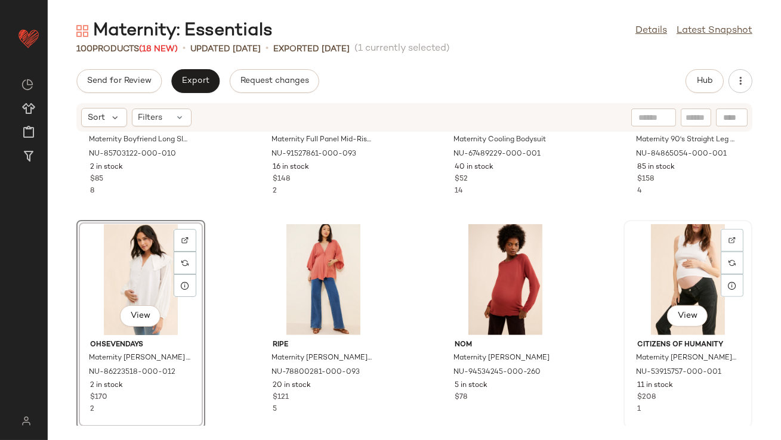
click at [656, 282] on div "View" at bounding box center [688, 279] width 121 height 111
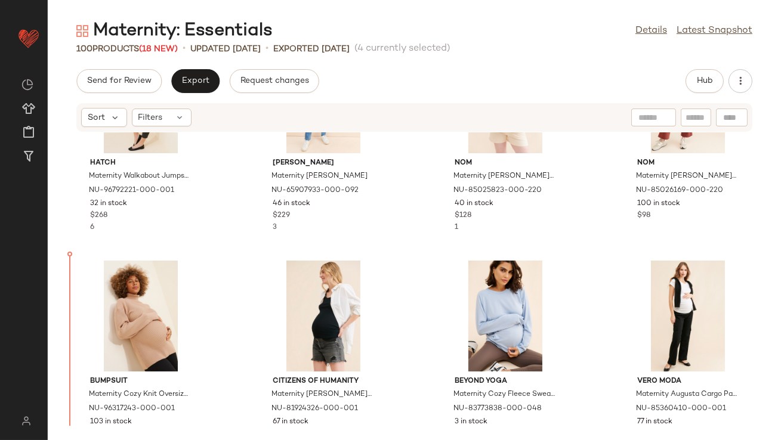
scroll to position [1423, 0]
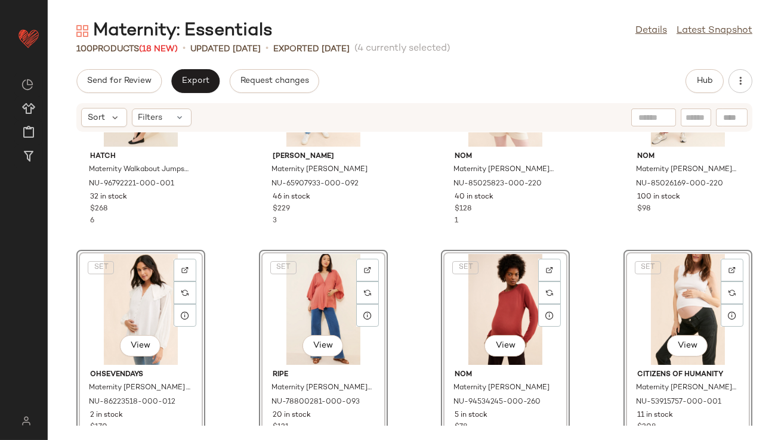
click at [245, 218] on div "Hatch Maternity Walkabout Jumpsuit NU-96792221-000-001 32 in stock $268 6 Paige…" at bounding box center [414, 279] width 733 height 294
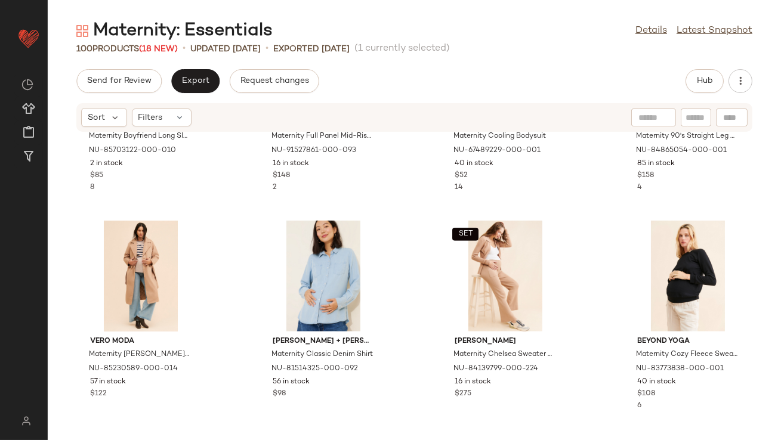
scroll to position [2119, 0]
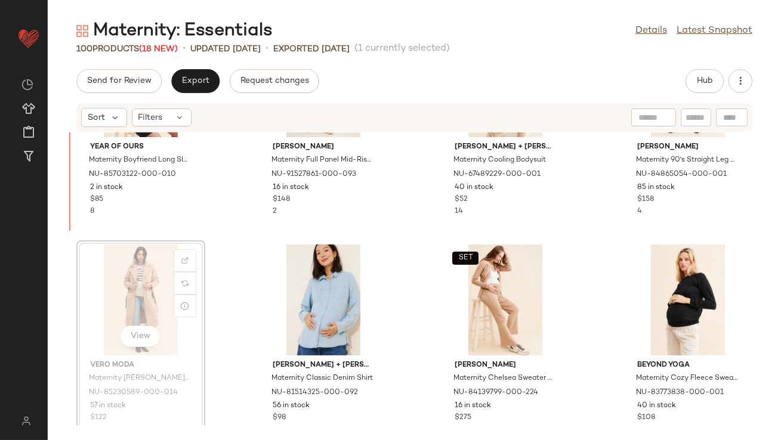
scroll to position [2067, 0]
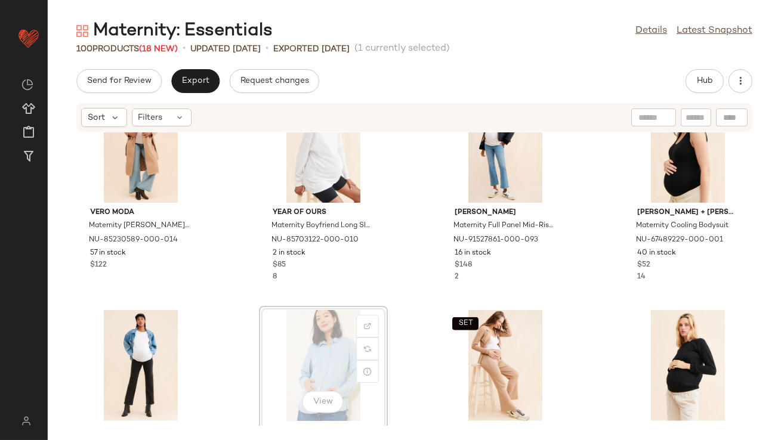
scroll to position [2023, 0]
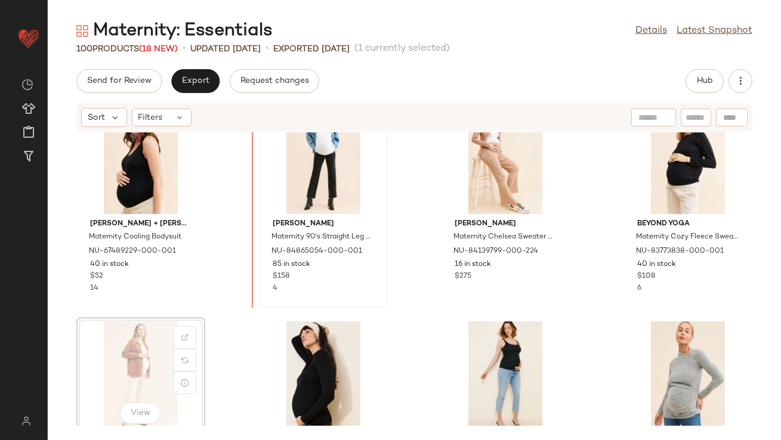
scroll to position [2217, 0]
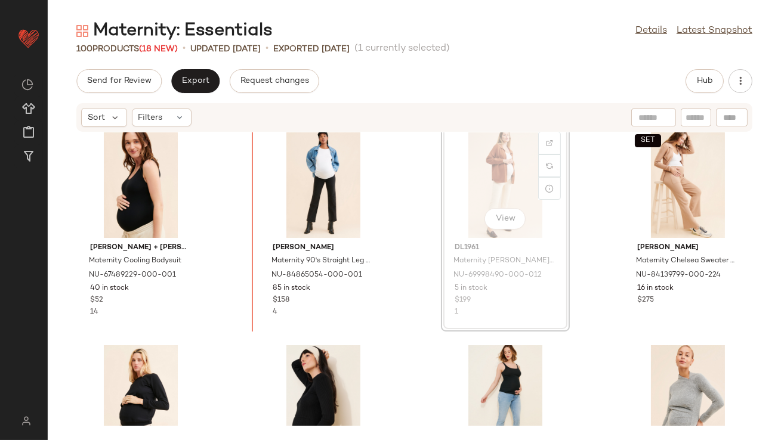
scroll to position [2198, 0]
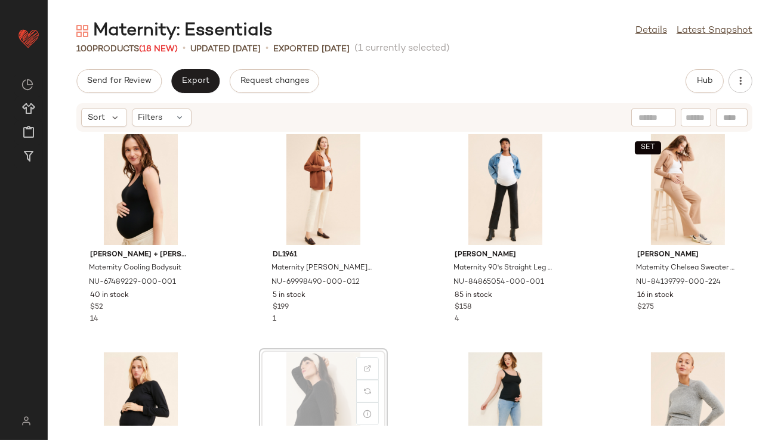
scroll to position [2199, 0]
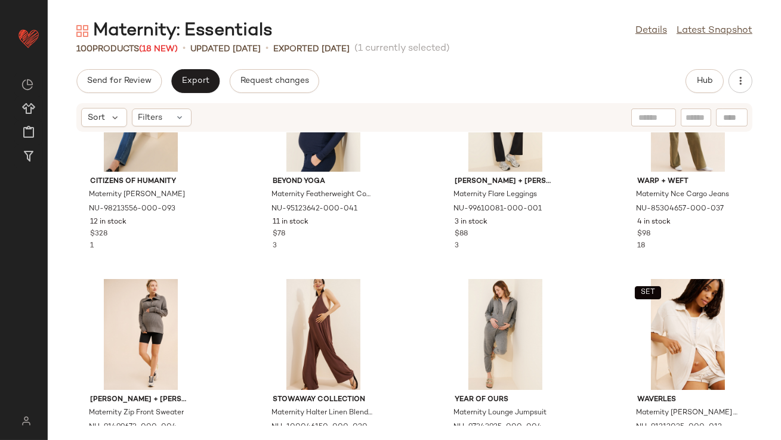
scroll to position [2995, 0]
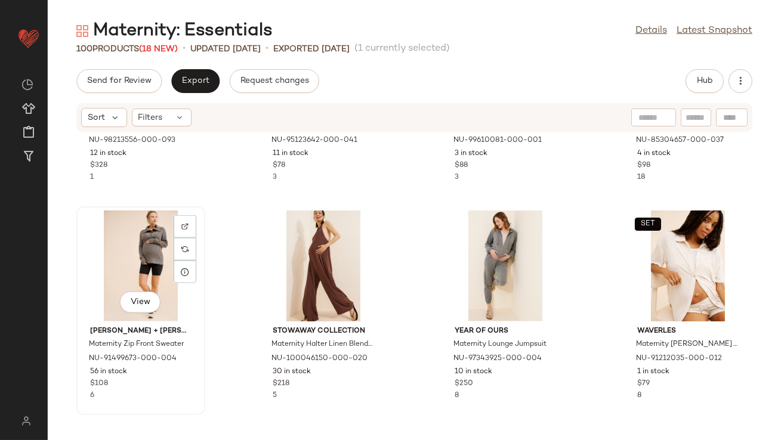
click at [154, 243] on div "View" at bounding box center [141, 266] width 121 height 111
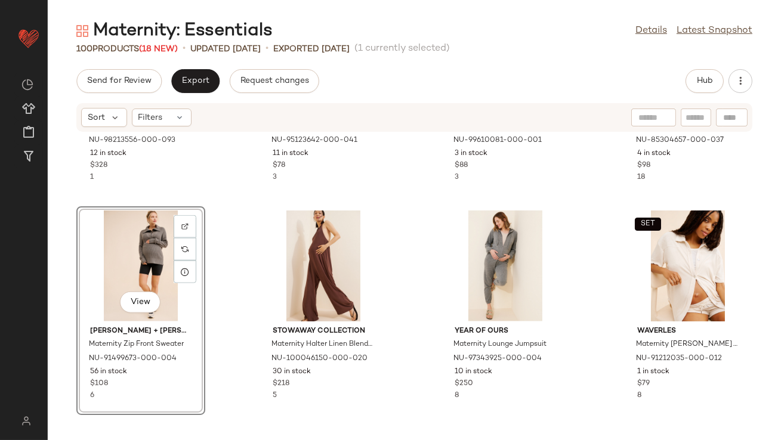
click at [578, 247] on div "Citizens of Humanity Maternity Brynn Jeans NU-98213556-000-093 12 in stock $328…" at bounding box center [414, 279] width 733 height 294
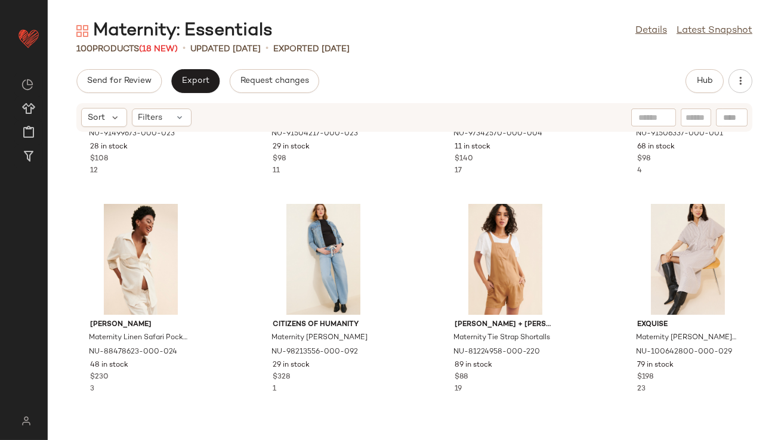
scroll to position [707, 0]
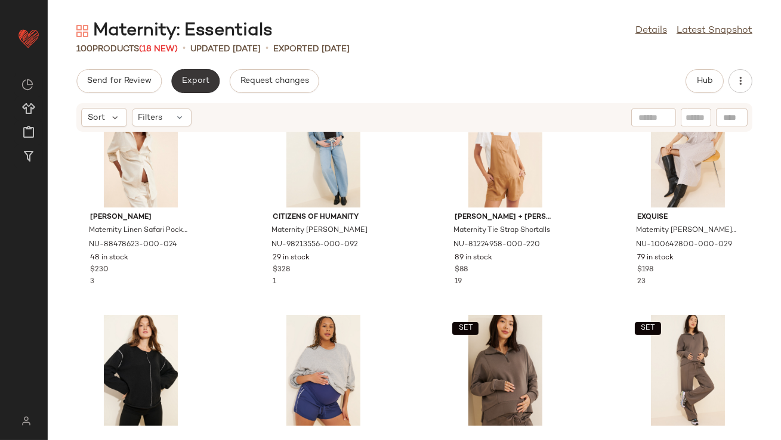
click at [200, 81] on span "Export" at bounding box center [195, 81] width 28 height 10
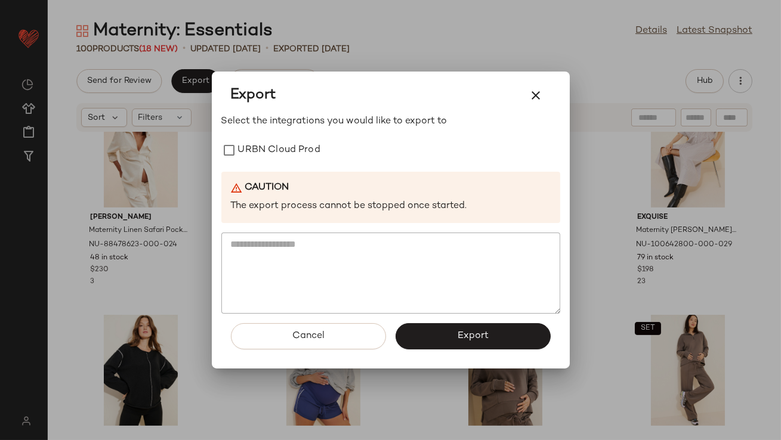
click at [271, 135] on div "Select the integrations you would like to export to URBN Cloud Prod Caution The…" at bounding box center [390, 214] width 339 height 199
click at [272, 139] on label "URBN Cloud Prod" at bounding box center [279, 150] width 82 height 24
click at [464, 340] on span "Export" at bounding box center [473, 335] width 32 height 11
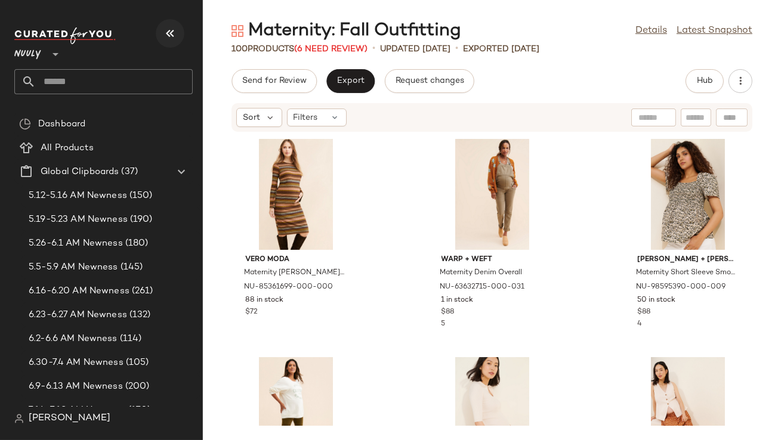
click at [168, 29] on icon "button" at bounding box center [170, 33] width 14 height 14
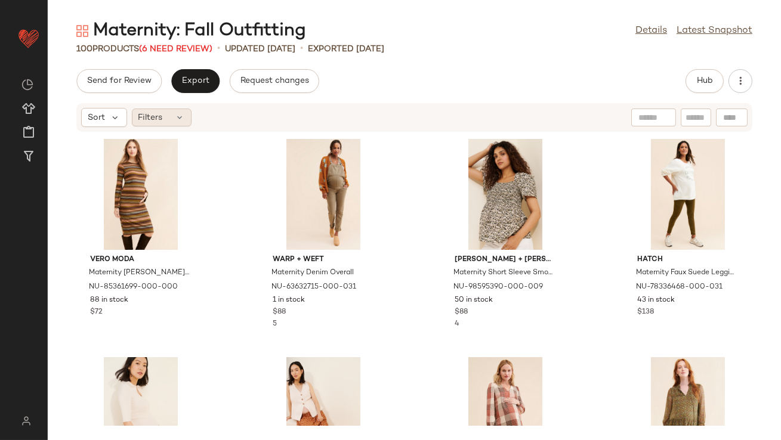
click at [159, 117] on span "Filters" at bounding box center [150, 118] width 24 height 13
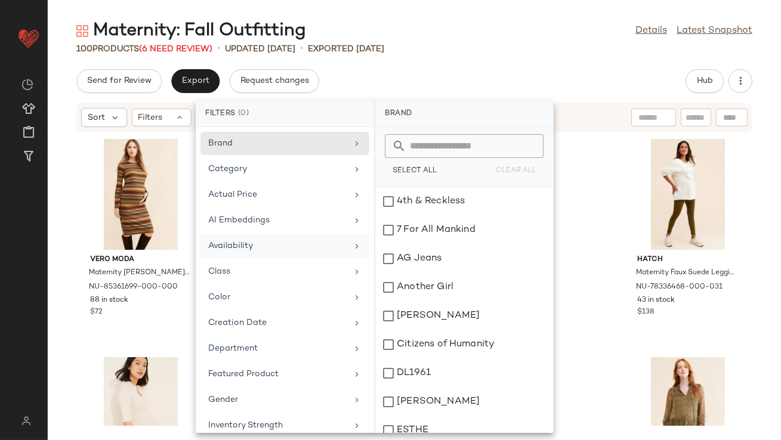
click at [291, 242] on div "Availability" at bounding box center [277, 246] width 139 height 13
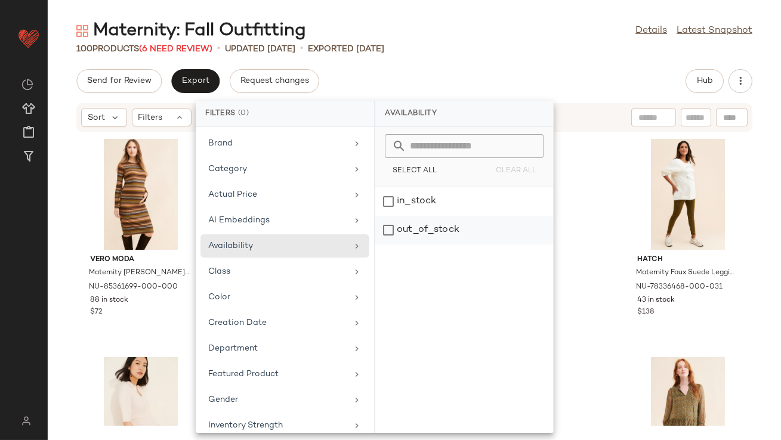
click at [397, 224] on div "out_of_stock" at bounding box center [464, 230] width 178 height 29
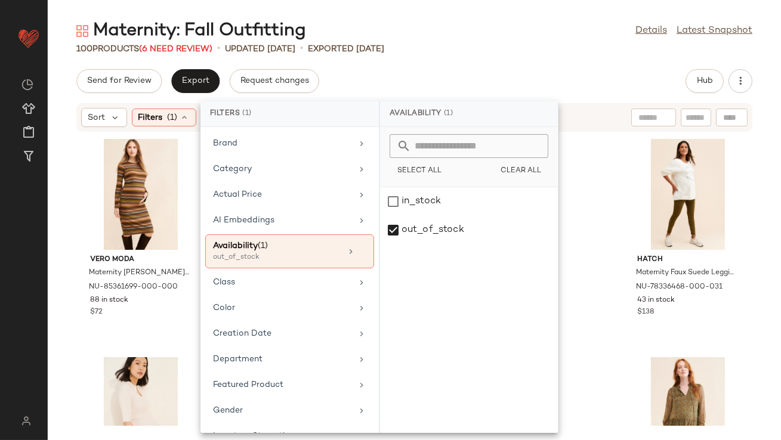
click at [468, 72] on div "Send for Review Export Request changes Hub" at bounding box center [414, 81] width 676 height 24
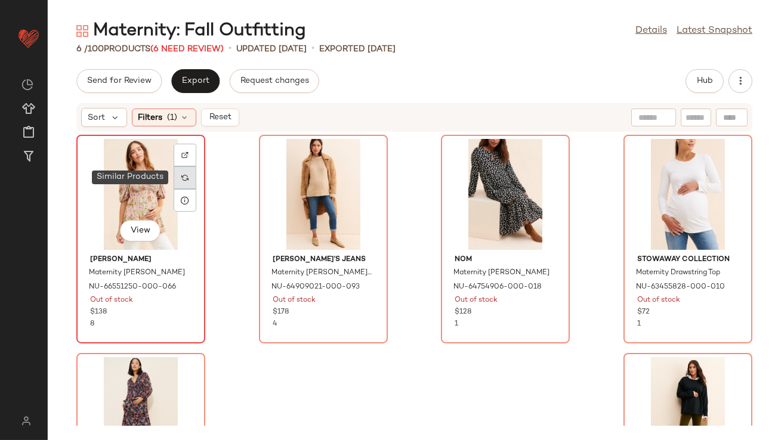
click at [188, 178] on img at bounding box center [184, 177] width 7 height 7
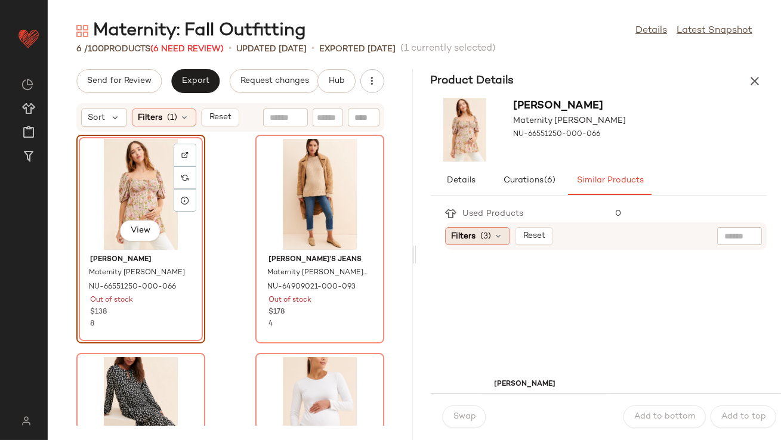
click at [469, 235] on span "Filters" at bounding box center [464, 236] width 24 height 13
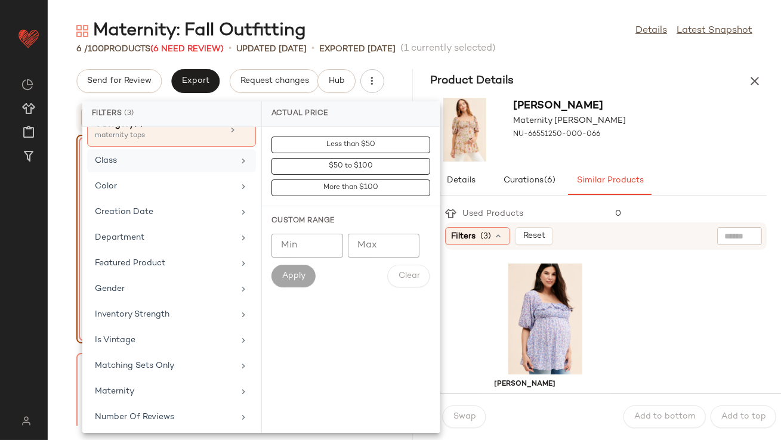
scroll to position [297, 0]
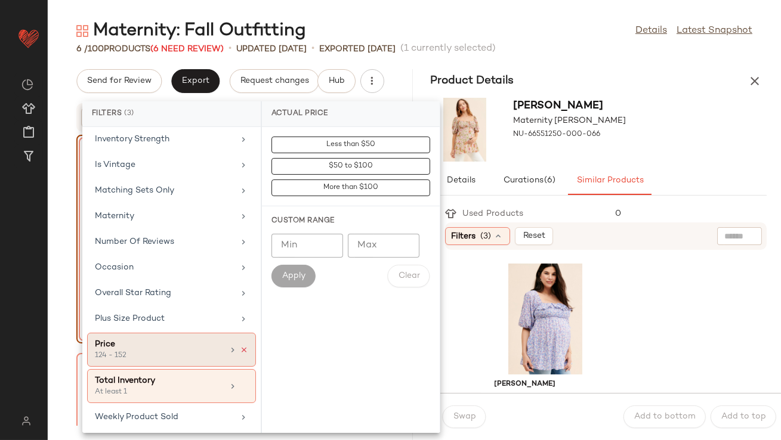
click at [240, 348] on icon at bounding box center [244, 350] width 8 height 8
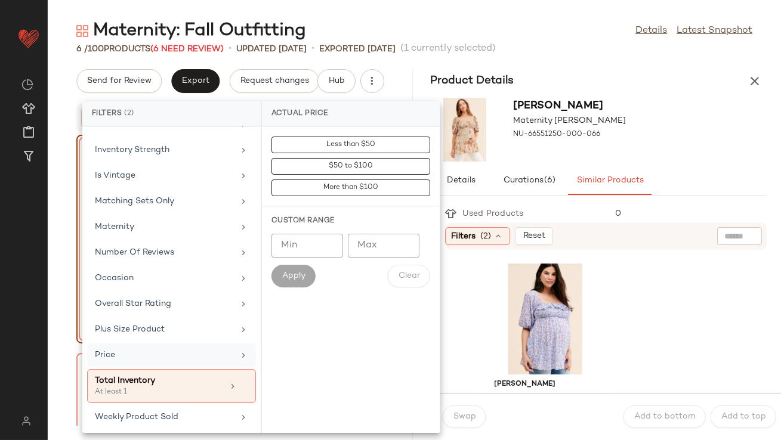
click at [310, 245] on input "Min" at bounding box center [307, 246] width 72 height 24
type input "*"
type input "**"
click at [298, 277] on span "Apply" at bounding box center [294, 276] width 24 height 10
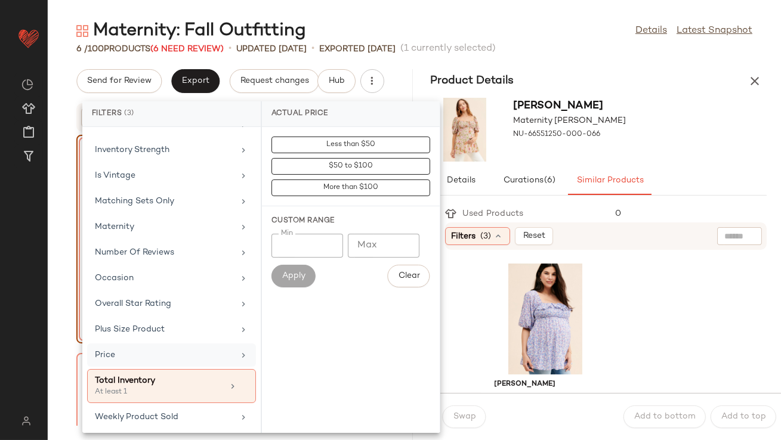
click at [656, 251] on div "[PERSON_NAME] Maternity [PERSON_NAME] Top NU-69494748-000-000 6 in stock $138 […" at bounding box center [613, 321] width 336 height 143
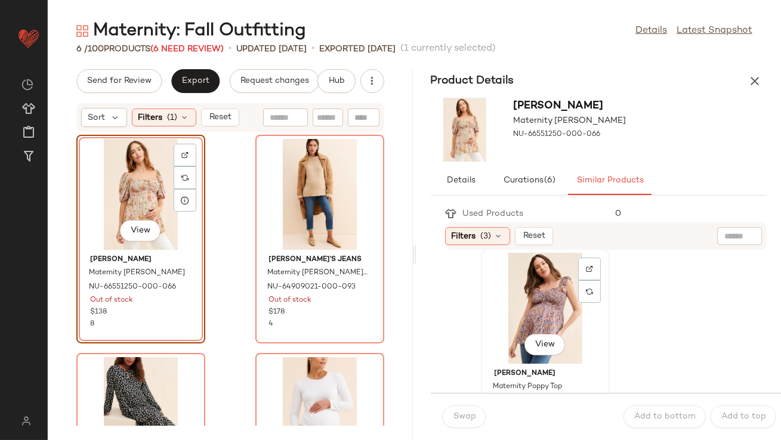
click at [573, 322] on div "View" at bounding box center [545, 308] width 121 height 111
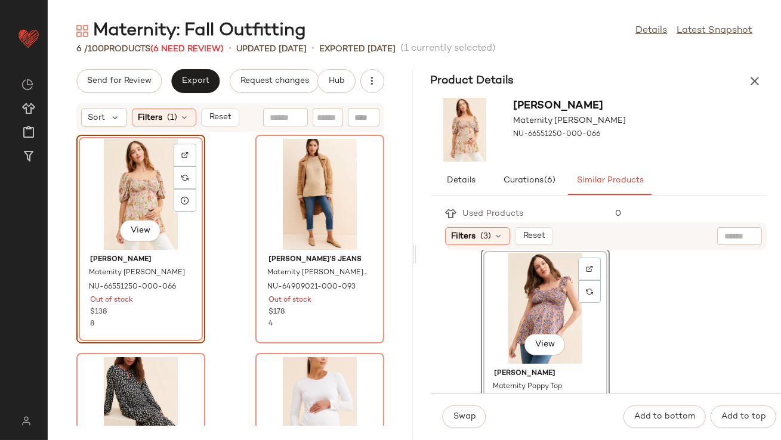
scroll to position [259, 0]
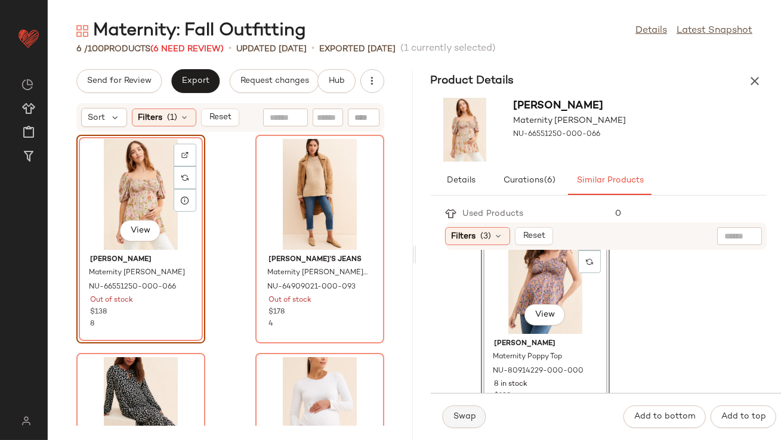
click at [474, 419] on span "Swap" at bounding box center [464, 417] width 23 height 10
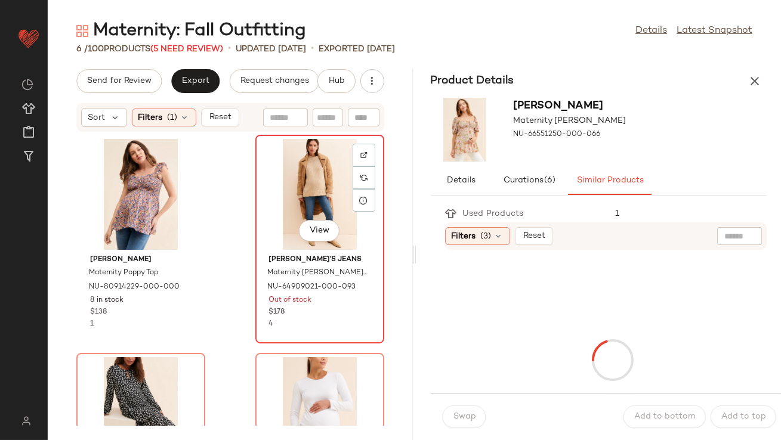
click at [282, 181] on div "View" at bounding box center [320, 194] width 121 height 111
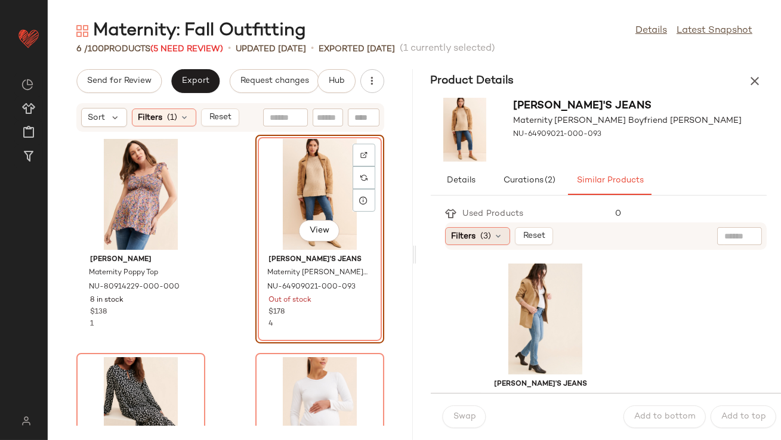
click at [477, 234] on div "Filters (3)" at bounding box center [477, 236] width 65 height 18
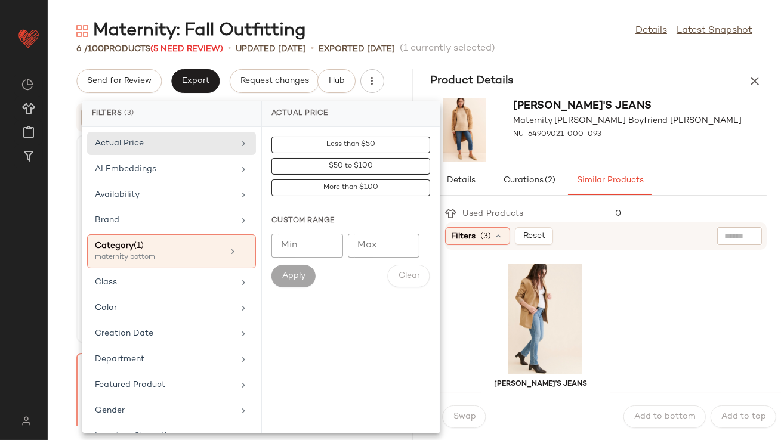
scroll to position [297, 0]
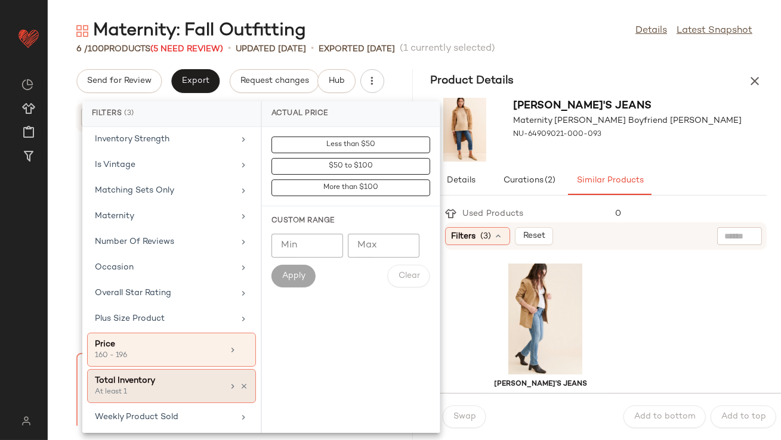
click at [153, 387] on div "At least 1" at bounding box center [154, 392] width 119 height 11
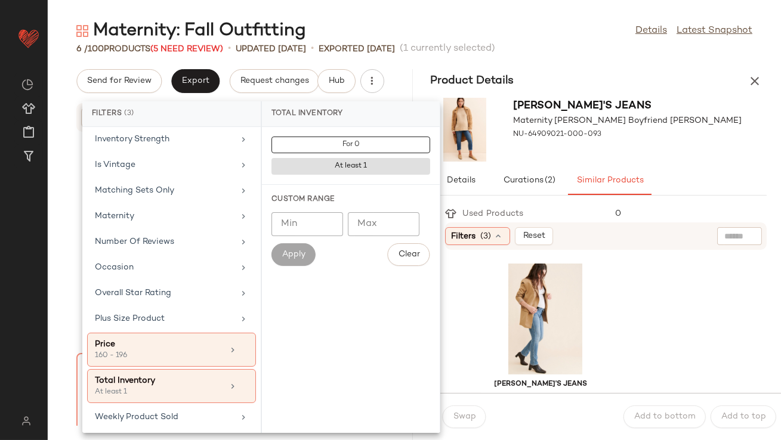
click at [313, 224] on input "Min" at bounding box center [307, 224] width 72 height 24
type input "**"
click at [289, 258] on span "Apply" at bounding box center [294, 255] width 24 height 10
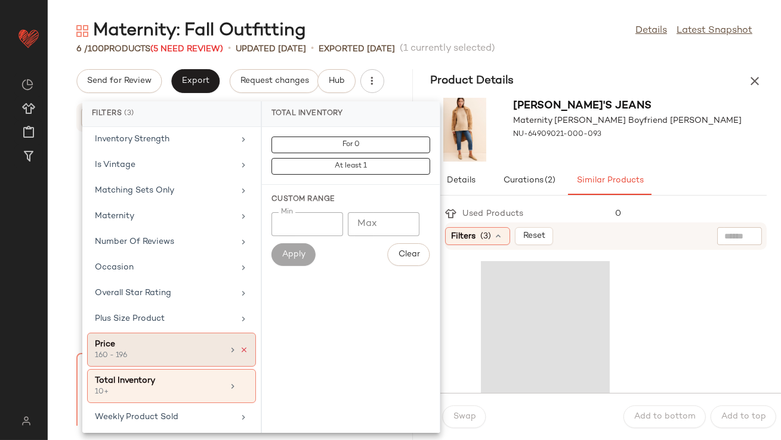
click at [240, 346] on icon at bounding box center [244, 350] width 8 height 8
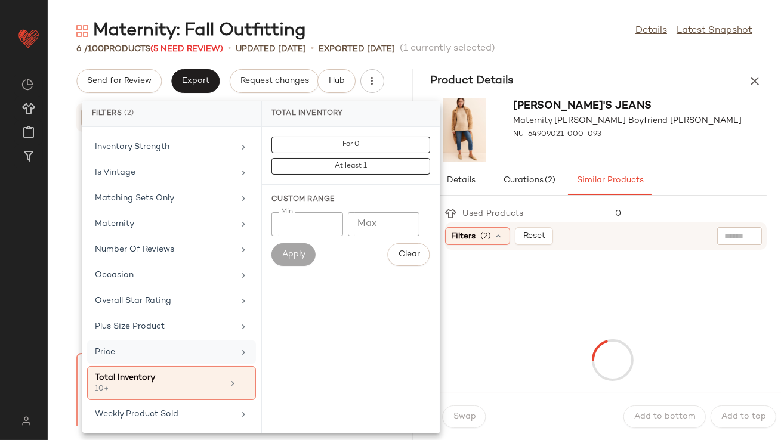
scroll to position [286, 0]
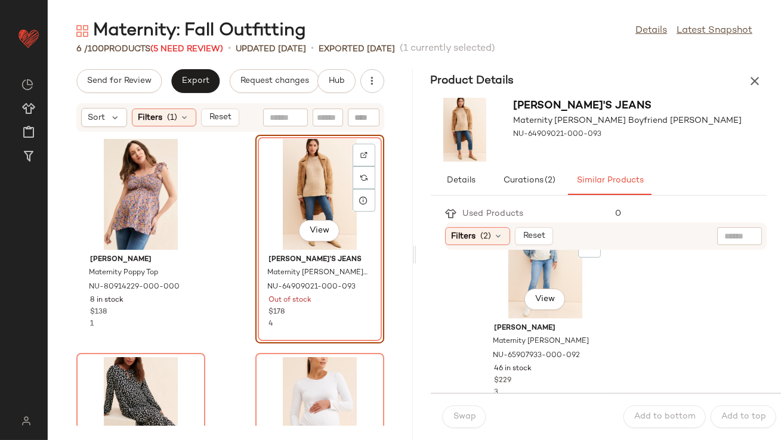
scroll to position [274, 0]
click at [573, 281] on div "View" at bounding box center [545, 263] width 121 height 111
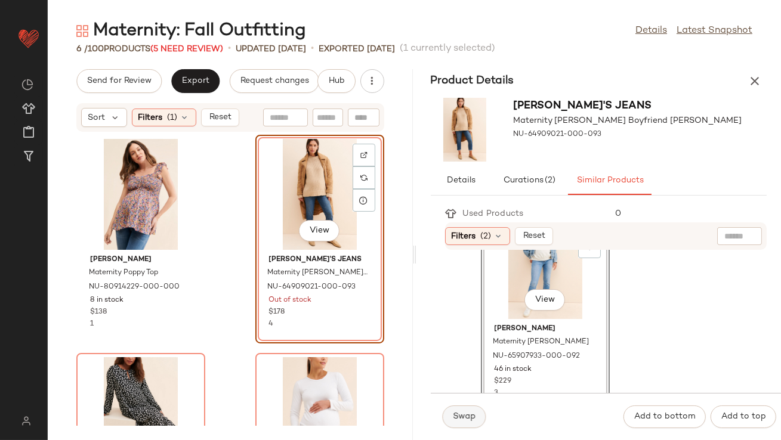
click at [462, 427] on button "Swap" at bounding box center [465, 417] width 44 height 23
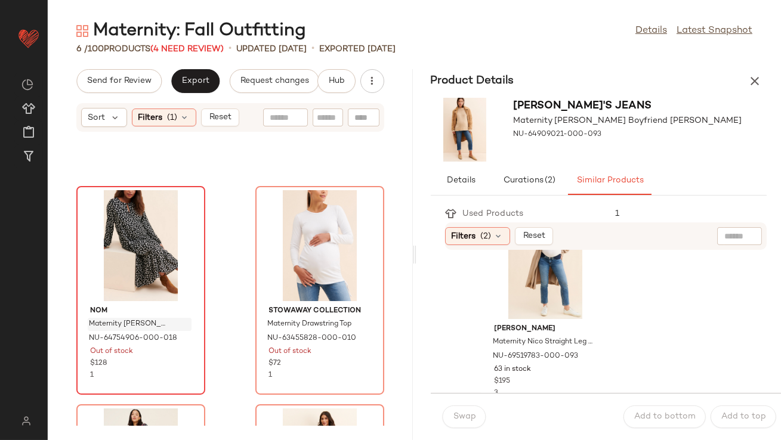
scroll to position [242, 0]
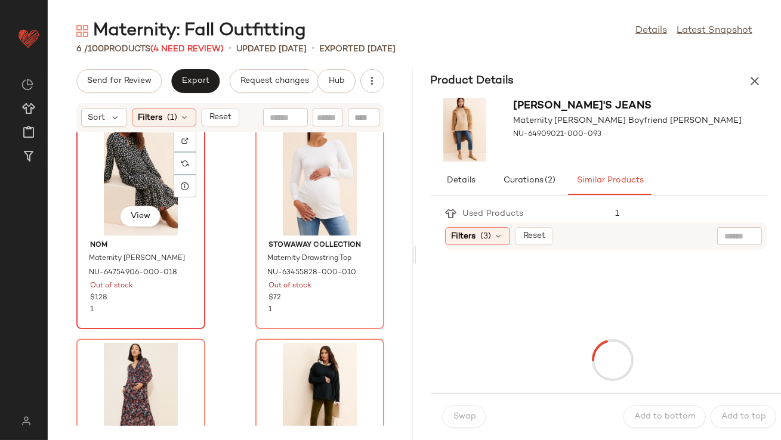
click at [111, 180] on div "View" at bounding box center [141, 180] width 121 height 111
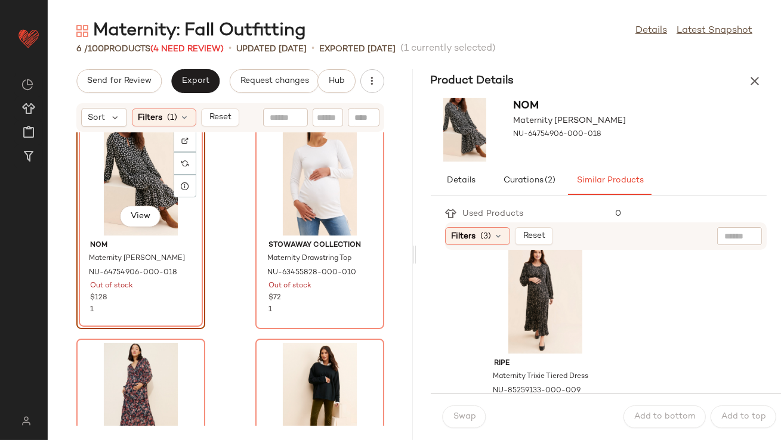
scroll to position [11, 0]
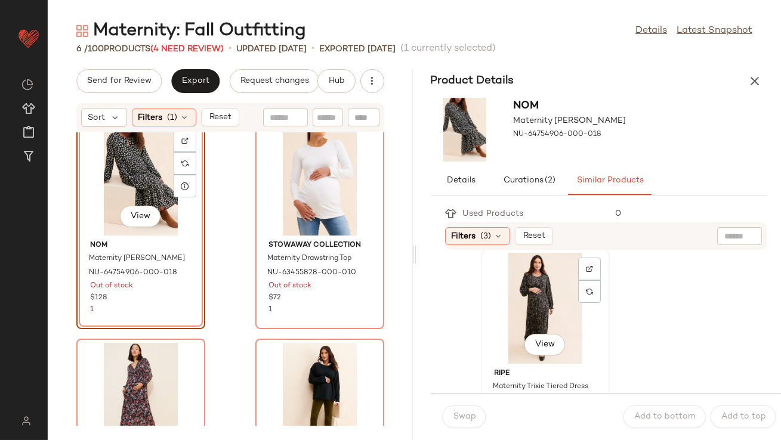
click at [530, 314] on div "View" at bounding box center [545, 308] width 121 height 111
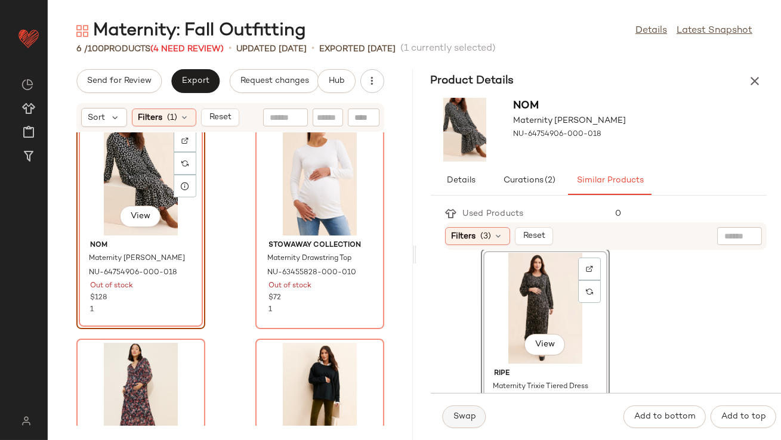
click at [464, 412] on span "Swap" at bounding box center [464, 417] width 23 height 10
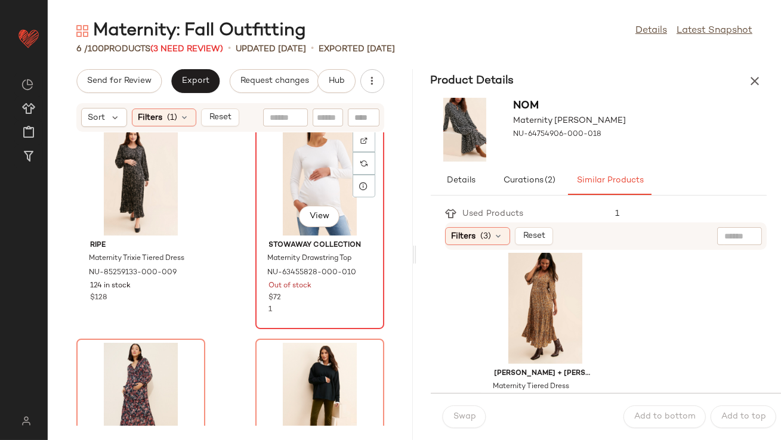
click at [320, 181] on div "View" at bounding box center [320, 180] width 121 height 111
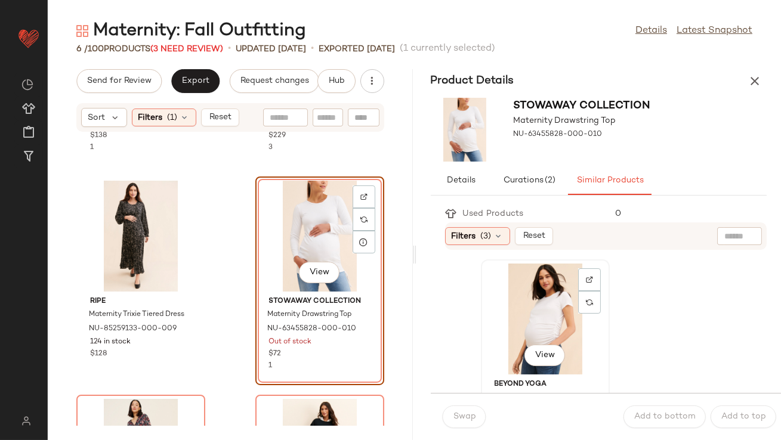
scroll to position [24, 0]
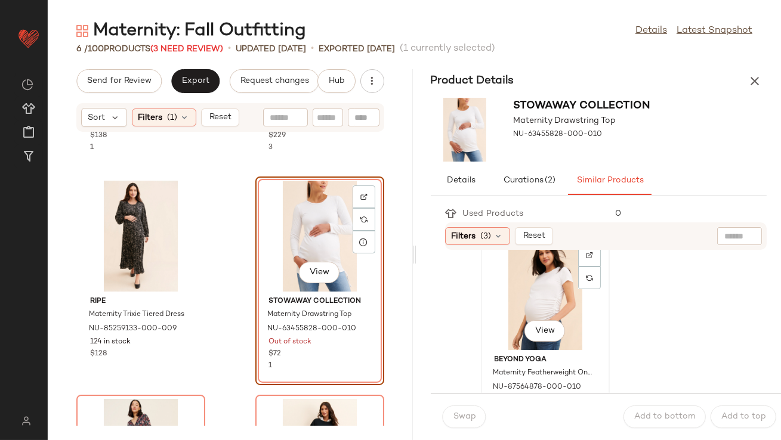
click at [518, 301] on div "View" at bounding box center [545, 294] width 121 height 111
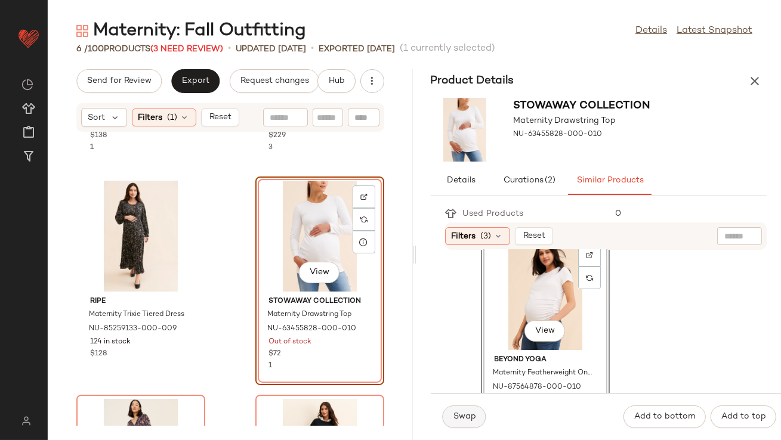
click at [461, 412] on span "Swap" at bounding box center [464, 417] width 23 height 10
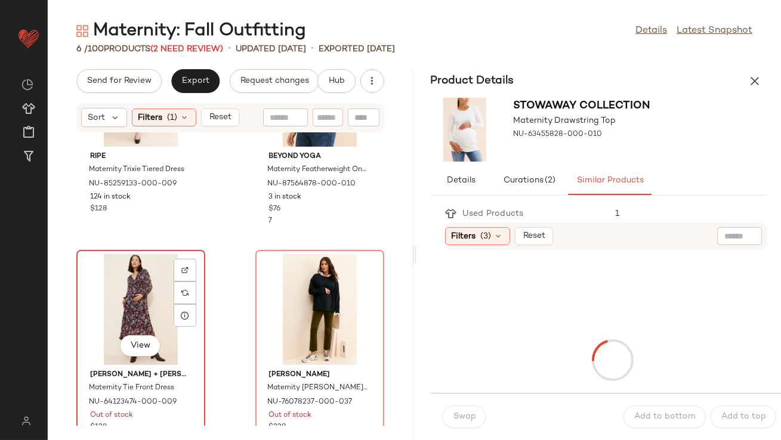
click at [153, 320] on div "View" at bounding box center [141, 309] width 121 height 111
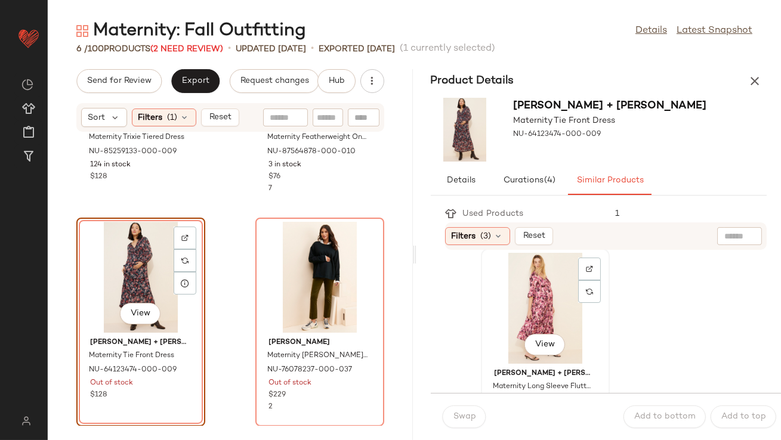
scroll to position [12, 0]
click at [503, 326] on div "View" at bounding box center [545, 307] width 121 height 111
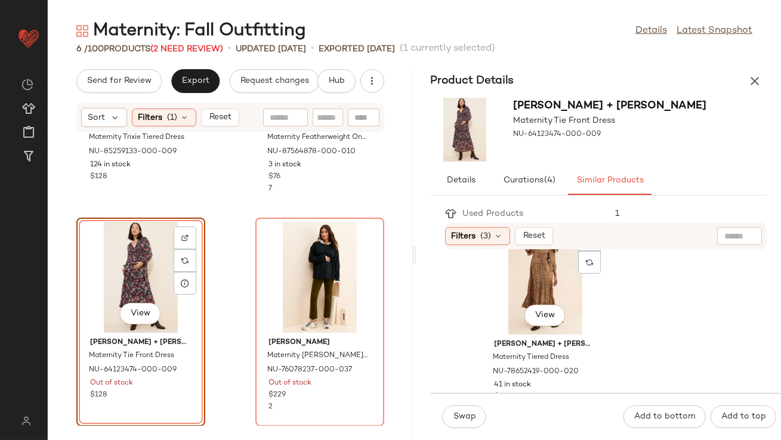
scroll to position [252, 0]
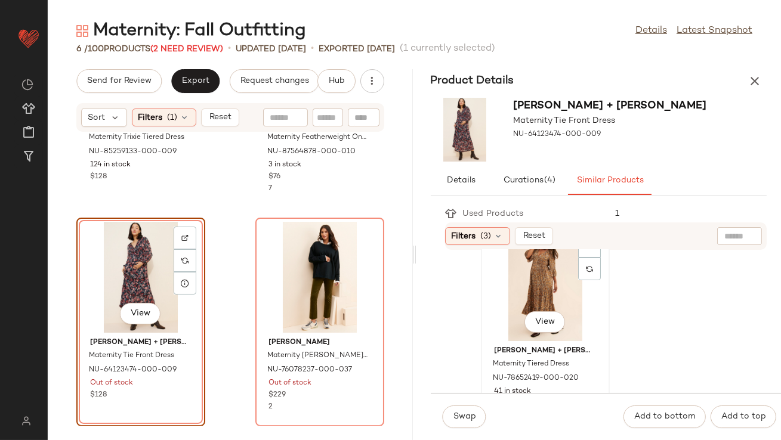
click at [503, 318] on div "View" at bounding box center [545, 285] width 121 height 111
click at [461, 418] on span "Swap" at bounding box center [464, 417] width 23 height 10
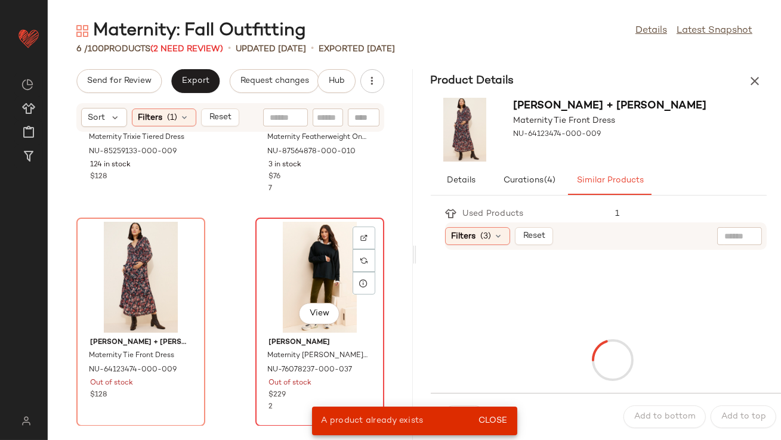
click at [307, 268] on div "View" at bounding box center [320, 277] width 121 height 111
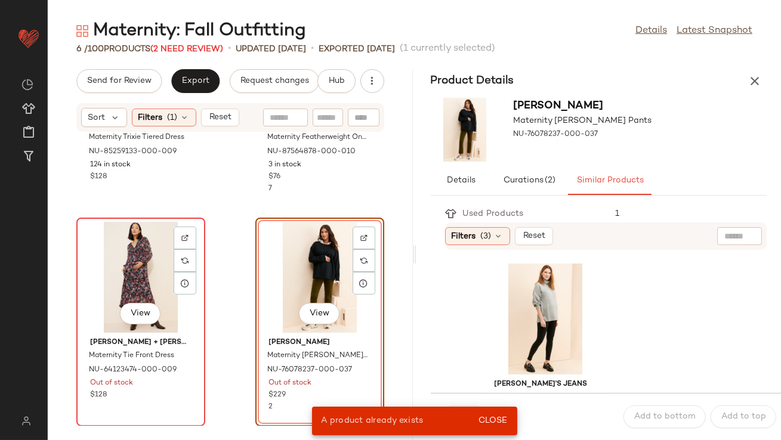
click at [139, 245] on div "View" at bounding box center [141, 277] width 121 height 111
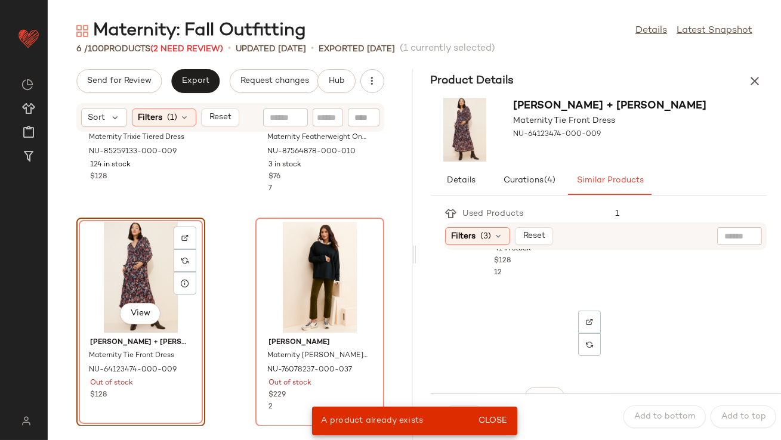
scroll to position [459, 0]
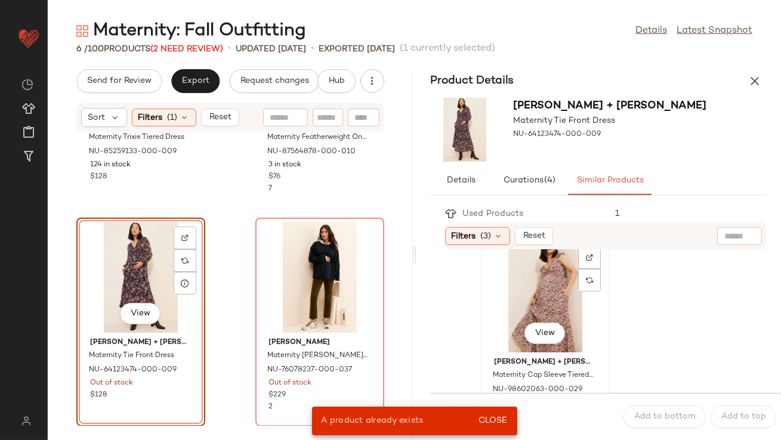
drag, startPoint x: 505, startPoint y: 313, endPoint x: 499, endPoint y: 336, distance: 24.2
click at [505, 313] on div "View" at bounding box center [545, 297] width 121 height 111
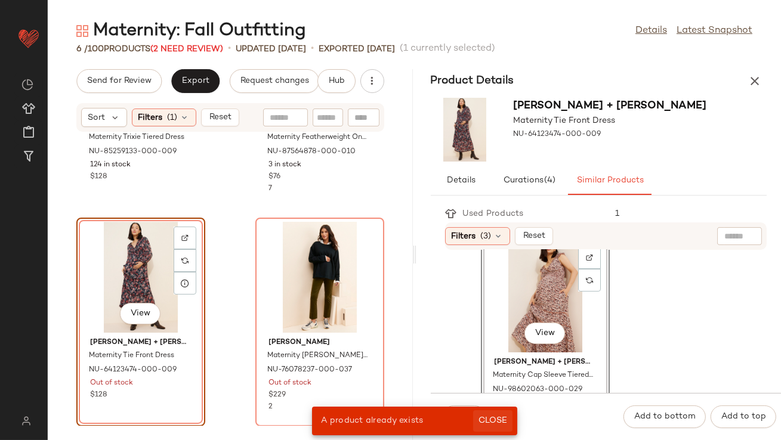
click at [505, 421] on span "Close" at bounding box center [492, 421] width 29 height 10
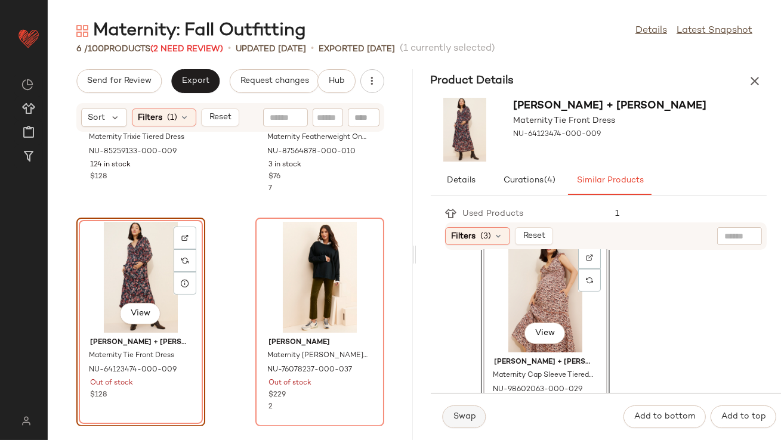
click at [480, 421] on button "Swap" at bounding box center [465, 417] width 44 height 23
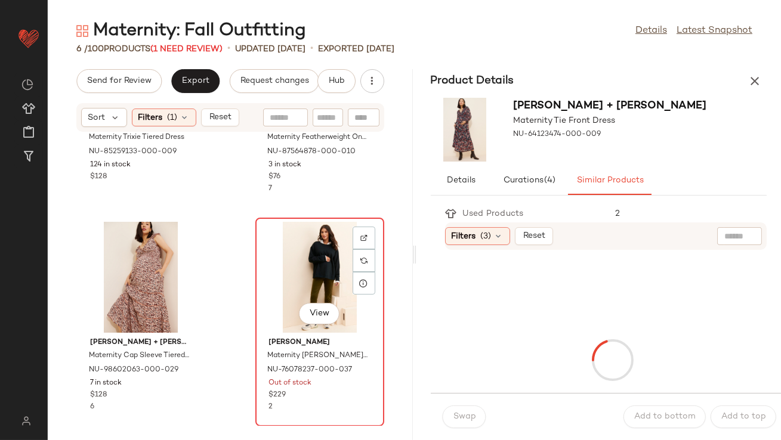
click at [331, 265] on div "View" at bounding box center [320, 277] width 121 height 111
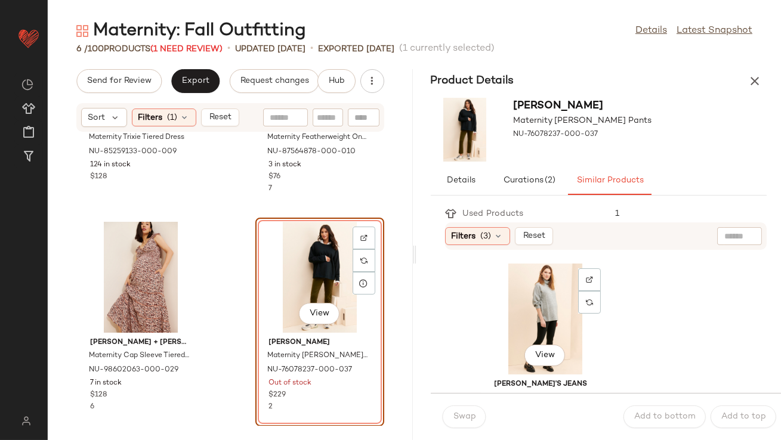
scroll to position [58, 0]
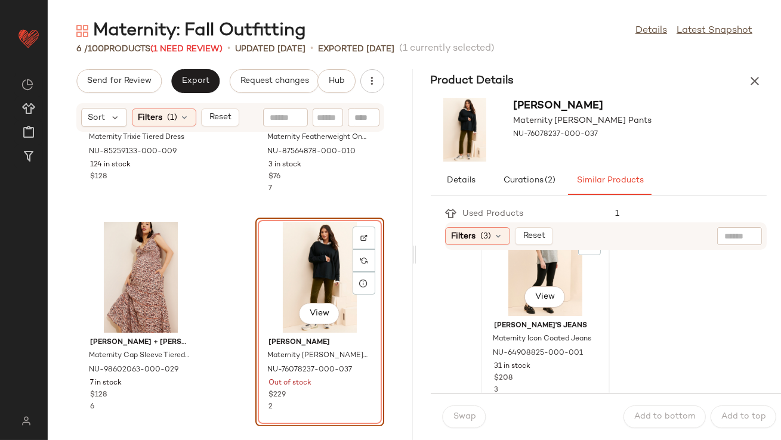
click at [505, 289] on div "View" at bounding box center [545, 260] width 121 height 111
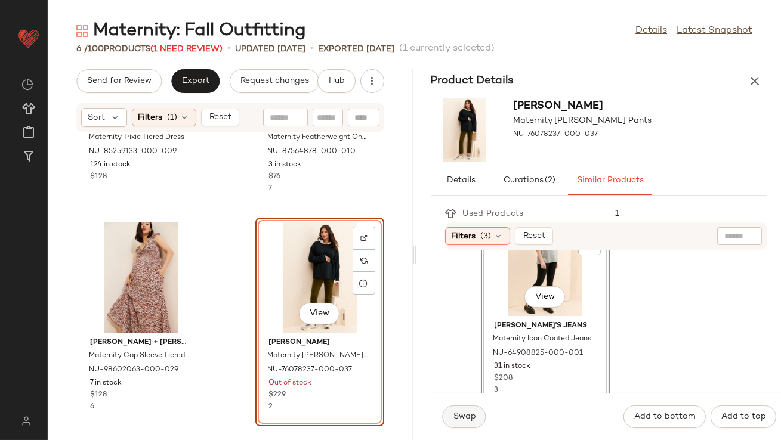
click at [473, 421] on span "Swap" at bounding box center [464, 417] width 23 height 10
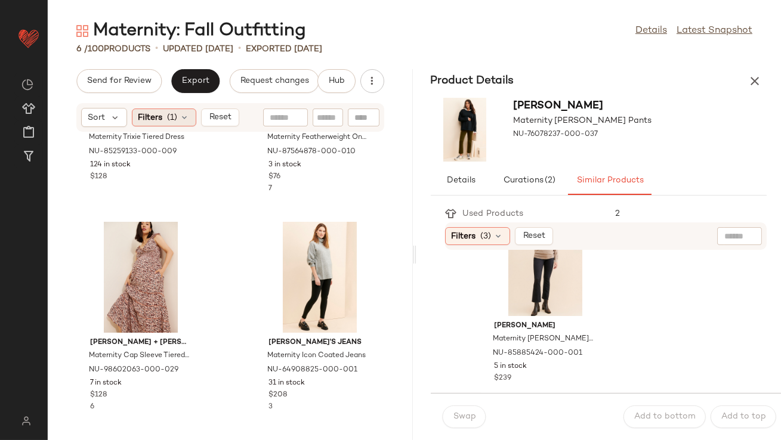
click at [184, 112] on div "Filters (1)" at bounding box center [164, 118] width 64 height 18
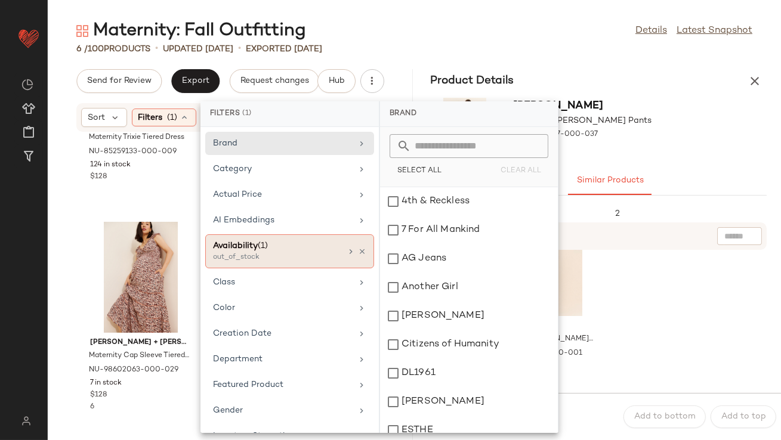
click at [360, 252] on icon at bounding box center [362, 252] width 8 height 8
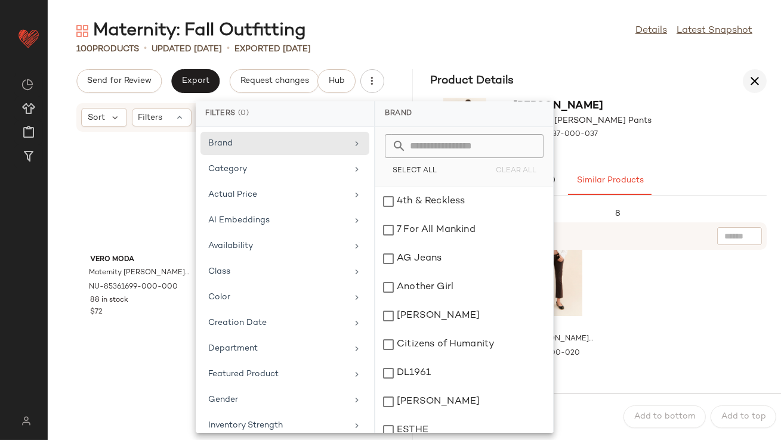
click at [753, 82] on icon "button" at bounding box center [754, 81] width 14 height 14
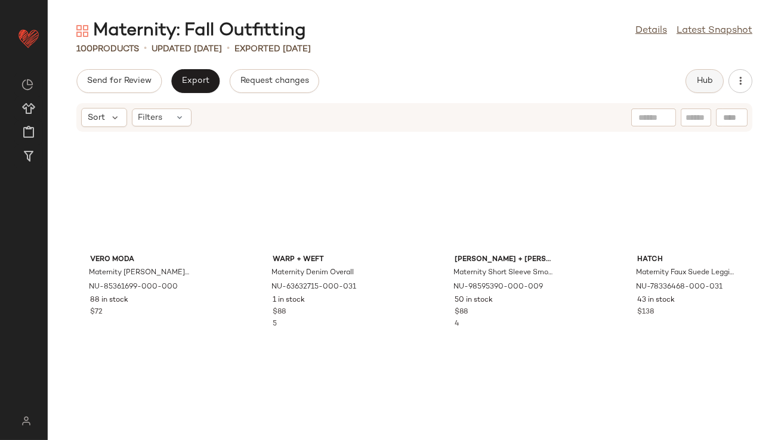
click at [713, 85] on button "Hub" at bounding box center [704, 81] width 38 height 24
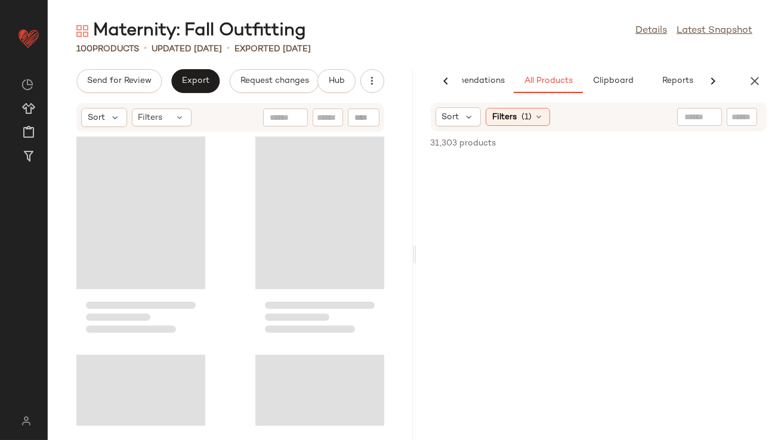
scroll to position [0, 67]
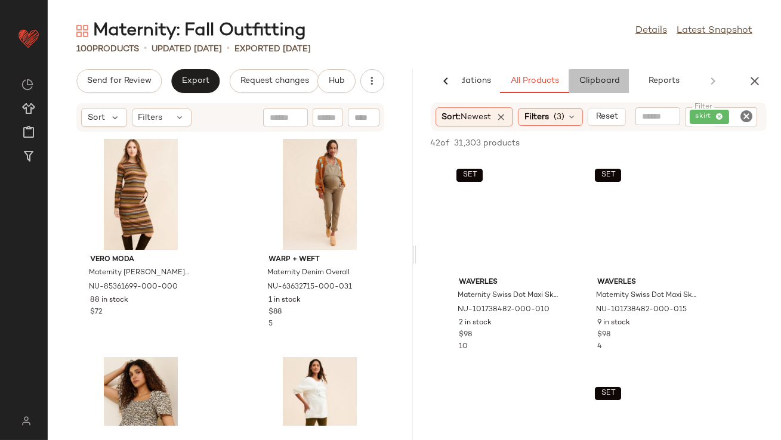
click at [608, 88] on button "Clipboard" at bounding box center [599, 81] width 60 height 24
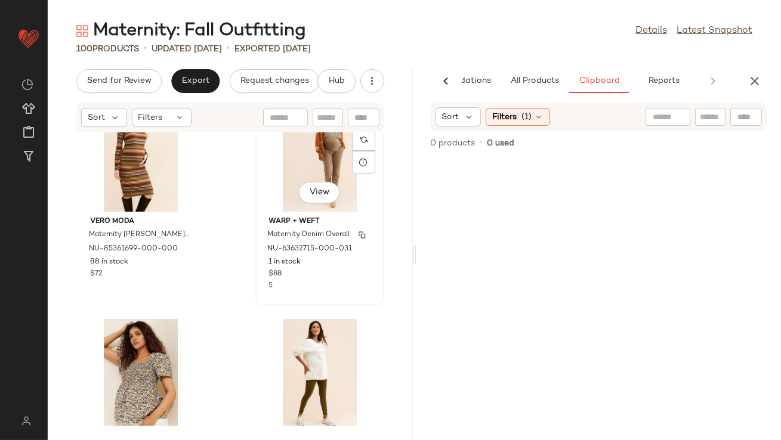
scroll to position [0, 0]
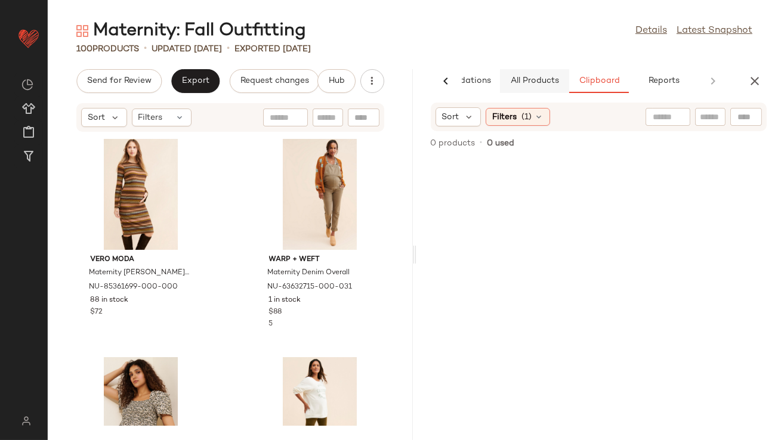
click at [516, 87] on button "All Products" at bounding box center [534, 81] width 69 height 24
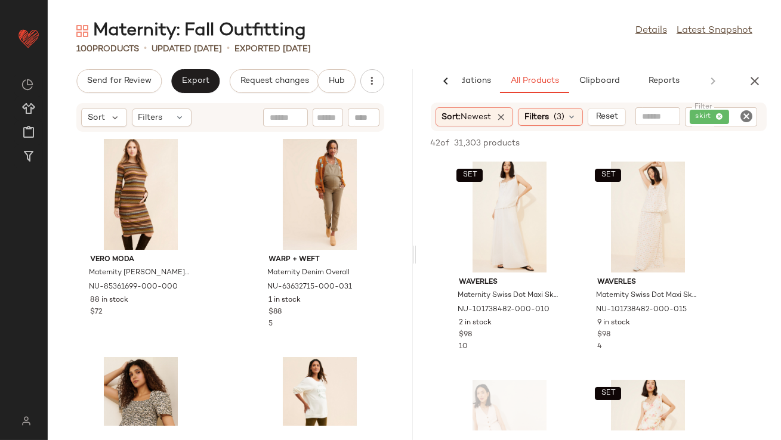
click at [720, 118] on div "skirt" at bounding box center [721, 116] width 73 height 19
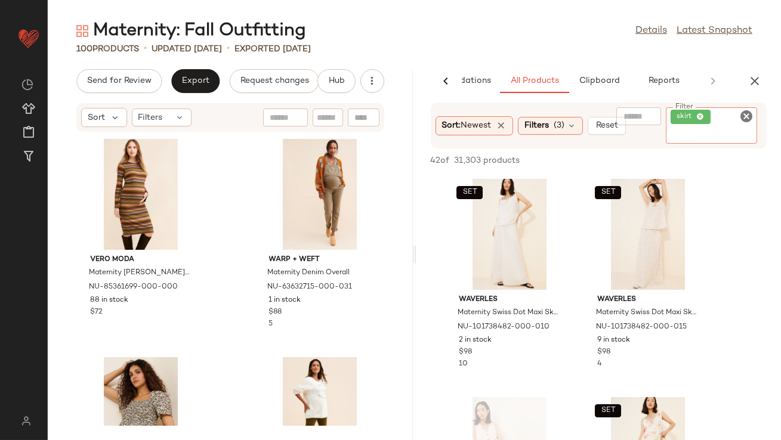
click at [699, 115] on icon at bounding box center [701, 117] width 8 height 8
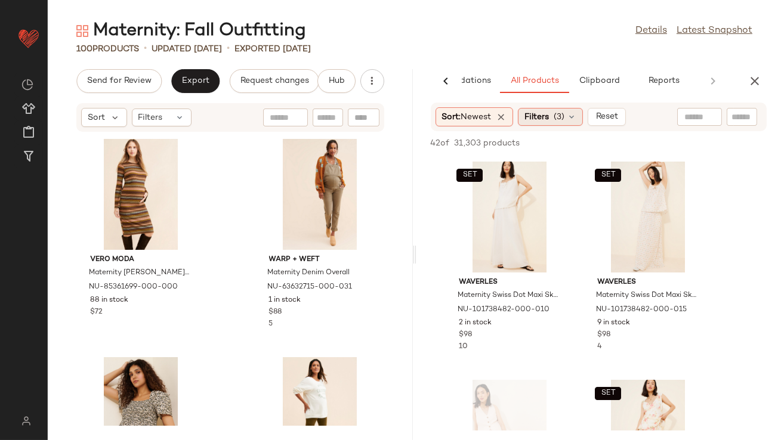
click at [573, 112] on icon at bounding box center [572, 117] width 10 height 10
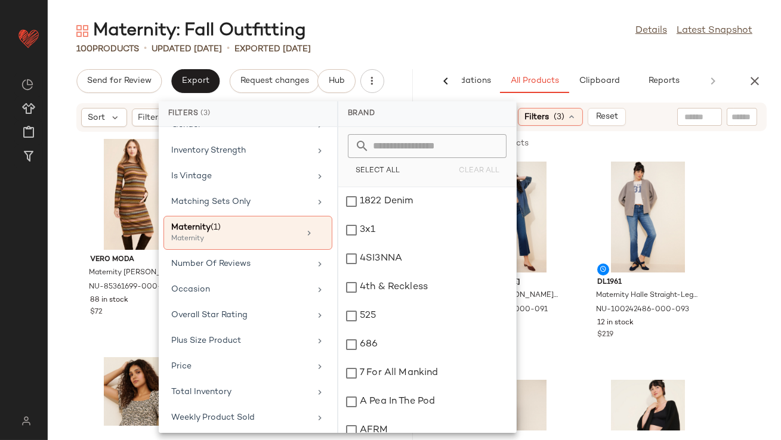
scroll to position [297, 0]
click at [217, 394] on div "Total Inventory" at bounding box center [240, 391] width 139 height 13
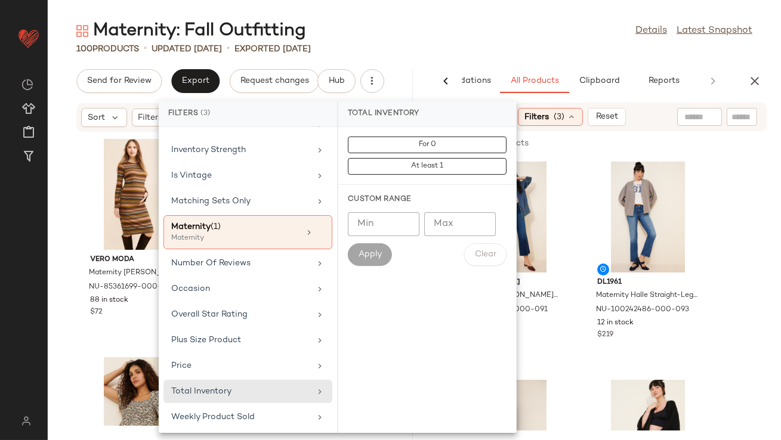
click at [495, 36] on div "Maternity: Fall Outfitting Details Latest Snapshot" at bounding box center [414, 31] width 733 height 24
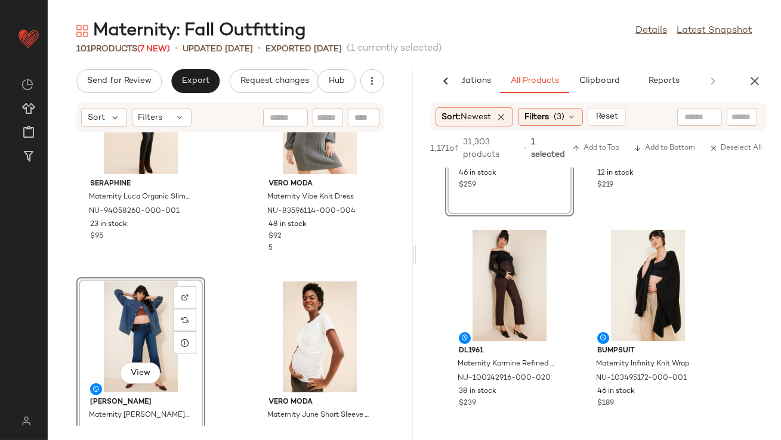
scroll to position [164, 0]
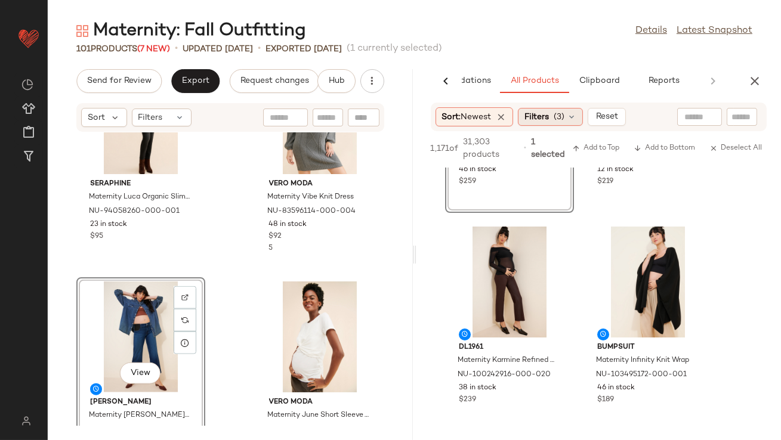
click at [575, 110] on div "Filters (3)" at bounding box center [550, 117] width 65 height 18
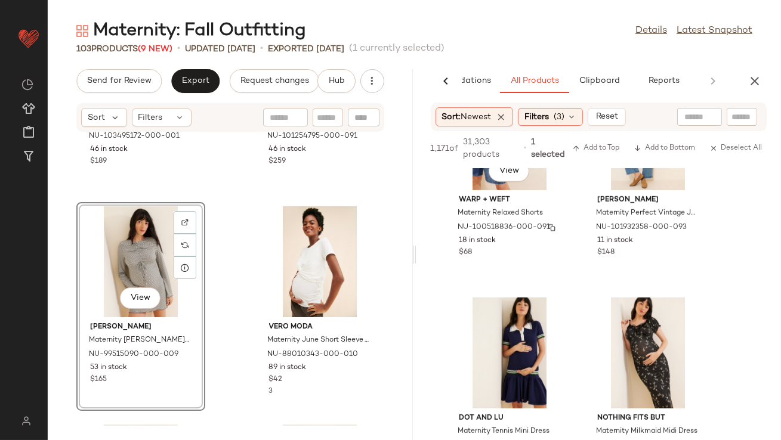
scroll to position [1912, 0]
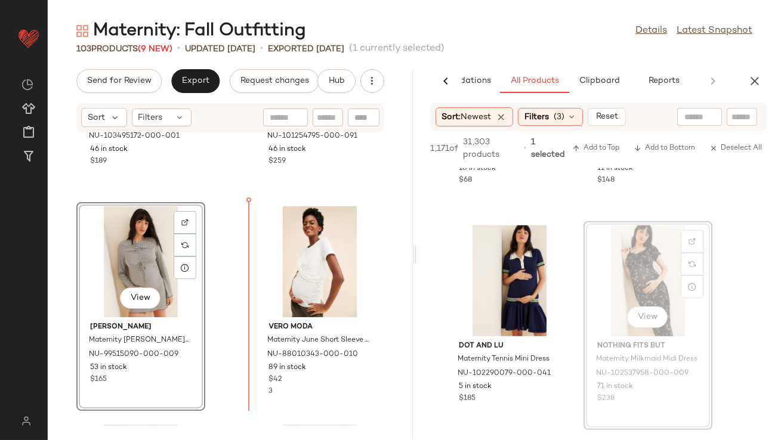
drag, startPoint x: 618, startPoint y: 290, endPoint x: 592, endPoint y: 292, distance: 26.3
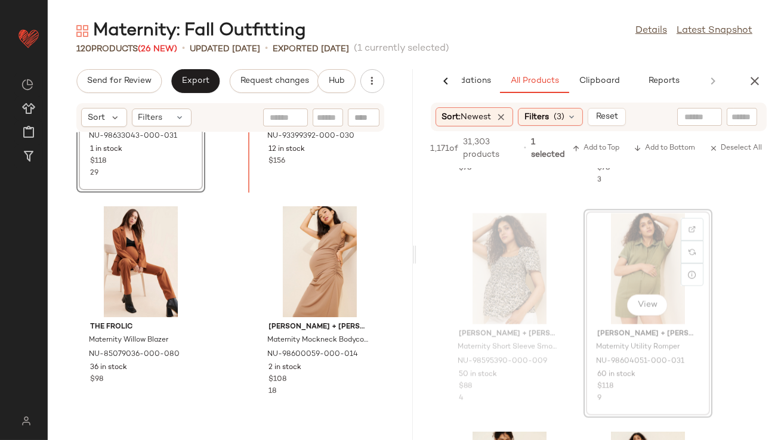
scroll to position [8907, 0]
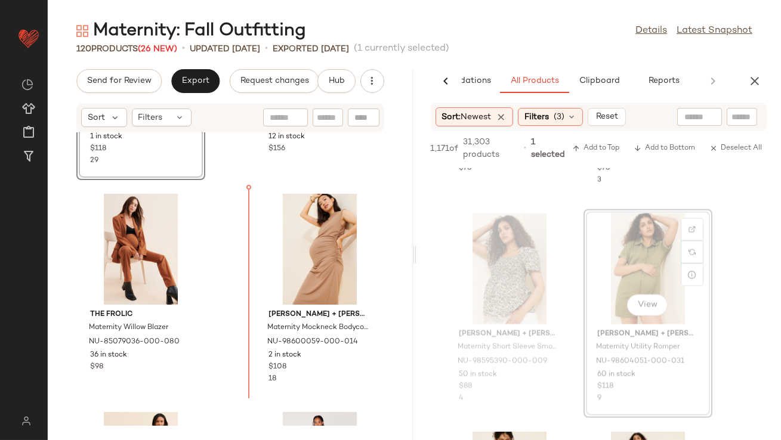
drag, startPoint x: 635, startPoint y: 262, endPoint x: 628, endPoint y: 262, distance: 7.2
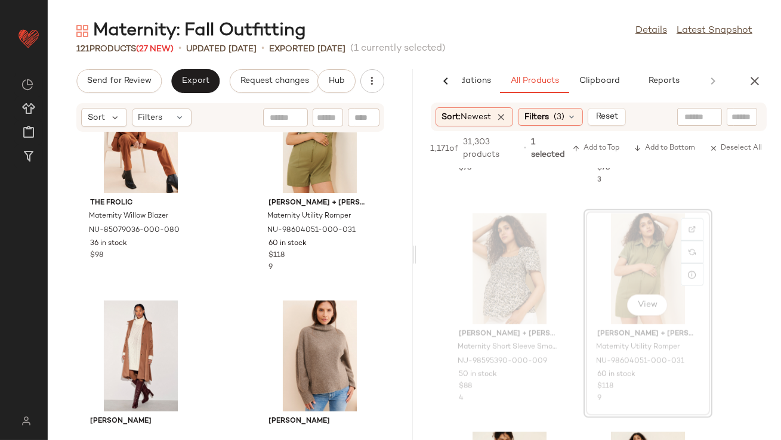
scroll to position [9240, 0]
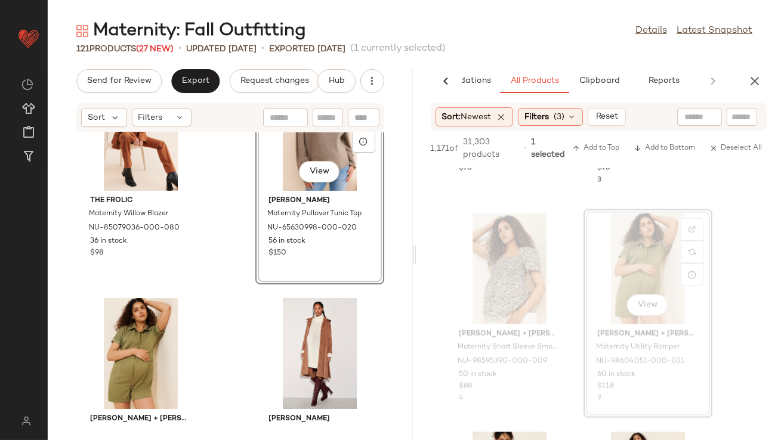
scroll to position [9348, 0]
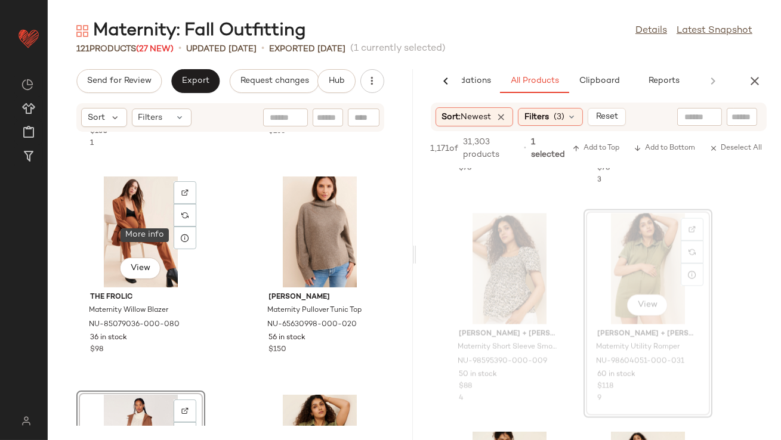
scroll to position [9296, 0]
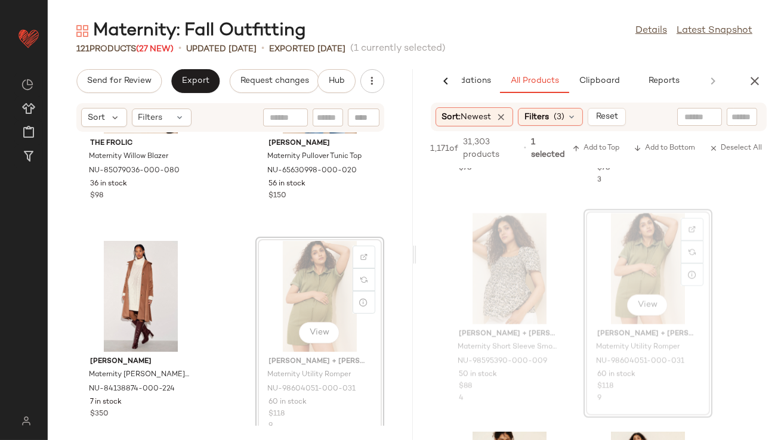
drag, startPoint x: 288, startPoint y: 268, endPoint x: 281, endPoint y: 268, distance: 6.6
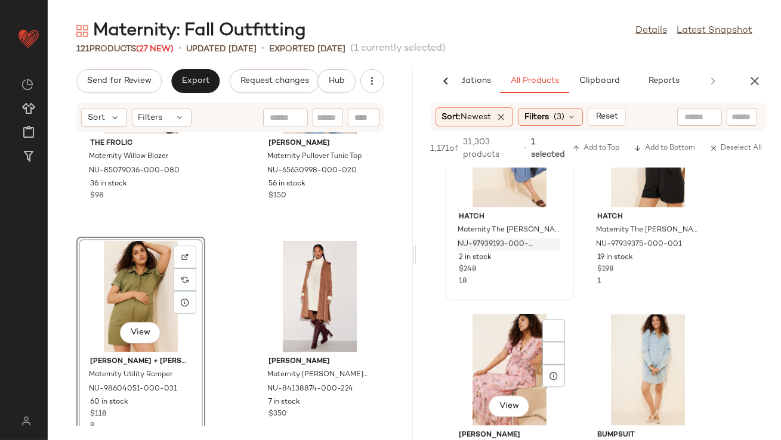
scroll to position [14276, 0]
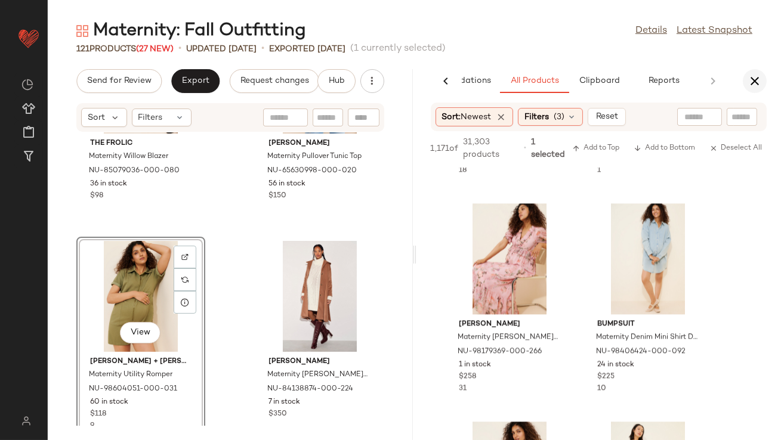
click at [756, 82] on icon "button" at bounding box center [754, 81] width 14 height 14
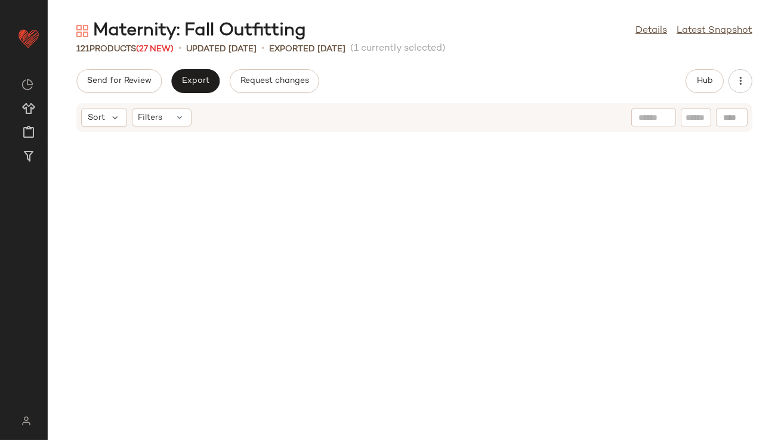
scroll to position [0, 0]
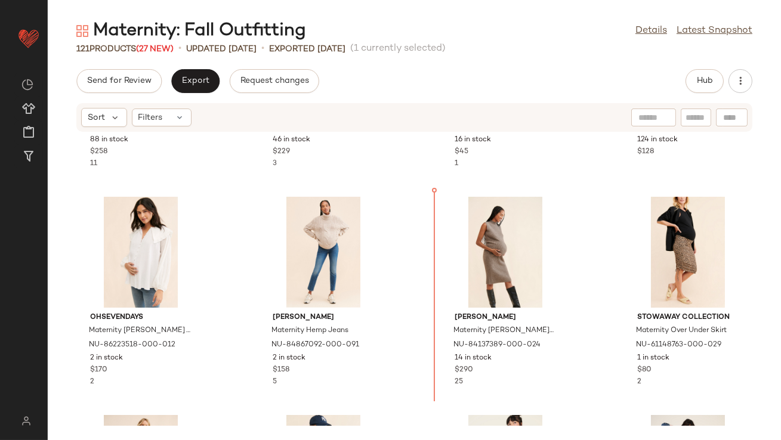
scroll to position [1077, 0]
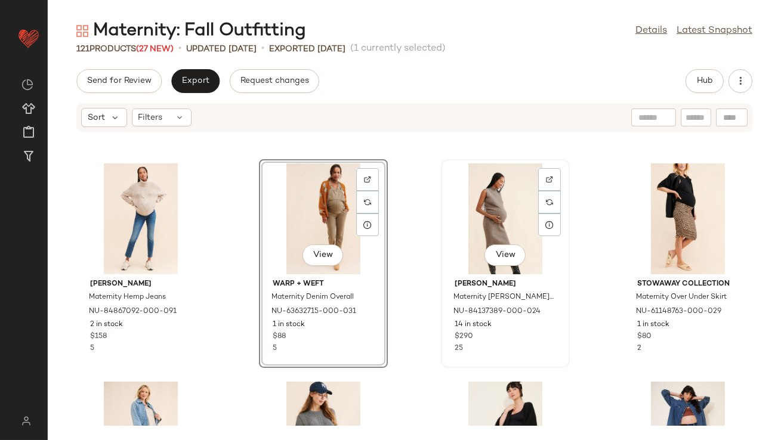
click at [506, 221] on div "View" at bounding box center [505, 218] width 121 height 111
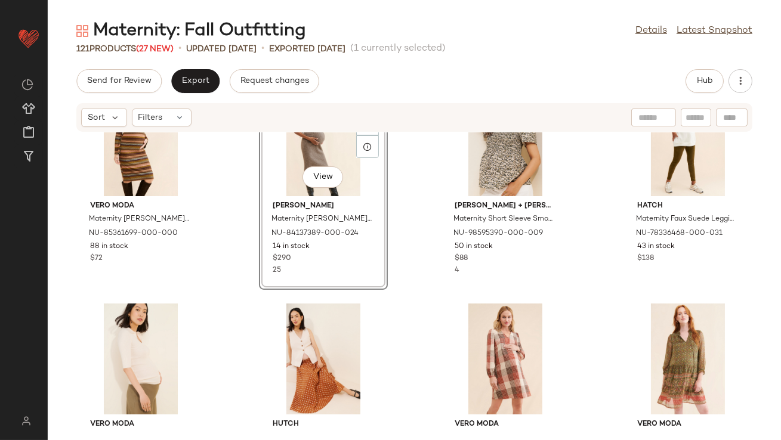
scroll to position [70, 0]
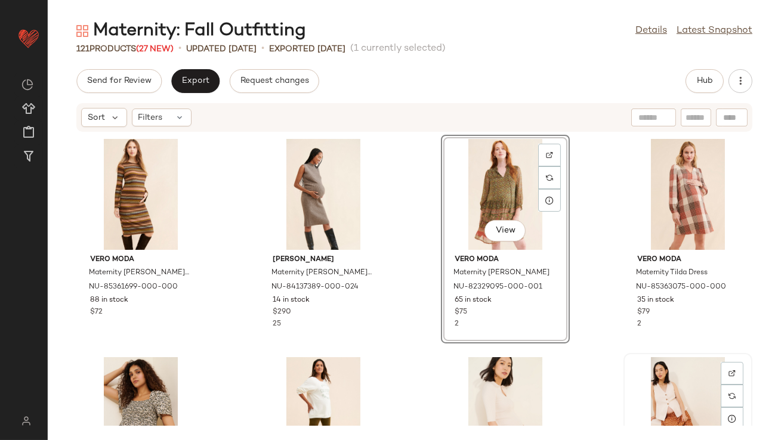
click at [628, 373] on div "View" at bounding box center [688, 412] width 121 height 111
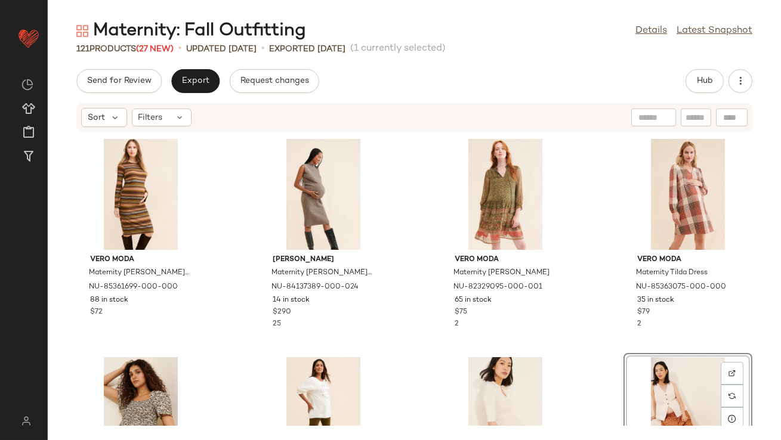
click at [591, 375] on div "Vero Moda Maternity Sonia Midi Dress NU-85361699-000-000 88 in stock $72 Emilia…" at bounding box center [414, 279] width 733 height 294
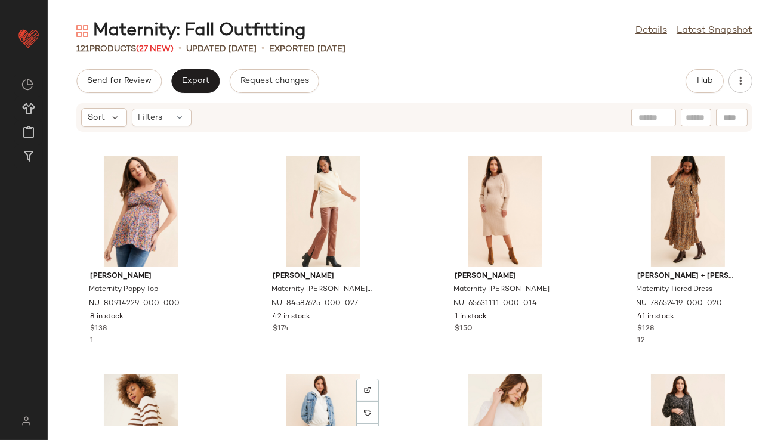
scroll to position [647, 0]
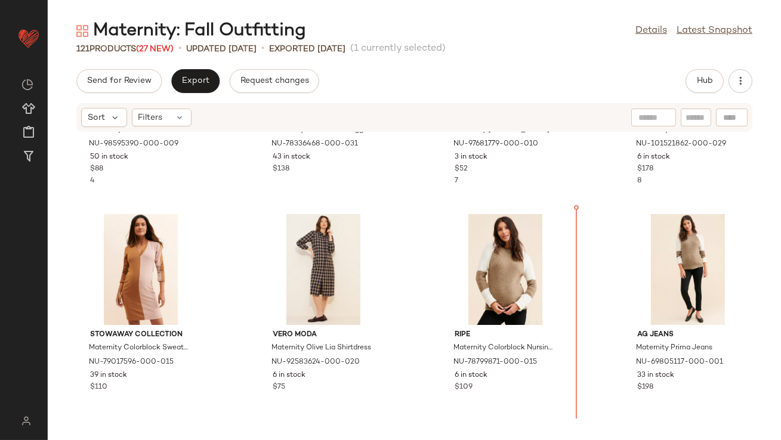
scroll to position [393, 0]
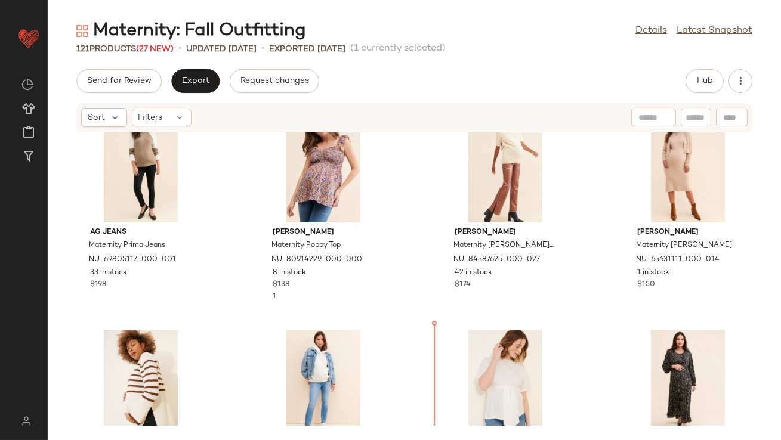
scroll to position [786, 0]
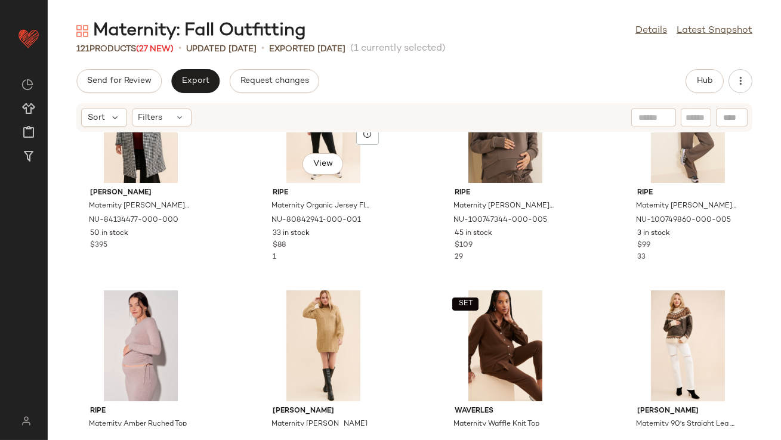
scroll to position [4064, 0]
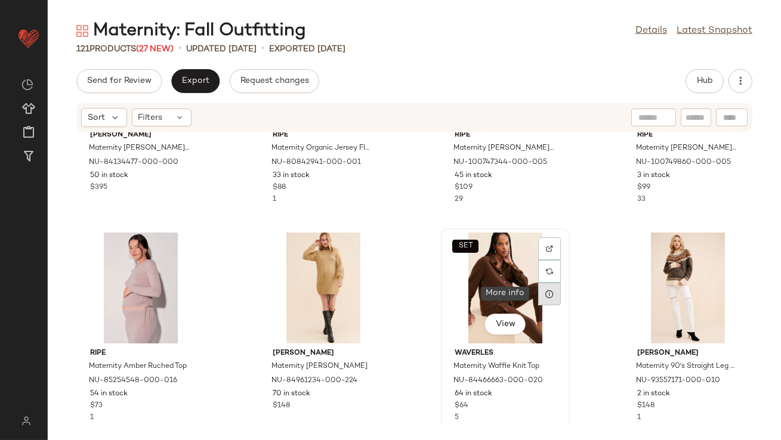
click at [538, 295] on div at bounding box center [549, 294] width 23 height 23
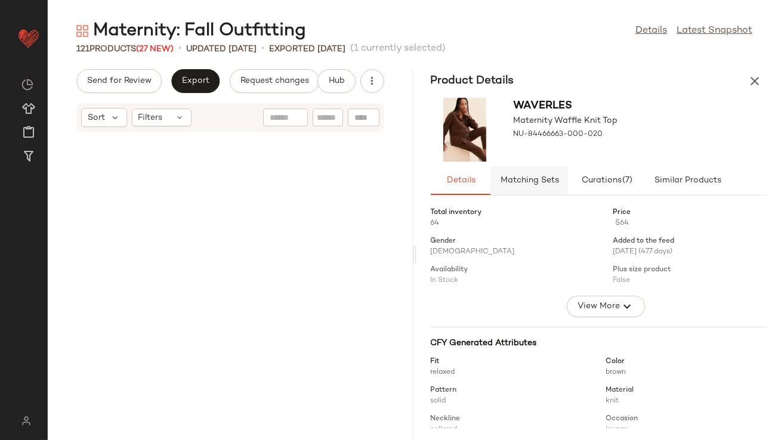
scroll to position [8515, 0]
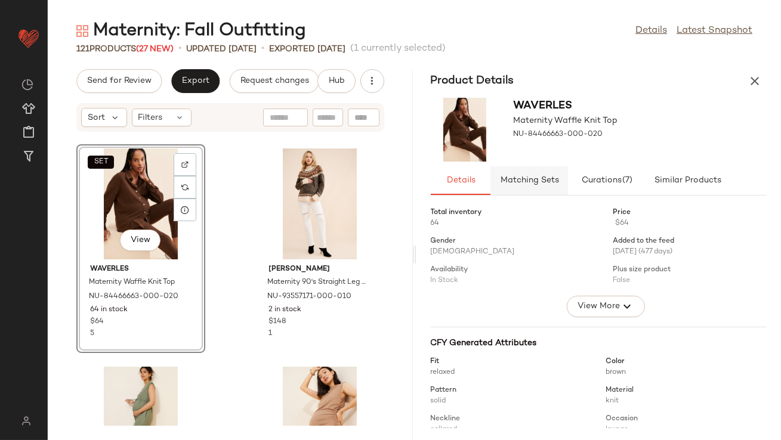
click at [532, 183] on span "Matching Sets" at bounding box center [528, 181] width 59 height 10
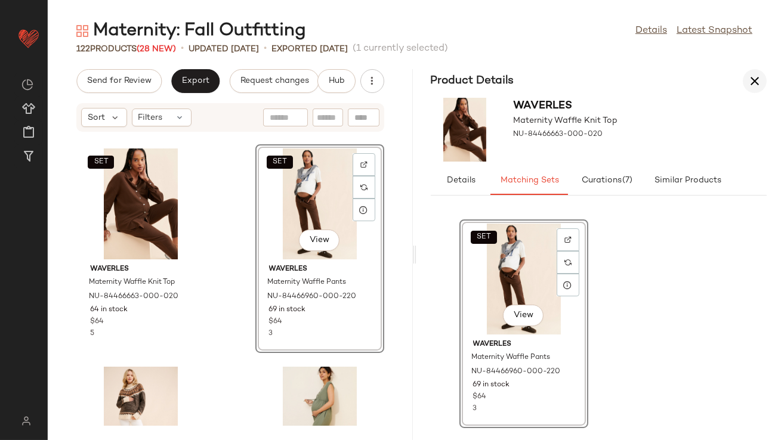
click at [757, 88] on button "button" at bounding box center [755, 81] width 24 height 24
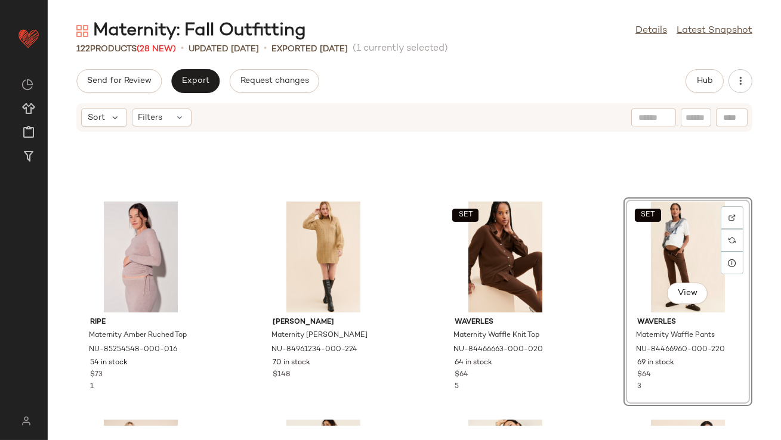
scroll to position [4085, 0]
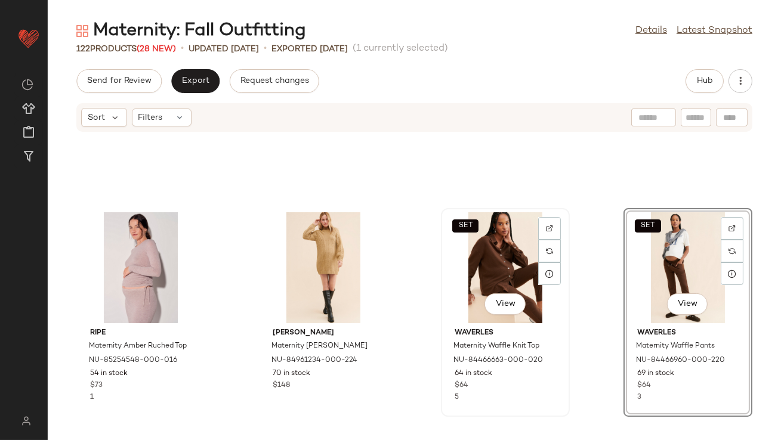
click at [499, 259] on div "SET View" at bounding box center [505, 267] width 121 height 111
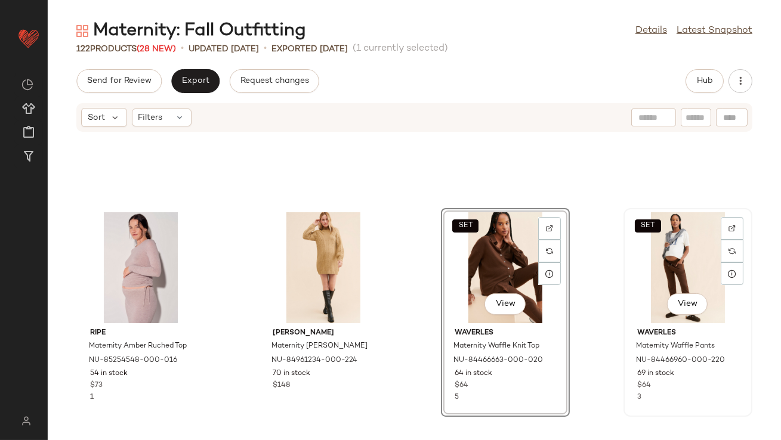
click at [656, 258] on div "SET View" at bounding box center [688, 267] width 121 height 111
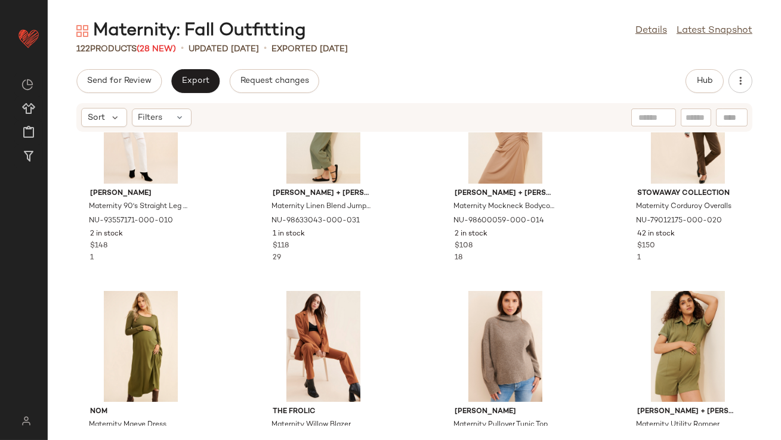
scroll to position [4513, 0]
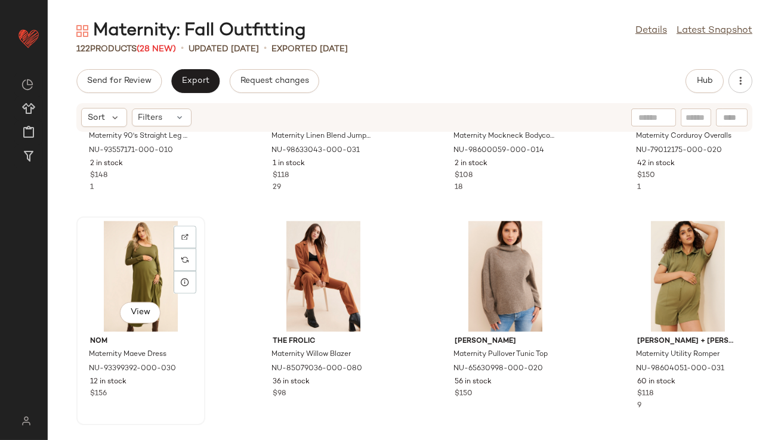
click at [142, 277] on div "View" at bounding box center [141, 276] width 121 height 111
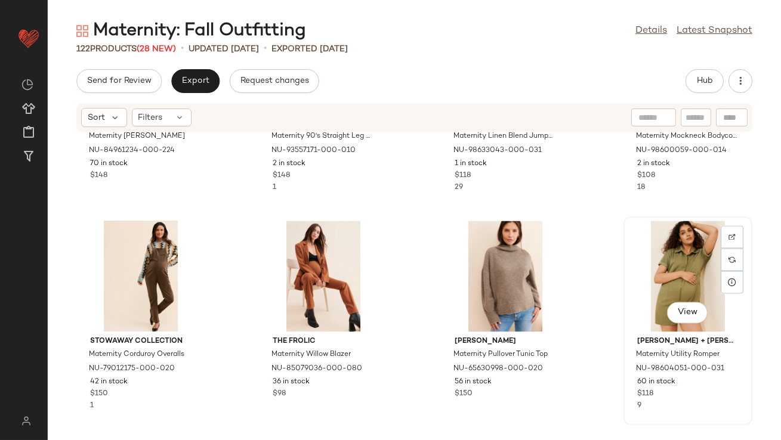
click at [645, 276] on div "View" at bounding box center [688, 276] width 121 height 111
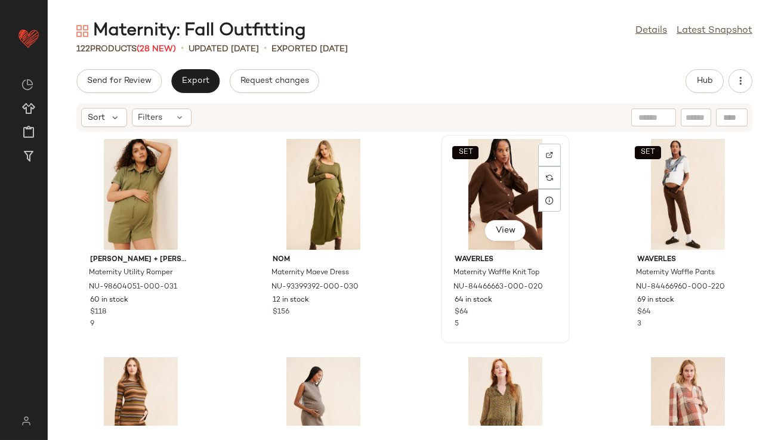
click at [511, 177] on div "SET View" at bounding box center [505, 194] width 121 height 111
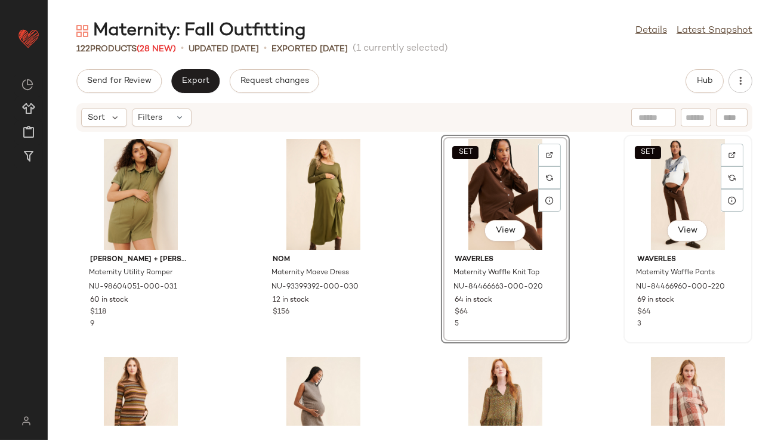
click at [665, 177] on div "SET View" at bounding box center [688, 194] width 121 height 111
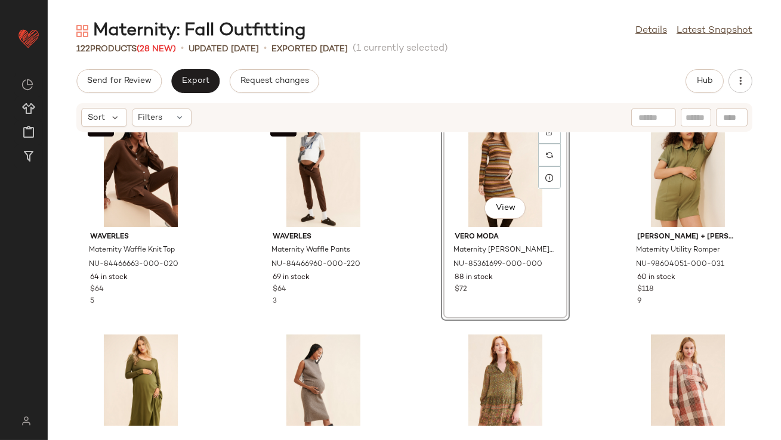
scroll to position [24, 0]
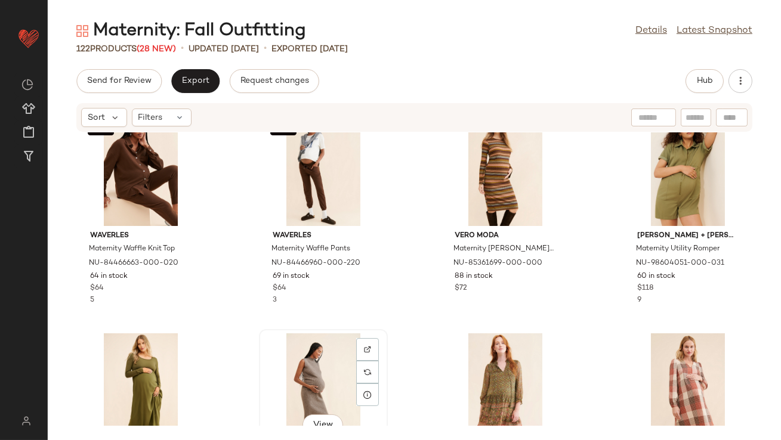
scroll to position [24, 0]
drag, startPoint x: 326, startPoint y: 379, endPoint x: 332, endPoint y: 375, distance: 7.0
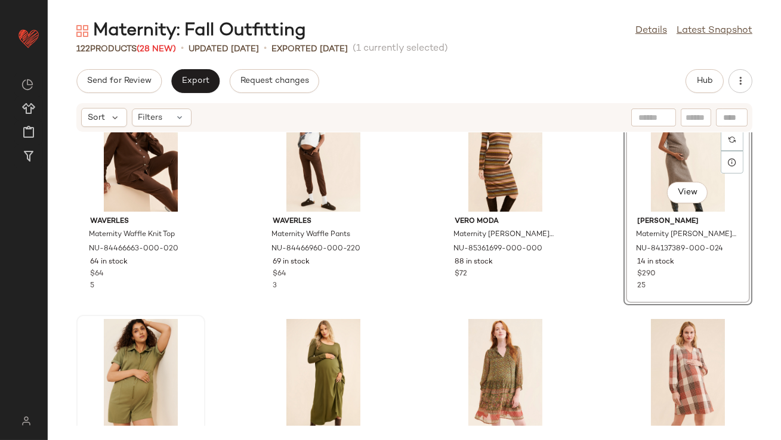
scroll to position [101, 0]
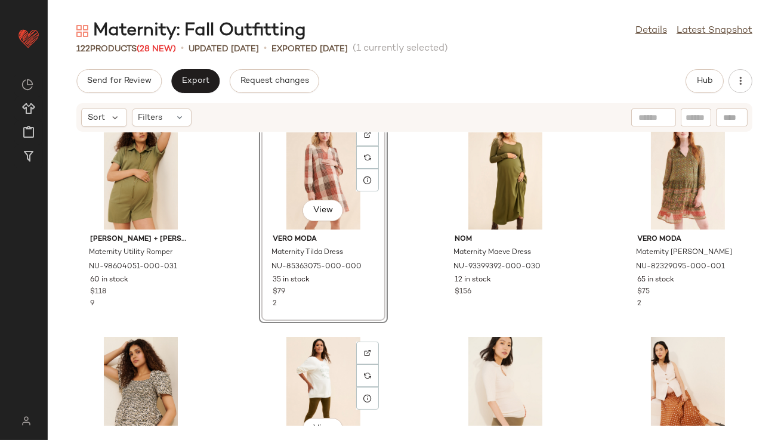
scroll to position [240, 0]
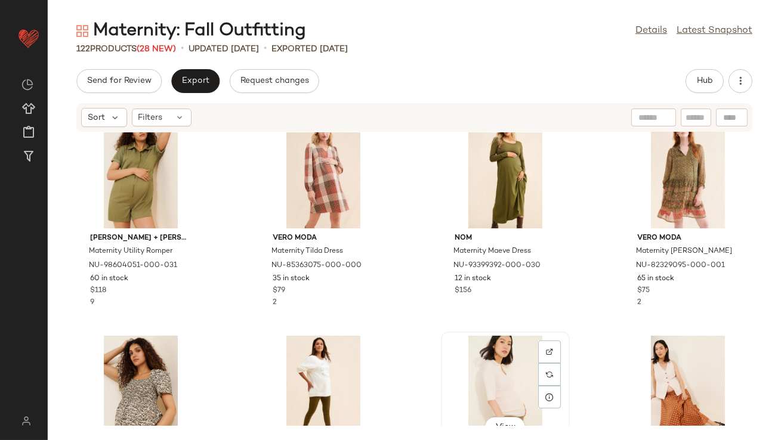
scroll to position [240, 0]
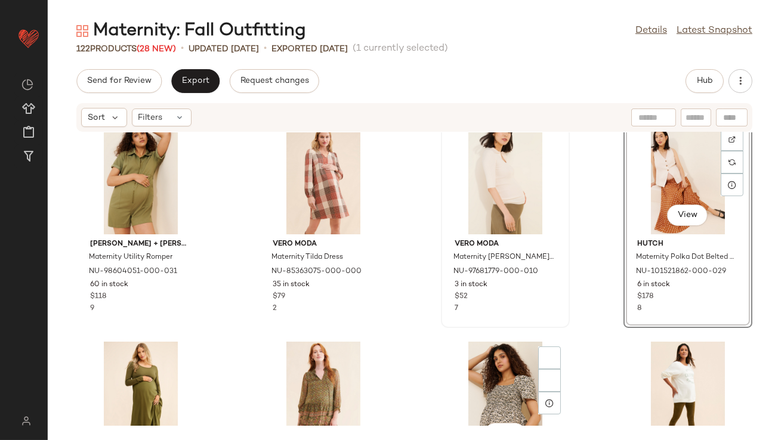
scroll to position [295, 0]
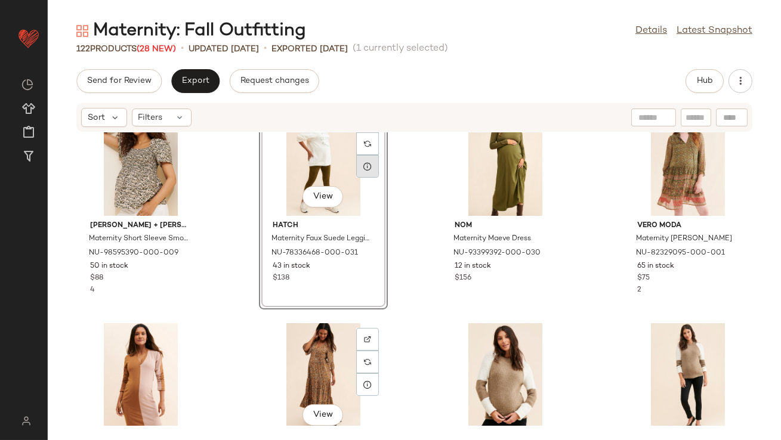
scroll to position [503, 0]
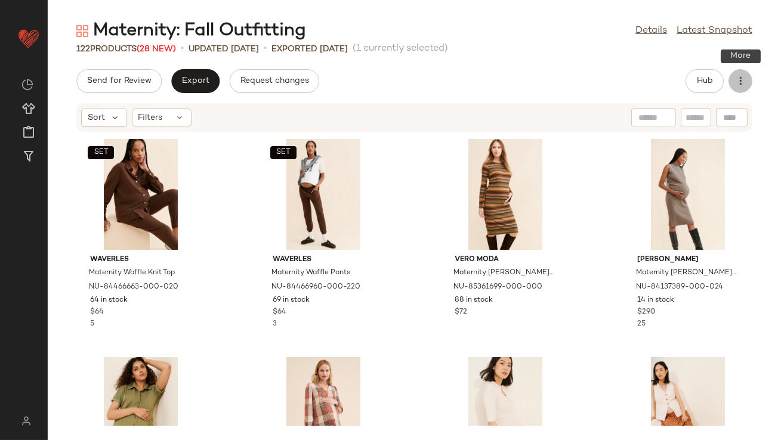
click at [745, 75] on icon "button" at bounding box center [740, 81] width 12 height 12
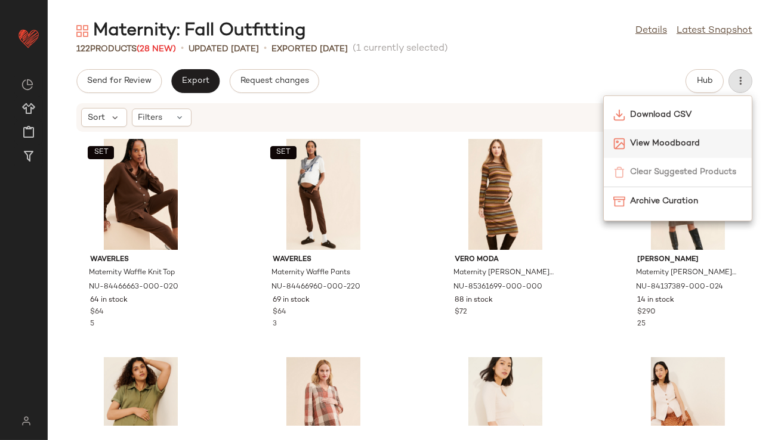
click at [693, 141] on span "View Moodboard" at bounding box center [686, 143] width 112 height 13
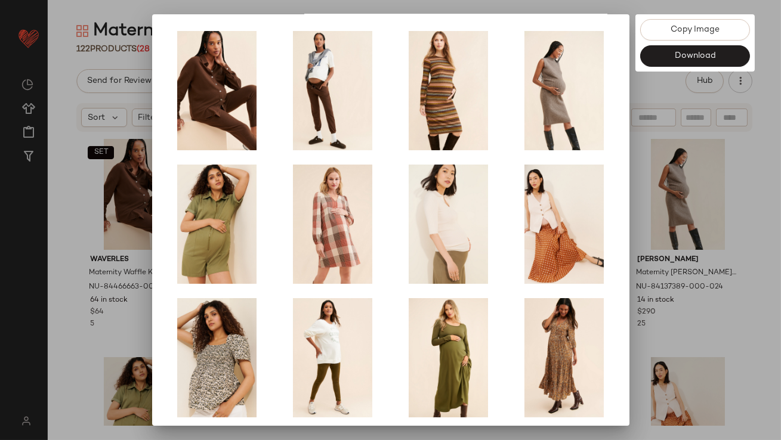
scroll to position [203, 0]
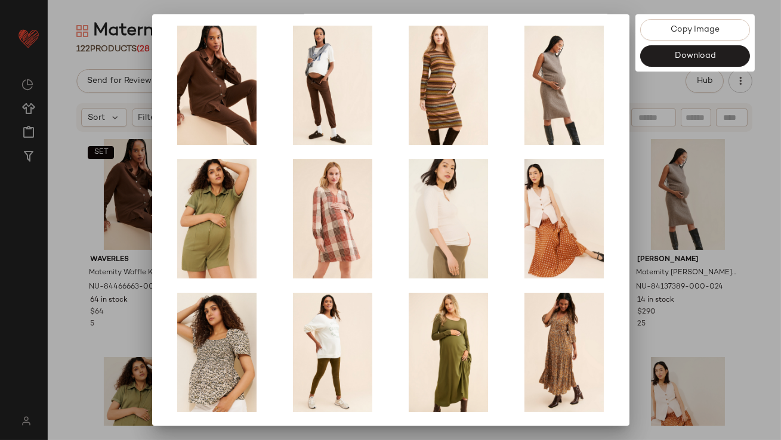
click at [696, 245] on div at bounding box center [390, 220] width 781 height 440
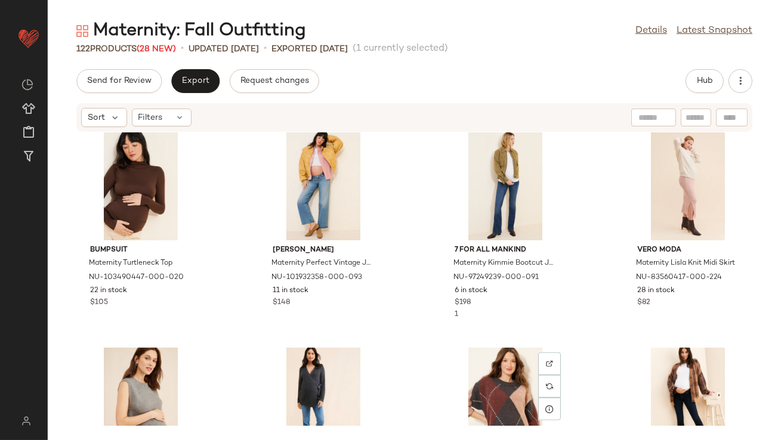
scroll to position [1934, 0]
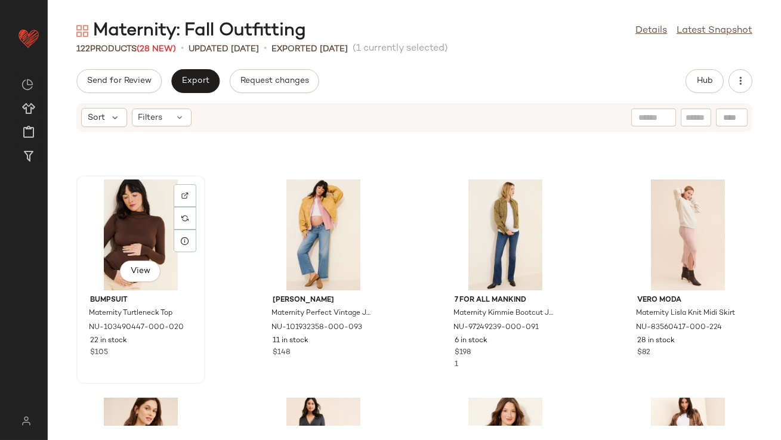
click at [138, 239] on div "View" at bounding box center [141, 235] width 121 height 111
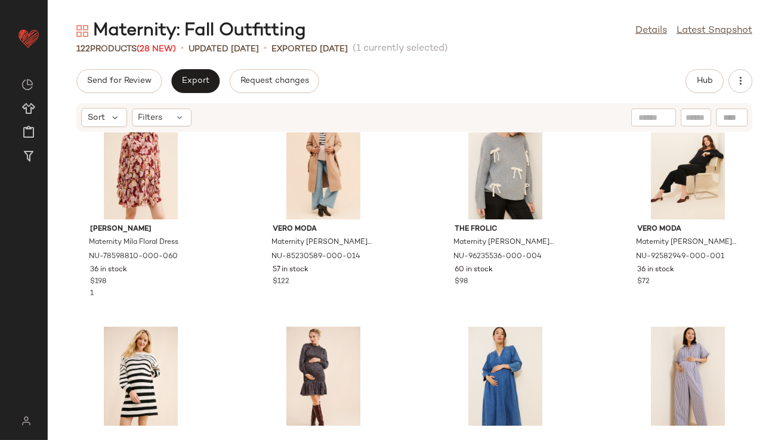
scroll to position [3035, 0]
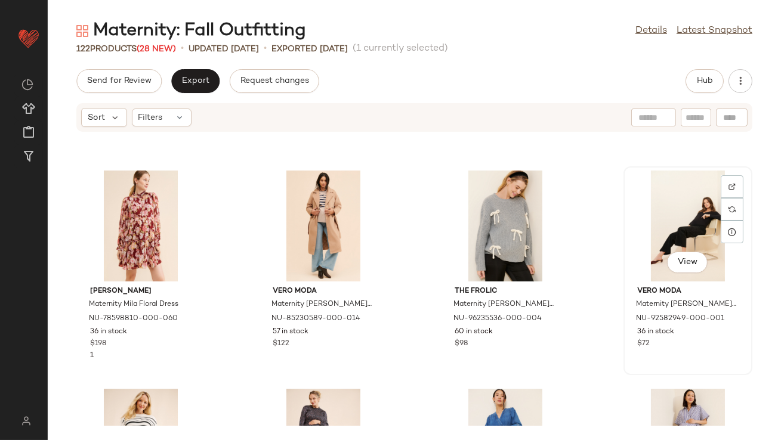
click at [628, 233] on div "View" at bounding box center [688, 226] width 121 height 111
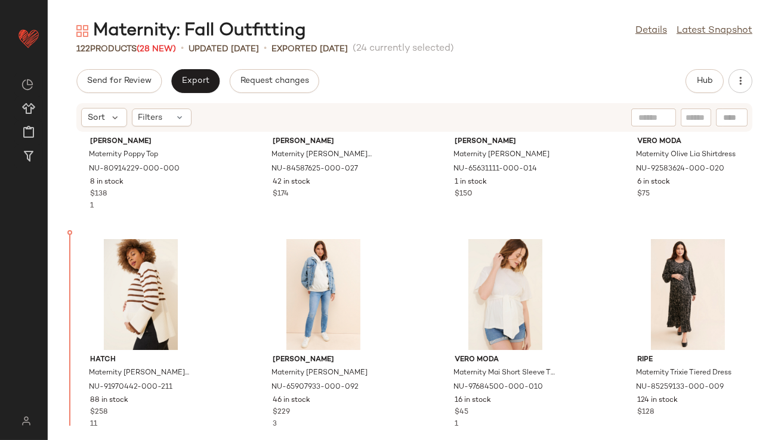
scroll to position [1001, 0]
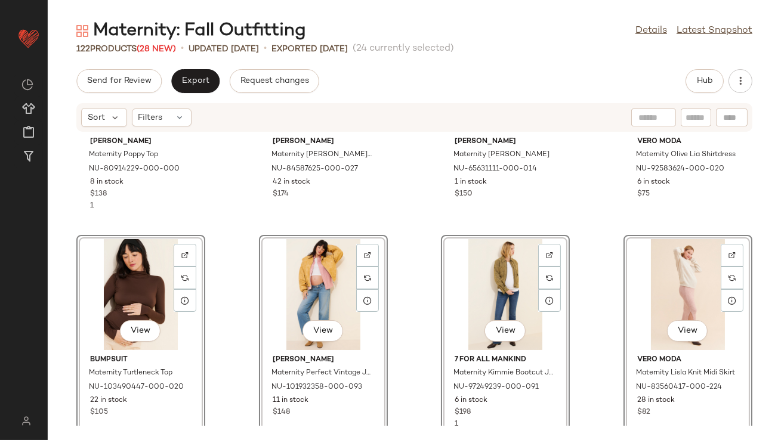
click at [233, 192] on div "Yumi Kim Maternity Poppy Top NU-80914229-000-000 8 in stock $138 1 Pietro Brune…" at bounding box center [414, 279] width 733 height 294
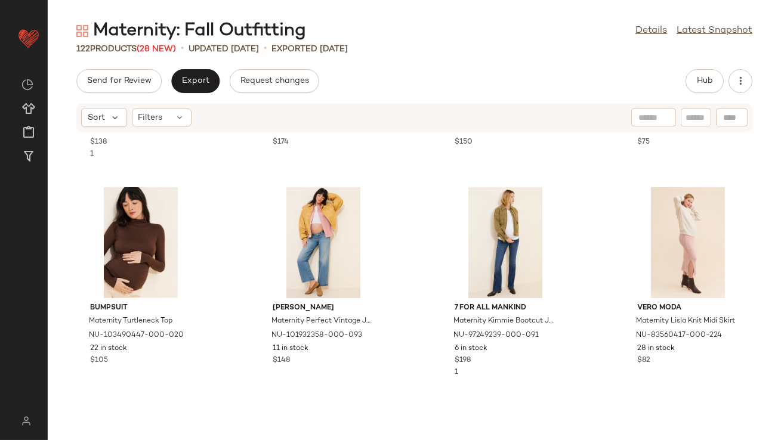
scroll to position [1098, 0]
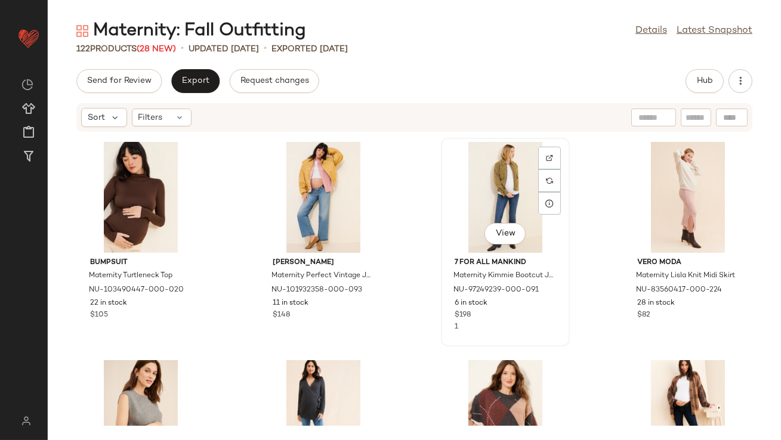
click at [490, 189] on div "View" at bounding box center [505, 197] width 121 height 111
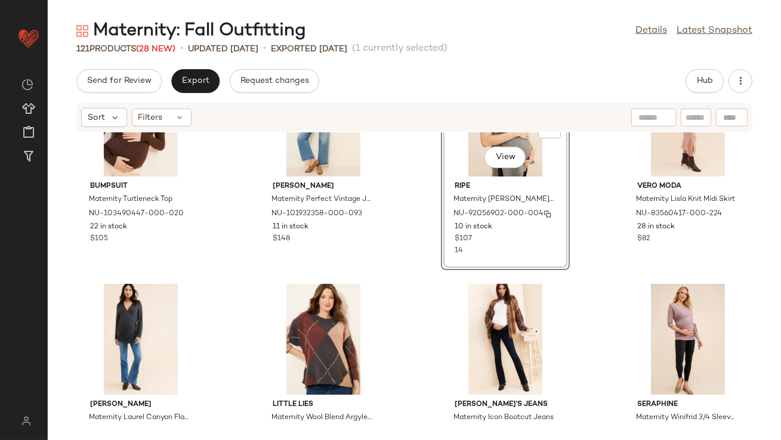
scroll to position [1176, 0]
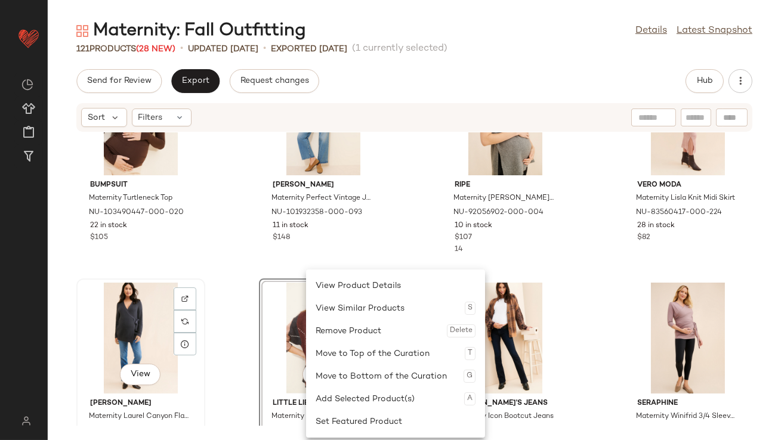
drag, startPoint x: 306, startPoint y: 341, endPoint x: 110, endPoint y: 333, distance: 196.4
click at [248, 259] on div "BUMPSUIT Maternity Turtleneck Top NU-103490447-000-020 22 in stock $105 Madewel…" at bounding box center [414, 279] width 733 height 294
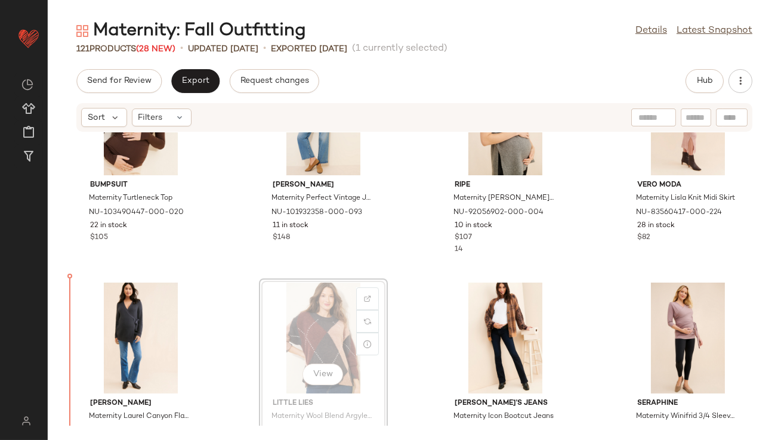
drag, startPoint x: 305, startPoint y: 344, endPoint x: 299, endPoint y: 344, distance: 6.6
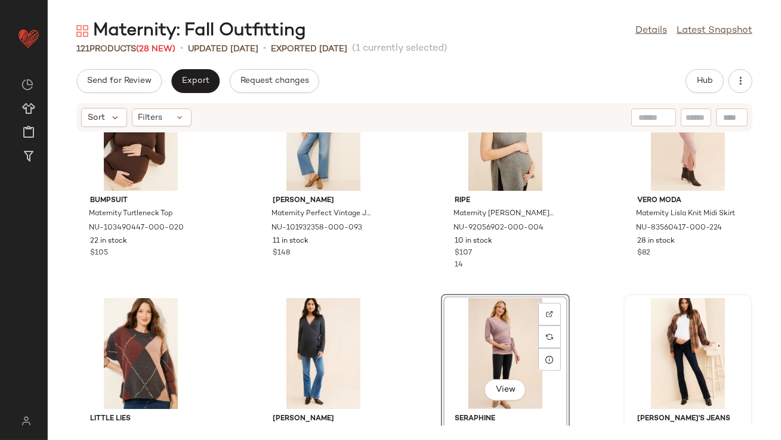
scroll to position [1151, 0]
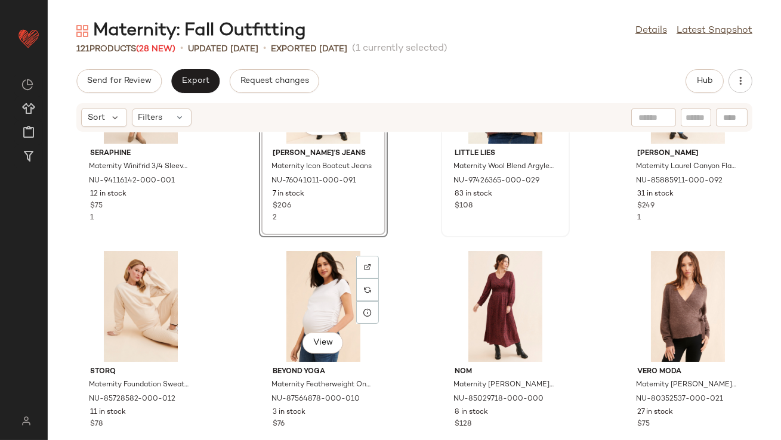
scroll to position [1428, 0]
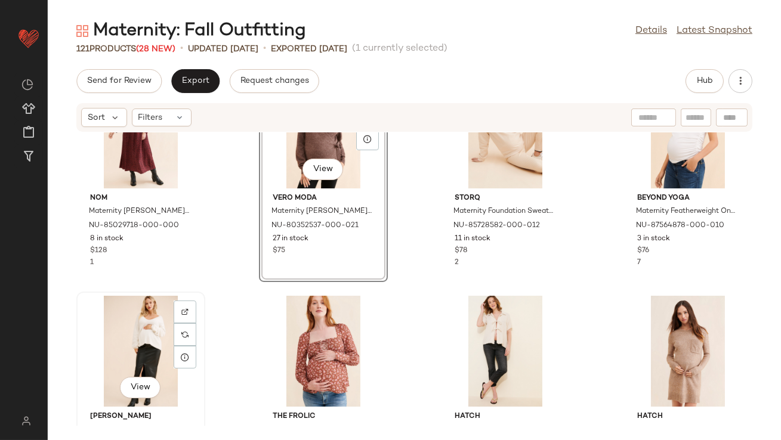
scroll to position [1618, 0]
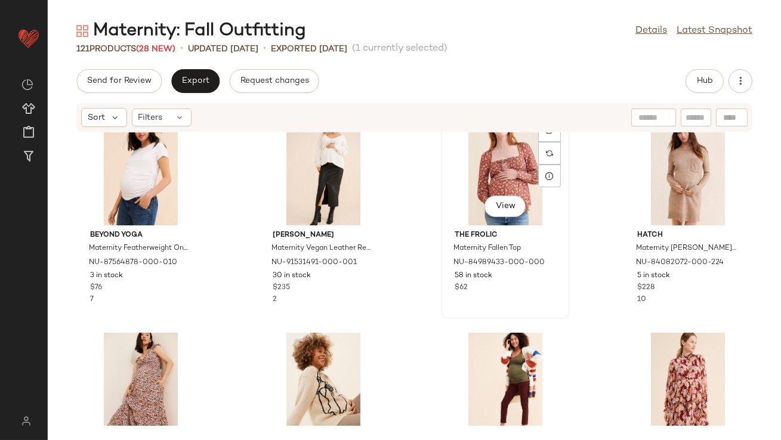
scroll to position [1833, 0]
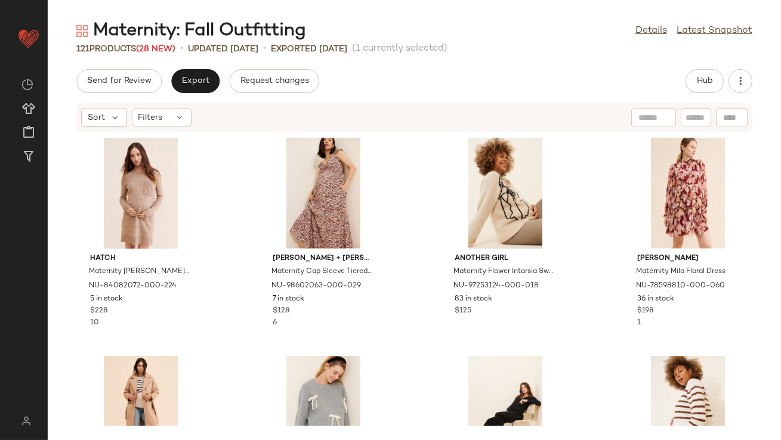
scroll to position [2004, 0]
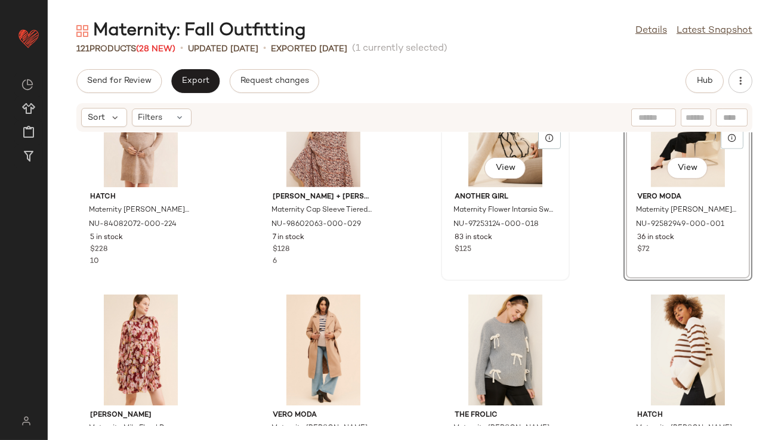
scroll to position [2102, 0]
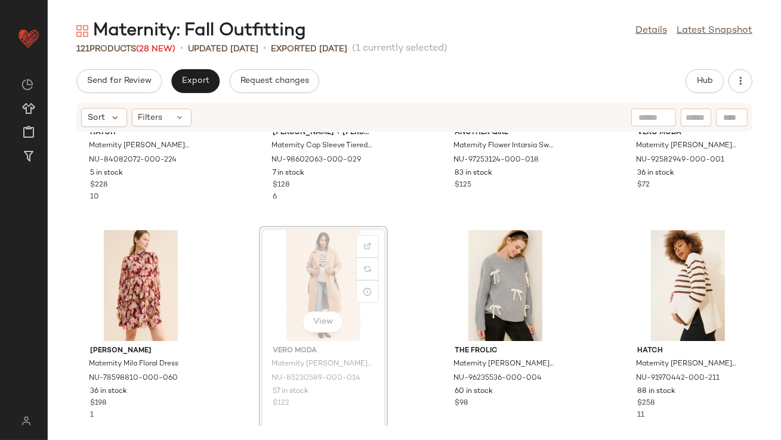
drag, startPoint x: 335, startPoint y: 282, endPoint x: 314, endPoint y: 282, distance: 20.9
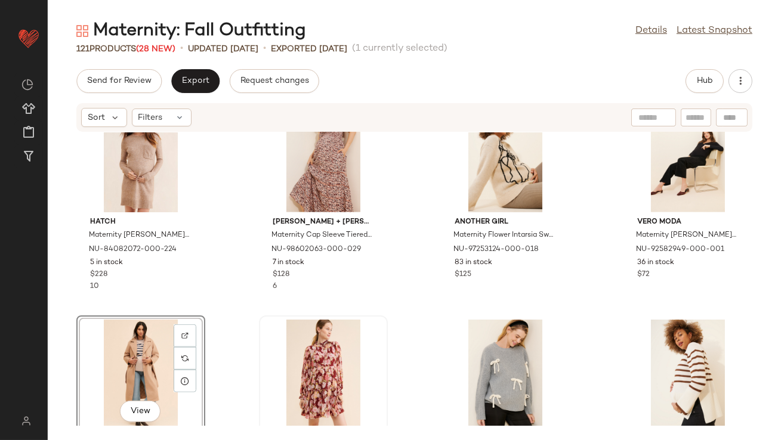
scroll to position [2054, 0]
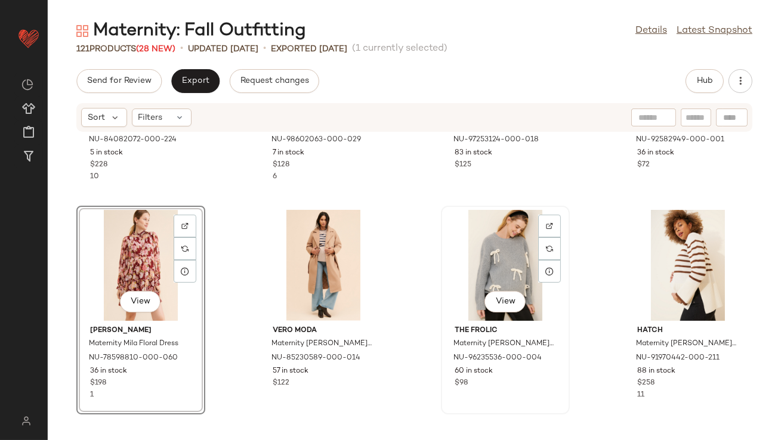
scroll to position [2263, 0]
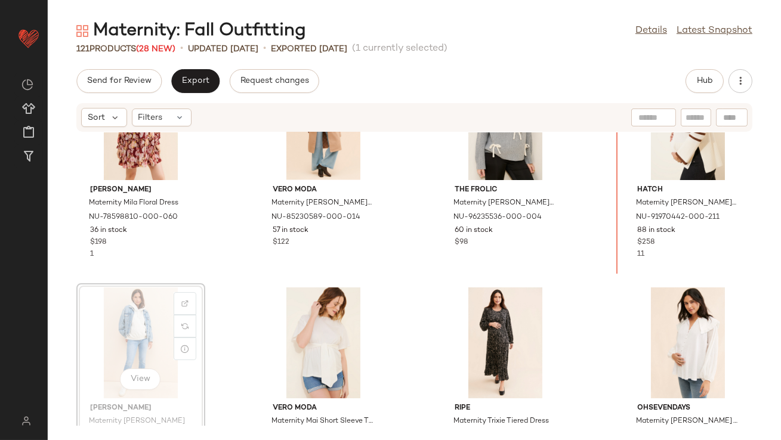
scroll to position [2239, 0]
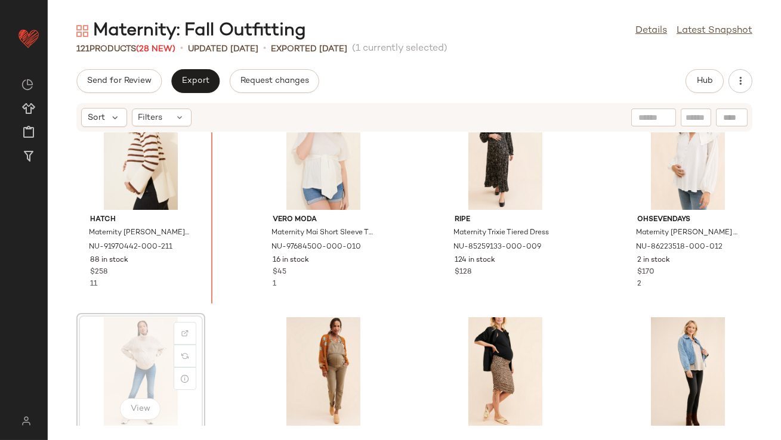
scroll to position [2446, 0]
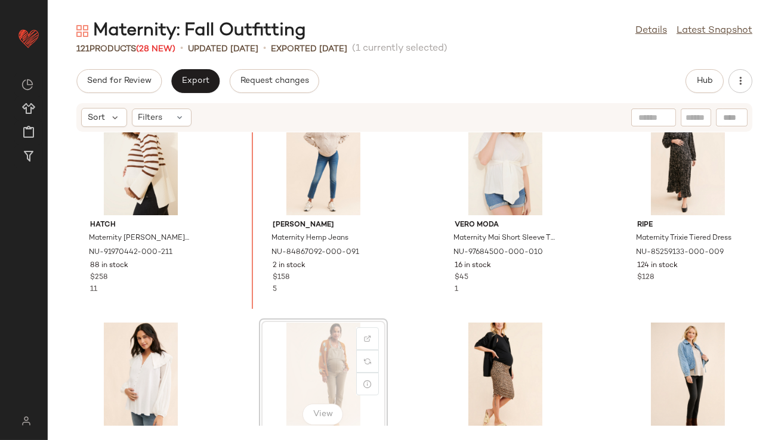
scroll to position [2432, 0]
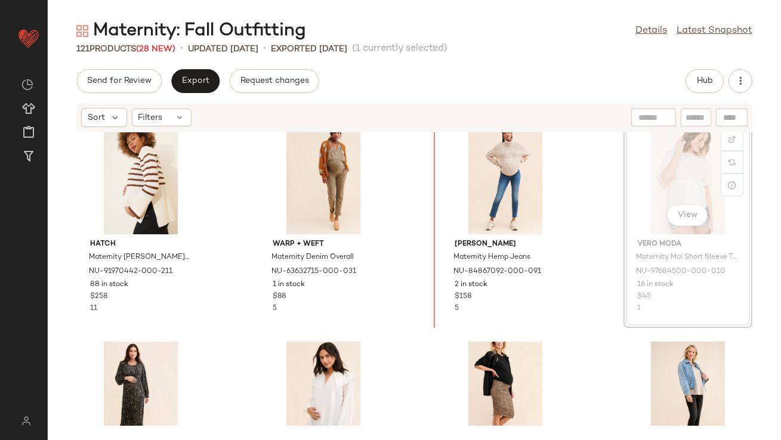
drag, startPoint x: 697, startPoint y: 169, endPoint x: 690, endPoint y: 171, distance: 7.8
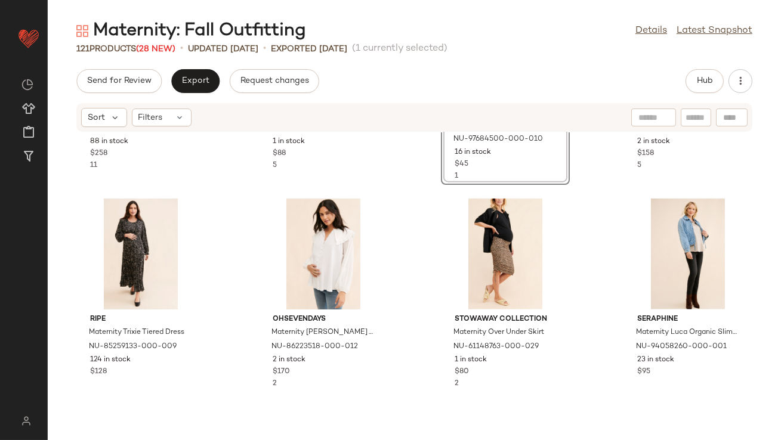
scroll to position [2620, 0]
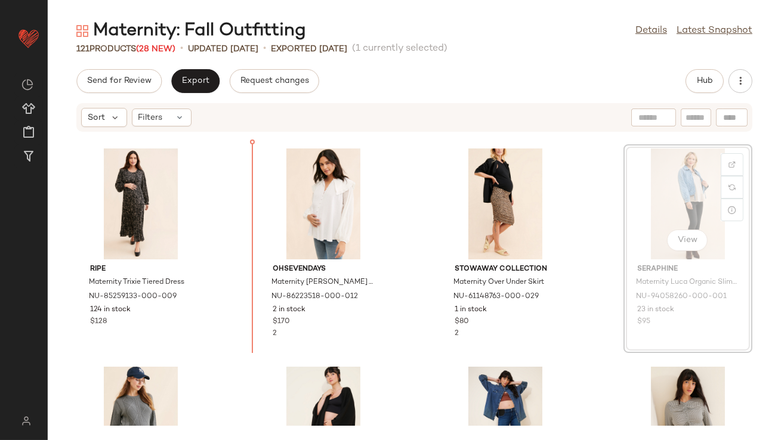
scroll to position [2620, 0]
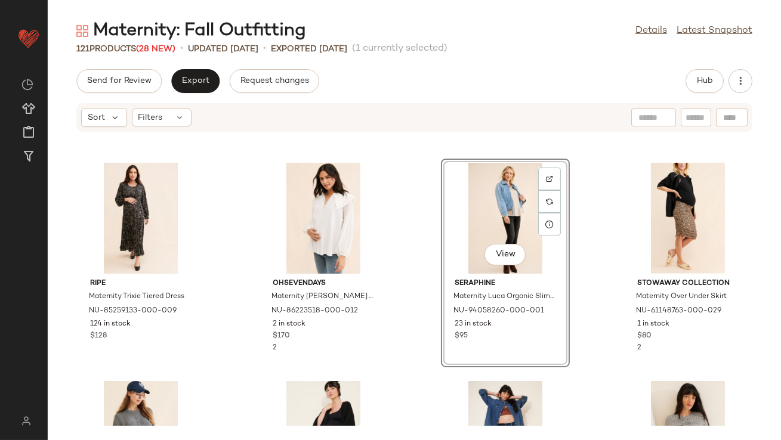
scroll to position [2719, 0]
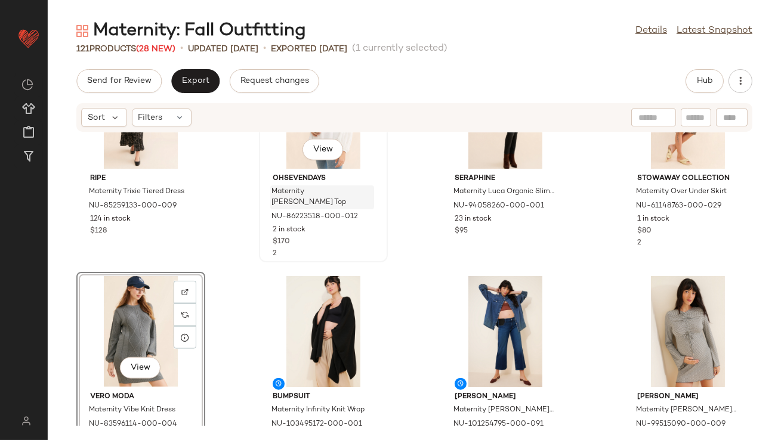
scroll to position [2711, 0]
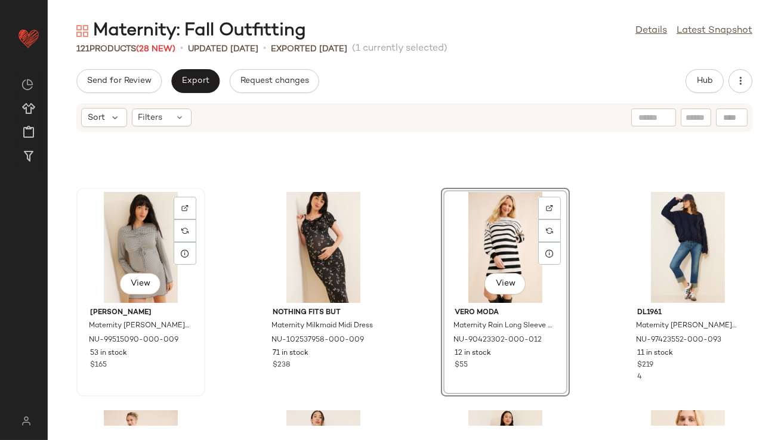
scroll to position [3179, 0]
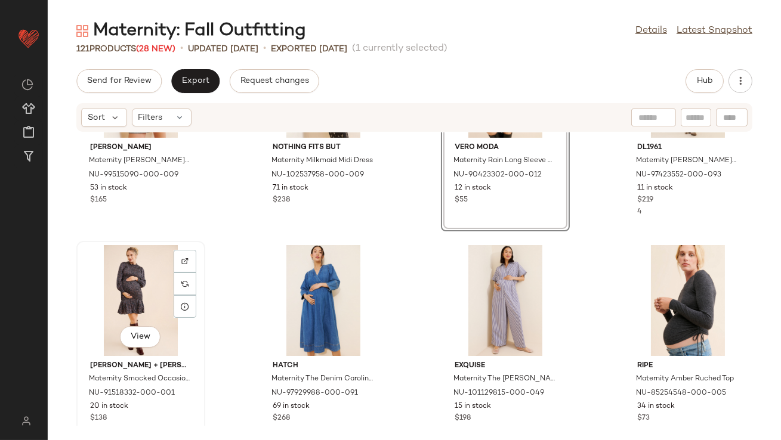
click at [118, 291] on div "View" at bounding box center [141, 300] width 121 height 111
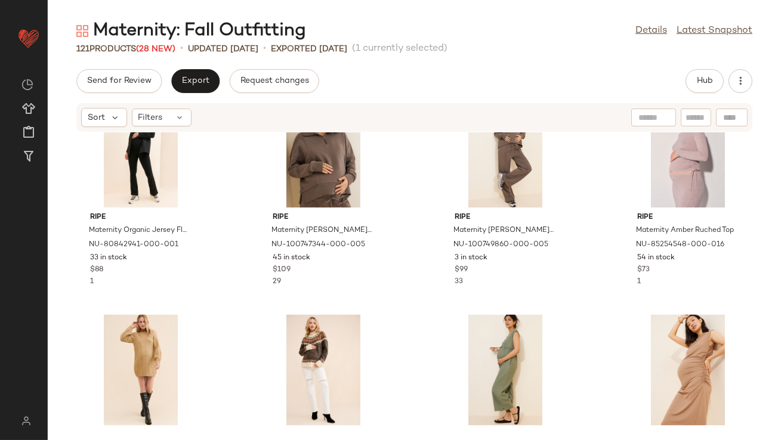
scroll to position [3984, 0]
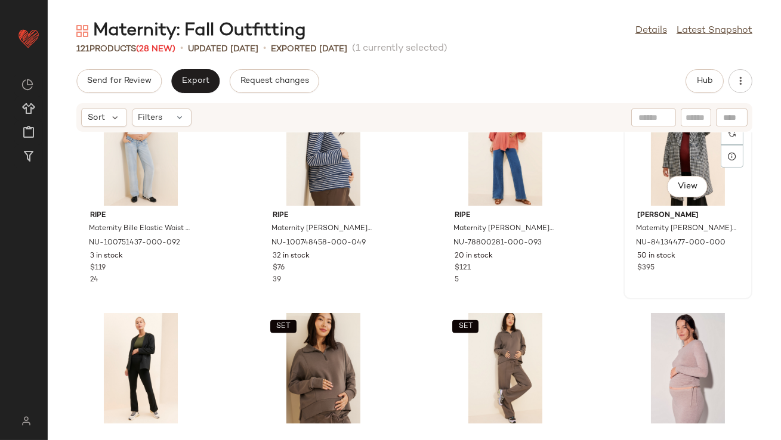
click at [655, 162] on div "View" at bounding box center [688, 150] width 121 height 111
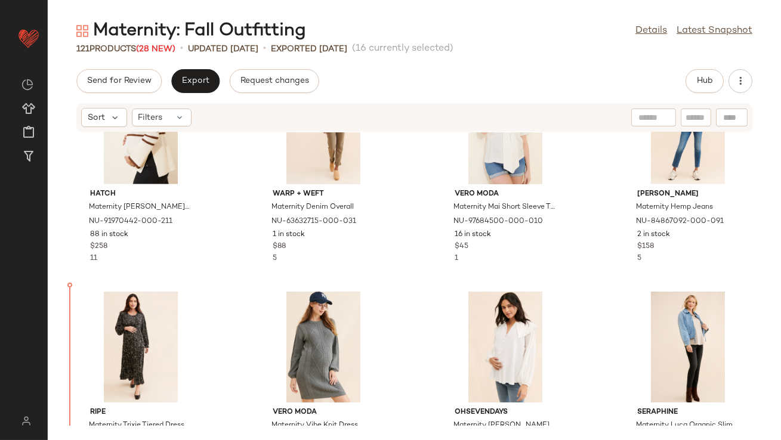
scroll to position [2509, 0]
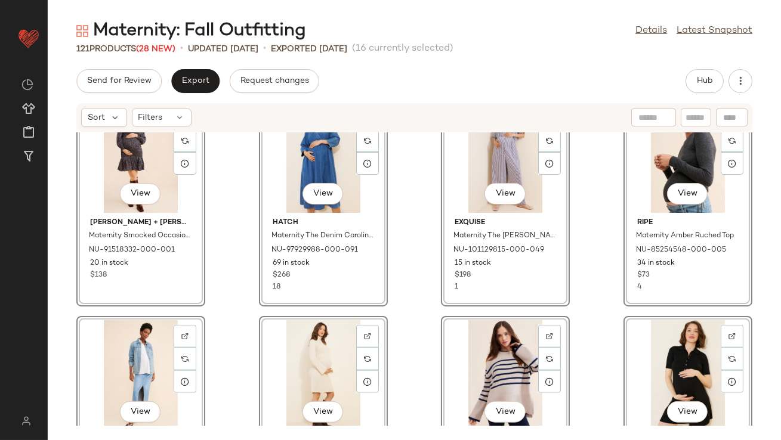
click at [226, 189] on div "View Ingrid + Isabel Maternity Smocked Occasion Mini Dress NU-91518332-000-001 …" at bounding box center [414, 279] width 733 height 294
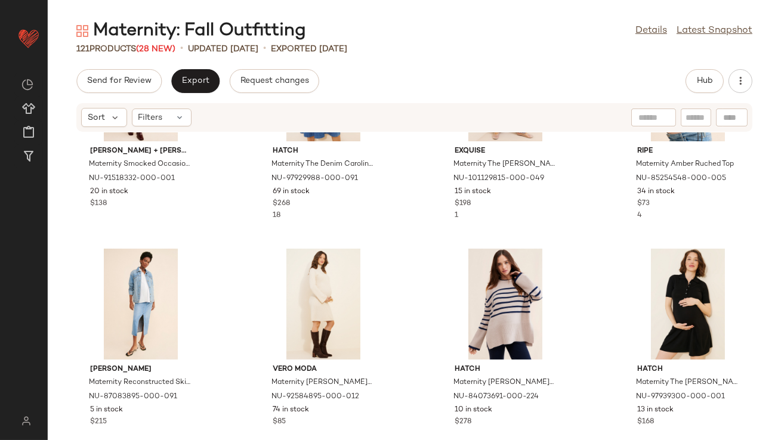
scroll to position [2738, 0]
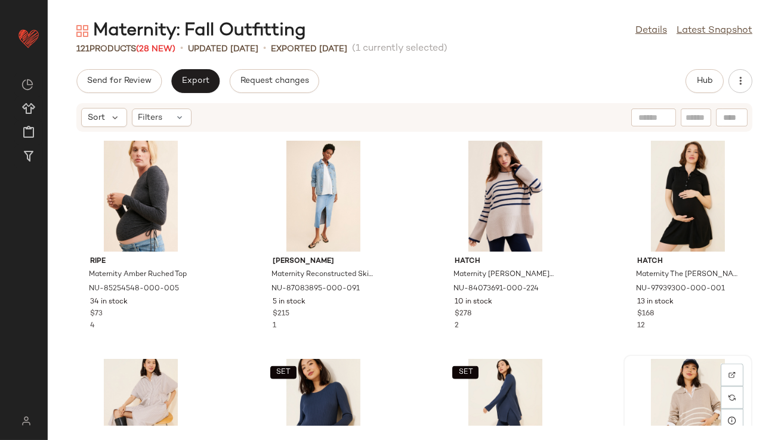
scroll to position [2847, 0]
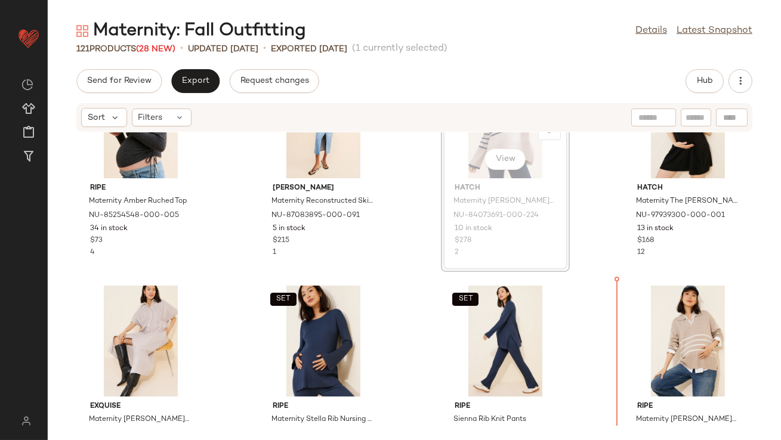
scroll to position [2986, 0]
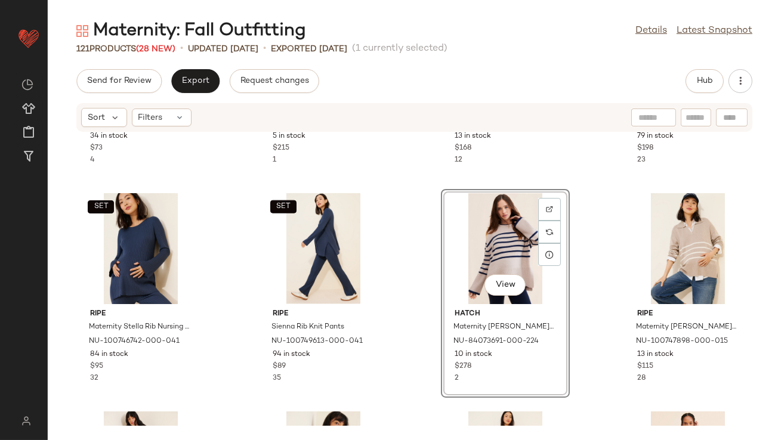
scroll to position [3163, 0]
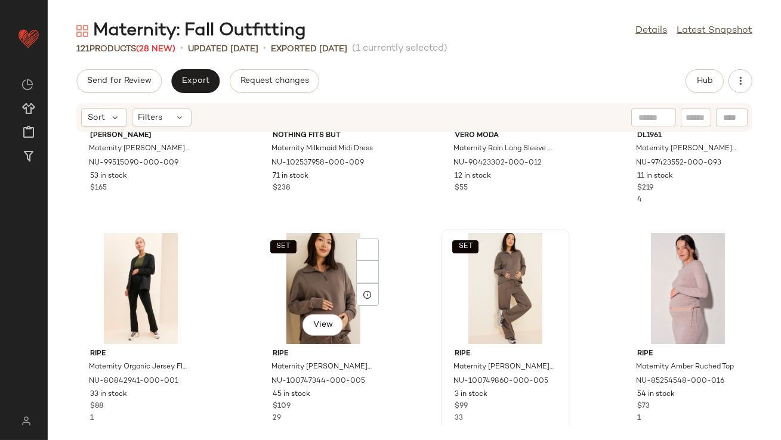
scroll to position [4024, 0]
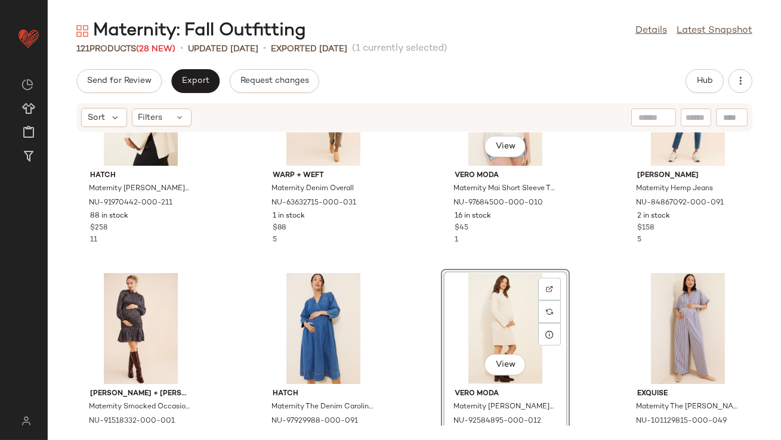
scroll to position [2523, 0]
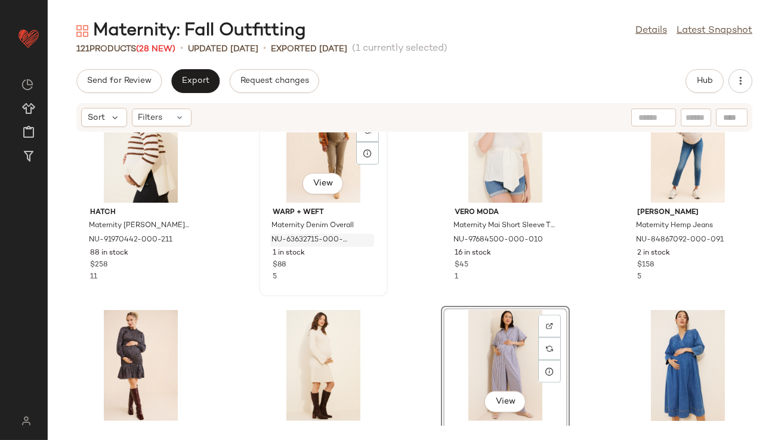
scroll to position [2497, 0]
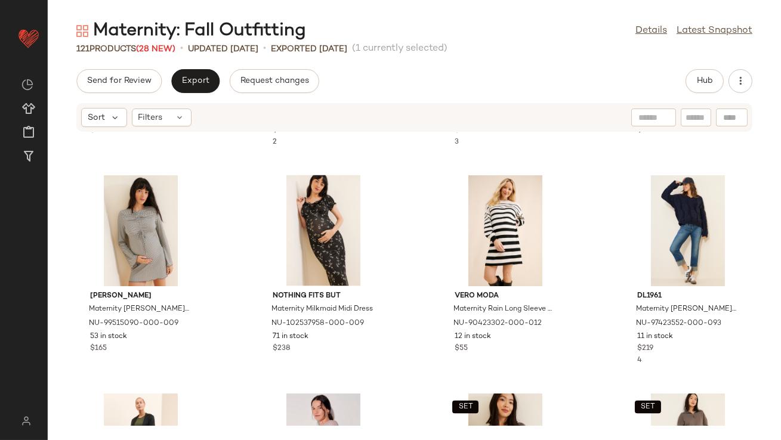
scroll to position [4038, 0]
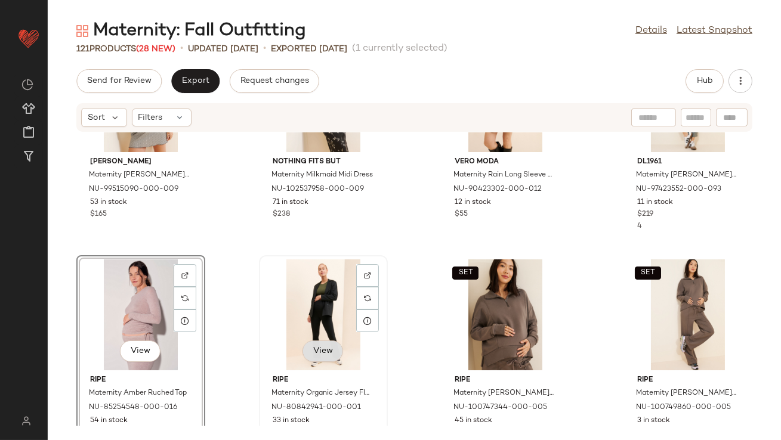
click at [313, 343] on button "View" at bounding box center [322, 351] width 41 height 21
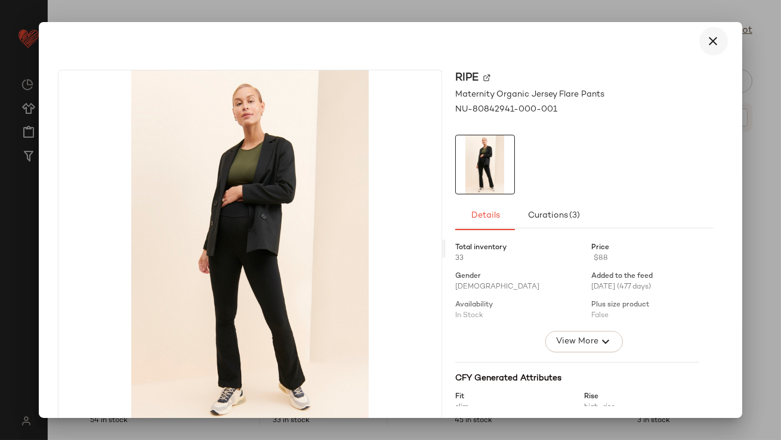
click at [716, 41] on button "button" at bounding box center [713, 41] width 29 height 29
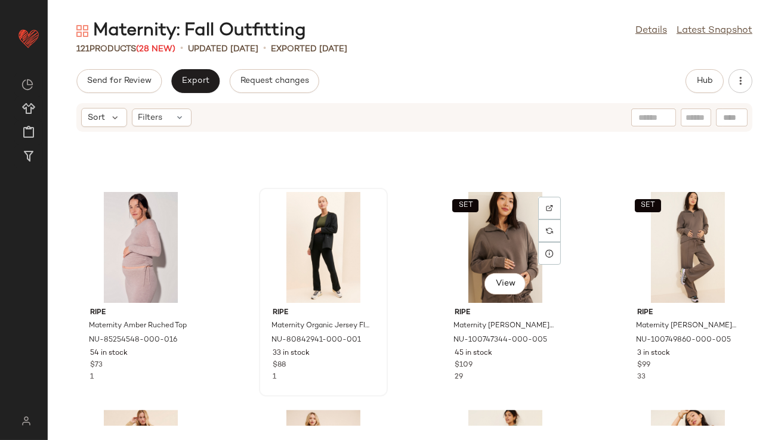
scroll to position [4220, 0]
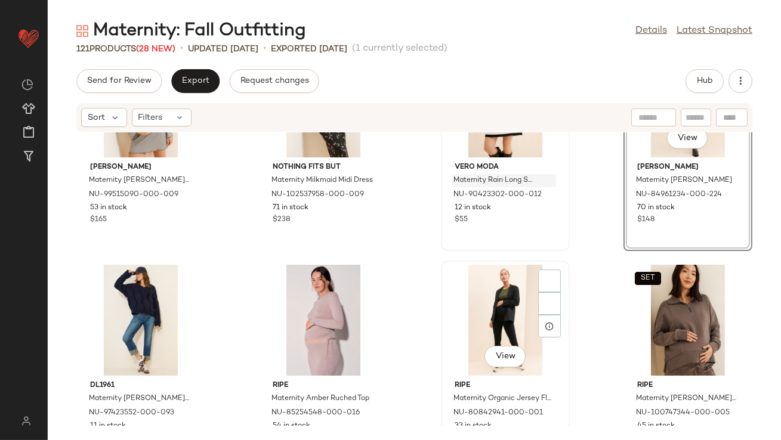
scroll to position [4047, 0]
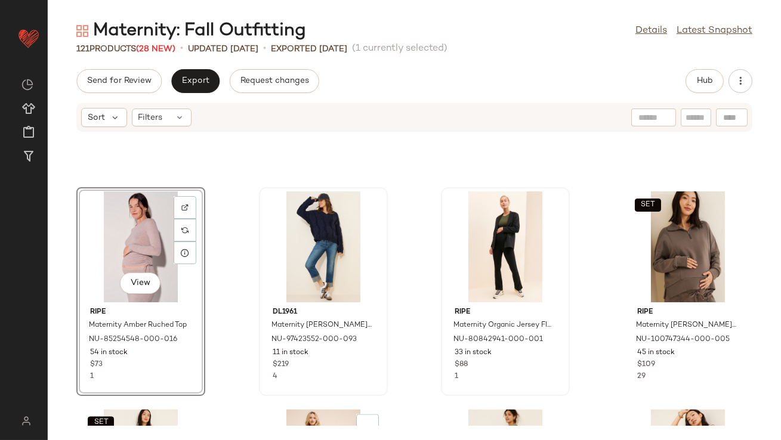
scroll to position [4242, 0]
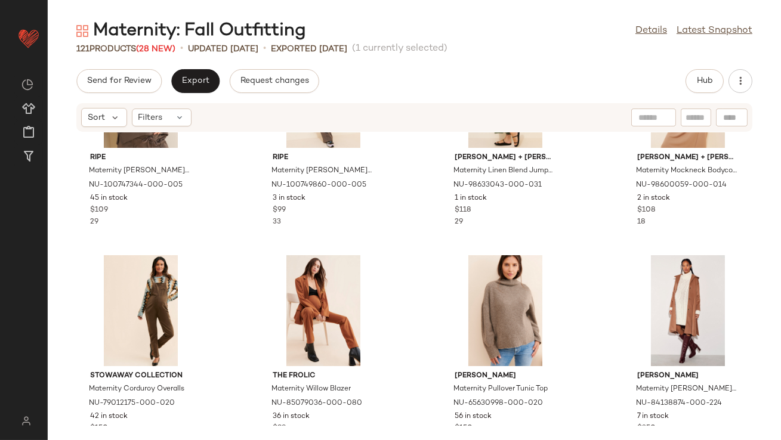
scroll to position [4536, 0]
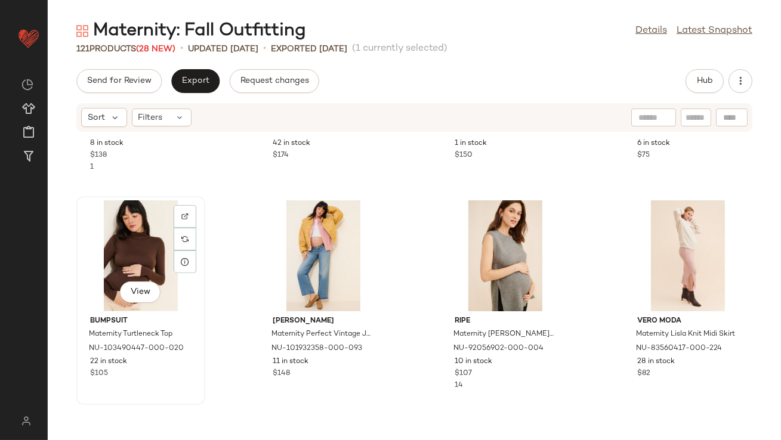
scroll to position [1086, 0]
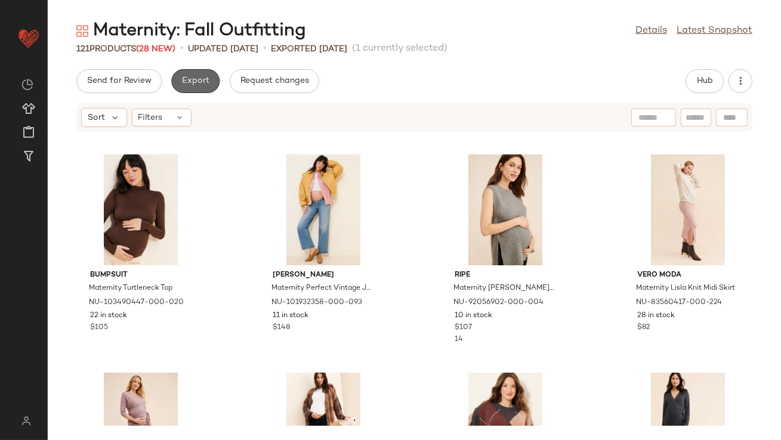
click at [191, 83] on span "Export" at bounding box center [195, 81] width 28 height 10
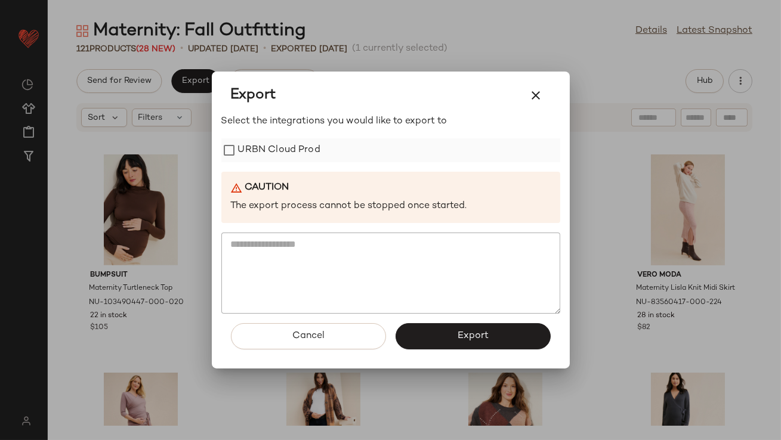
click at [257, 147] on label "URBN Cloud Prod" at bounding box center [279, 150] width 82 height 24
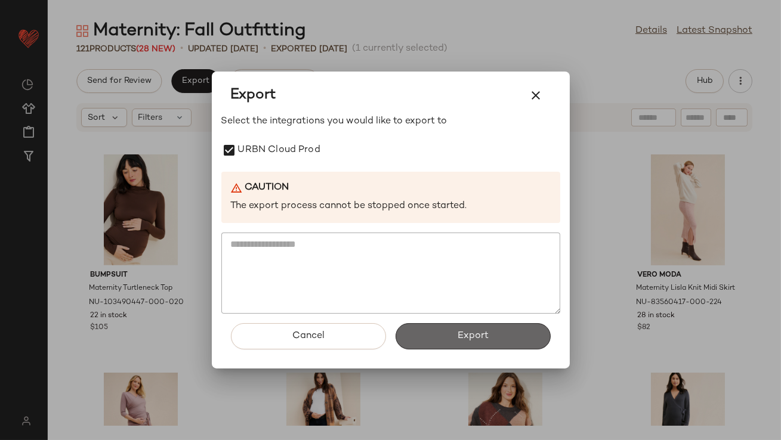
click at [471, 330] on span "Export" at bounding box center [473, 335] width 32 height 11
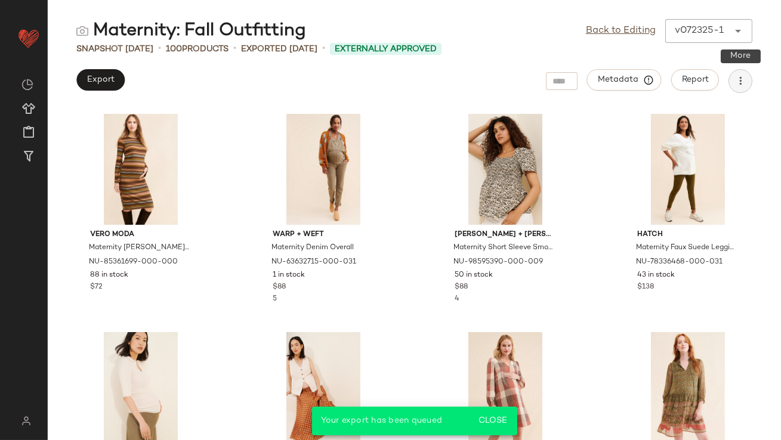
click at [742, 82] on icon "button" at bounding box center [740, 81] width 12 height 12
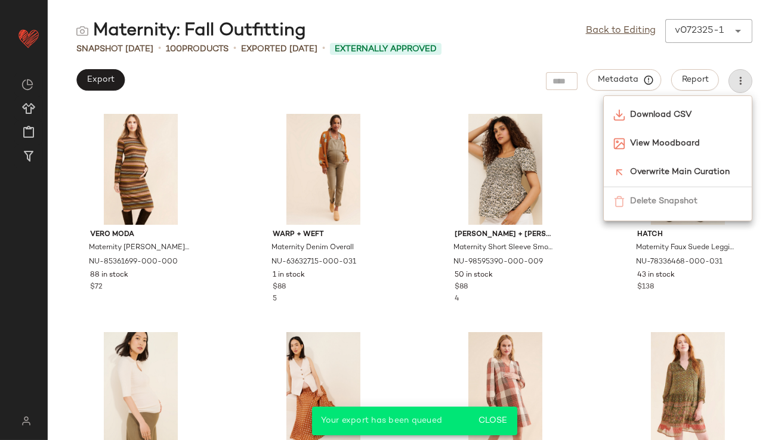
drag, startPoint x: 619, startPoint y: 60, endPoint x: 626, endPoint y: 51, distance: 11.9
click at [619, 60] on div "Maternity: Fall Outfitting Back to Editing v072325-1 ****** Snapshot Jul 23rd •…" at bounding box center [414, 229] width 733 height 421
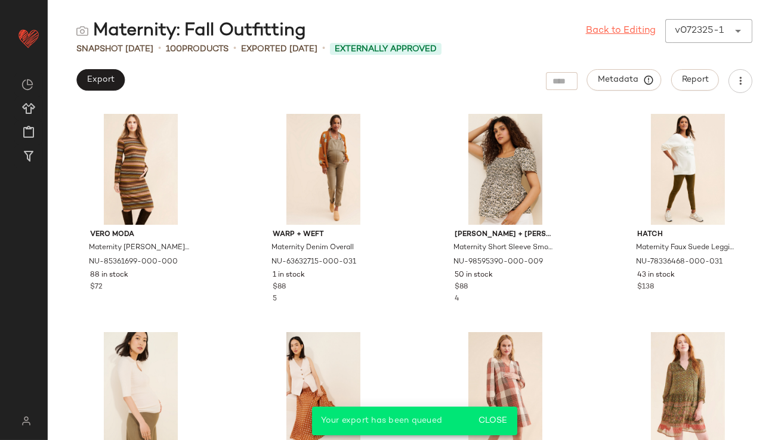
click at [629, 31] on link "Back to Editing" at bounding box center [621, 31] width 70 height 14
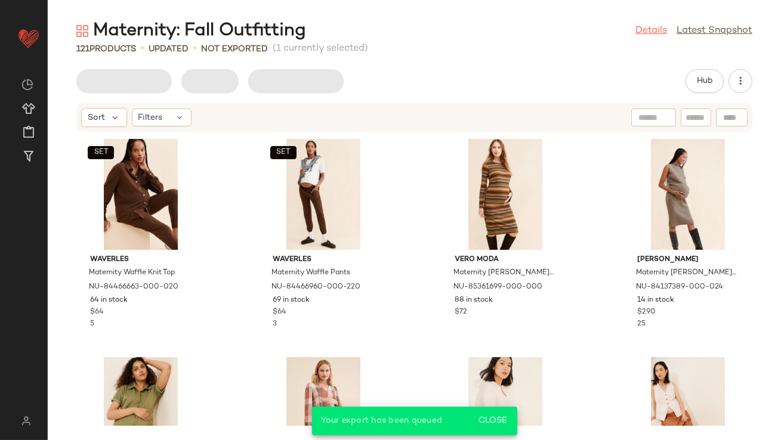
click at [640, 32] on link "Details" at bounding box center [651, 31] width 32 height 14
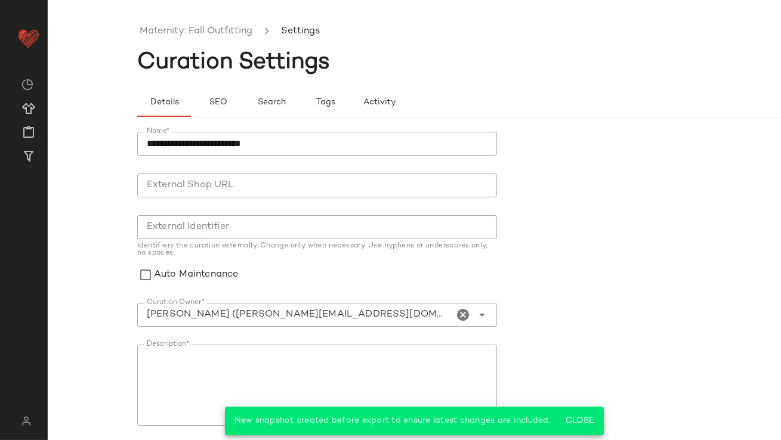
click at [226, 322] on div "[PERSON_NAME] ([PERSON_NAME][EMAIL_ADDRESS][DOMAIN_NAME])" at bounding box center [295, 315] width 317 height 24
type input "**********"
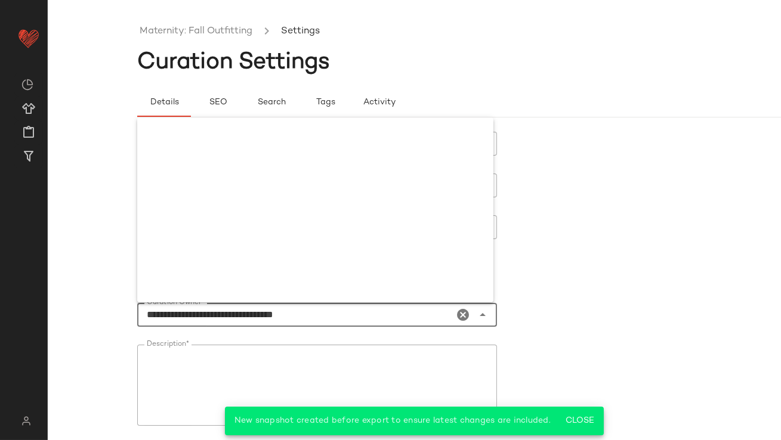
scroll to position [1861, 0]
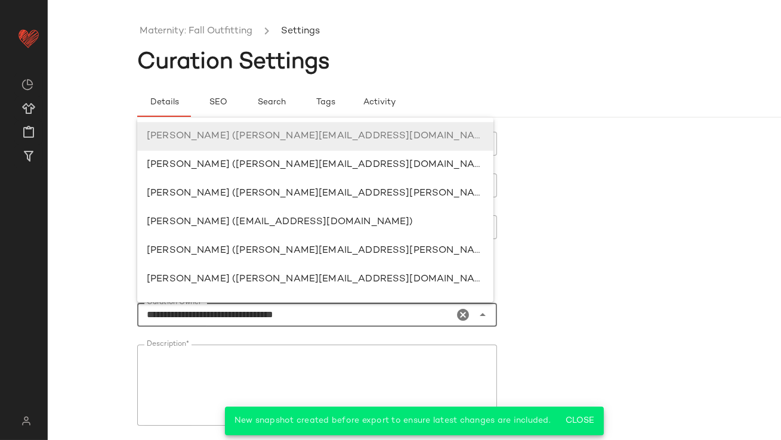
drag, startPoint x: 329, startPoint y: 316, endPoint x: 75, endPoint y: 316, distance: 254.1
click at [75, 316] on div "**********" at bounding box center [390, 229] width 781 height 421
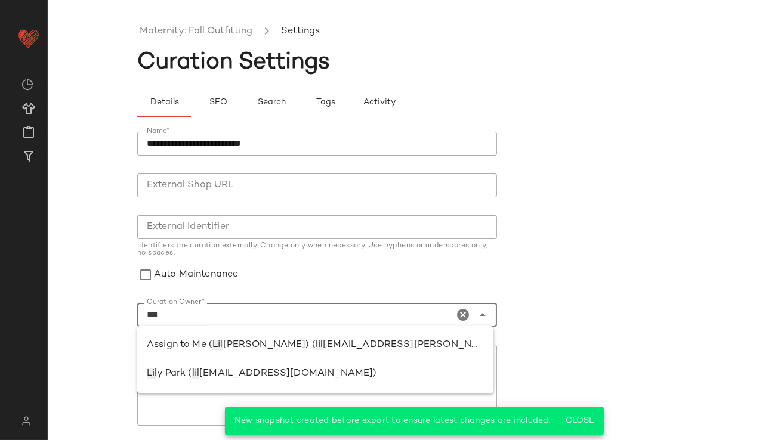
scroll to position [0, 0]
click at [179, 349] on span "Assign to Me (" at bounding box center [180, 345] width 66 height 10
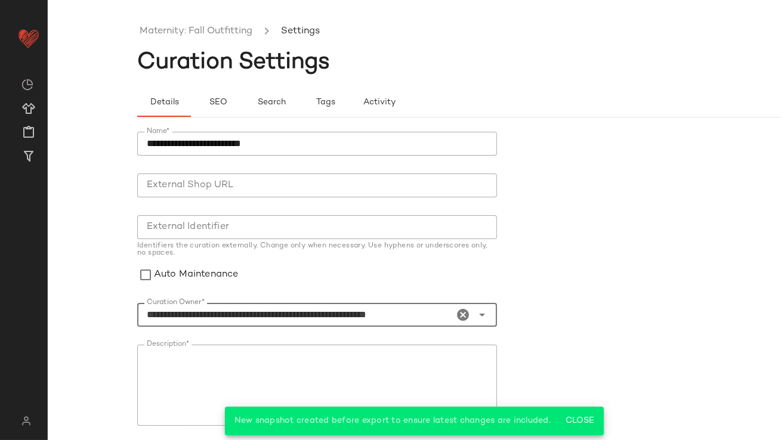
scroll to position [143, 0]
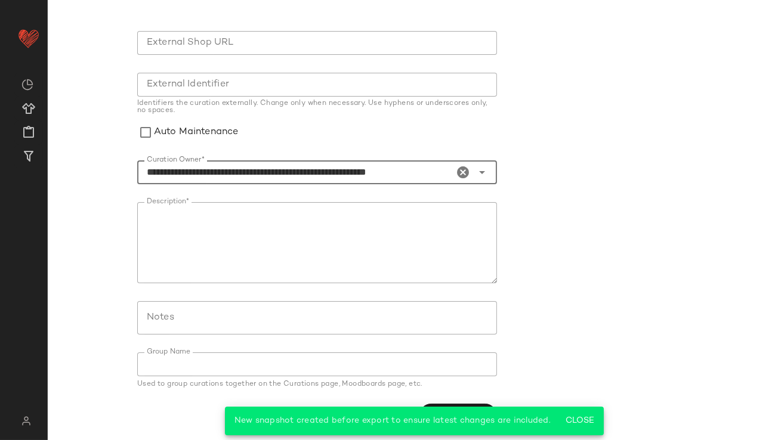
type input "**********"
click at [372, 261] on textarea "Description*" at bounding box center [317, 242] width 360 height 81
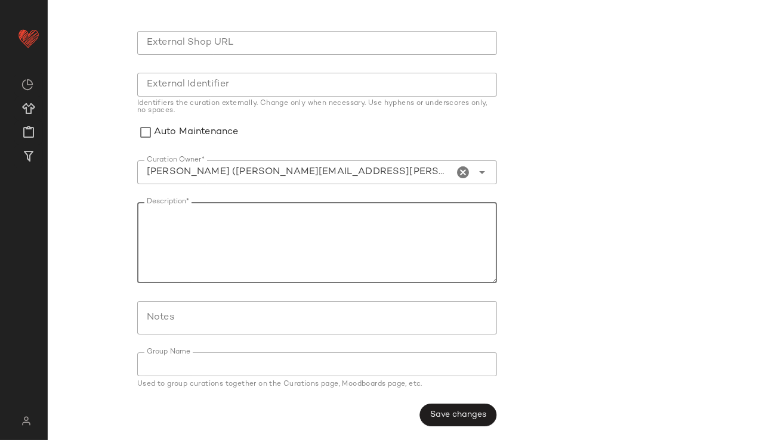
click at [434, 407] on button "Save changes" at bounding box center [457, 415] width 77 height 23
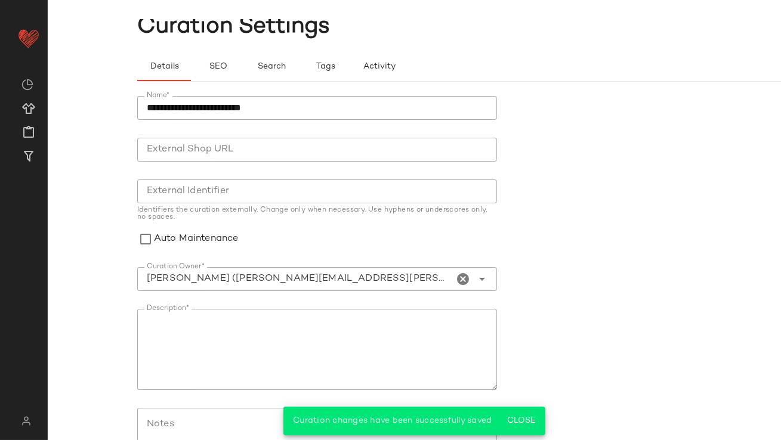
scroll to position [0, 0]
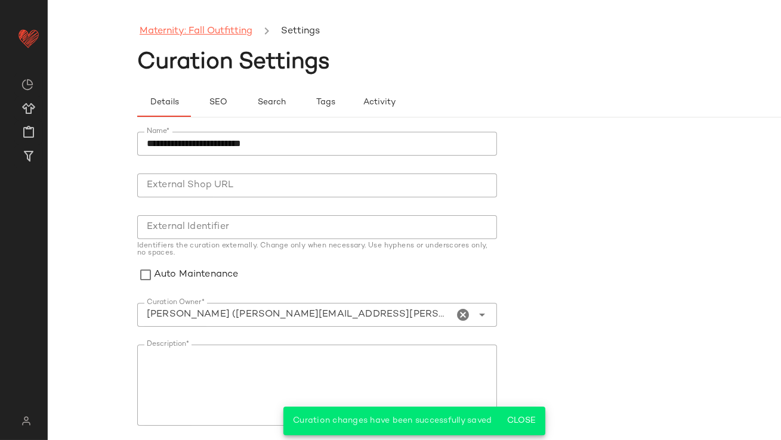
click at [239, 30] on link "Maternity: Fall Outfitting" at bounding box center [196, 32] width 113 height 16
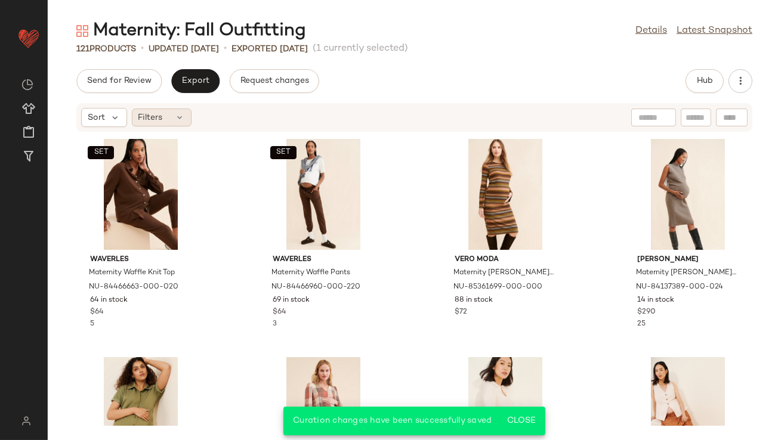
click at [176, 118] on icon at bounding box center [180, 118] width 10 height 10
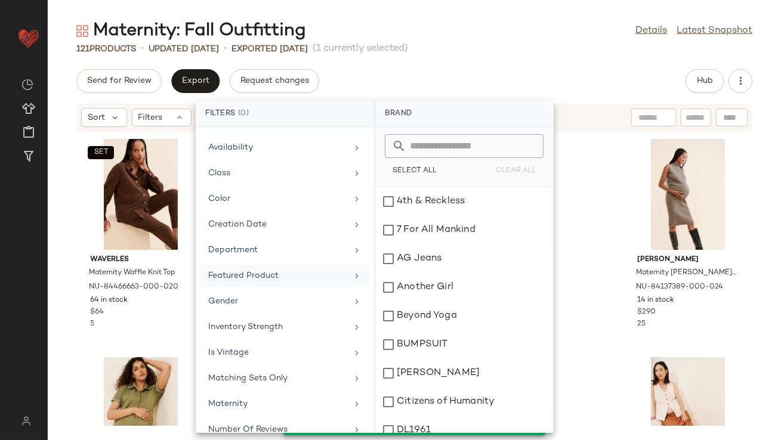
scroll to position [140, 0]
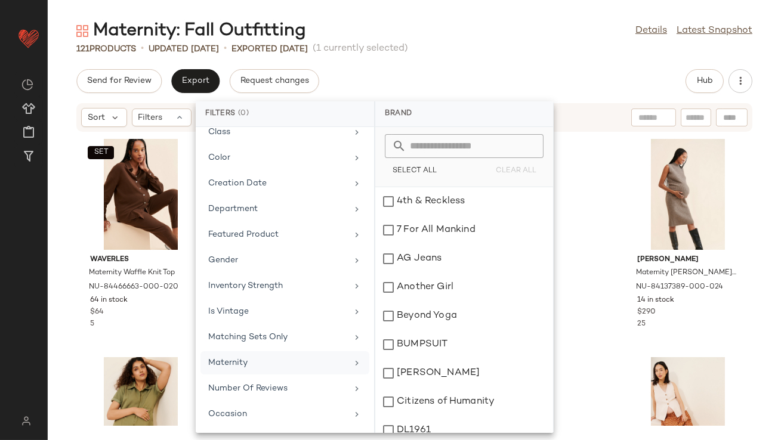
click at [233, 365] on div "Maternity" at bounding box center [277, 363] width 139 height 13
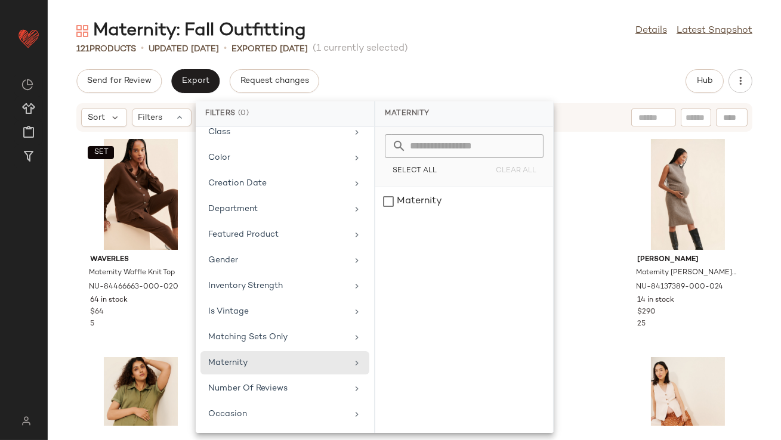
click at [467, 35] on div "Maternity: Fall Outfitting Details Latest Snapshot" at bounding box center [414, 31] width 733 height 24
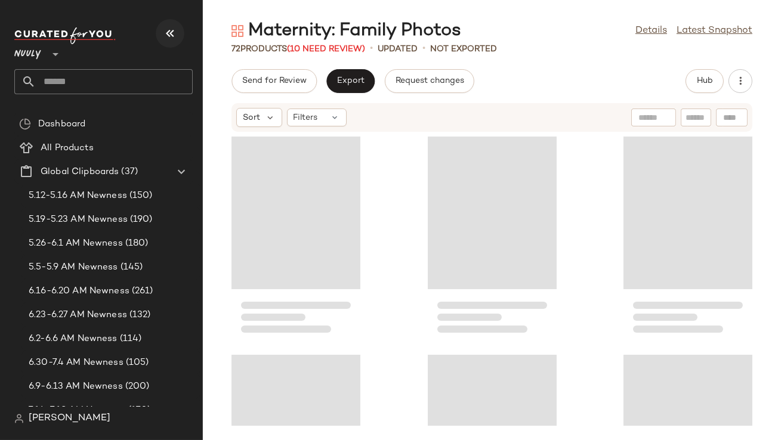
click at [171, 29] on icon "button" at bounding box center [170, 33] width 14 height 14
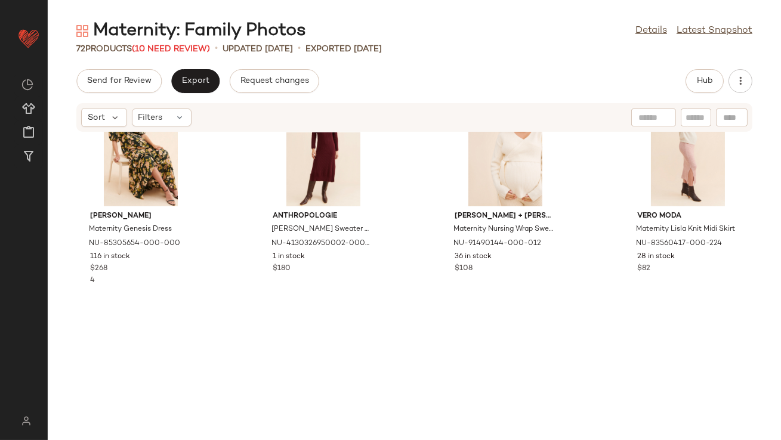
scroll to position [210, 0]
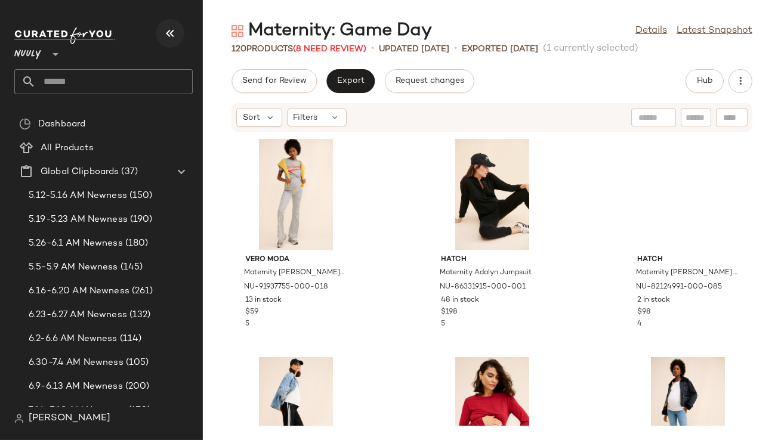
click at [171, 35] on icon "button" at bounding box center [170, 33] width 14 height 14
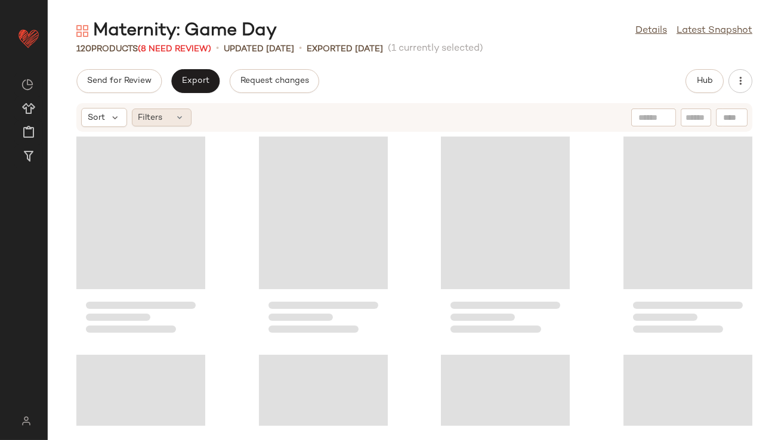
click at [185, 114] on div "Filters" at bounding box center [162, 118] width 60 height 18
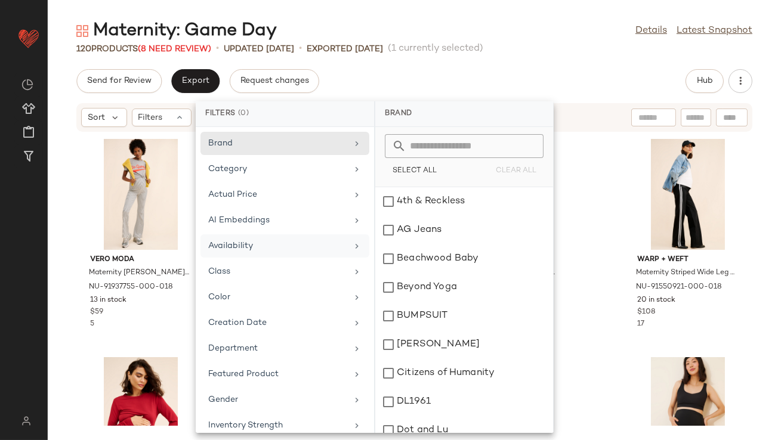
click at [230, 246] on div "Availability" at bounding box center [277, 246] width 139 height 13
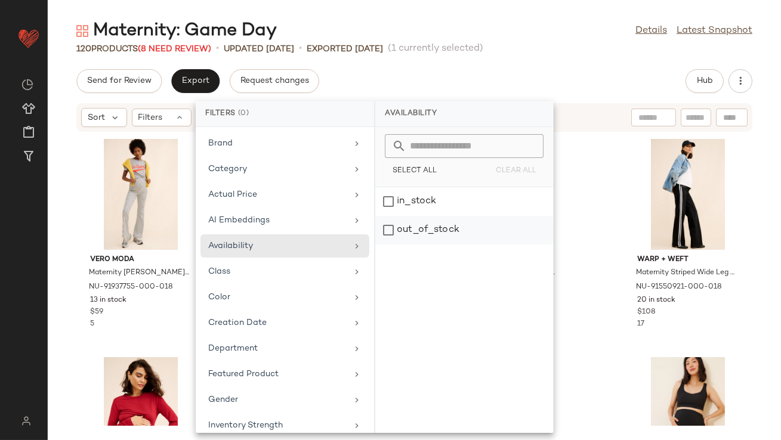
click at [391, 222] on div "out_of_stock" at bounding box center [464, 230] width 178 height 29
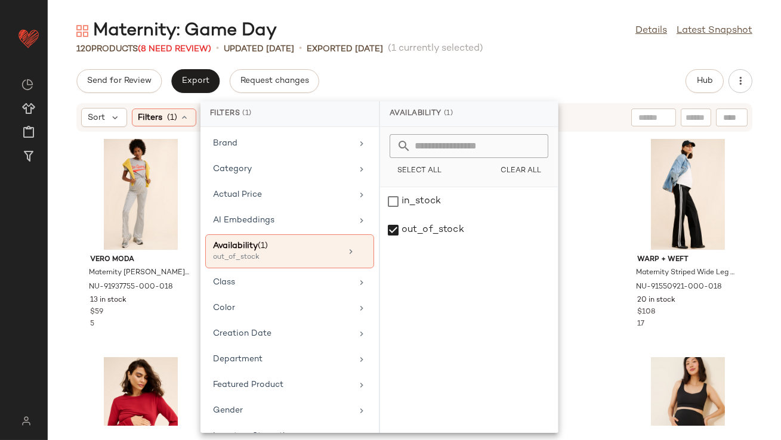
click at [396, 70] on div "Send for Review Export Request changes Hub" at bounding box center [414, 81] width 676 height 24
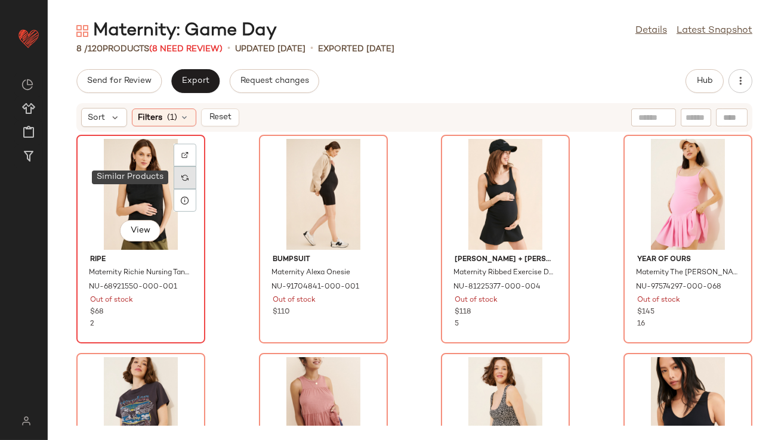
click at [185, 178] on img at bounding box center [184, 177] width 7 height 7
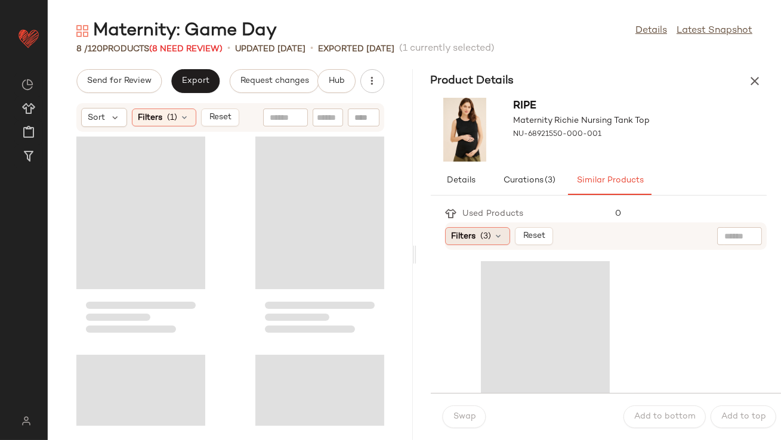
click at [465, 239] on span "Filters" at bounding box center [464, 236] width 24 height 13
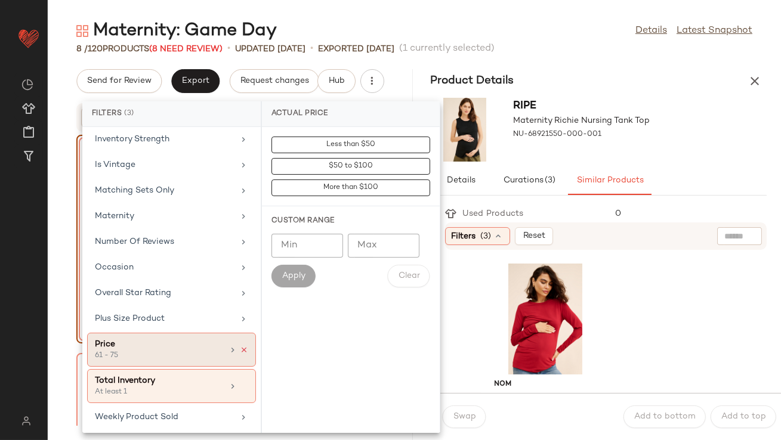
click at [240, 349] on icon at bounding box center [244, 350] width 8 height 8
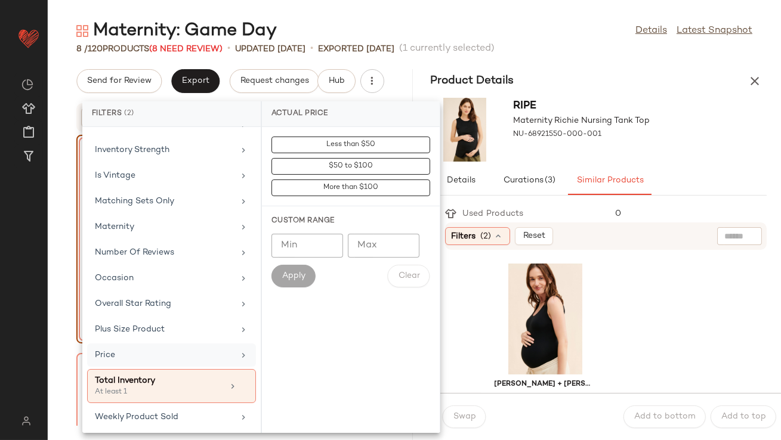
click at [608, 97] on div "ripe Maternity [PERSON_NAME] Nursing Tank Top NU-68921550-000-001" at bounding box center [598, 129] width 365 height 73
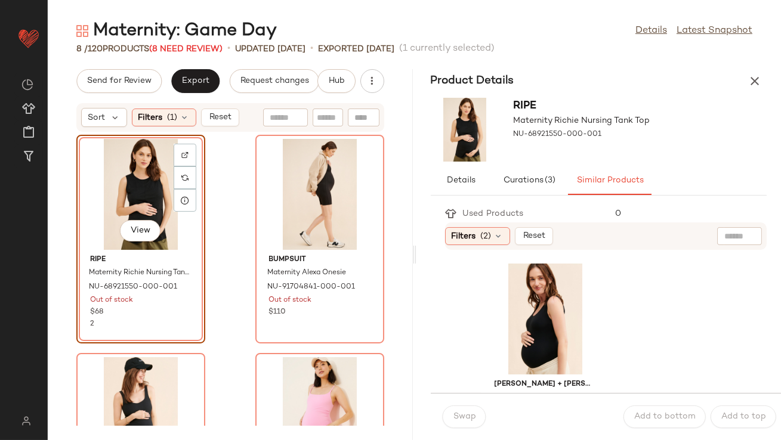
scroll to position [21, 0]
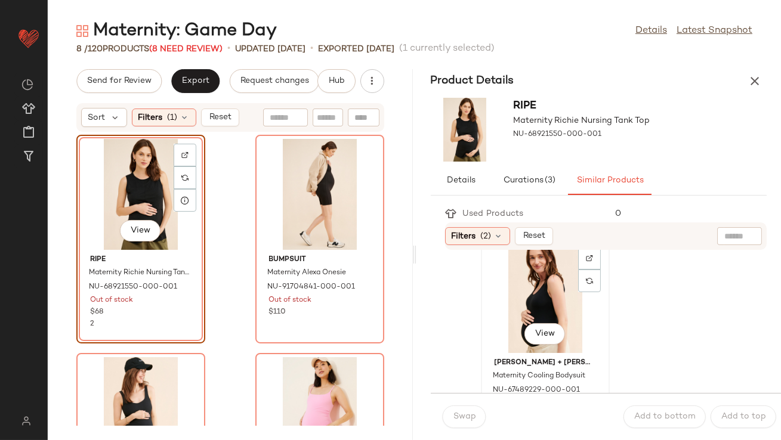
click at [537, 298] on div "View" at bounding box center [545, 297] width 121 height 111
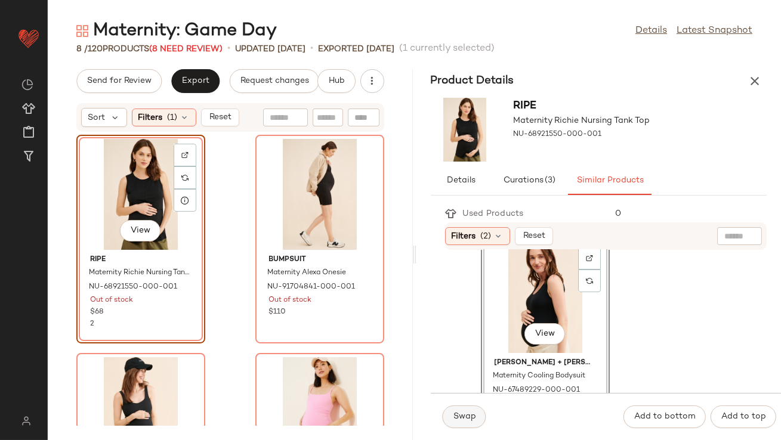
click at [450, 418] on button "Swap" at bounding box center [465, 417] width 44 height 23
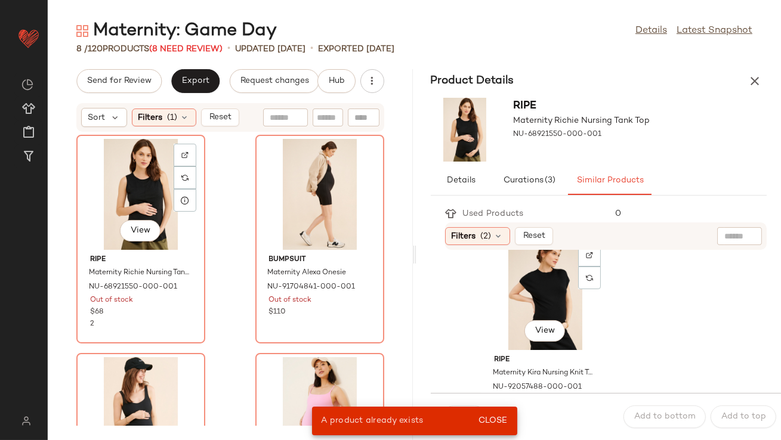
scroll to position [473, 0]
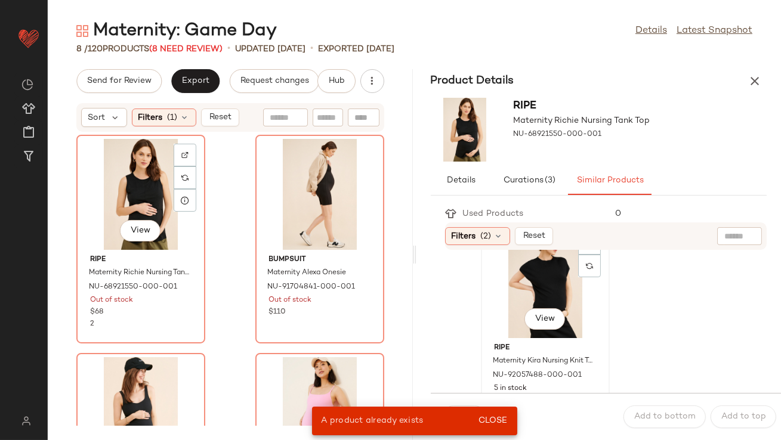
click at [515, 306] on div "View" at bounding box center [545, 282] width 121 height 111
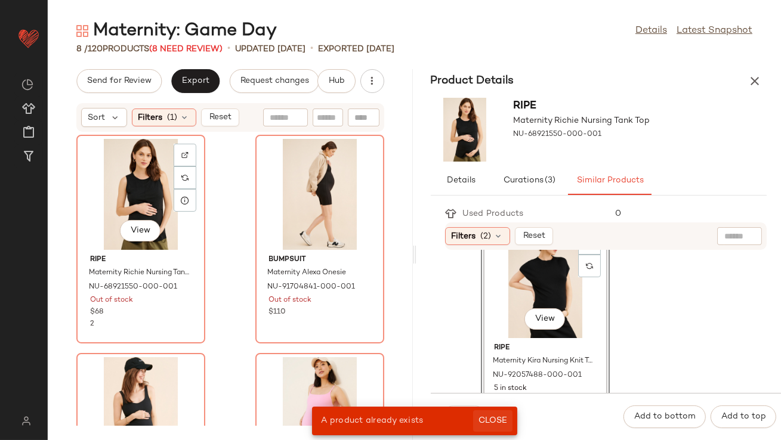
click at [492, 420] on span "Close" at bounding box center [492, 421] width 29 height 10
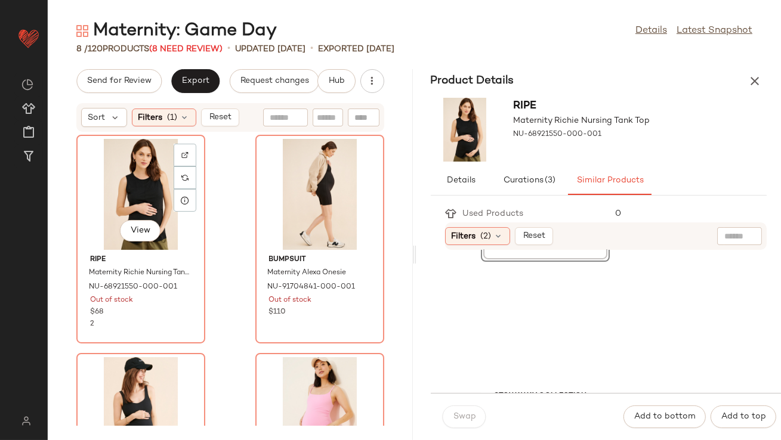
scroll to position [679, 0]
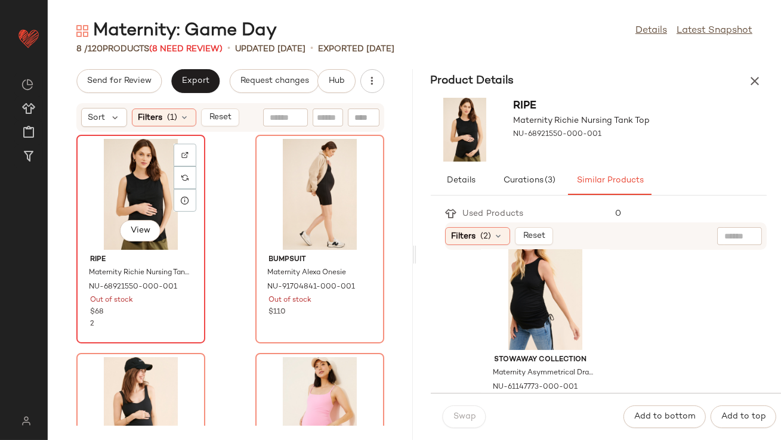
drag, startPoint x: 142, startPoint y: 178, endPoint x: 160, endPoint y: 180, distance: 18.6
click at [142, 178] on div "View" at bounding box center [141, 194] width 121 height 111
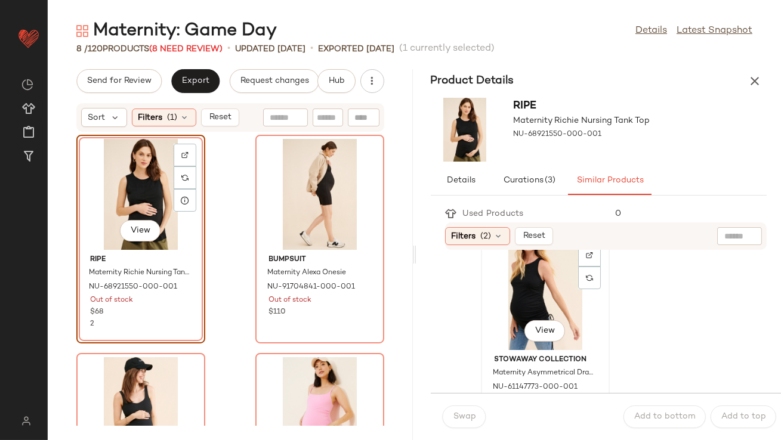
click at [560, 271] on div "View" at bounding box center [545, 294] width 121 height 111
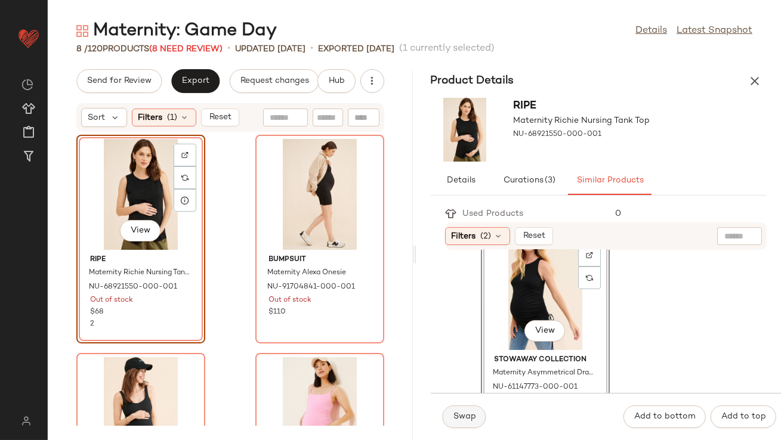
click at [456, 415] on span "Swap" at bounding box center [464, 417] width 23 height 10
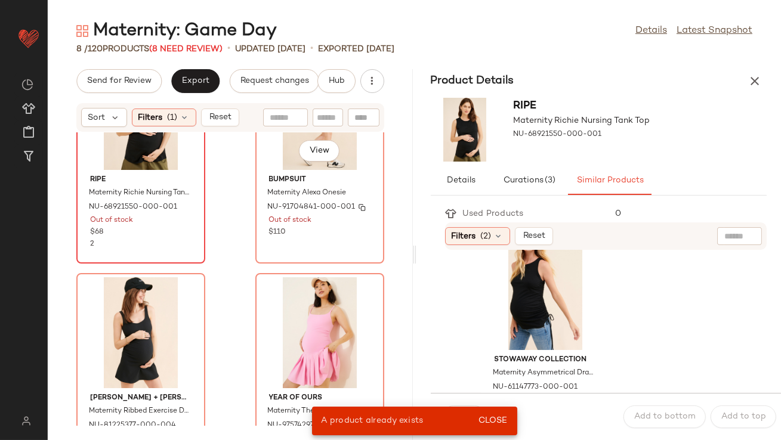
scroll to position [91, 0]
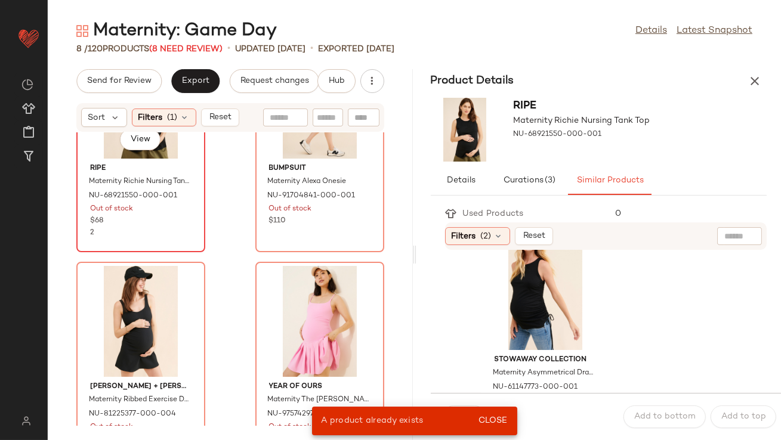
click at [132, 159] on div "ripe Maternity [PERSON_NAME] Nursing Tank Top NU-68921550-000-001 Out of stock …" at bounding box center [141, 199] width 121 height 80
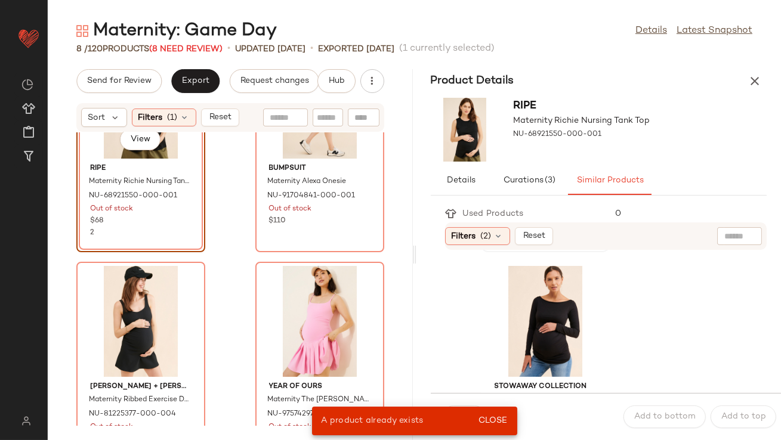
scroll to position [918, 0]
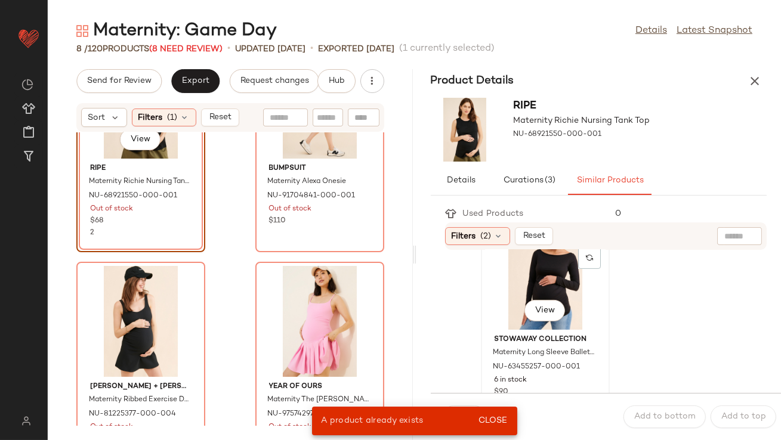
click at [513, 277] on div "View" at bounding box center [545, 274] width 121 height 111
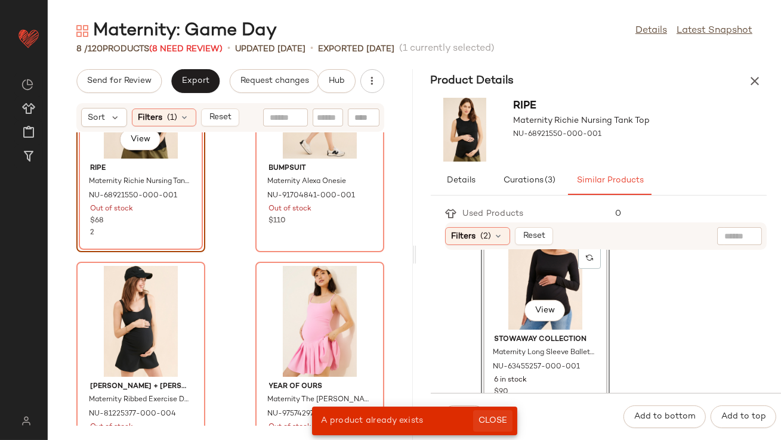
click at [492, 431] on button "Close" at bounding box center [492, 420] width 39 height 21
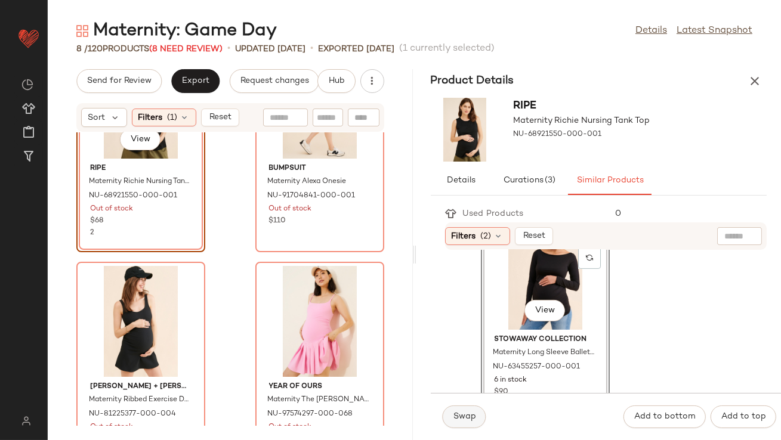
click at [470, 421] on span "Swap" at bounding box center [464, 417] width 23 height 10
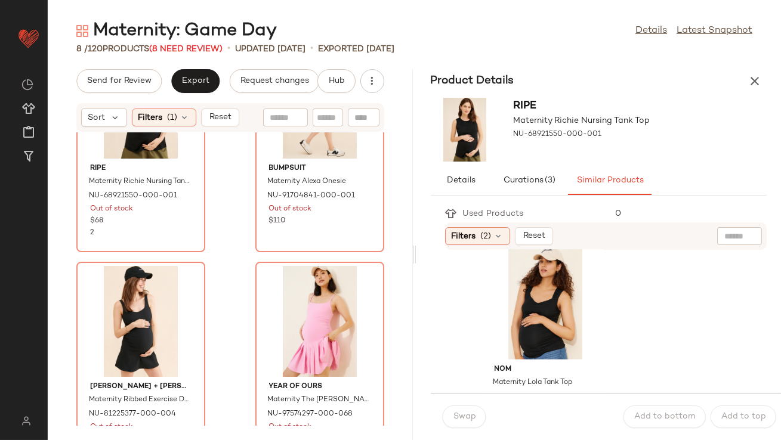
scroll to position [1111, 0]
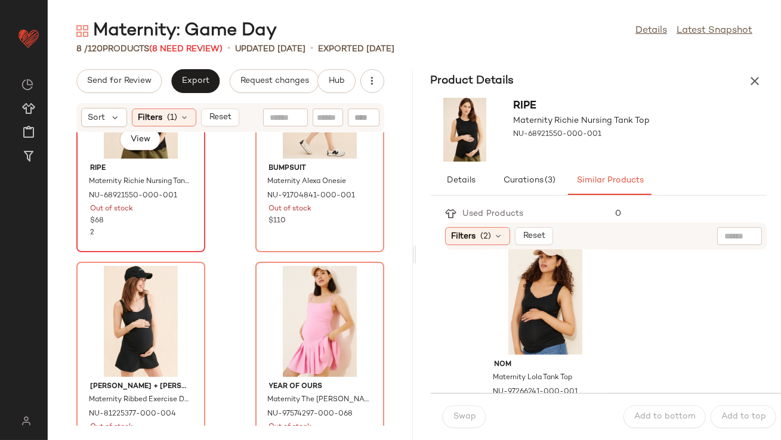
click at [174, 167] on span "ripe" at bounding box center [140, 168] width 101 height 11
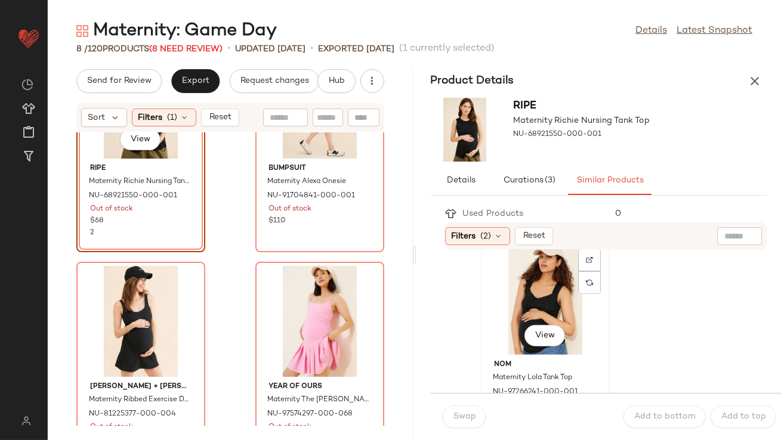
click at [514, 292] on div "View" at bounding box center [545, 299] width 121 height 111
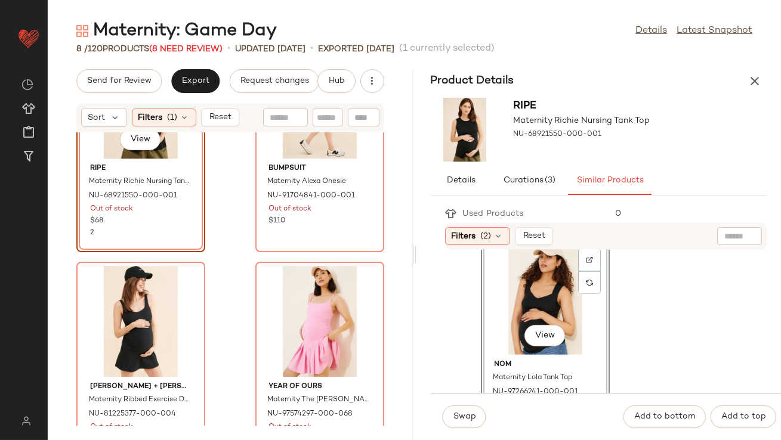
click at [455, 404] on div "Swap Add to bottom Add to top" at bounding box center [606, 416] width 351 height 47
click at [462, 433] on div "Swap Add to bottom Add to top" at bounding box center [606, 416] width 351 height 47
click at [463, 422] on button "Swap" at bounding box center [465, 417] width 44 height 23
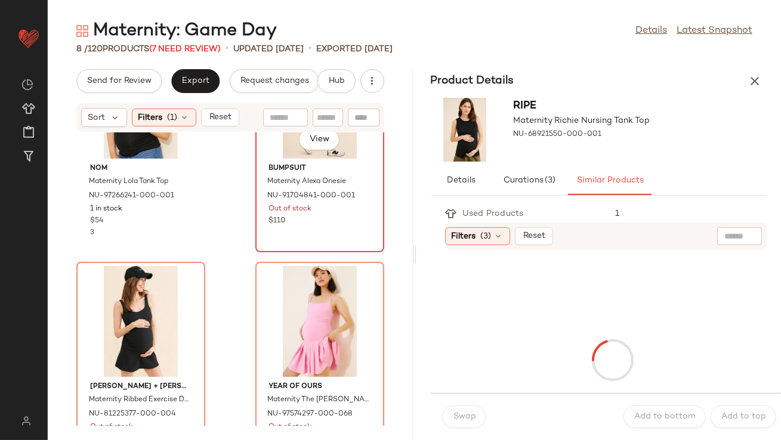
click at [325, 166] on span "BUMPSUIT" at bounding box center [319, 168] width 101 height 11
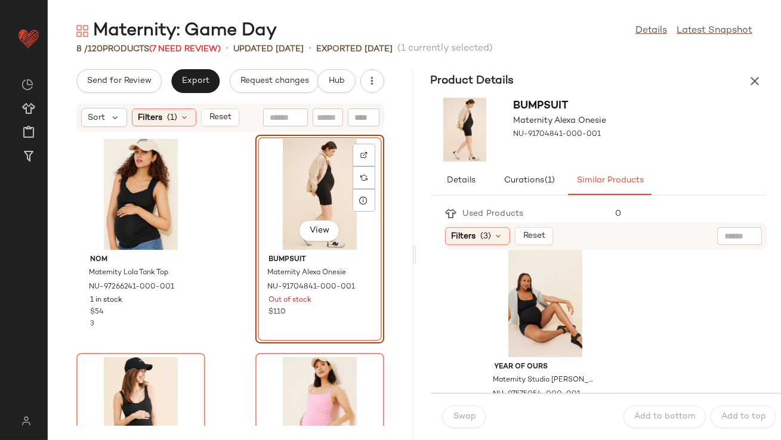
scroll to position [21, 0]
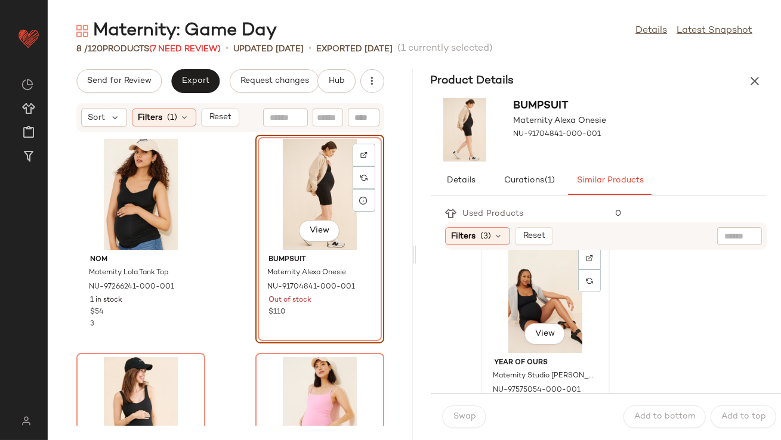
click at [530, 312] on div "View" at bounding box center [545, 297] width 121 height 111
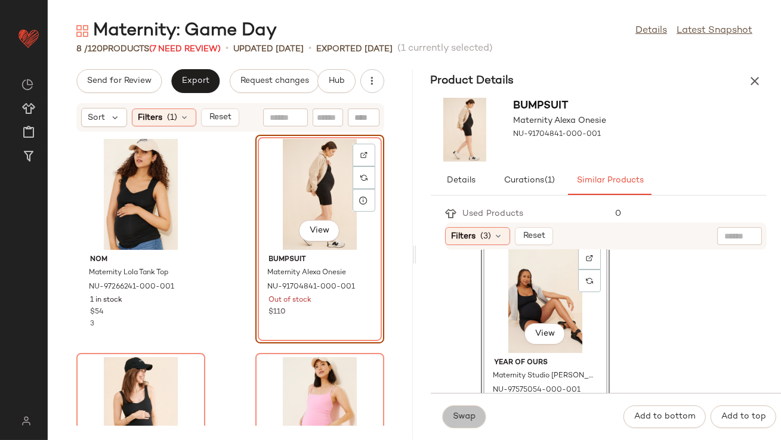
click at [469, 413] on span "Swap" at bounding box center [464, 417] width 23 height 10
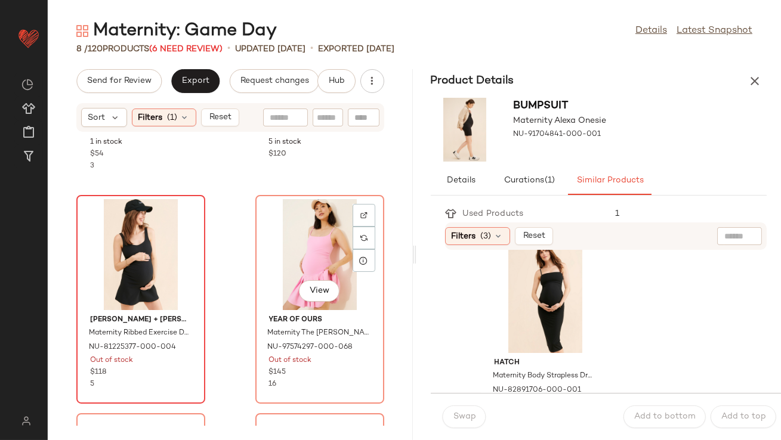
scroll to position [171, 0]
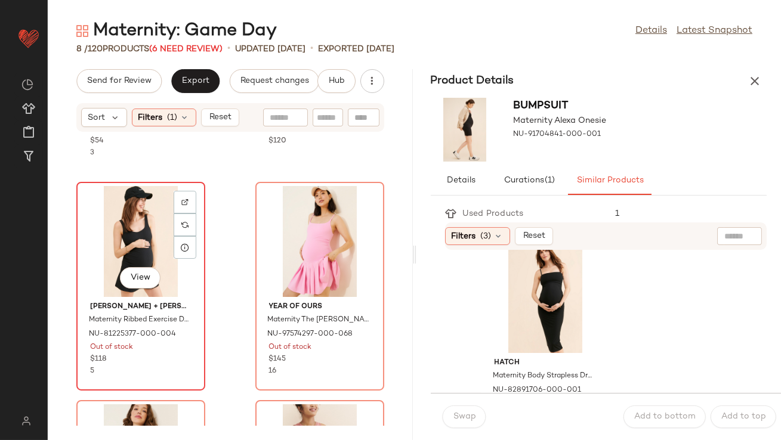
click at [136, 221] on div "View" at bounding box center [141, 241] width 121 height 111
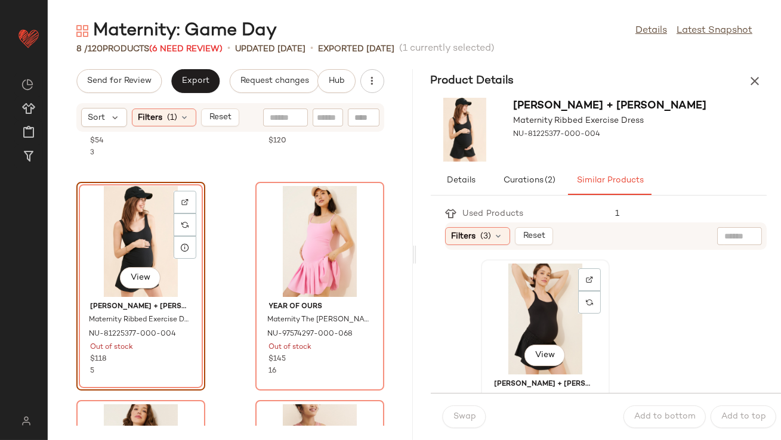
click at [518, 318] on div "View" at bounding box center [545, 319] width 121 height 111
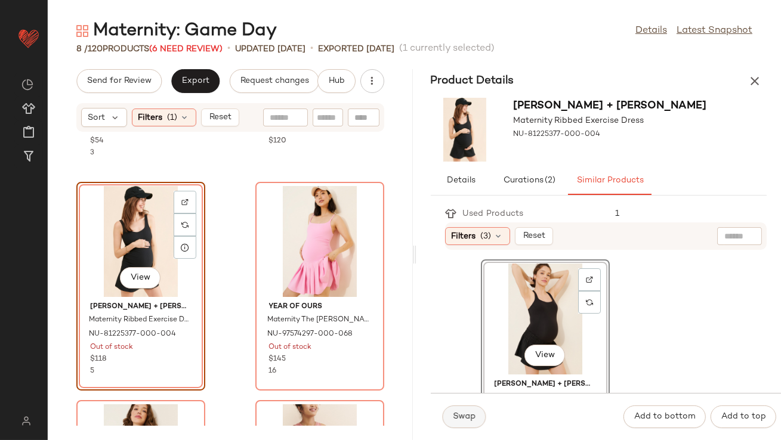
click at [466, 409] on button "Swap" at bounding box center [465, 417] width 44 height 23
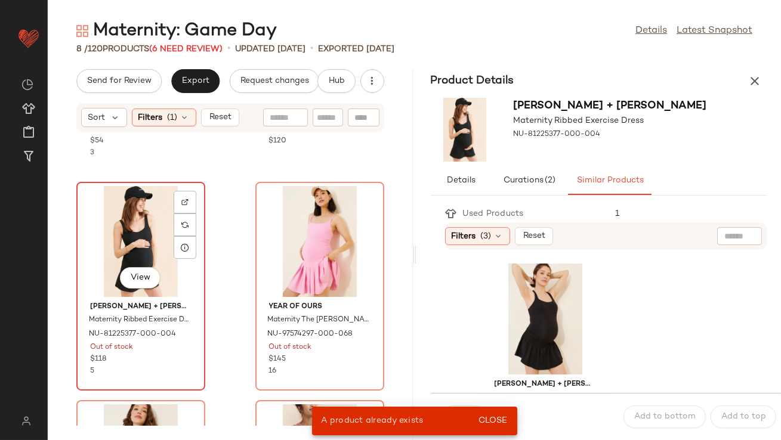
click at [139, 221] on div "View" at bounding box center [141, 241] width 121 height 111
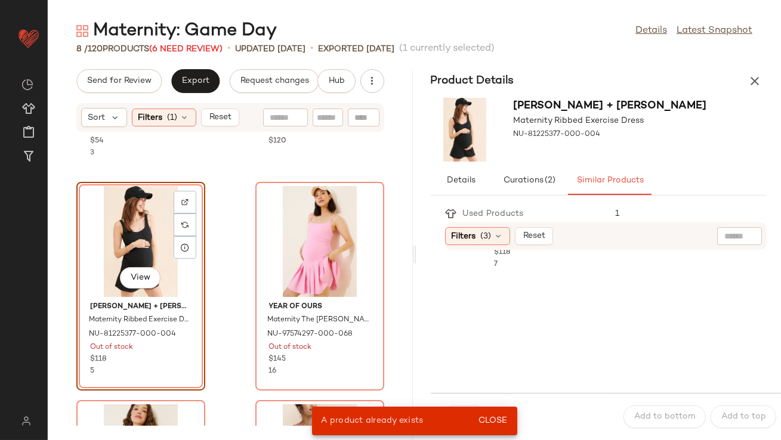
scroll to position [449, 0]
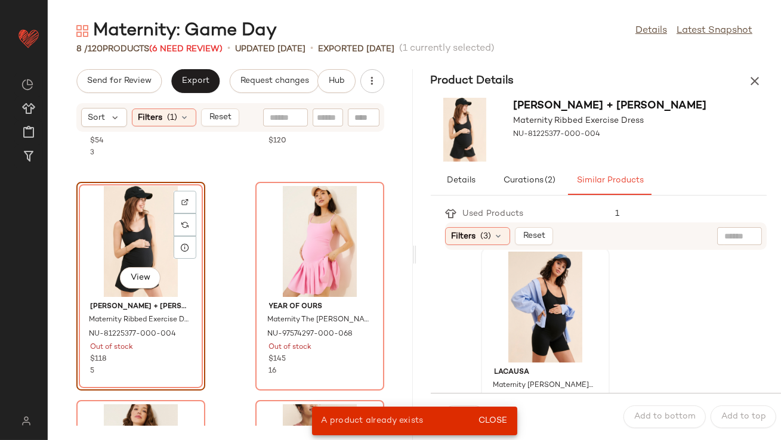
click at [515, 326] on div at bounding box center [545, 307] width 121 height 111
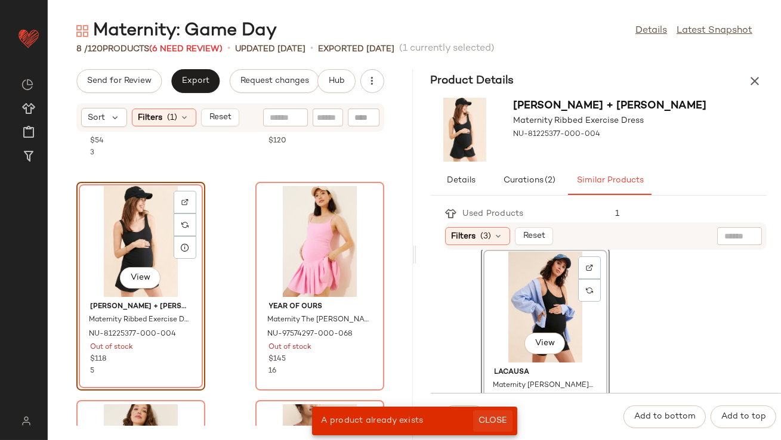
click at [492, 421] on span "Close" at bounding box center [492, 421] width 29 height 10
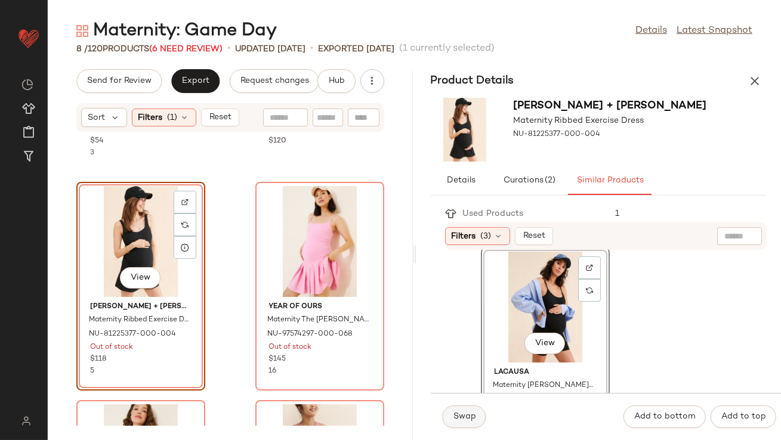
click at [471, 421] on span "Swap" at bounding box center [464, 417] width 23 height 10
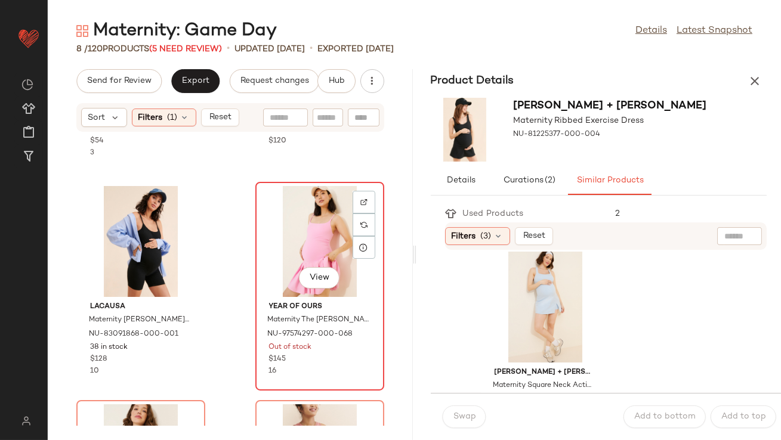
click at [296, 233] on div "View" at bounding box center [320, 241] width 121 height 111
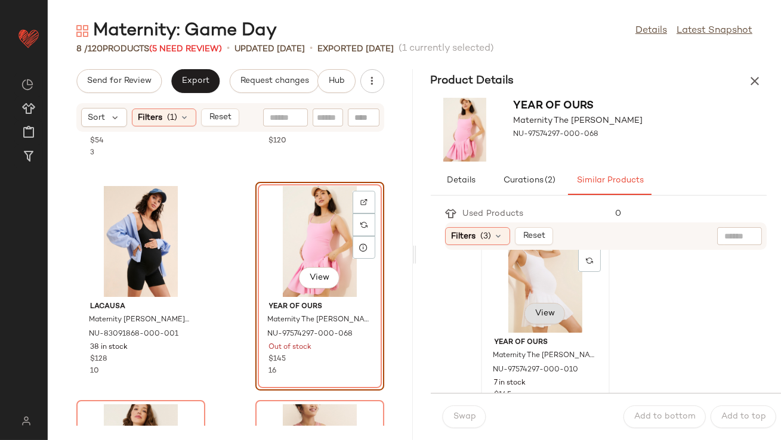
scroll to position [42, 0]
click at [514, 301] on div "View" at bounding box center [545, 276] width 121 height 111
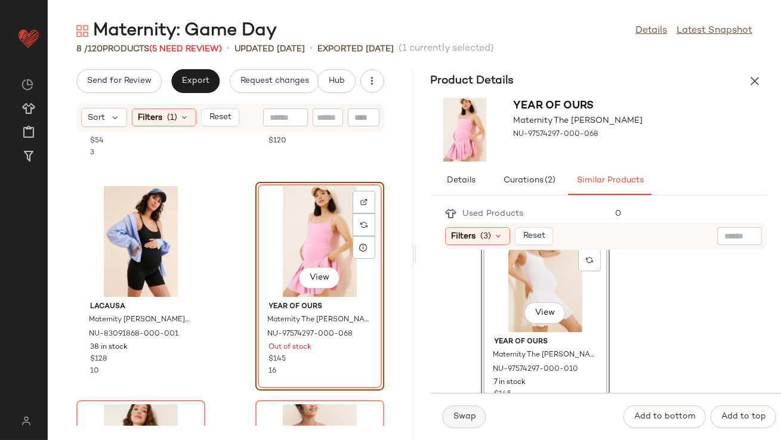
click at [470, 412] on span "Swap" at bounding box center [464, 417] width 23 height 10
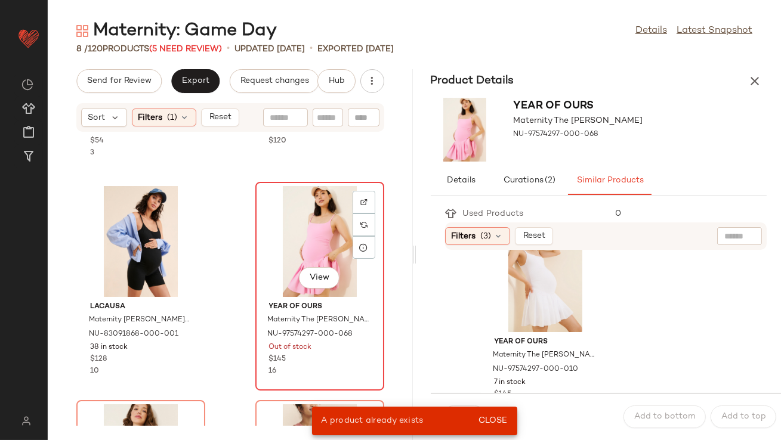
drag, startPoint x: 310, startPoint y: 236, endPoint x: 334, endPoint y: 257, distance: 32.2
click at [310, 236] on div "View" at bounding box center [320, 241] width 121 height 111
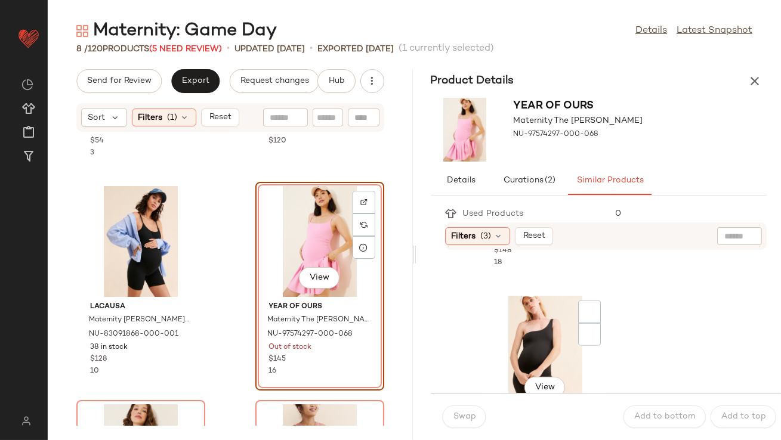
scroll to position [1960, 0]
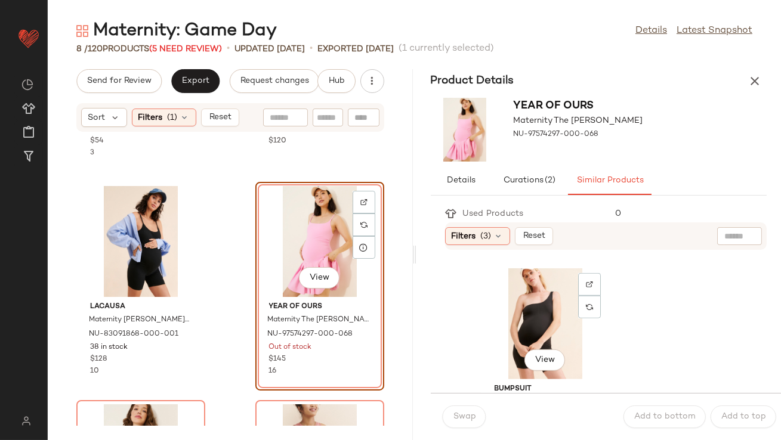
click at [513, 307] on div "View" at bounding box center [545, 323] width 121 height 111
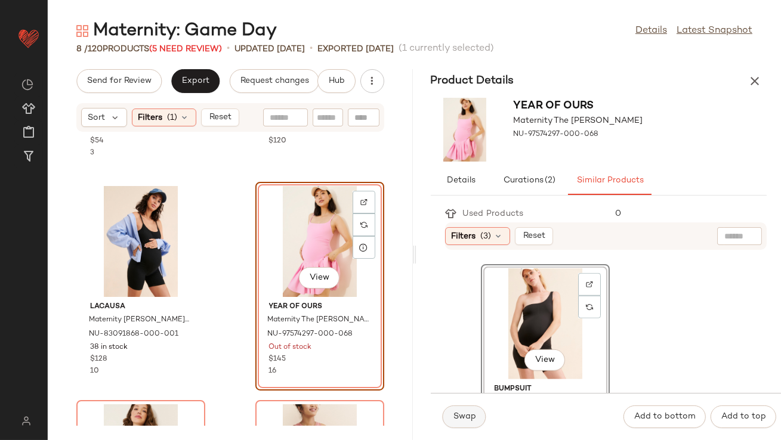
click at [471, 412] on span "Swap" at bounding box center [464, 417] width 23 height 10
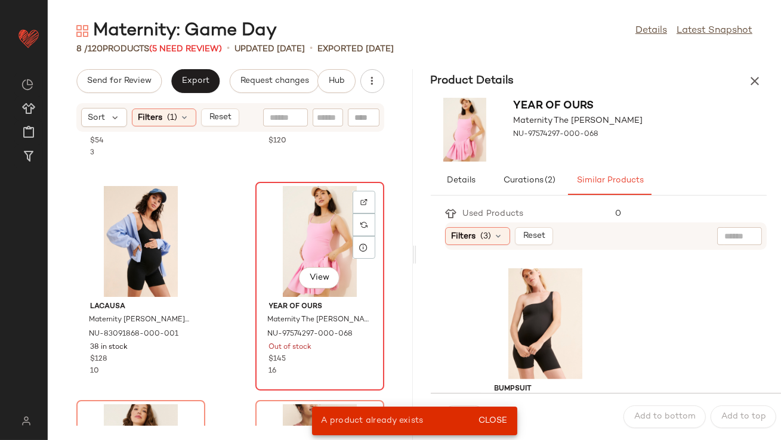
click at [280, 234] on div "View" at bounding box center [320, 241] width 121 height 111
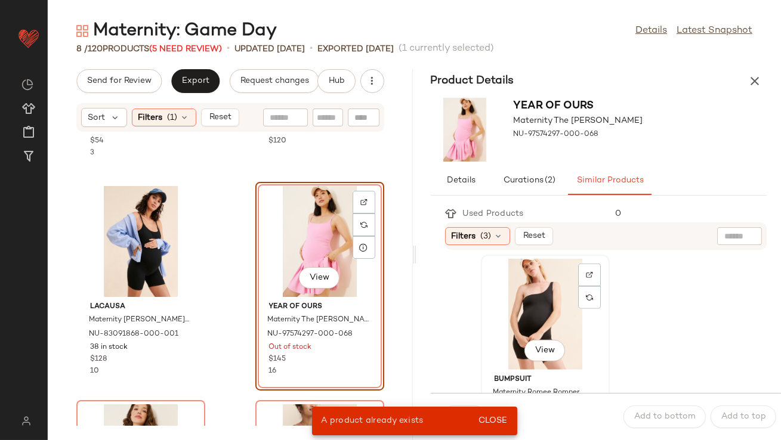
scroll to position [1963, 0]
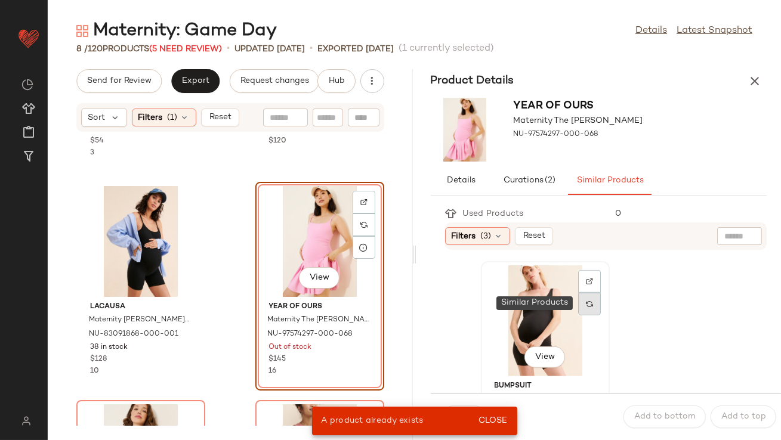
click at [589, 313] on div at bounding box center [589, 304] width 23 height 23
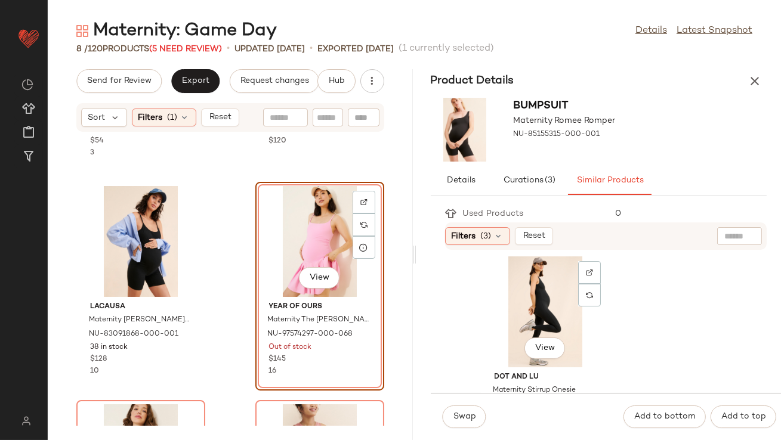
scroll to position [234, 0]
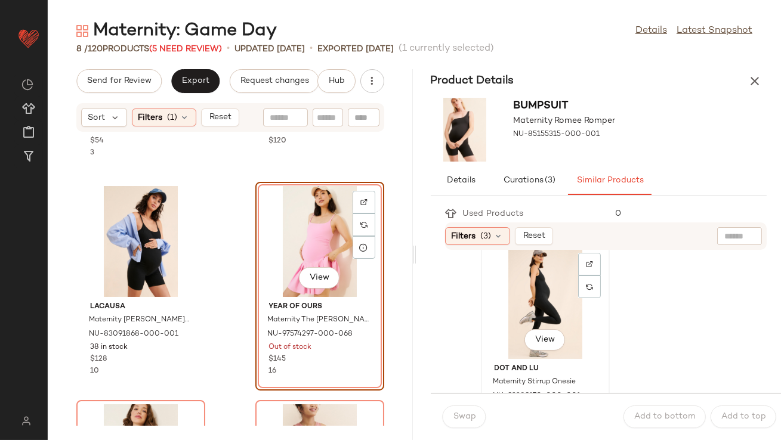
click at [531, 291] on div "View" at bounding box center [545, 303] width 121 height 111
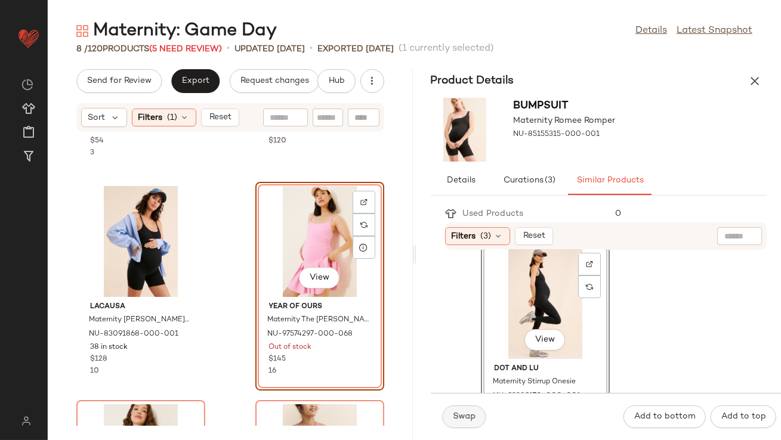
click at [469, 411] on button "Swap" at bounding box center [465, 417] width 44 height 23
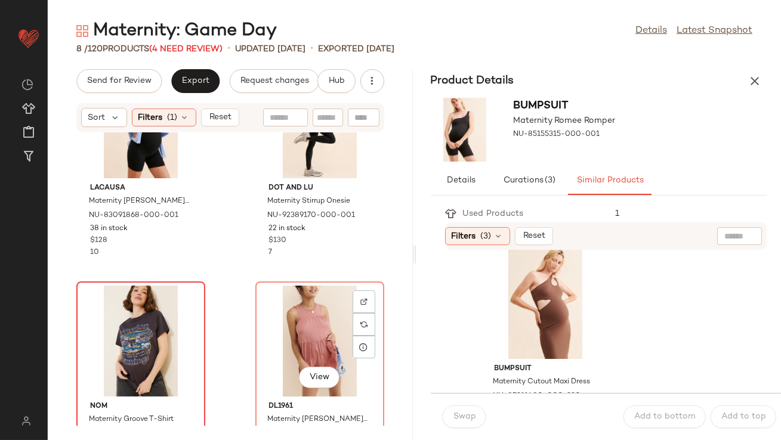
scroll to position [311, 0]
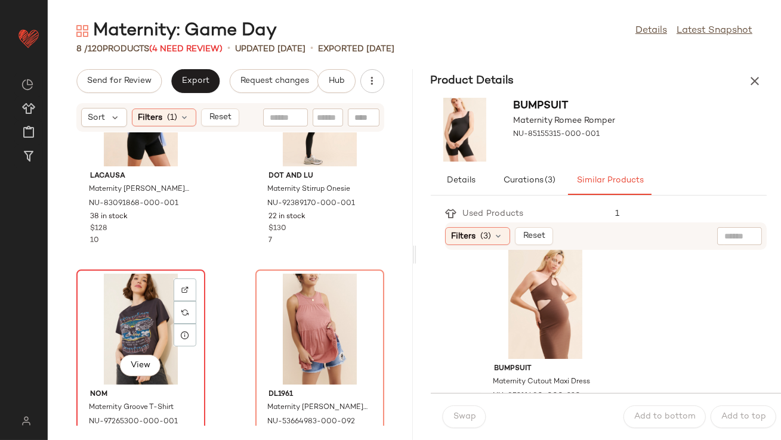
click at [129, 317] on div "View" at bounding box center [141, 329] width 121 height 111
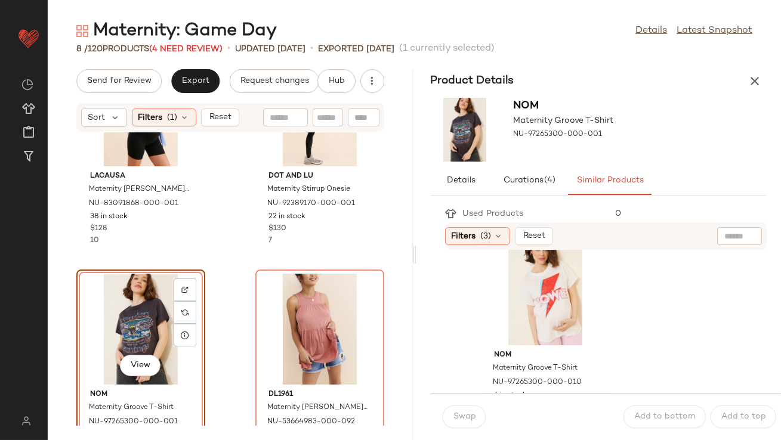
scroll to position [44, 0]
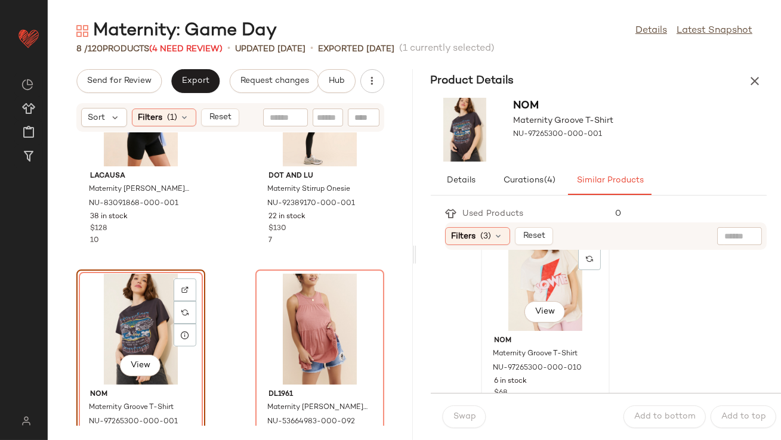
drag, startPoint x: 517, startPoint y: 297, endPoint x: 503, endPoint y: 319, distance: 26.0
click at [517, 297] on div "View" at bounding box center [545, 275] width 121 height 111
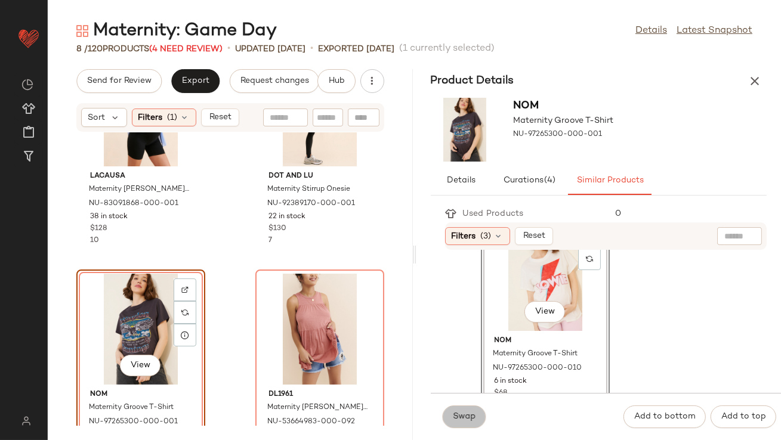
click at [467, 423] on button "Swap" at bounding box center [465, 417] width 44 height 23
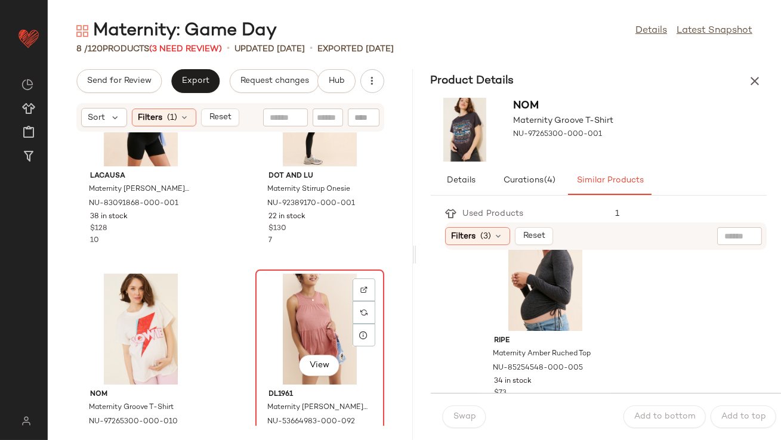
click at [313, 333] on div "View" at bounding box center [320, 329] width 121 height 111
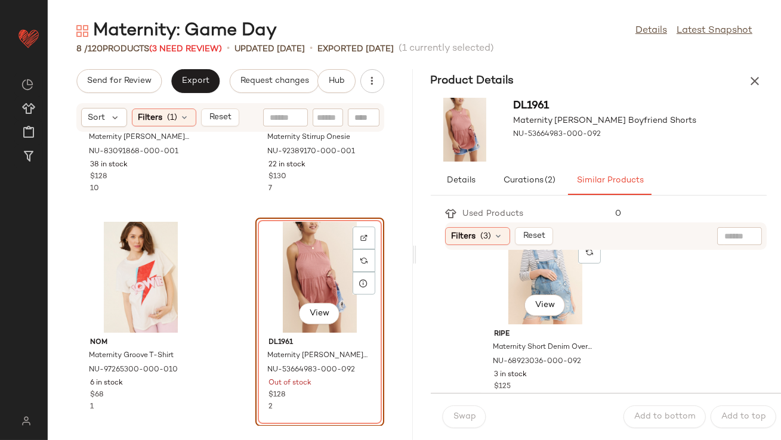
scroll to position [226, 0]
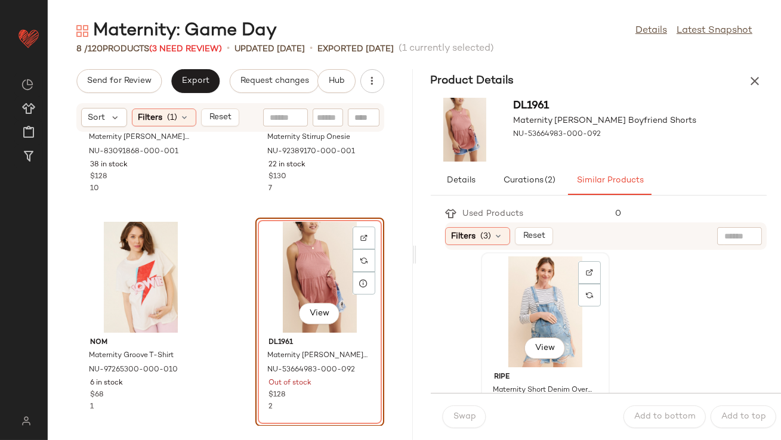
click at [518, 302] on div "View" at bounding box center [545, 312] width 121 height 111
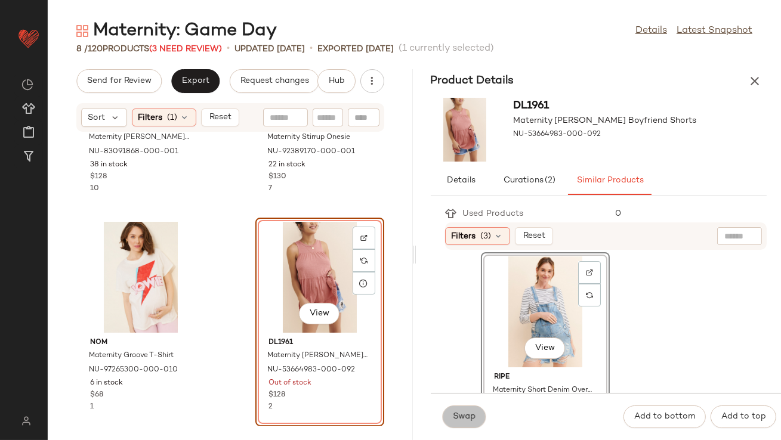
click at [469, 413] on span "Swap" at bounding box center [464, 417] width 23 height 10
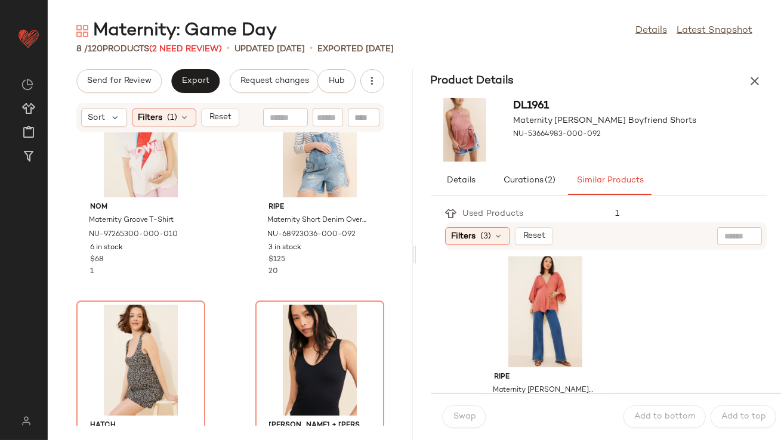
scroll to position [569, 0]
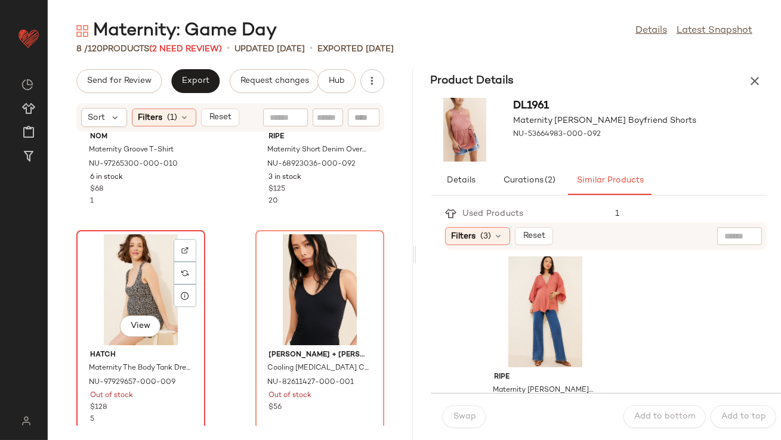
click at [140, 283] on div "View" at bounding box center [141, 289] width 121 height 111
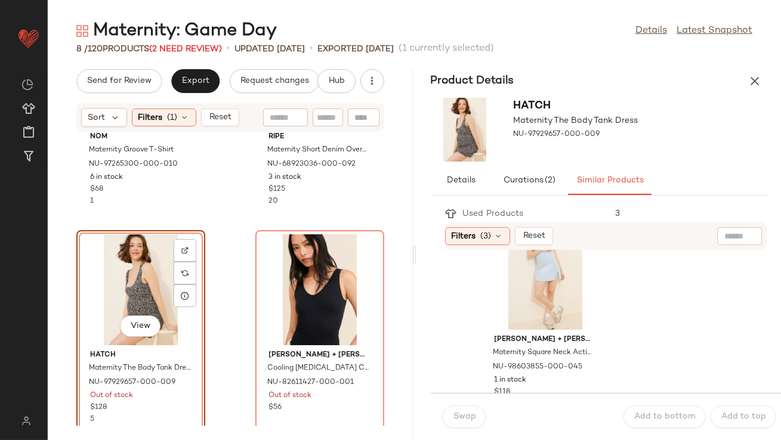
scroll to position [705, 0]
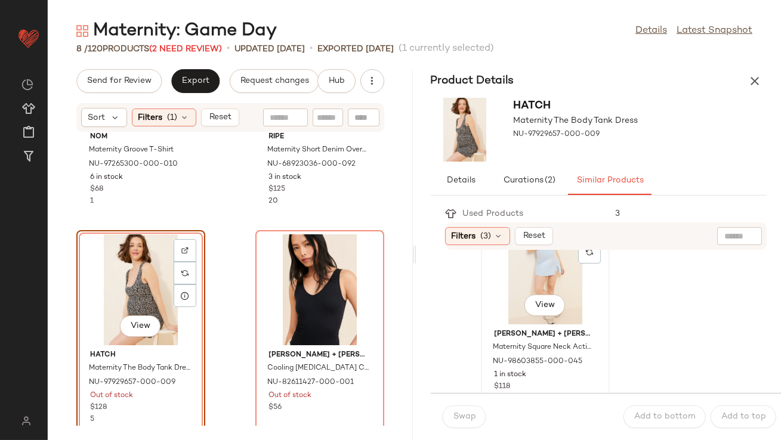
click at [523, 270] on div "View" at bounding box center [545, 269] width 121 height 111
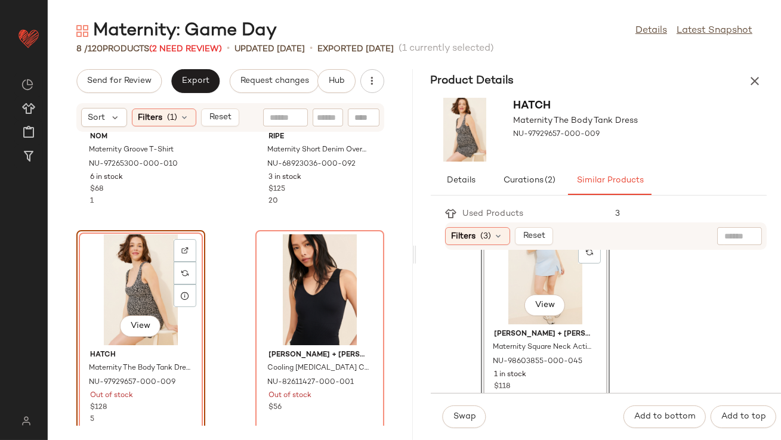
click at [463, 430] on div "Swap Add to bottom Add to top" at bounding box center [606, 416] width 351 height 47
click at [460, 414] on span "Swap" at bounding box center [464, 417] width 23 height 10
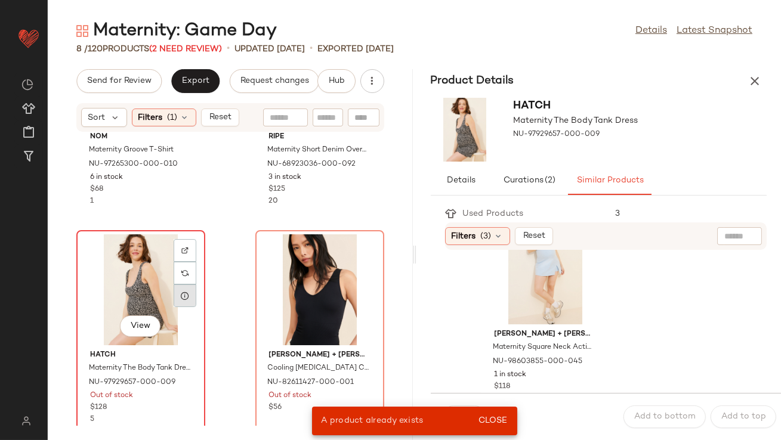
click at [181, 304] on div at bounding box center [185, 296] width 23 height 23
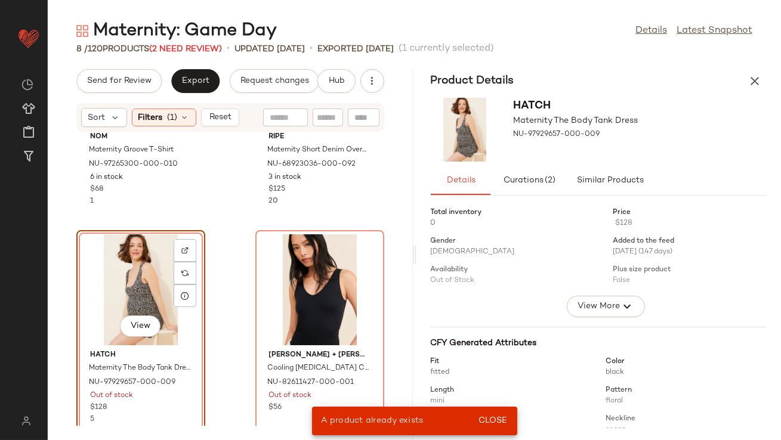
click at [159, 289] on div "View" at bounding box center [141, 289] width 121 height 111
click at [181, 270] on div at bounding box center [185, 273] width 23 height 23
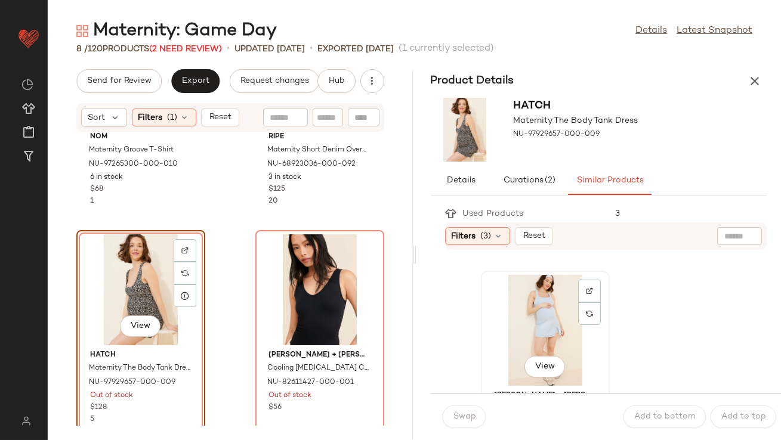
scroll to position [640, 0]
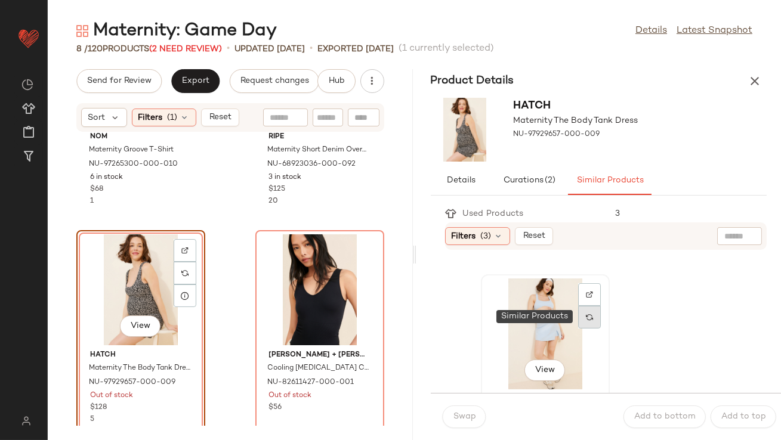
click at [586, 317] on img at bounding box center [589, 317] width 7 height 7
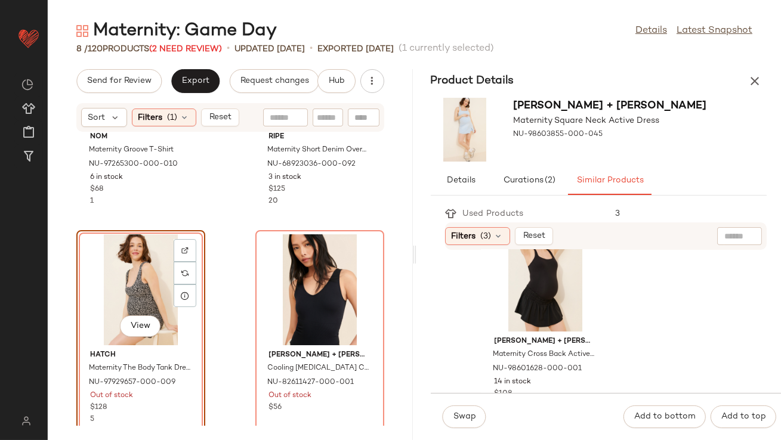
scroll to position [264, 0]
click at [514, 281] on div "View" at bounding box center [545, 273] width 121 height 111
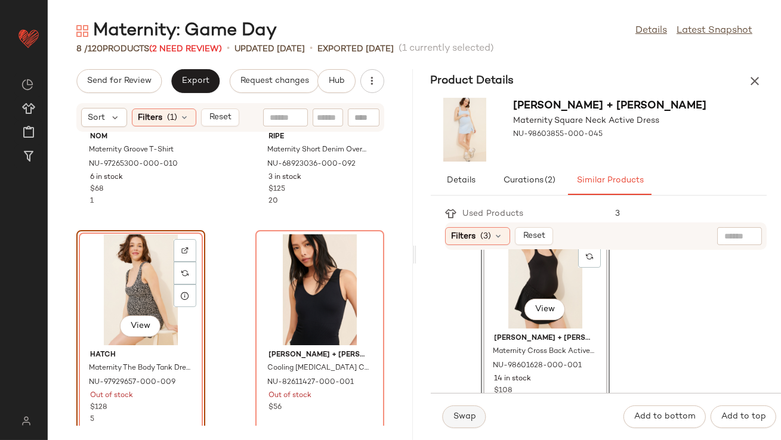
click at [469, 424] on button "Swap" at bounding box center [465, 417] width 44 height 23
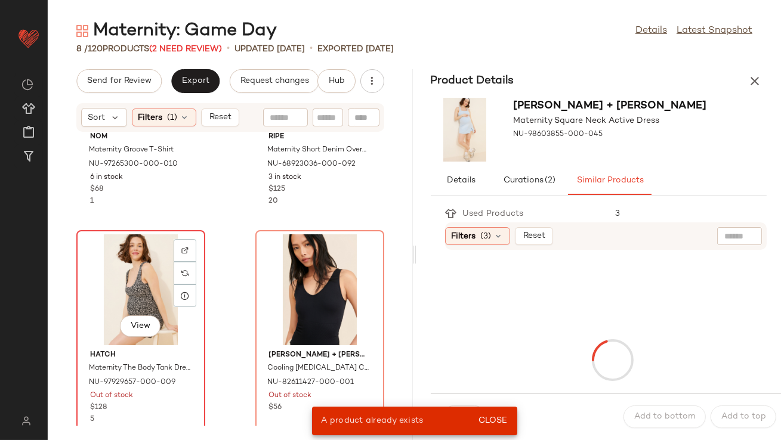
click at [144, 273] on div "View" at bounding box center [141, 289] width 121 height 111
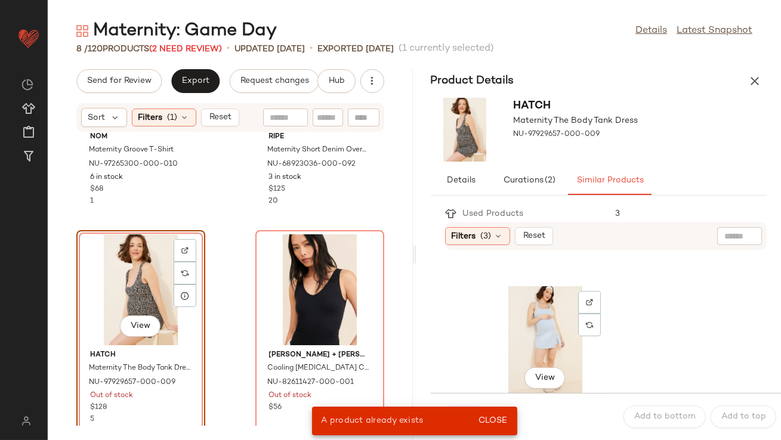
scroll to position [695, 0]
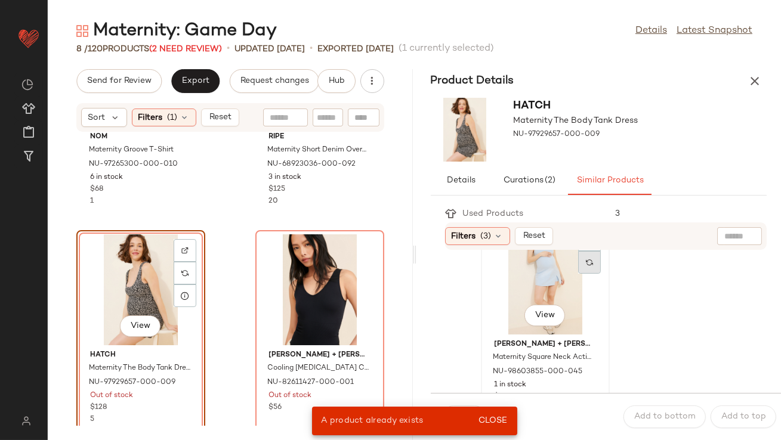
click at [588, 261] on img at bounding box center [589, 262] width 7 height 7
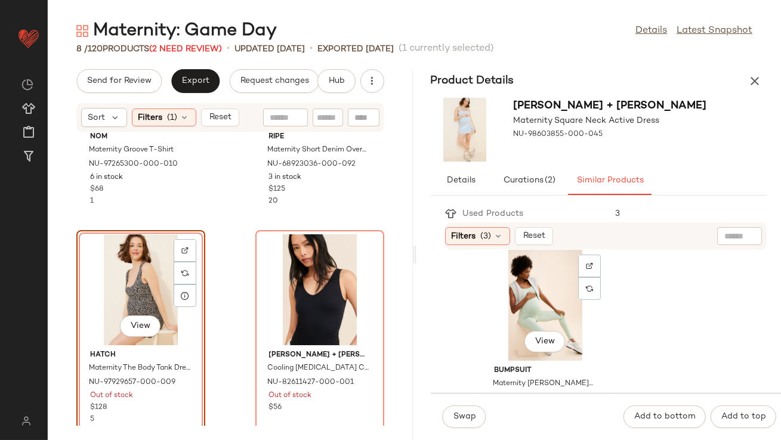
scroll to position [676, 0]
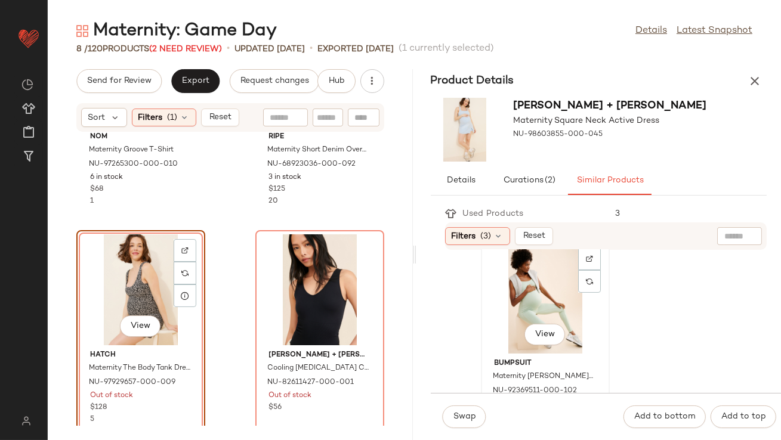
click at [510, 318] on div "View" at bounding box center [545, 298] width 121 height 111
click at [465, 412] on span "Swap" at bounding box center [464, 417] width 23 height 10
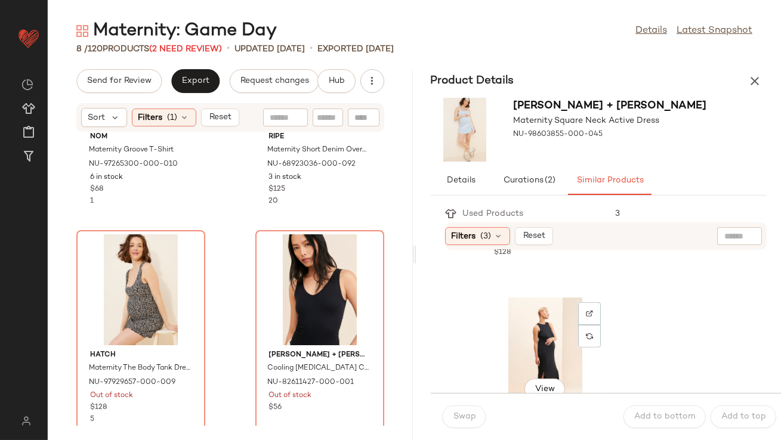
scroll to position [1710, 0]
click at [567, 324] on div "View" at bounding box center [545, 355] width 121 height 111
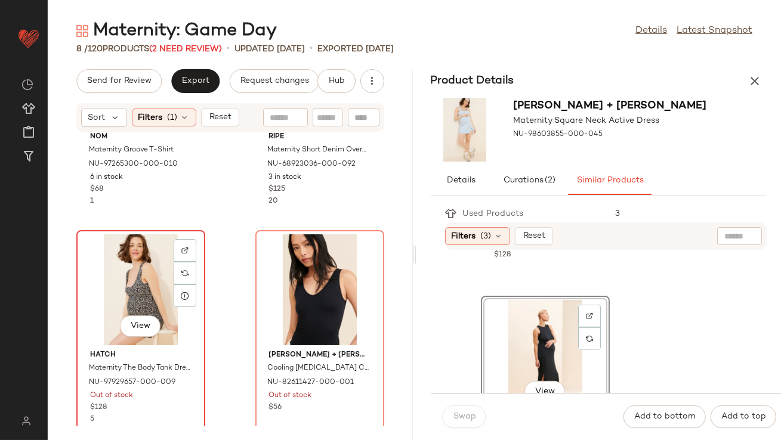
click at [128, 293] on div "View" at bounding box center [141, 289] width 121 height 111
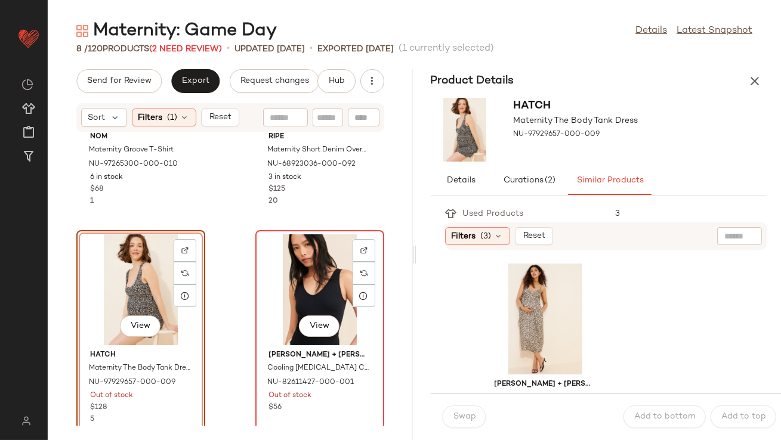
click at [322, 272] on div "View" at bounding box center [320, 289] width 121 height 111
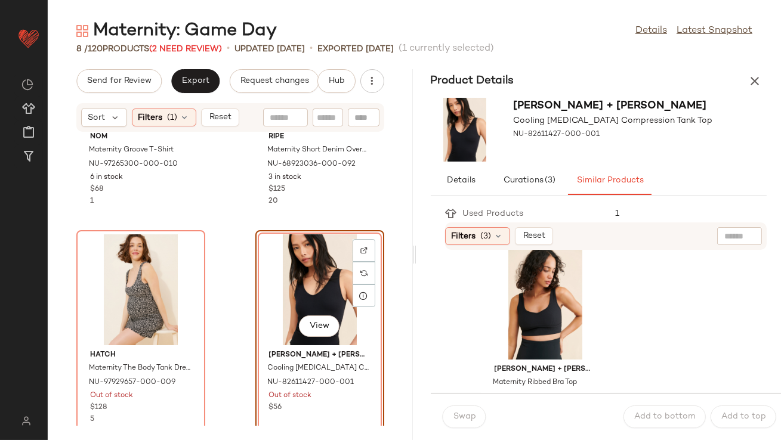
scroll to position [30, 0]
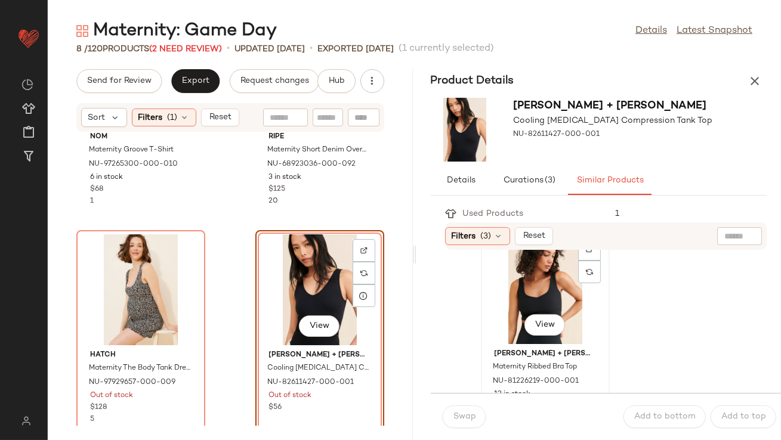
click at [502, 291] on div "View" at bounding box center [545, 288] width 121 height 111
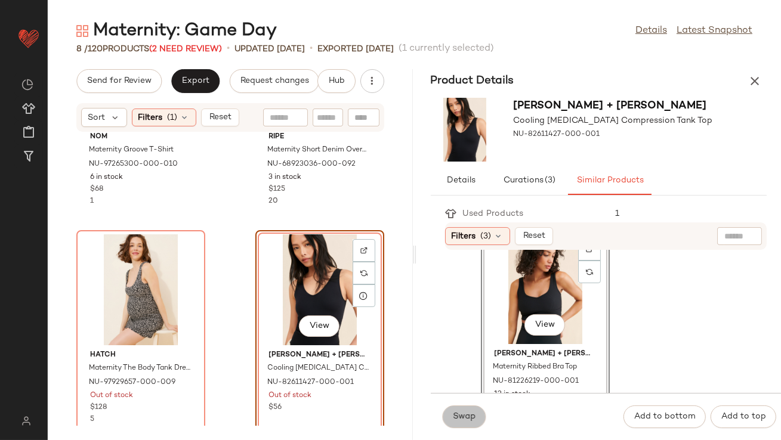
click at [467, 417] on span "Swap" at bounding box center [464, 417] width 23 height 10
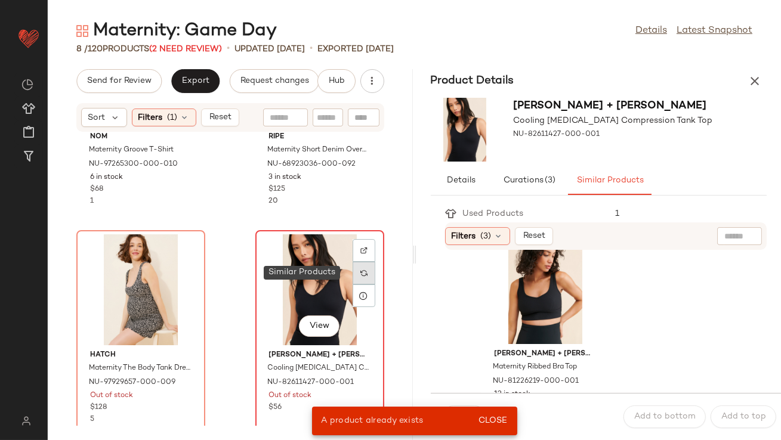
click at [360, 273] on img at bounding box center [363, 273] width 7 height 7
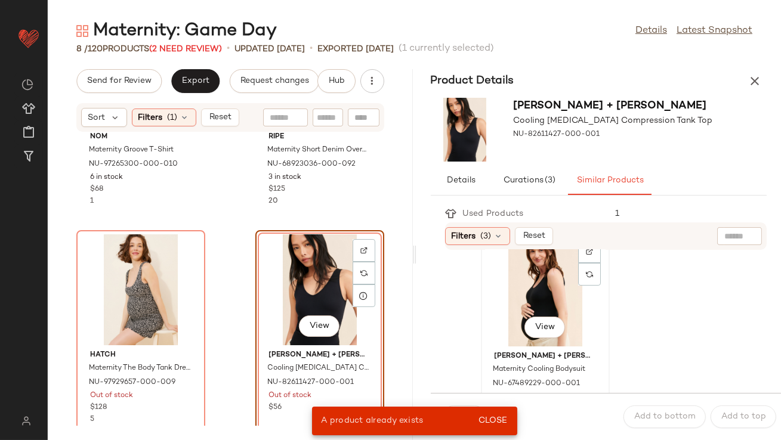
scroll to position [247, 0]
click at [510, 326] on div "View" at bounding box center [545, 290] width 121 height 111
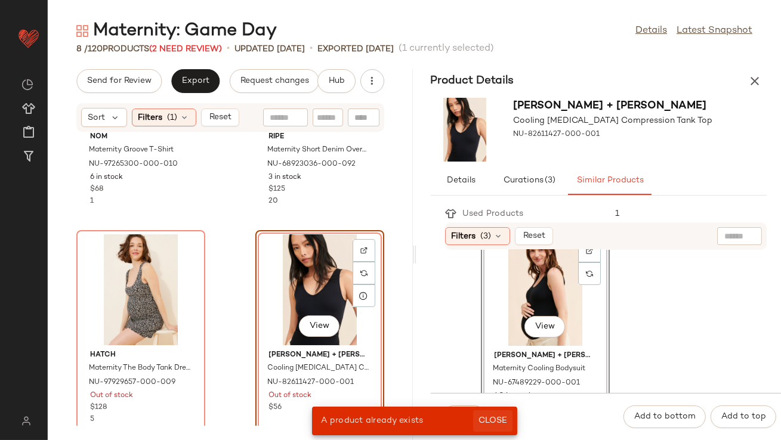
click at [497, 416] on span "Close" at bounding box center [492, 421] width 29 height 10
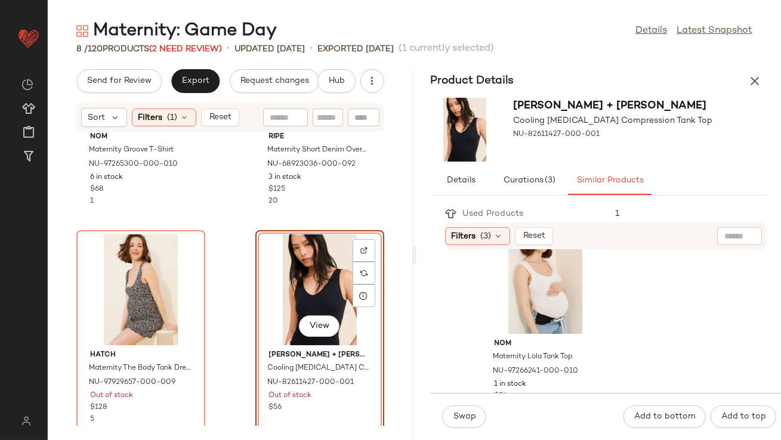
scroll to position [479, 0]
click at [510, 300] on div "View" at bounding box center [545, 276] width 121 height 111
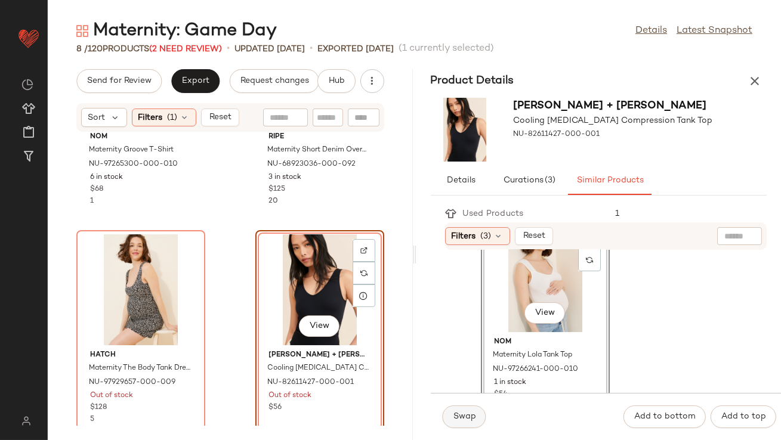
click at [455, 408] on button "Swap" at bounding box center [465, 417] width 44 height 23
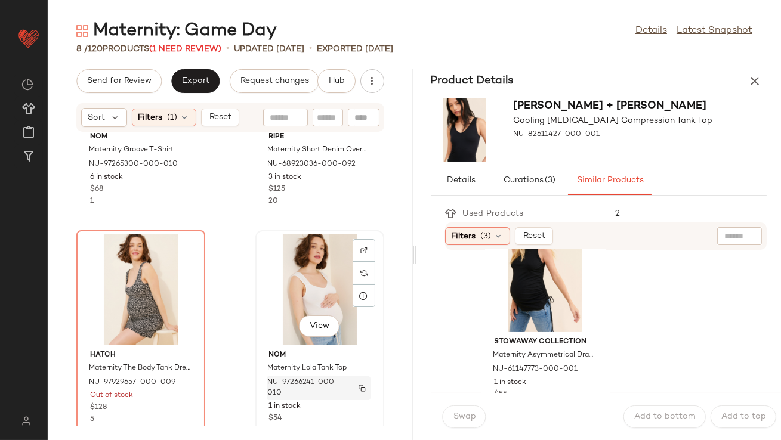
scroll to position [582, 0]
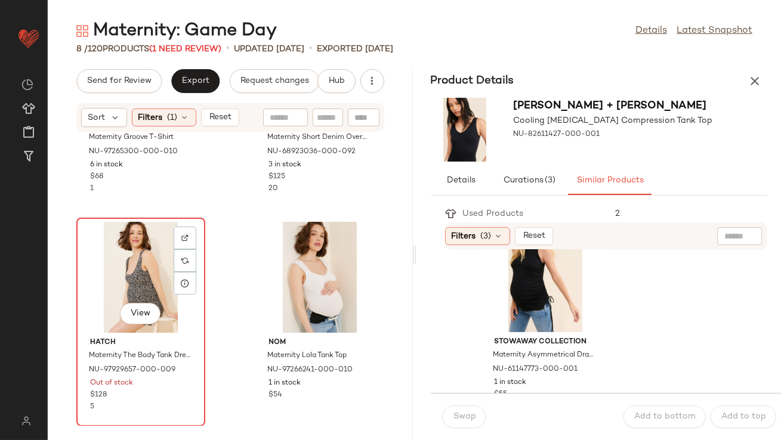
click at [125, 286] on div "View" at bounding box center [141, 277] width 121 height 111
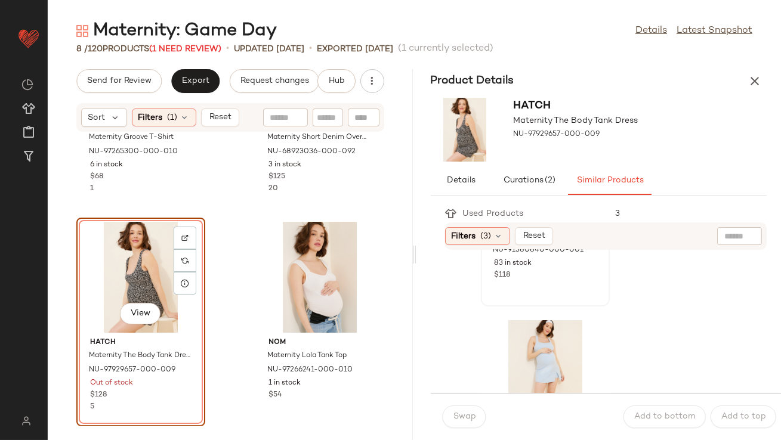
scroll to position [614, 0]
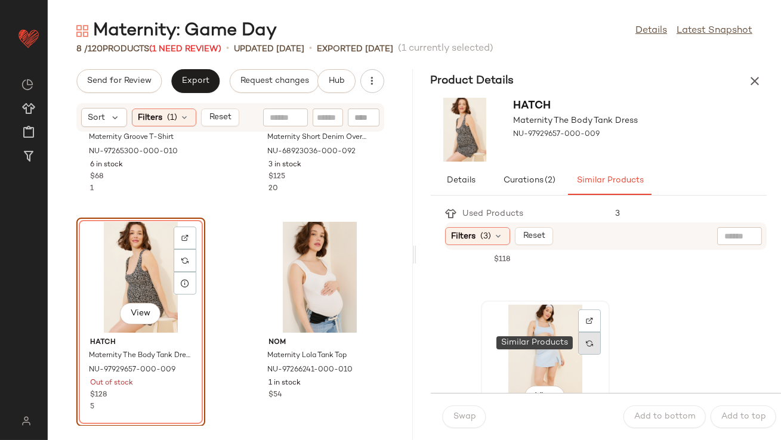
click at [588, 344] on img at bounding box center [589, 343] width 7 height 7
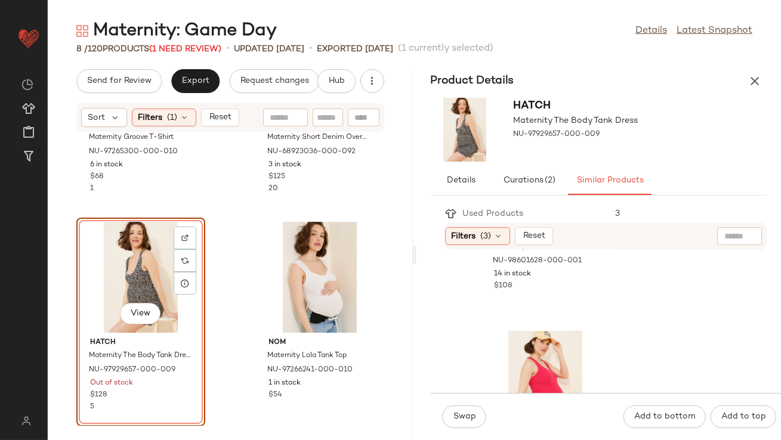
scroll to position [361, 0]
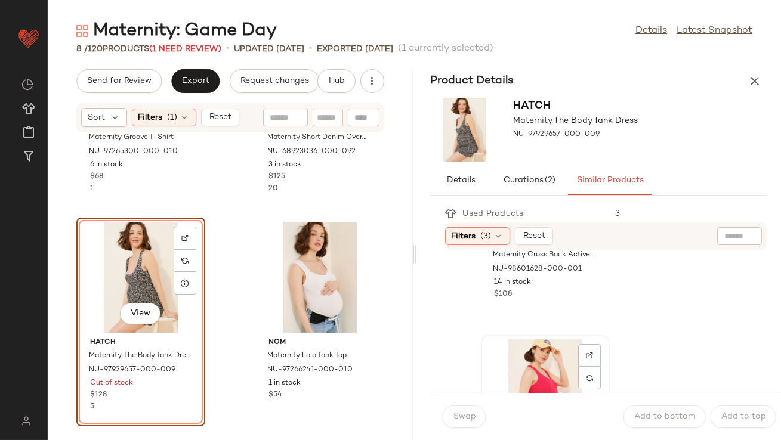
click at [523, 356] on div "View" at bounding box center [545, 394] width 121 height 111
click at [464, 419] on span "Swap" at bounding box center [464, 417] width 23 height 10
click at [465, 410] on button "Swap" at bounding box center [465, 417] width 44 height 23
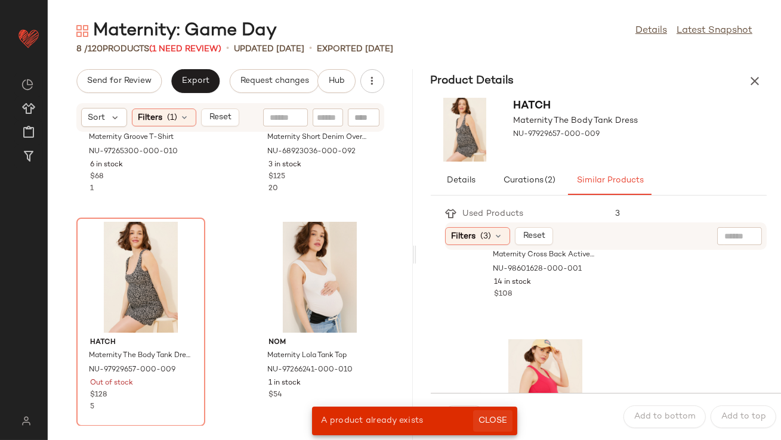
click at [493, 427] on button "Close" at bounding box center [492, 420] width 39 height 21
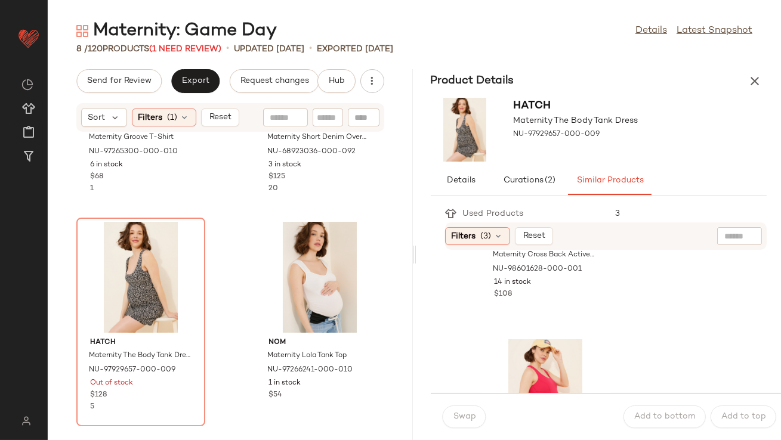
click at [745, 75] on button "button" at bounding box center [755, 81] width 24 height 24
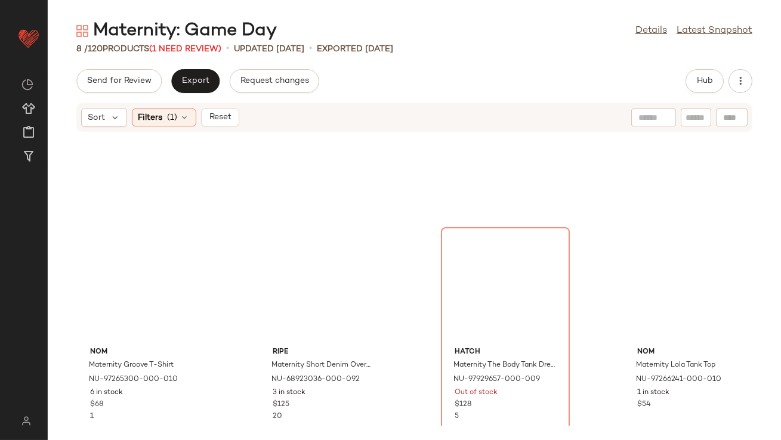
scroll to position [145, 0]
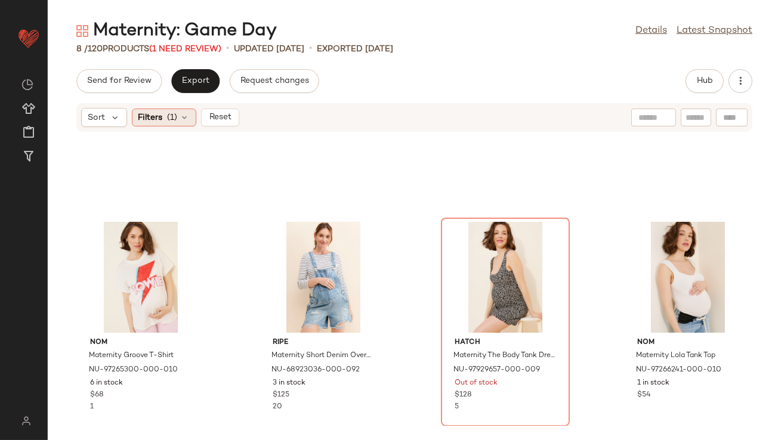
click at [189, 115] on icon at bounding box center [185, 118] width 10 height 10
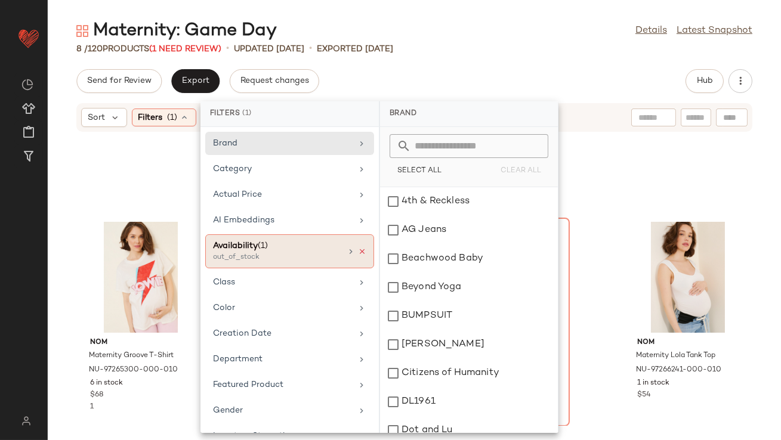
click at [359, 251] on icon at bounding box center [362, 252] width 8 height 8
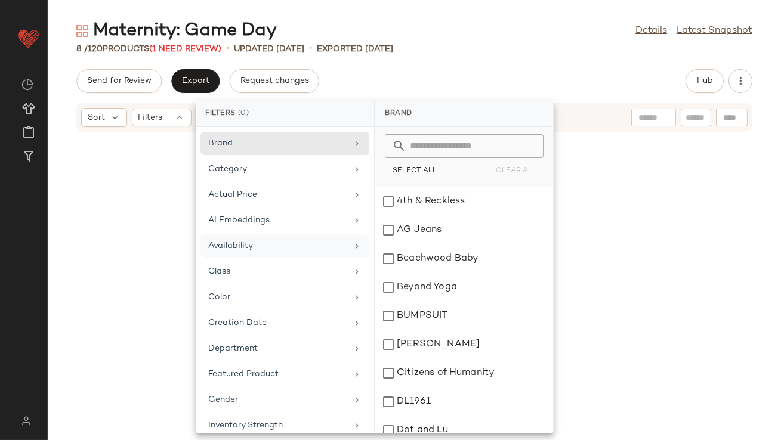
click at [474, 50] on div "8 / 120 Products (1 Need Review) • updated Aug 8th • Exported Aug 8th" at bounding box center [414, 49] width 733 height 12
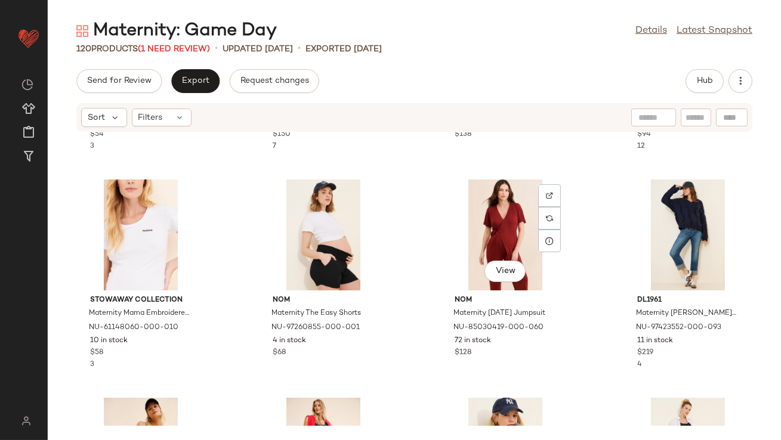
scroll to position [1061, 0]
click at [493, 205] on div "View" at bounding box center [505, 234] width 121 height 111
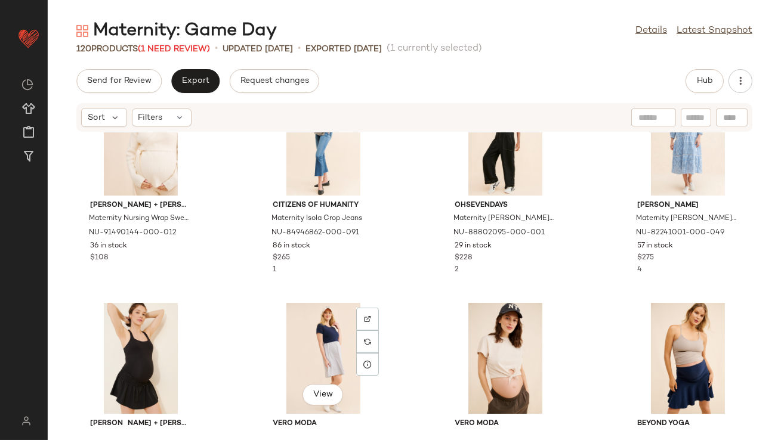
scroll to position [1588, 0]
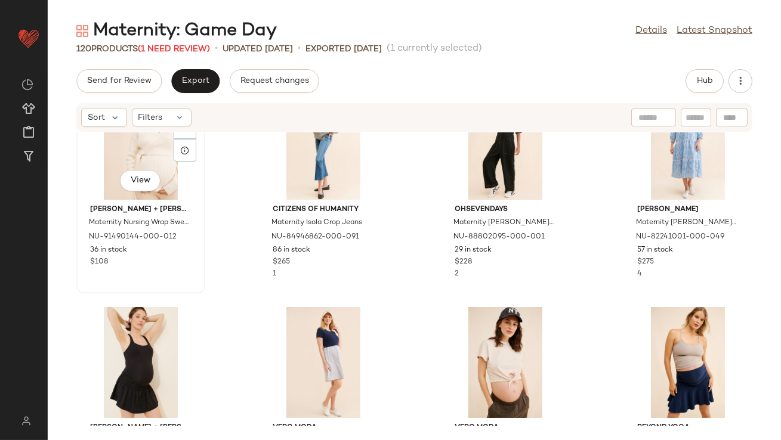
click at [139, 160] on div "View" at bounding box center [141, 144] width 121 height 111
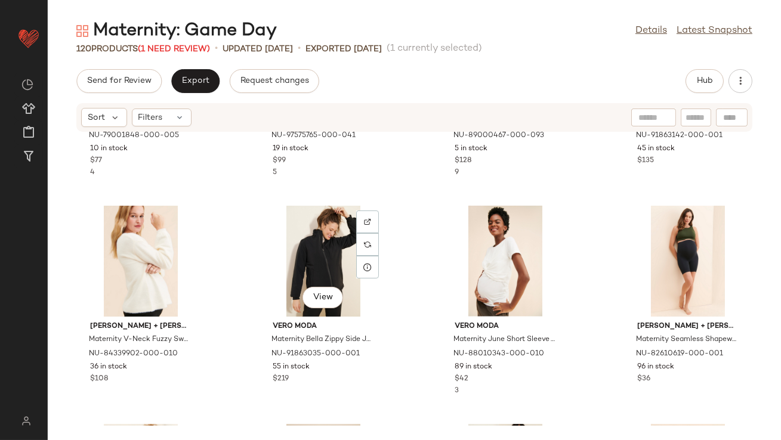
scroll to position [2594, 0]
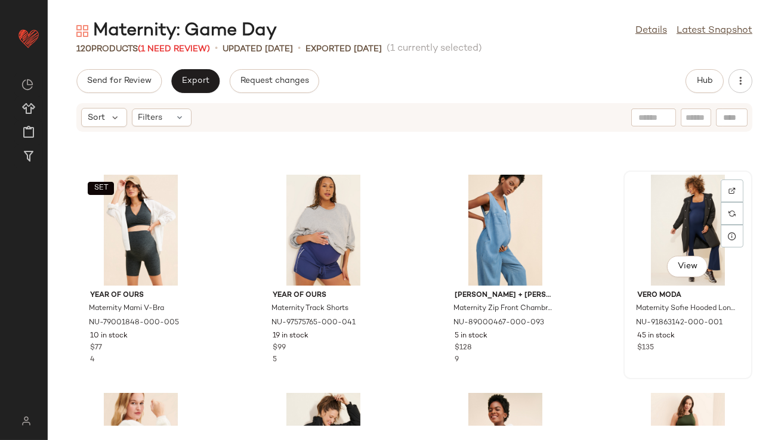
click at [658, 235] on div "View" at bounding box center [688, 230] width 121 height 111
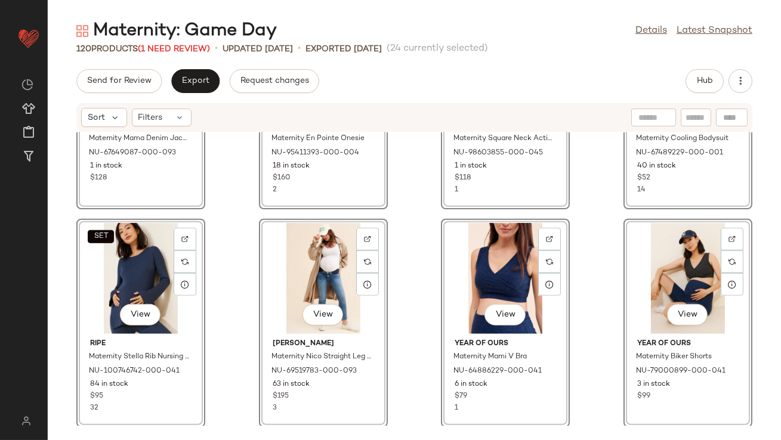
scroll to position [2086, 0]
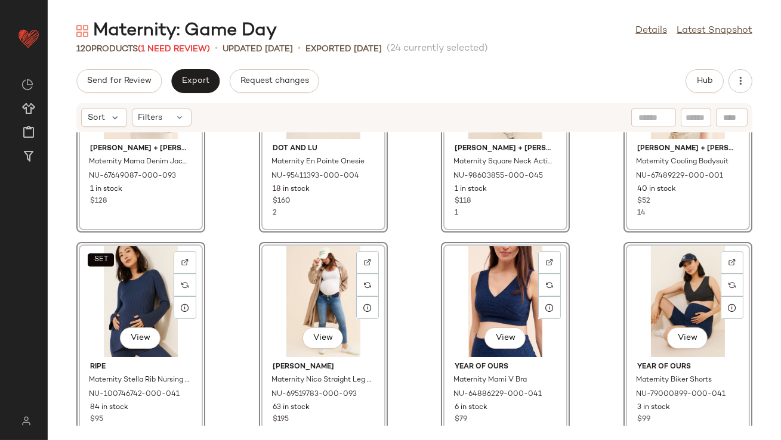
click at [169, 205] on div "View Ingrid + Isabel Maternity Mama Denim Jacket NU-67649087-000-093 1 in stock…" at bounding box center [140, 128] width 129 height 209
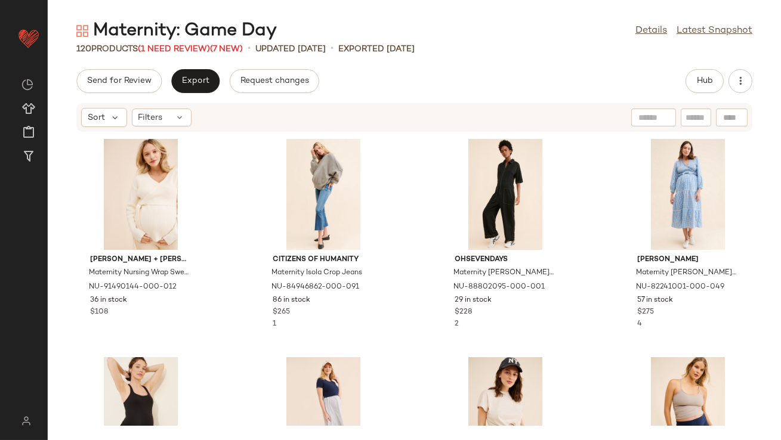
click at [225, 205] on div "Ingrid + Isabel Maternity Nursing Wrap Sweater NU-91490144-000-012 36 in stock …" at bounding box center [414, 279] width 733 height 294
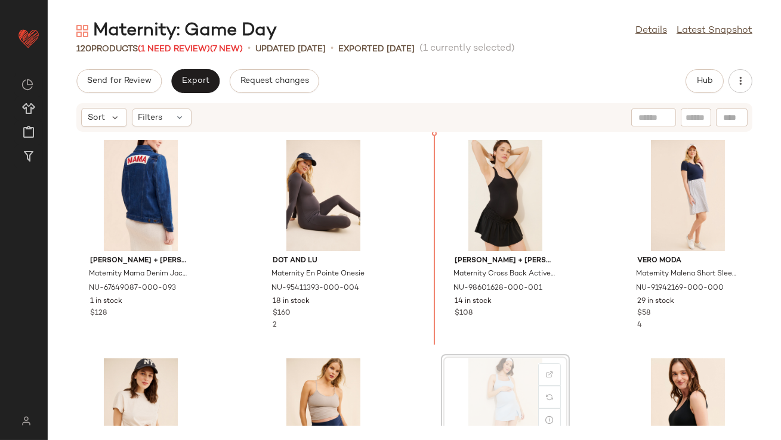
scroll to position [184, 0]
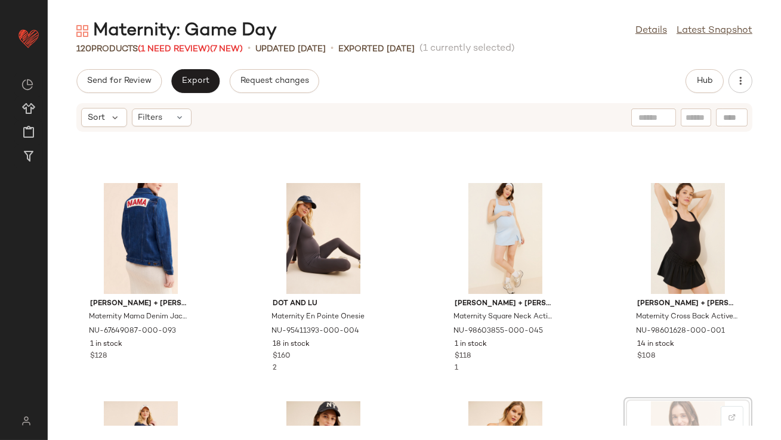
scroll to position [185, 0]
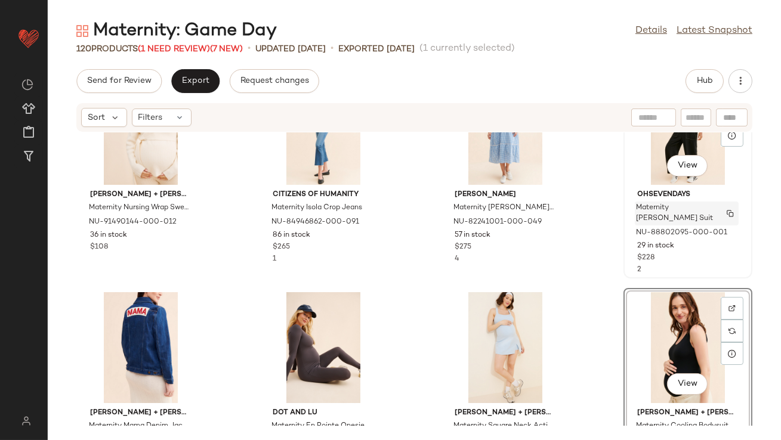
scroll to position [106, 0]
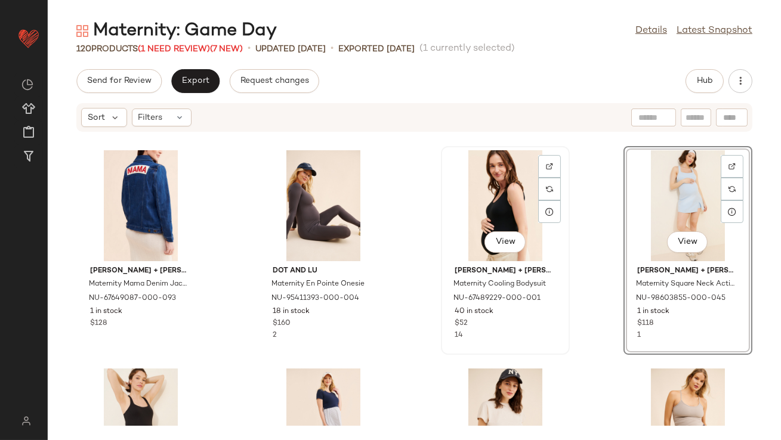
scroll to position [280, 0]
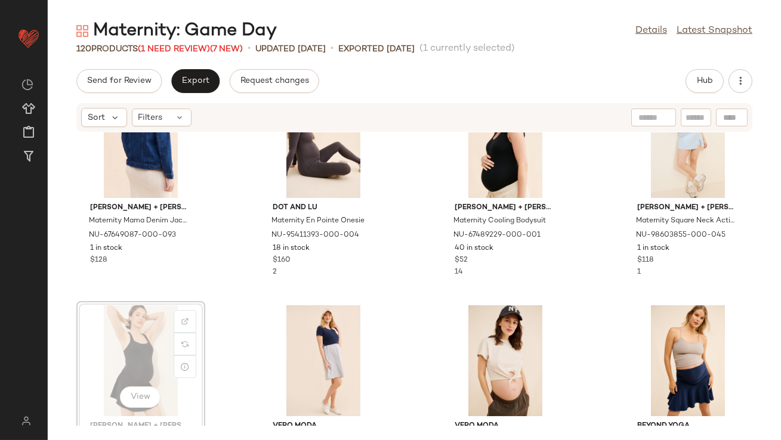
scroll to position [281, 0]
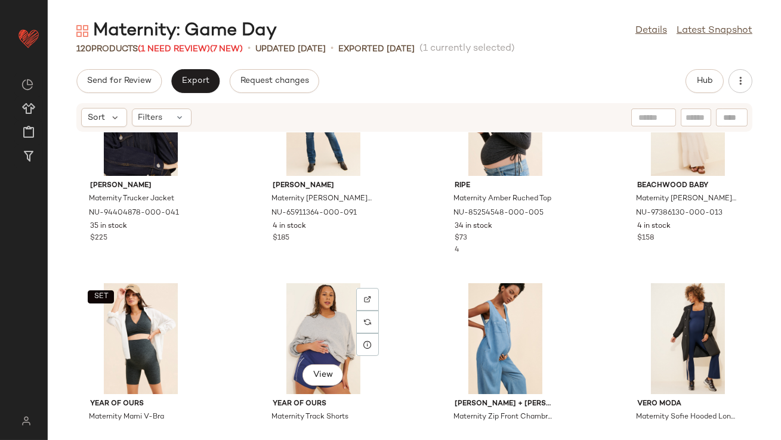
scroll to position [1008, 0]
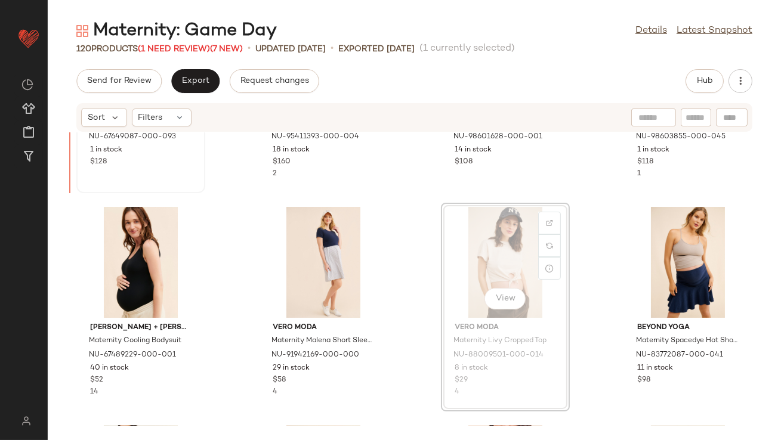
scroll to position [371, 0]
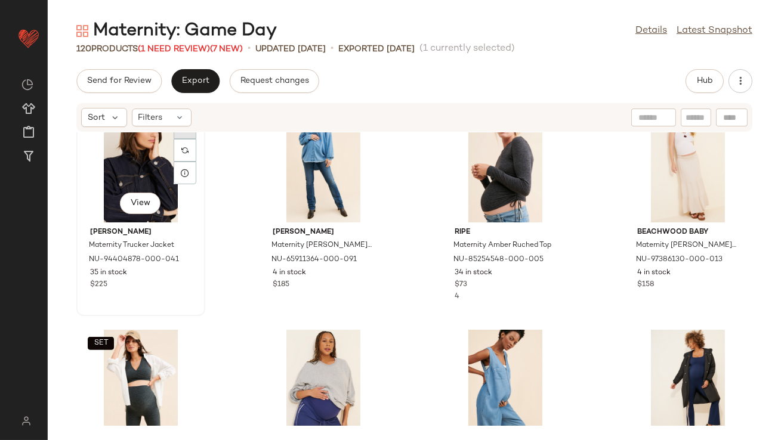
scroll to position [953, 0]
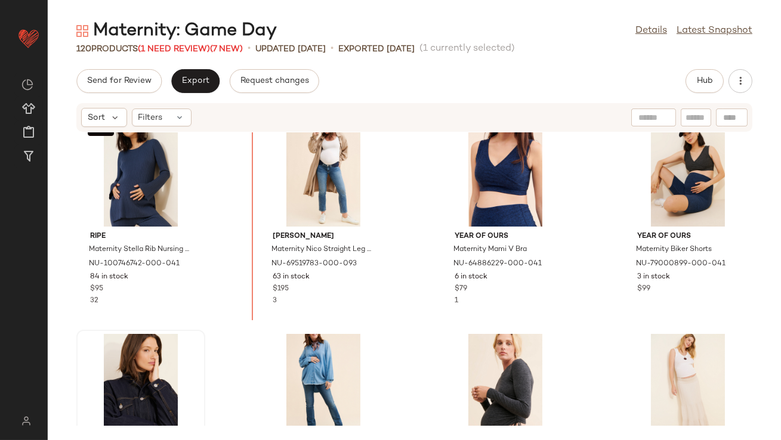
scroll to position [659, 0]
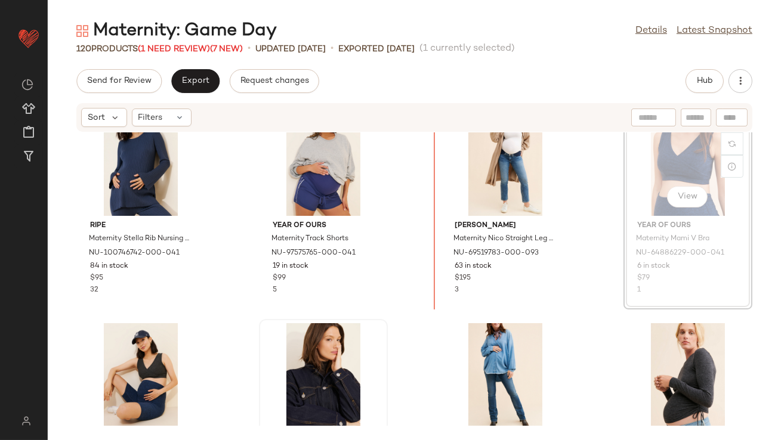
scroll to position [684, 0]
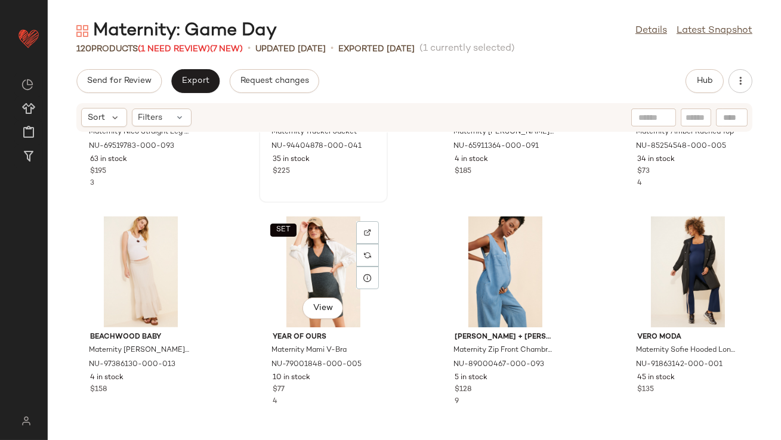
scroll to position [1037, 0]
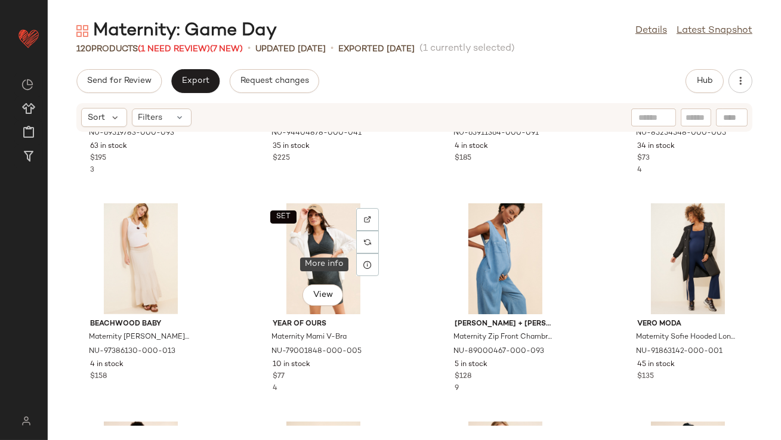
click at [365, 265] on icon at bounding box center [368, 265] width 10 height 10
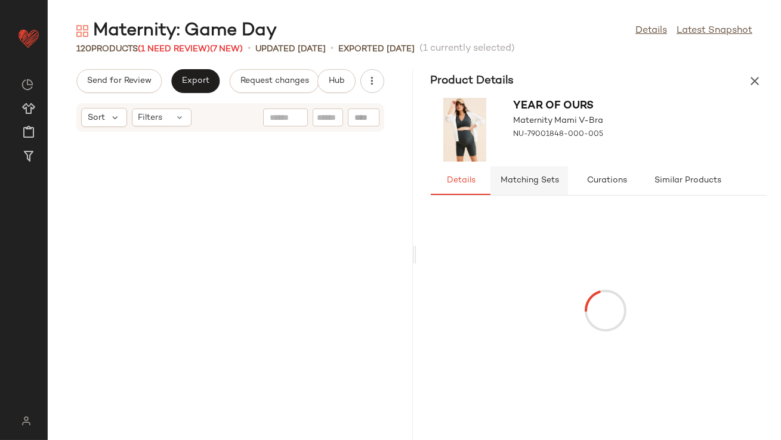
scroll to position [2183, 0]
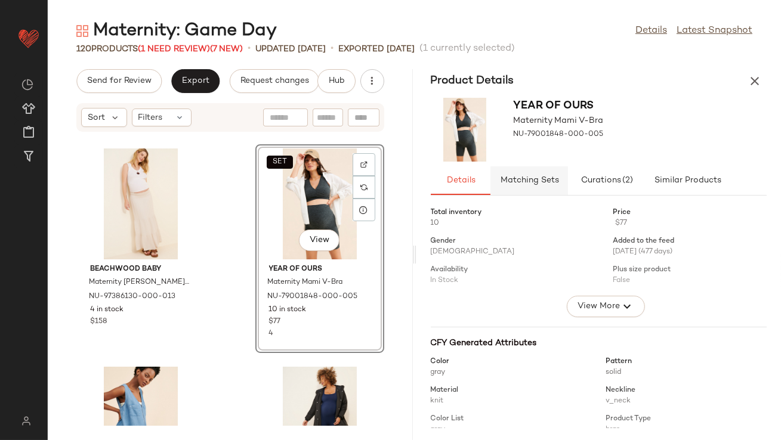
click at [547, 178] on span "Matching Sets" at bounding box center [528, 181] width 59 height 10
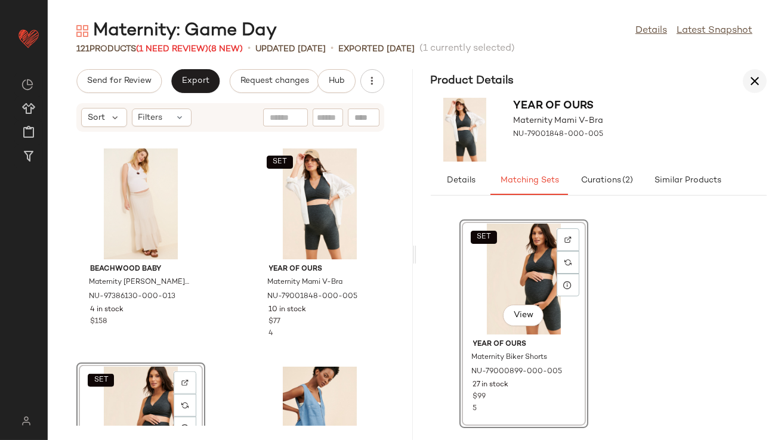
click at [762, 79] on button "button" at bounding box center [755, 81] width 24 height 24
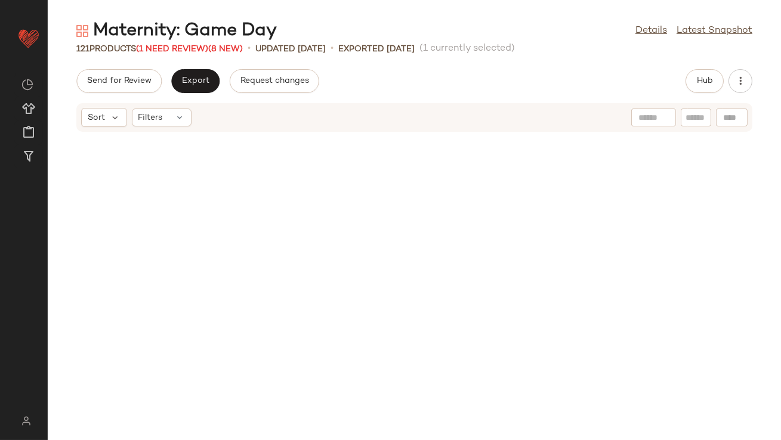
scroll to position [1092, 0]
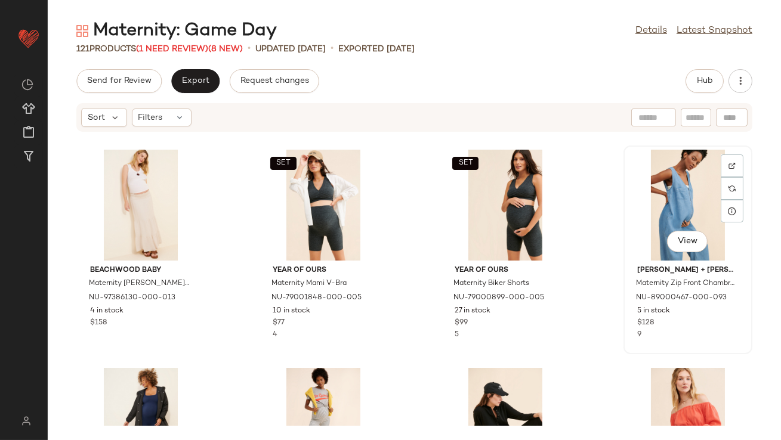
drag, startPoint x: 647, startPoint y: 204, endPoint x: 622, endPoint y: 204, distance: 24.5
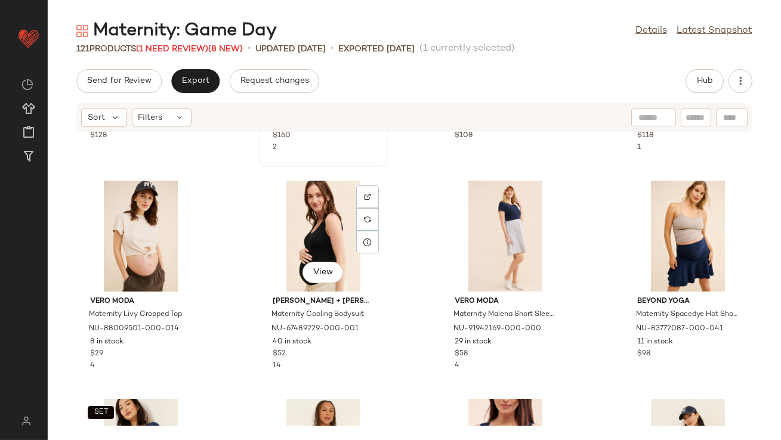
scroll to position [433, 0]
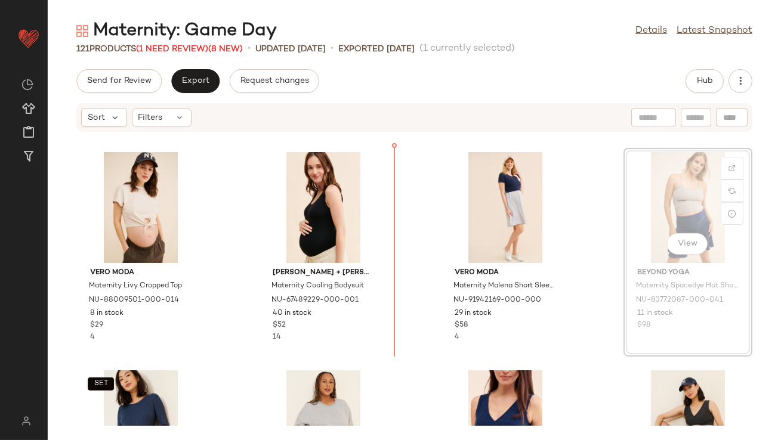
scroll to position [422, 0]
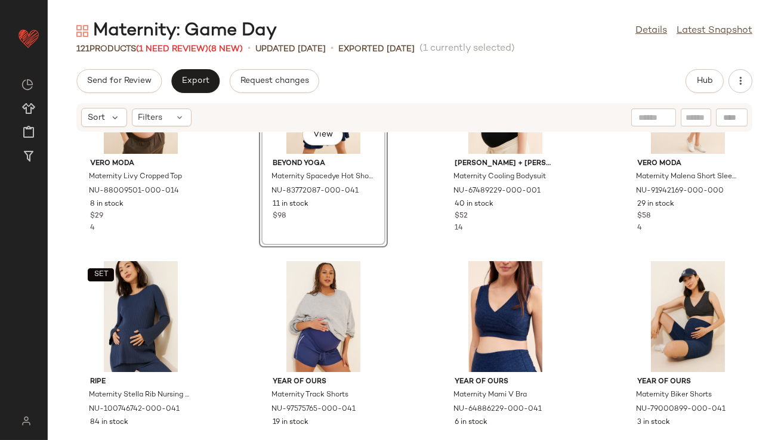
scroll to position [544, 0]
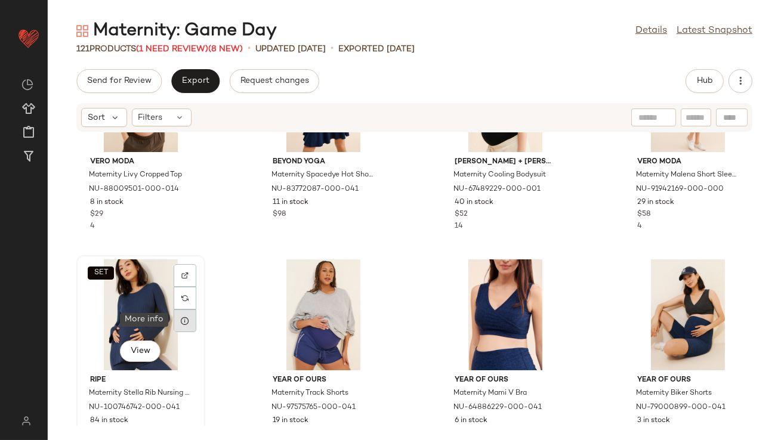
click at [186, 322] on icon at bounding box center [185, 321] width 10 height 10
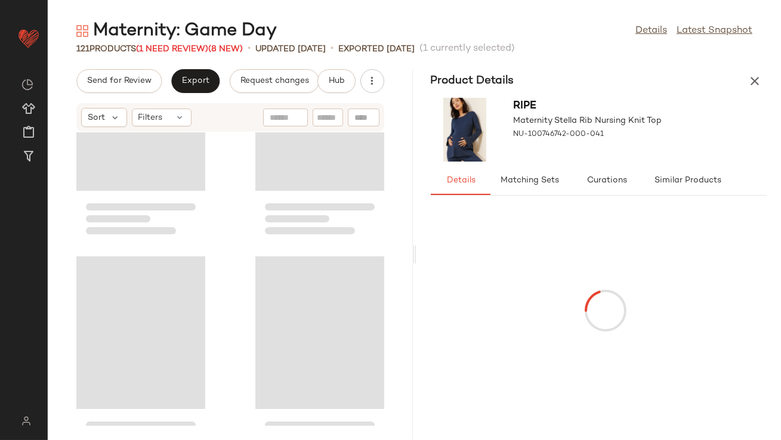
scroll to position [1309, 0]
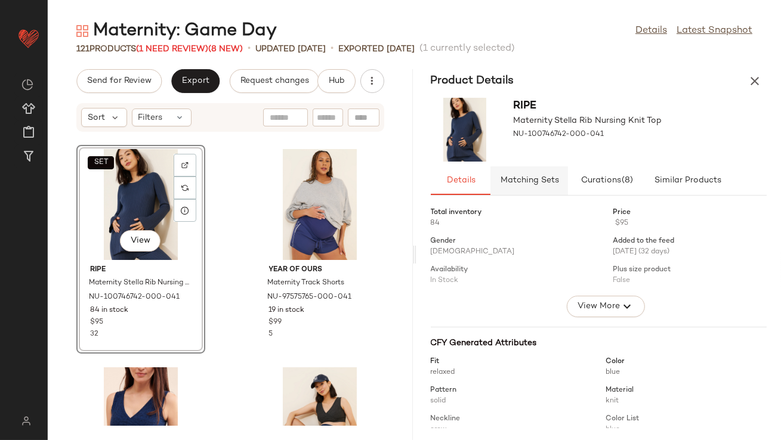
click at [645, 174] on button "Matching Sets" at bounding box center [687, 180] width 84 height 29
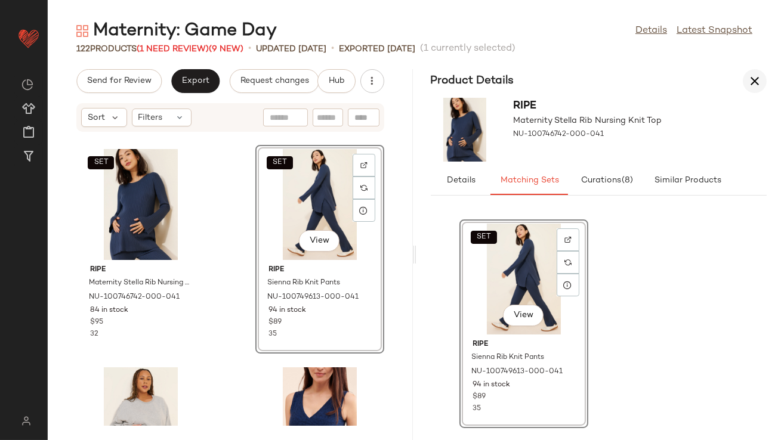
click at [758, 81] on icon "button" at bounding box center [754, 81] width 14 height 14
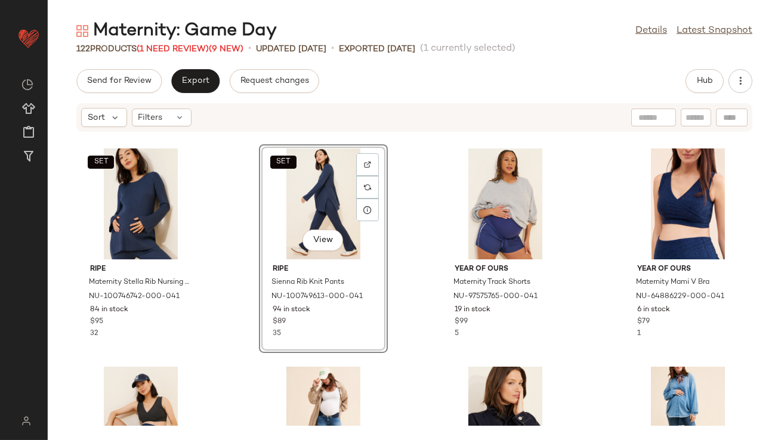
click at [418, 257] on div "SET ripe Maternity Stella Rib Nursing Knit Top NU-100746742-000-041 84 in stock…" at bounding box center [414, 279] width 733 height 294
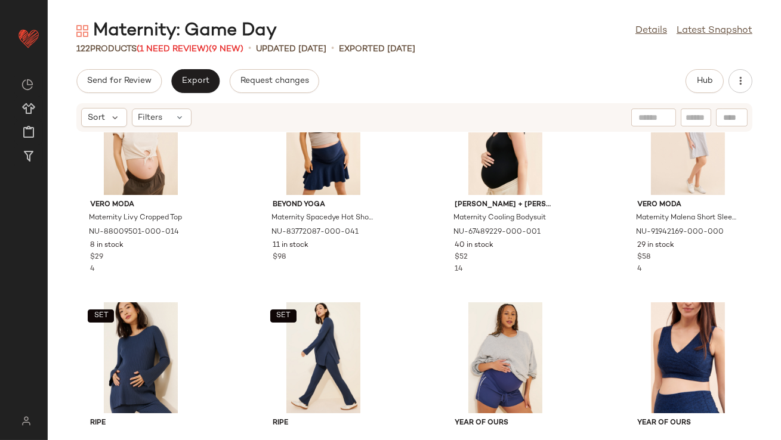
scroll to position [503, 0]
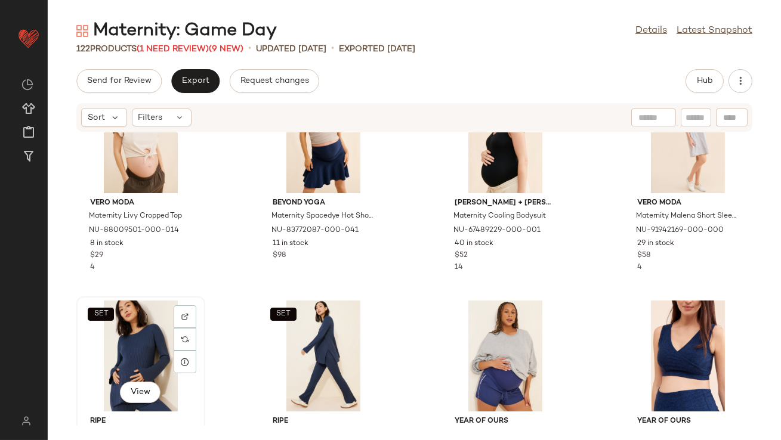
drag, startPoint x: 131, startPoint y: 339, endPoint x: 168, endPoint y: 340, distance: 37.0
click at [131, 339] on div "SET View" at bounding box center [141, 356] width 121 height 111
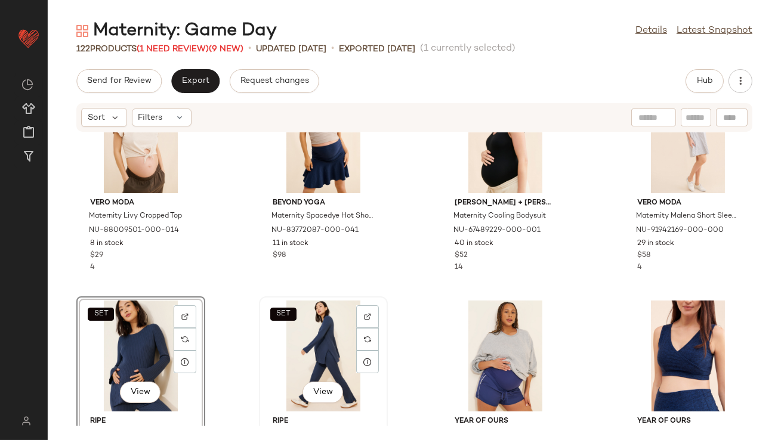
click at [306, 345] on div "SET View" at bounding box center [323, 356] width 121 height 111
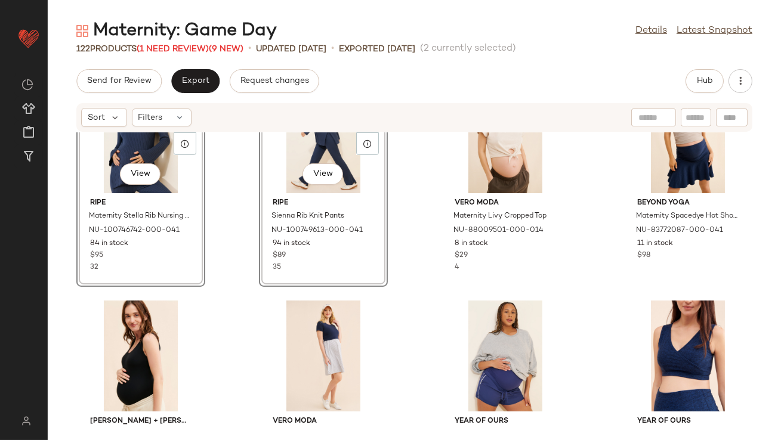
click at [247, 226] on div "SET View ripe Maternity Stella Rib Nursing Knit Top NU-100746742-000-041 84 in …" at bounding box center [414, 279] width 733 height 294
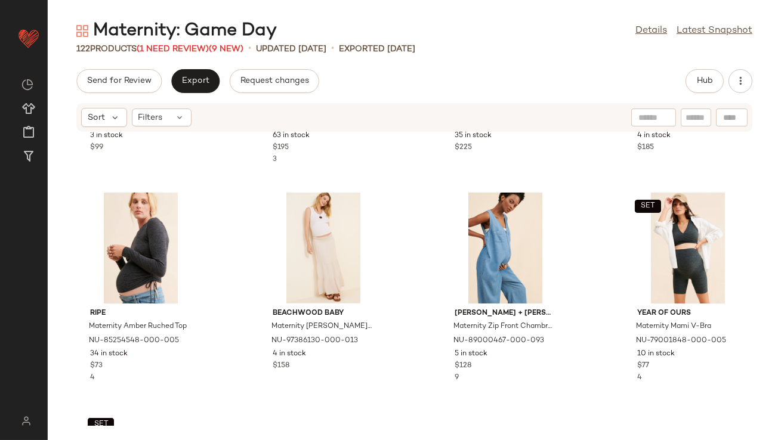
scroll to position [1198, 0]
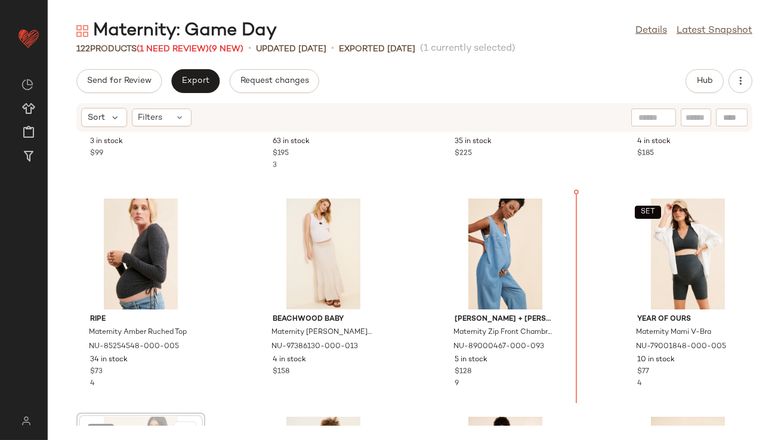
scroll to position [1042, 0]
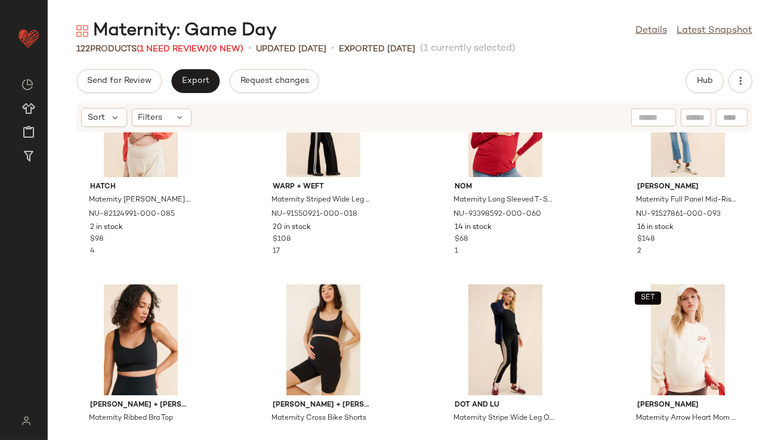
scroll to position [1659, 0]
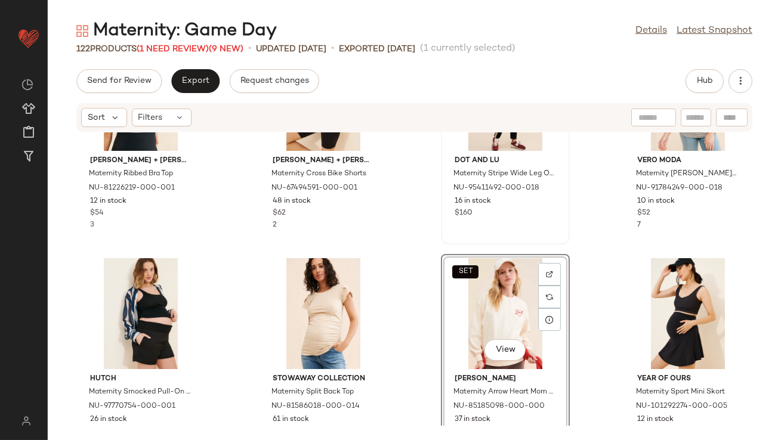
scroll to position [2060, 0]
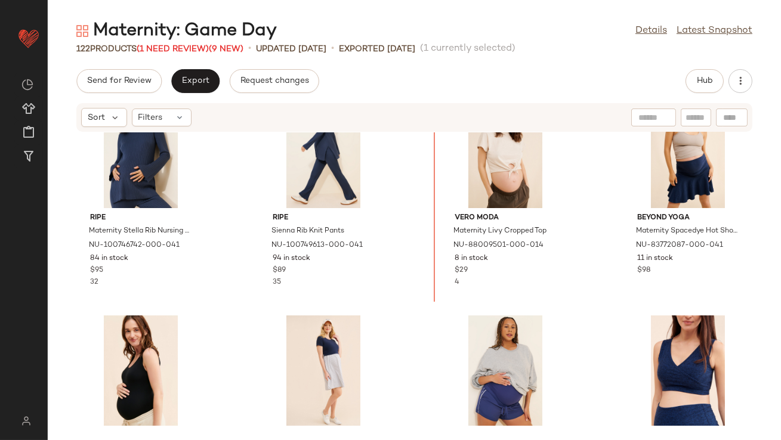
scroll to position [498, 0]
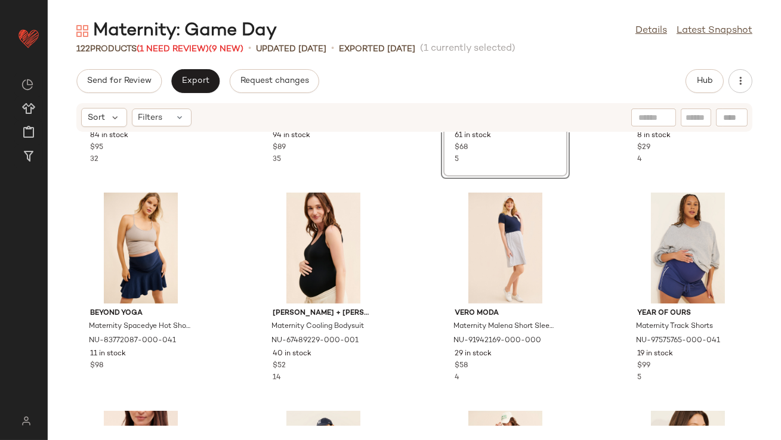
scroll to position [639, 0]
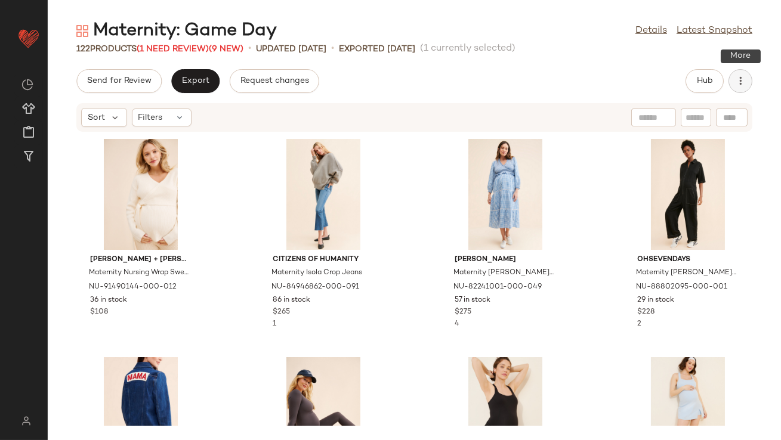
click at [743, 75] on icon "button" at bounding box center [740, 81] width 12 height 12
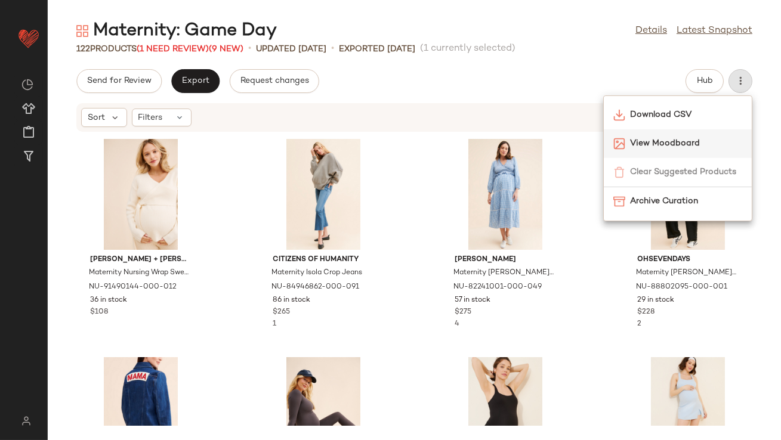
click at [682, 136] on div "View Moodboard" at bounding box center [678, 143] width 148 height 29
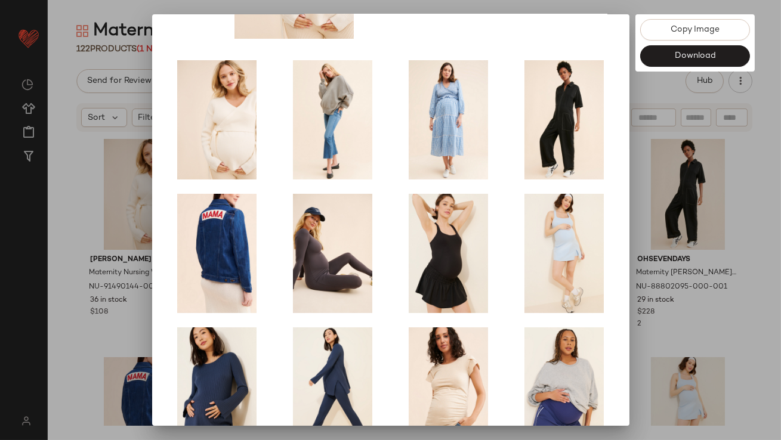
scroll to position [203, 0]
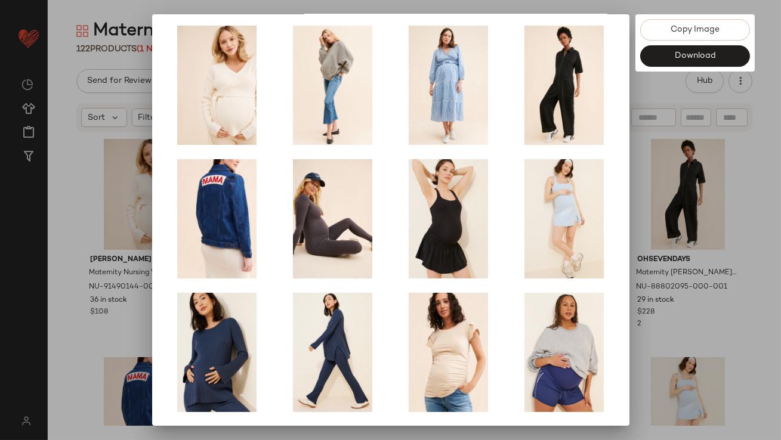
click at [648, 252] on div at bounding box center [390, 220] width 781 height 440
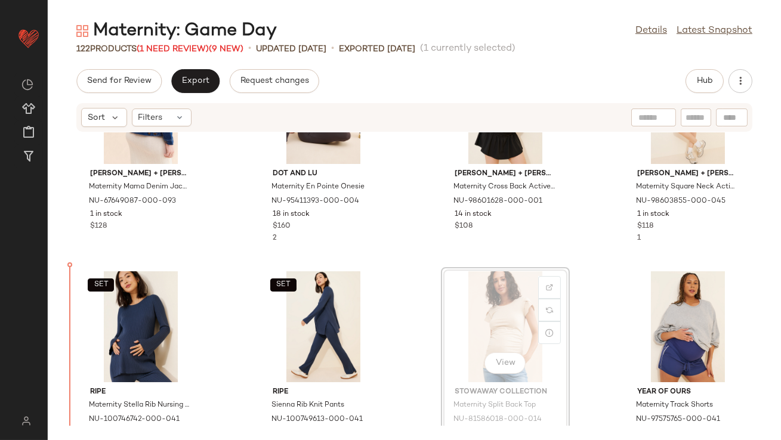
scroll to position [343, 0]
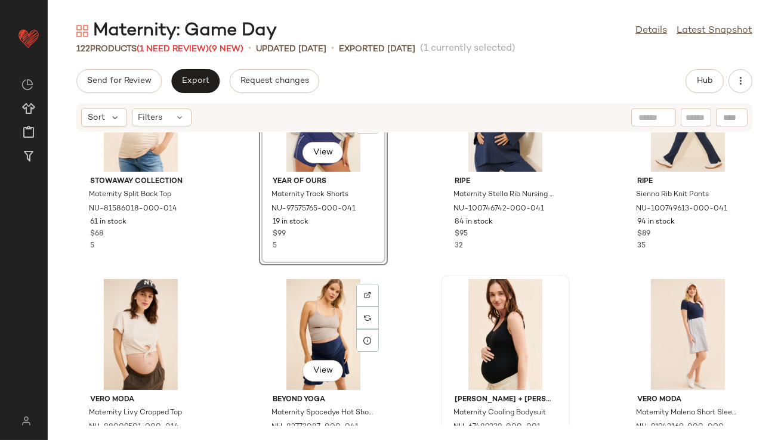
scroll to position [529, 0]
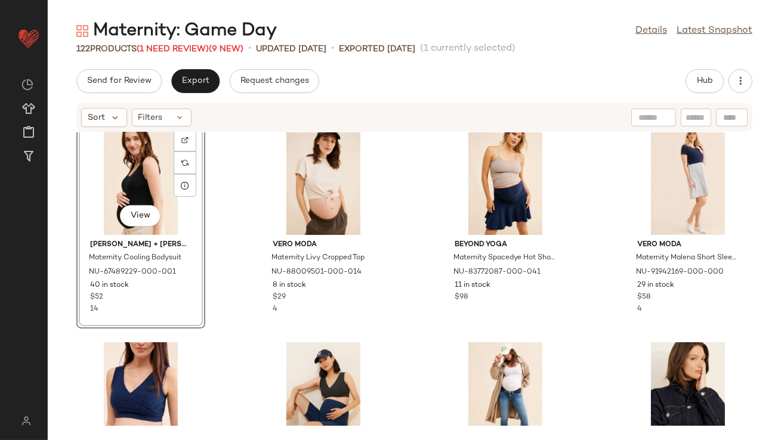
scroll to position [708, 0]
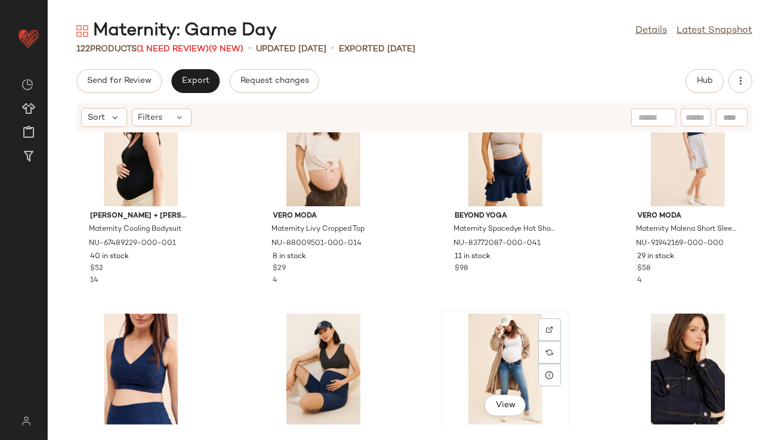
scroll to position [710, 0]
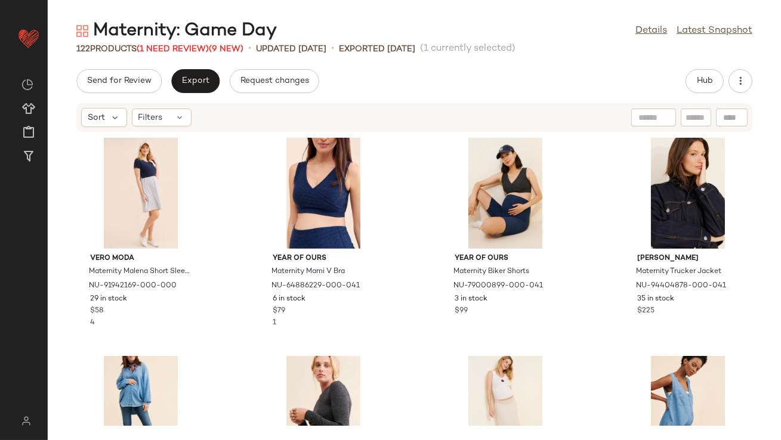
scroll to position [802, 0]
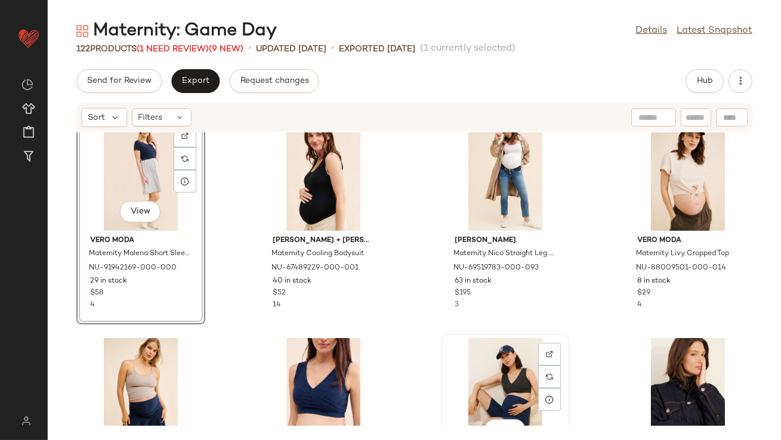
scroll to position [655, 0]
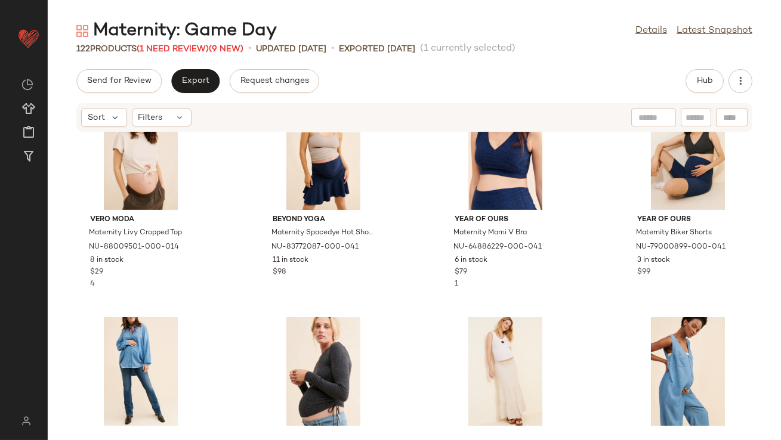
scroll to position [923, 0]
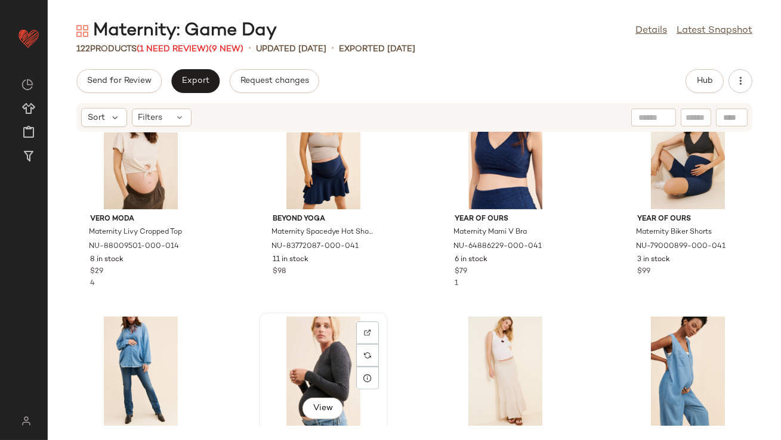
scroll to position [925, 0]
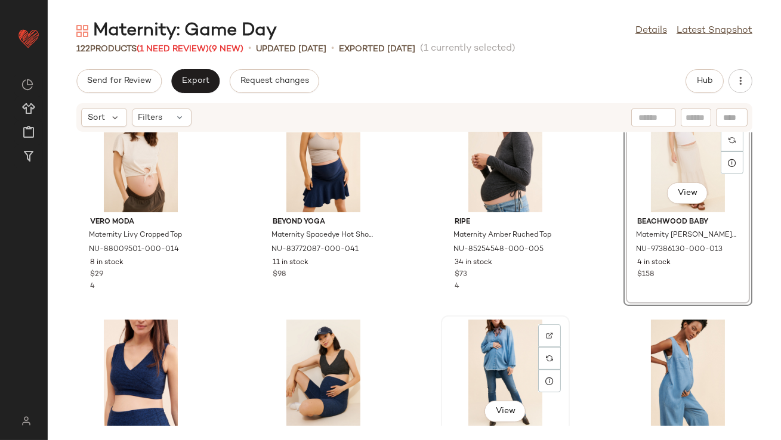
scroll to position [972, 0]
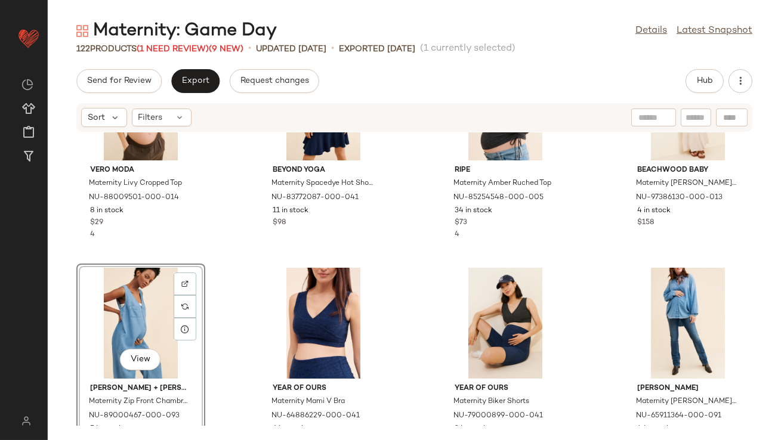
scroll to position [1170, 0]
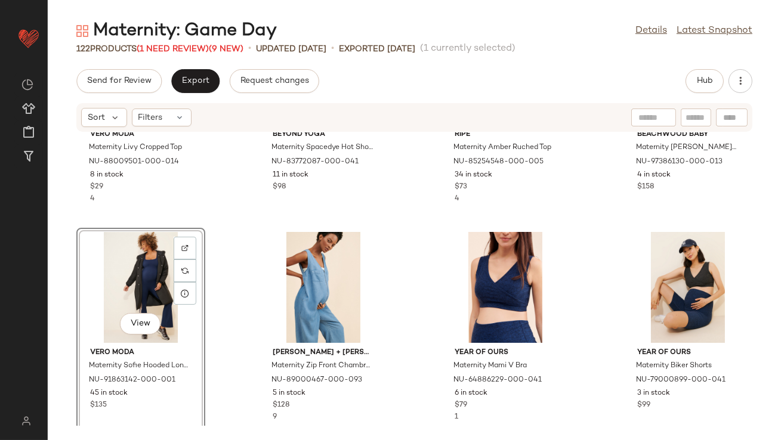
scroll to position [1018, 0]
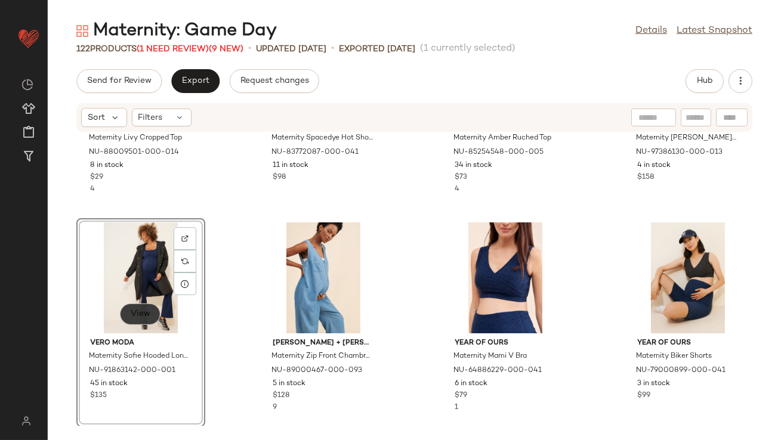
click at [129, 320] on button "View" at bounding box center [140, 314] width 41 height 21
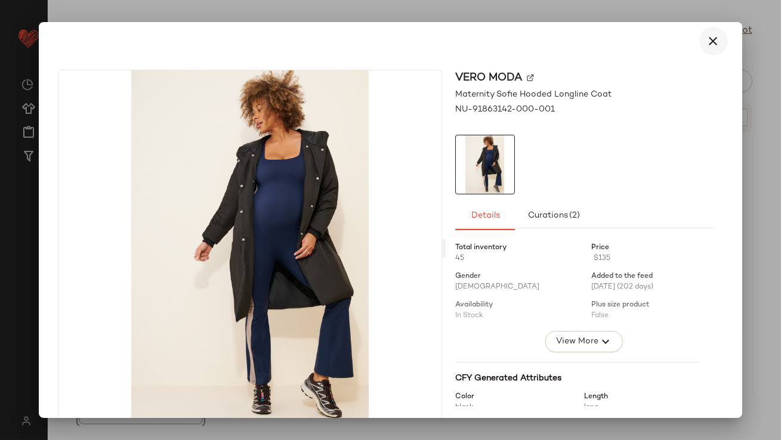
click at [708, 35] on icon "button" at bounding box center [713, 41] width 14 height 14
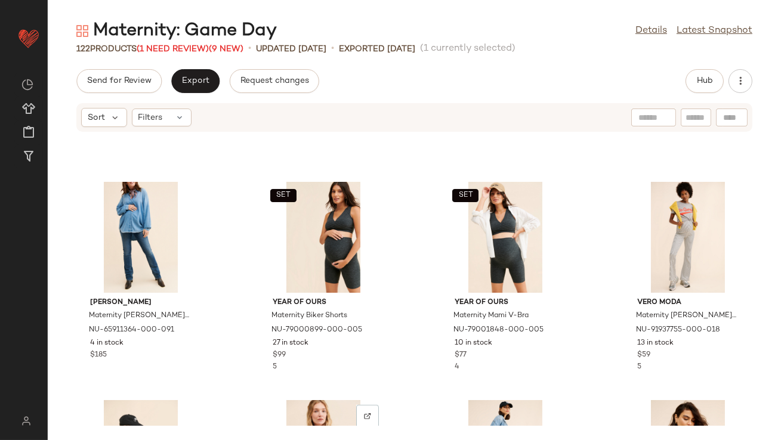
scroll to position [1274, 0]
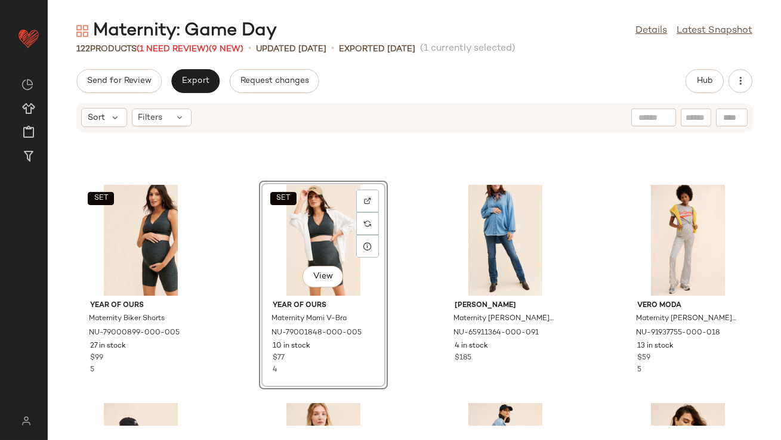
scroll to position [1411, 0]
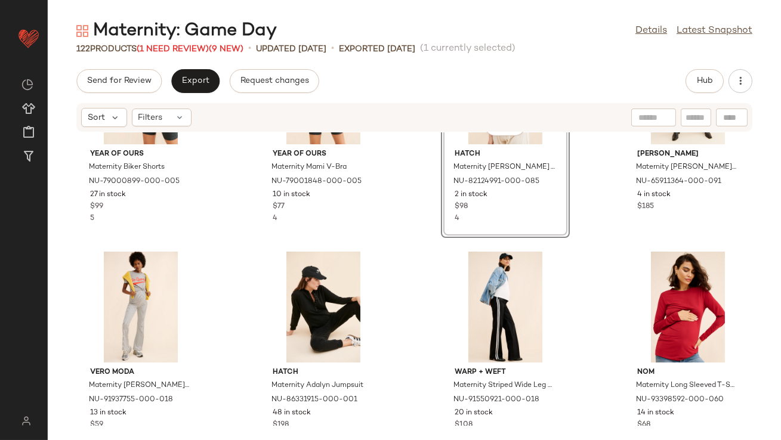
scroll to position [1476, 0]
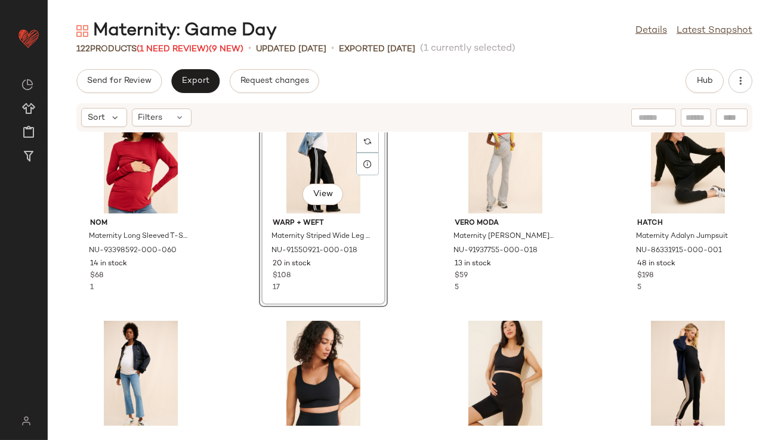
scroll to position [1579, 0]
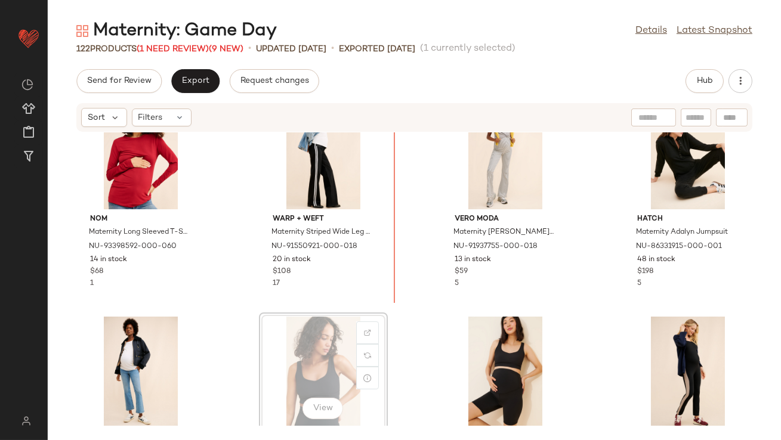
scroll to position [1580, 0]
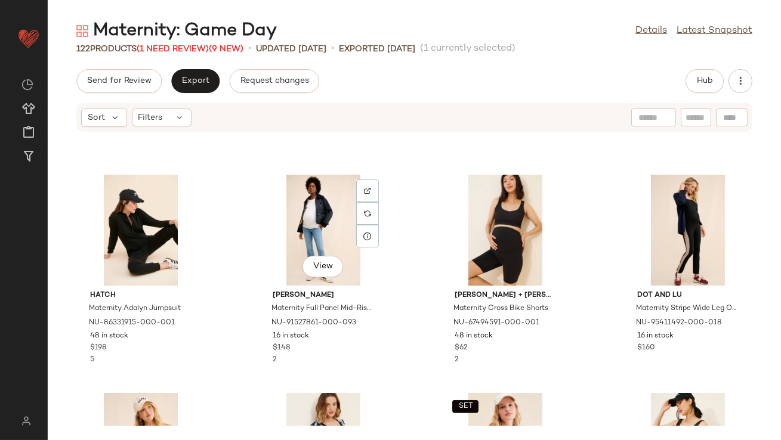
scroll to position [1858, 0]
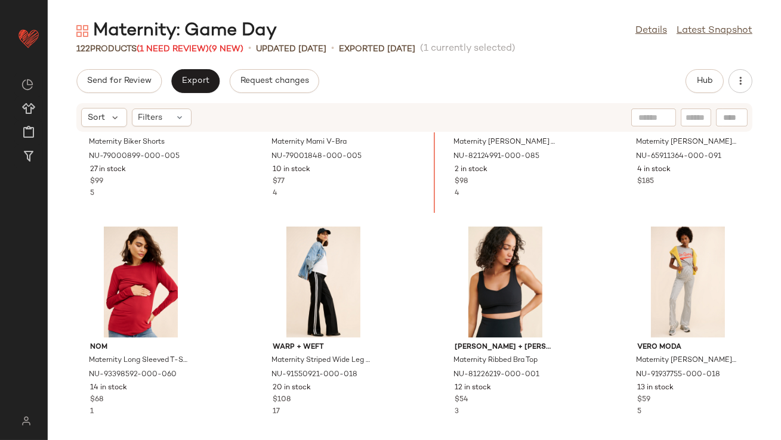
scroll to position [1415, 0]
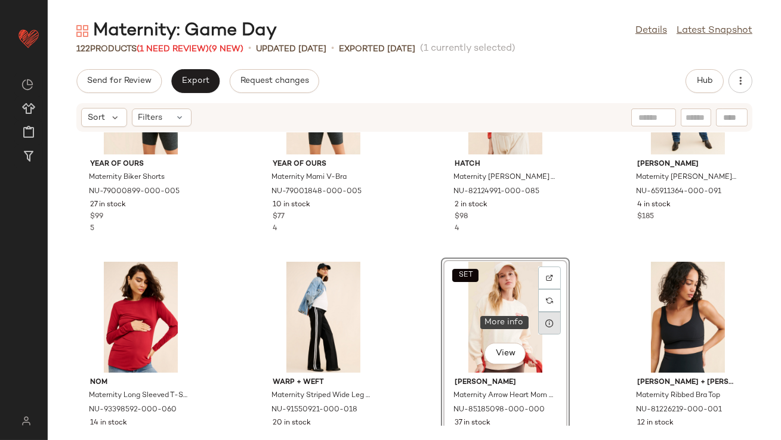
click at [546, 322] on icon at bounding box center [550, 324] width 10 height 10
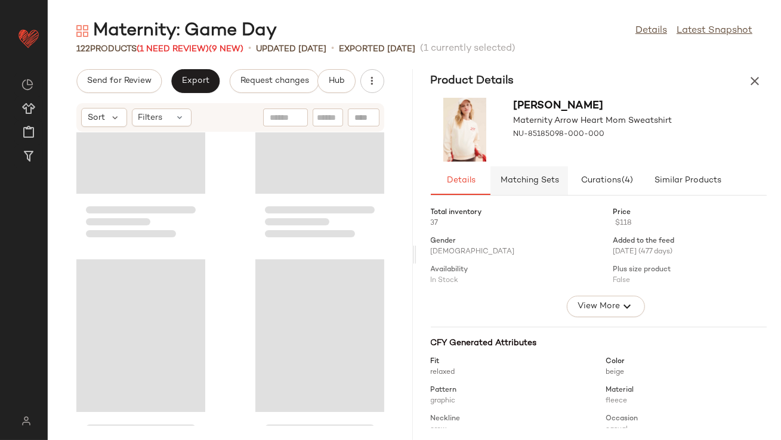
scroll to position [3275, 0]
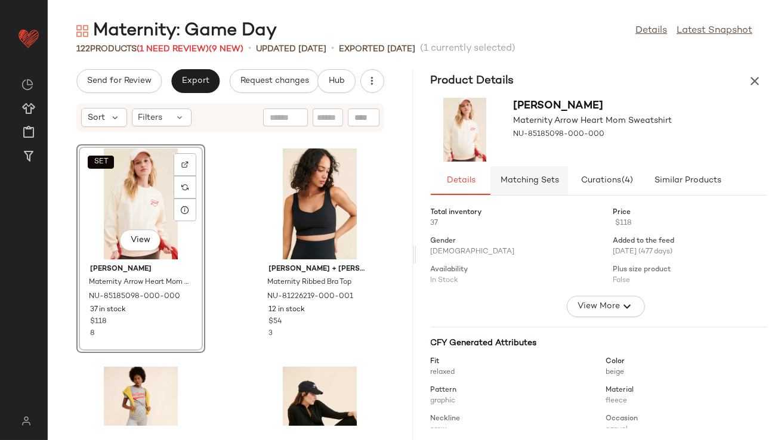
click at [514, 178] on span "Matching Sets" at bounding box center [528, 181] width 59 height 10
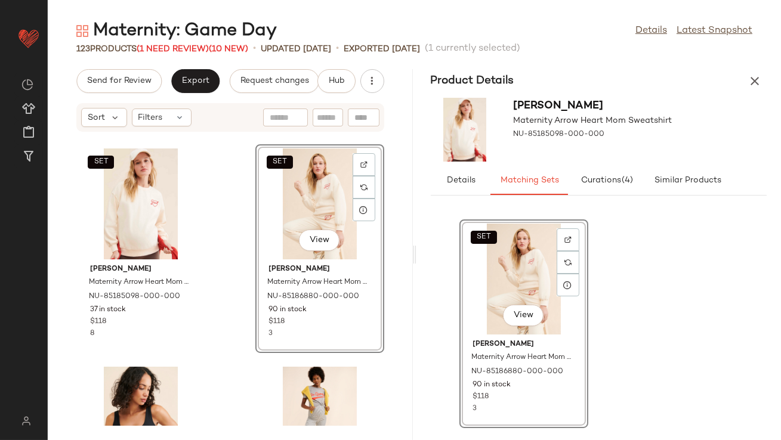
click at [748, 82] on icon "button" at bounding box center [754, 81] width 14 height 14
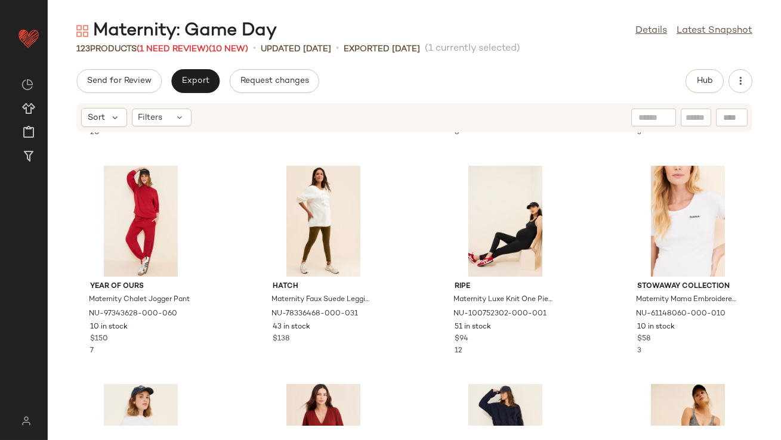
scroll to position [2405, 0]
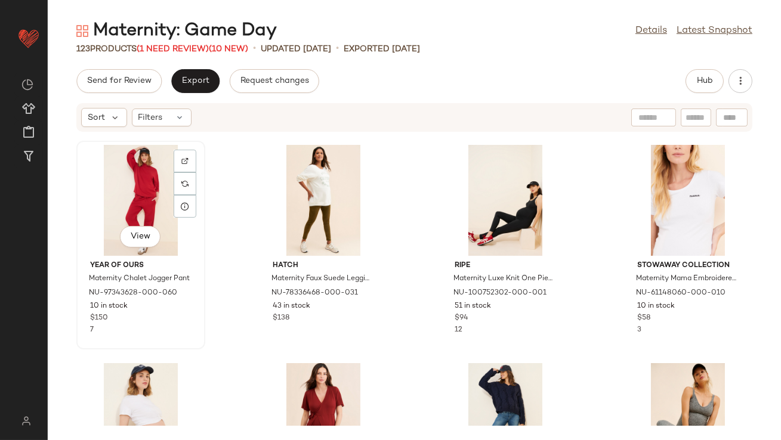
click at [132, 209] on div "View" at bounding box center [141, 200] width 121 height 111
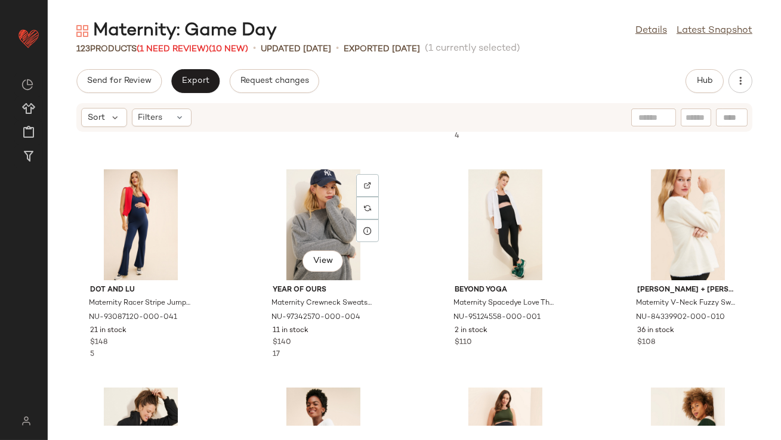
scroll to position [2820, 0]
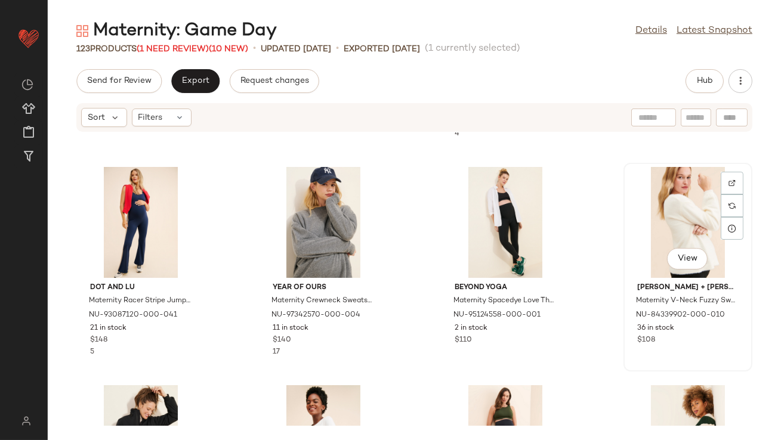
click at [664, 202] on div "View" at bounding box center [688, 222] width 121 height 111
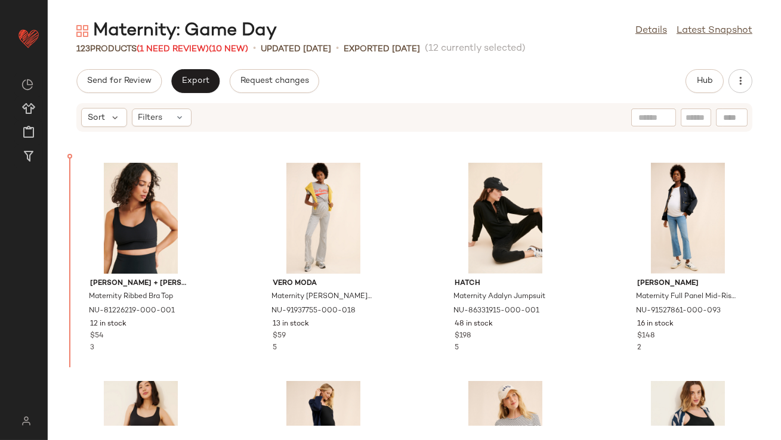
scroll to position [1736, 0]
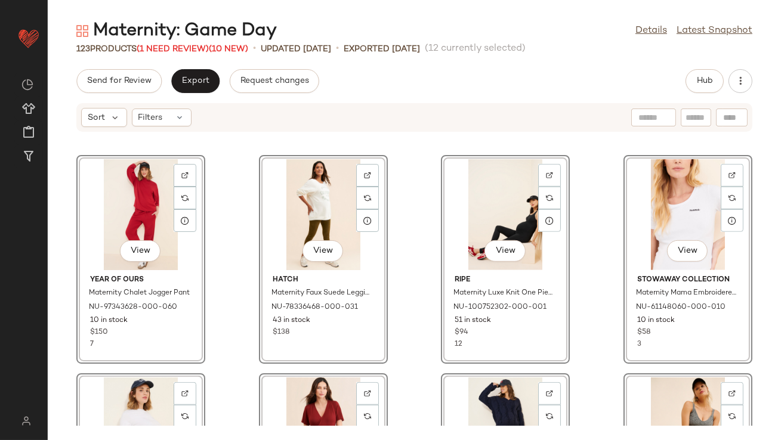
click at [217, 235] on div "nom Maternity Long Sleeved T-Shirt NU-93398592-000-060 14 in stock $68 1 Warp +…" at bounding box center [414, 279] width 733 height 294
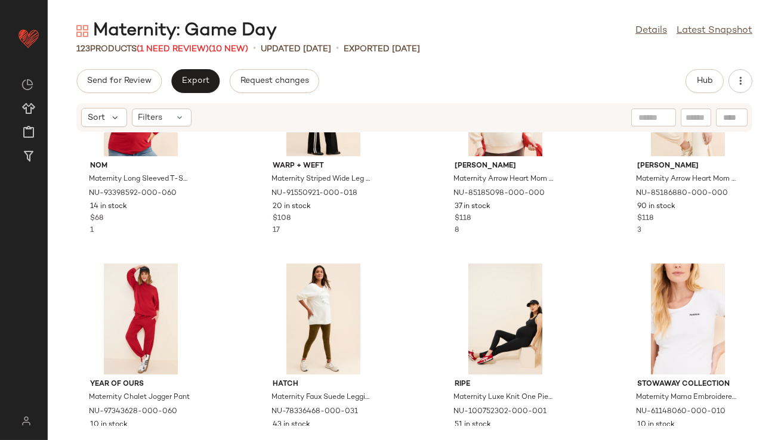
scroll to position [1663, 0]
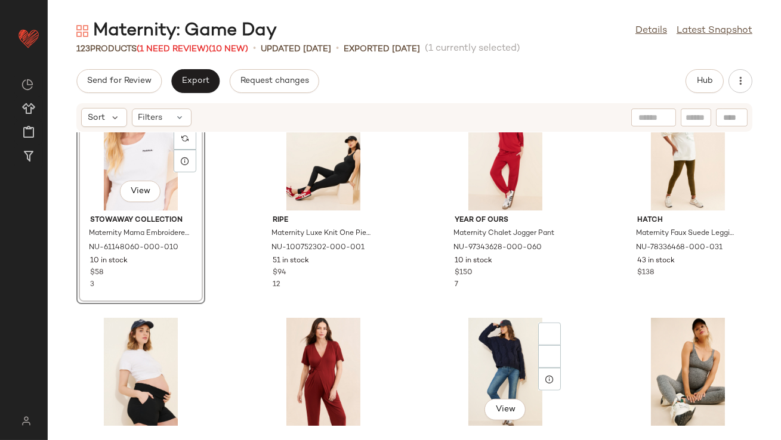
scroll to position [1871, 0]
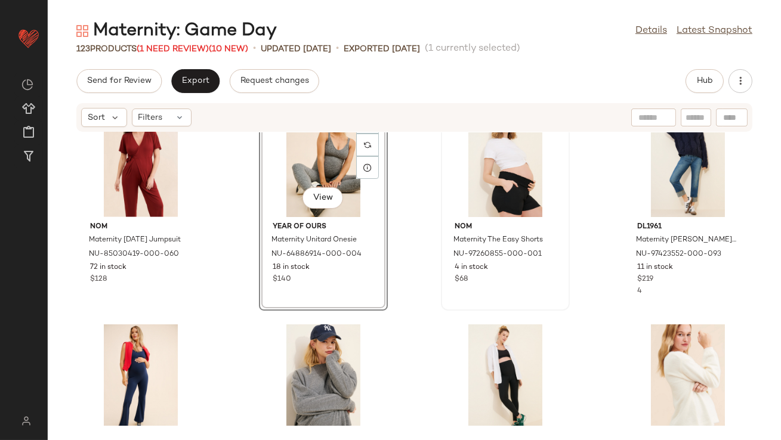
scroll to position [2069, 0]
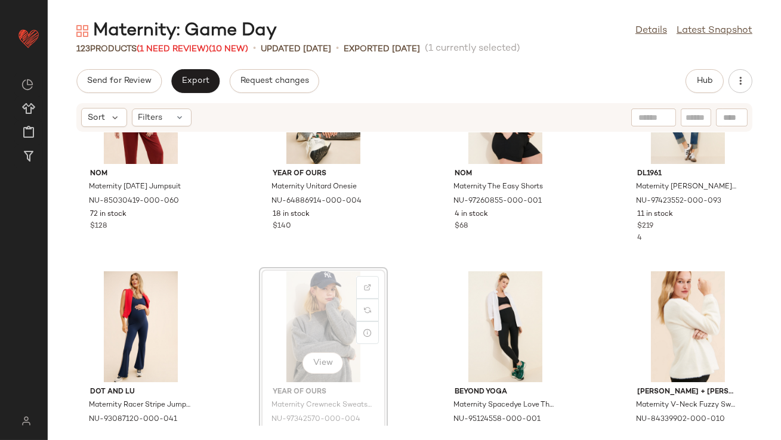
scroll to position [2030, 0]
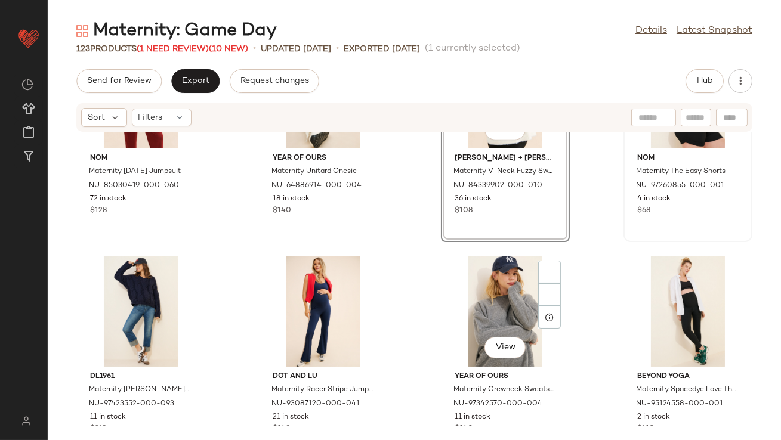
scroll to position [2145, 0]
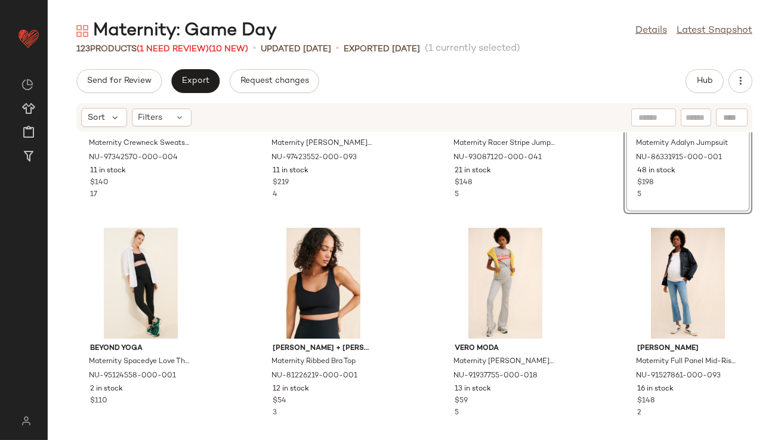
scroll to position [2324, 0]
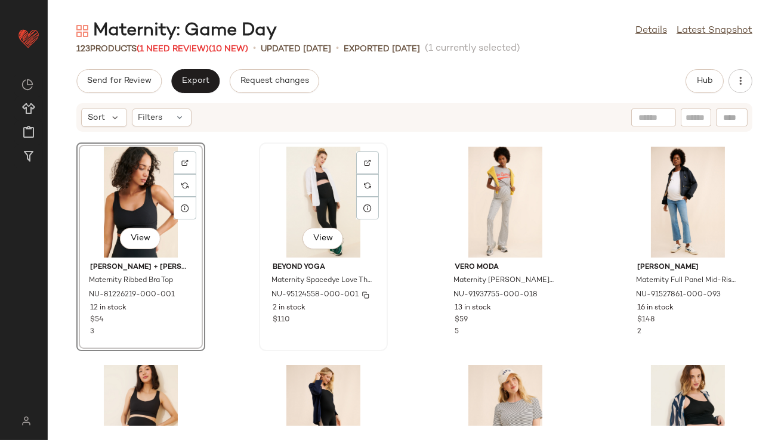
scroll to position [2522, 0]
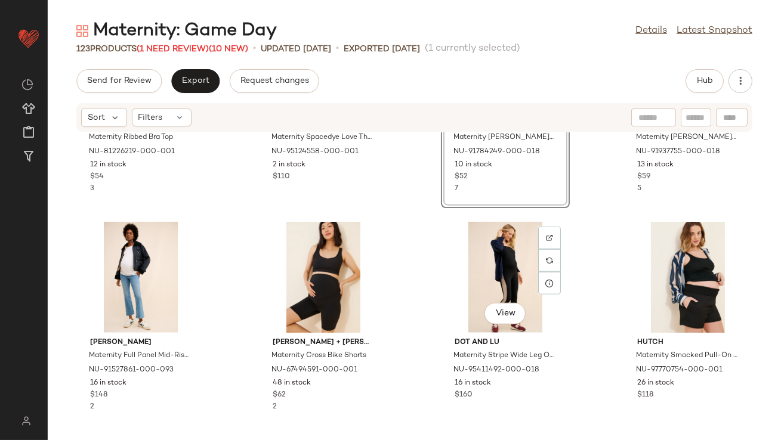
scroll to position [2633, 0]
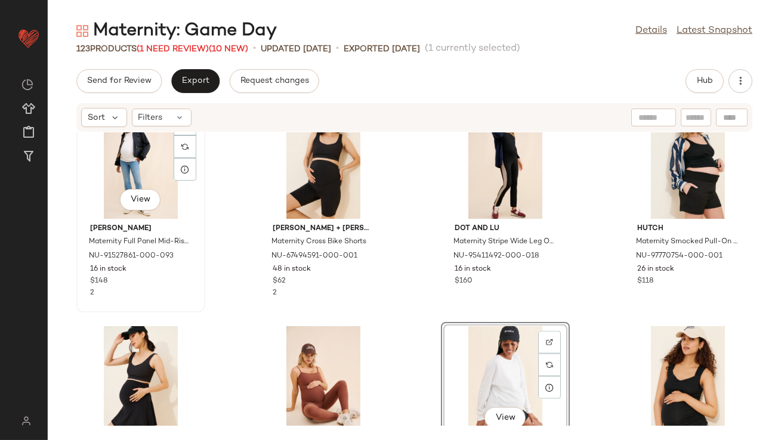
scroll to position [2654, 0]
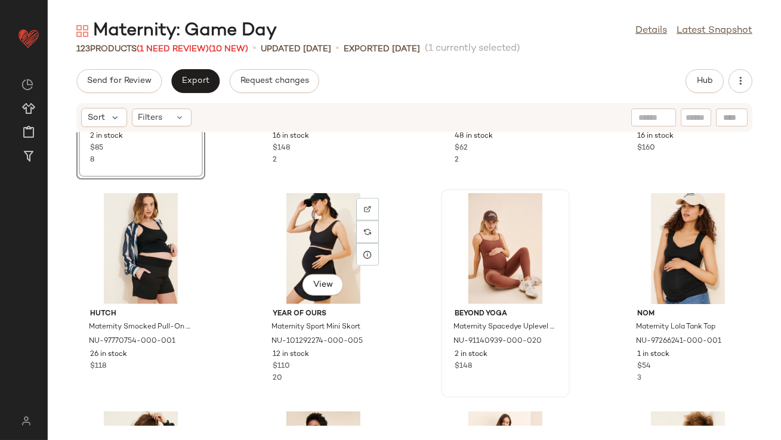
scroll to position [2797, 0]
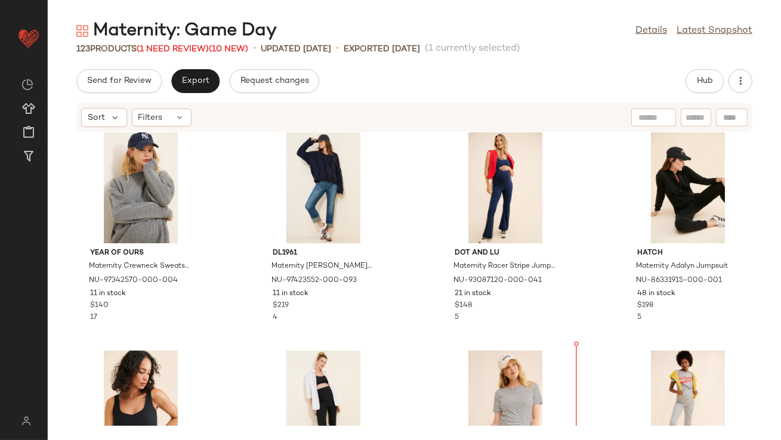
scroll to position [2200, 0]
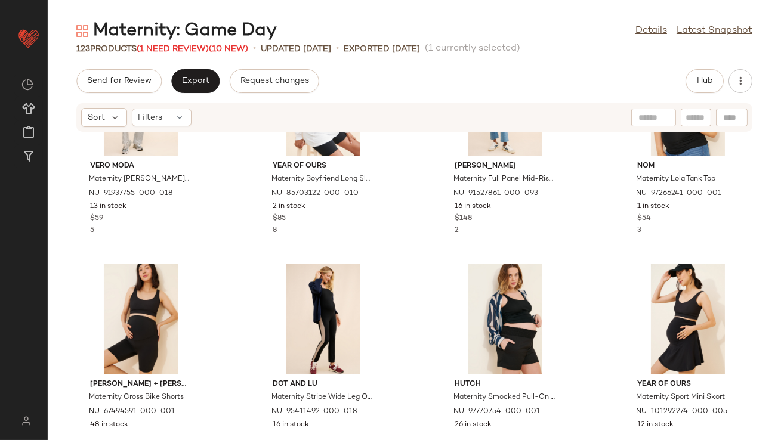
scroll to position [2824, 0]
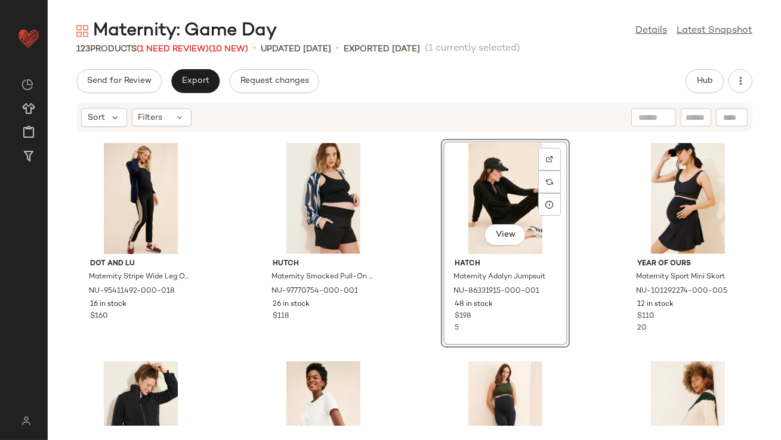
scroll to position [2969, 0]
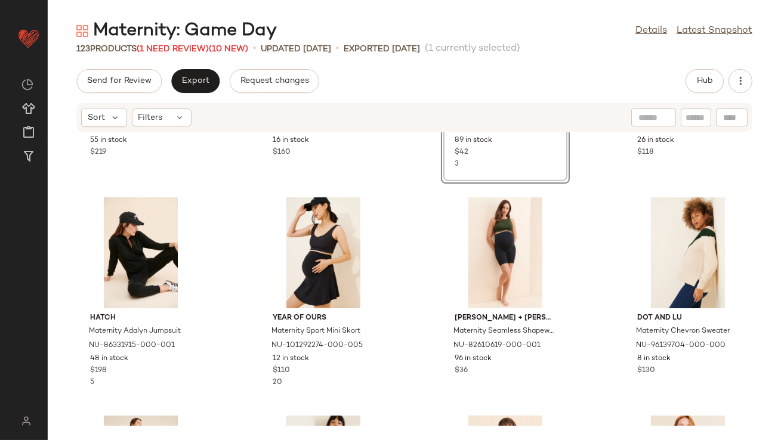
scroll to position [3010, 0]
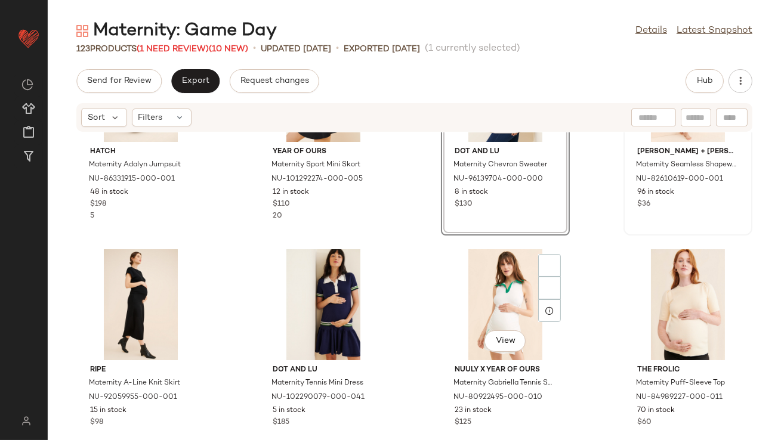
scroll to position [3179, 0]
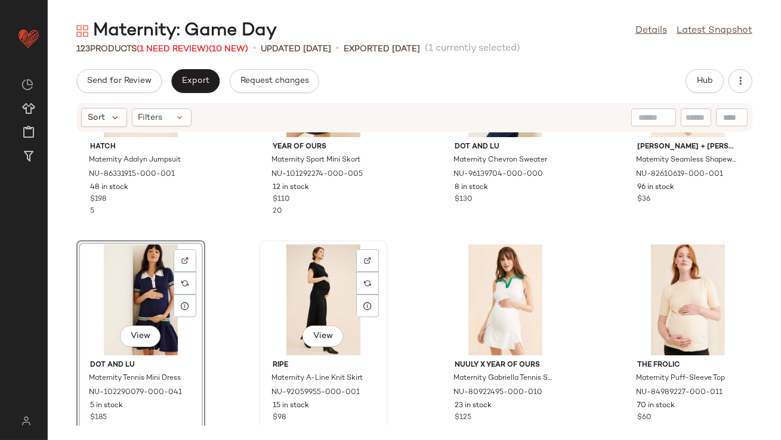
click at [291, 313] on div "View" at bounding box center [323, 300] width 121 height 111
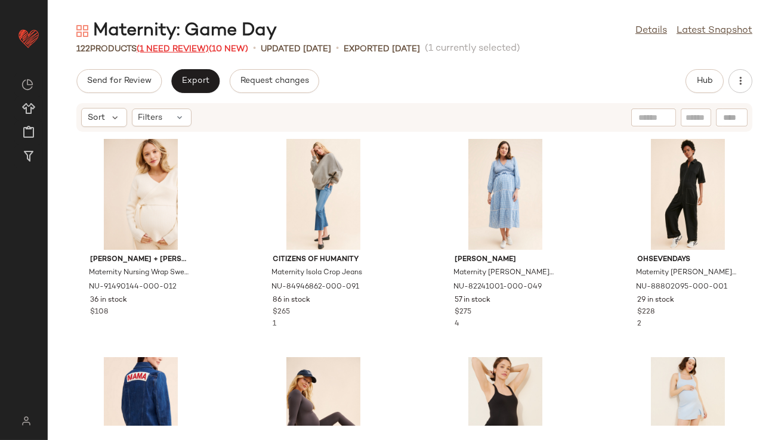
click at [197, 51] on span "(1 Need Review)" at bounding box center [173, 49] width 72 height 9
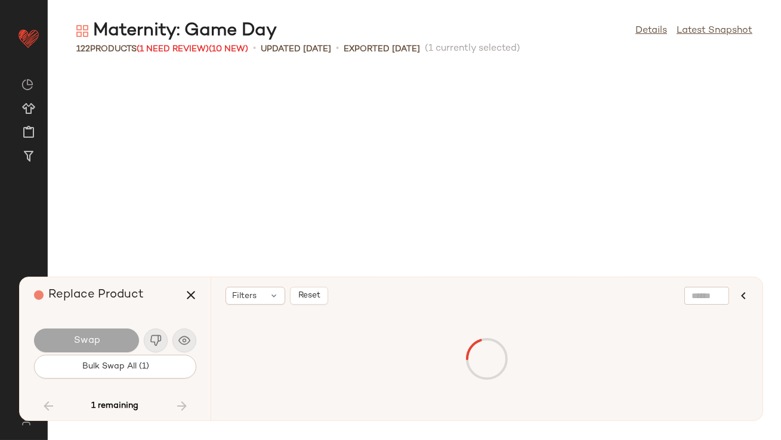
scroll to position [5895, 0]
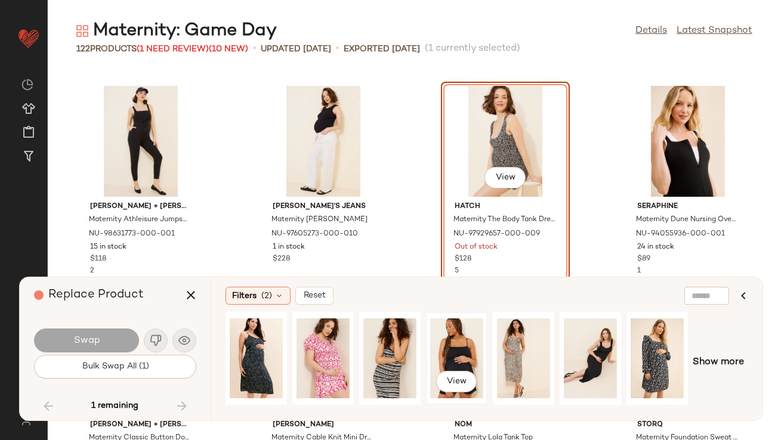
click at [453, 363] on div "View" at bounding box center [456, 358] width 53 height 85
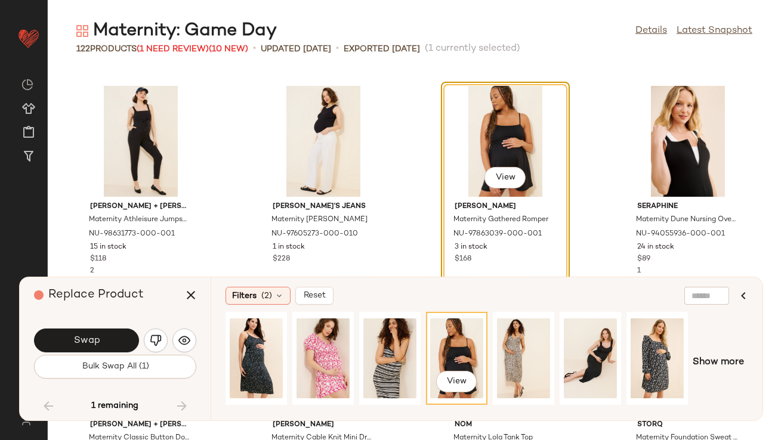
click at [115, 341] on button "Swap" at bounding box center [86, 341] width 105 height 24
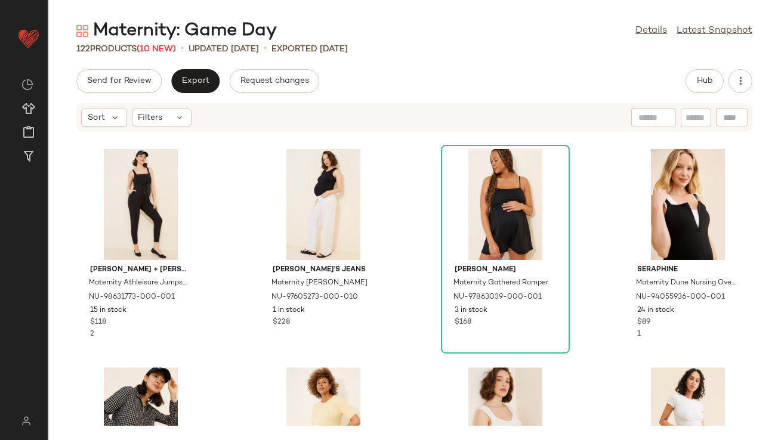
click at [413, 229] on div "Ingrid + Isabel Maternity Athleisure Jumpsuit NU-98631773-000-001 15 in stock $…" at bounding box center [414, 279] width 733 height 294
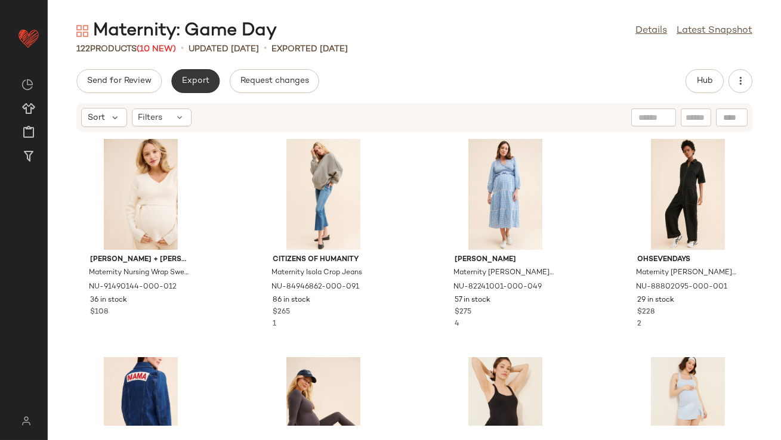
click at [202, 82] on span "Export" at bounding box center [195, 81] width 28 height 10
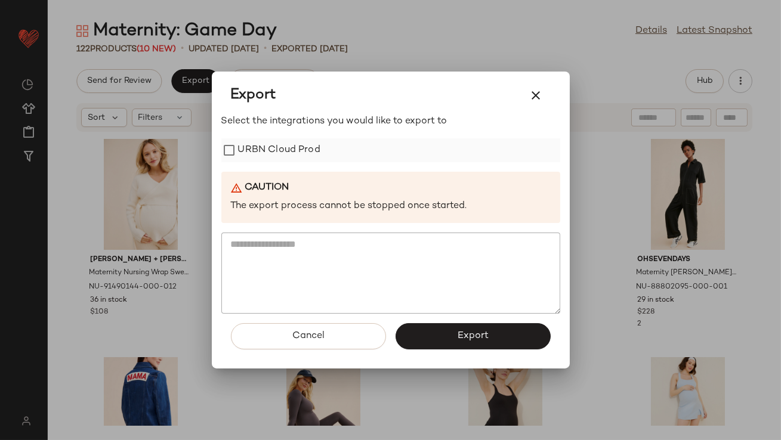
click at [267, 153] on label "URBN Cloud Prod" at bounding box center [279, 150] width 82 height 24
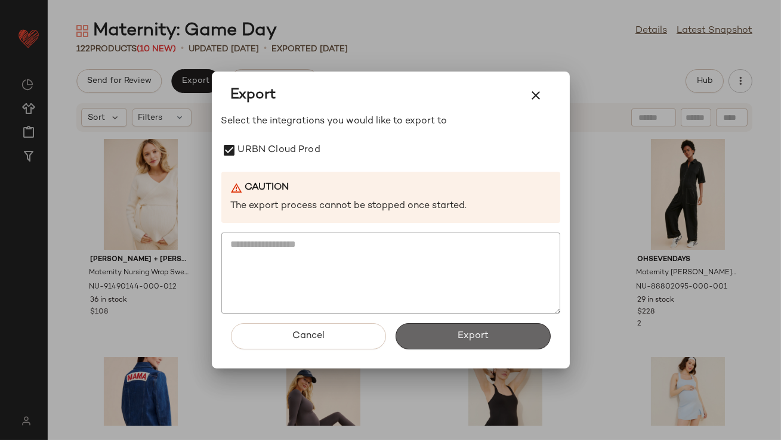
click at [458, 341] on span "Export" at bounding box center [473, 335] width 32 height 11
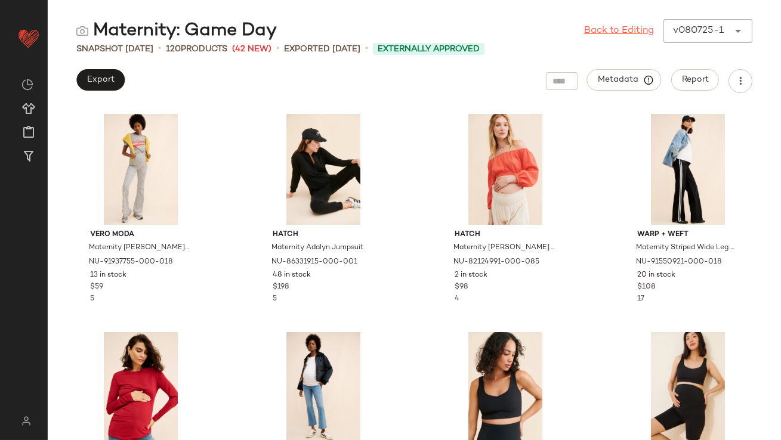
click at [641, 28] on link "Back to Editing" at bounding box center [619, 31] width 70 height 14
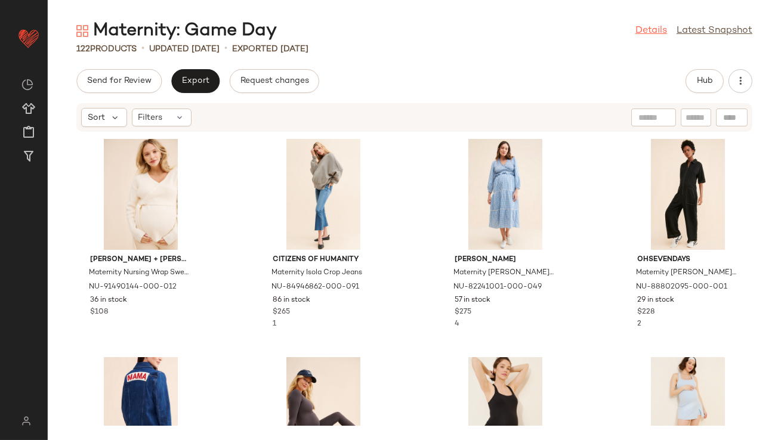
click at [648, 34] on link "Details" at bounding box center [651, 31] width 32 height 14
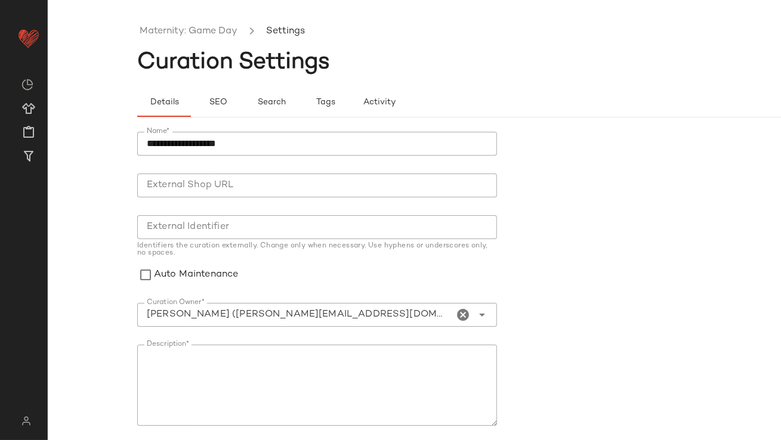
click at [330, 311] on input "Curation Owner*" at bounding box center [295, 315] width 317 height 14
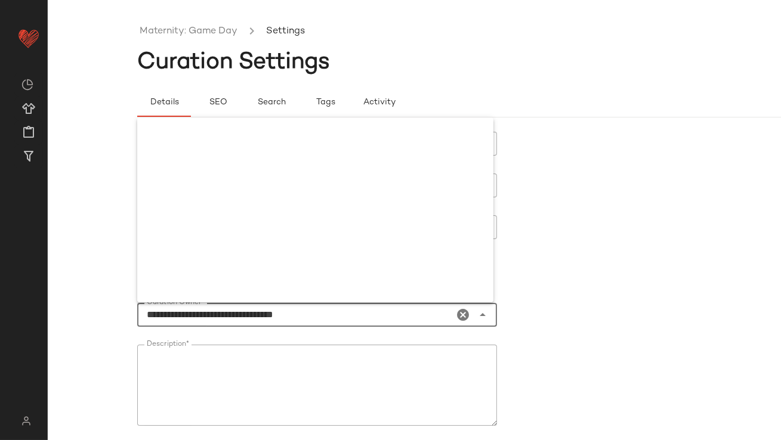
scroll to position [1861, 0]
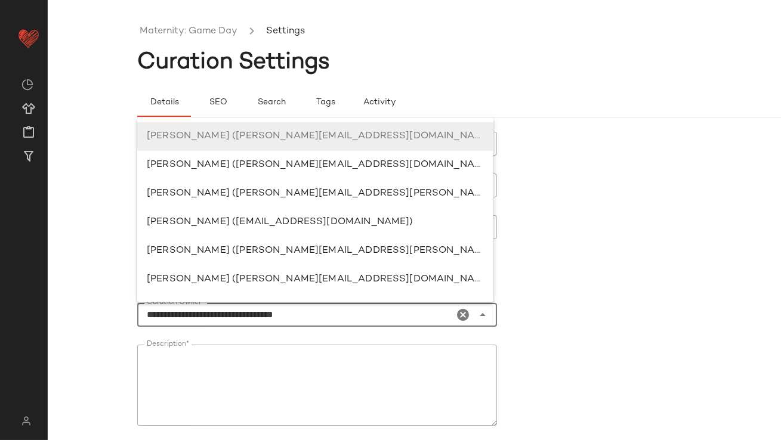
click at [18, 308] on div "**********" at bounding box center [390, 220] width 781 height 440
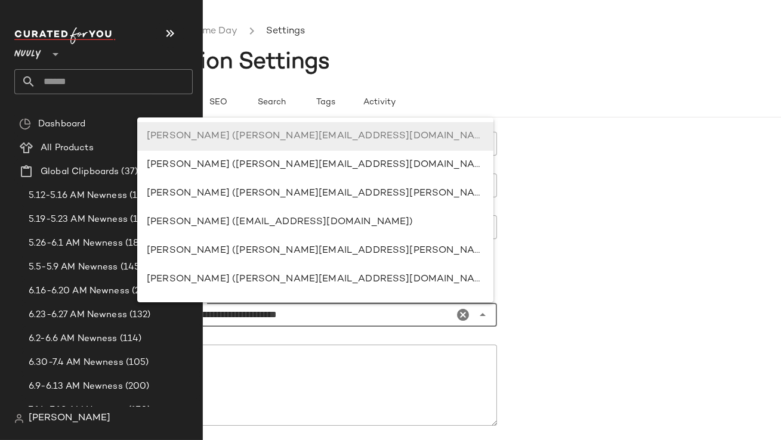
scroll to position [0, 0]
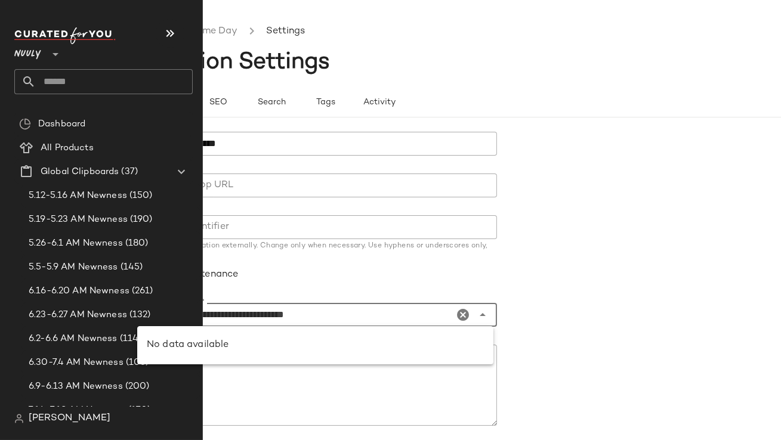
type input "**********"
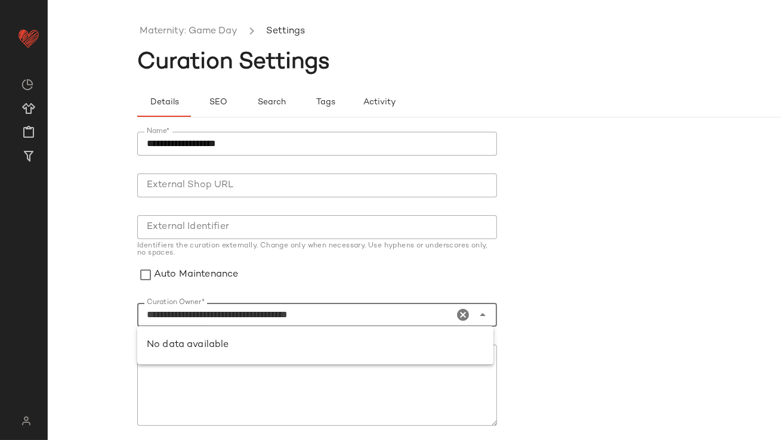
drag, startPoint x: 337, startPoint y: 318, endPoint x: 68, endPoint y: 299, distance: 269.7
click at [68, 301] on div "**********" at bounding box center [390, 229] width 781 height 421
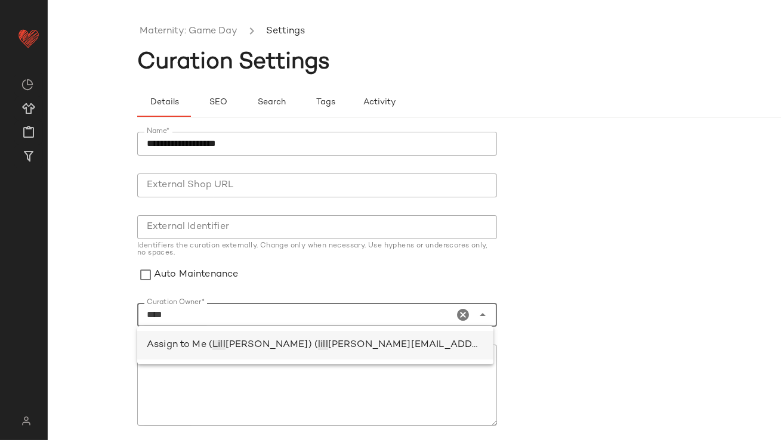
click at [182, 341] on span "Assign to Me (" at bounding box center [180, 345] width 66 height 10
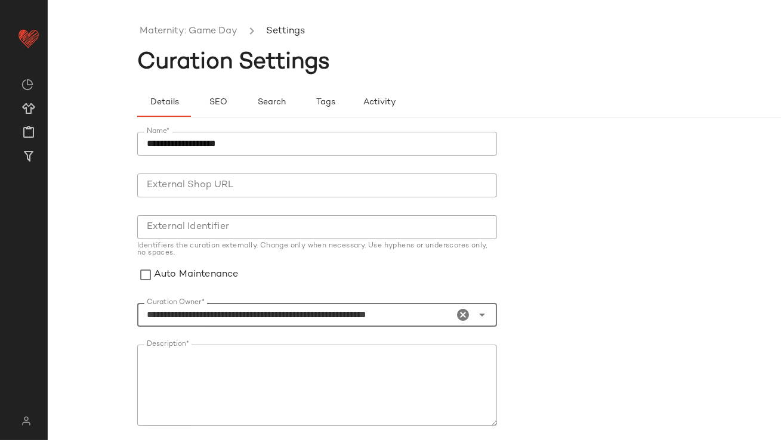
scroll to position [143, 0]
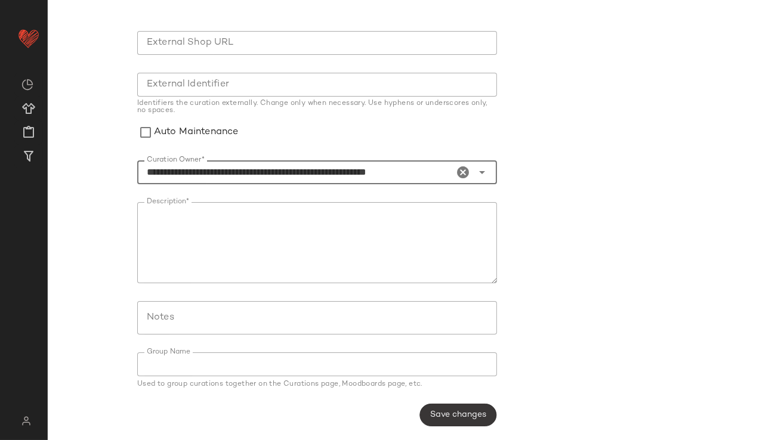
type input "**********"
click at [462, 412] on span "Save changes" at bounding box center [458, 415] width 57 height 10
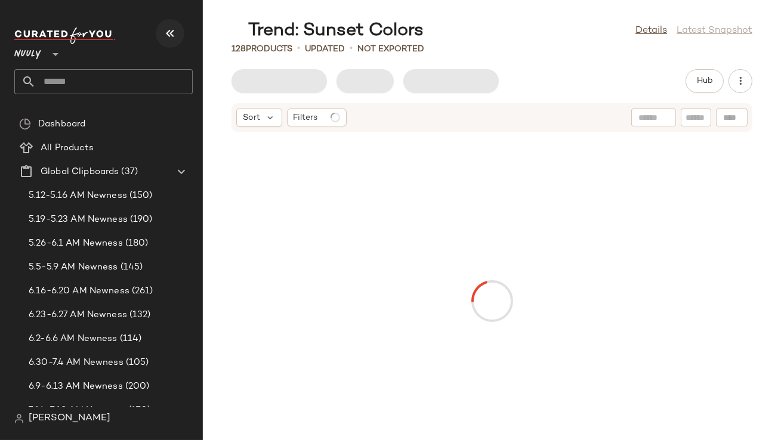
click at [172, 35] on icon "button" at bounding box center [170, 33] width 14 height 14
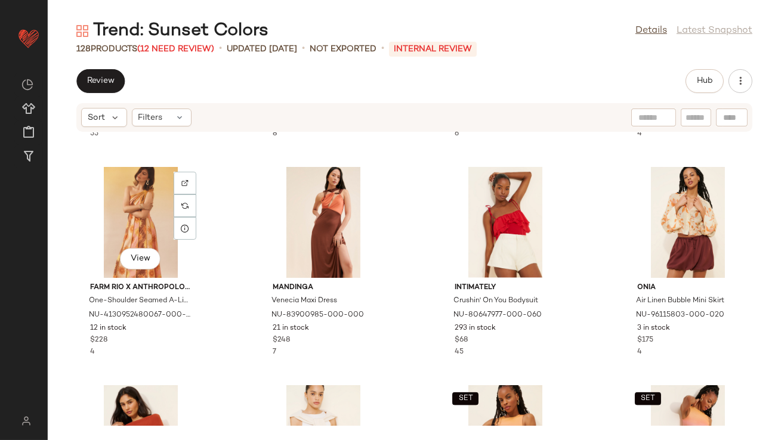
scroll to position [3040, 0]
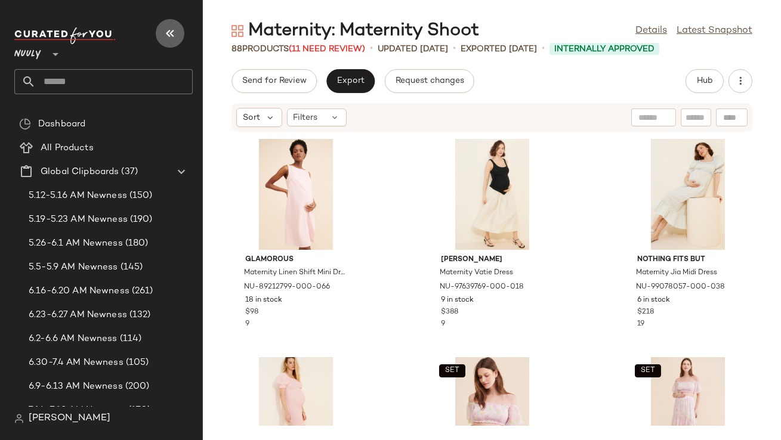
click at [168, 29] on icon "button" at bounding box center [170, 33] width 14 height 14
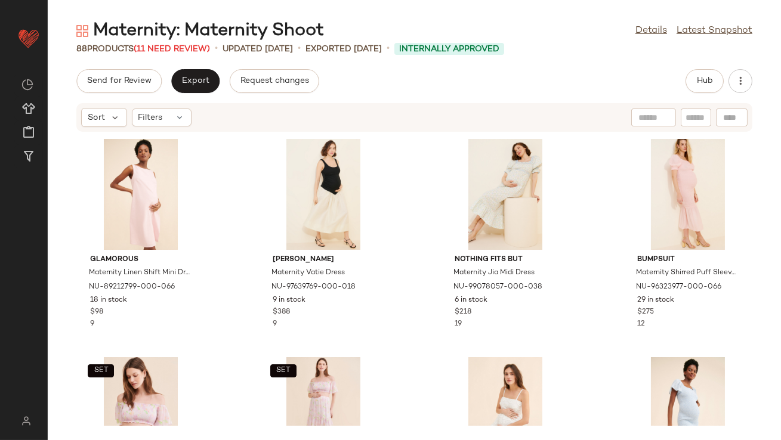
click at [634, 31] on div "Maternity: Maternity Shoot Details Latest Snapshot" at bounding box center [414, 31] width 733 height 24
click at [635, 30] on link "Details" at bounding box center [651, 31] width 32 height 14
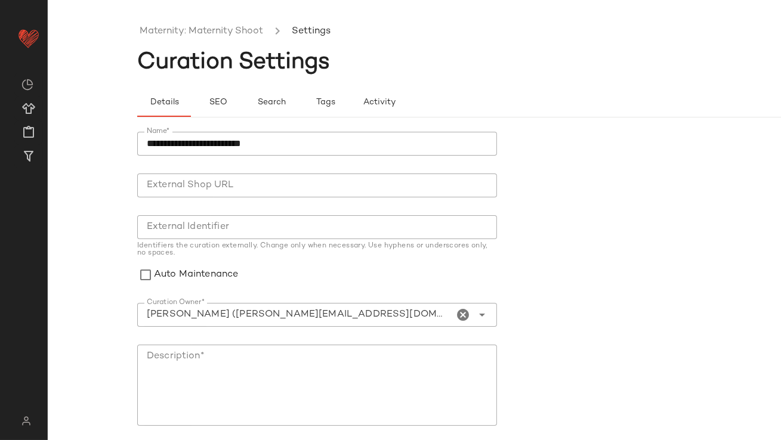
click at [395, 312] on input "Curation Owner*" at bounding box center [295, 315] width 317 height 14
type input "**********"
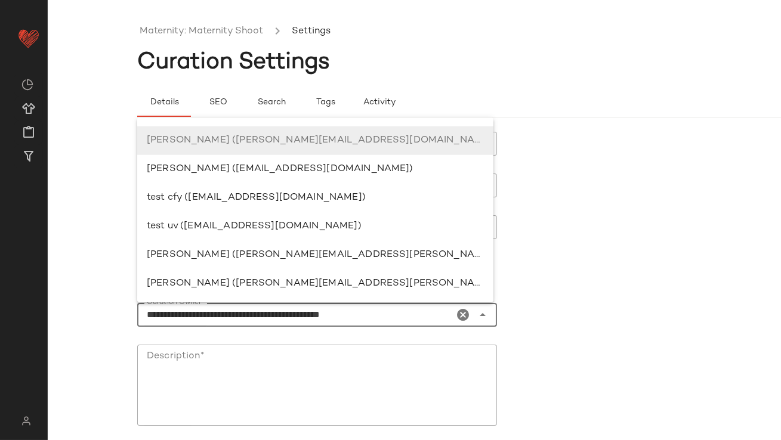
drag, startPoint x: 395, startPoint y: 312, endPoint x: 128, endPoint y: 311, distance: 267.3
click at [128, 311] on div "**********" at bounding box center [390, 229] width 781 height 421
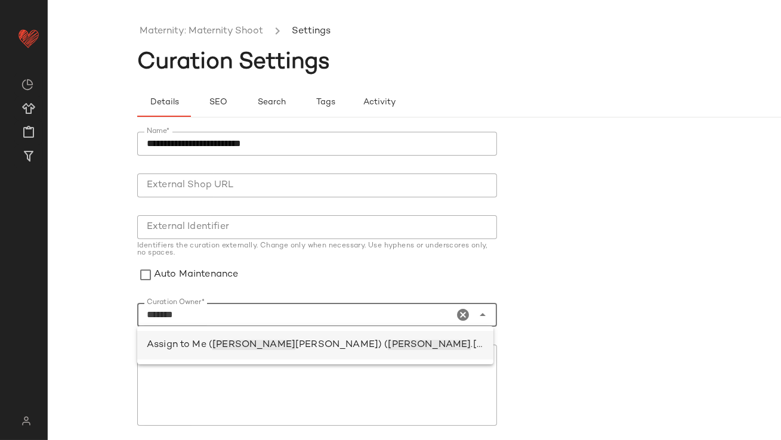
click at [156, 351] on div "Assign to Me ( [PERSON_NAME]) ( [PERSON_NAME] .[PERSON_NAME][EMAIL_ADDRESS][DOM…" at bounding box center [315, 345] width 337 height 14
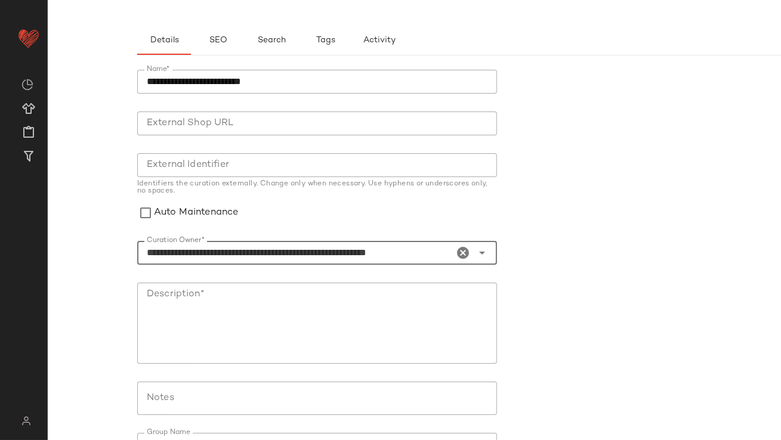
scroll to position [143, 0]
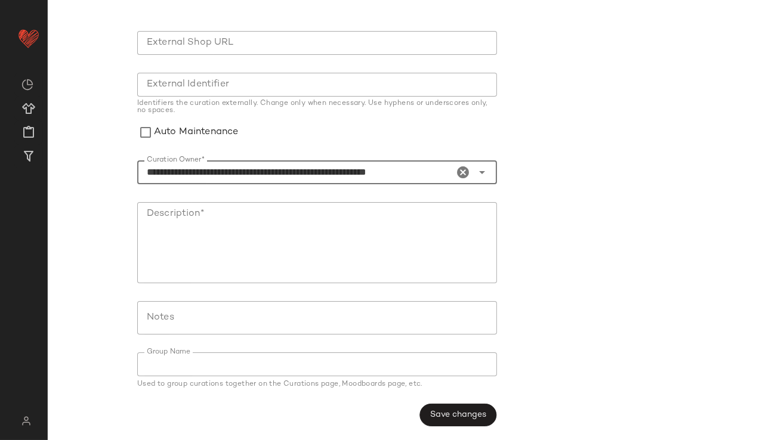
type input "**********"
click at [444, 401] on div "**********" at bounding box center [320, 208] width 367 height 452
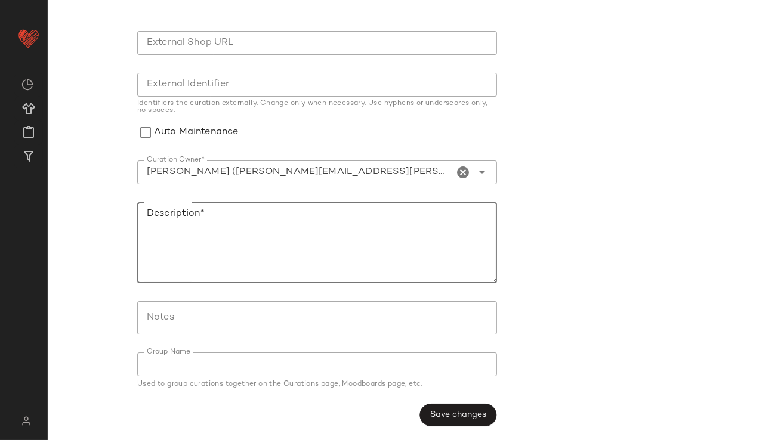
click at [305, 265] on textarea "Description*" at bounding box center [317, 242] width 360 height 81
click at [447, 407] on button "Save changes" at bounding box center [457, 415] width 77 height 23
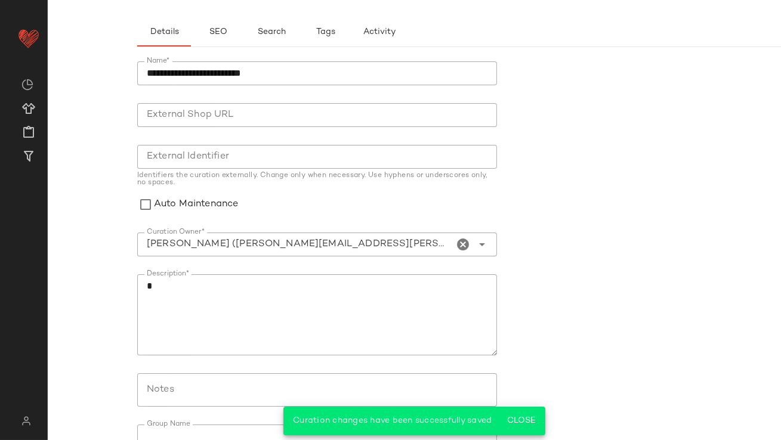
scroll to position [0, 0]
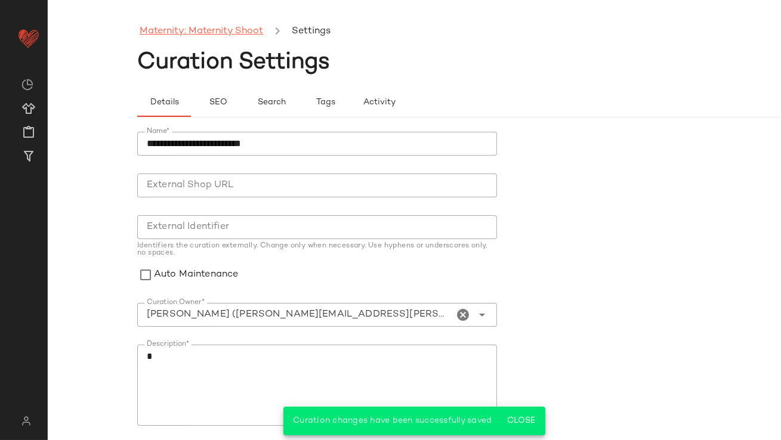
click at [243, 30] on link "Maternity: Maternity Shoot" at bounding box center [201, 32] width 123 height 16
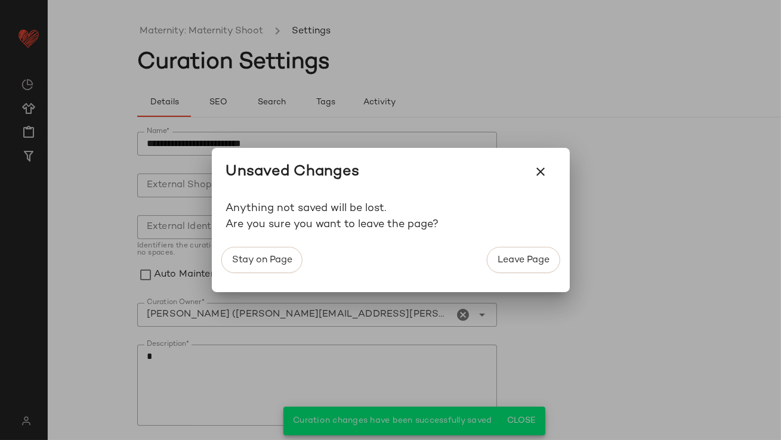
click at [510, 256] on span "Leave Page" at bounding box center [523, 260] width 52 height 11
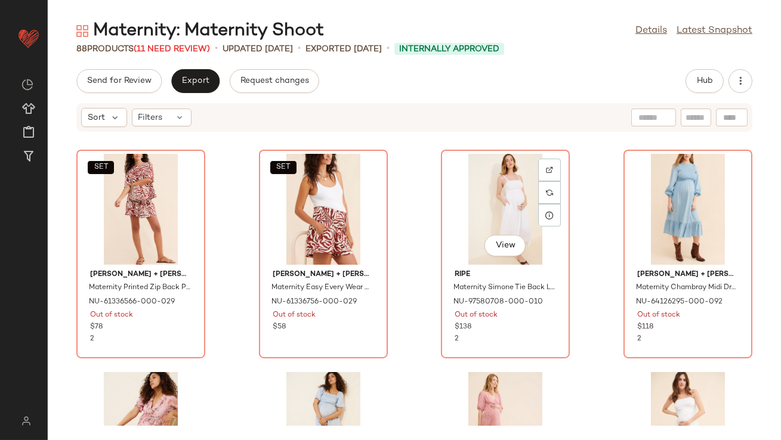
scroll to position [867, 0]
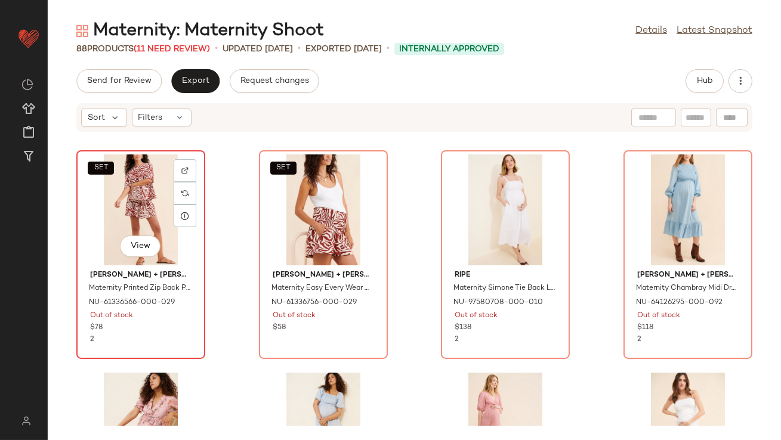
click at [123, 203] on div "SET View" at bounding box center [141, 210] width 121 height 111
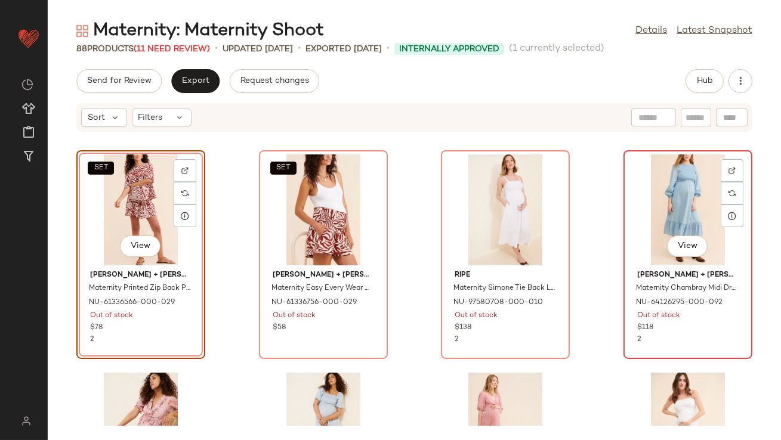
click at [662, 229] on div "View" at bounding box center [688, 210] width 121 height 111
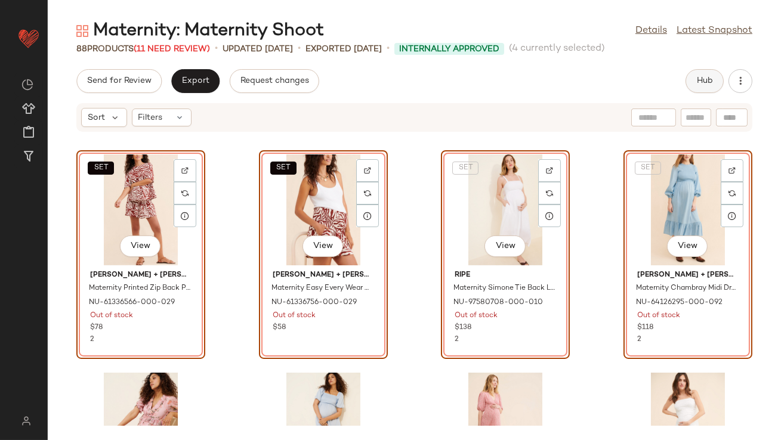
click at [705, 69] on button "Hub" at bounding box center [704, 81] width 38 height 24
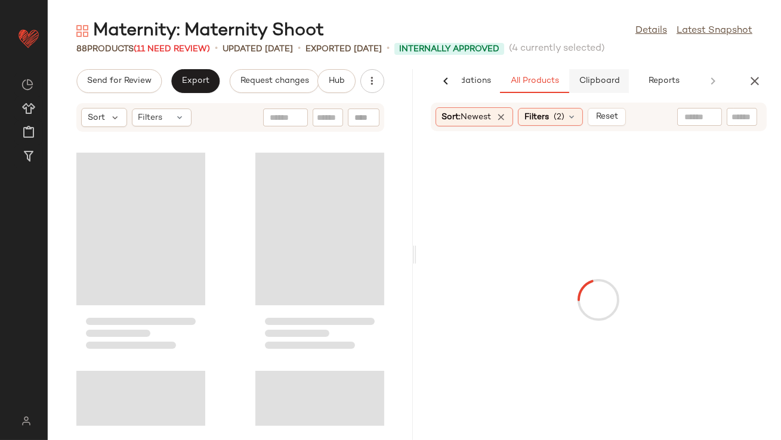
scroll to position [1965, 0]
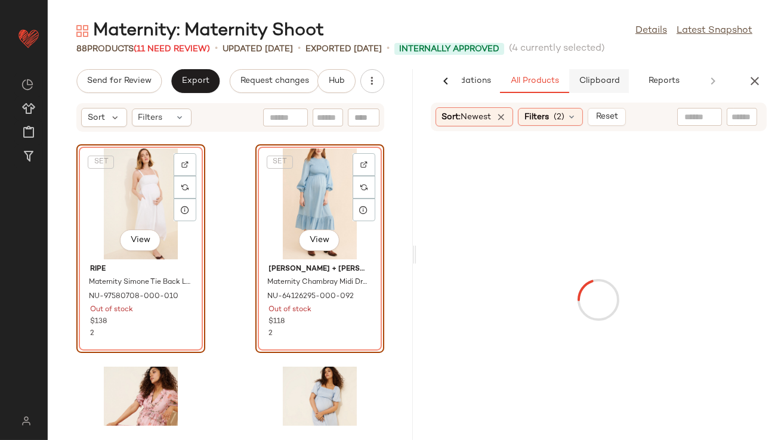
click at [586, 73] on button "Clipboard" at bounding box center [599, 81] width 60 height 24
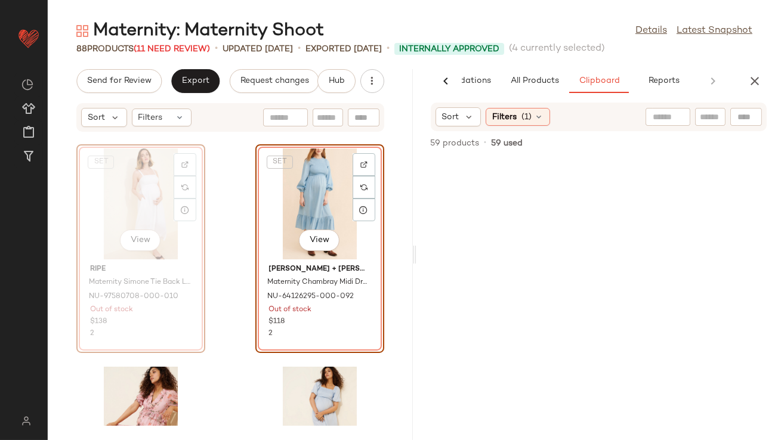
scroll to position [1963, 0]
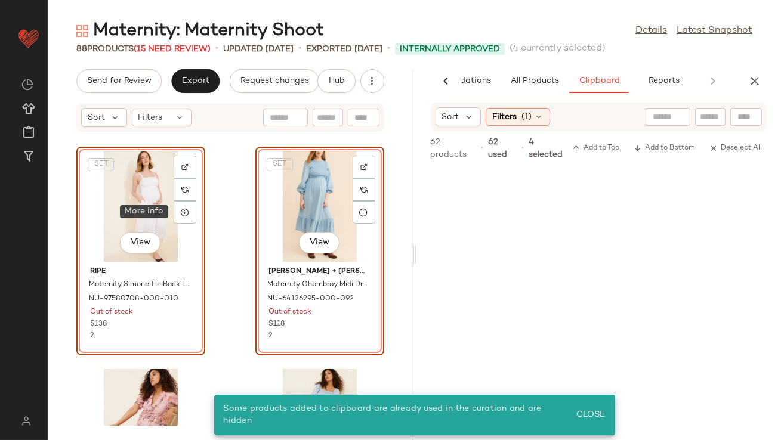
click at [149, 203] on div "SET View" at bounding box center [141, 206] width 121 height 111
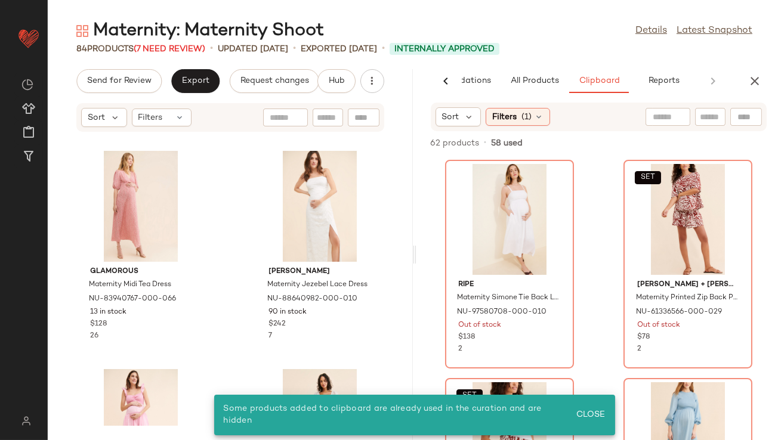
click at [749, 74] on icon "button" at bounding box center [754, 81] width 14 height 14
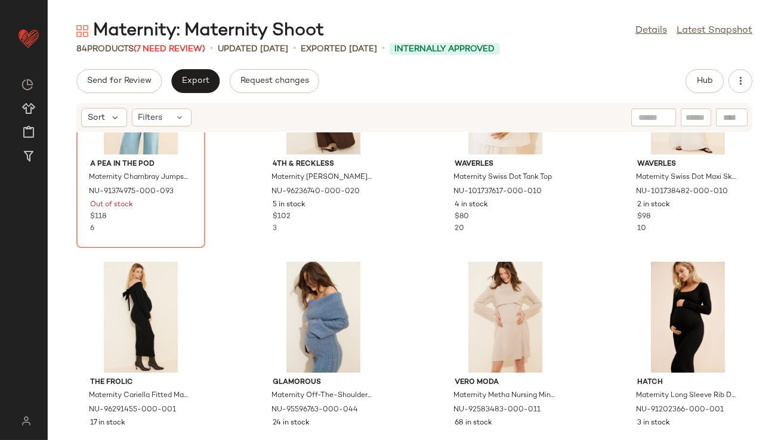
scroll to position [4048, 0]
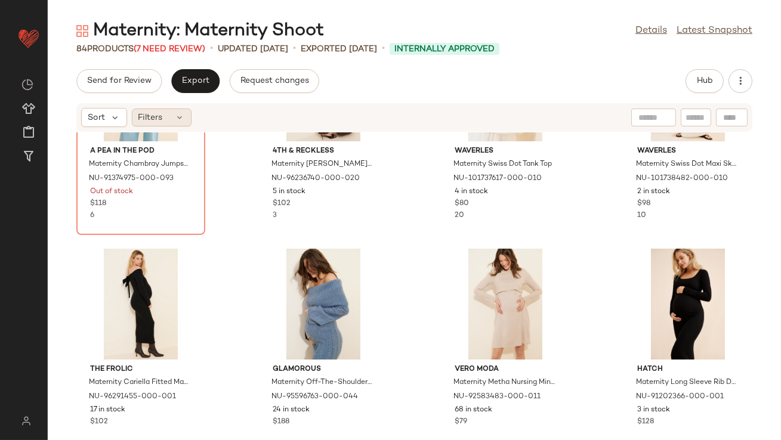
click at [177, 117] on icon at bounding box center [180, 118] width 10 height 10
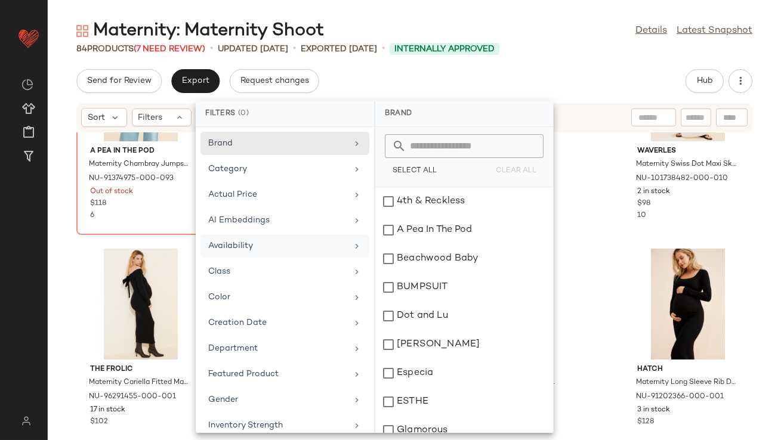
click at [256, 243] on div "Availability" at bounding box center [277, 246] width 139 height 13
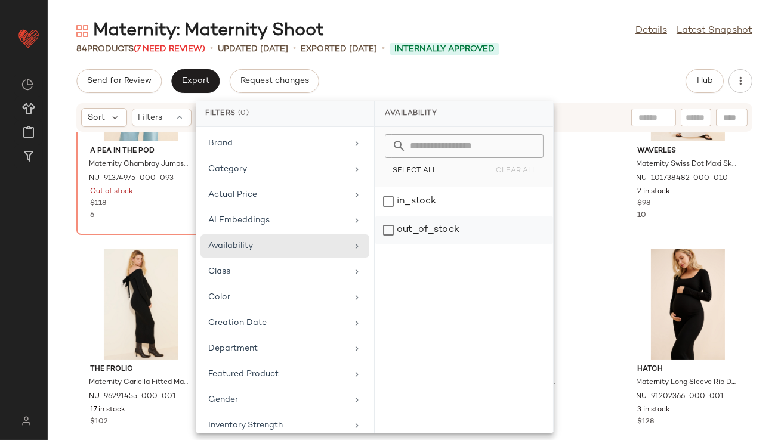
click at [487, 231] on div "out_of_stock" at bounding box center [464, 230] width 178 height 29
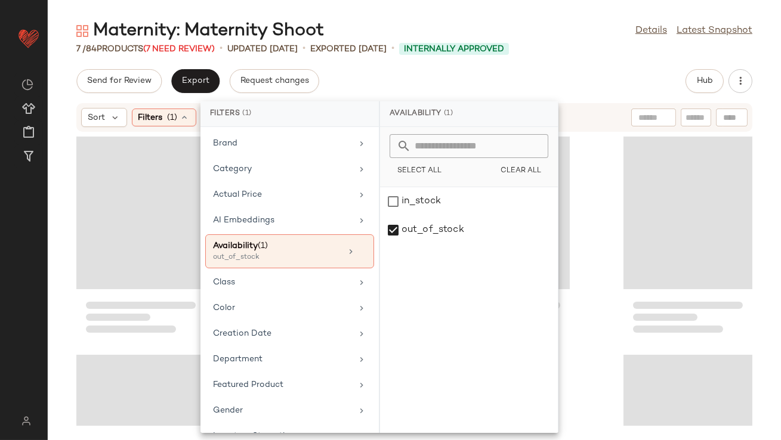
click at [478, 84] on div "Send for Review Export Request changes Hub" at bounding box center [414, 81] width 676 height 24
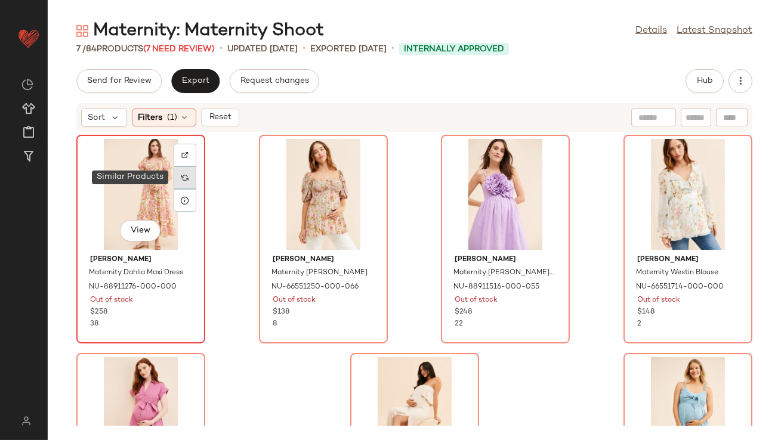
click at [192, 183] on div at bounding box center [185, 177] width 23 height 23
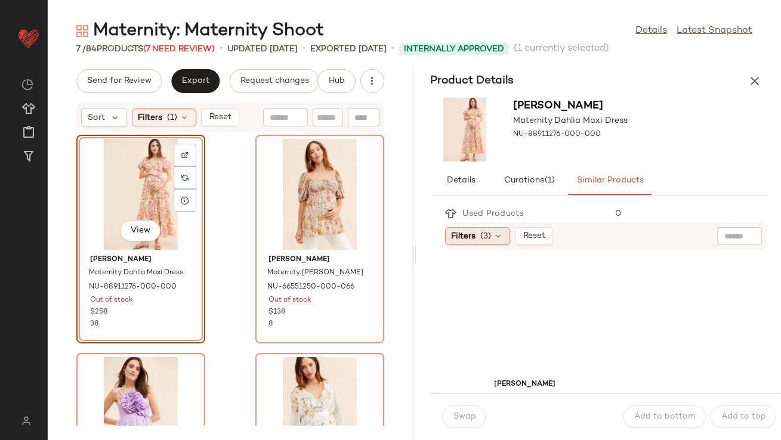
click at [486, 242] on span "(3)" at bounding box center [486, 236] width 11 height 13
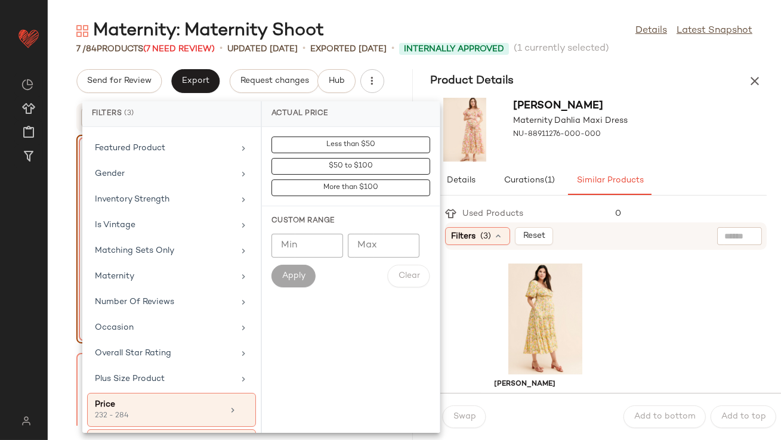
scroll to position [297, 0]
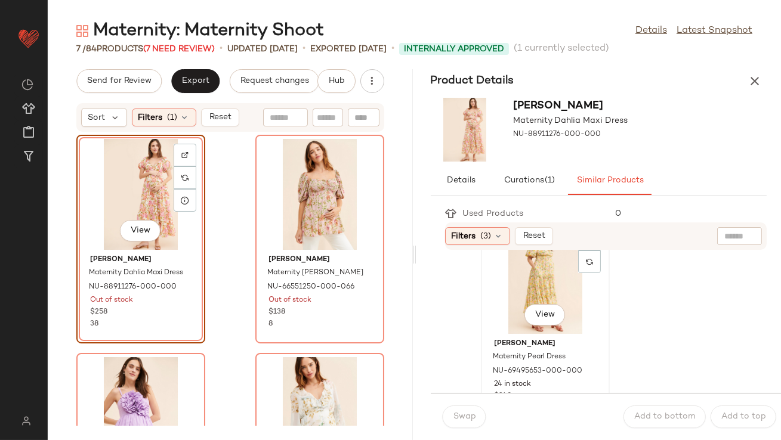
scroll to position [44, 0]
click at [517, 310] on div "View" at bounding box center [545, 275] width 121 height 111
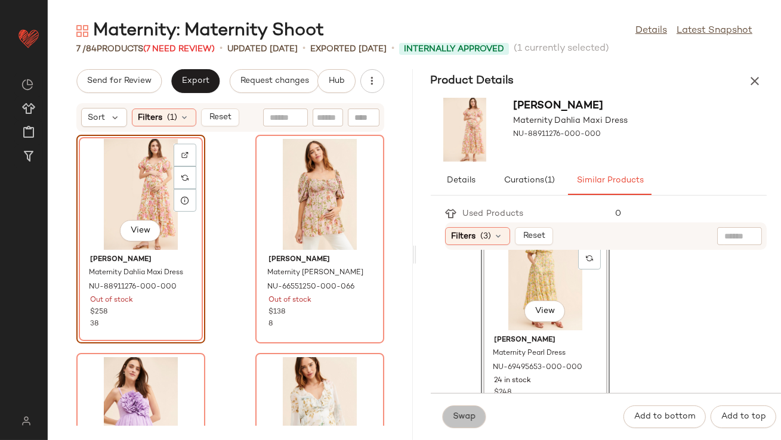
click at [466, 413] on span "Swap" at bounding box center [464, 417] width 23 height 10
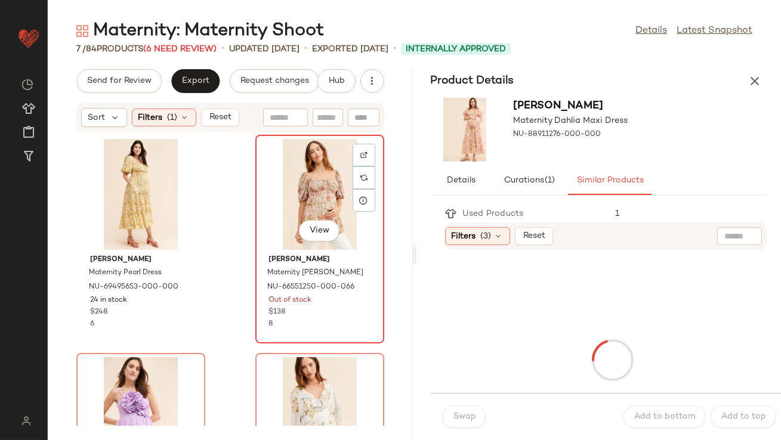
click at [318, 199] on div "View" at bounding box center [320, 194] width 121 height 111
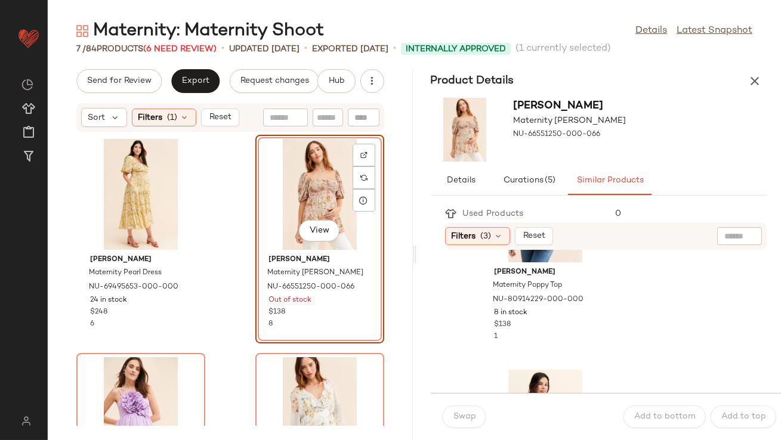
scroll to position [482, 0]
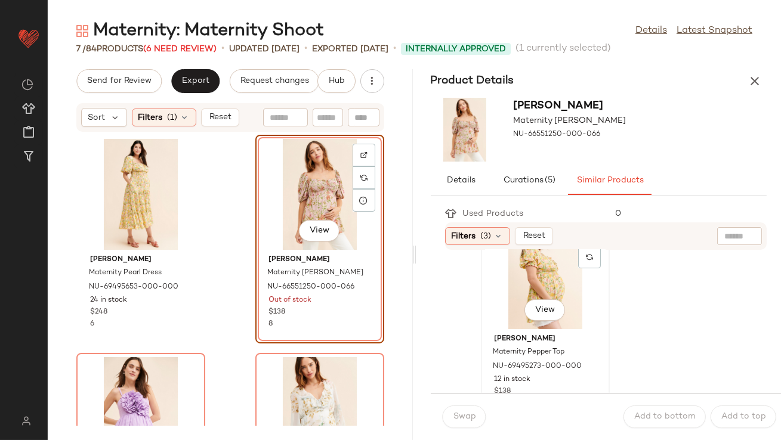
click at [539, 286] on div "View" at bounding box center [545, 273] width 121 height 111
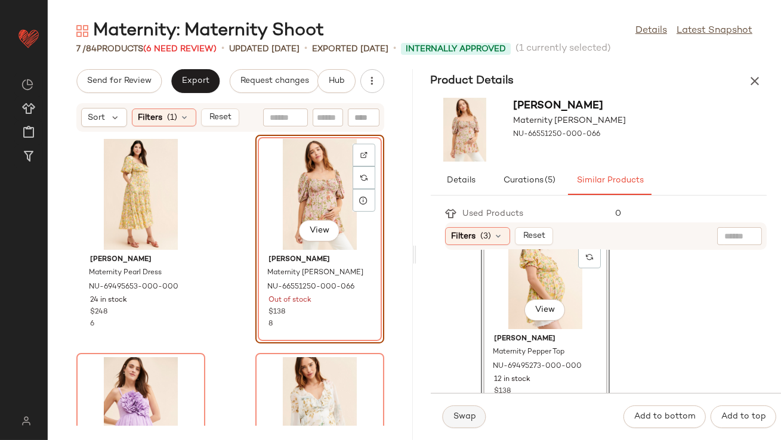
click at [474, 415] on span "Swap" at bounding box center [464, 417] width 23 height 10
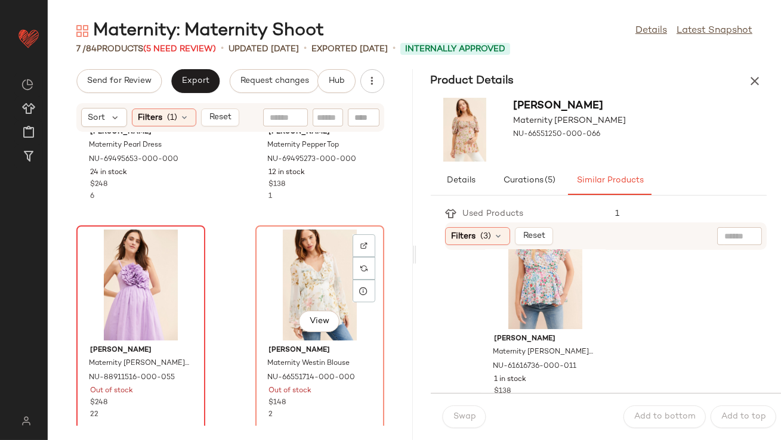
scroll to position [150, 0]
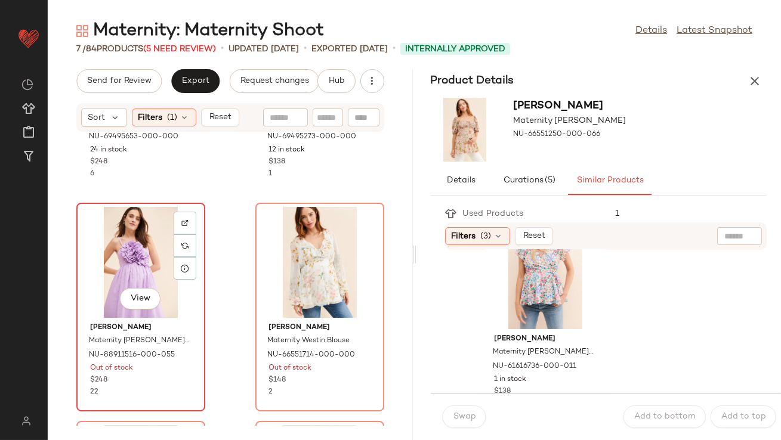
click at [135, 262] on div "View" at bounding box center [141, 262] width 121 height 111
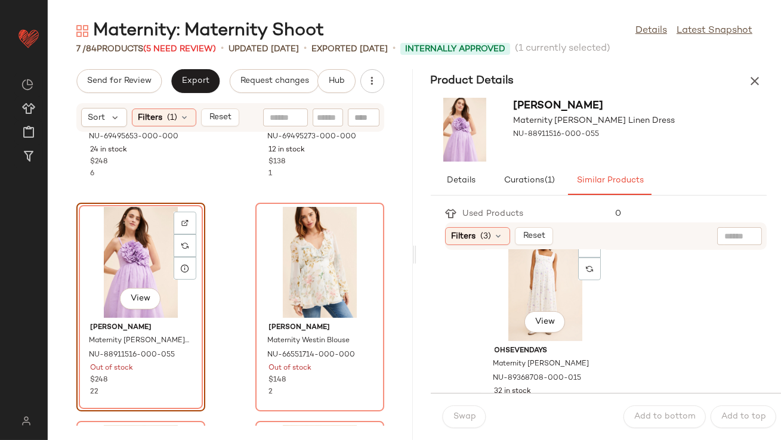
scroll to position [905, 0]
click at [503, 328] on div "View" at bounding box center [545, 287] width 121 height 111
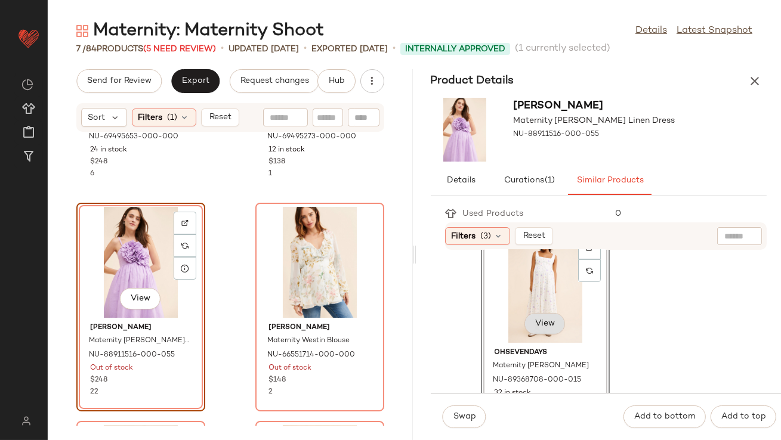
click at [543, 325] on span "View" at bounding box center [545, 324] width 20 height 10
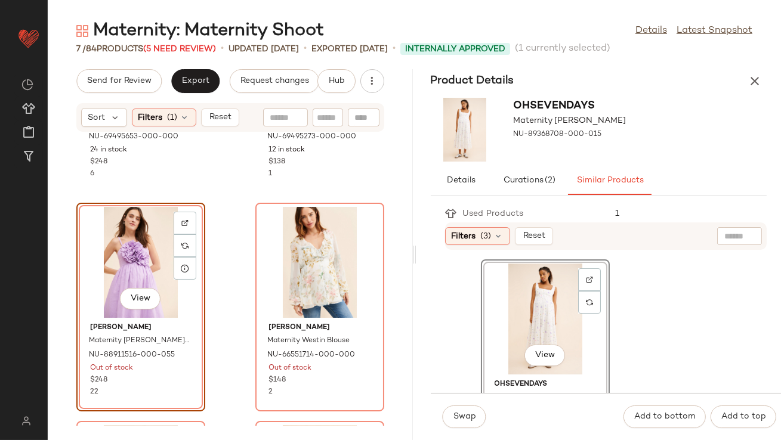
click at [532, 333] on div "View" at bounding box center [545, 319] width 121 height 111
click at [466, 406] on button "Swap" at bounding box center [465, 417] width 44 height 23
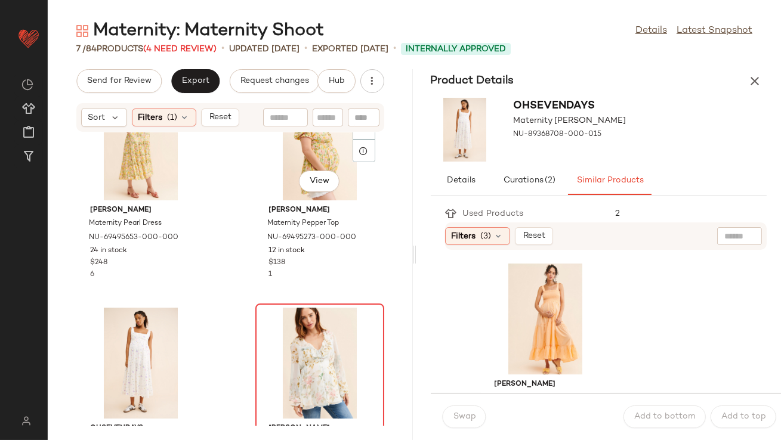
scroll to position [139, 0]
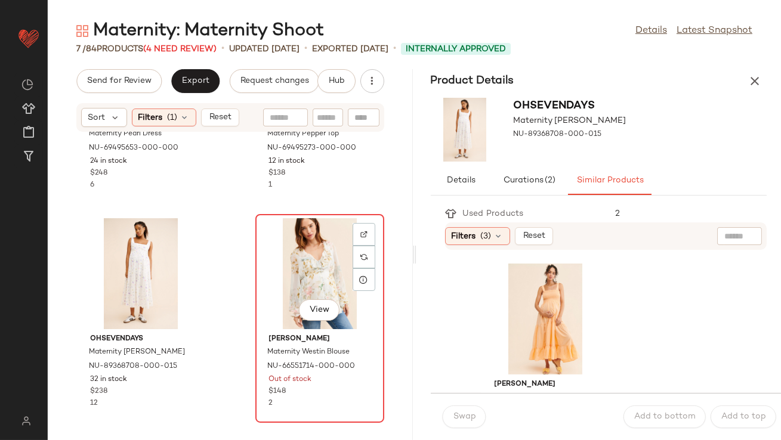
click at [323, 290] on div "View" at bounding box center [320, 273] width 121 height 111
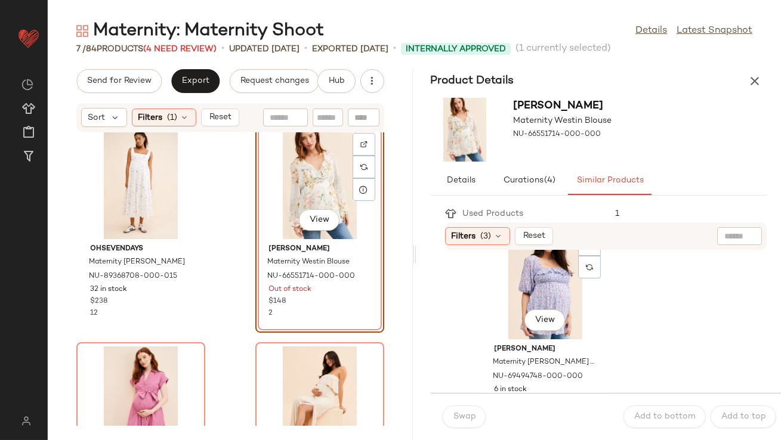
scroll to position [472, 0]
click at [509, 297] on div "View" at bounding box center [545, 283] width 121 height 111
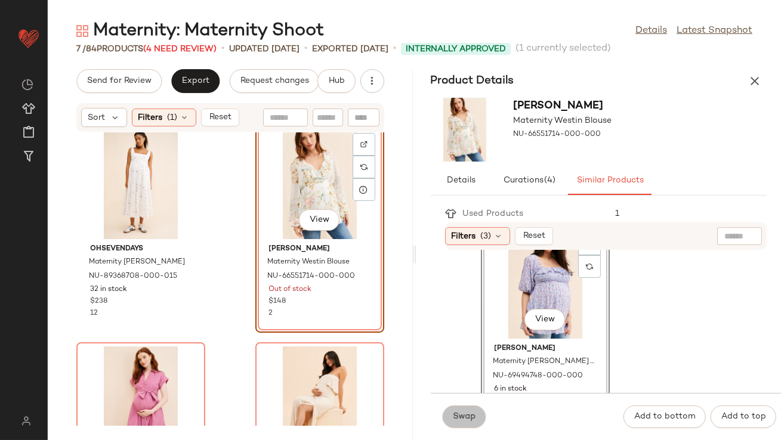
click at [465, 412] on span "Swap" at bounding box center [464, 417] width 23 height 10
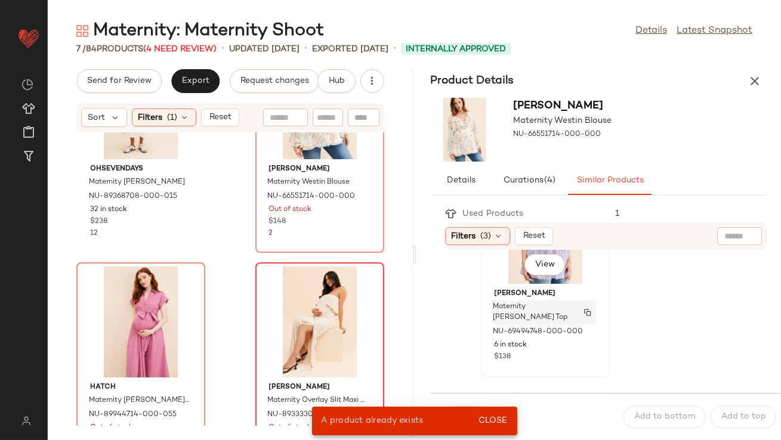
scroll to position [616, 0]
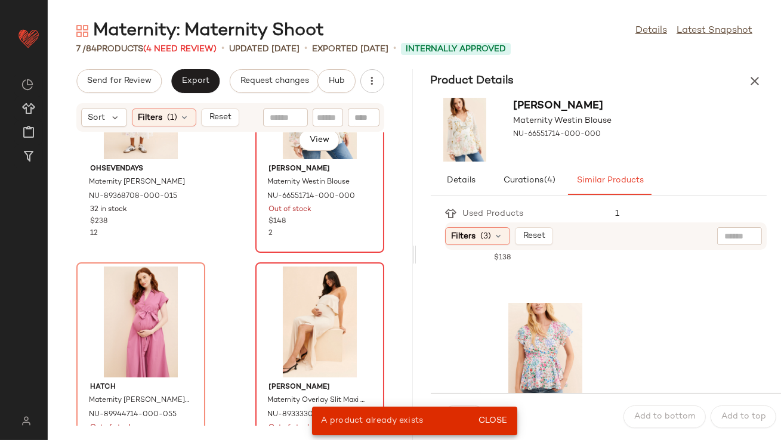
click at [324, 171] on span "[PERSON_NAME]" at bounding box center [319, 169] width 101 height 11
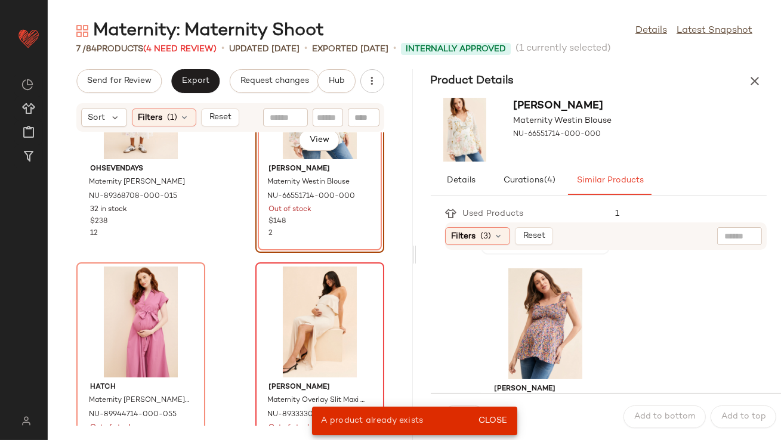
scroll to position [869, 0]
click at [520, 321] on div "View" at bounding box center [545, 323] width 121 height 111
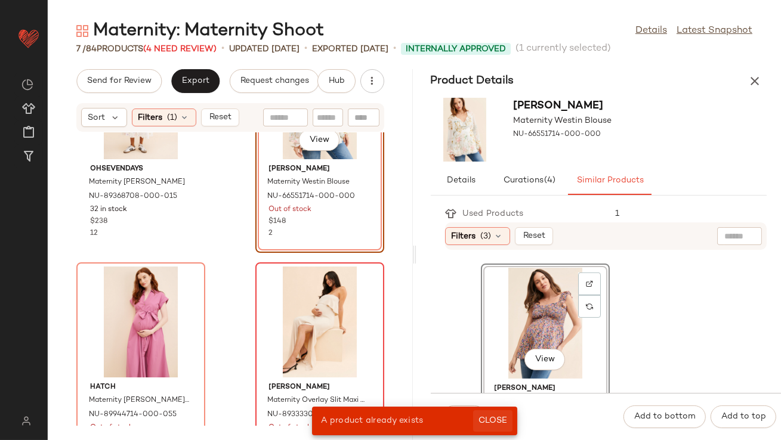
click at [493, 413] on button "Close" at bounding box center [492, 420] width 39 height 21
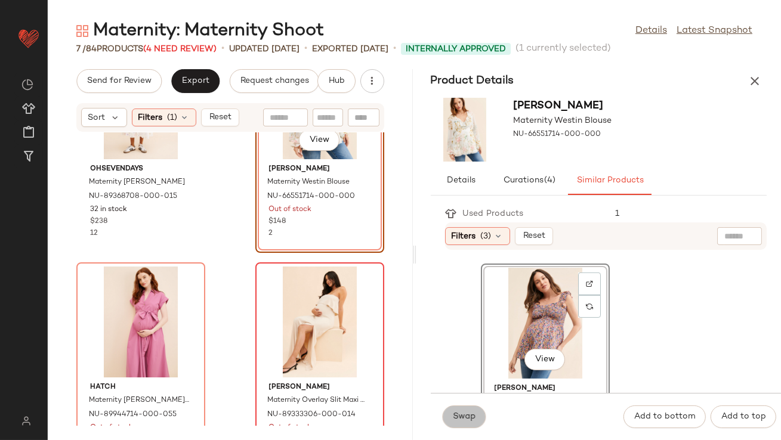
click at [472, 412] on span "Swap" at bounding box center [464, 417] width 23 height 10
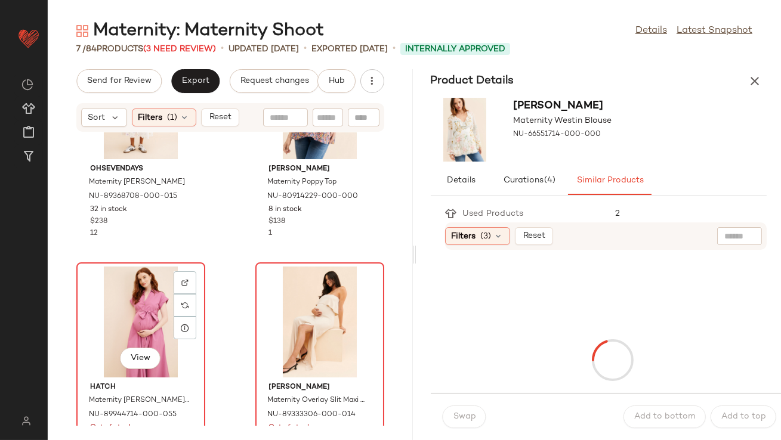
click at [167, 298] on div "View" at bounding box center [141, 322] width 121 height 111
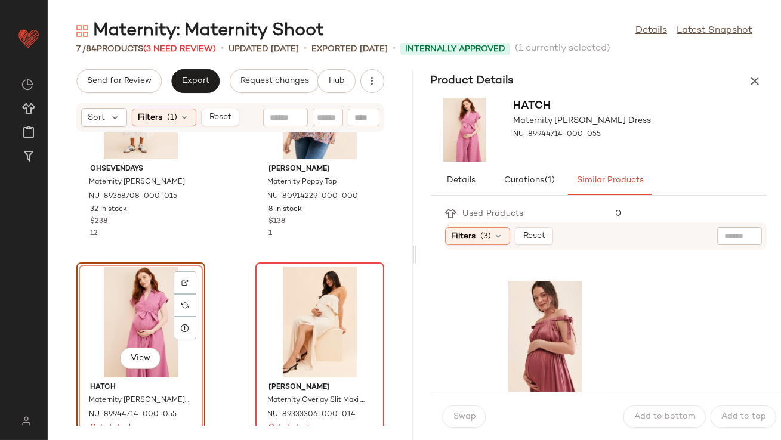
scroll to position [239, 0]
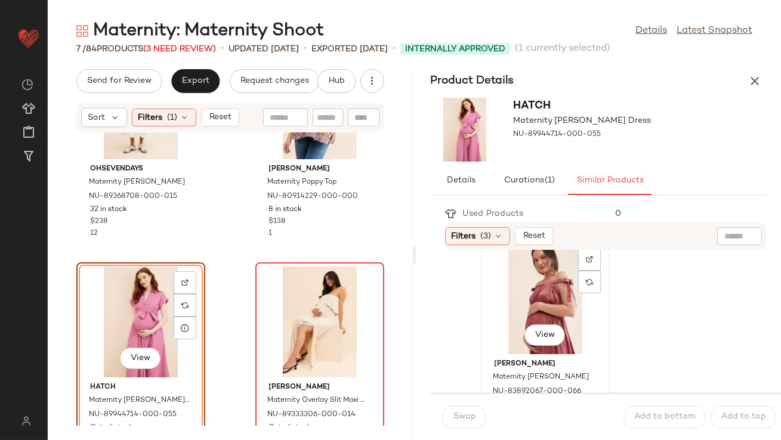
click at [514, 304] on div "View" at bounding box center [545, 298] width 121 height 111
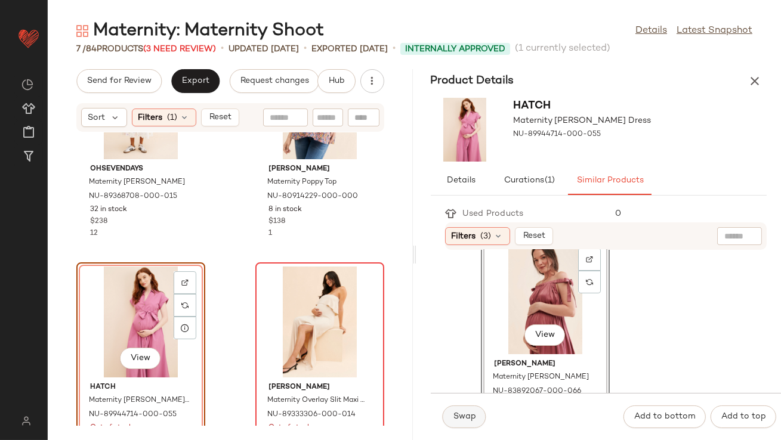
click at [469, 413] on span "Swap" at bounding box center [464, 417] width 23 height 10
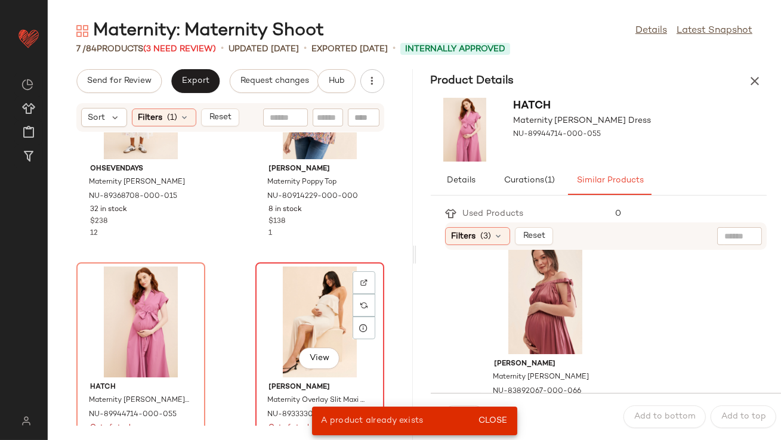
scroll to position [401, 0]
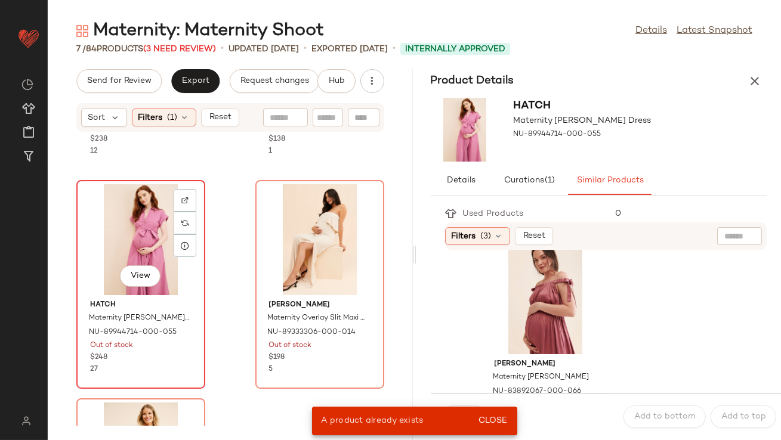
click at [143, 238] on div "View" at bounding box center [141, 239] width 121 height 111
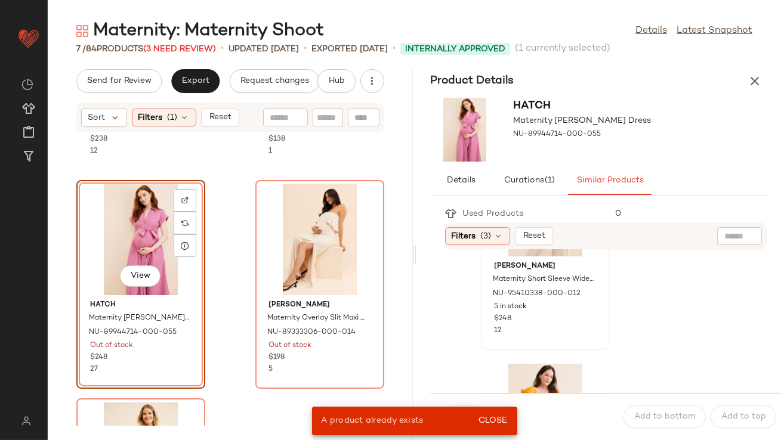
scroll to position [558, 0]
click at [490, 311] on div "Susana Monaco Maternity Short Sleeve Wide Leg Jumpsuit NU-95410338-000-012 5 in…" at bounding box center [545, 293] width 121 height 80
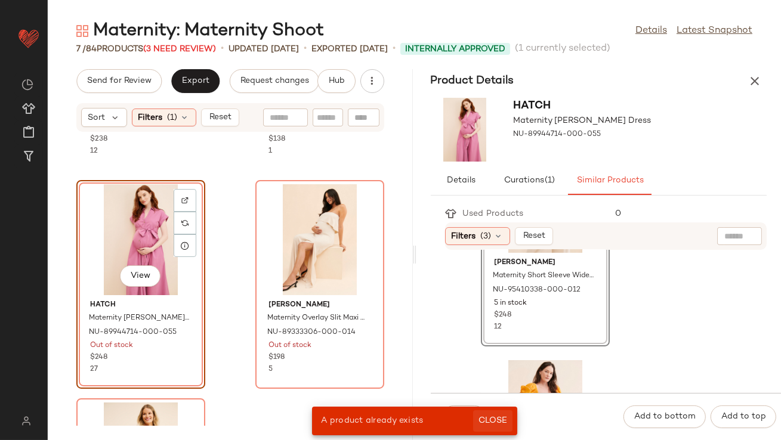
click at [487, 423] on span "Close" at bounding box center [492, 421] width 29 height 10
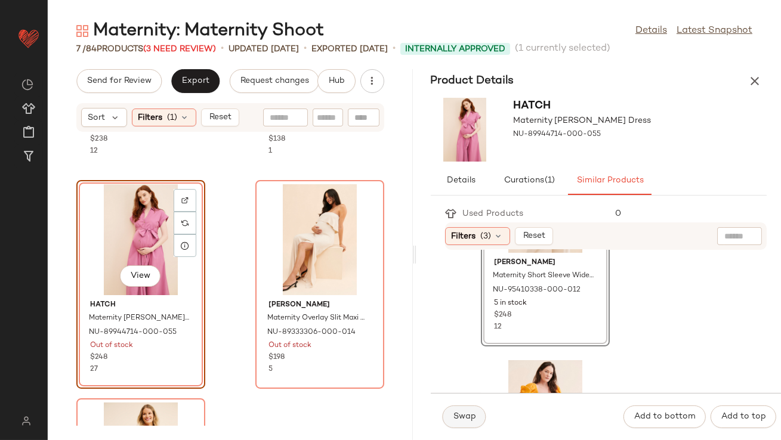
click at [465, 422] on button "Swap" at bounding box center [465, 417] width 44 height 23
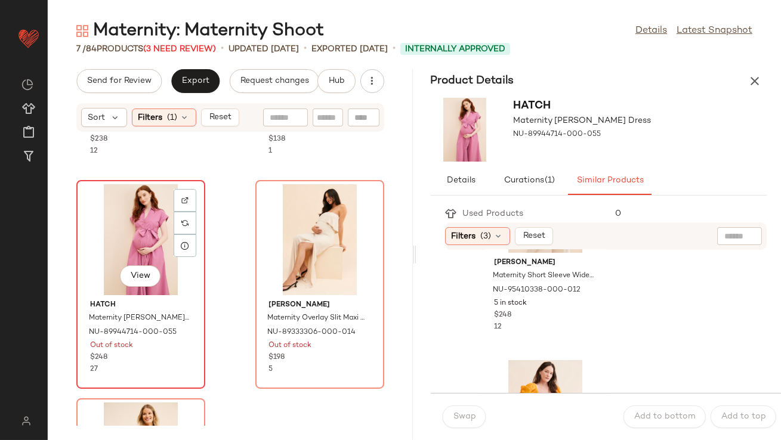
click at [135, 234] on div "View" at bounding box center [141, 239] width 121 height 111
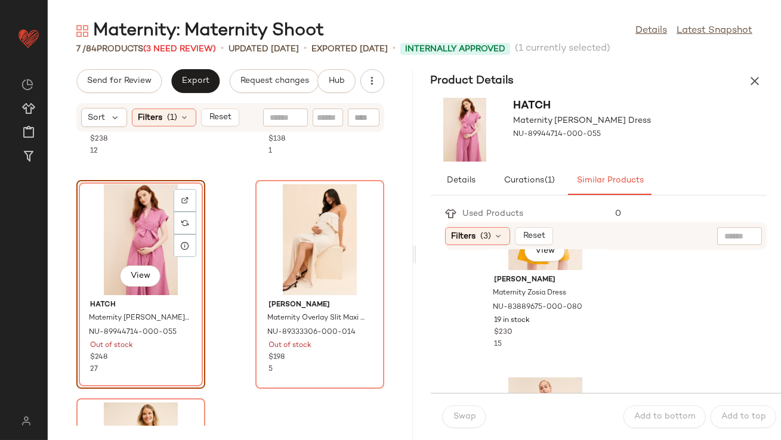
scroll to position [852, 0]
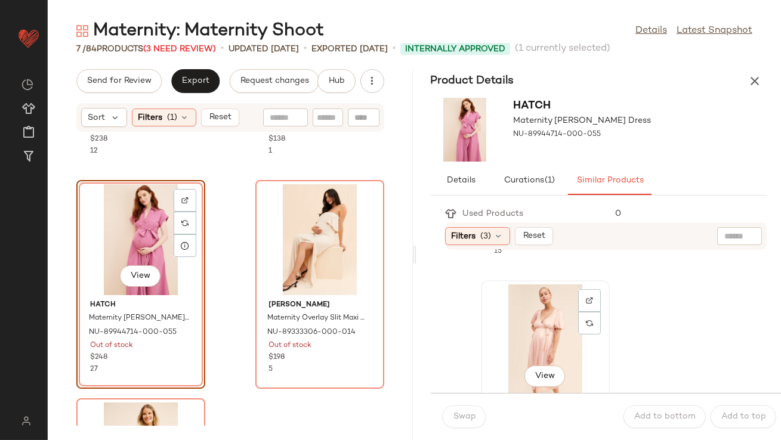
click at [510, 322] on div "View" at bounding box center [545, 340] width 121 height 111
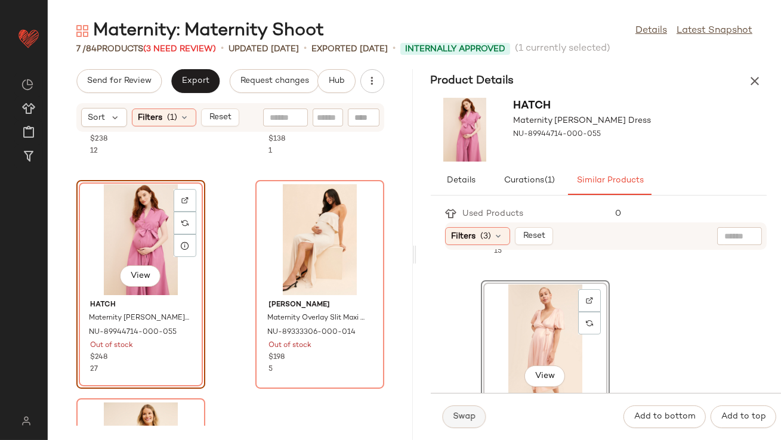
click at [469, 410] on button "Swap" at bounding box center [465, 417] width 44 height 23
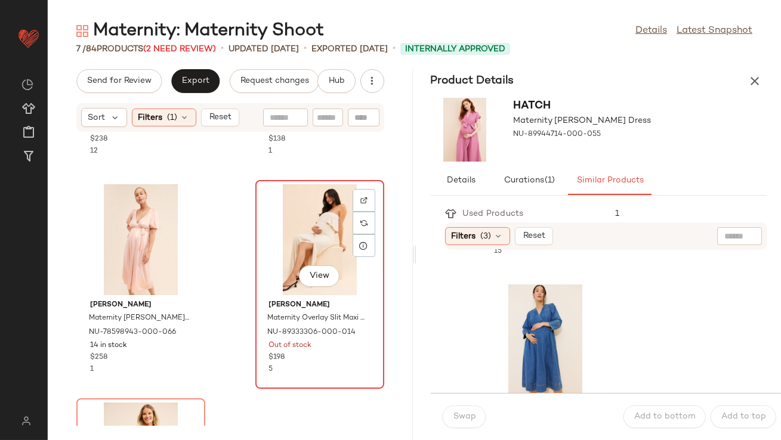
click at [304, 247] on div "View" at bounding box center [320, 239] width 121 height 111
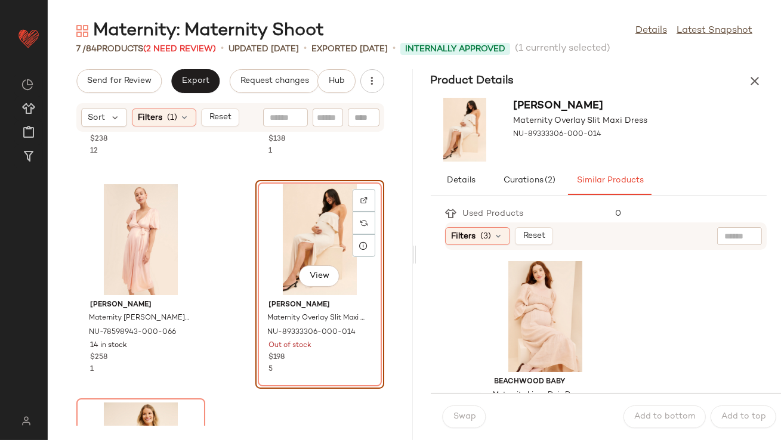
scroll to position [659, 0]
drag, startPoint x: 539, startPoint y: 305, endPoint x: 528, endPoint y: 322, distance: 20.2
click at [539, 305] on div "View" at bounding box center [545, 315] width 121 height 111
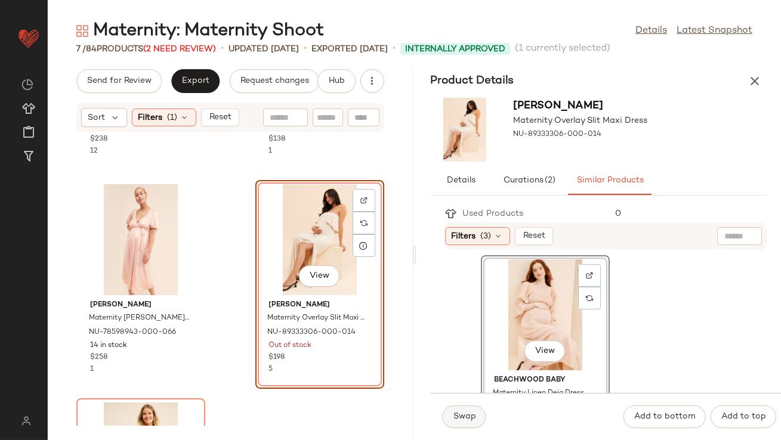
click at [455, 414] on span "Swap" at bounding box center [464, 417] width 23 height 10
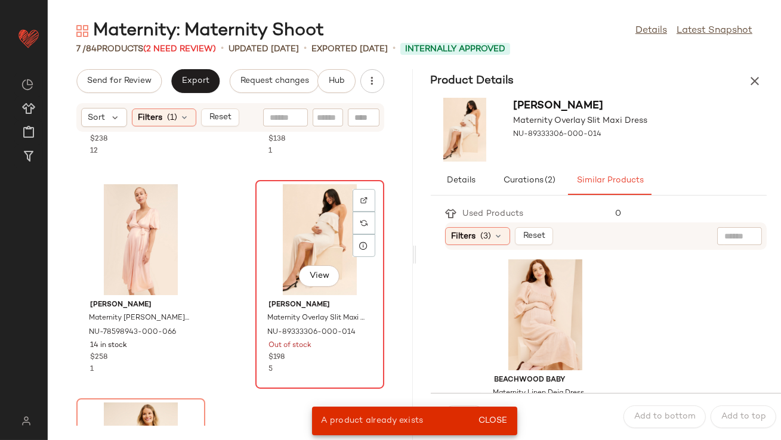
click at [307, 258] on div "View" at bounding box center [320, 239] width 121 height 111
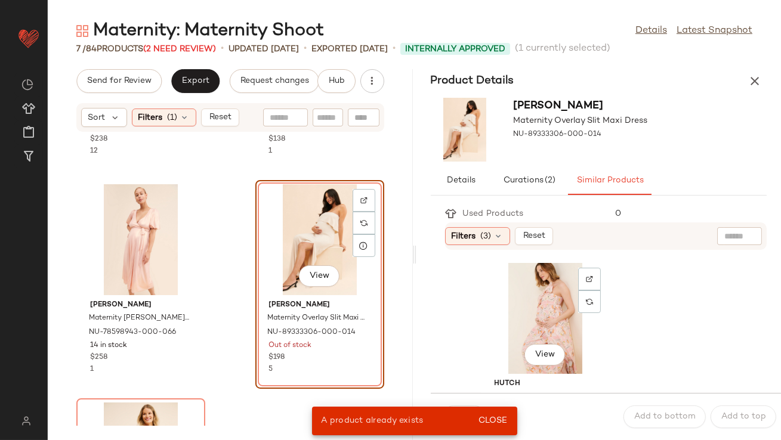
scroll to position [1175, 0]
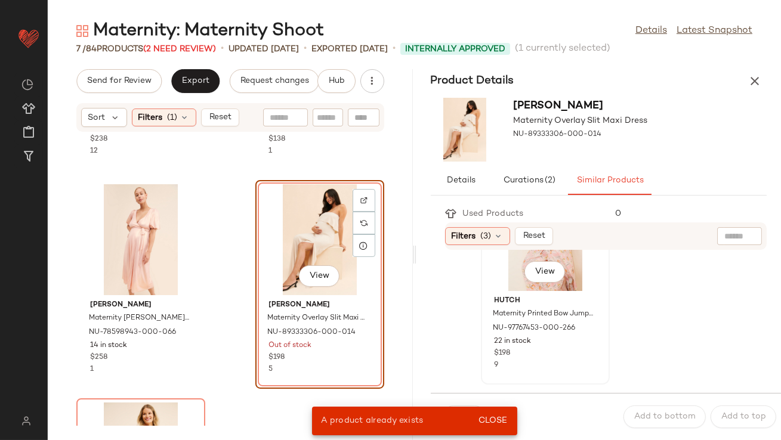
click at [507, 261] on div "View" at bounding box center [545, 235] width 121 height 111
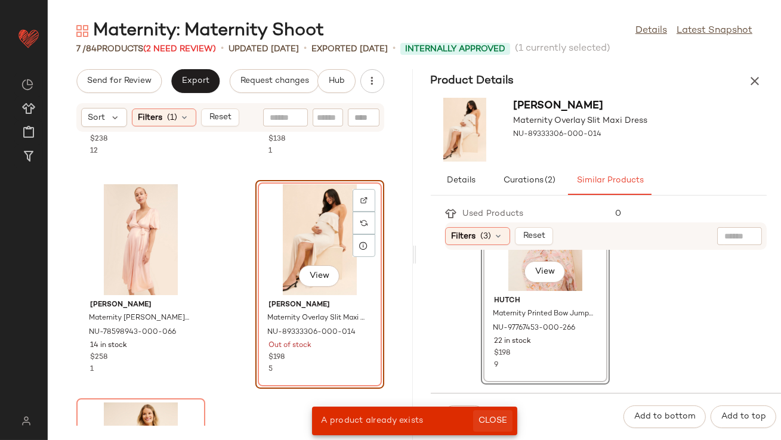
click at [491, 418] on span "Close" at bounding box center [492, 421] width 29 height 10
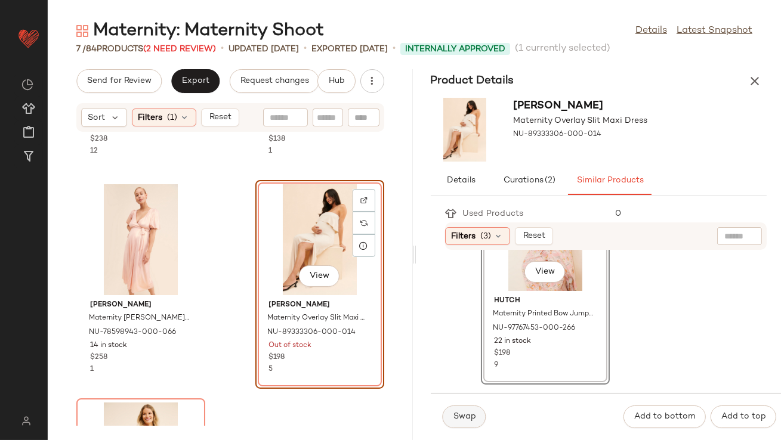
click at [470, 418] on span "Swap" at bounding box center [464, 417] width 23 height 10
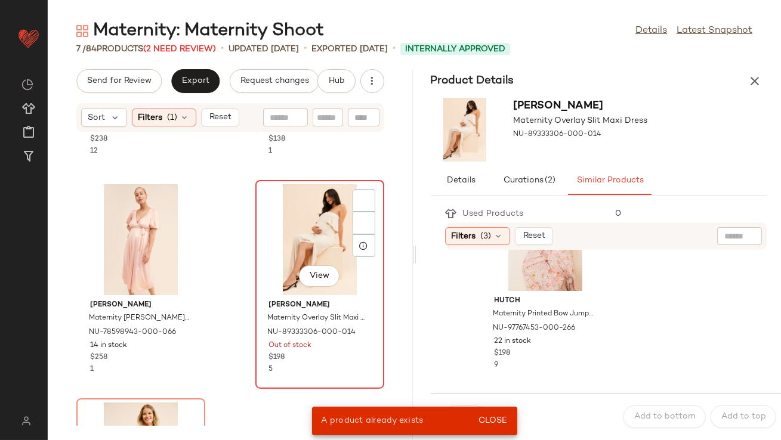
click at [315, 254] on div "View" at bounding box center [320, 239] width 121 height 111
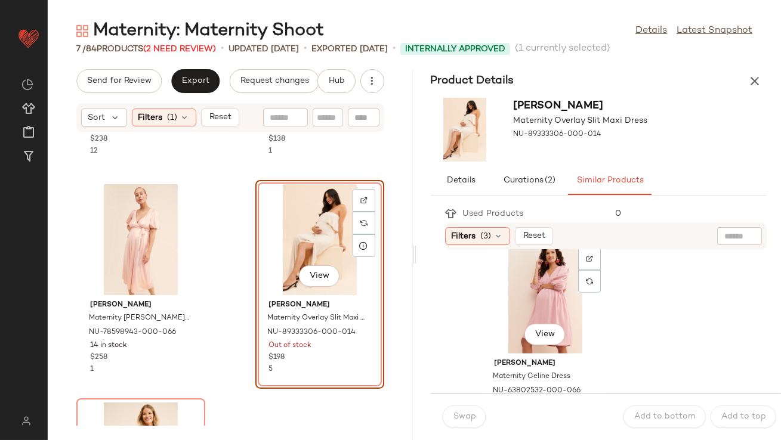
scroll to position [1552, 0]
click at [515, 287] on div "View" at bounding box center [545, 295] width 121 height 111
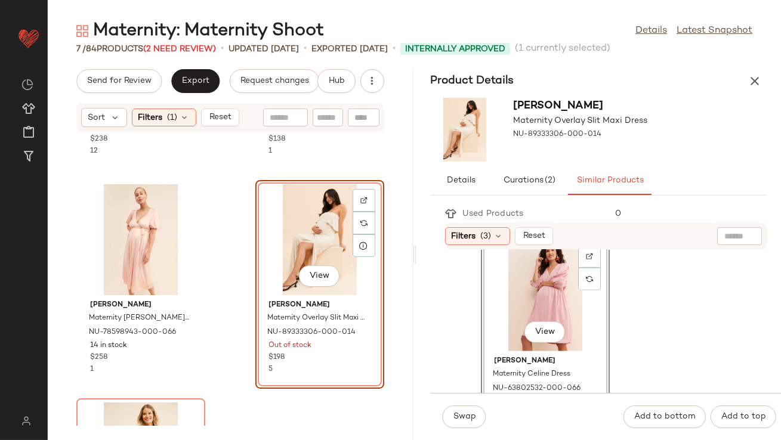
click at [458, 429] on div "Swap Add to bottom Add to top" at bounding box center [606, 416] width 351 height 47
click at [464, 412] on span "Swap" at bounding box center [464, 417] width 23 height 10
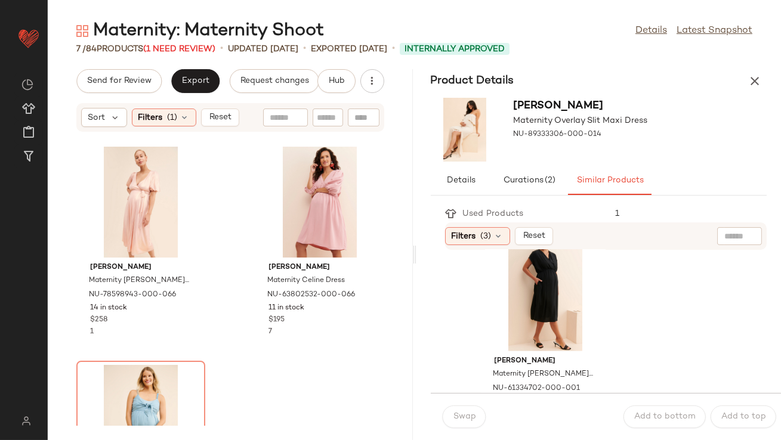
scroll to position [546, 0]
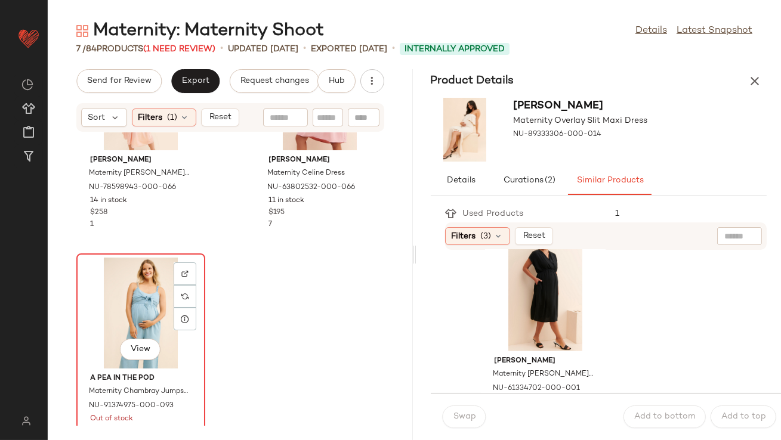
click at [115, 299] on div "View" at bounding box center [141, 313] width 121 height 111
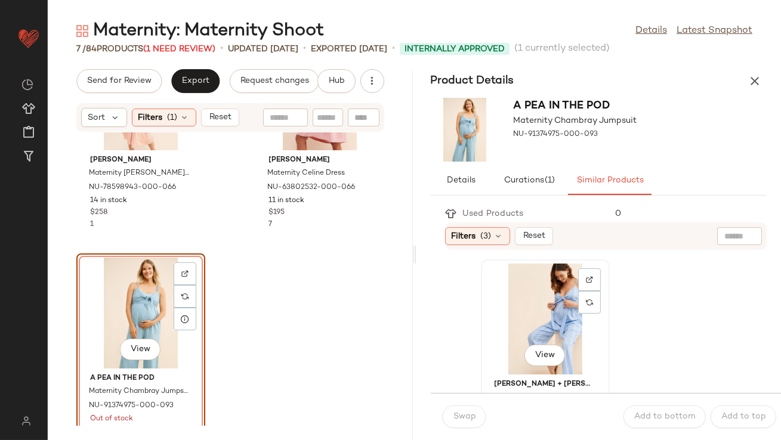
click at [525, 330] on div "View" at bounding box center [545, 319] width 121 height 111
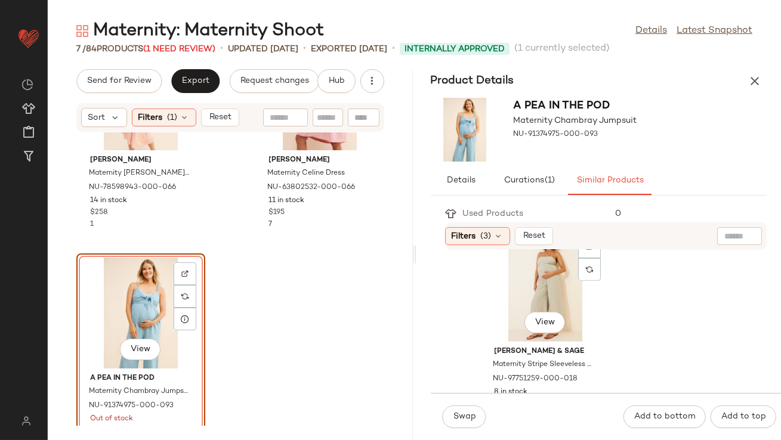
scroll to position [1126, 0]
click at [511, 286] on div "View" at bounding box center [545, 285] width 121 height 111
click at [459, 419] on span "Swap" at bounding box center [464, 417] width 23 height 10
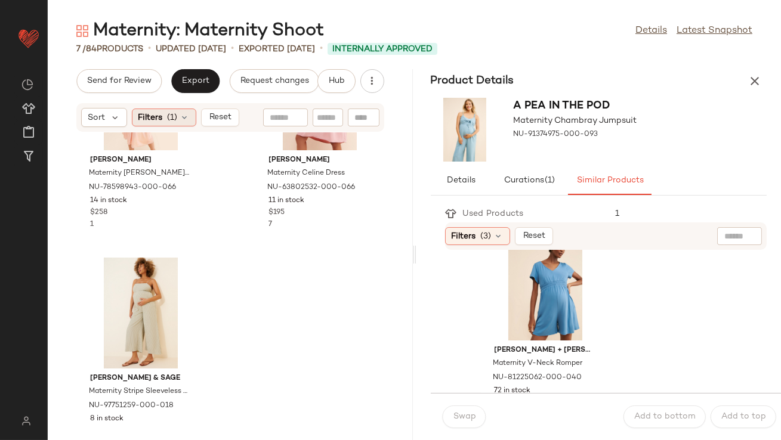
click at [185, 118] on icon at bounding box center [185, 118] width 10 height 10
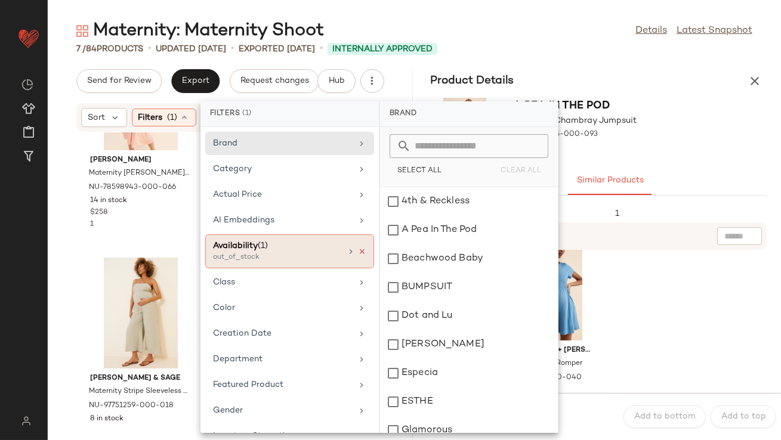
click at [358, 249] on icon at bounding box center [362, 252] width 8 height 8
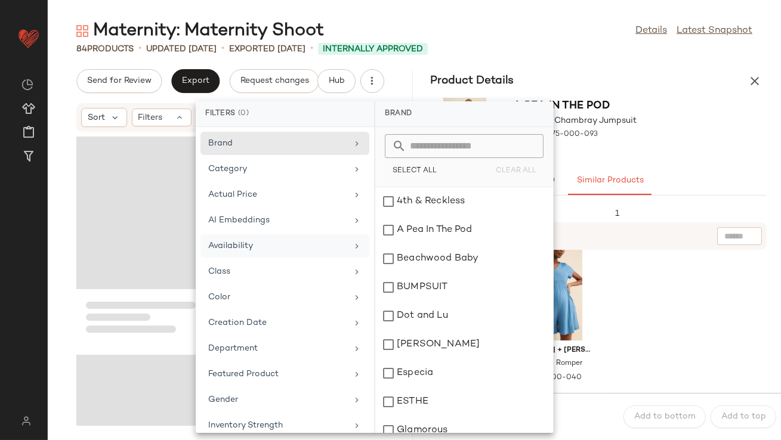
click at [749, 79] on icon "button" at bounding box center [754, 81] width 14 height 14
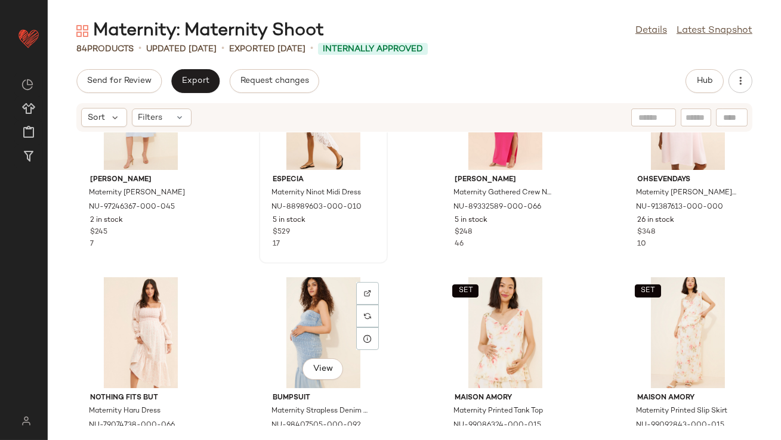
scroll to position [588, 0]
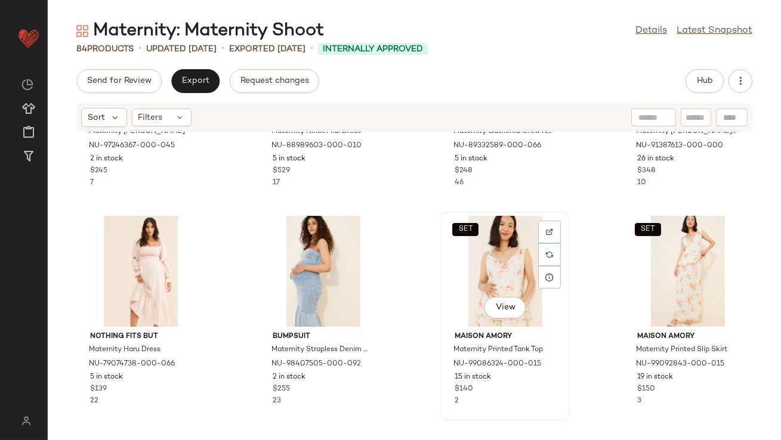
click at [493, 282] on div "SET View" at bounding box center [505, 271] width 121 height 111
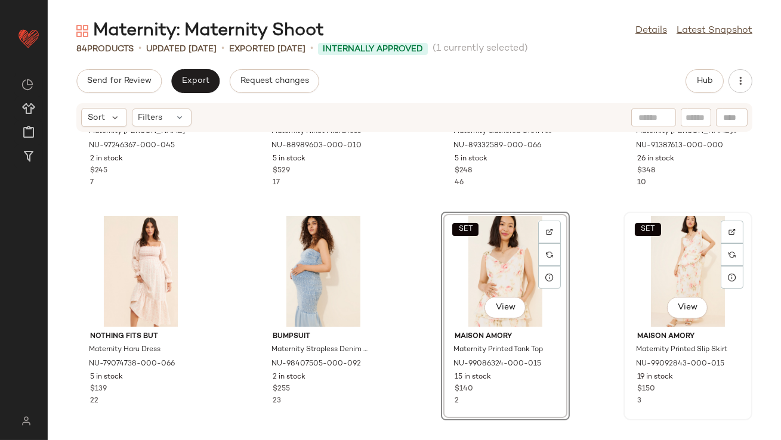
click at [709, 268] on div "SET View" at bounding box center [688, 271] width 121 height 111
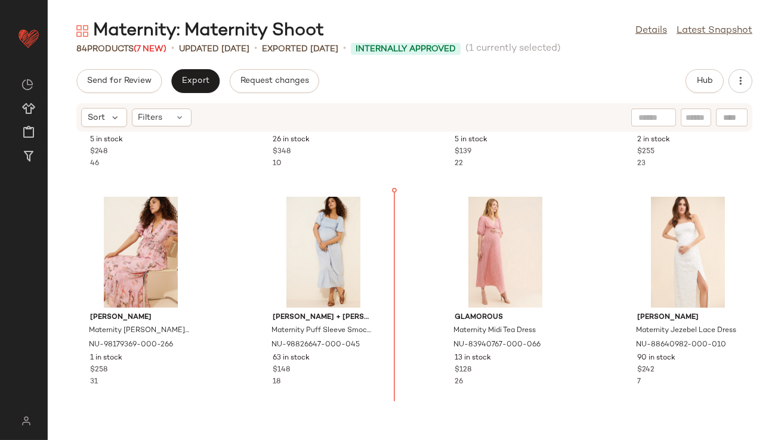
scroll to position [840, 0]
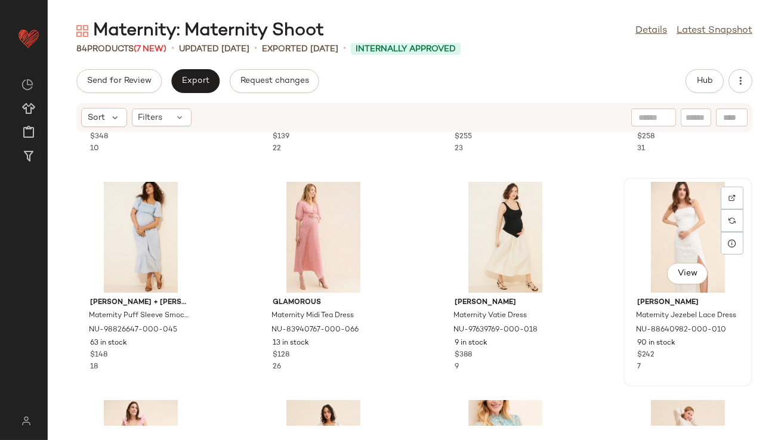
click at [641, 239] on div "View" at bounding box center [688, 237] width 121 height 111
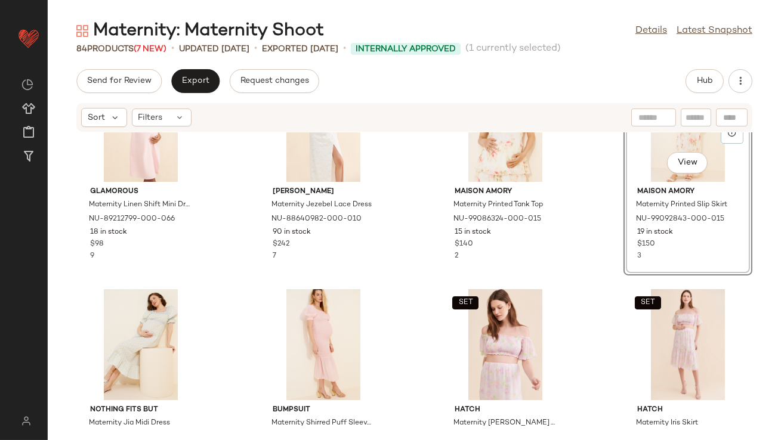
scroll to position [119, 0]
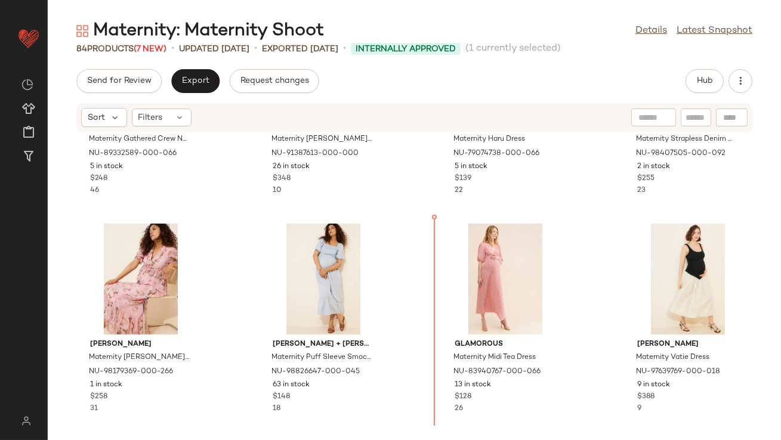
scroll to position [799, 0]
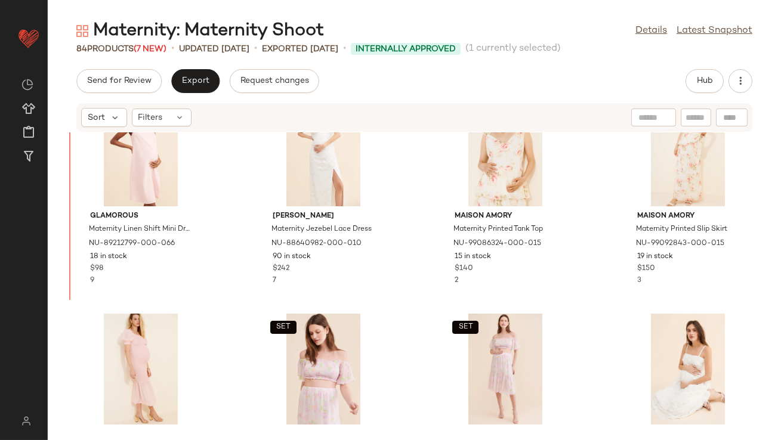
scroll to position [45, 0]
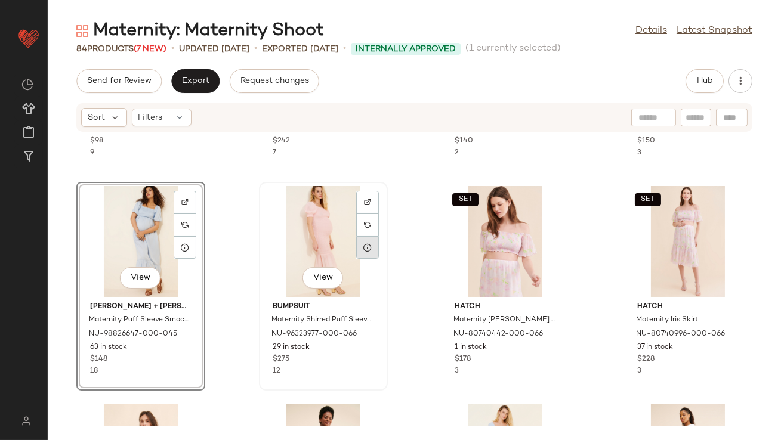
scroll to position [172, 0]
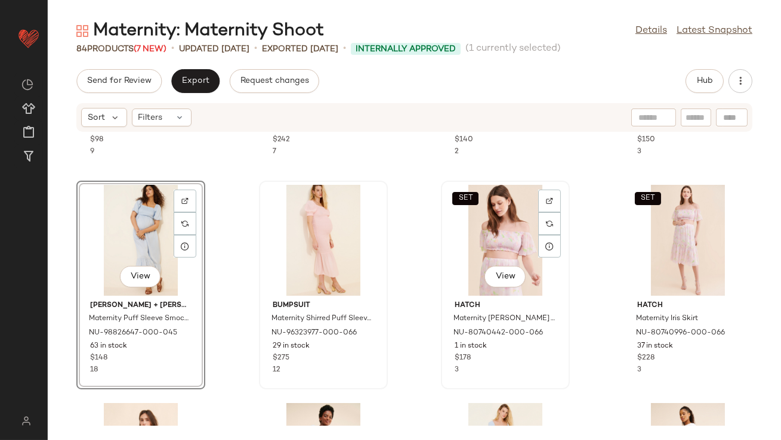
click at [499, 241] on div "SET View" at bounding box center [505, 240] width 121 height 111
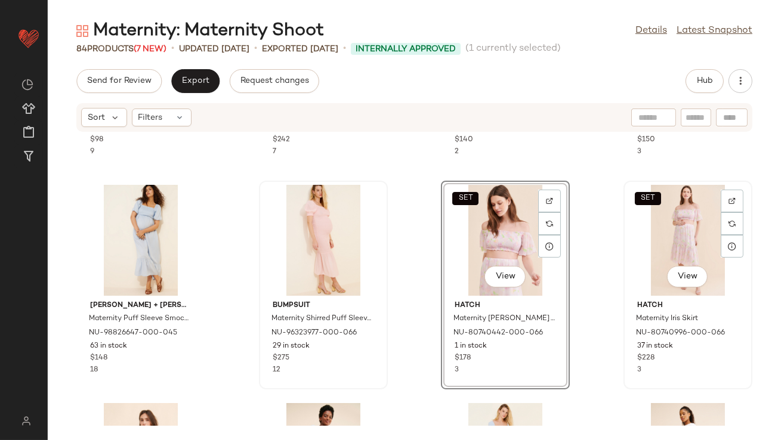
click at [676, 229] on div "SET View" at bounding box center [688, 240] width 121 height 111
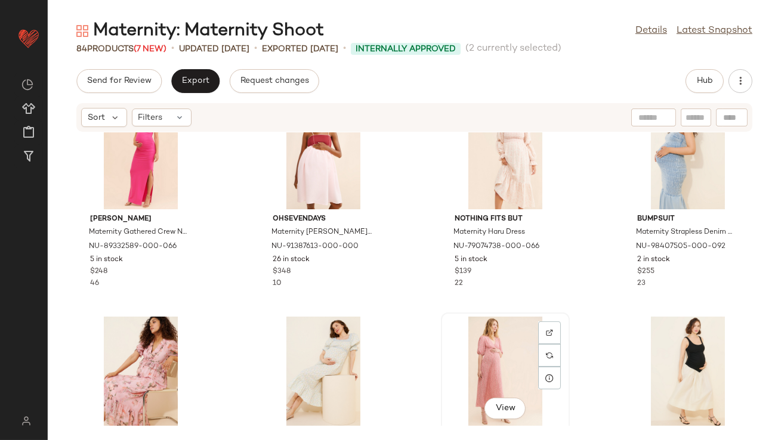
scroll to position [708, 0]
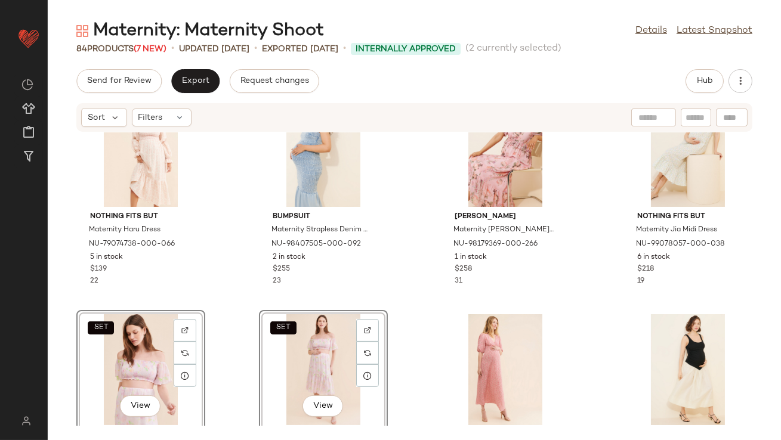
click at [580, 291] on div "Nothing Fits But Maternity Haru Dress NU-79074738-000-066 5 in stock $139 22 BU…" at bounding box center [414, 279] width 733 height 294
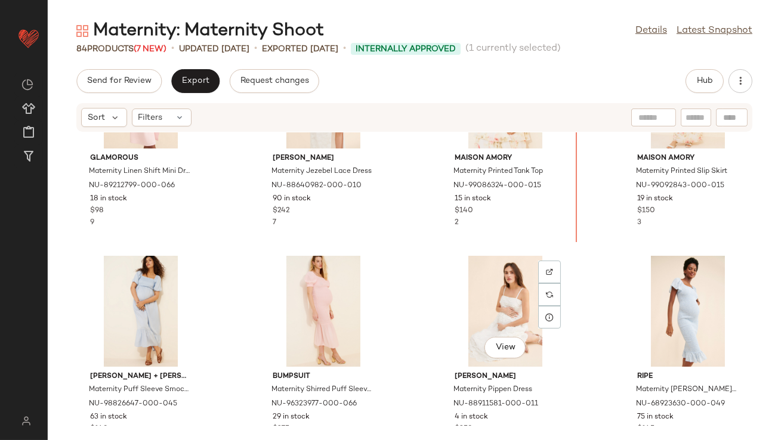
scroll to position [39, 0]
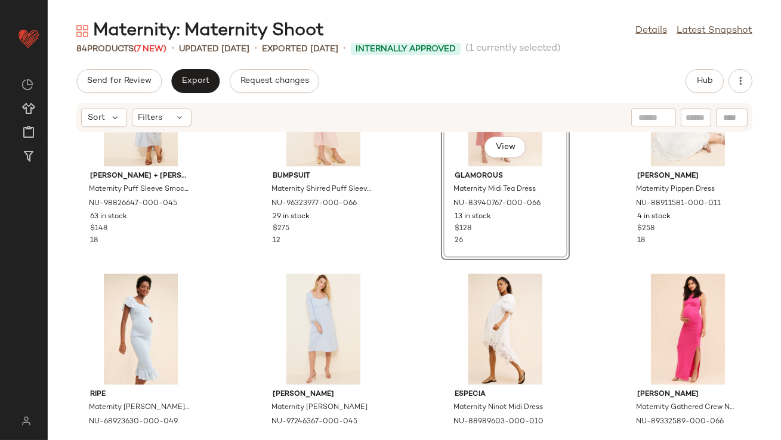
scroll to position [333, 0]
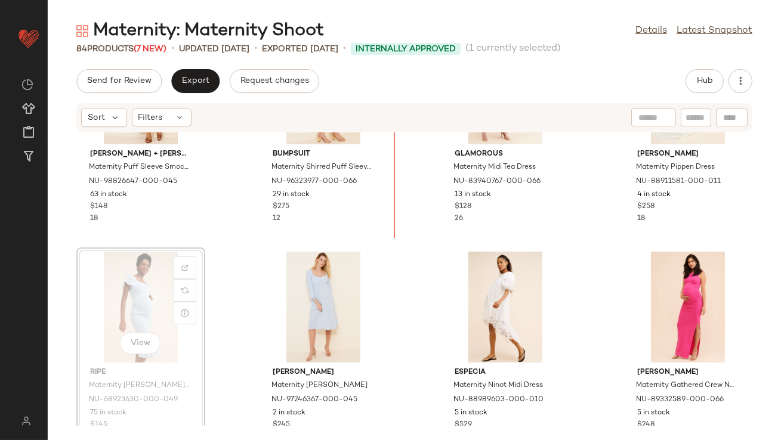
scroll to position [328, 0]
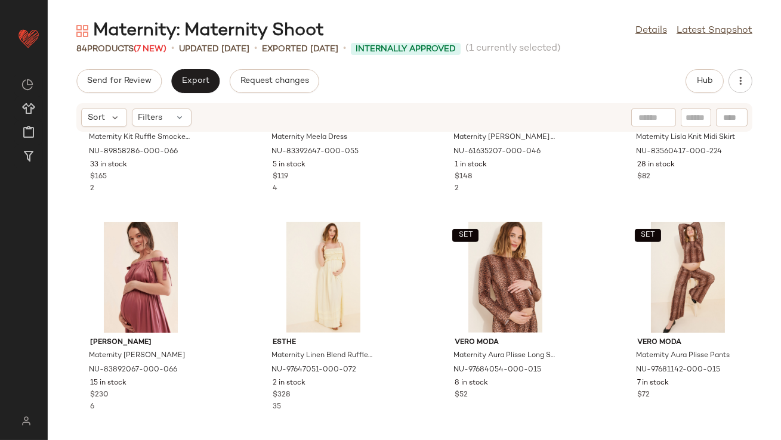
scroll to position [1458, 0]
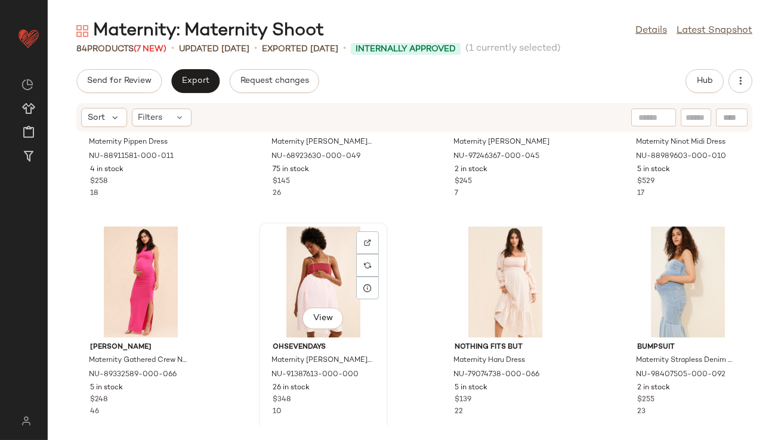
scroll to position [579, 0]
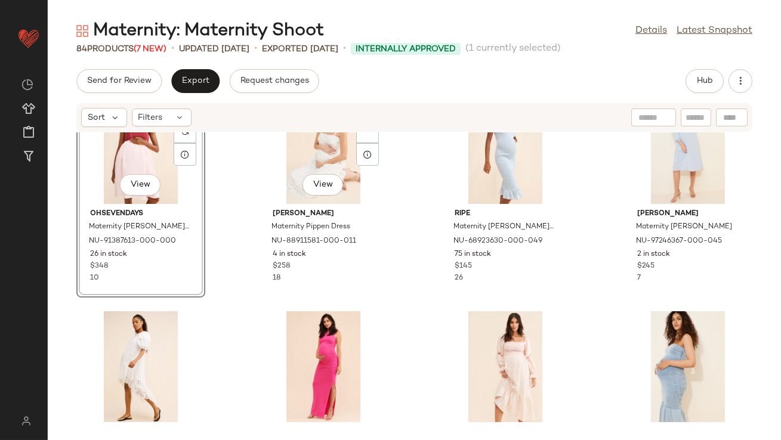
scroll to position [402, 0]
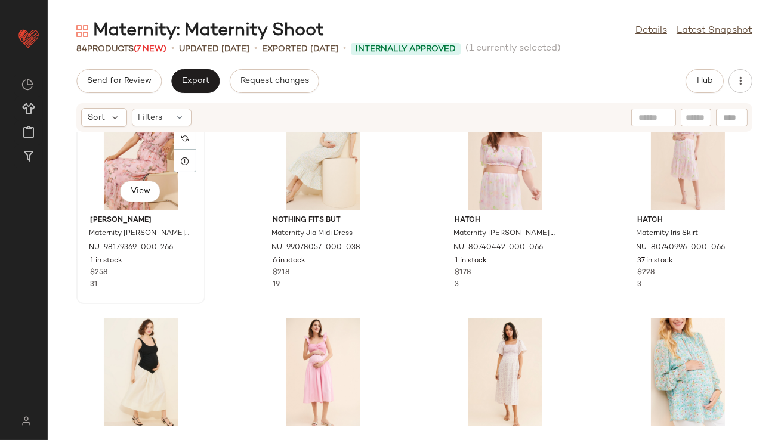
scroll to position [1109, 0]
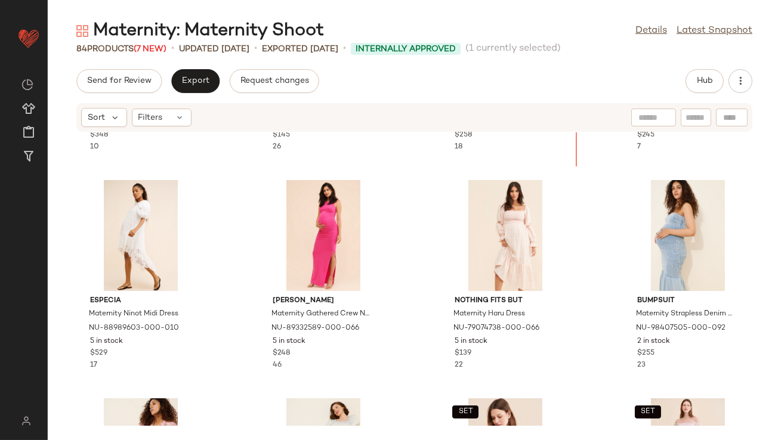
scroll to position [564, 0]
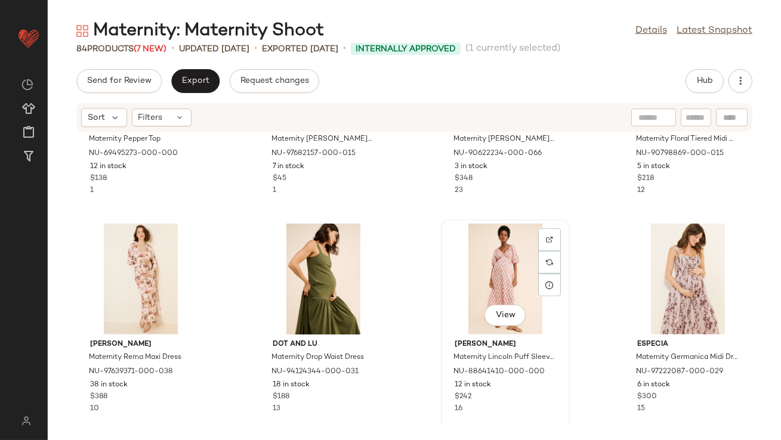
scroll to position [2325, 0]
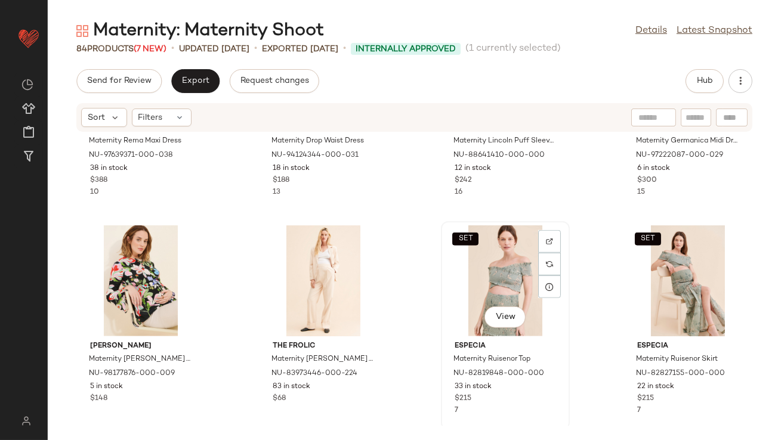
click at [512, 283] on div "SET View" at bounding box center [505, 281] width 121 height 111
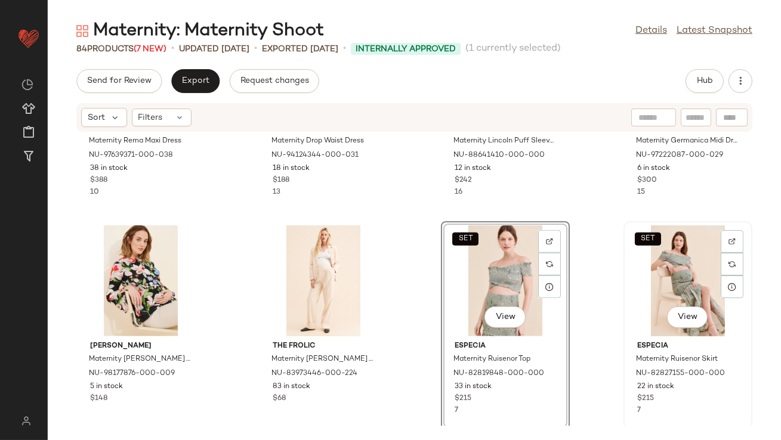
click at [696, 272] on div "SET View" at bounding box center [688, 281] width 121 height 111
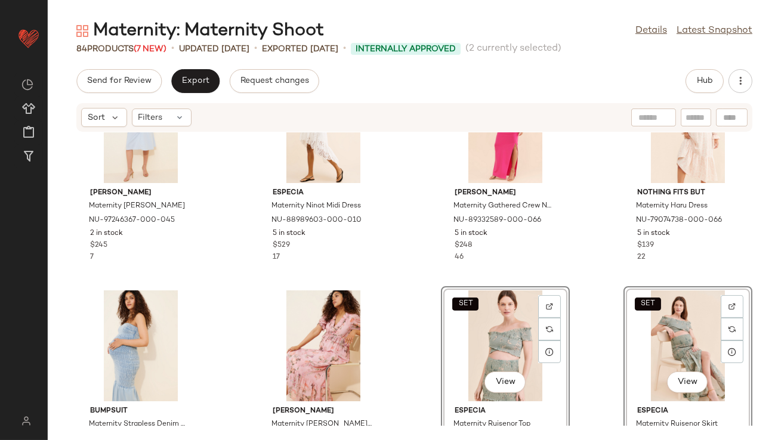
click at [424, 292] on div "Emilia George Maternity Sophie Dress NU-97246367-000-045 2 in stock $245 7 Espe…" at bounding box center [414, 279] width 733 height 294
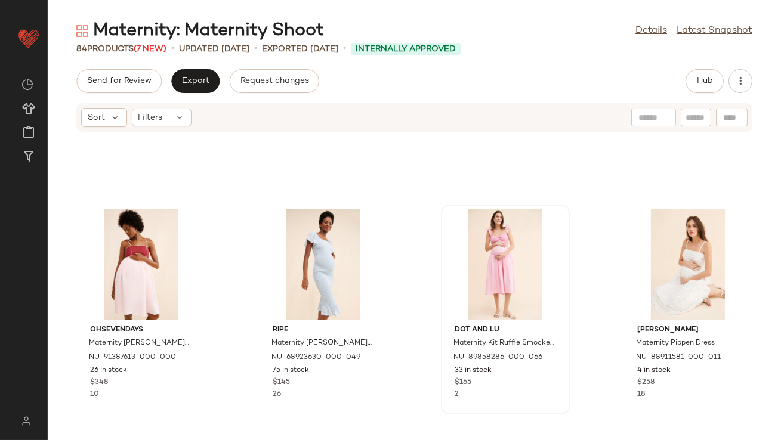
scroll to position [364, 0]
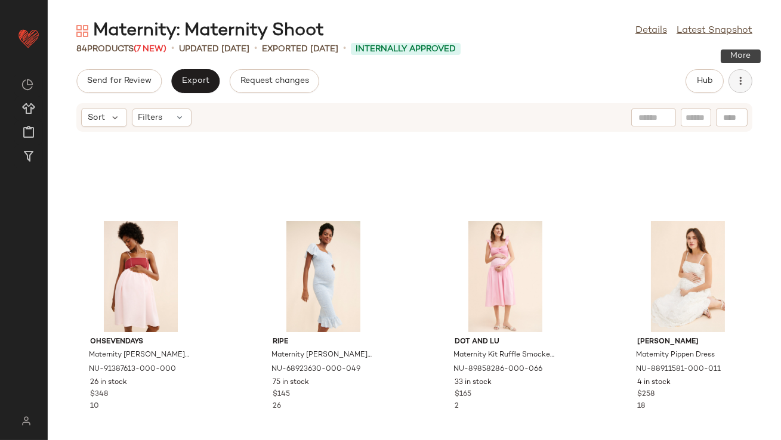
click at [736, 72] on button "button" at bounding box center [740, 81] width 24 height 24
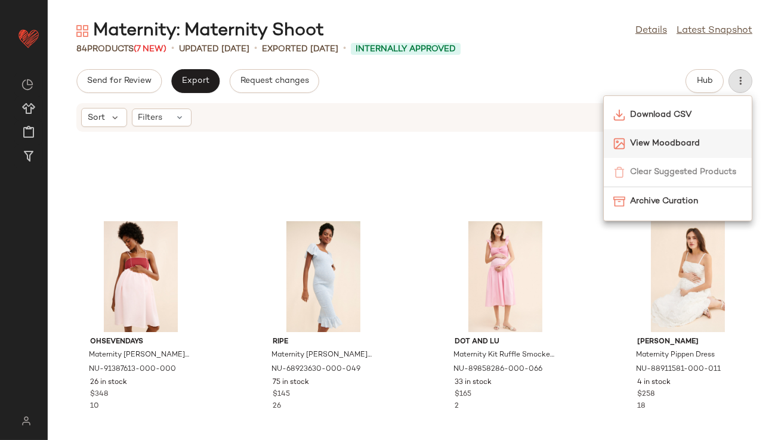
click at [672, 138] on span "View Moodboard" at bounding box center [686, 143] width 112 height 13
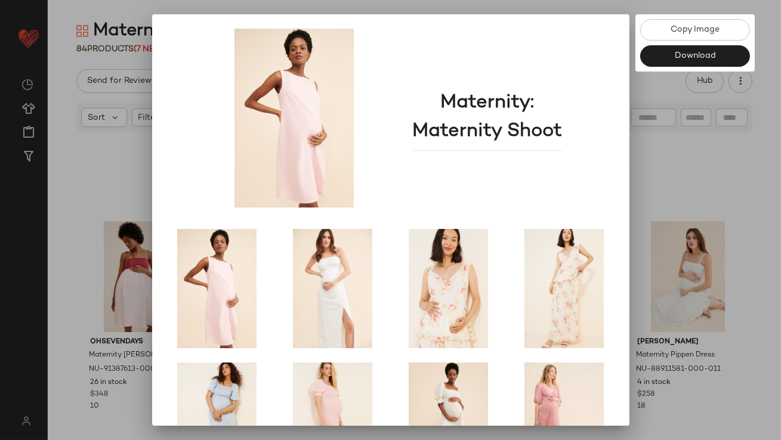
scroll to position [203, 0]
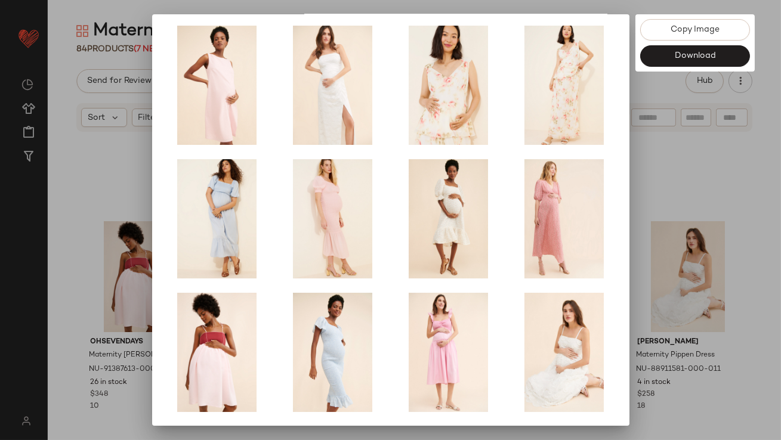
click at [658, 232] on div at bounding box center [390, 220] width 781 height 440
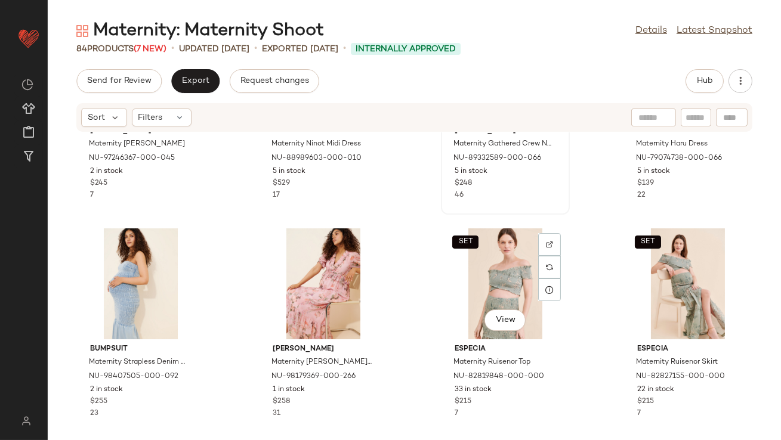
scroll to position [793, 0]
click at [470, 285] on div "SET View" at bounding box center [505, 284] width 121 height 111
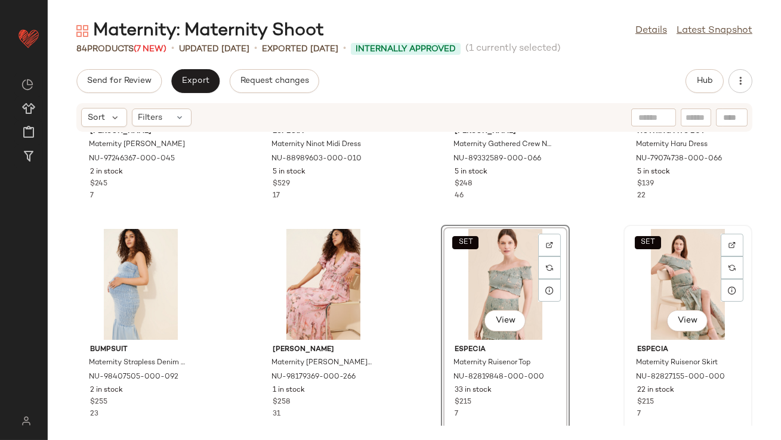
click at [662, 308] on div "SET View" at bounding box center [688, 284] width 121 height 111
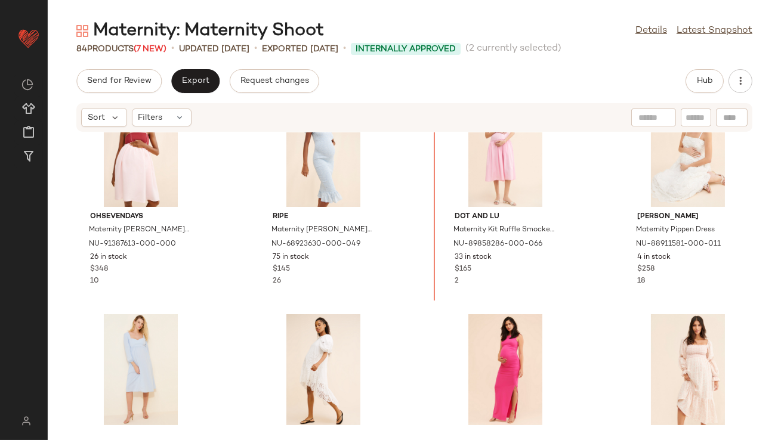
scroll to position [435, 0]
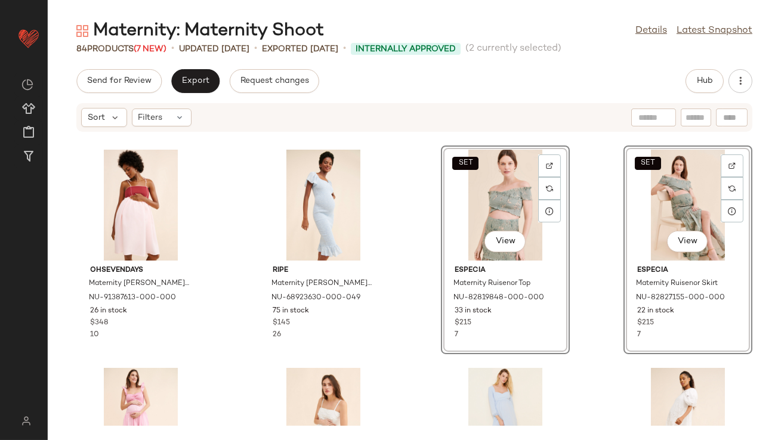
click at [441, 270] on div "SET View Especia Maternity Ruisenor Top NU-82819848-000-000 33 in stock $215 7" at bounding box center [505, 250] width 129 height 209
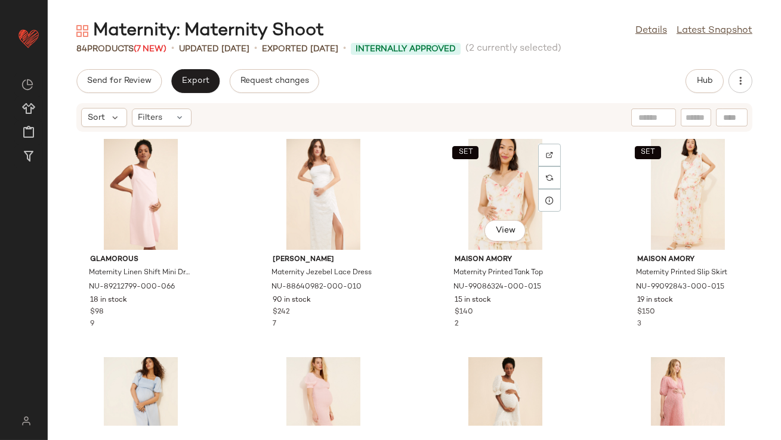
scroll to position [45, 0]
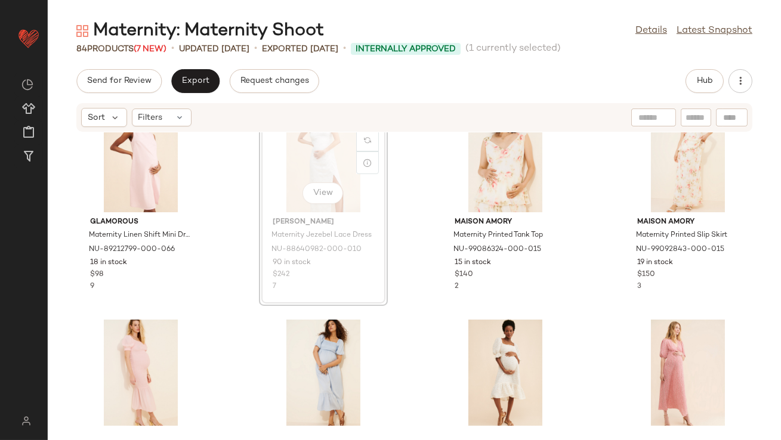
scroll to position [13, 0]
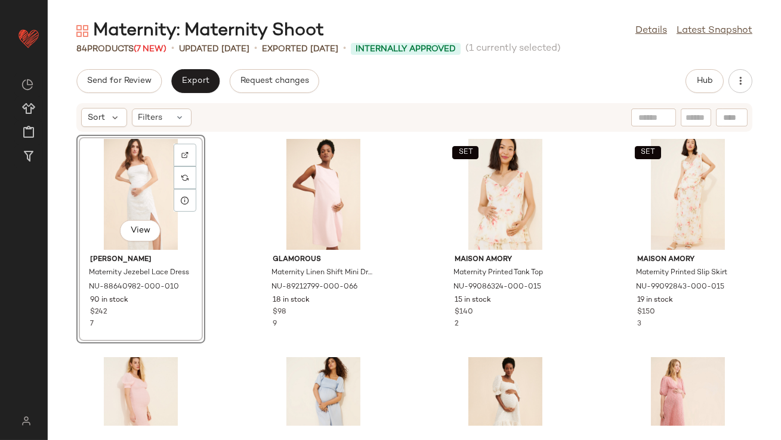
click at [244, 352] on div "View Saylor Maternity Jezebel Lace Dress NU-88640982-000-010 90 in stock $242 7…" at bounding box center [414, 279] width 733 height 294
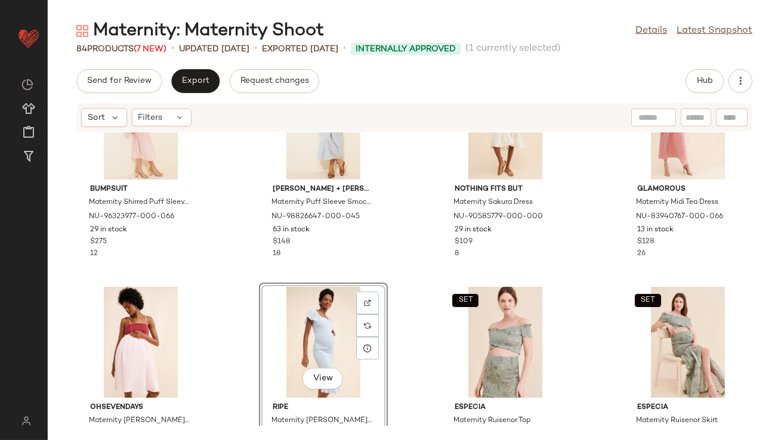
scroll to position [300, 0]
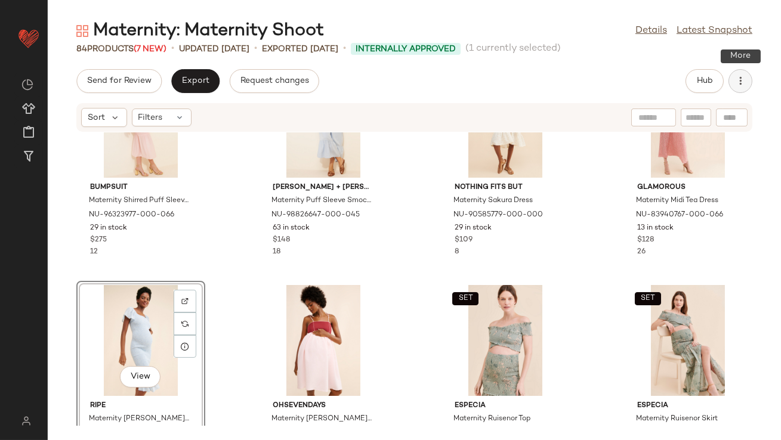
click at [740, 84] on icon "button" at bounding box center [740, 81] width 12 height 12
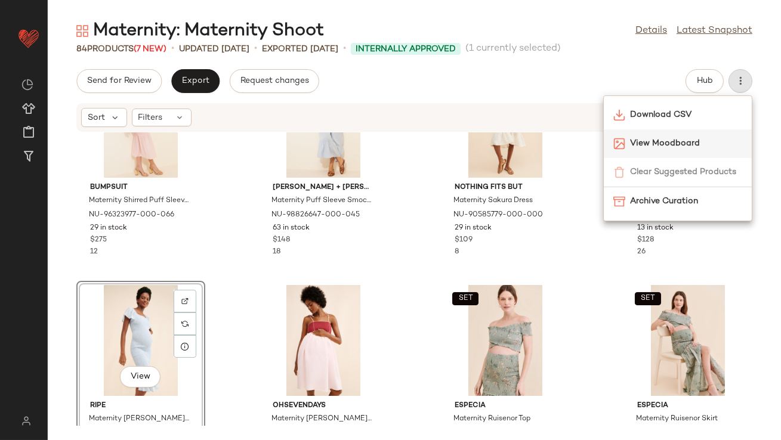
click at [685, 136] on div "View Moodboard" at bounding box center [678, 143] width 148 height 29
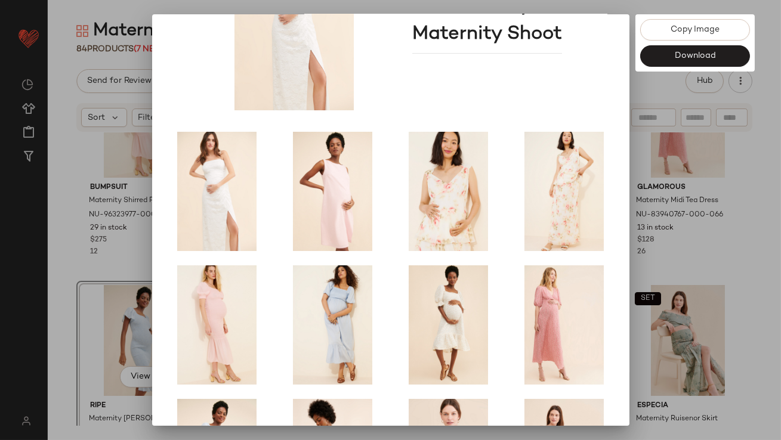
scroll to position [203, 0]
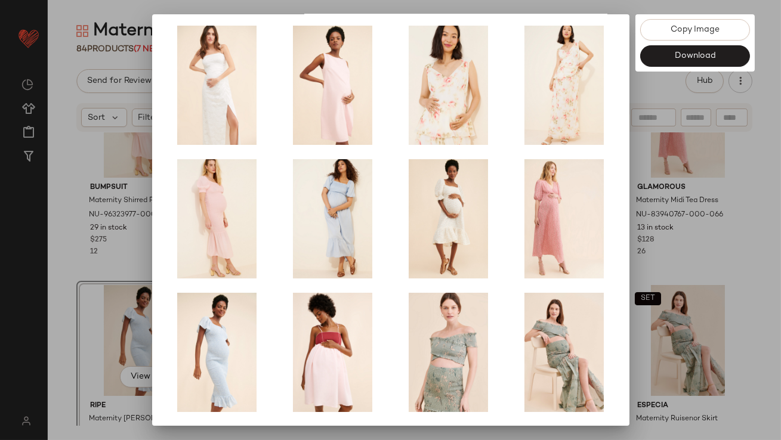
click at [669, 217] on div at bounding box center [390, 220] width 781 height 440
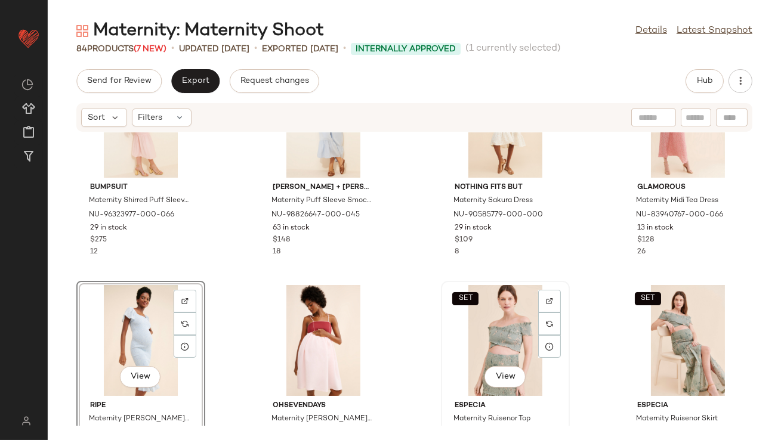
click at [506, 316] on div "SET View" at bounding box center [505, 340] width 121 height 111
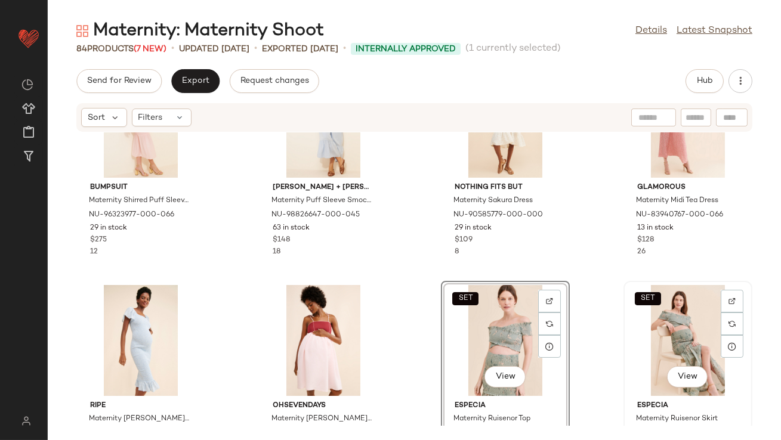
click at [677, 325] on div "SET View" at bounding box center [688, 340] width 121 height 111
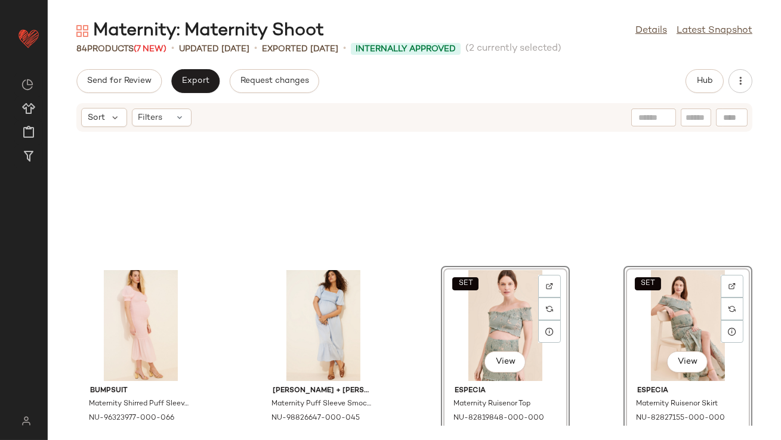
scroll to position [73, 0]
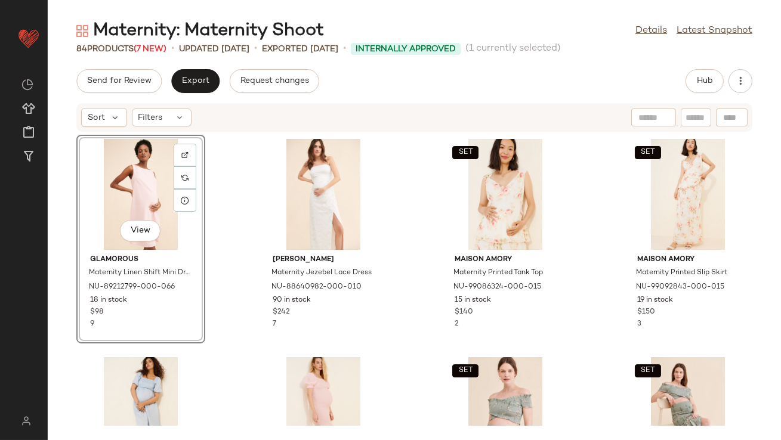
click at [247, 306] on div "View Glamorous Maternity Linen Shift Mini Dress NU-89212799-000-066 18 in stock…" at bounding box center [414, 279] width 733 height 294
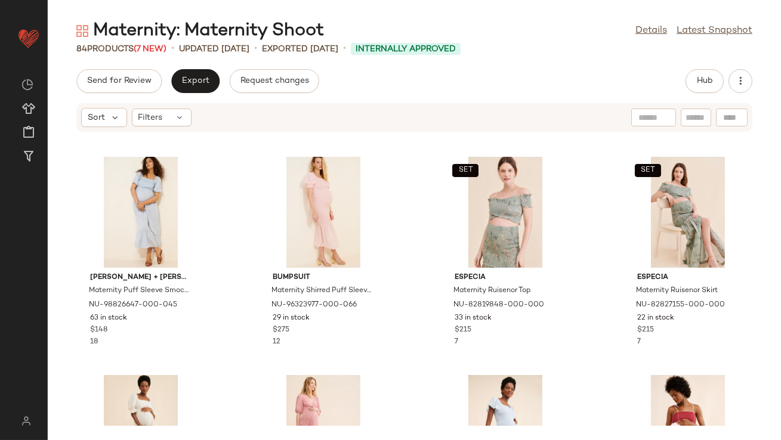
scroll to position [279, 0]
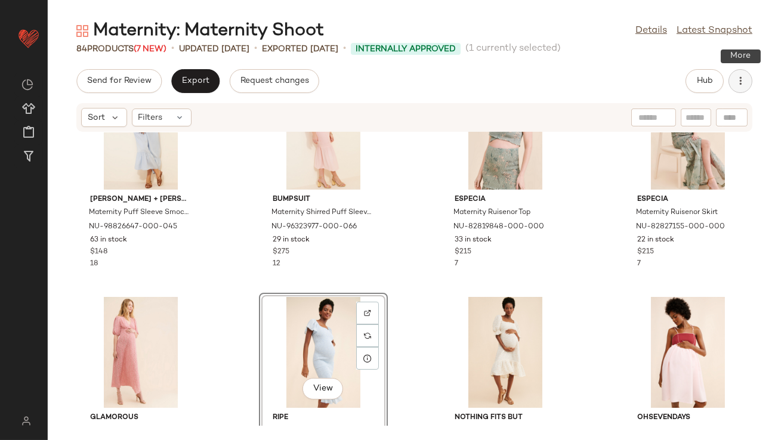
click at [739, 85] on icon "button" at bounding box center [740, 81] width 12 height 12
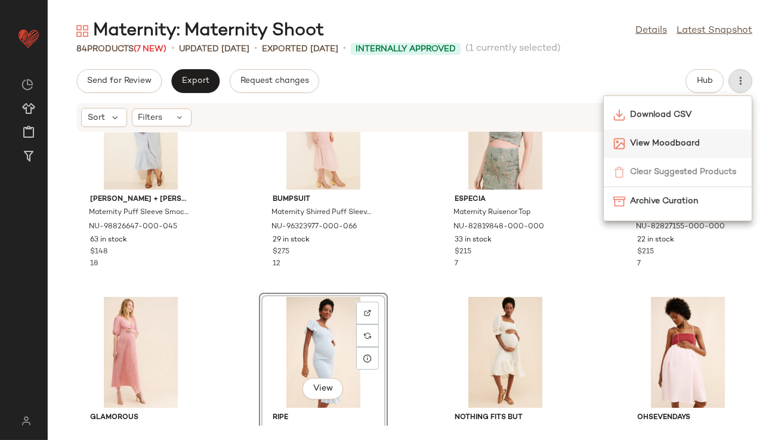
click at [688, 138] on span "View Moodboard" at bounding box center [686, 143] width 112 height 13
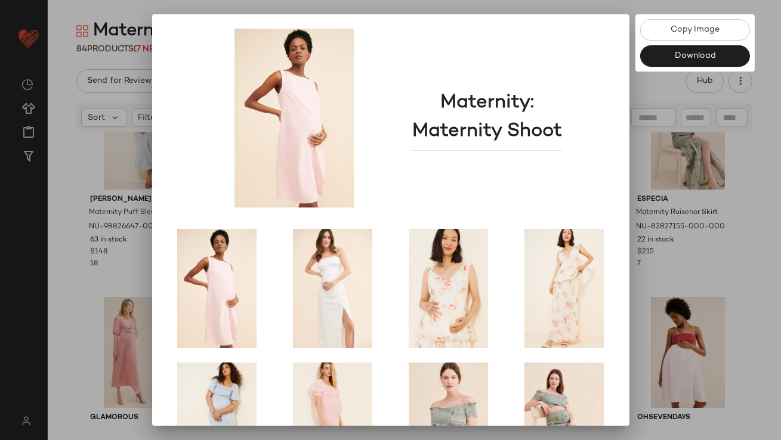
scroll to position [203, 0]
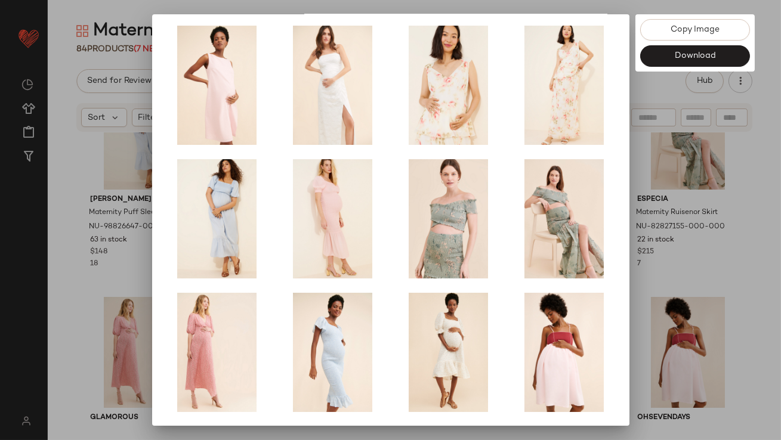
click at [634, 268] on div at bounding box center [390, 220] width 781 height 440
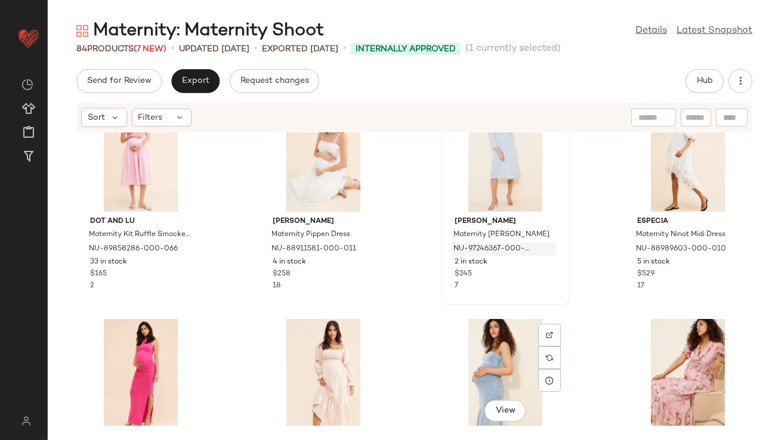
scroll to position [705, 0]
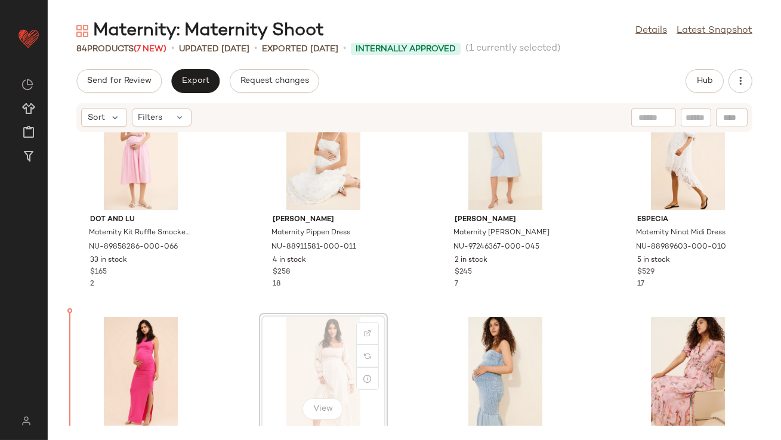
scroll to position [709, 0]
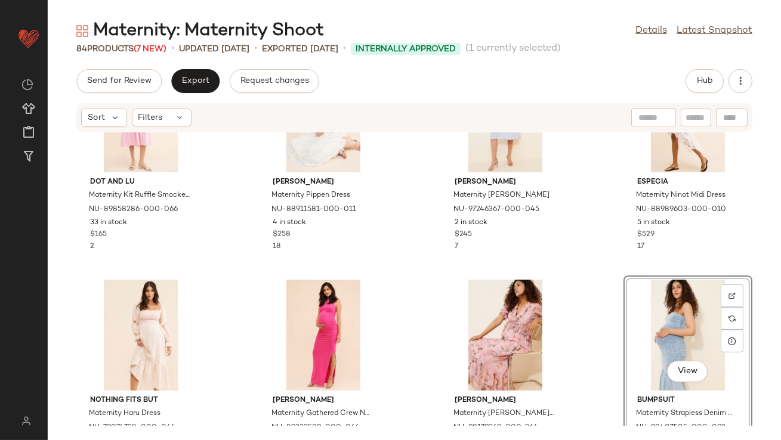
scroll to position [747, 0]
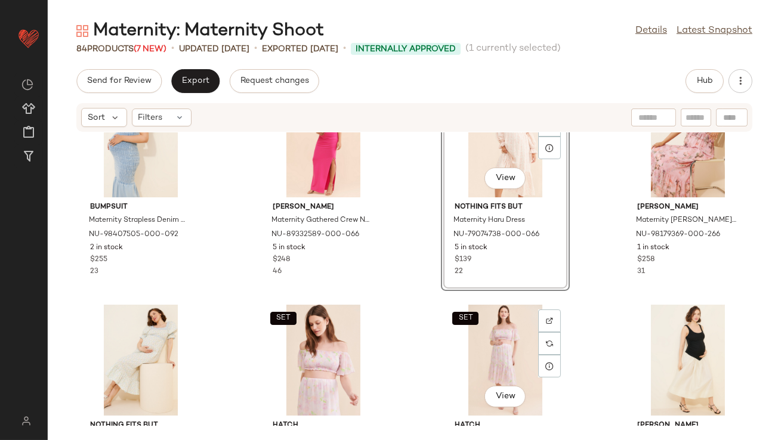
scroll to position [942, 0]
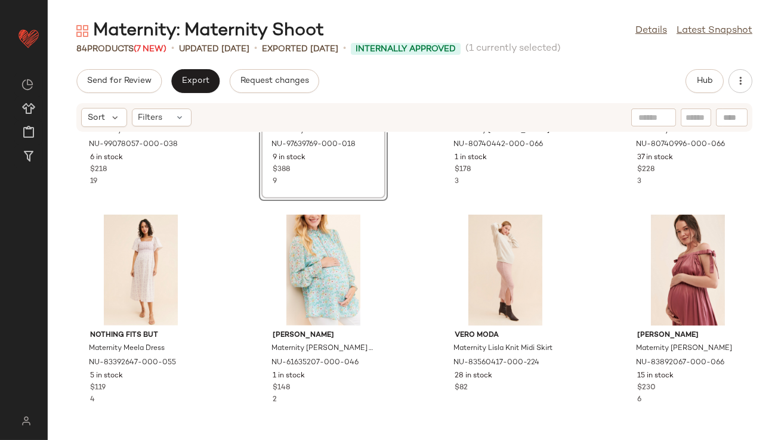
scroll to position [1253, 0]
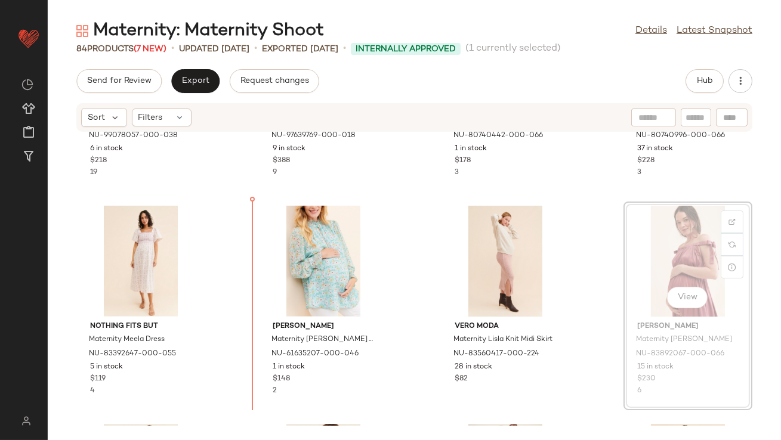
drag, startPoint x: 641, startPoint y: 262, endPoint x: 629, endPoint y: 262, distance: 11.9
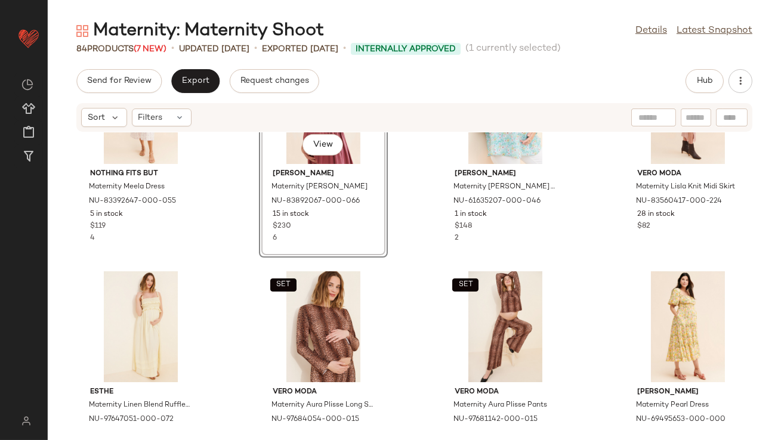
scroll to position [1471, 0]
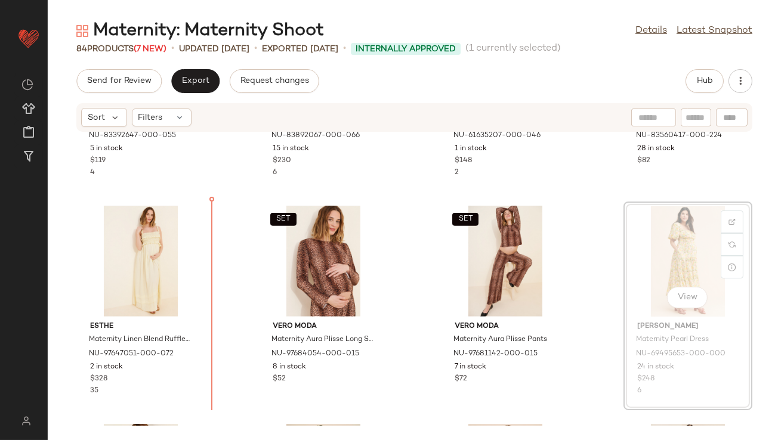
drag, startPoint x: 685, startPoint y: 264, endPoint x: 678, endPoint y: 264, distance: 7.2
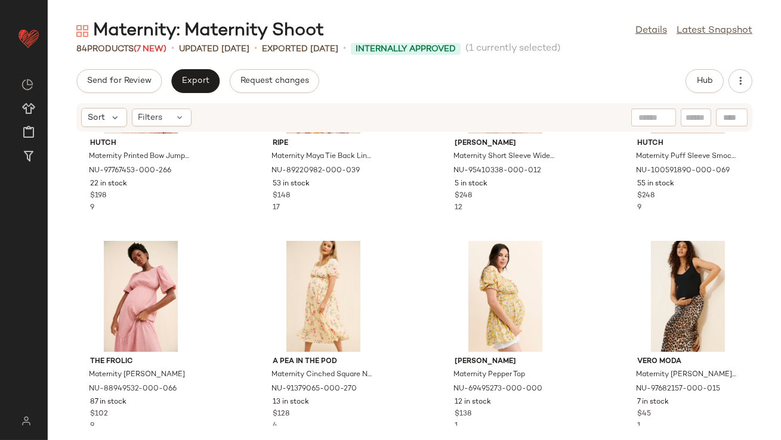
scroll to position [1875, 0]
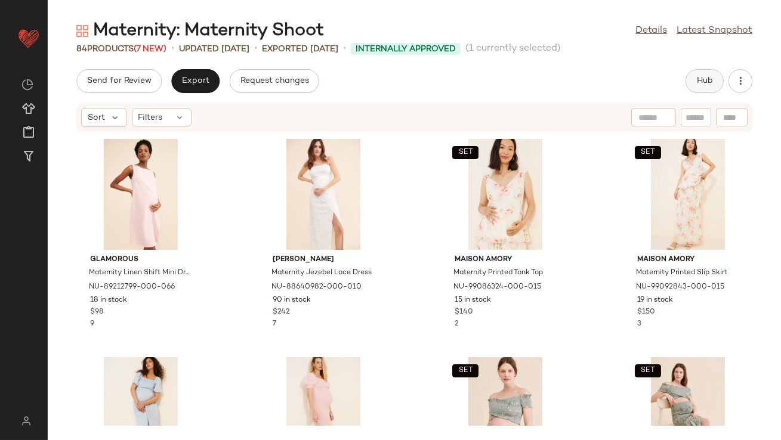
click at [709, 86] on button "Hub" at bounding box center [704, 81] width 38 height 24
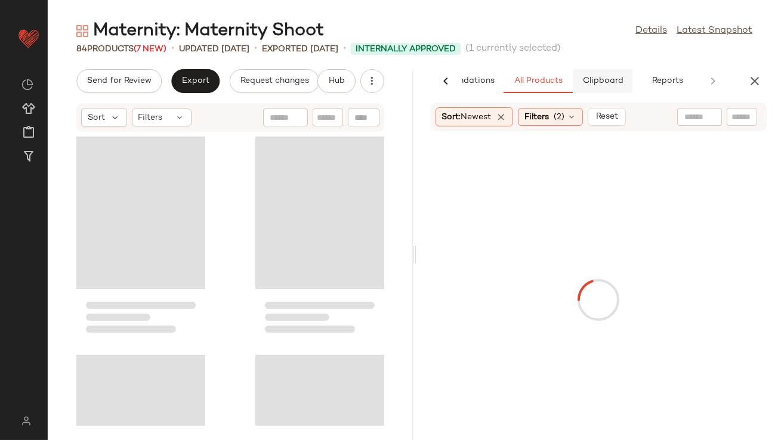
scroll to position [0, 67]
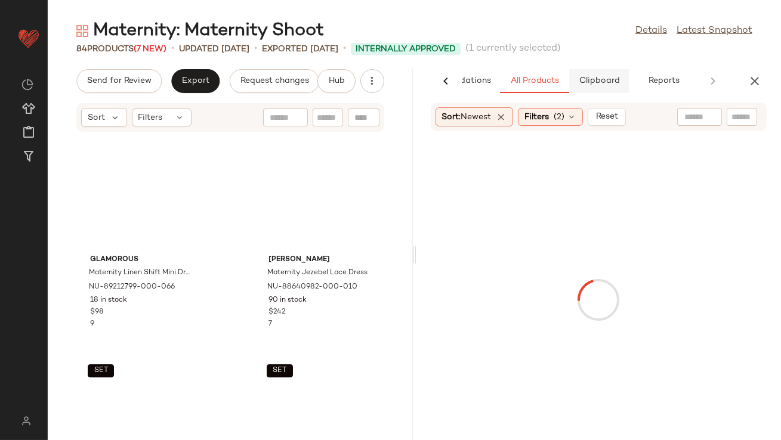
click at [588, 79] on span "Clipboard" at bounding box center [598, 81] width 41 height 10
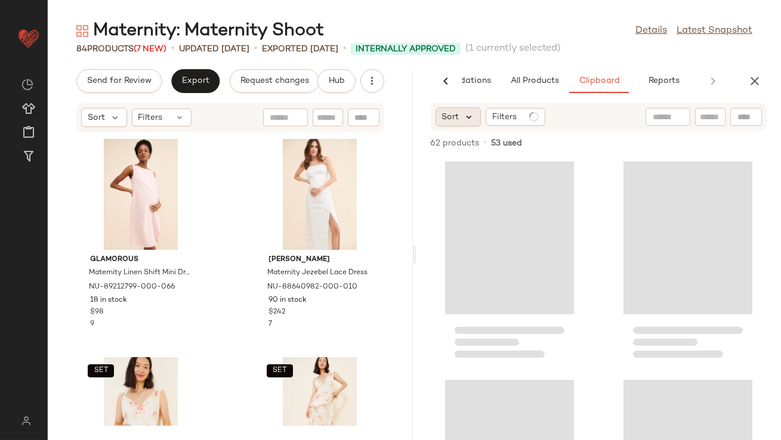
click at [466, 116] on icon at bounding box center [469, 117] width 11 height 11
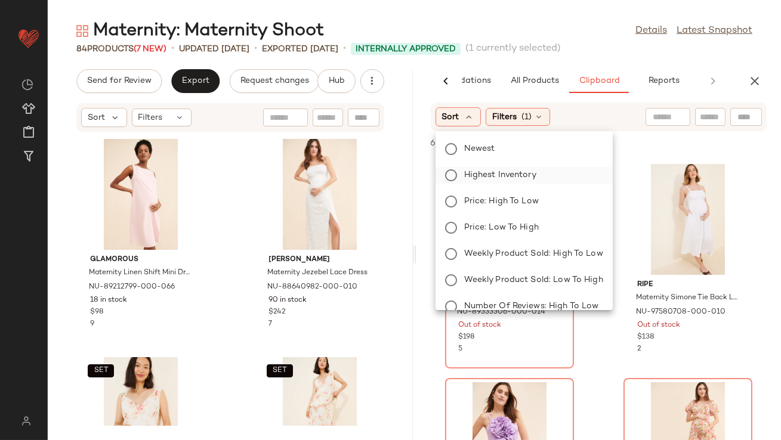
click at [476, 177] on span "Highest Inventory" at bounding box center [500, 175] width 72 height 13
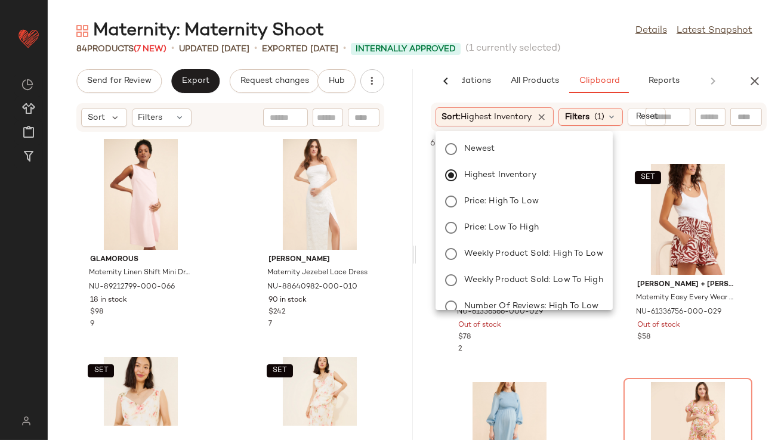
click at [585, 32] on div "Maternity: Maternity Shoot Details Latest Snapshot" at bounding box center [414, 31] width 733 height 24
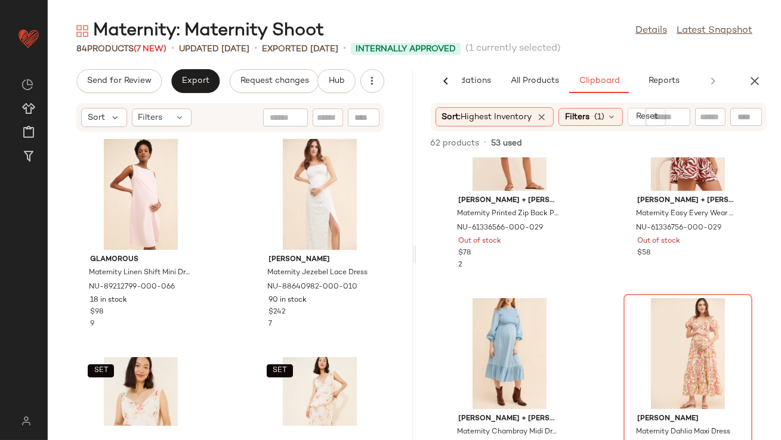
scroll to position [0, 0]
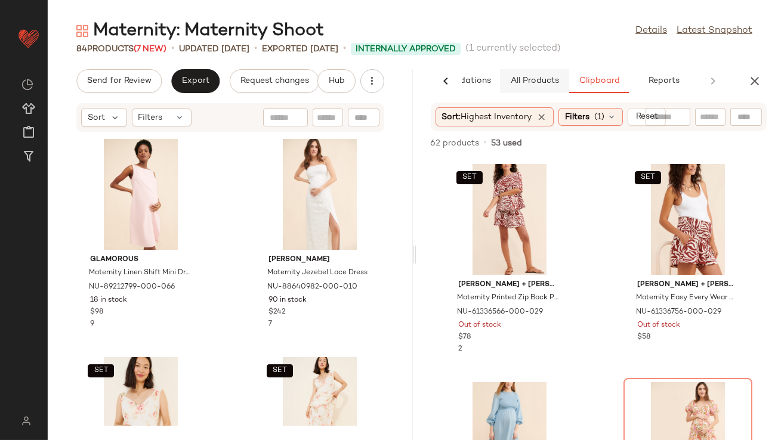
click at [530, 78] on span "All Products" at bounding box center [533, 81] width 49 height 10
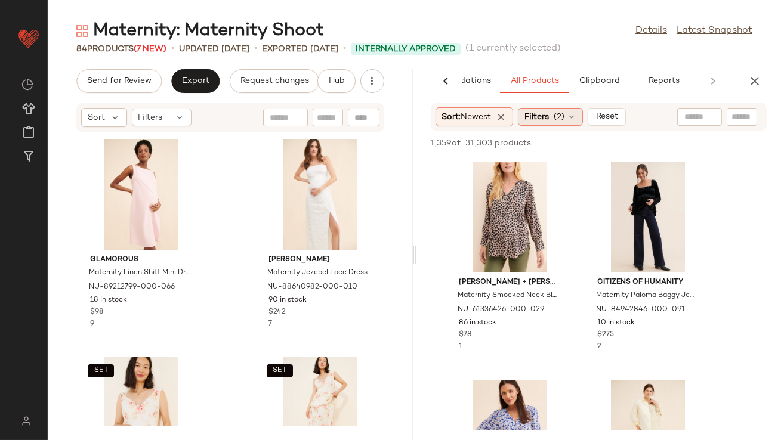
click at [545, 117] on span "Filters" at bounding box center [536, 117] width 24 height 13
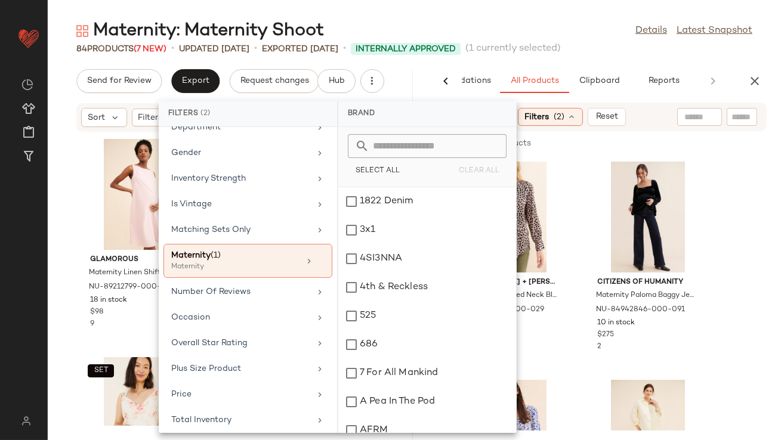
scroll to position [286, 0]
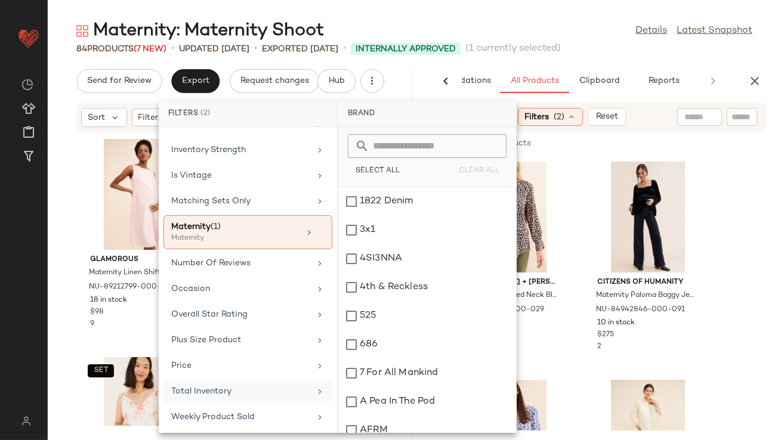
click at [218, 406] on div "Total Inventory" at bounding box center [247, 417] width 169 height 23
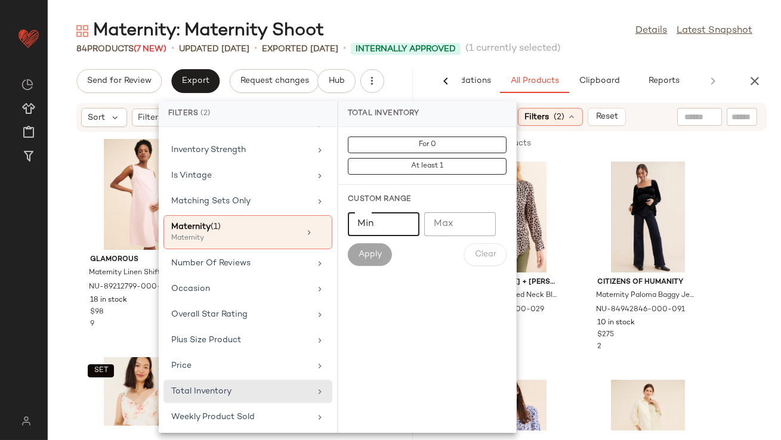
click at [372, 218] on input "Min" at bounding box center [384, 224] width 72 height 24
type input "**"
click at [373, 249] on button "Apply" at bounding box center [370, 254] width 44 height 23
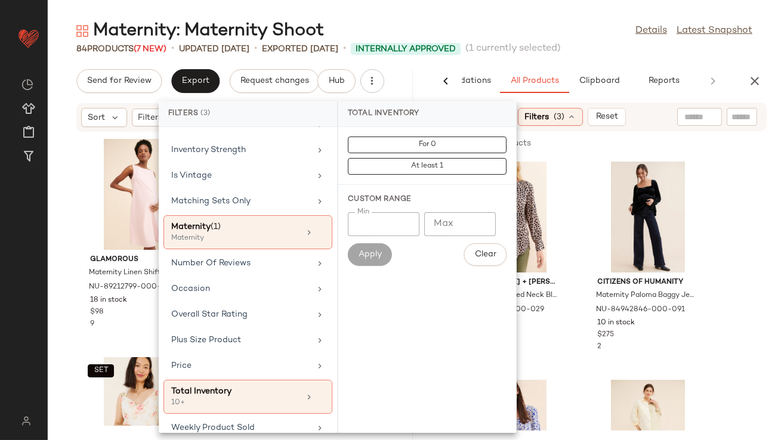
click at [577, 22] on div "Maternity: Maternity Shoot Details Latest Snapshot" at bounding box center [414, 31] width 733 height 24
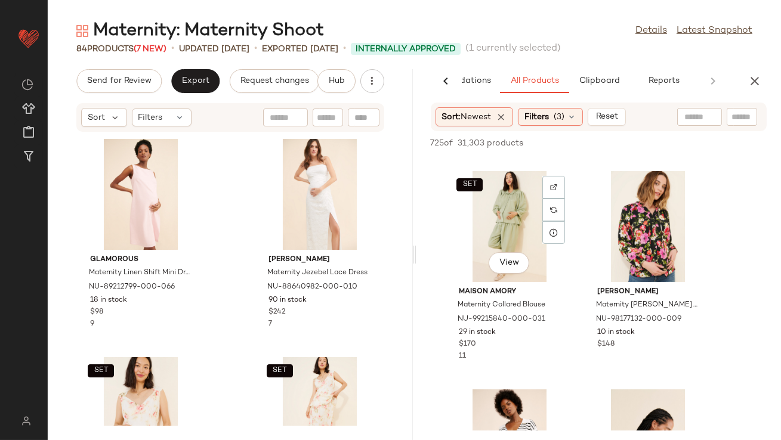
scroll to position [646, 0]
click at [540, 127] on div "Sort: Newest Filters (3) Reset" at bounding box center [599, 117] width 336 height 29
click at [542, 109] on div "Filters (3)" at bounding box center [550, 117] width 65 height 18
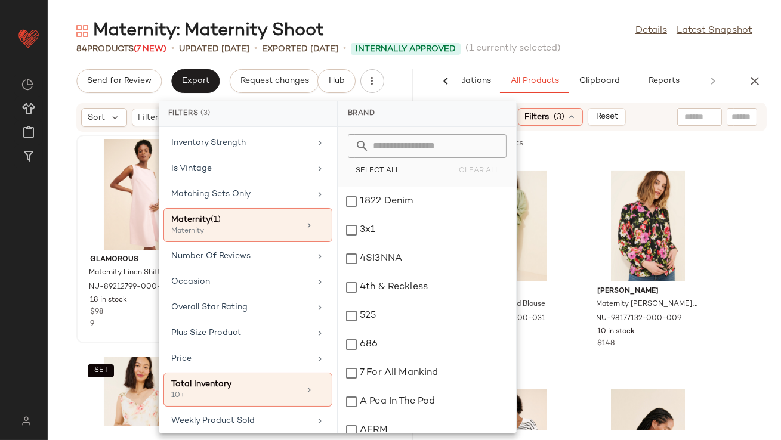
scroll to position [295, 0]
click at [205, 277] on div "Occasion" at bounding box center [240, 280] width 139 height 13
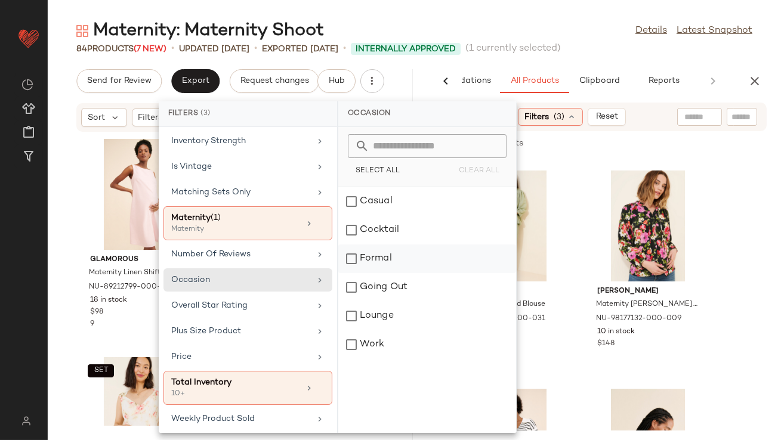
click at [356, 273] on div "Formal" at bounding box center [427, 287] width 178 height 29
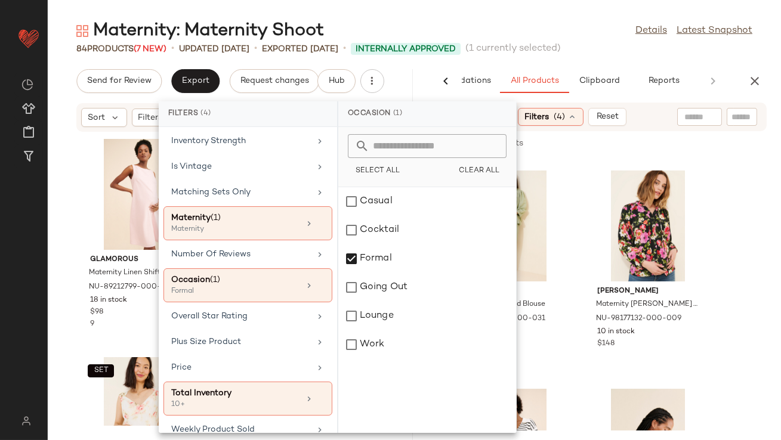
click at [421, 16] on main "Maternity: Maternity Shoot Details Latest Snapshot 84 Products (7 New) • update…" at bounding box center [390, 220] width 781 height 440
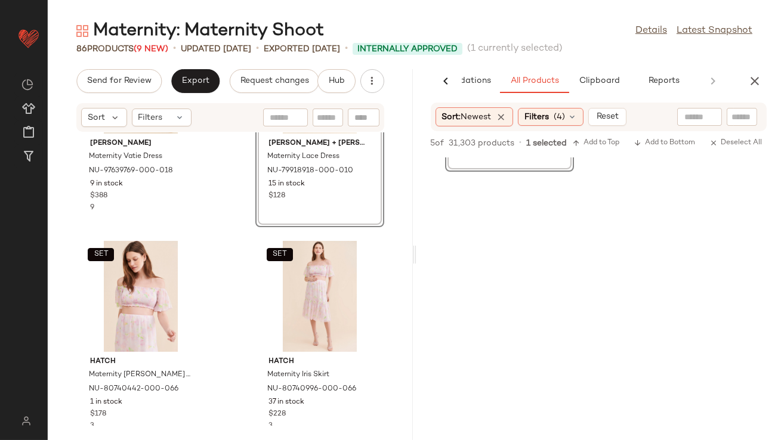
scroll to position [567, 0]
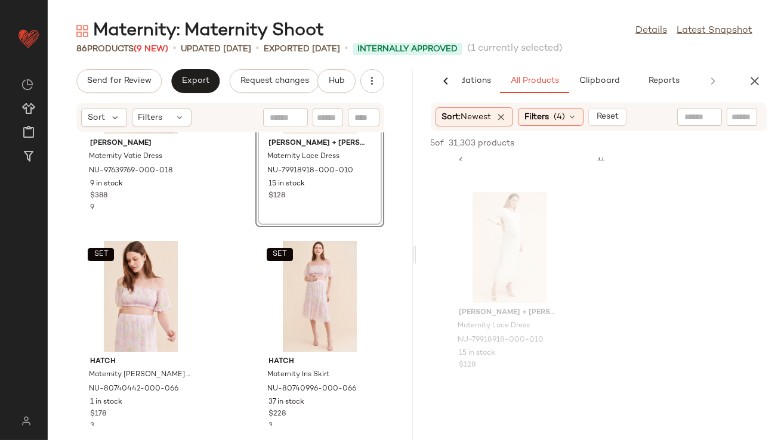
scroll to position [913, 0]
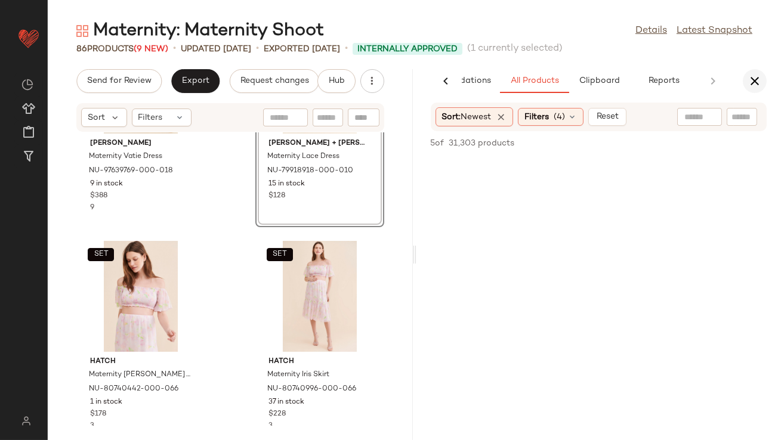
click at [745, 80] on button "button" at bounding box center [755, 81] width 24 height 24
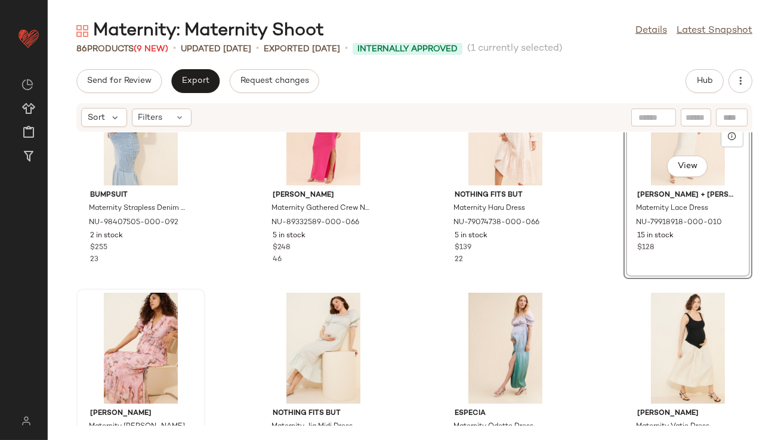
scroll to position [956, 0]
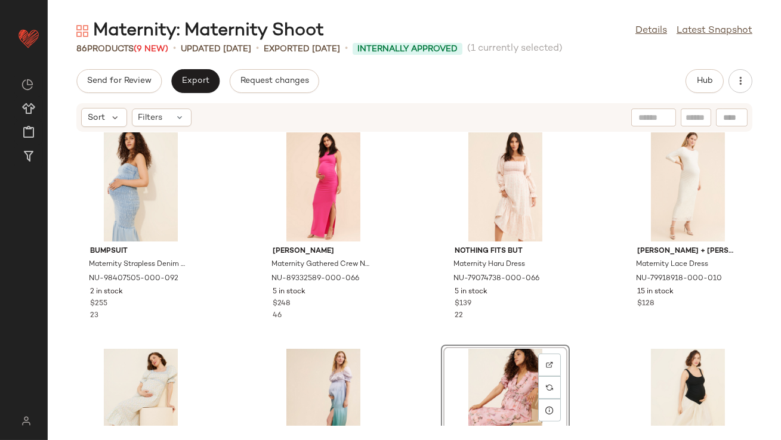
scroll to position [891, 0]
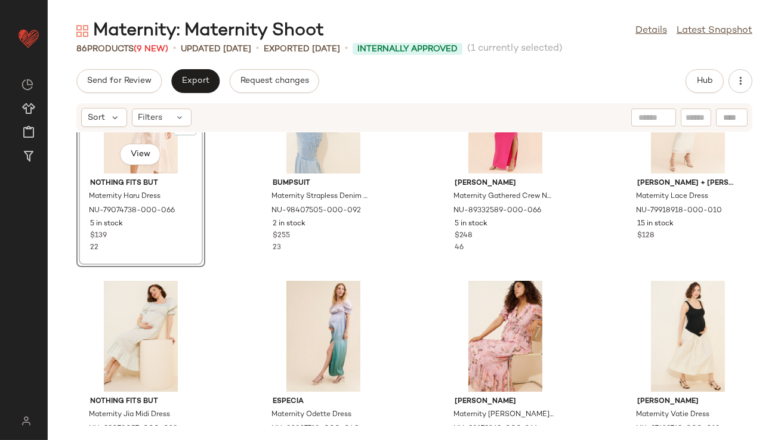
scroll to position [977, 0]
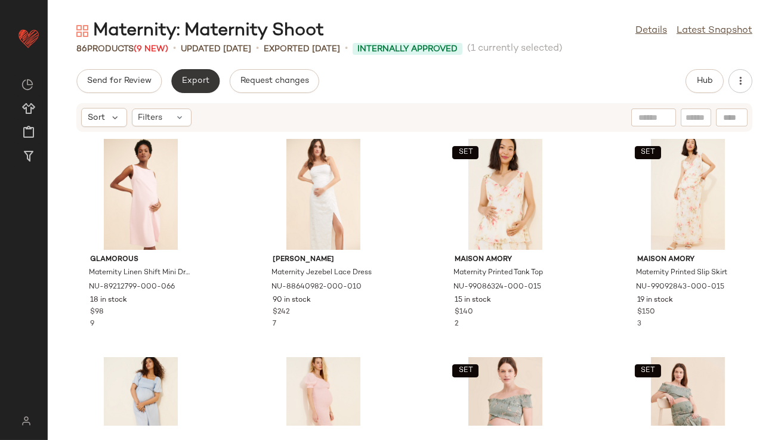
click at [196, 88] on button "Export" at bounding box center [195, 81] width 48 height 24
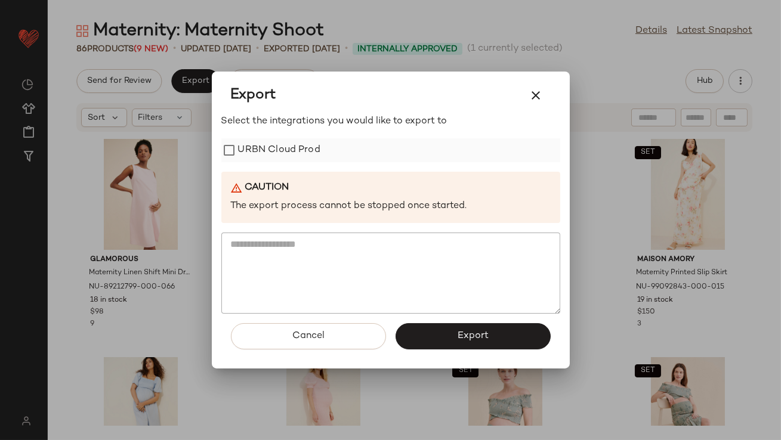
click at [266, 151] on label "URBN Cloud Prod" at bounding box center [279, 150] width 82 height 24
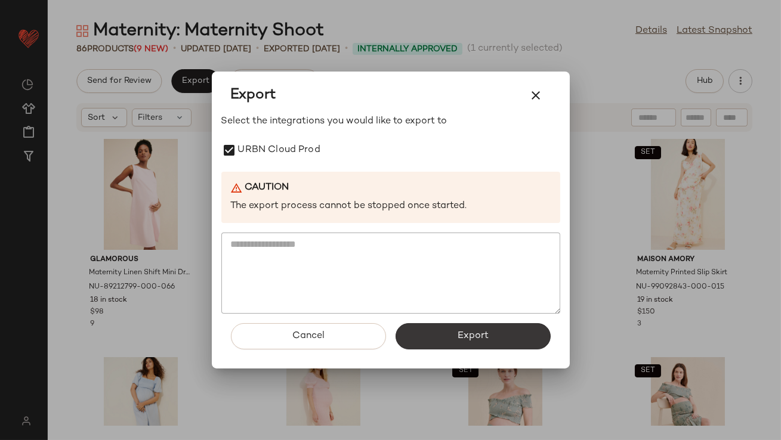
click at [468, 336] on span "Export" at bounding box center [473, 335] width 32 height 11
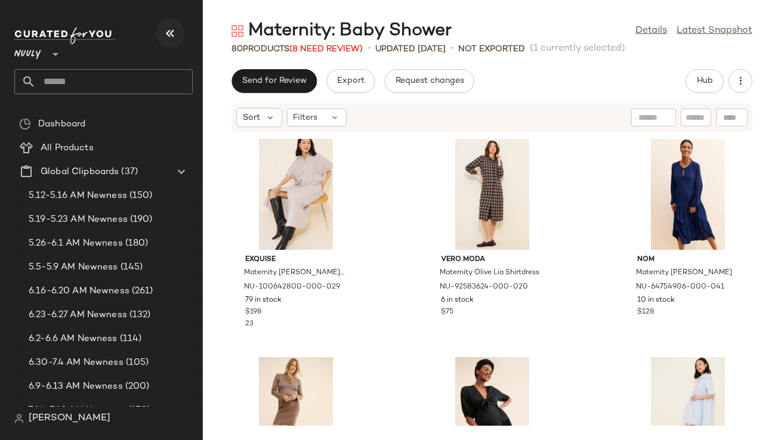
click at [174, 33] on icon "button" at bounding box center [170, 33] width 14 height 14
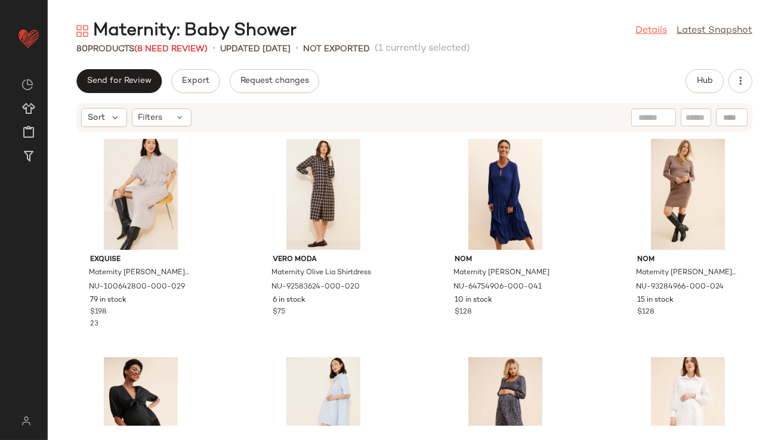
click at [652, 30] on link "Details" at bounding box center [651, 31] width 32 height 14
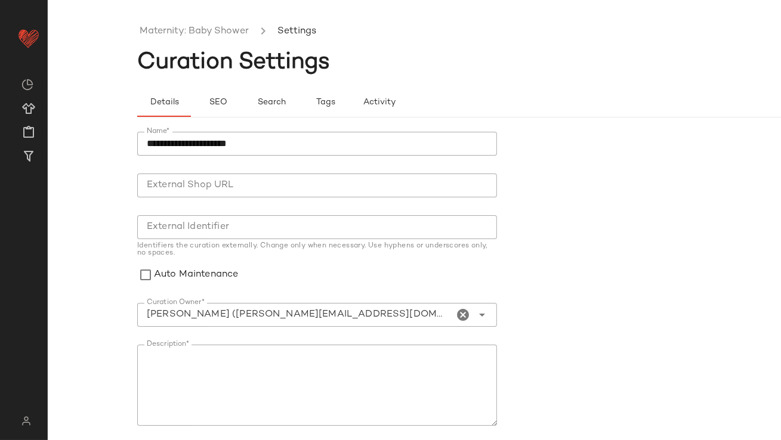
click at [323, 316] on input "Curation Owner*" at bounding box center [295, 315] width 317 height 14
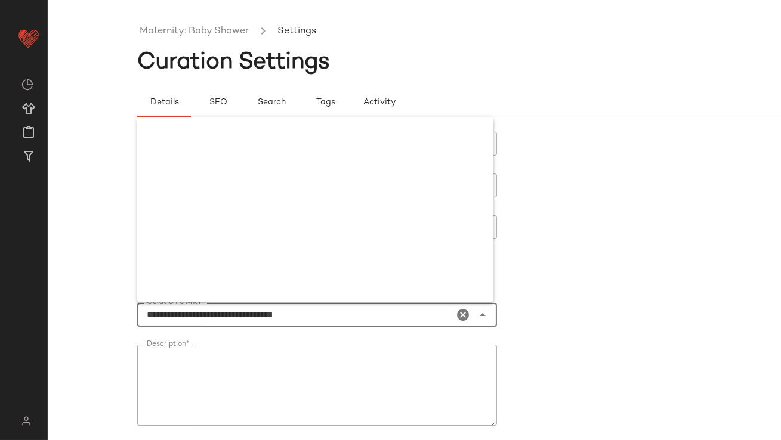
scroll to position [1861, 0]
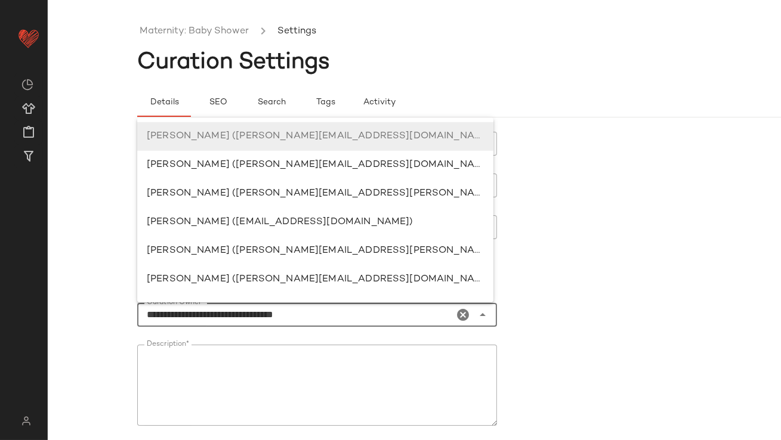
click at [41, 314] on div "**********" at bounding box center [390, 220] width 781 height 440
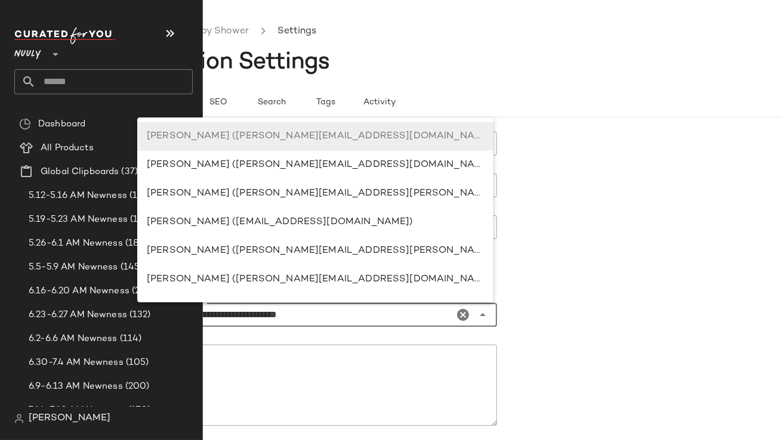
scroll to position [0, 0]
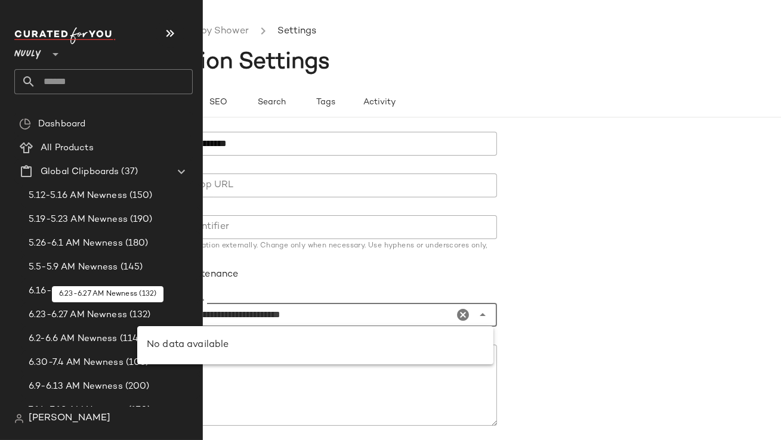
type input "**********"
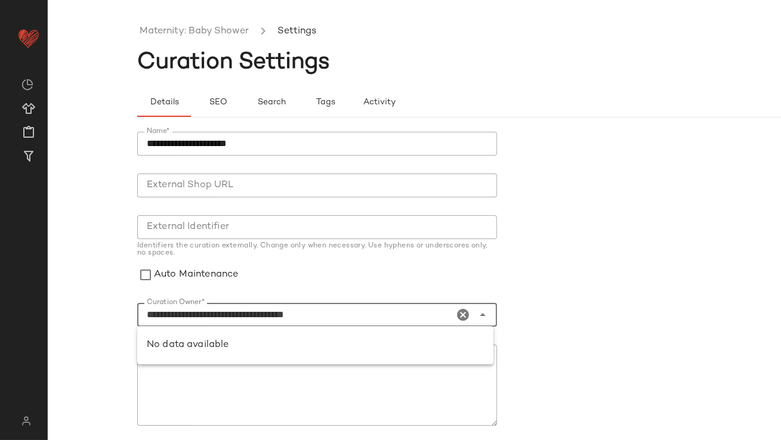
drag, startPoint x: 330, startPoint y: 314, endPoint x: 109, endPoint y: 312, distance: 221.3
click at [109, 312] on div "**********" at bounding box center [390, 229] width 781 height 421
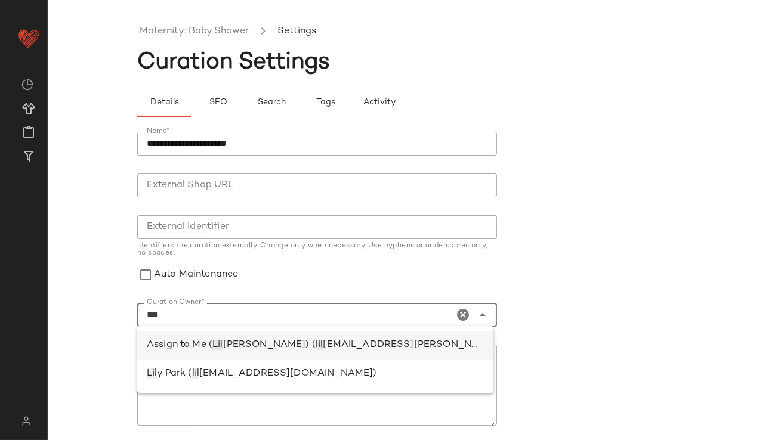
click at [240, 350] on div "Assign to Me ( [PERSON_NAME]) ( [PERSON_NAME] [PERSON_NAME][EMAIL_ADDRESS][DOMA…" at bounding box center [315, 345] width 337 height 14
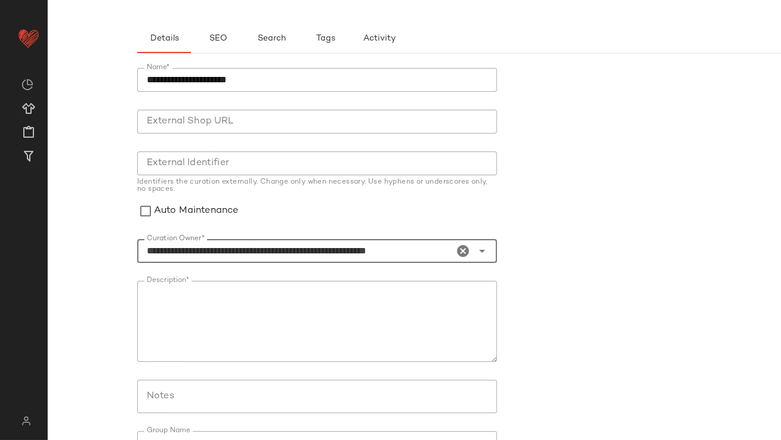
scroll to position [143, 0]
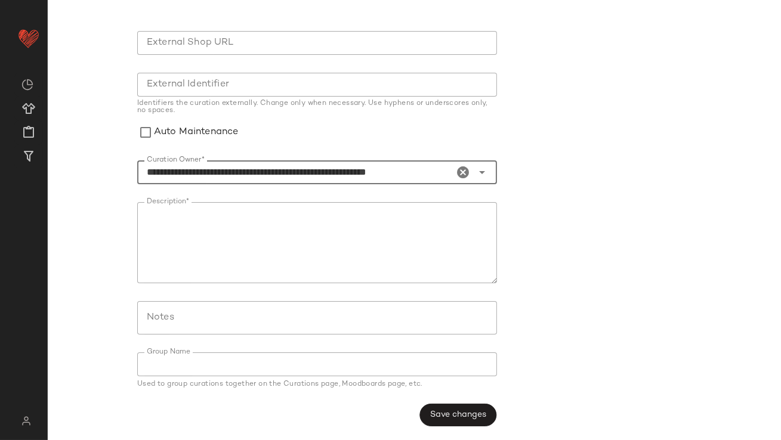
type input "**********"
click at [383, 252] on textarea "Description*" at bounding box center [317, 242] width 360 height 81
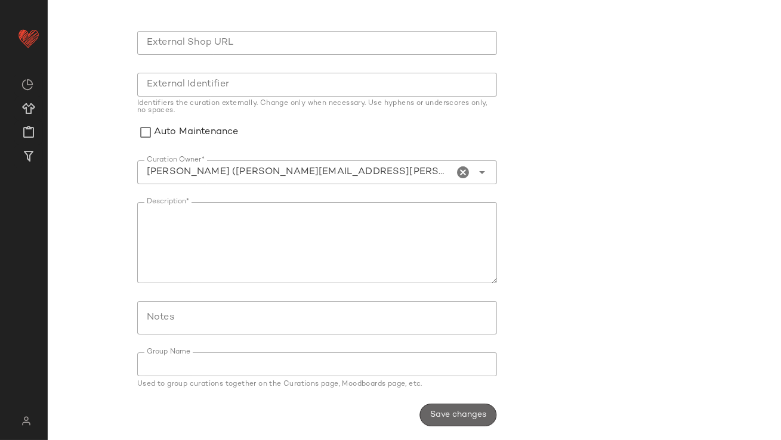
click at [452, 416] on span "Save changes" at bounding box center [458, 415] width 57 height 10
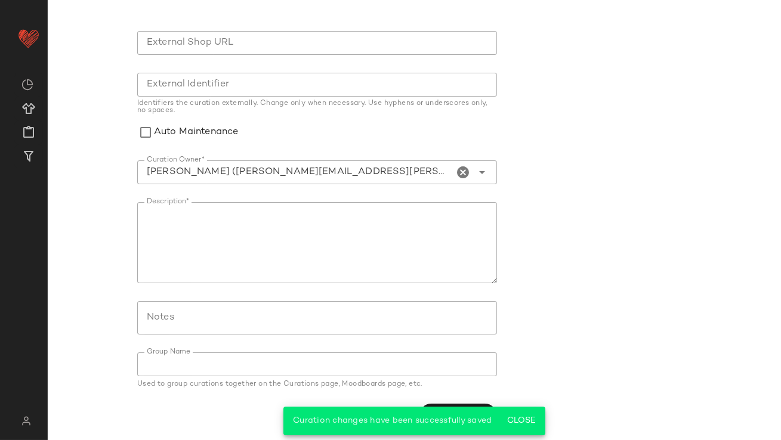
scroll to position [0, 0]
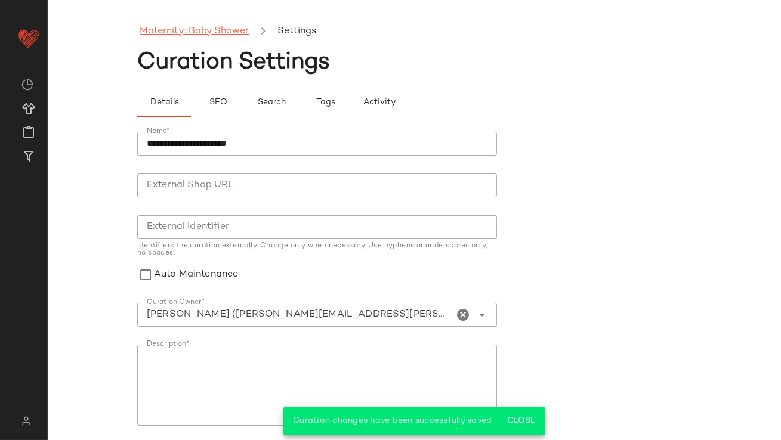
click at [212, 30] on link "Maternity: Baby Shower" at bounding box center [194, 32] width 109 height 16
